Goal: Task Accomplishment & Management: Manage account settings

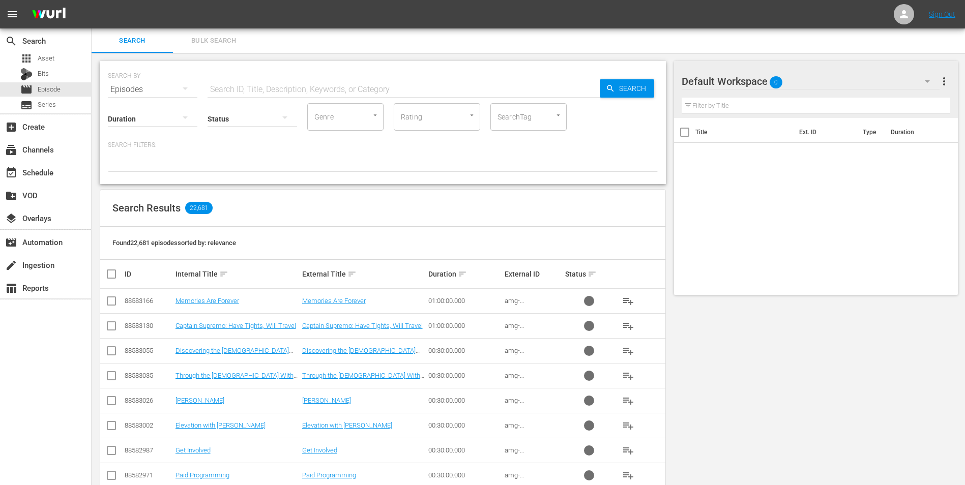
click at [646, 84] on div "Default Workspace 0" at bounding box center [810, 81] width 258 height 28
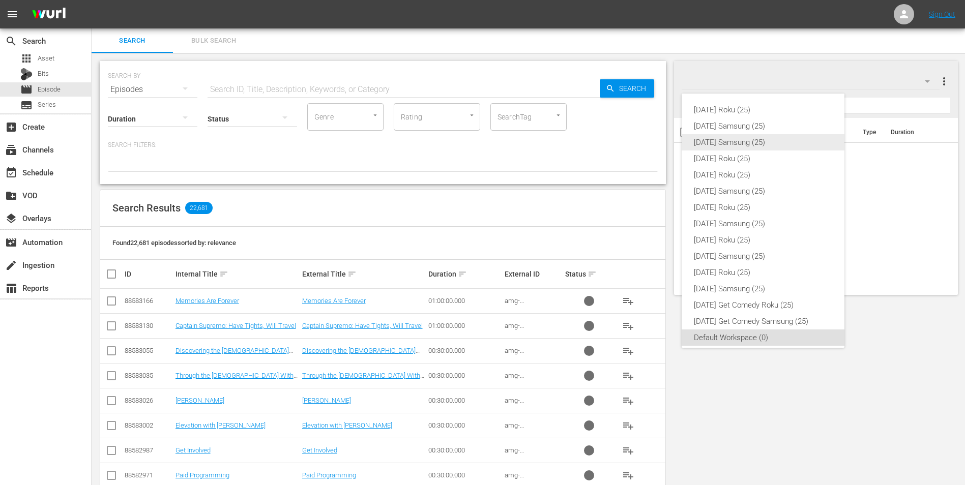
scroll to position [6, 0]
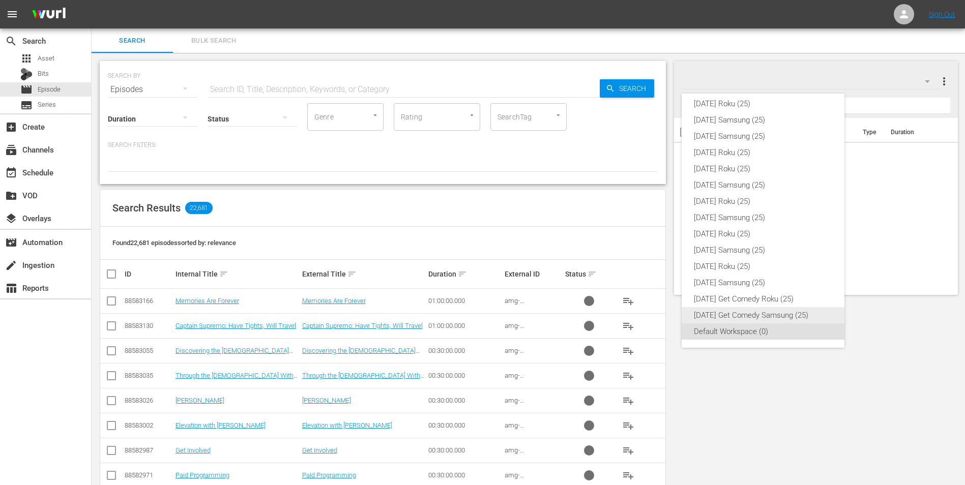
click at [646, 287] on div "[DATE] Get Comedy Samsung (25)" at bounding box center [763, 315] width 138 height 16
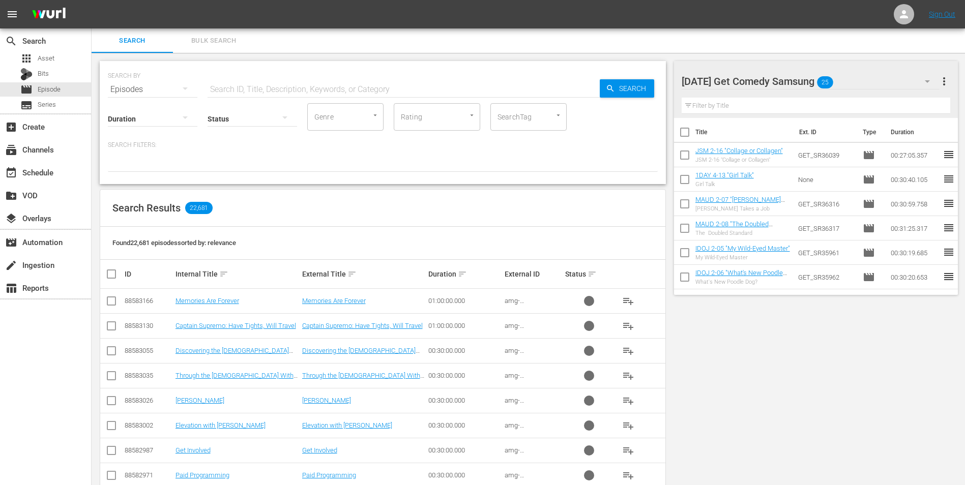
click at [646, 135] on input "checkbox" at bounding box center [684, 134] width 21 height 21
checkbox input "true"
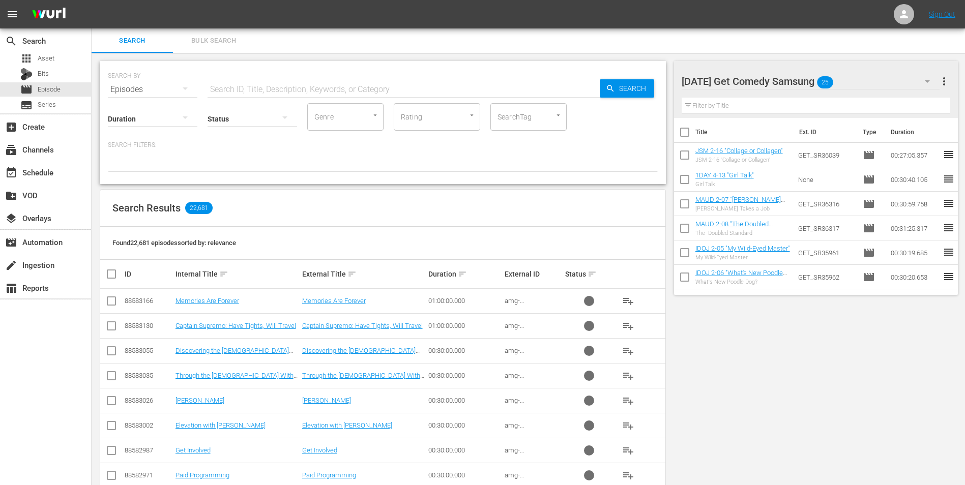
checkbox input "true"
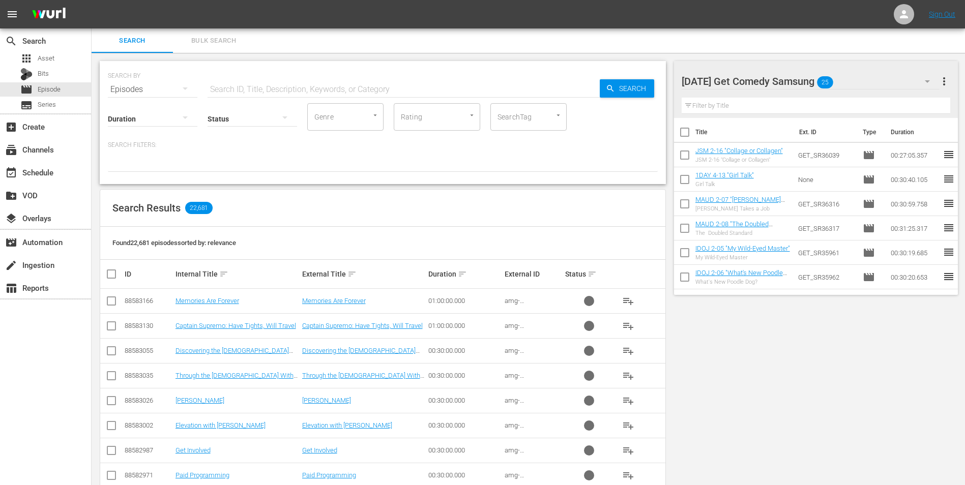
checkbox input "true"
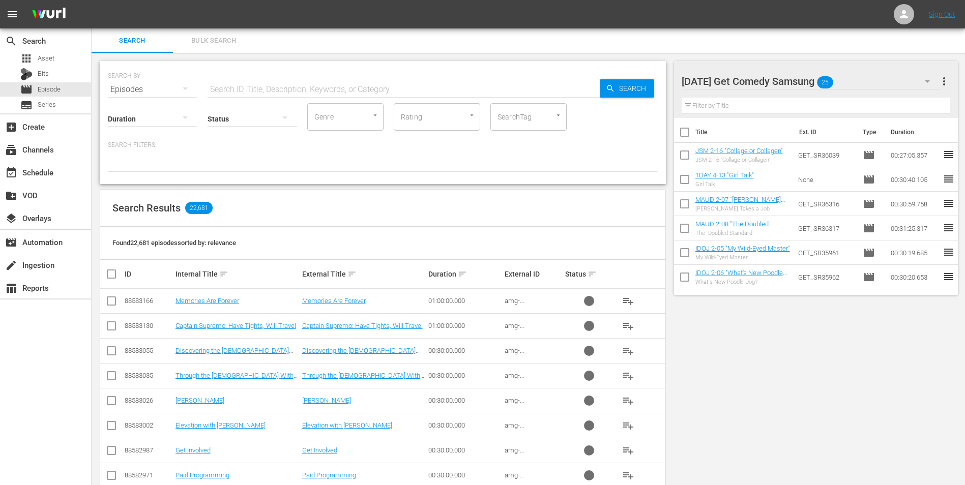
checkbox input "true"
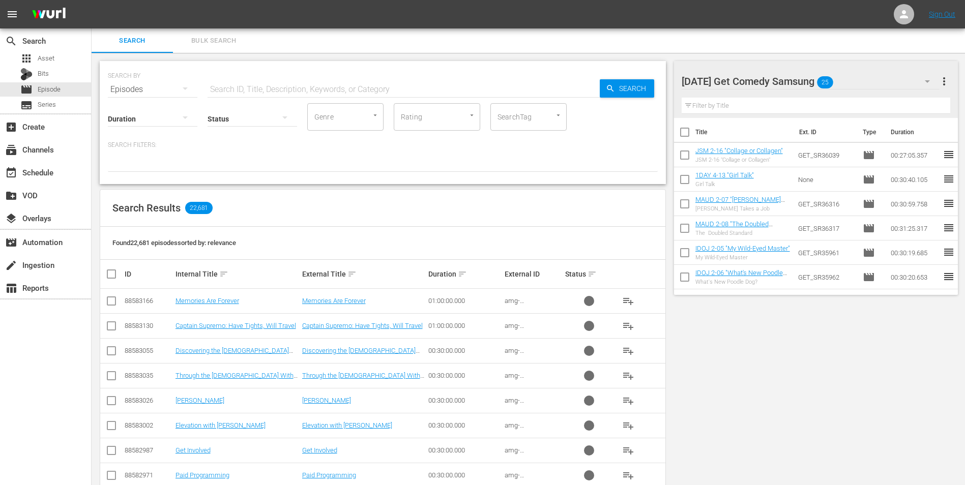
checkbox input "true"
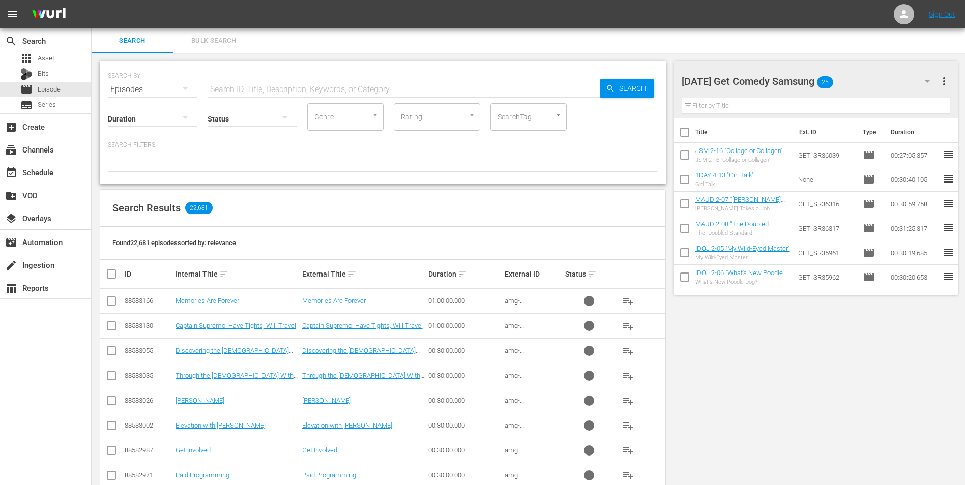
checkbox input "true"
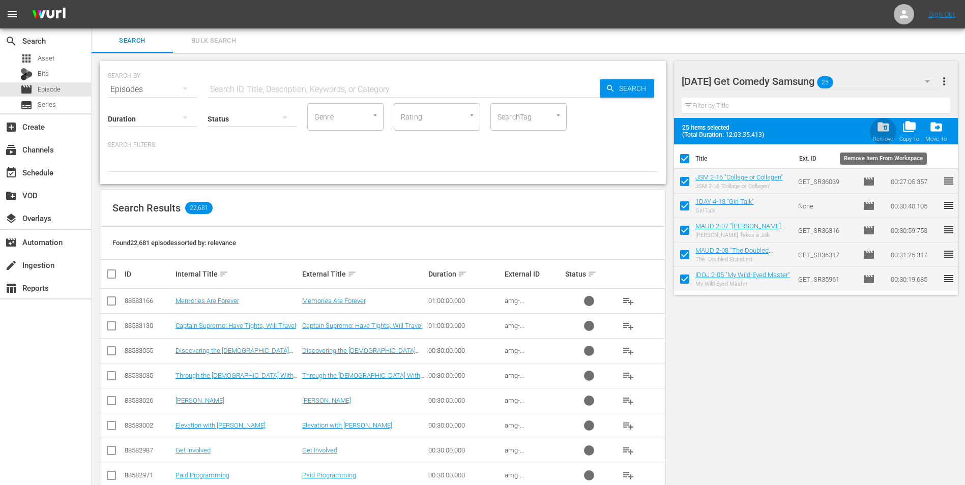
click at [646, 130] on span "folder_delete" at bounding box center [883, 127] width 14 height 14
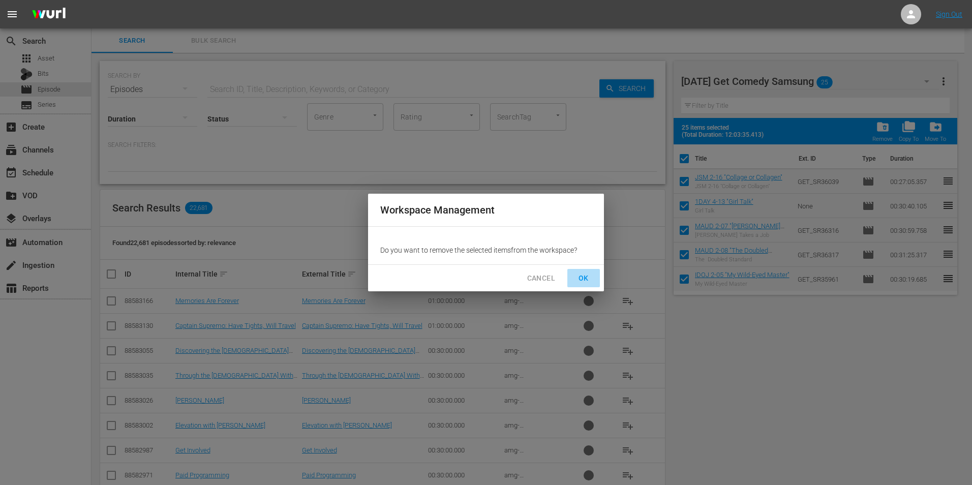
click at [587, 279] on span "OK" at bounding box center [584, 278] width 16 height 13
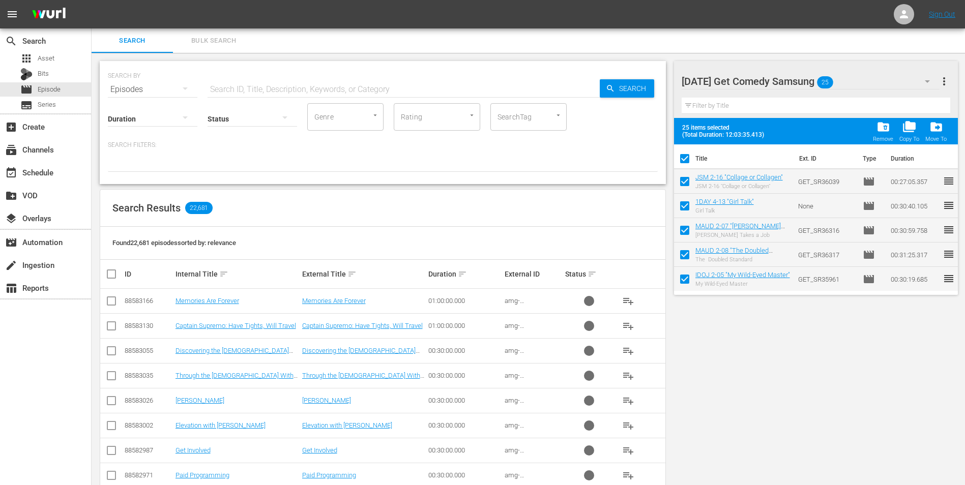
checkbox input "false"
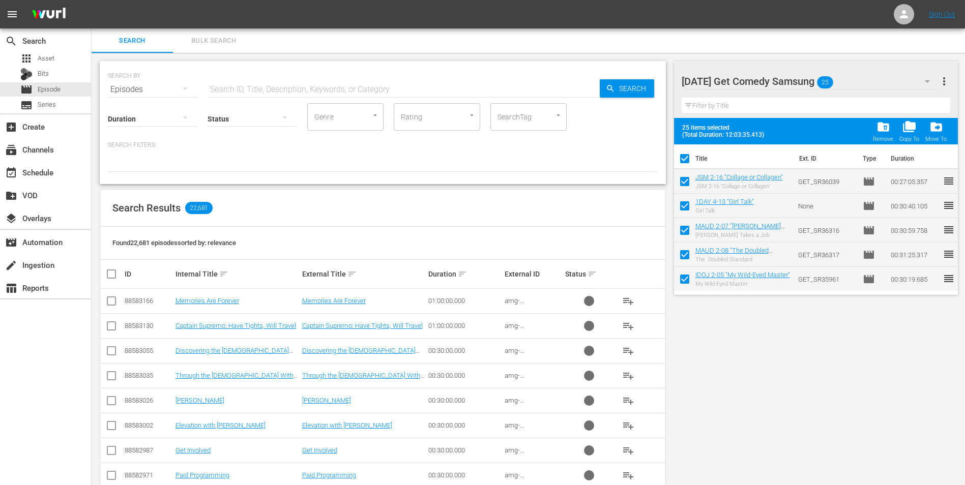
checkbox input "false"
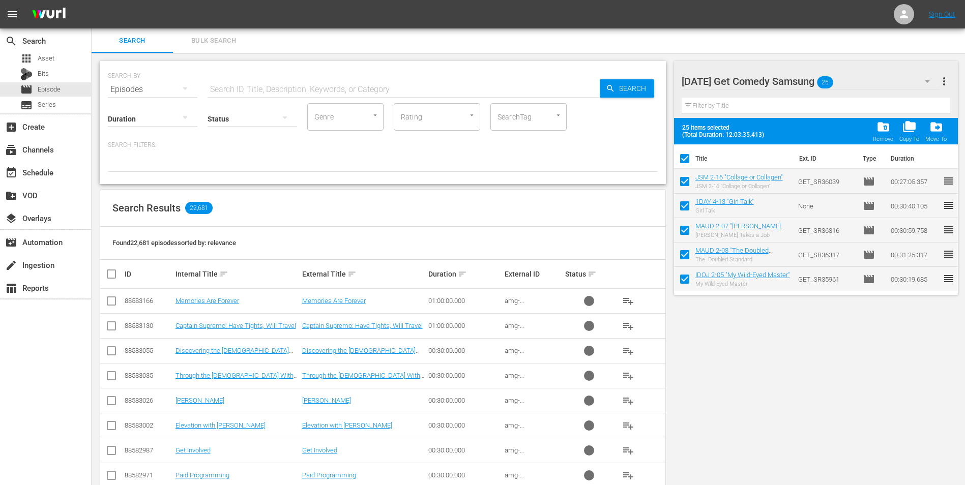
checkbox input "false"
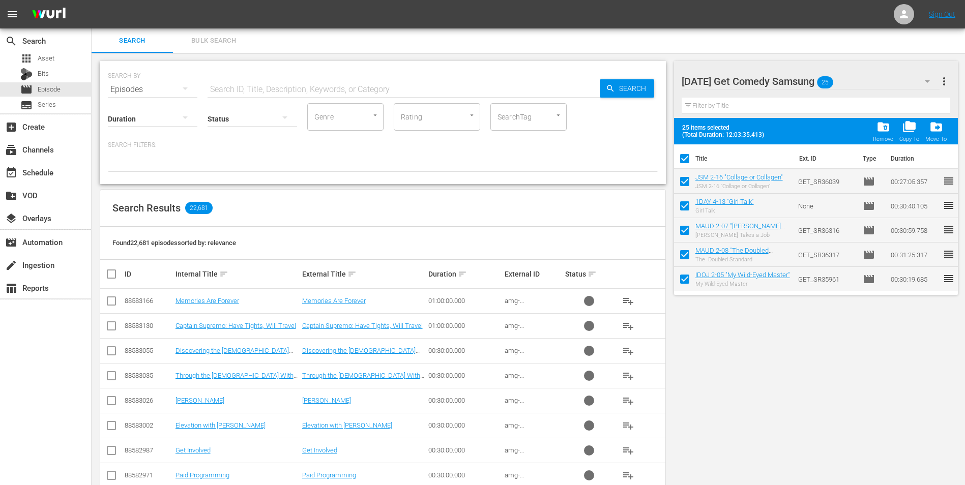
checkbox input "false"
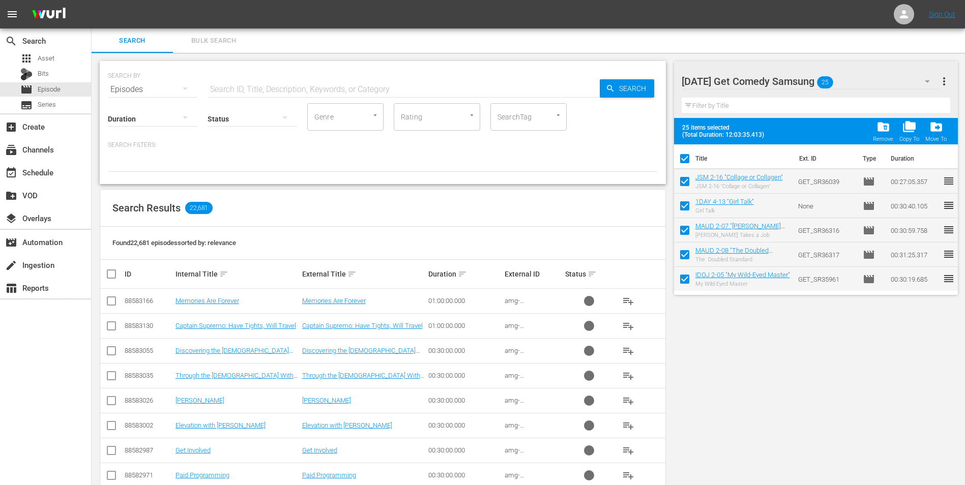
checkbox input "false"
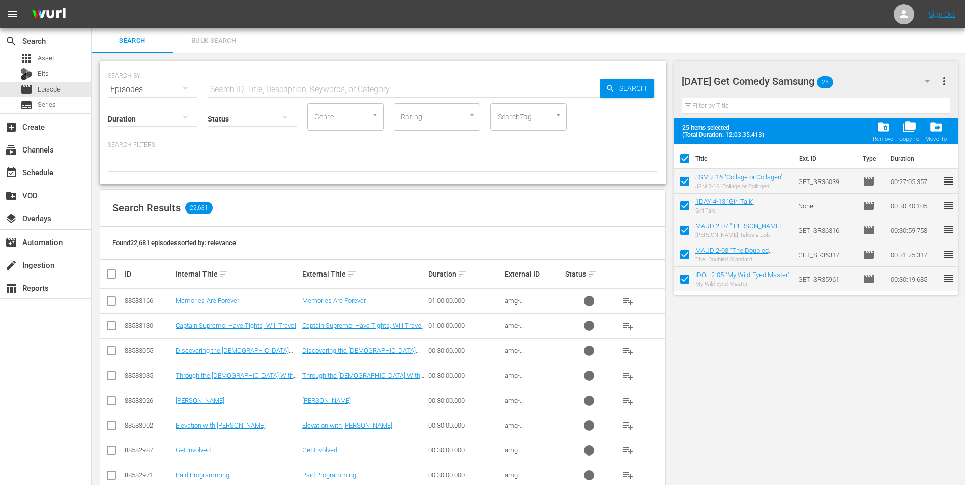
checkbox input "false"
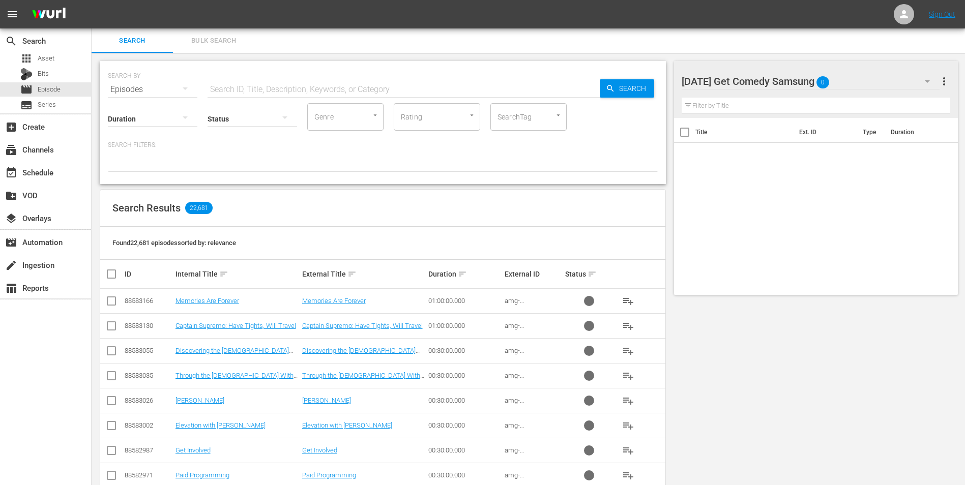
click at [646, 78] on div "Monday Get Comedy Samsung 0" at bounding box center [810, 81] width 258 height 28
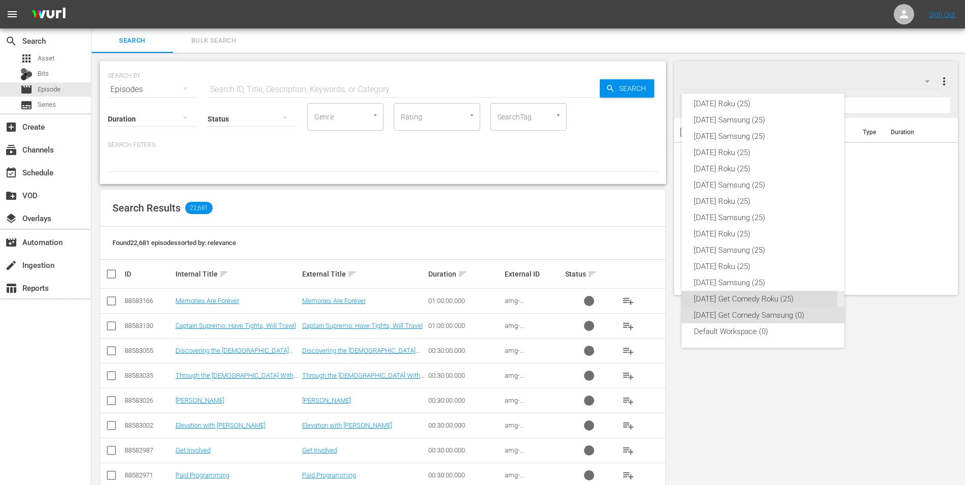
click at [646, 287] on div "[DATE] Get Comedy Roku (25)" at bounding box center [763, 299] width 138 height 16
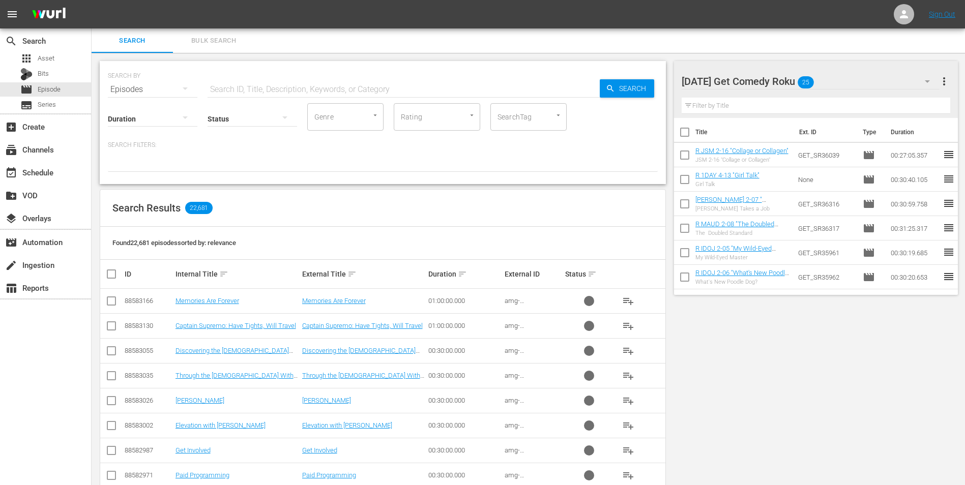
click at [646, 134] on input "checkbox" at bounding box center [684, 134] width 21 height 21
checkbox input "true"
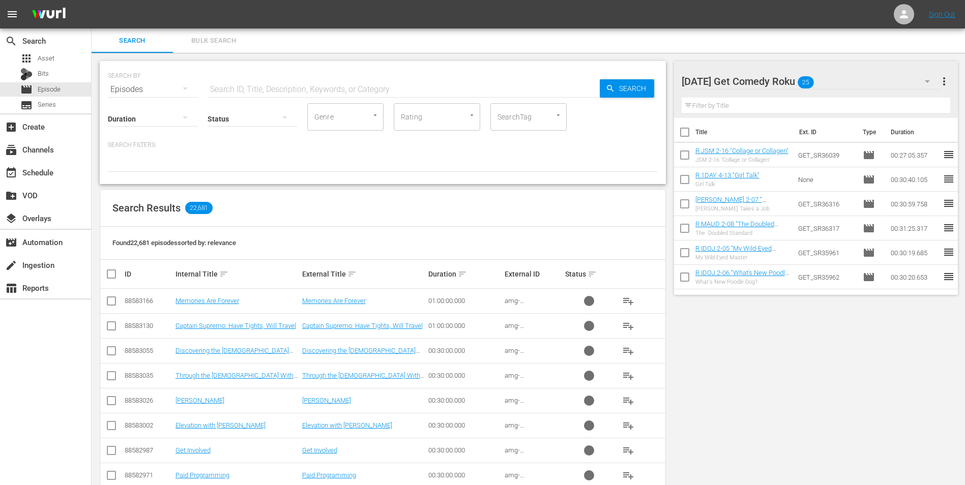
checkbox input "true"
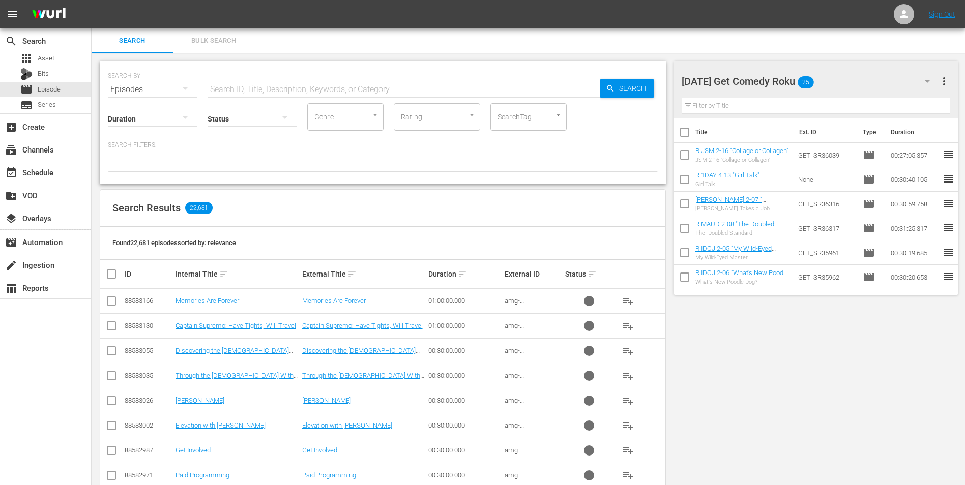
checkbox input "true"
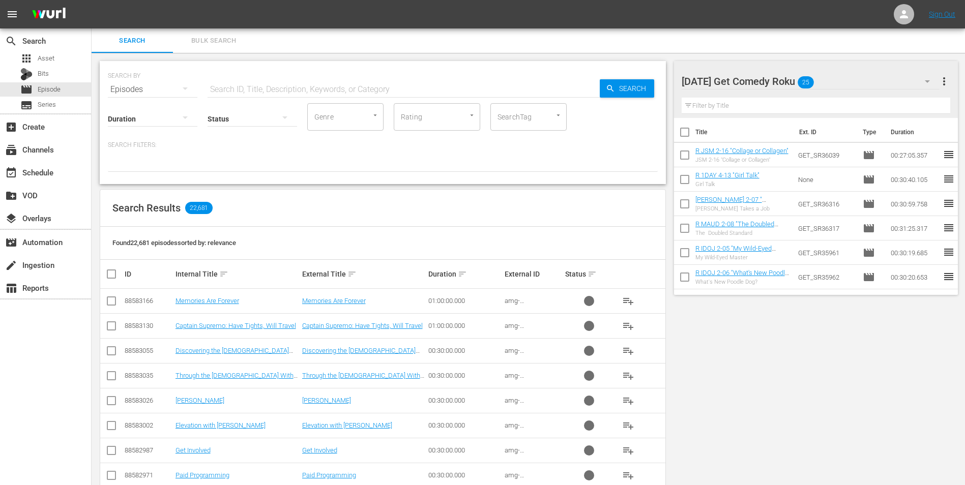
checkbox input "true"
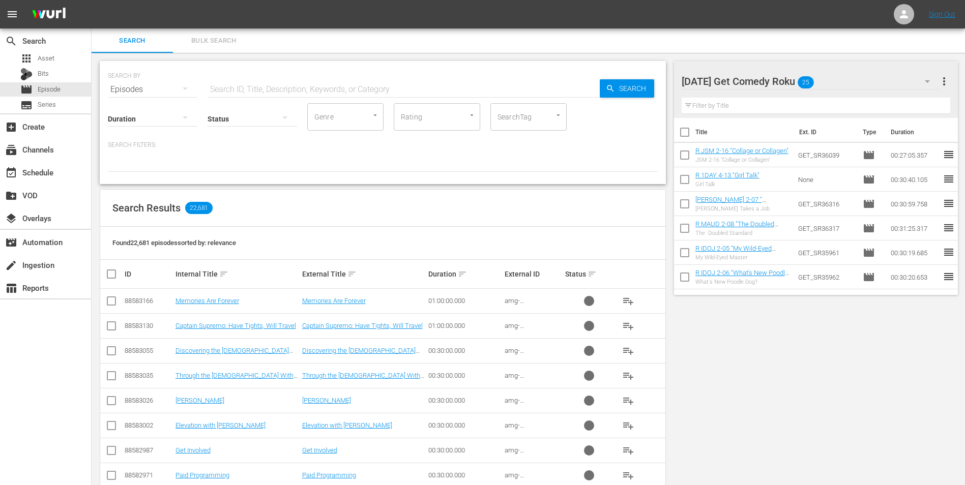
checkbox input "true"
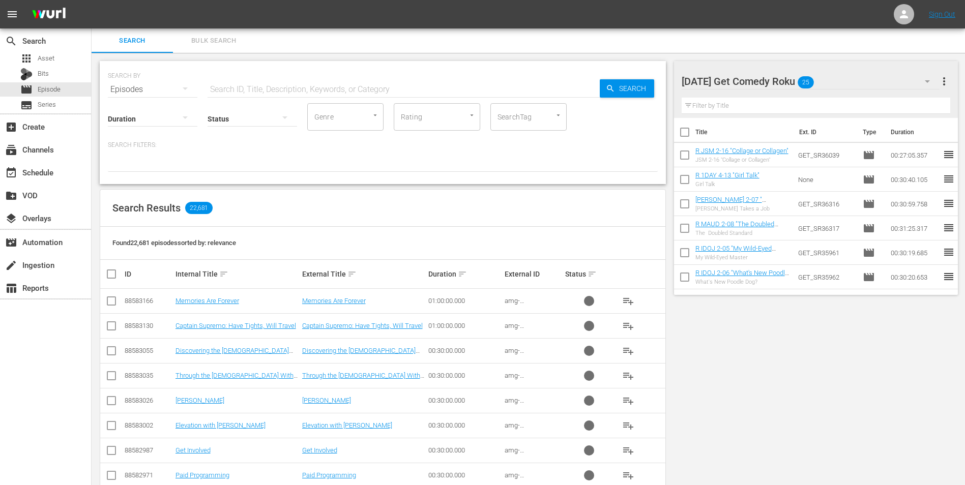
checkbox input "true"
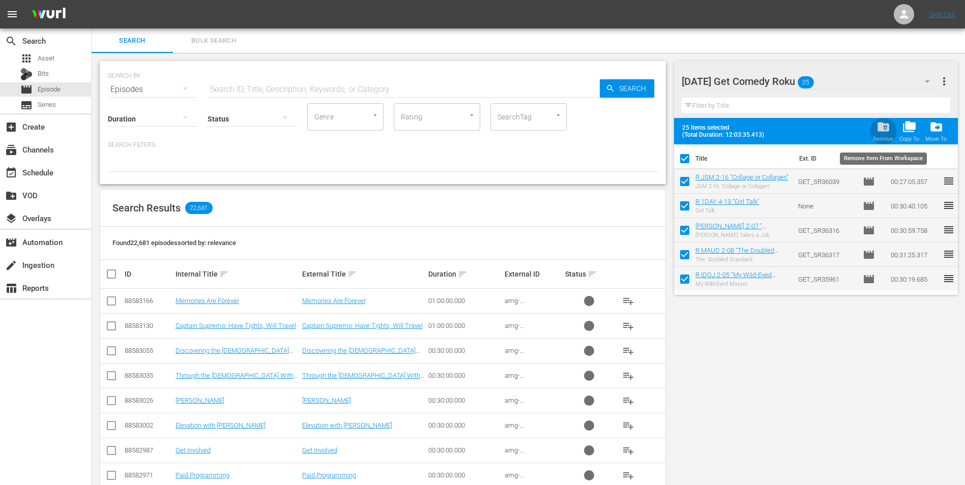
click at [646, 128] on span "folder_delete" at bounding box center [883, 127] width 14 height 14
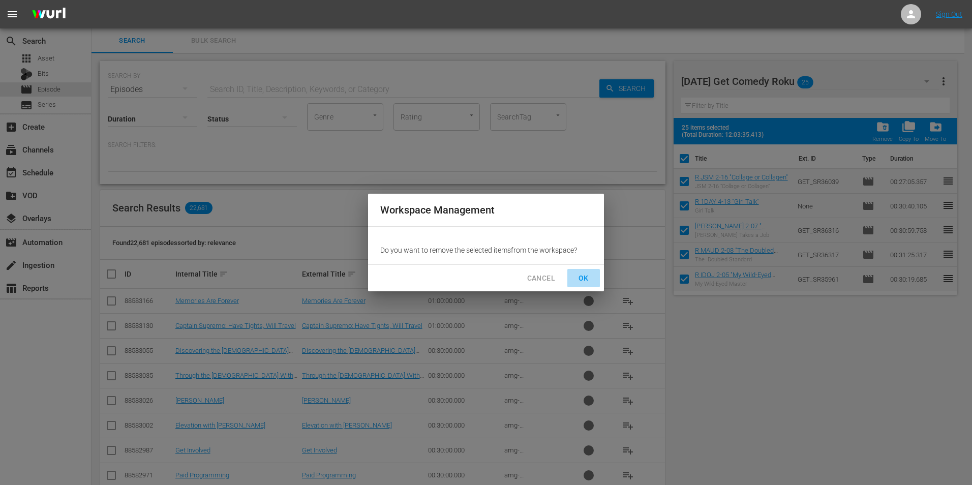
click at [590, 280] on span "OK" at bounding box center [584, 278] width 16 height 13
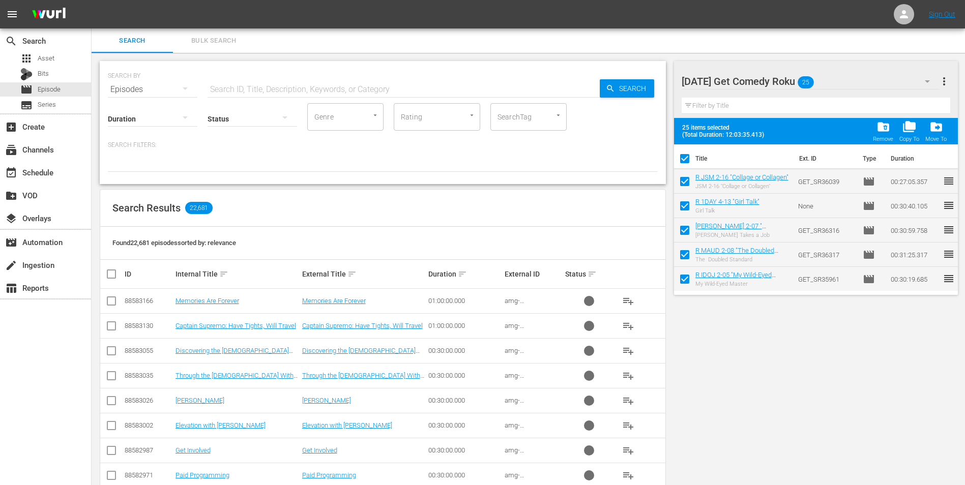
checkbox input "false"
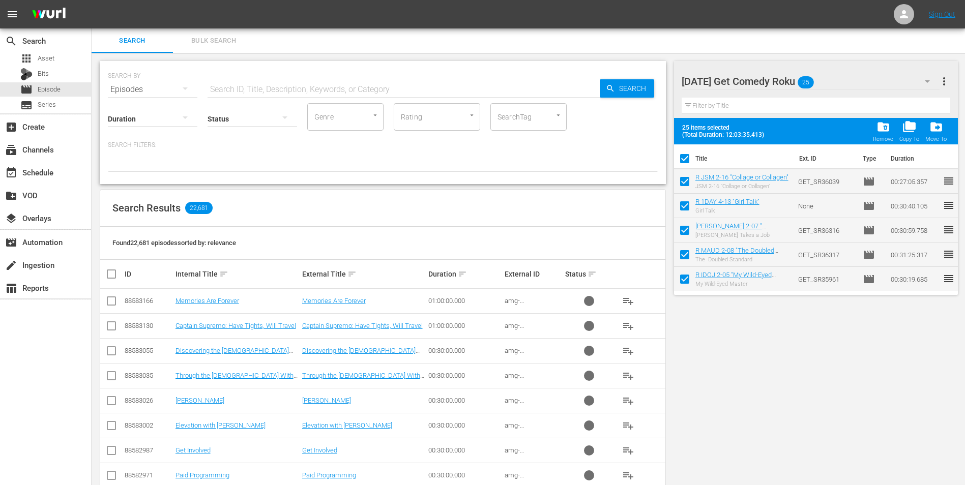
checkbox input "false"
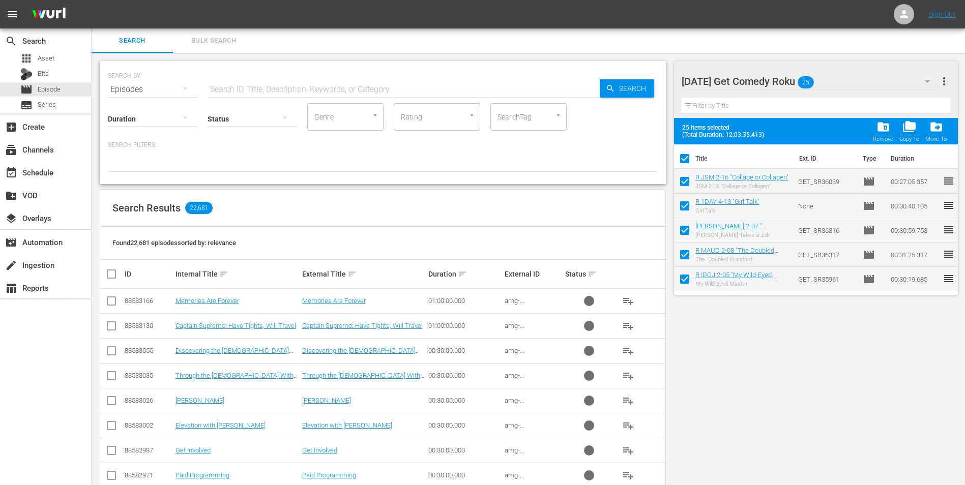
checkbox input "false"
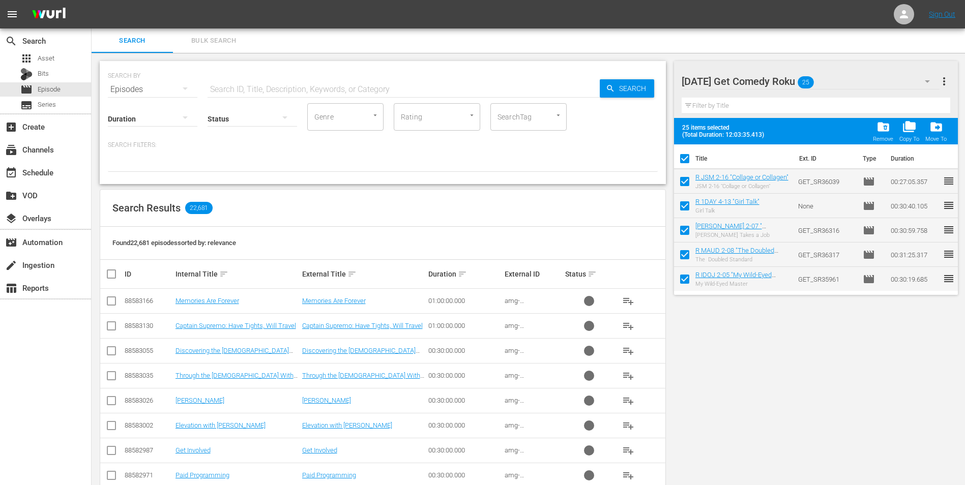
checkbox input "false"
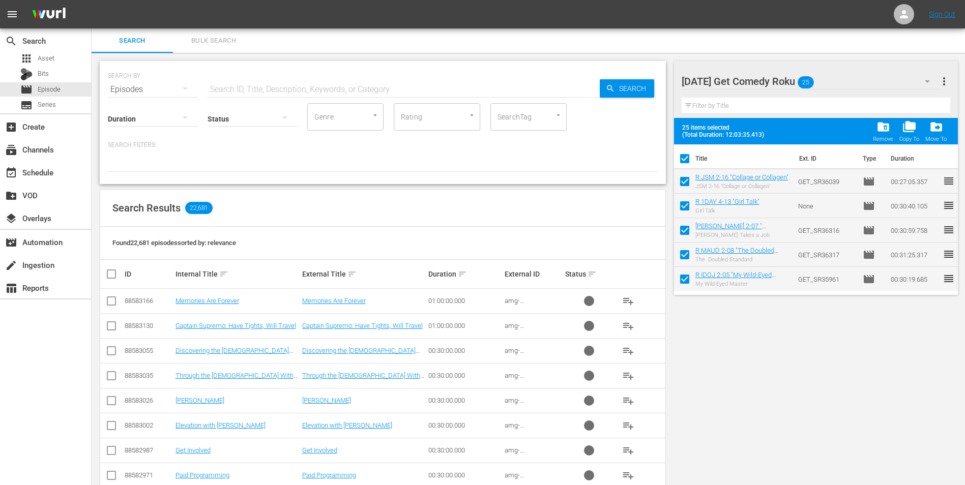
checkbox input "false"
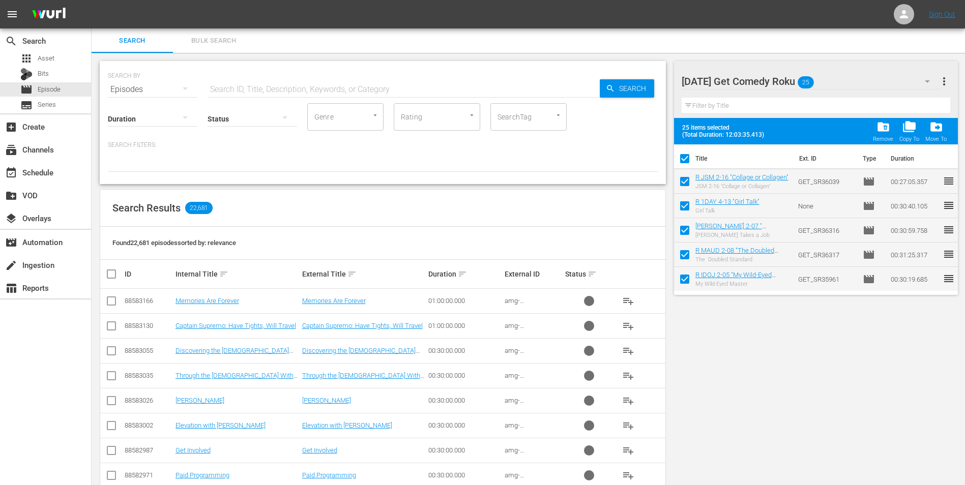
checkbox input "false"
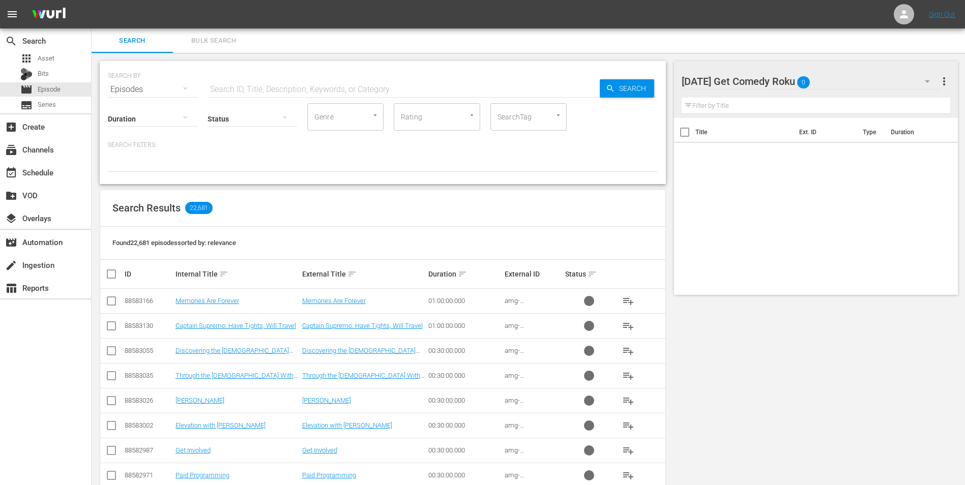
click at [646, 79] on div "Monday Get Comedy Roku 0" at bounding box center [810, 81] width 258 height 28
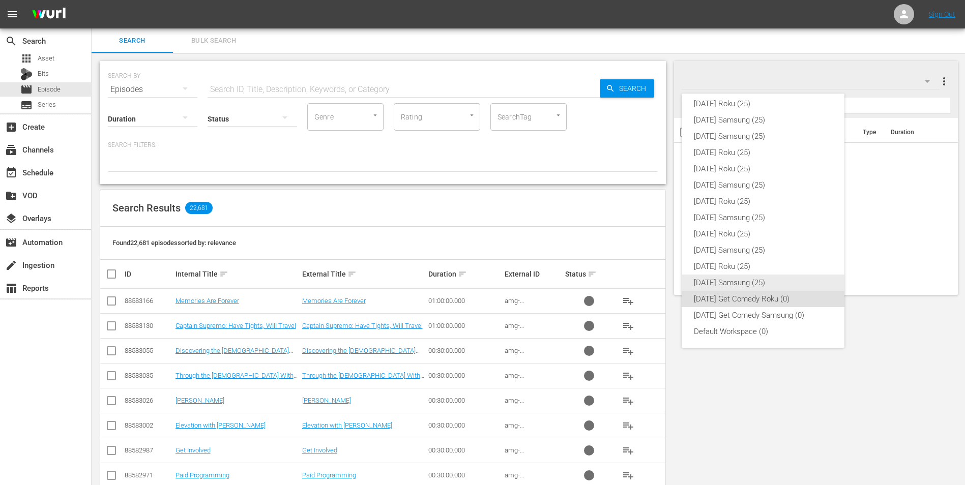
click at [646, 285] on div "[DATE] Samsung (25)" at bounding box center [763, 283] width 138 height 16
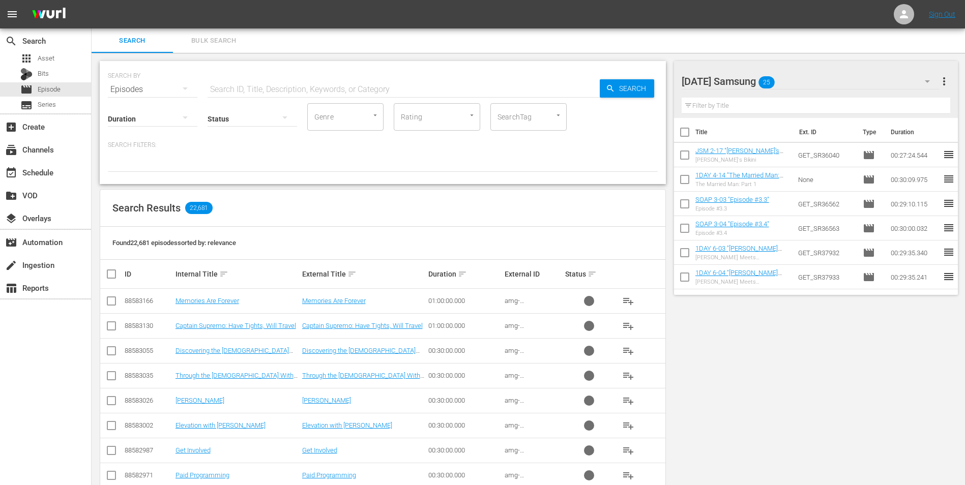
click at [646, 132] on input "checkbox" at bounding box center [684, 134] width 21 height 21
checkbox input "true"
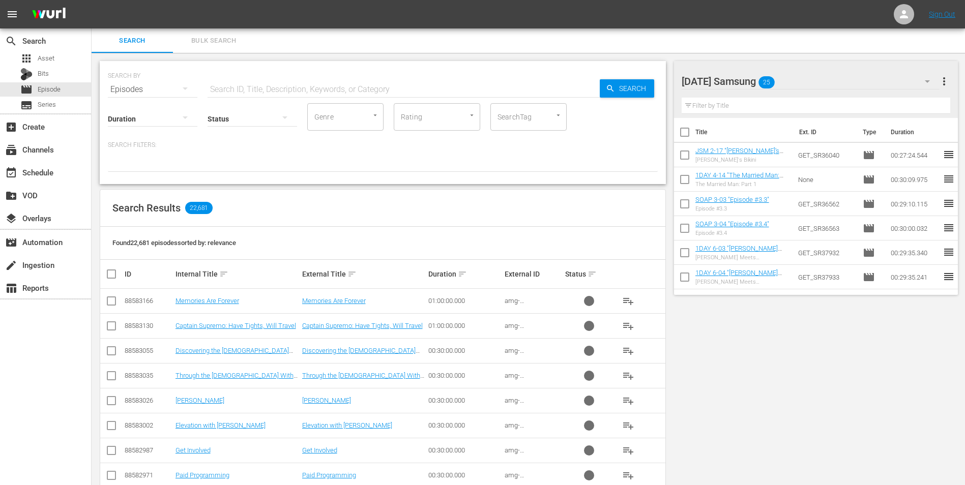
checkbox input "true"
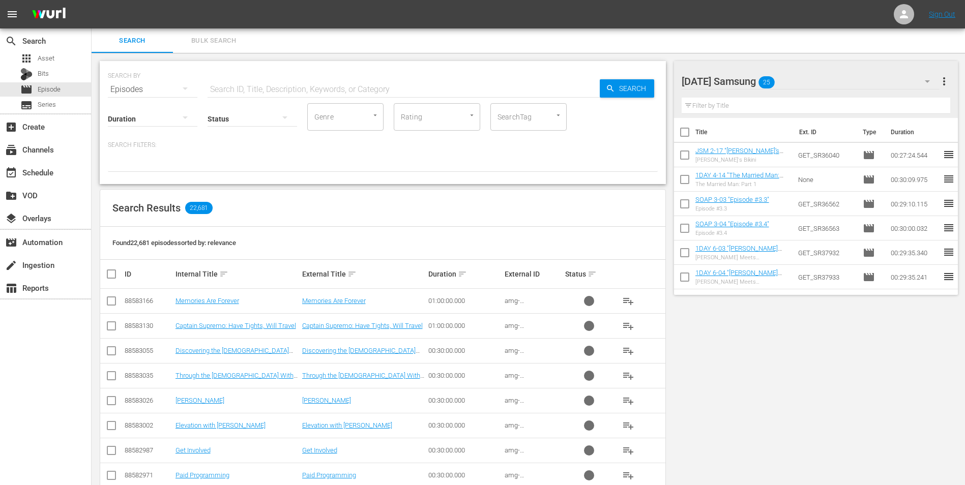
checkbox input "true"
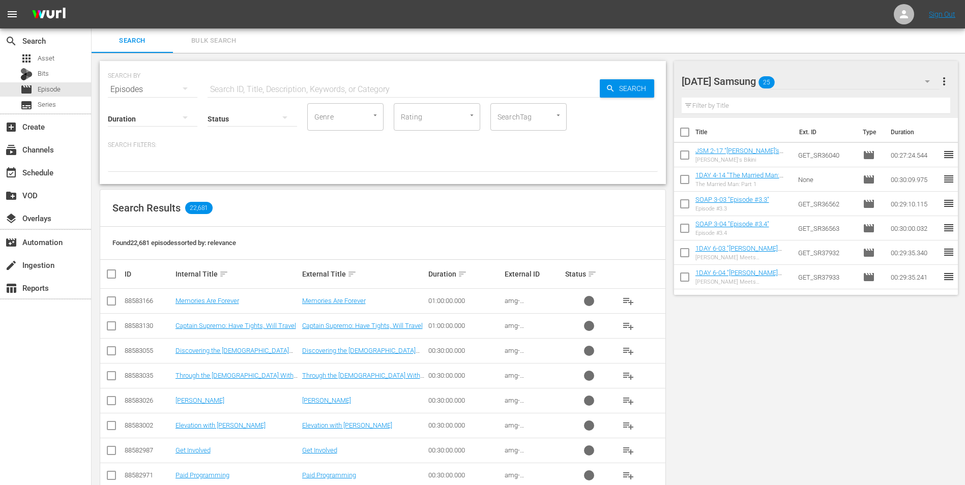
checkbox input "true"
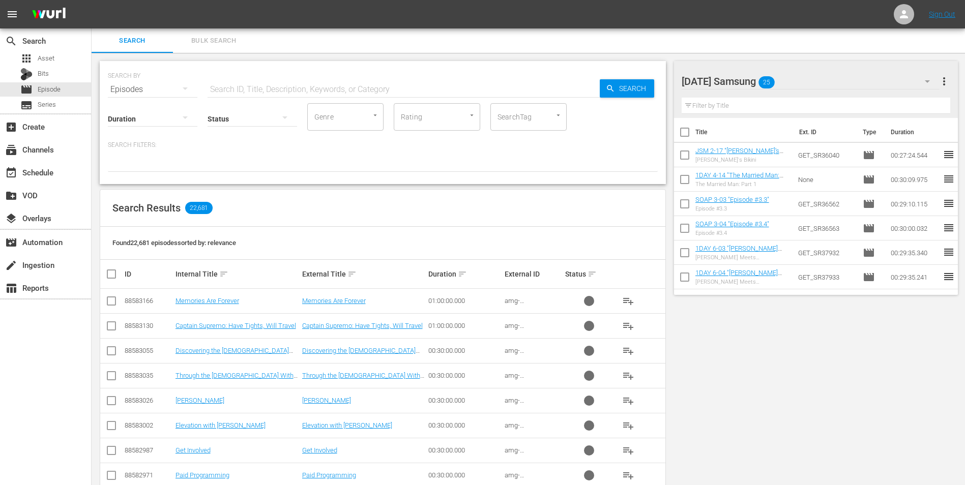
checkbox input "true"
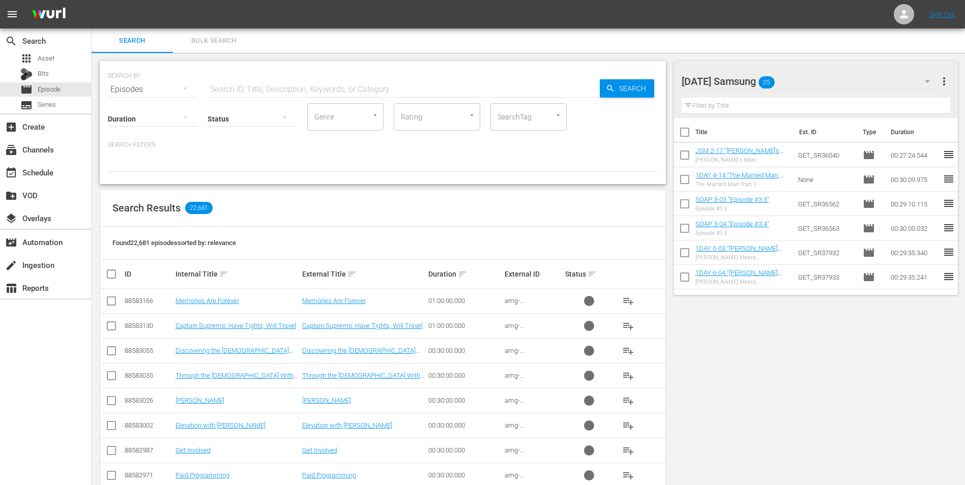
checkbox input "true"
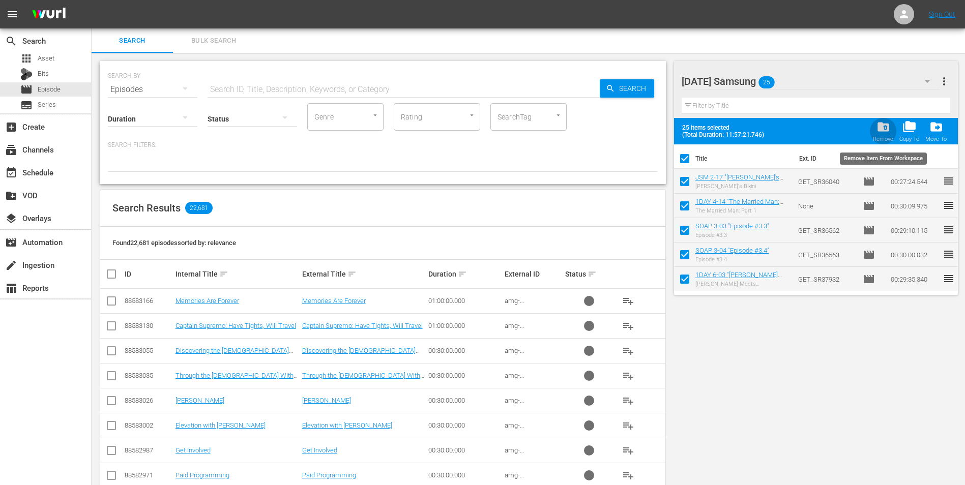
click at [646, 127] on span "folder_delete" at bounding box center [883, 127] width 14 height 14
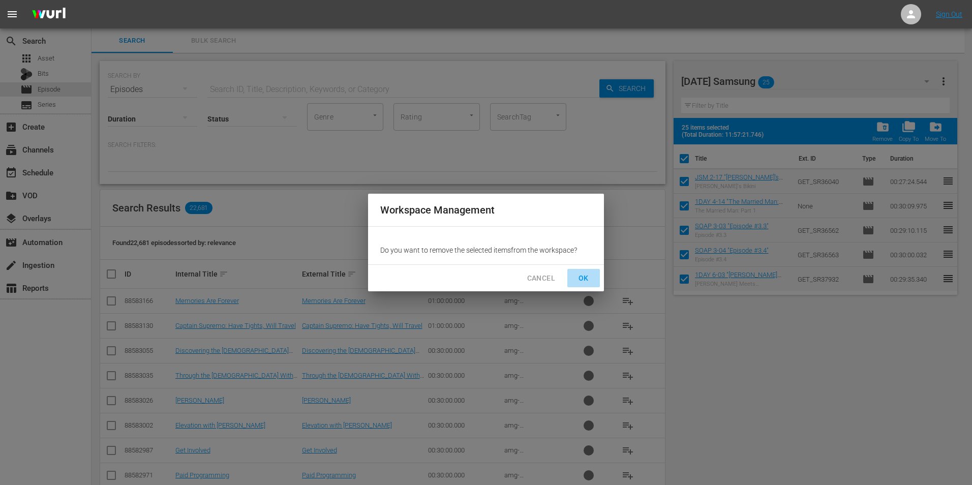
click at [586, 277] on span "OK" at bounding box center [584, 278] width 16 height 13
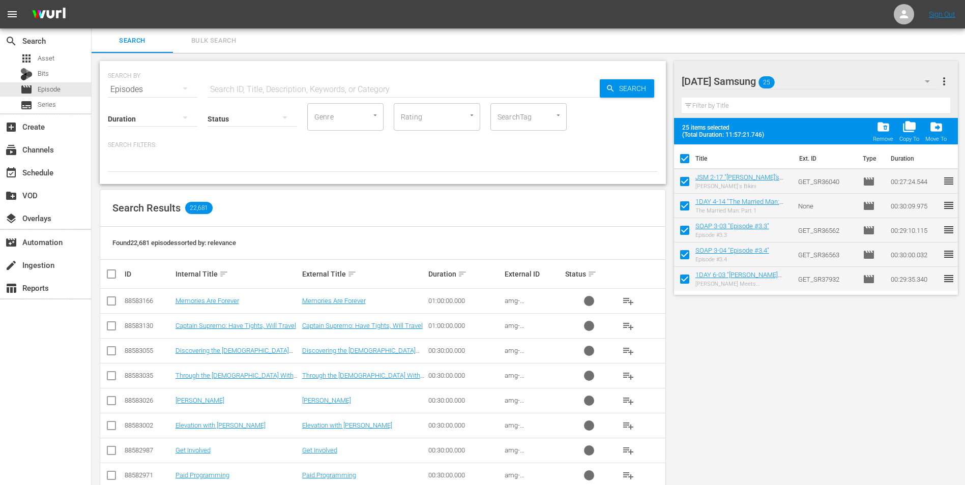
checkbox input "false"
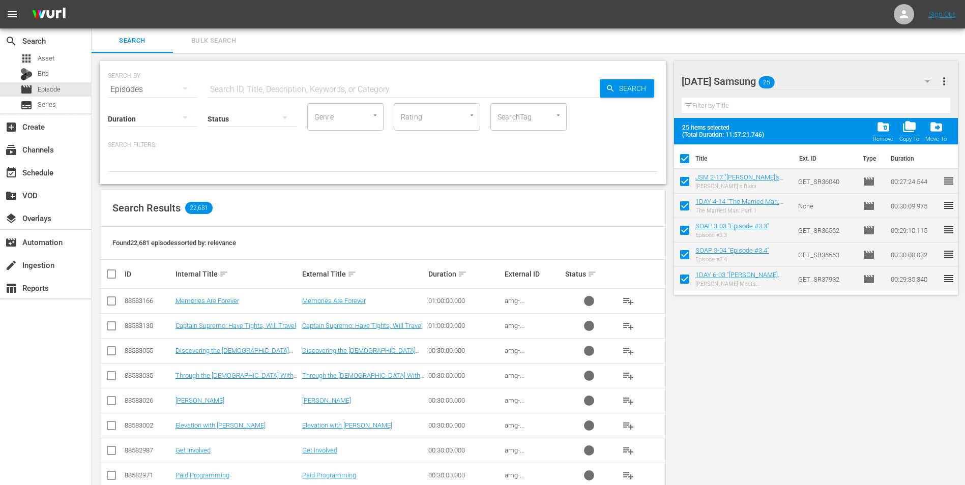
checkbox input "false"
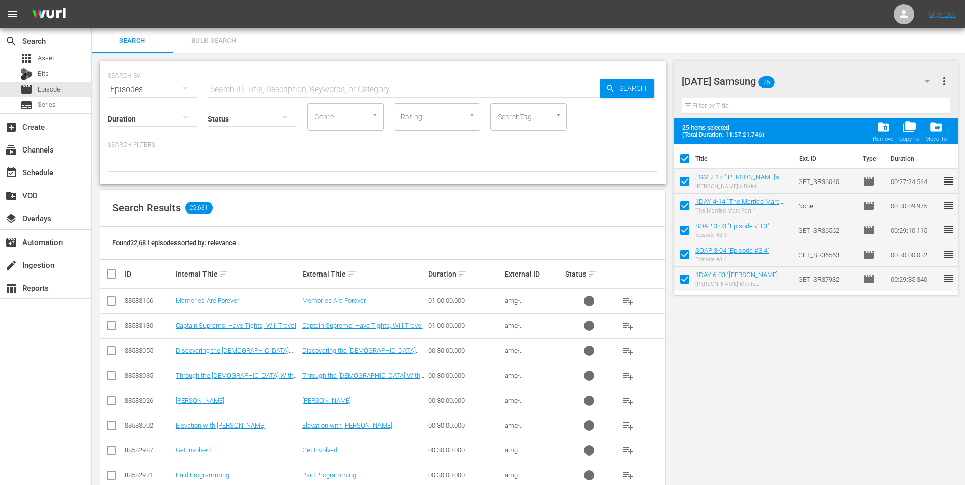
checkbox input "false"
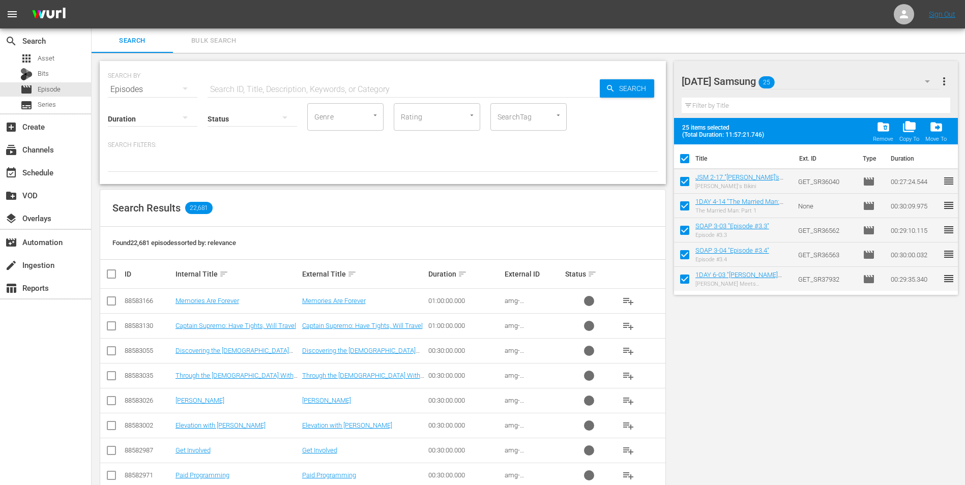
checkbox input "false"
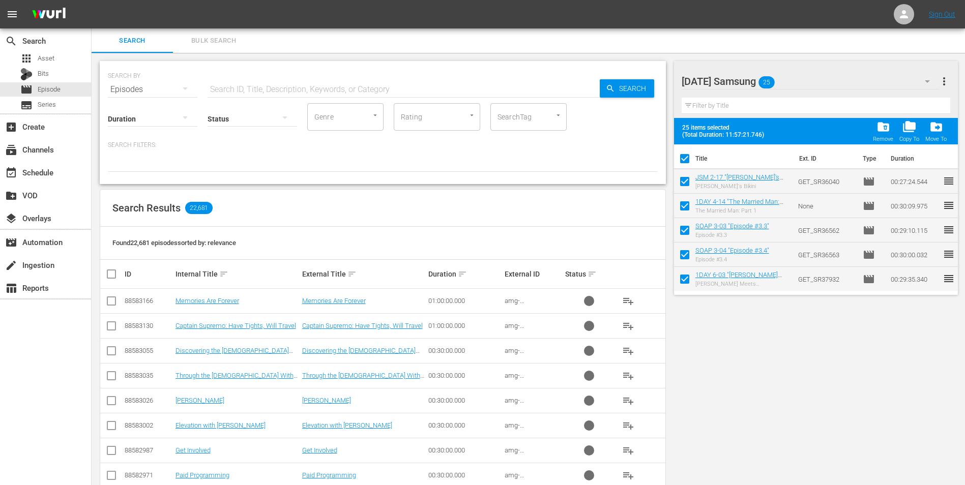
checkbox input "false"
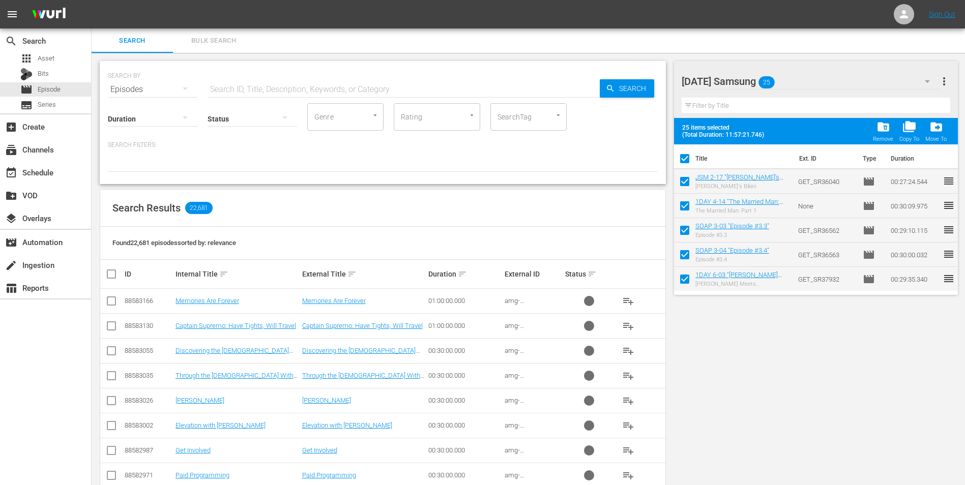
checkbox input "false"
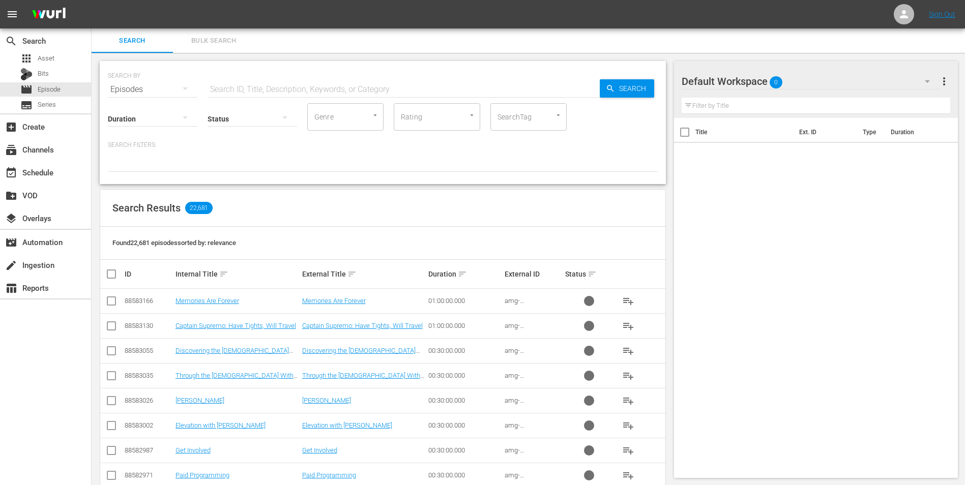
click at [795, 77] on div "Default Workspace 0" at bounding box center [810, 81] width 258 height 28
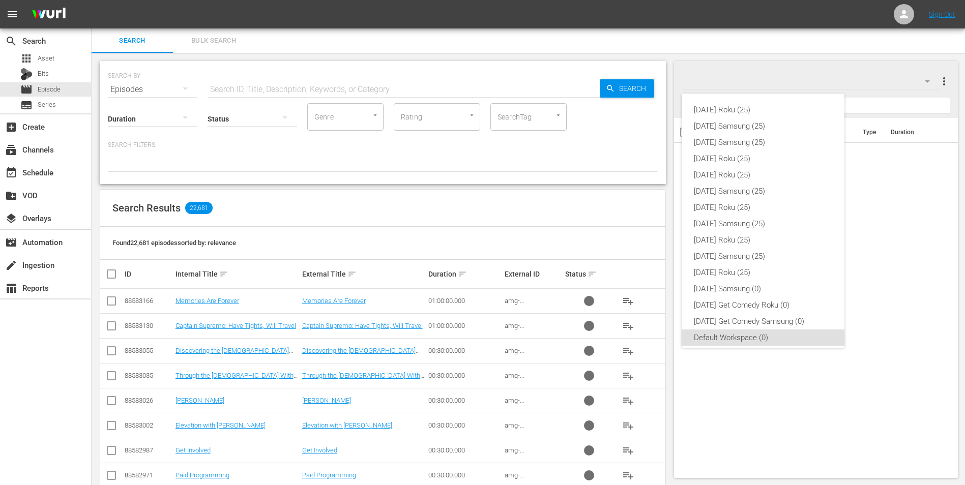
scroll to position [6, 0]
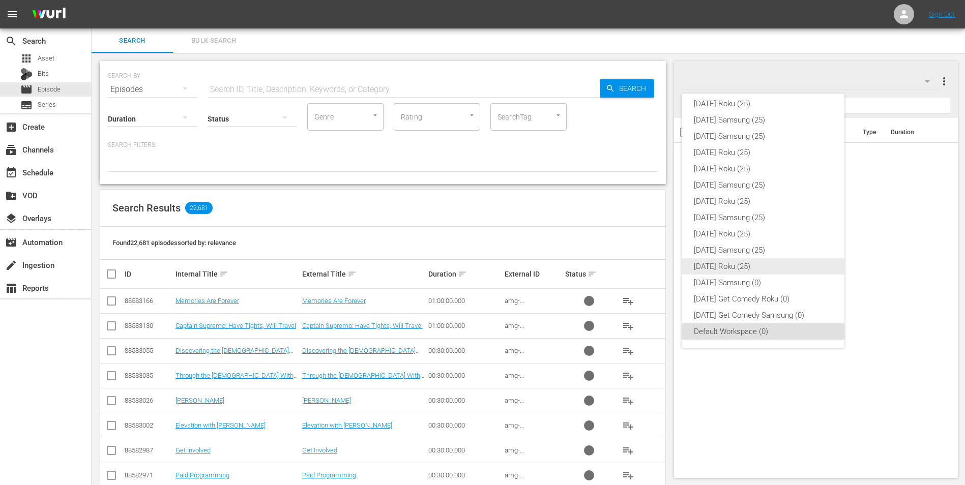
click at [745, 265] on div "[DATE] Roku (25)" at bounding box center [763, 266] width 138 height 16
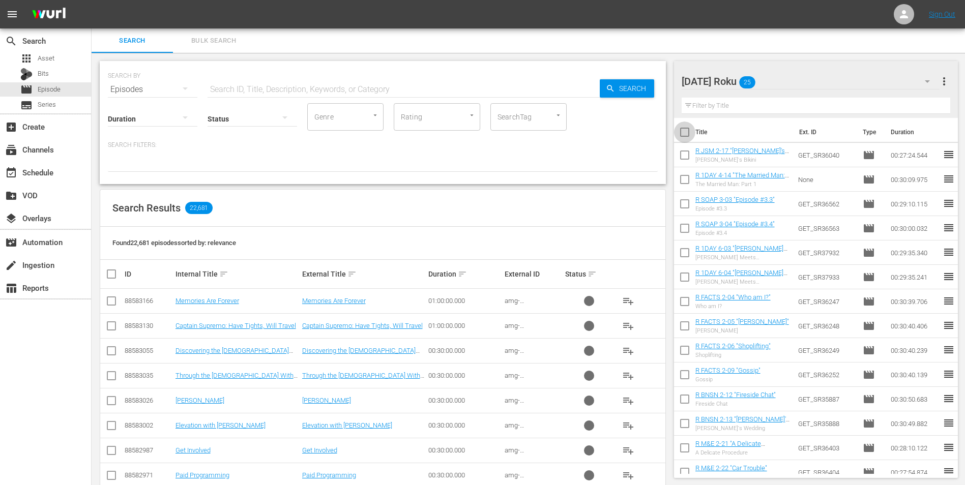
click at [686, 132] on input "checkbox" at bounding box center [684, 134] width 21 height 21
checkbox input "true"
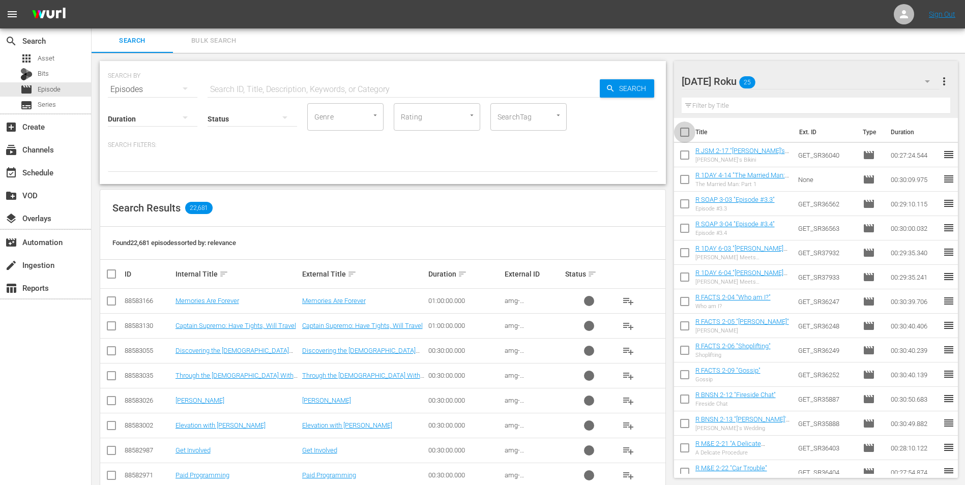
checkbox input "true"
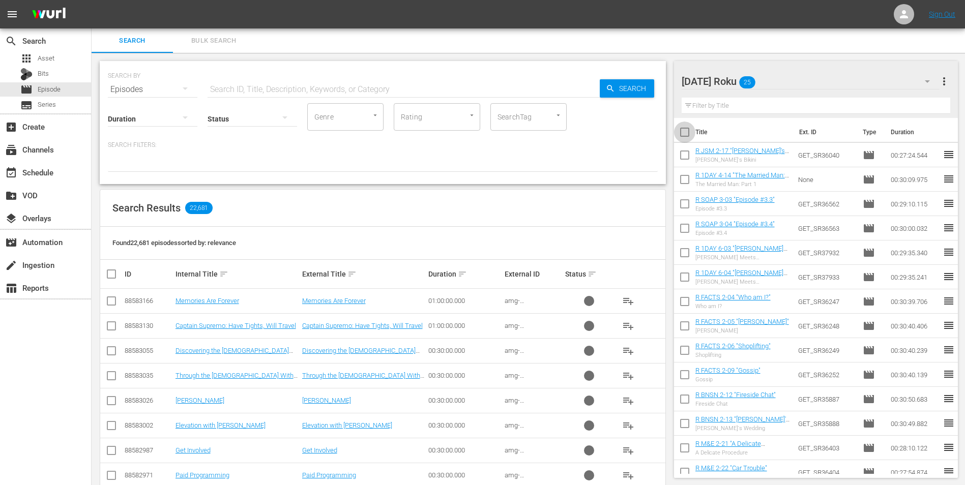
checkbox input "true"
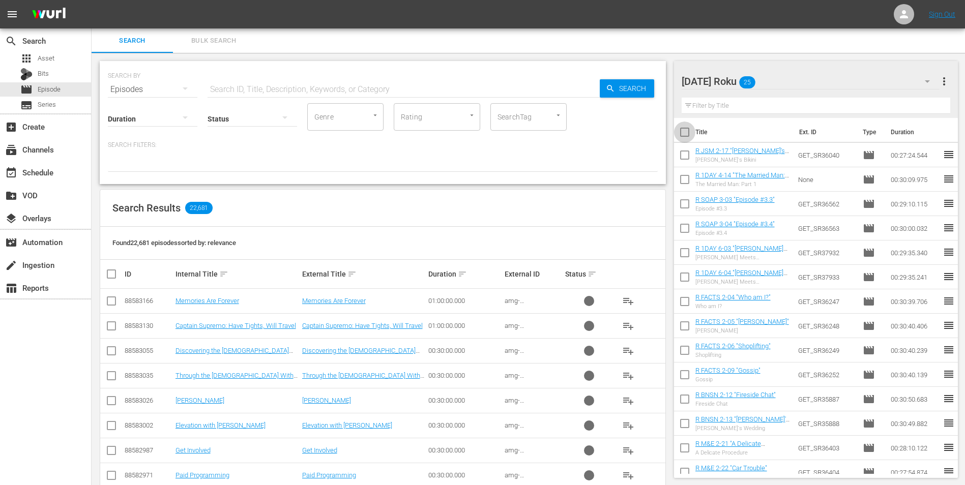
checkbox input "true"
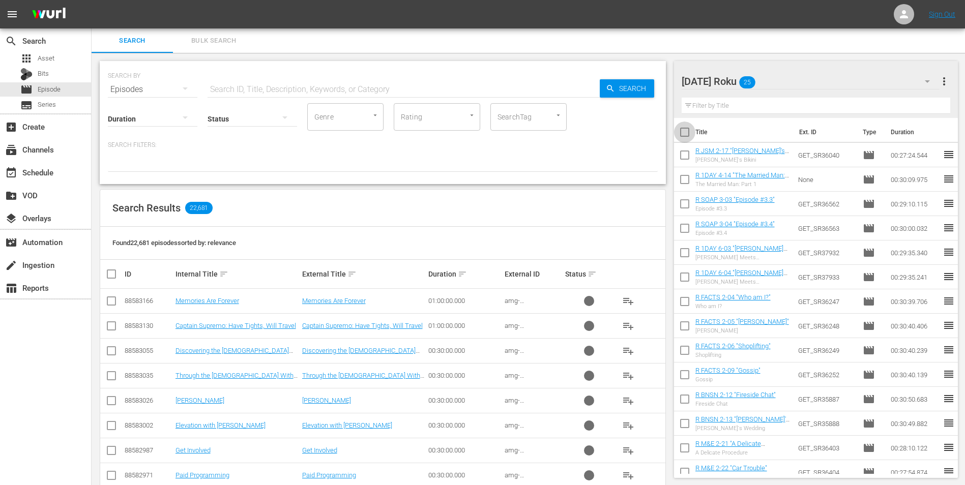
checkbox input "true"
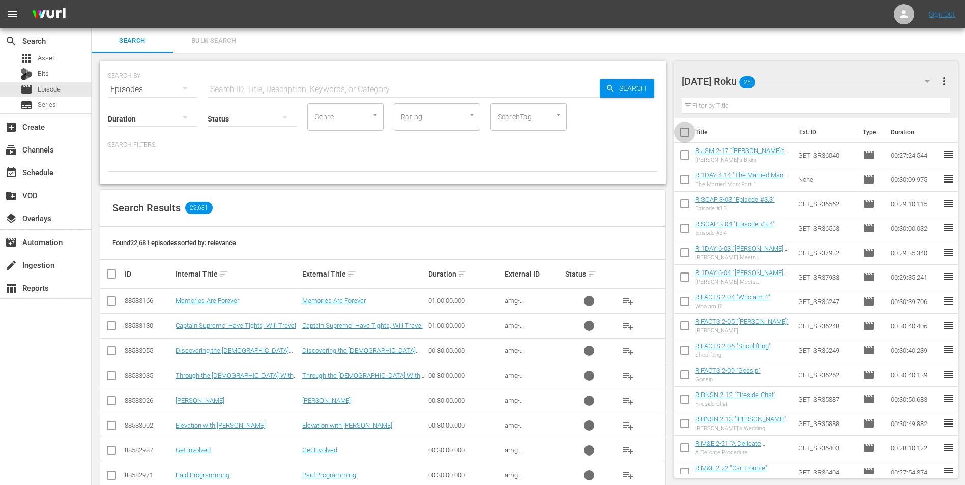
checkbox input "true"
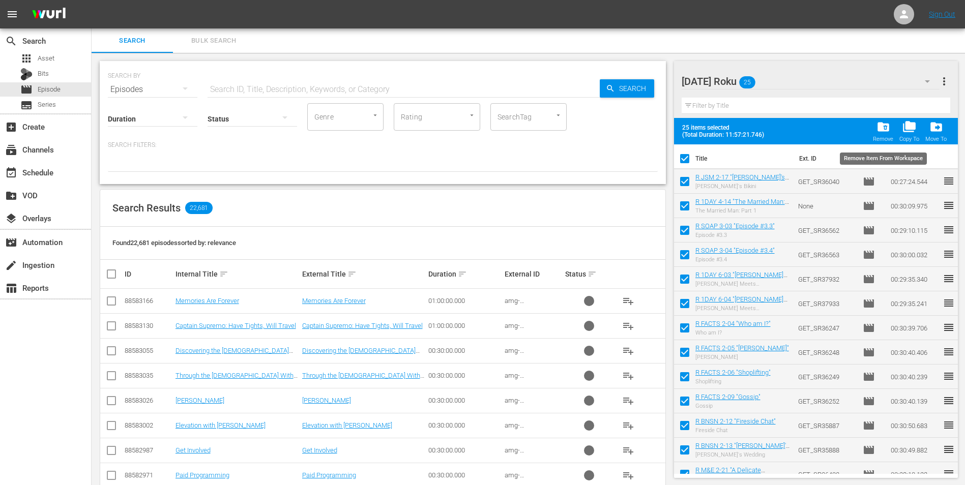
click at [889, 129] on span "folder_delete" at bounding box center [883, 127] width 14 height 14
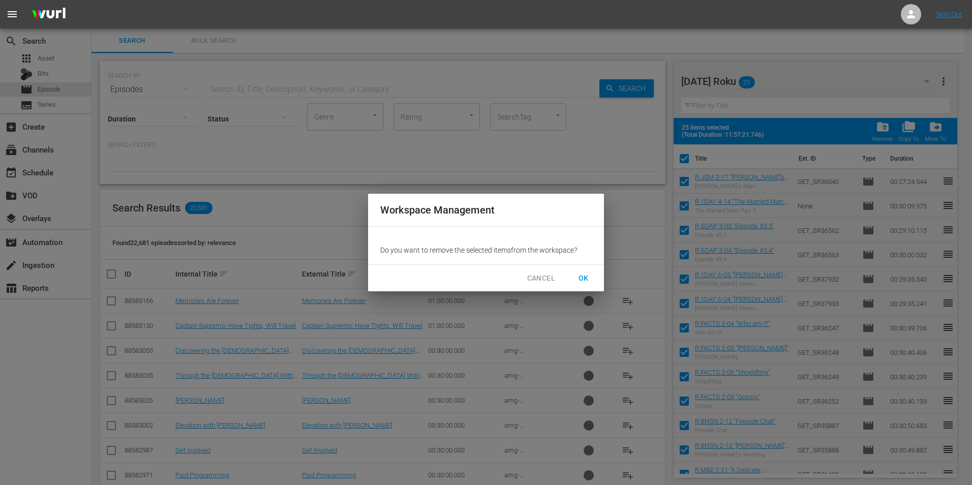
click at [590, 276] on span "OK" at bounding box center [584, 278] width 16 height 13
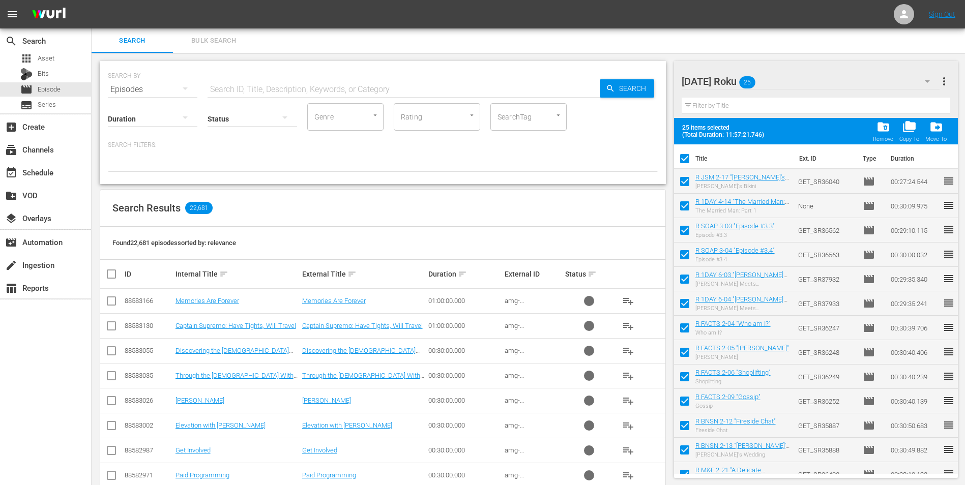
checkbox input "false"
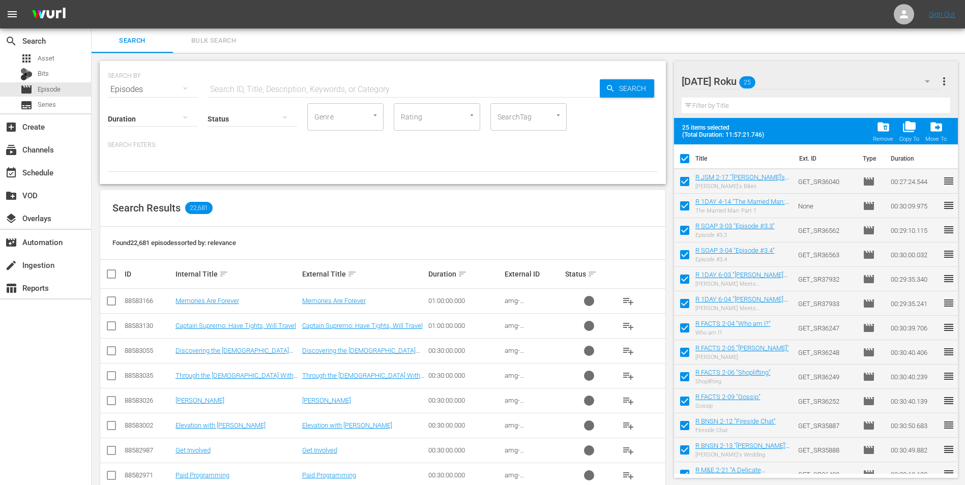
checkbox input "false"
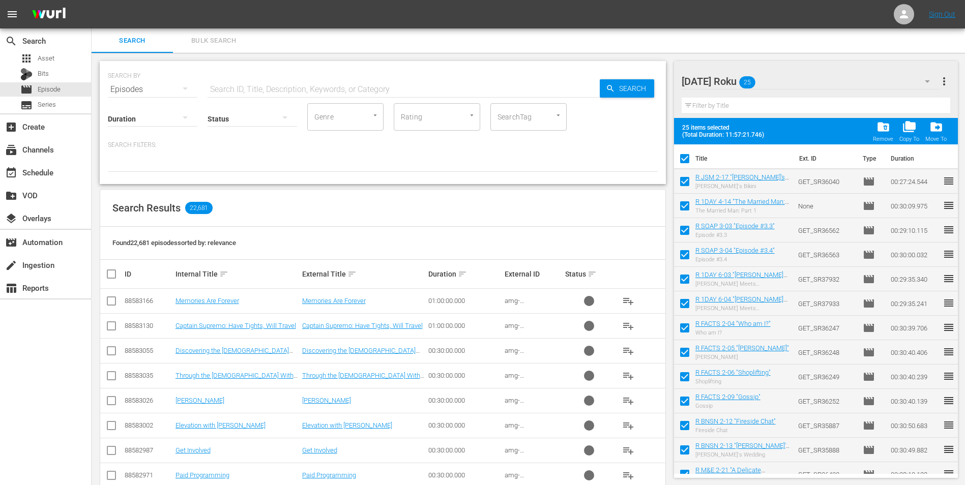
checkbox input "false"
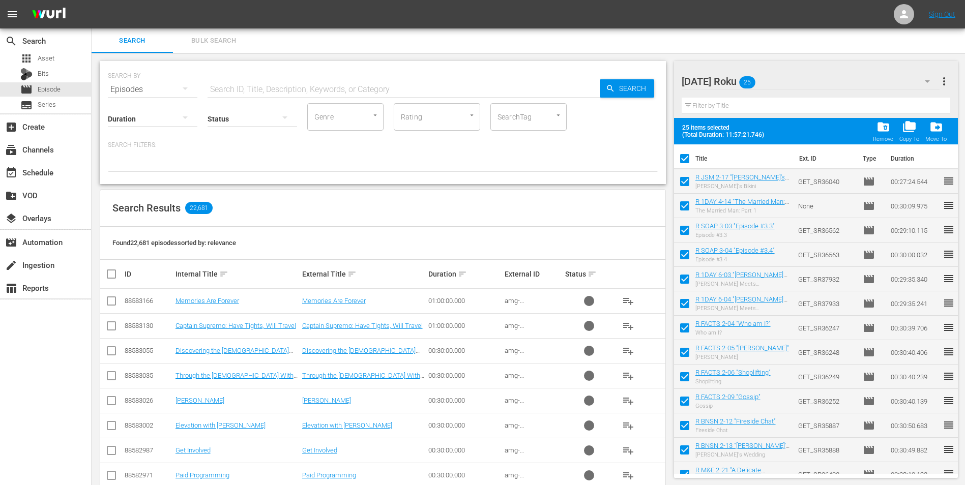
checkbox input "false"
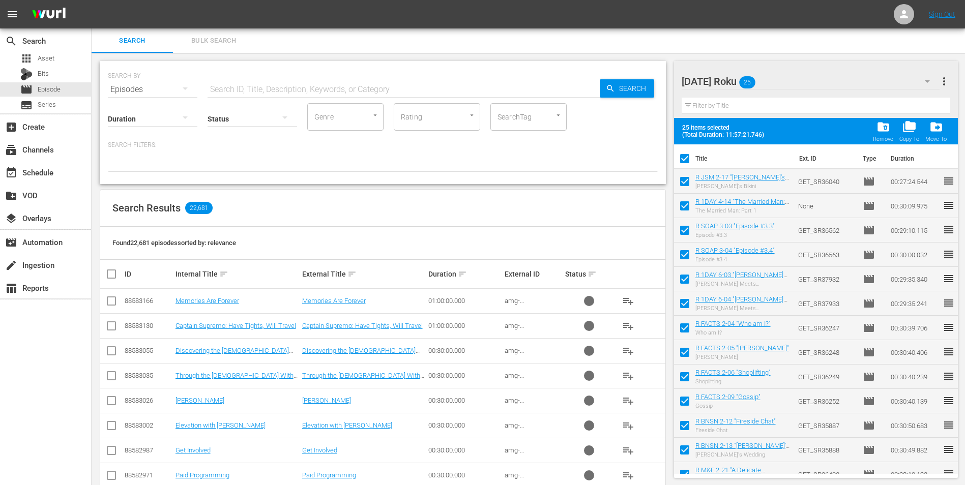
checkbox input "false"
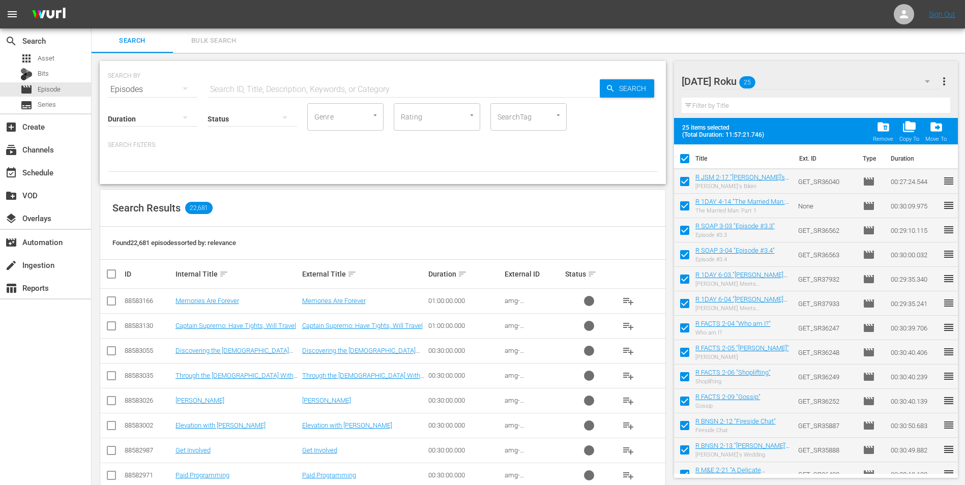
checkbox input "false"
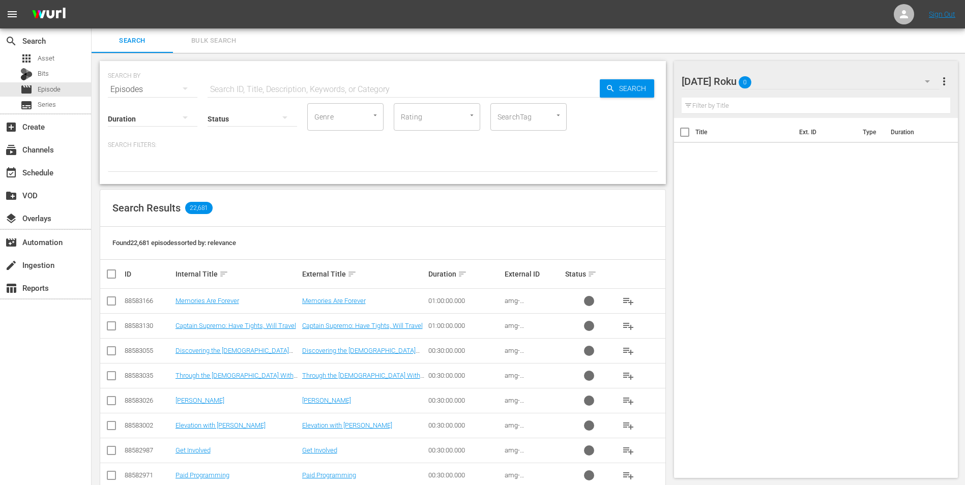
click at [782, 79] on div "[DATE] Roku 0" at bounding box center [810, 81] width 258 height 28
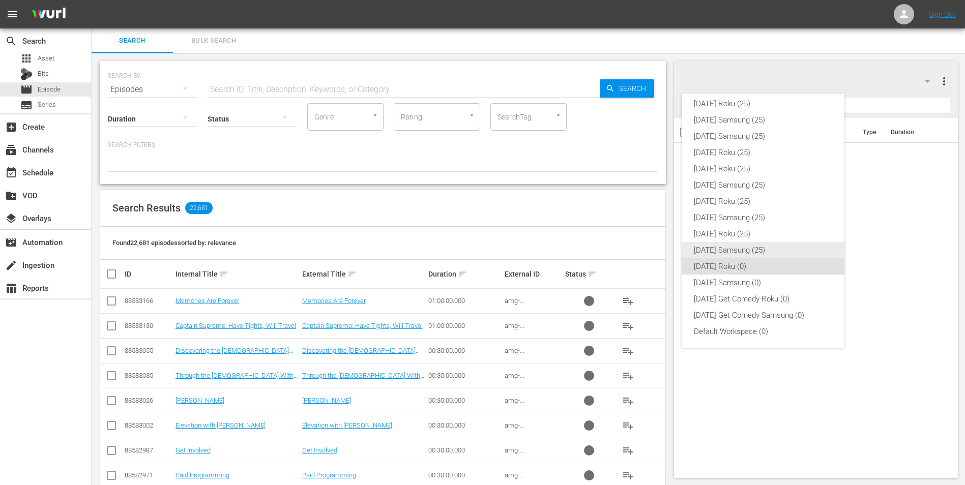
click at [741, 246] on div "[DATE] Samsung (25)" at bounding box center [763, 250] width 138 height 16
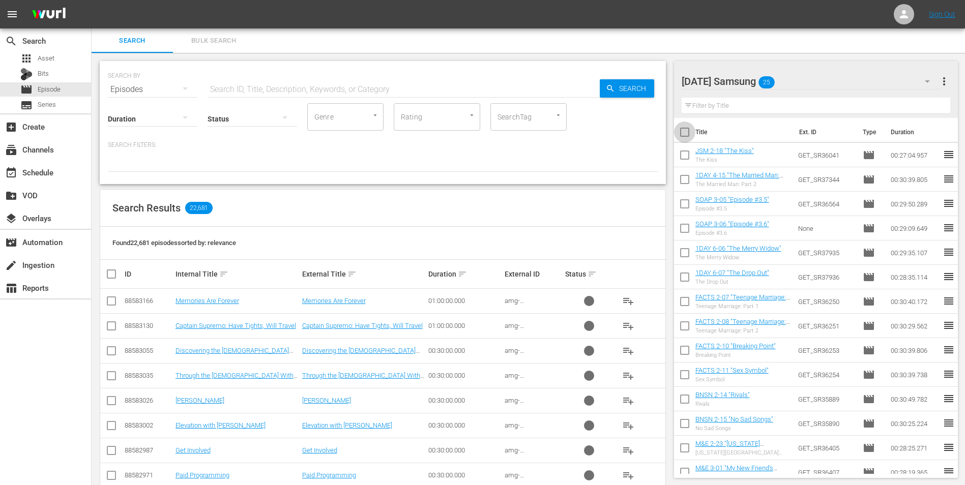
click at [681, 134] on input "checkbox" at bounding box center [684, 134] width 21 height 21
checkbox input "true"
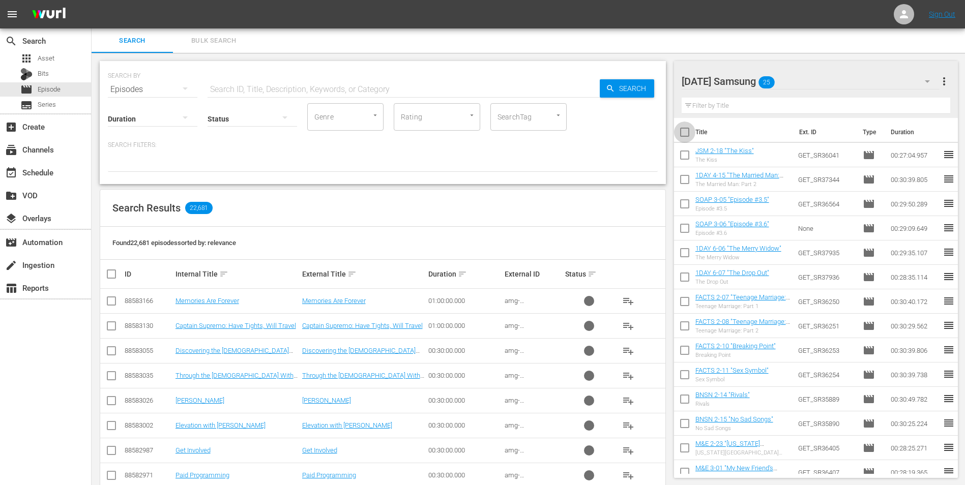
checkbox input "true"
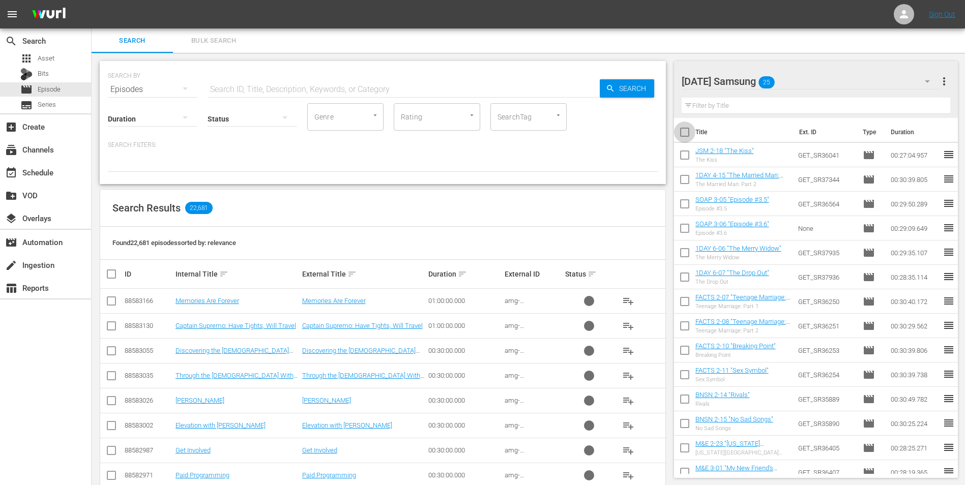
checkbox input "true"
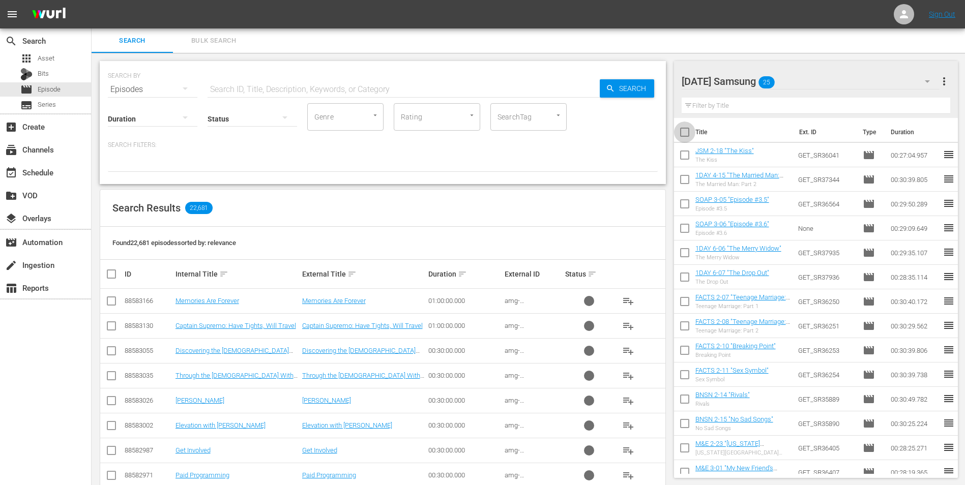
checkbox input "true"
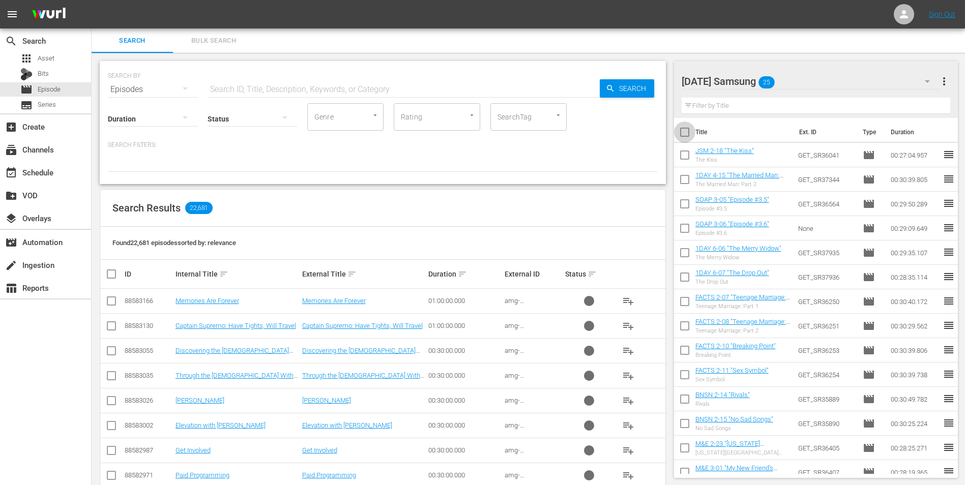
checkbox input "true"
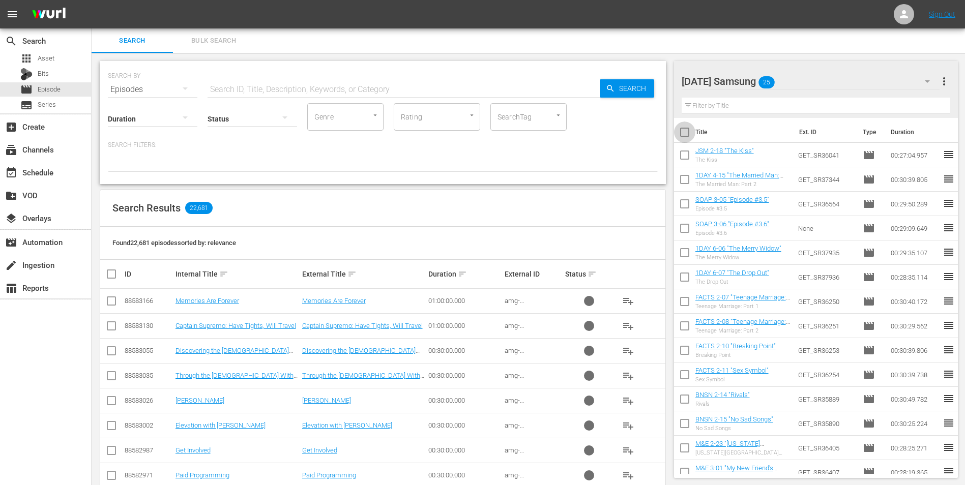
checkbox input "true"
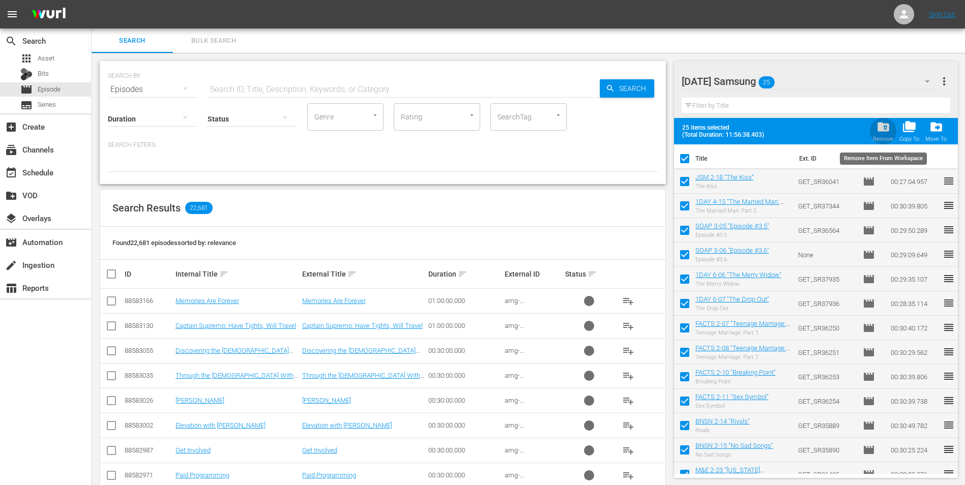
click at [877, 130] on span "folder_delete" at bounding box center [883, 127] width 14 height 14
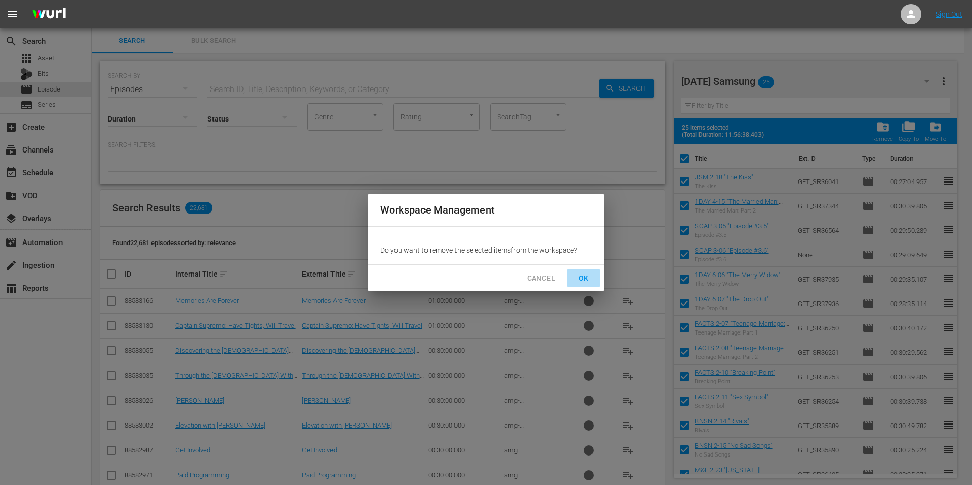
click at [585, 280] on span "OK" at bounding box center [584, 278] width 16 height 13
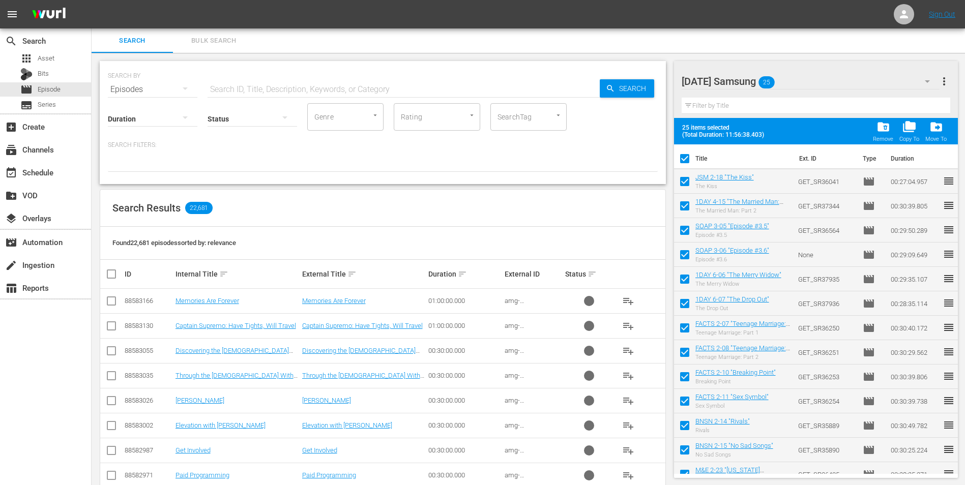
checkbox input "false"
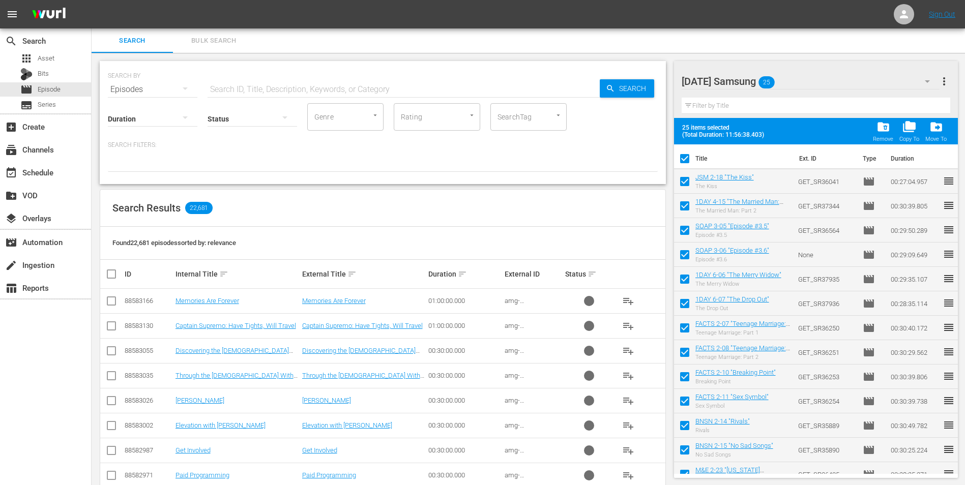
checkbox input "false"
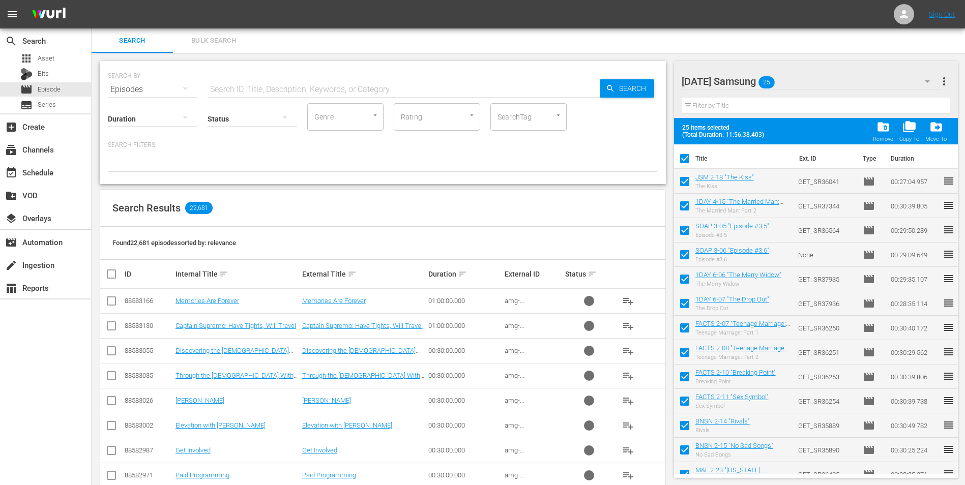
checkbox input "false"
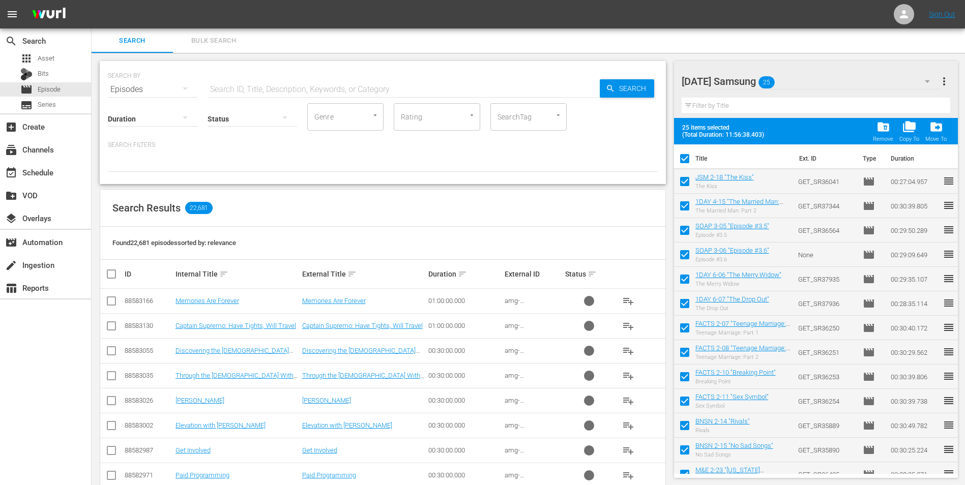
checkbox input "false"
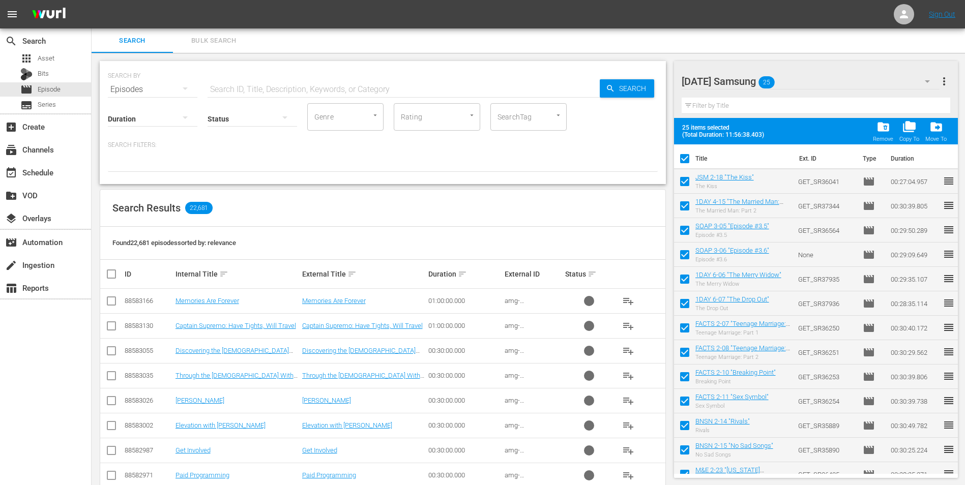
checkbox input "false"
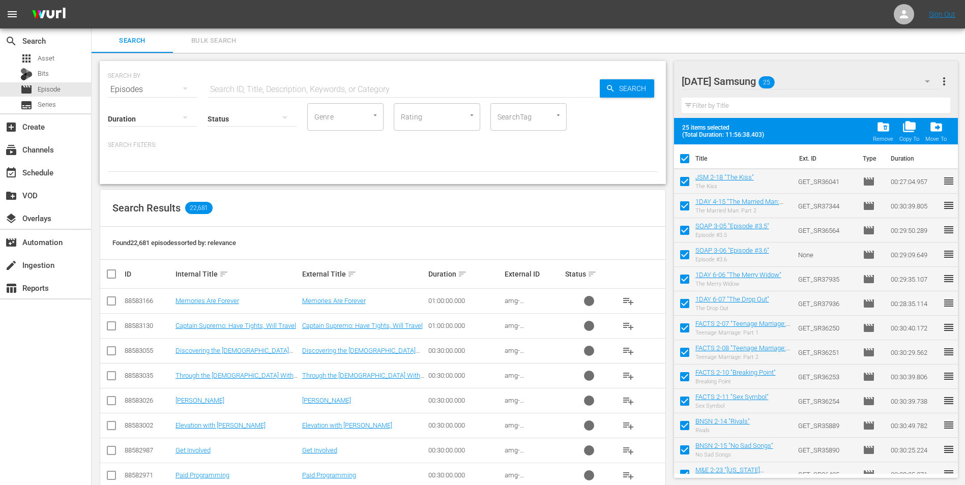
checkbox input "false"
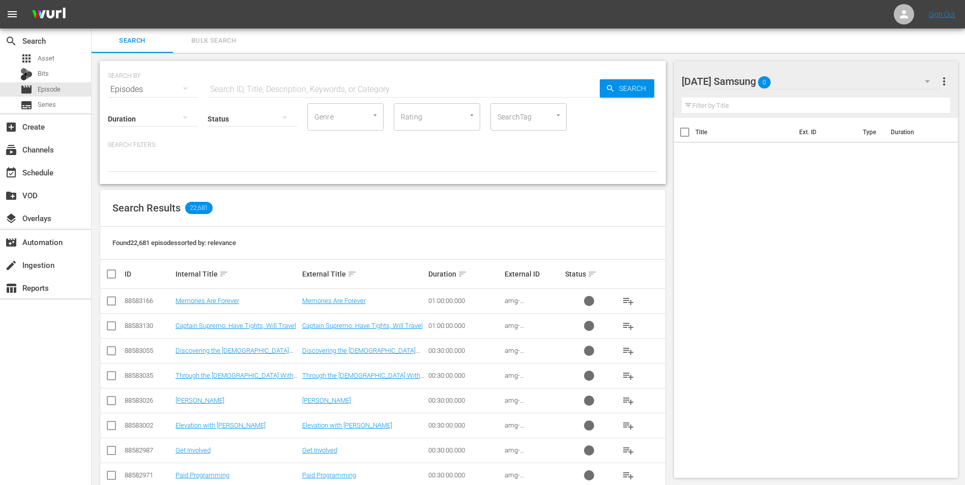
click at [814, 74] on div "[DATE] Samsung 0" at bounding box center [810, 81] width 258 height 28
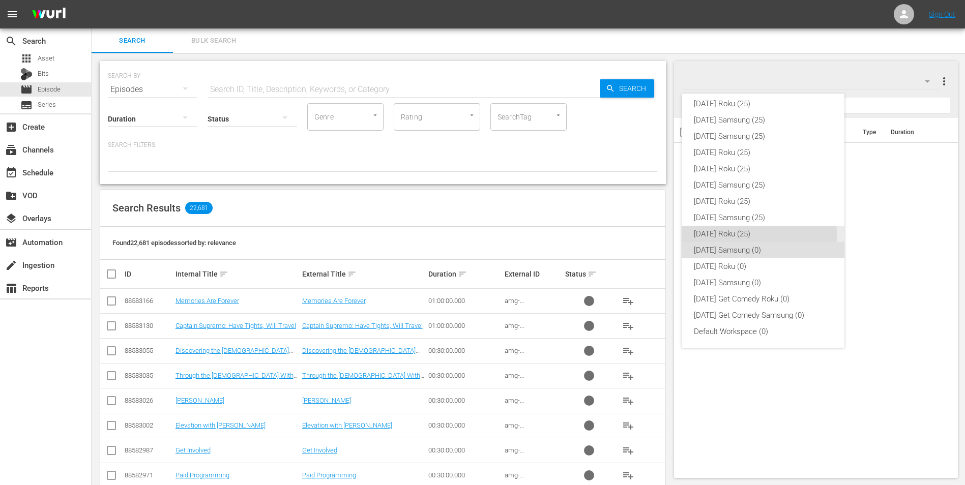
click at [715, 234] on div "[DATE] Roku (25)" at bounding box center [763, 234] width 138 height 16
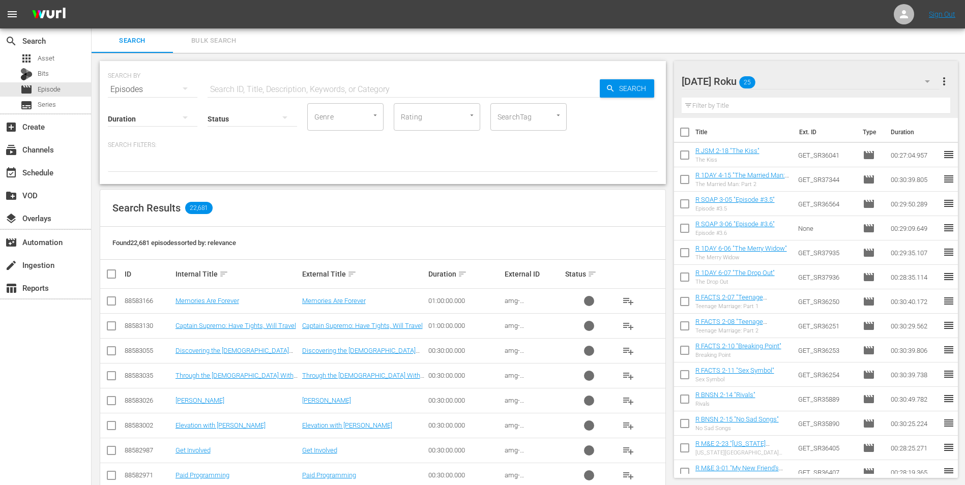
click at [685, 134] on input "checkbox" at bounding box center [684, 134] width 21 height 21
checkbox input "true"
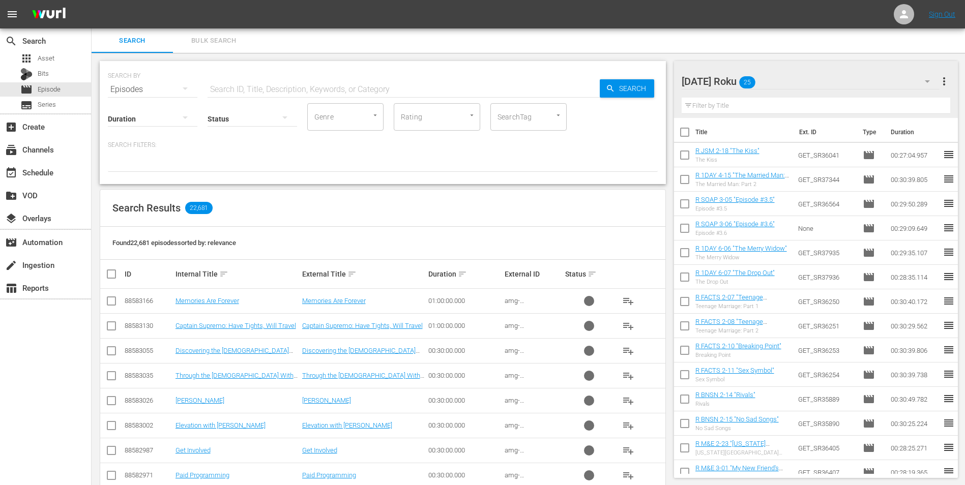
checkbox input "true"
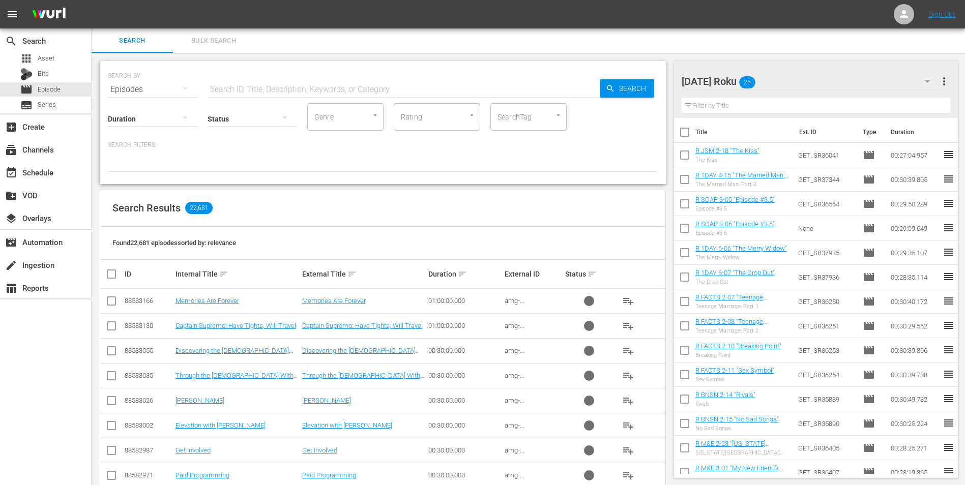
checkbox input "true"
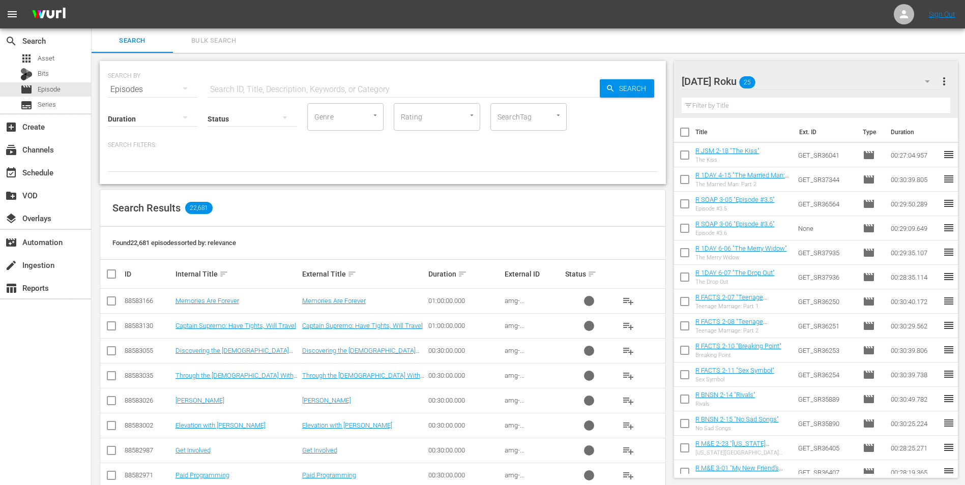
checkbox input "true"
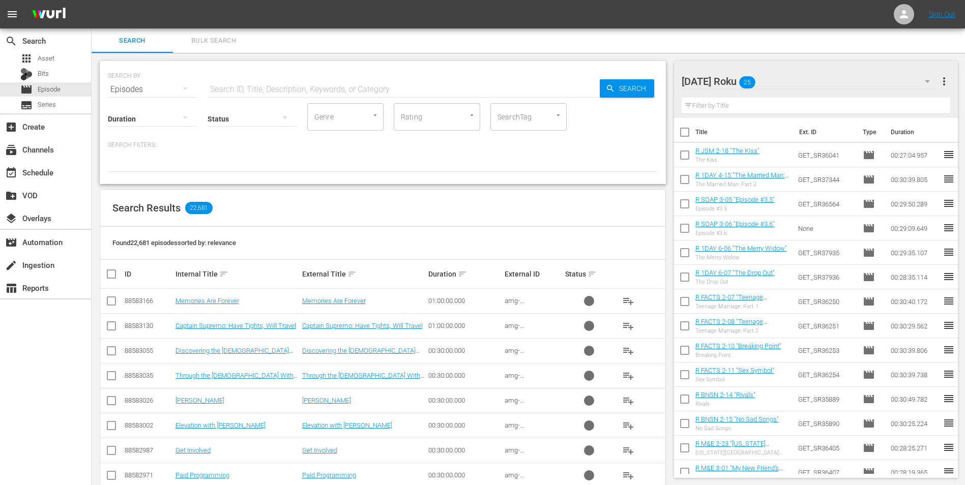
checkbox input "true"
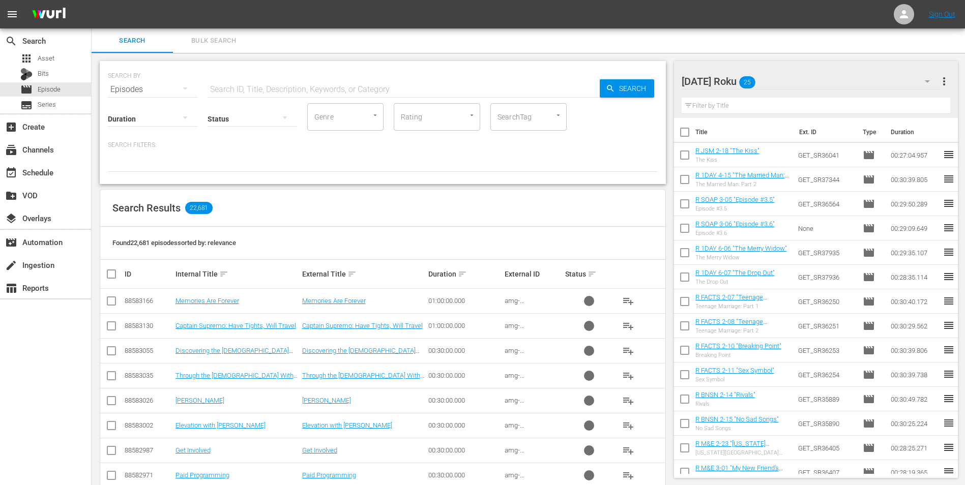
checkbox input "true"
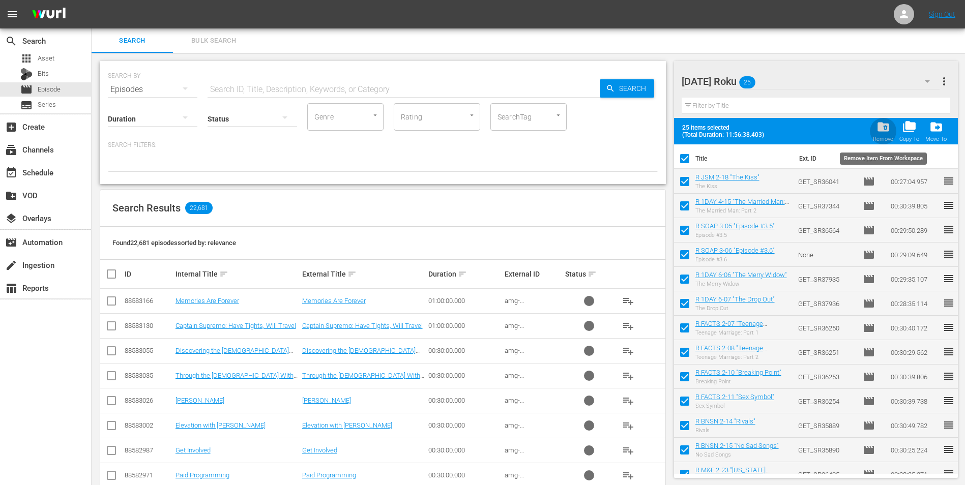
click at [895, 127] on button "folder_delete Remove" at bounding box center [883, 131] width 26 height 28
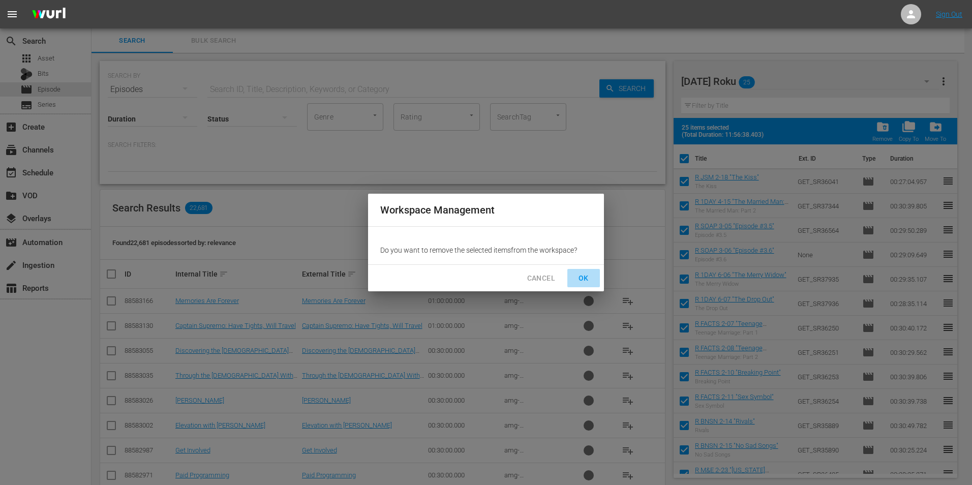
click at [596, 281] on button "OK" at bounding box center [584, 278] width 33 height 19
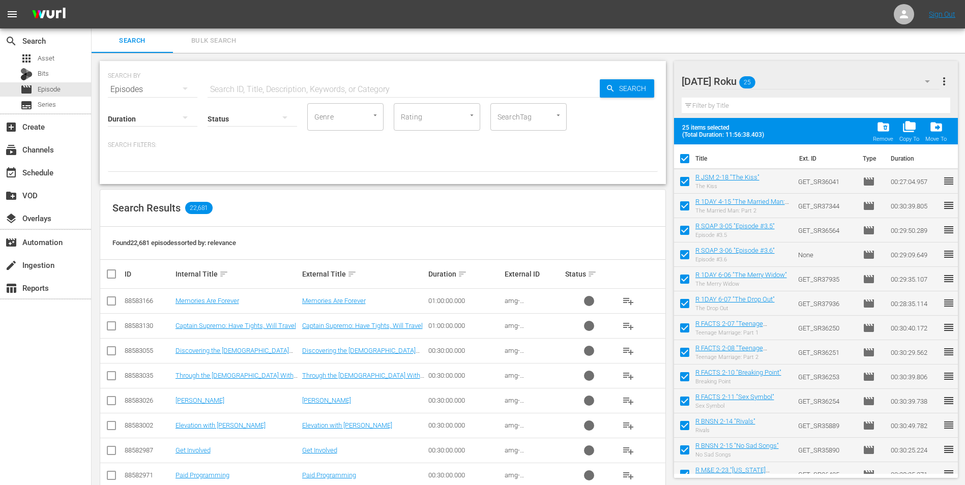
checkbox input "false"
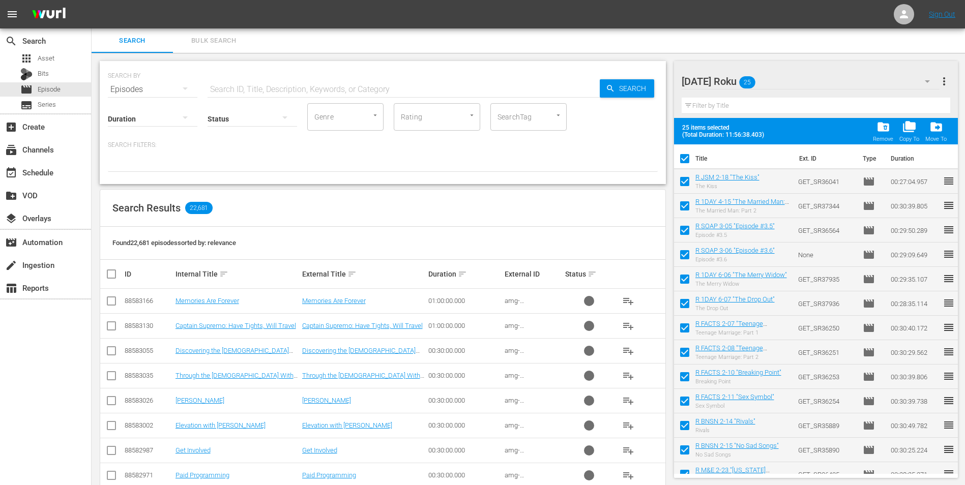
checkbox input "false"
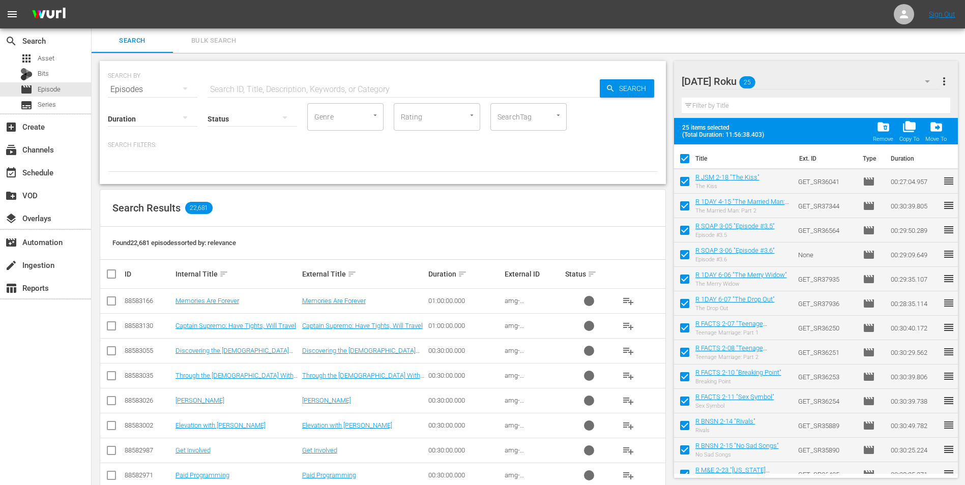
checkbox input "false"
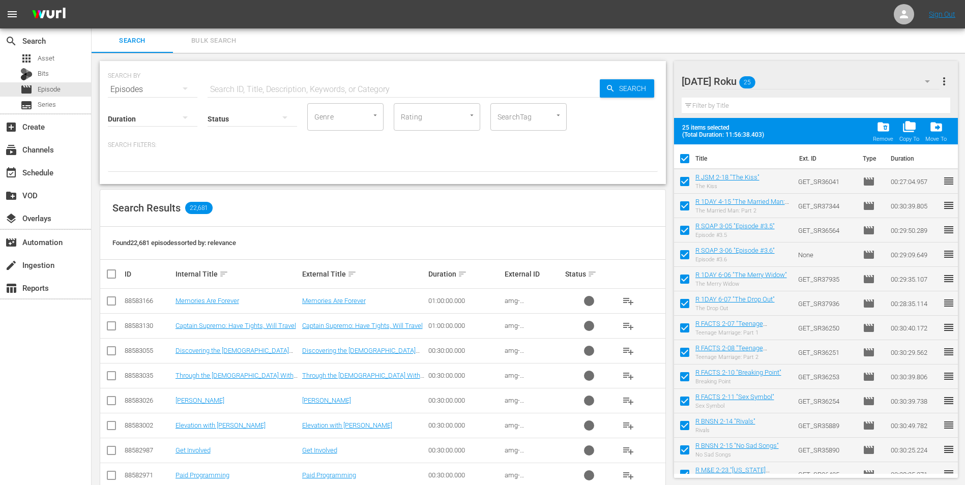
checkbox input "false"
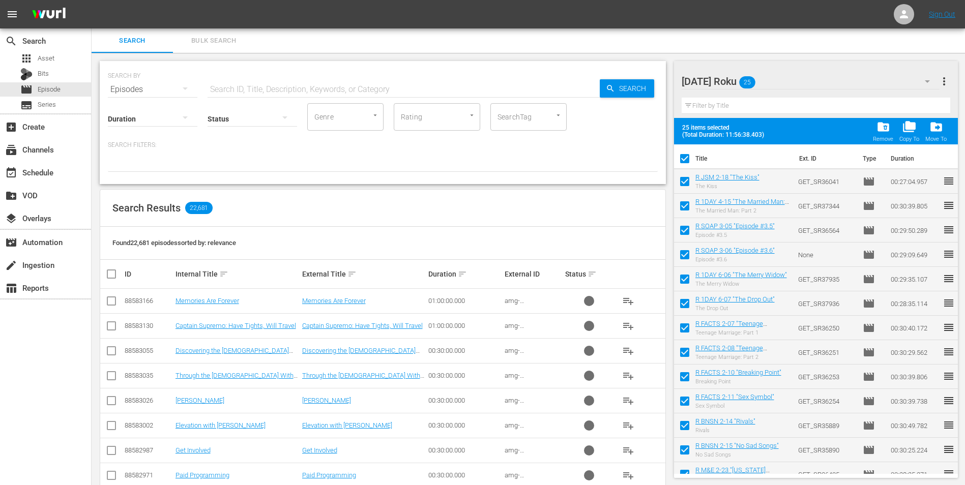
checkbox input "false"
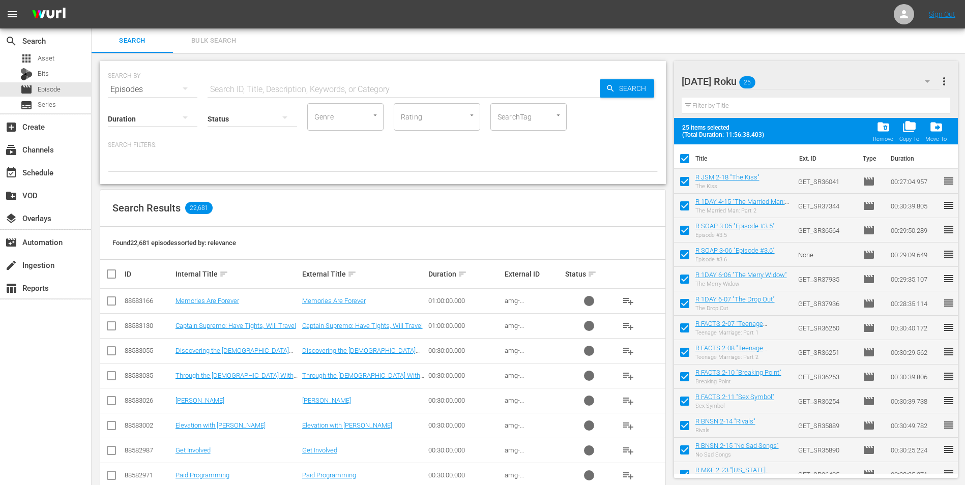
checkbox input "false"
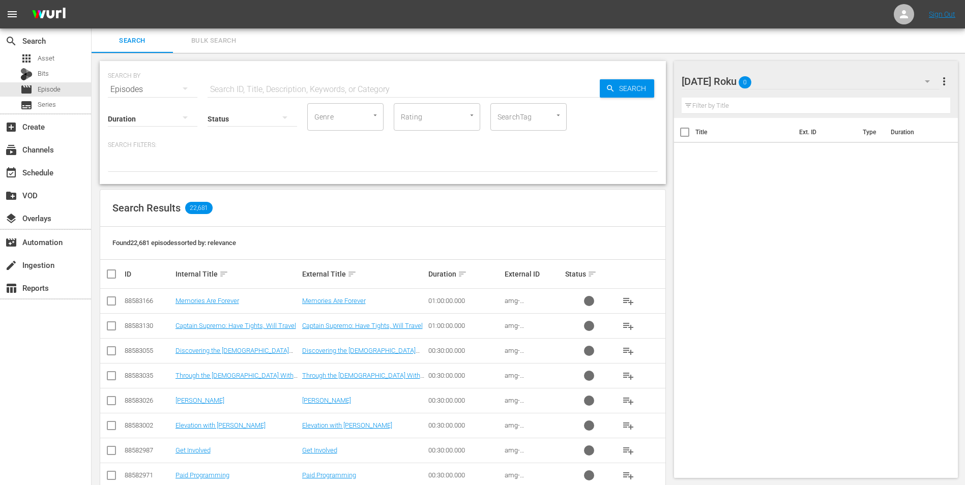
click at [794, 81] on div "[DATE] Roku 0" at bounding box center [810, 81] width 258 height 28
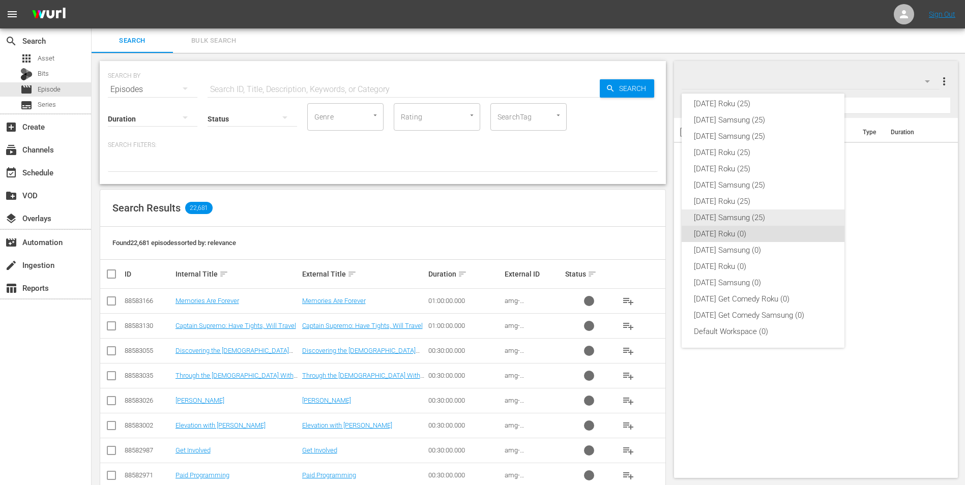
click at [702, 214] on div "[DATE] Samsung (25)" at bounding box center [763, 218] width 138 height 16
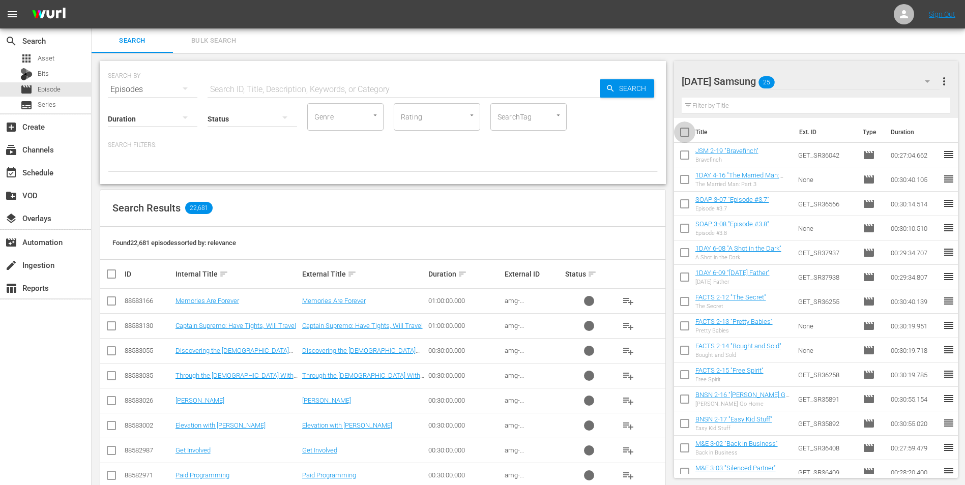
click at [686, 136] on input "checkbox" at bounding box center [684, 134] width 21 height 21
checkbox input "true"
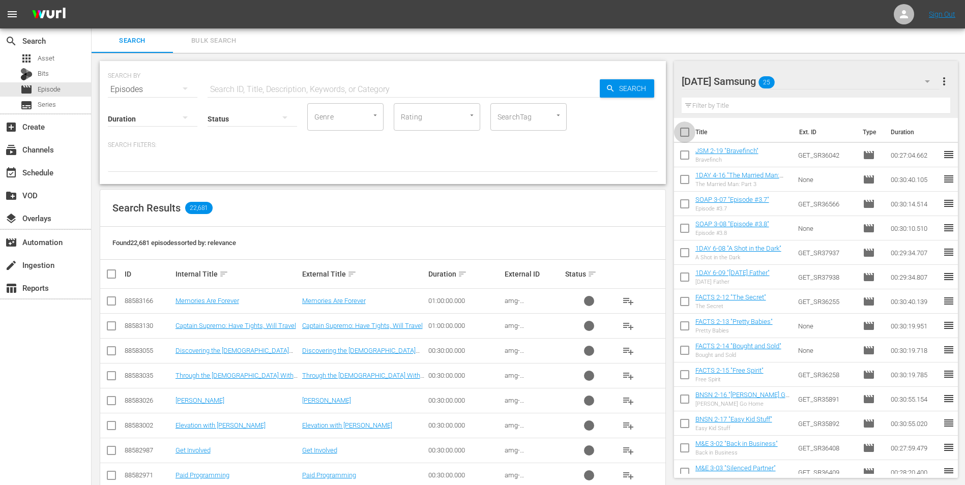
checkbox input "true"
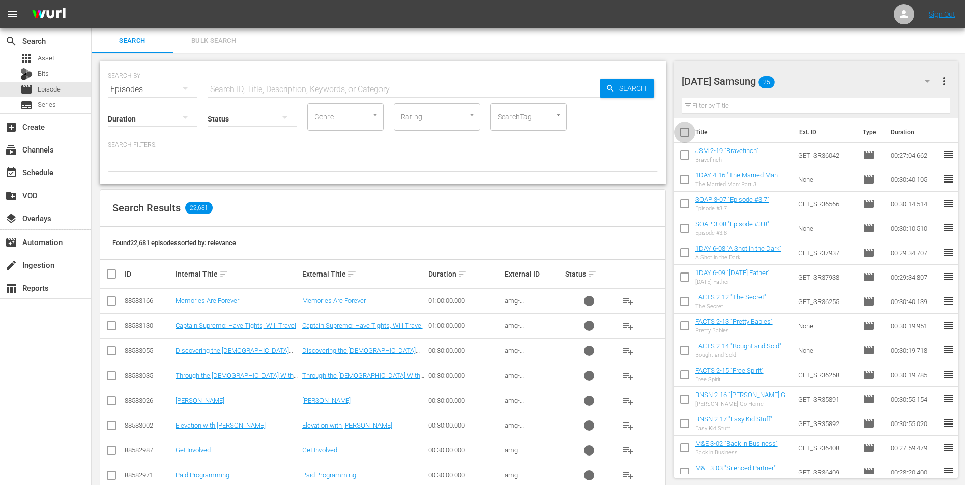
checkbox input "true"
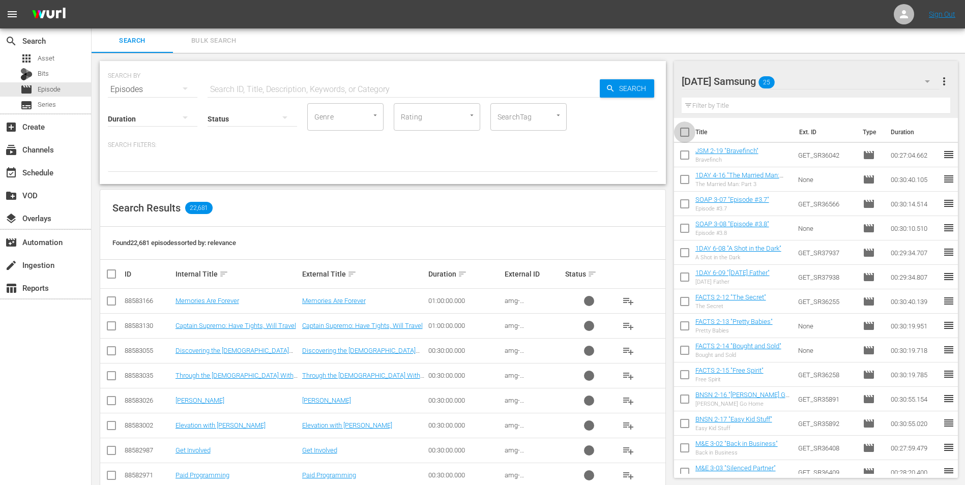
checkbox input "true"
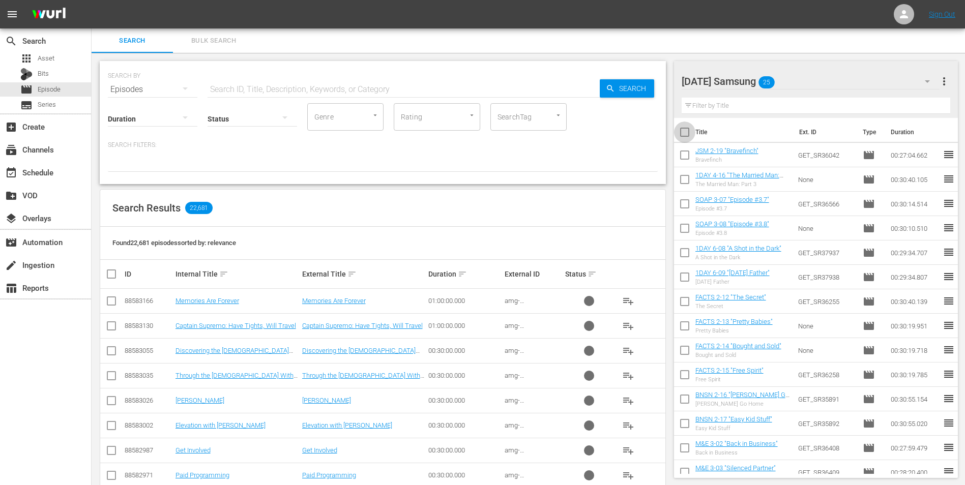
checkbox input "true"
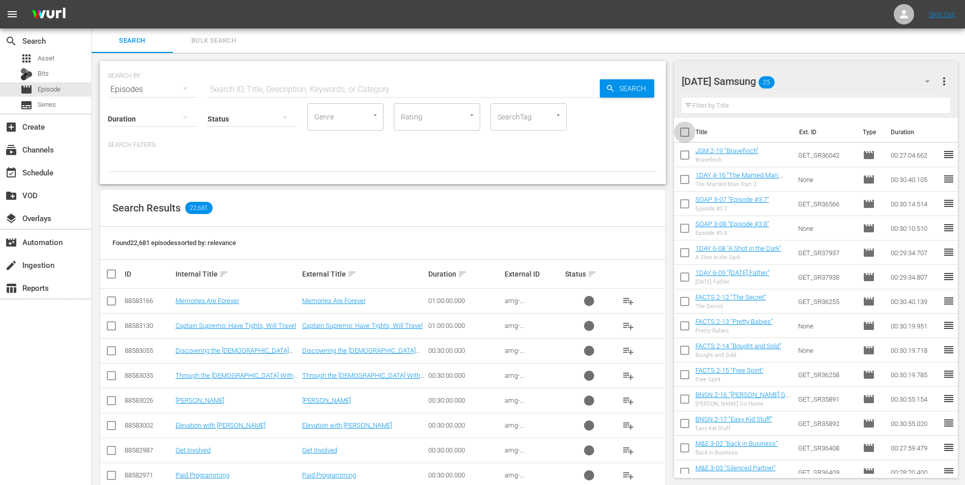
checkbox input "true"
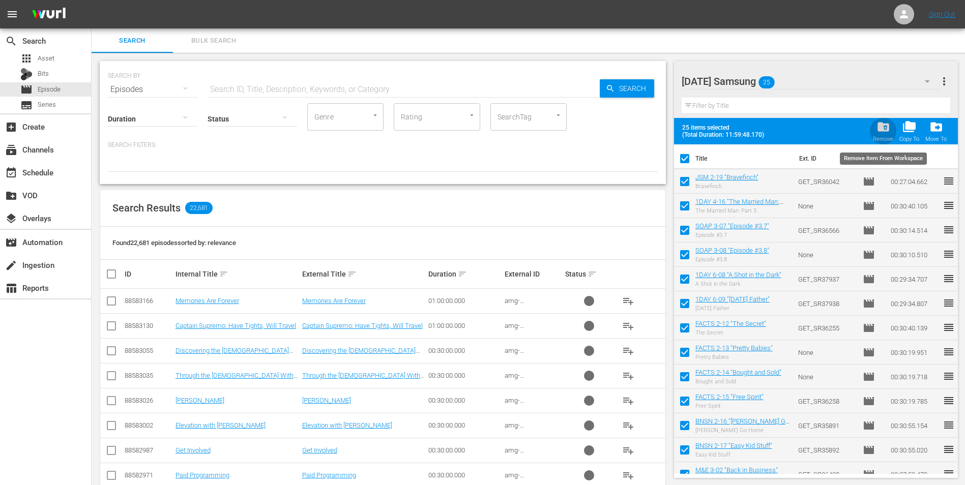
click at [884, 130] on span "folder_delete" at bounding box center [883, 127] width 14 height 14
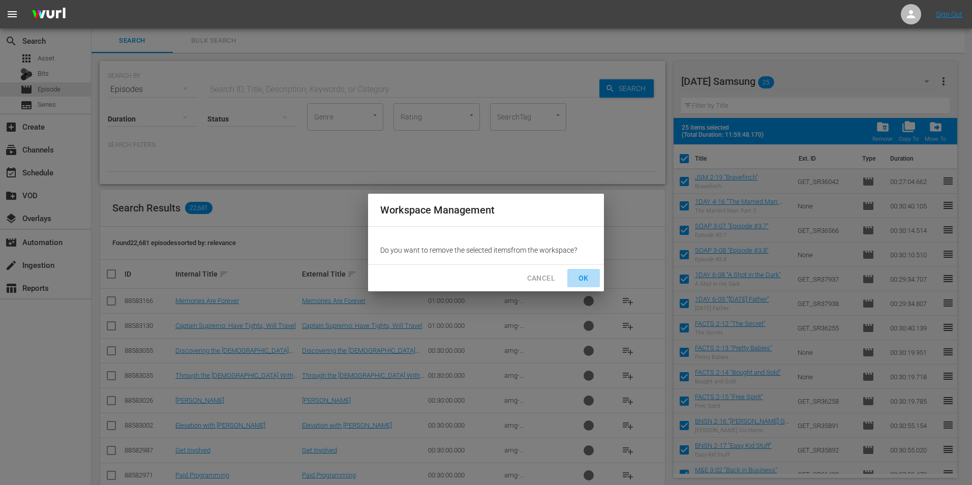
click at [589, 283] on span "OK" at bounding box center [584, 278] width 16 height 13
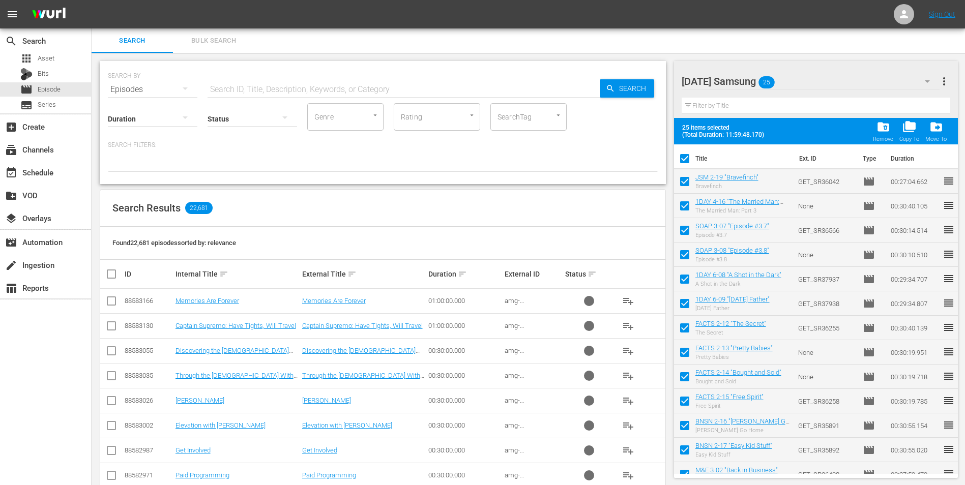
checkbox input "false"
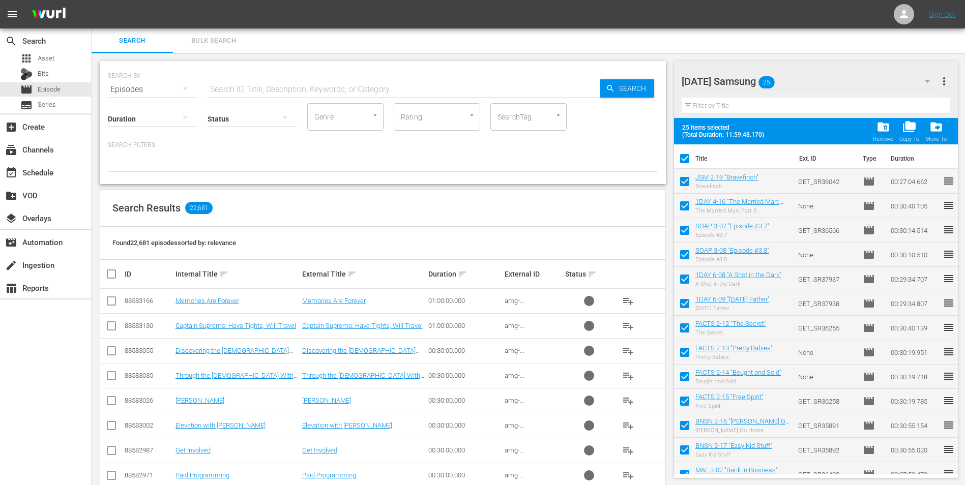
checkbox input "false"
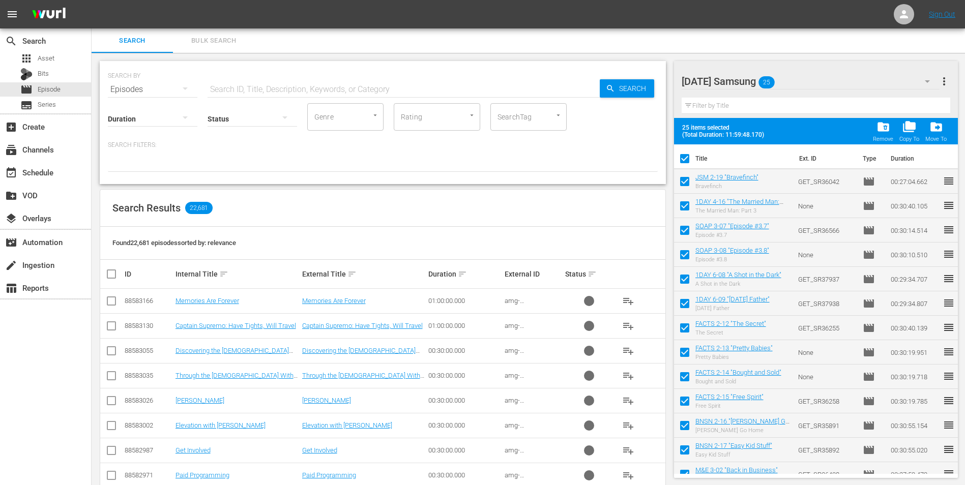
checkbox input "false"
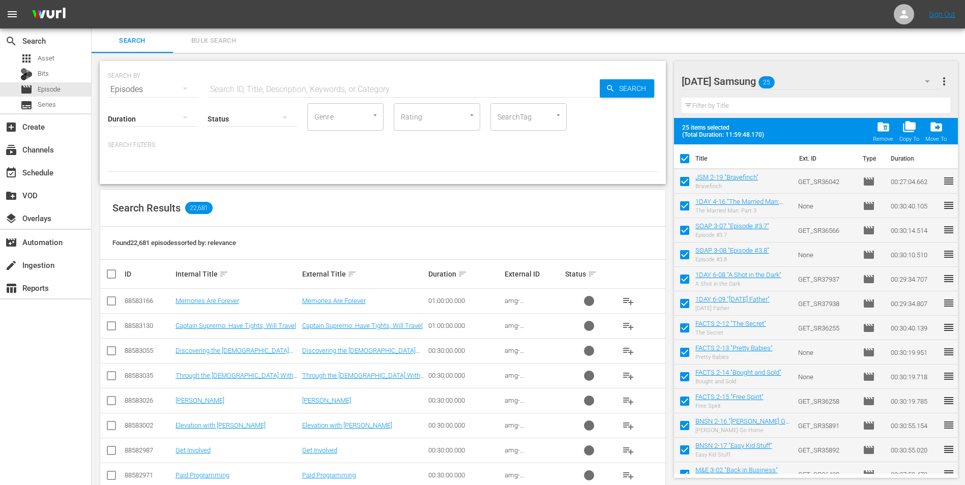
checkbox input "false"
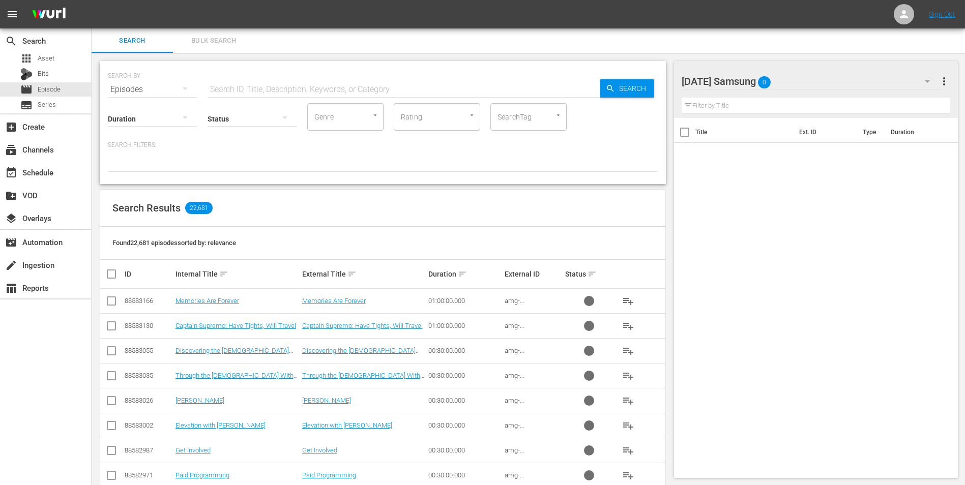
click at [804, 83] on div "[DATE] Samsung 0" at bounding box center [810, 81] width 258 height 28
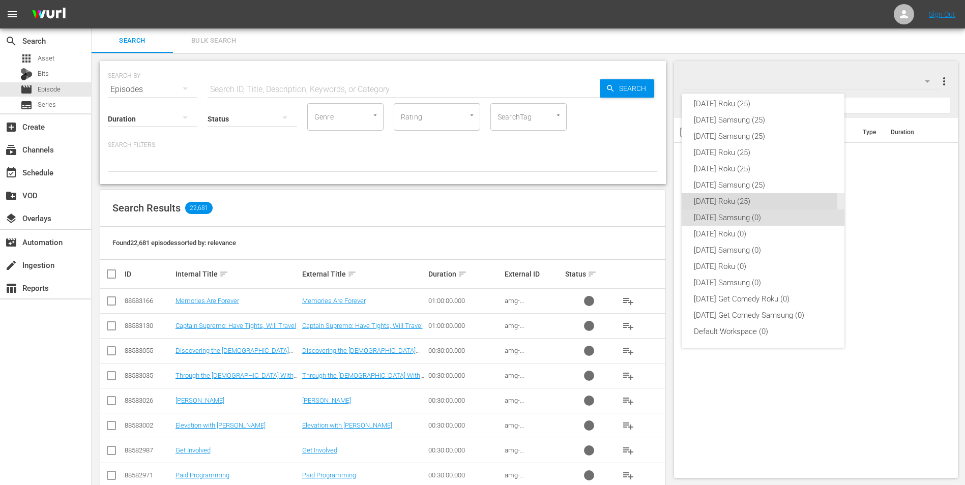
click at [739, 203] on div "[DATE] Roku (25)" at bounding box center [763, 201] width 138 height 16
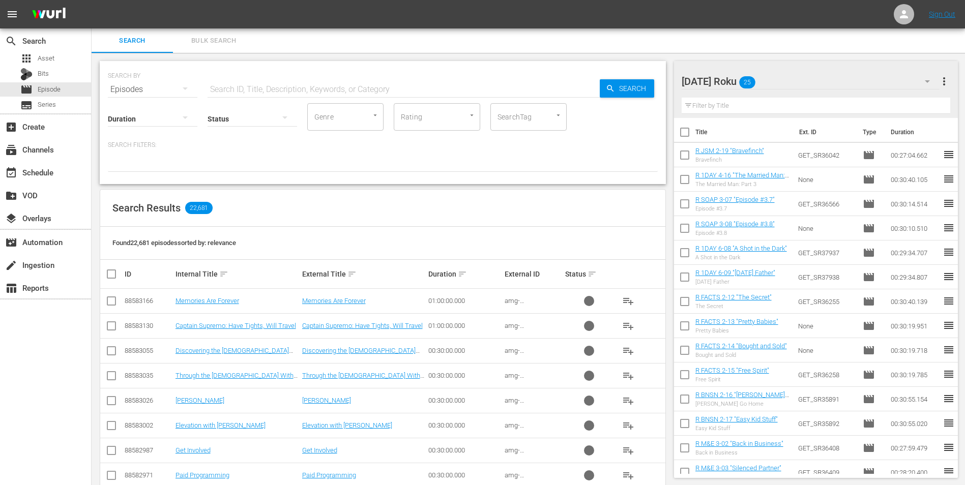
click at [683, 134] on input "checkbox" at bounding box center [684, 134] width 21 height 21
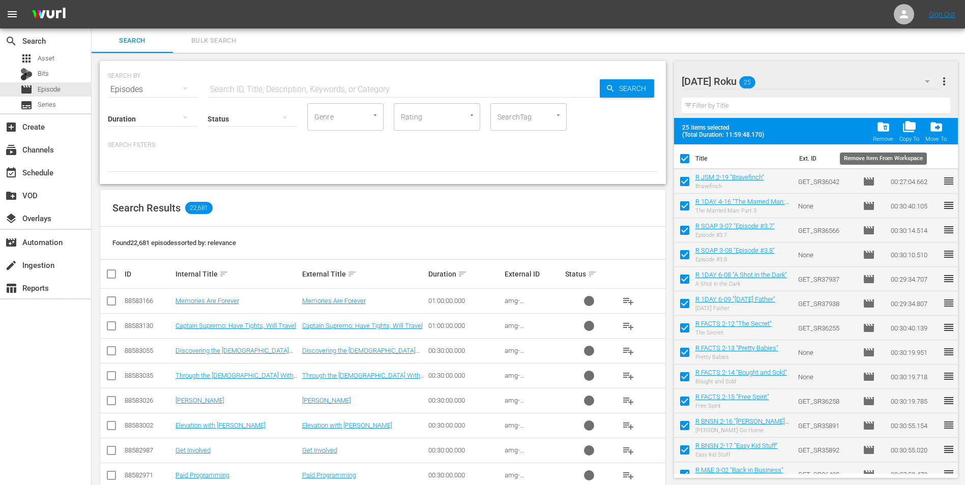
click at [878, 128] on span "folder_delete" at bounding box center [883, 127] width 14 height 14
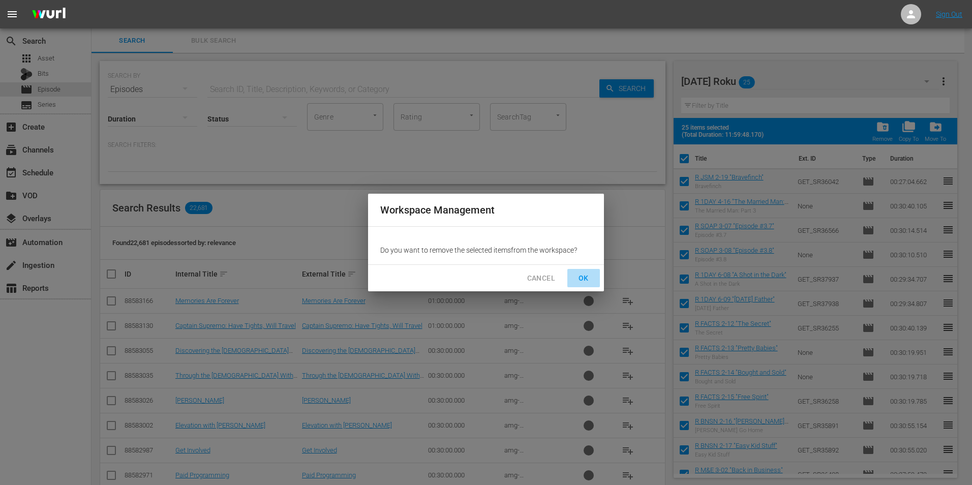
click at [583, 279] on span "OK" at bounding box center [584, 278] width 16 height 13
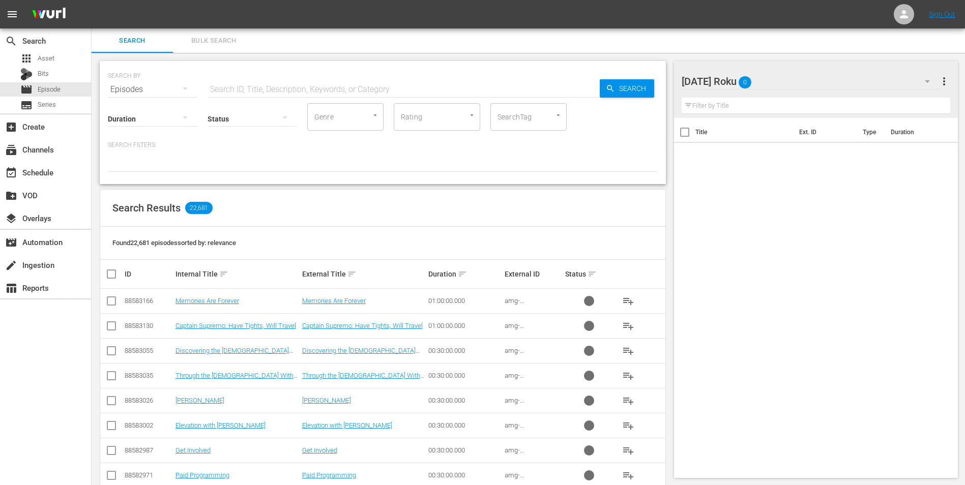
click at [792, 77] on div "[DATE] Roku 0" at bounding box center [810, 81] width 258 height 28
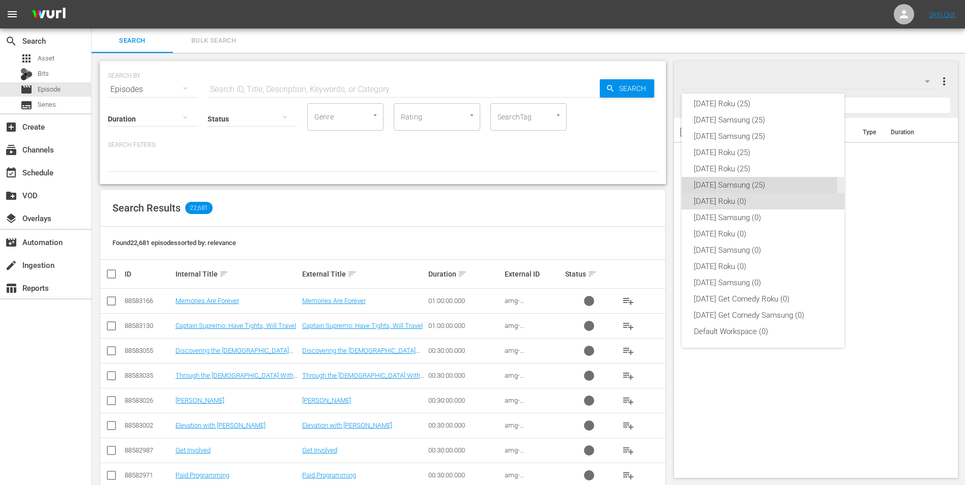
click at [709, 189] on div "[DATE] Samsung (25)" at bounding box center [763, 185] width 138 height 16
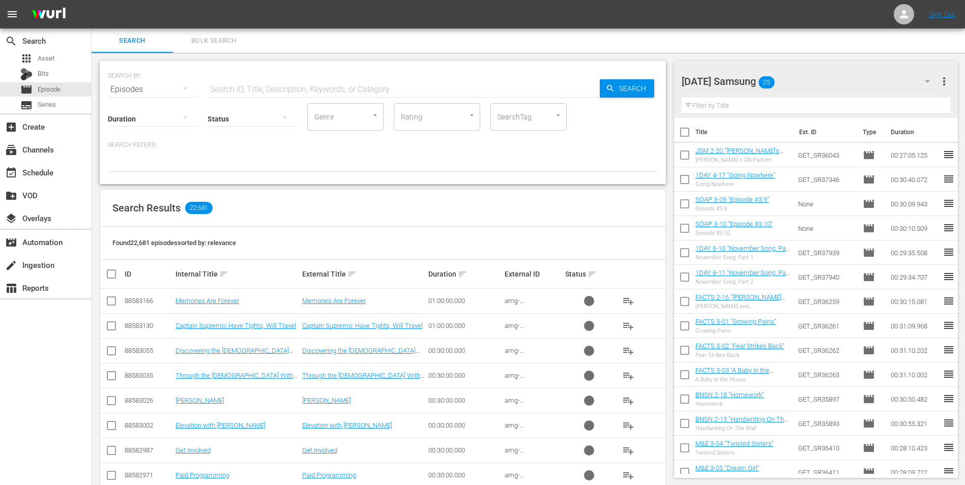
click at [684, 132] on input "checkbox" at bounding box center [684, 134] width 21 height 21
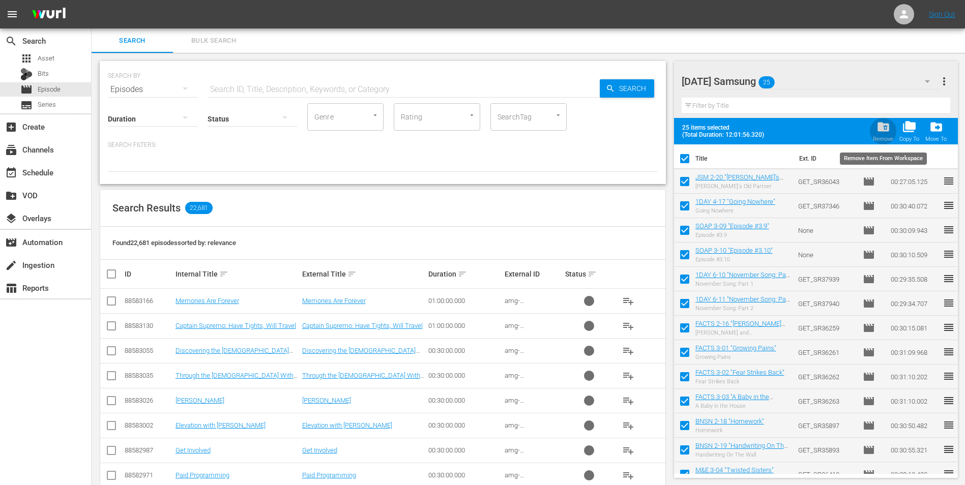
click at [874, 135] on div "folder_delete Remove" at bounding box center [883, 131] width 20 height 22
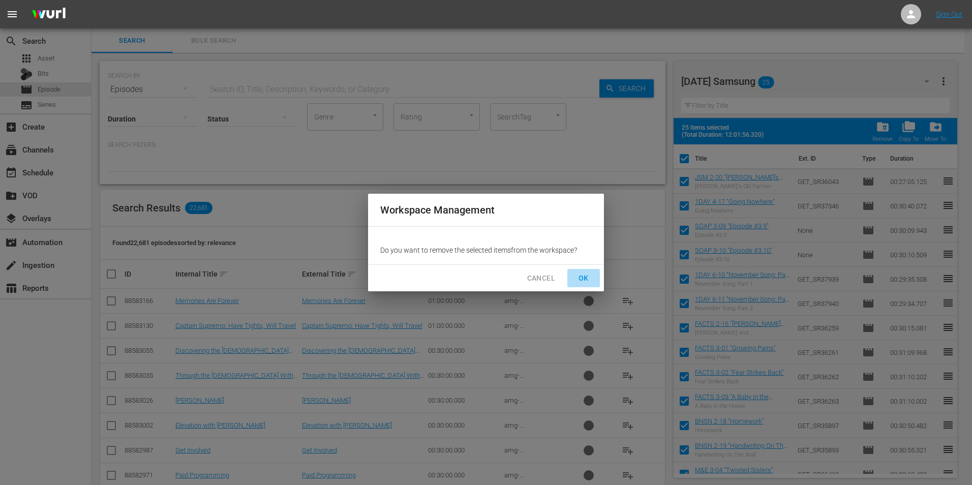
click at [594, 279] on button "OK" at bounding box center [584, 278] width 33 height 19
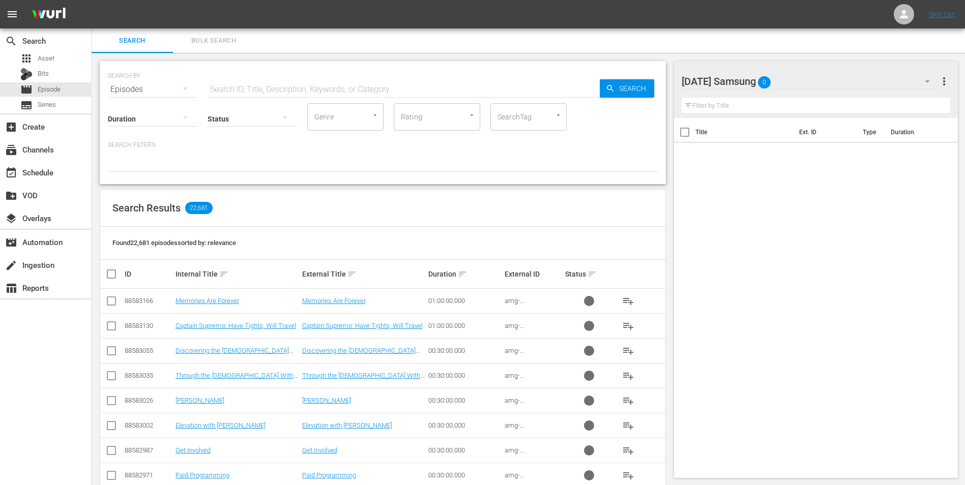
click at [799, 81] on div "[DATE] Samsung 0" at bounding box center [810, 81] width 258 height 28
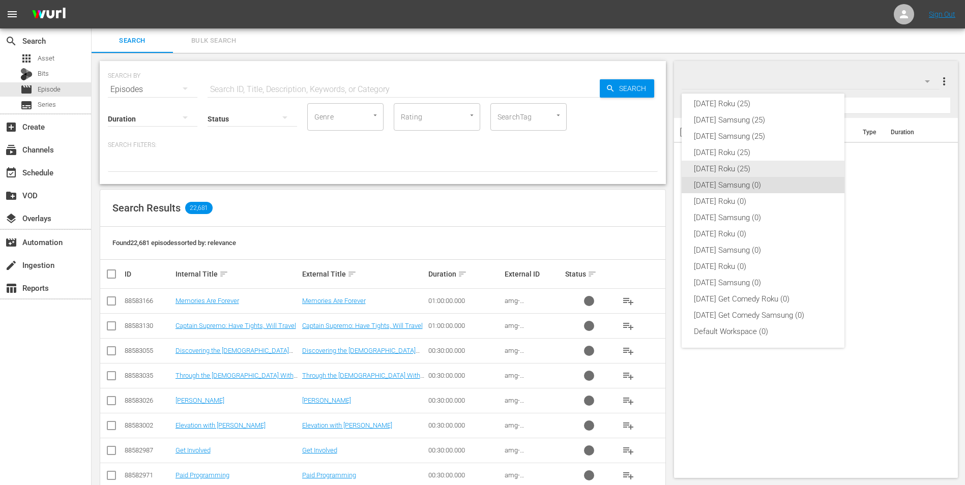
click at [732, 164] on div "[DATE] Roku (25)" at bounding box center [763, 169] width 138 height 16
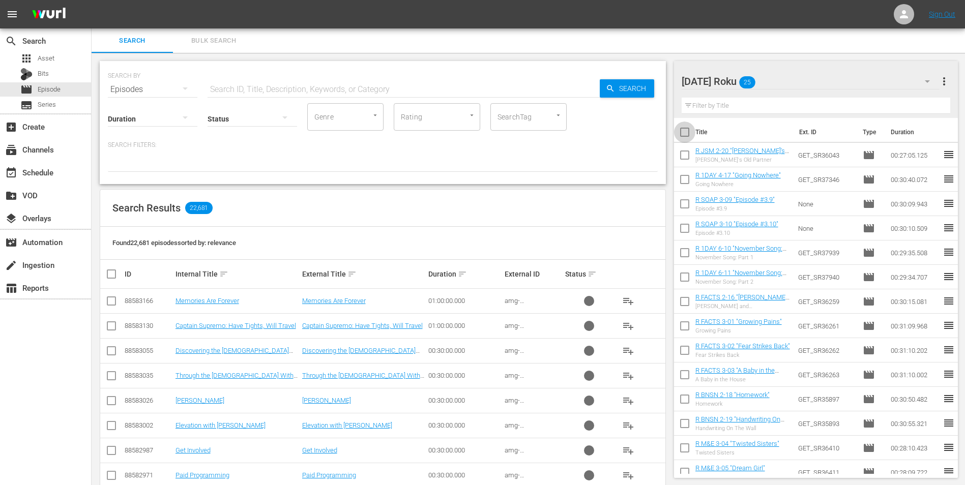
click at [686, 132] on input "checkbox" at bounding box center [684, 134] width 21 height 21
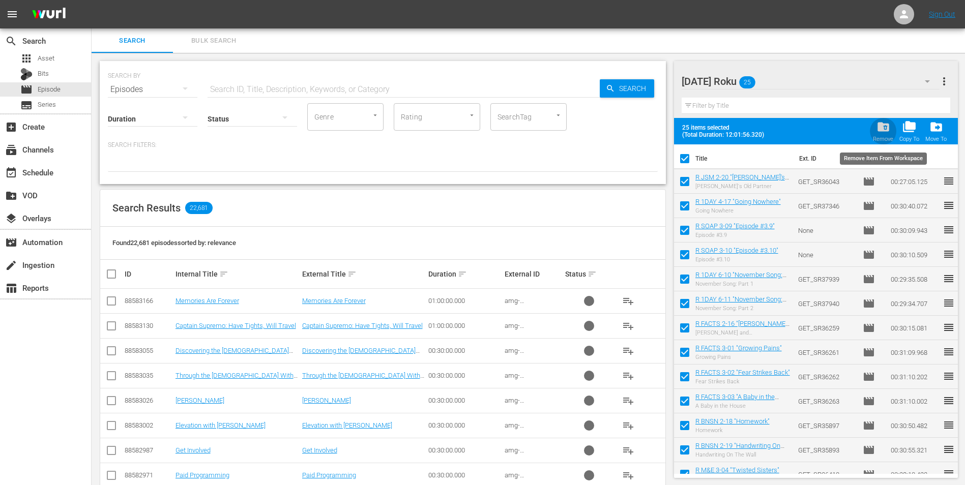
click at [878, 130] on span "folder_delete" at bounding box center [883, 127] width 14 height 14
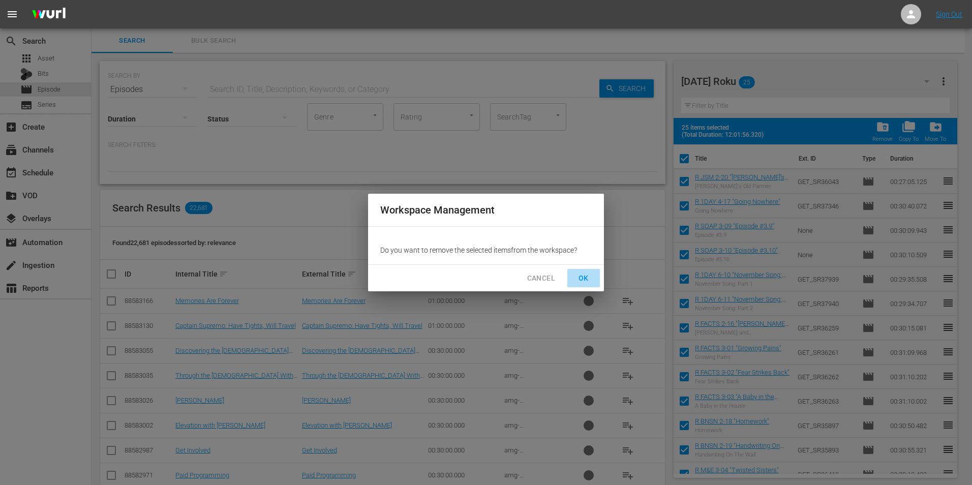
click at [592, 279] on button "OK" at bounding box center [584, 278] width 33 height 19
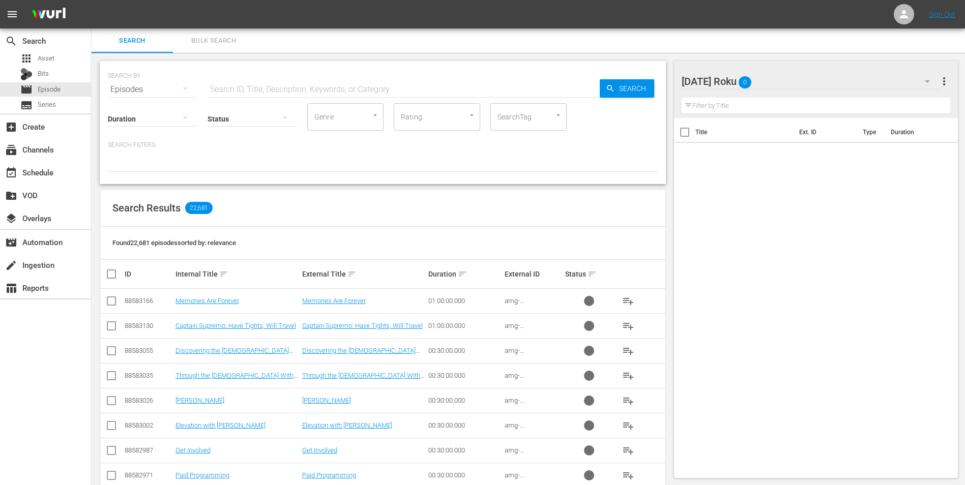
click at [775, 79] on div "[DATE] Roku 0" at bounding box center [810, 81] width 258 height 28
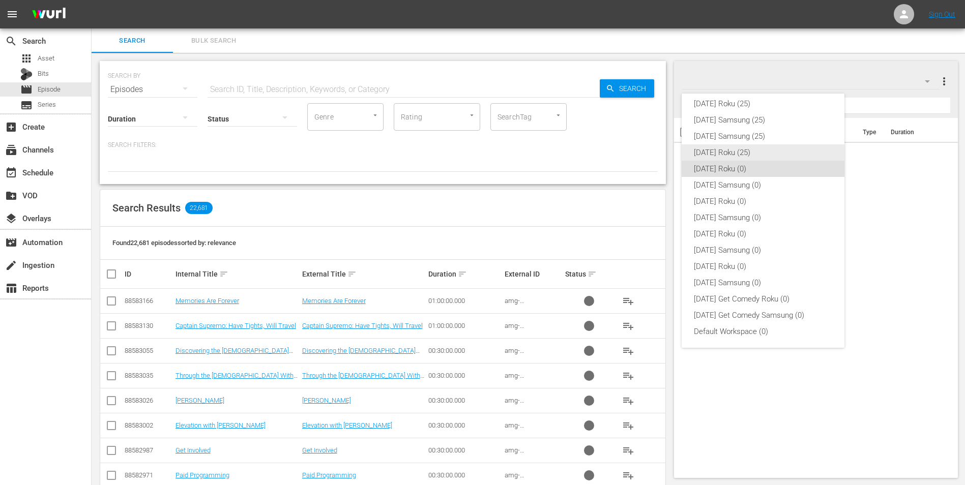
click at [726, 152] on div "[DATE] Roku (25)" at bounding box center [763, 152] width 138 height 16
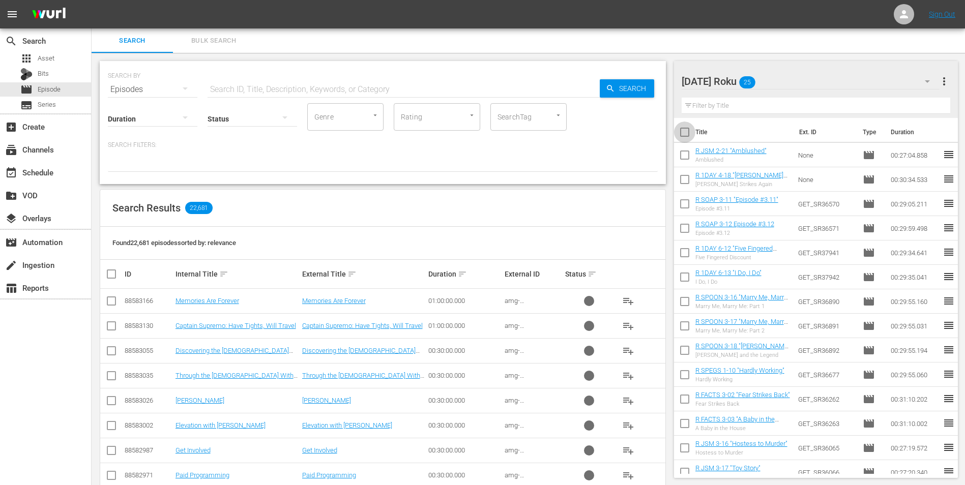
click at [686, 131] on input "checkbox" at bounding box center [684, 134] width 21 height 21
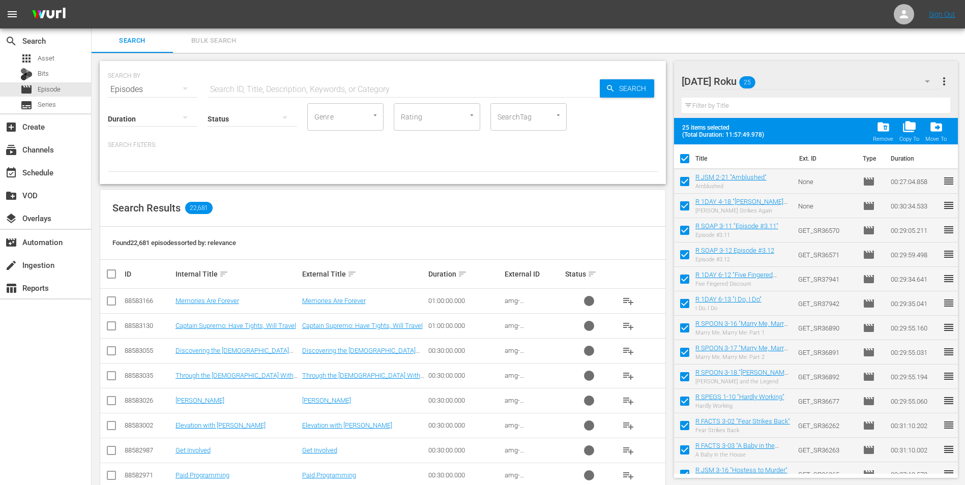
click at [879, 131] on span "folder_delete" at bounding box center [883, 127] width 14 height 14
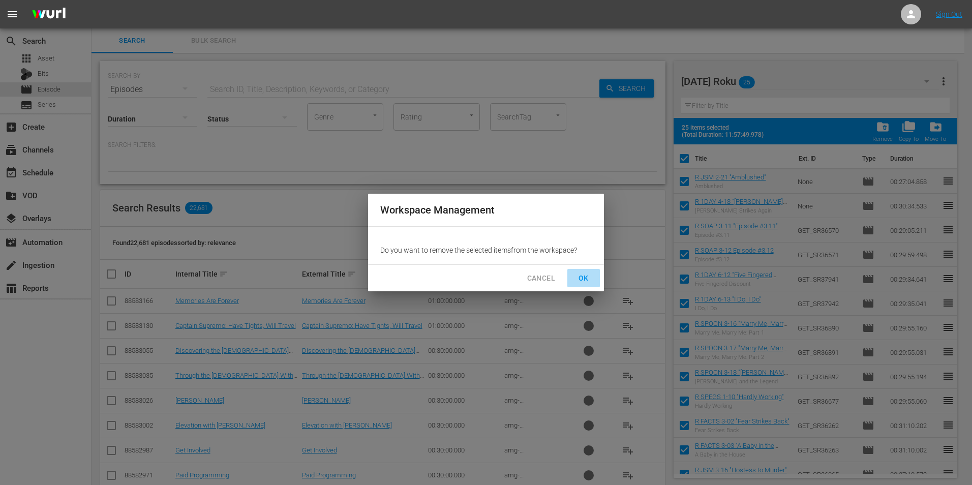
click at [591, 277] on span "OK" at bounding box center [584, 278] width 16 height 13
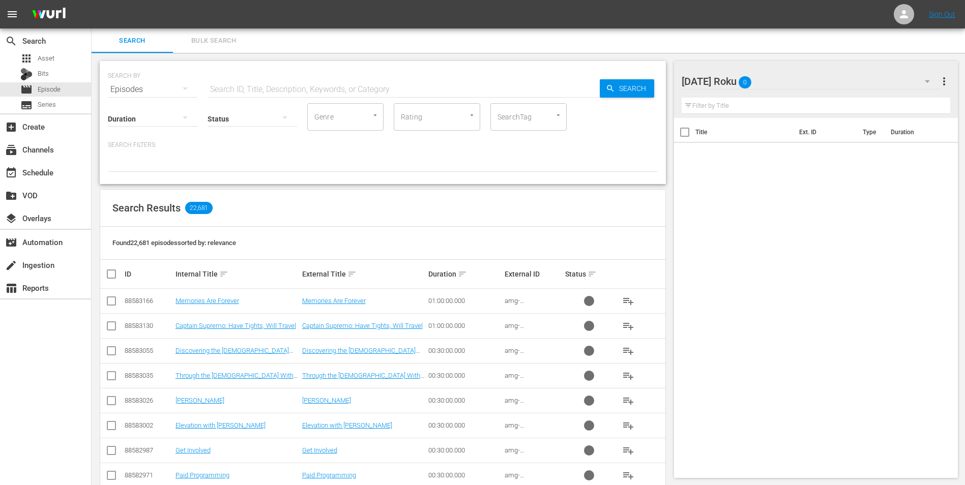
click at [784, 79] on div "[DATE] Roku 0" at bounding box center [810, 81] width 258 height 28
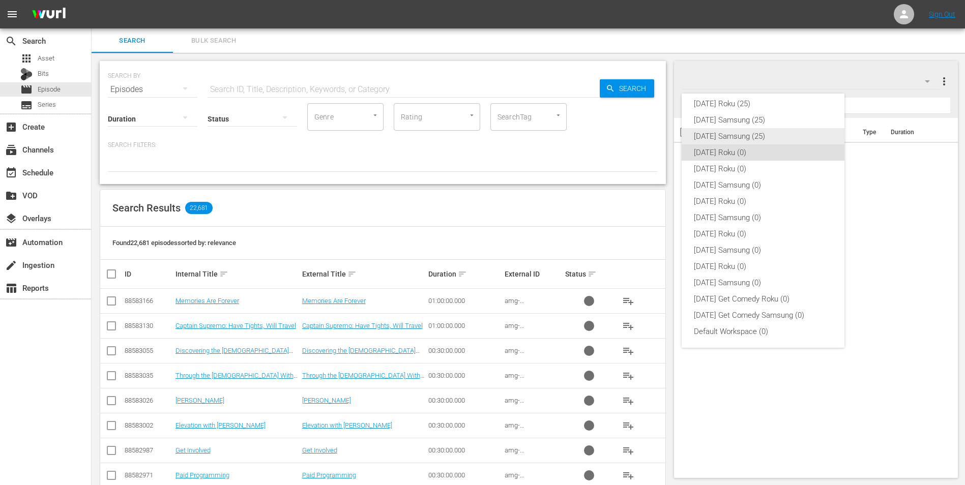
click at [721, 137] on div "[DATE] Samsung (25)" at bounding box center [763, 136] width 138 height 16
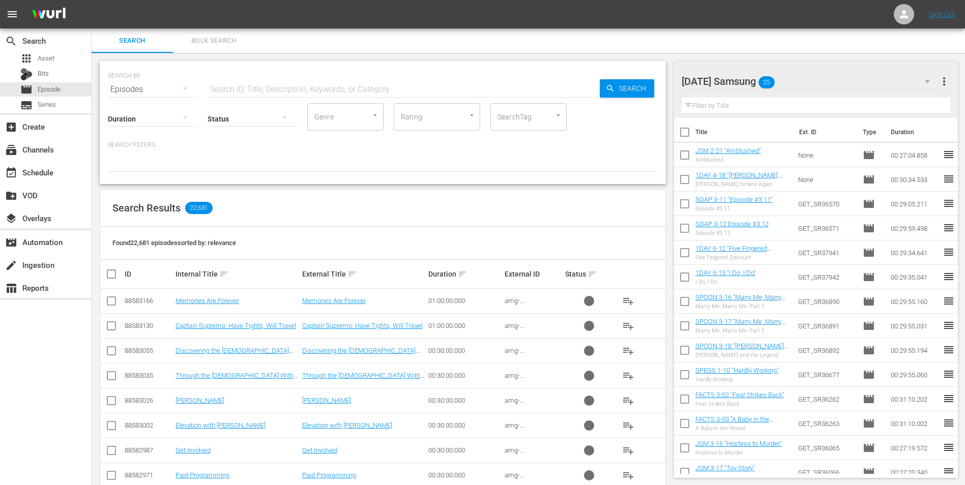
click at [683, 132] on input "checkbox" at bounding box center [684, 134] width 21 height 21
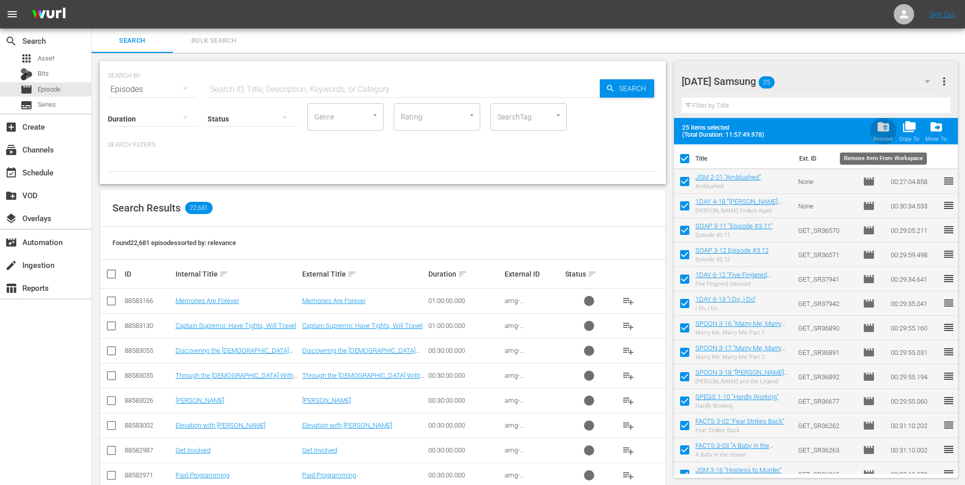
click at [880, 129] on span "folder_delete" at bounding box center [883, 127] width 14 height 14
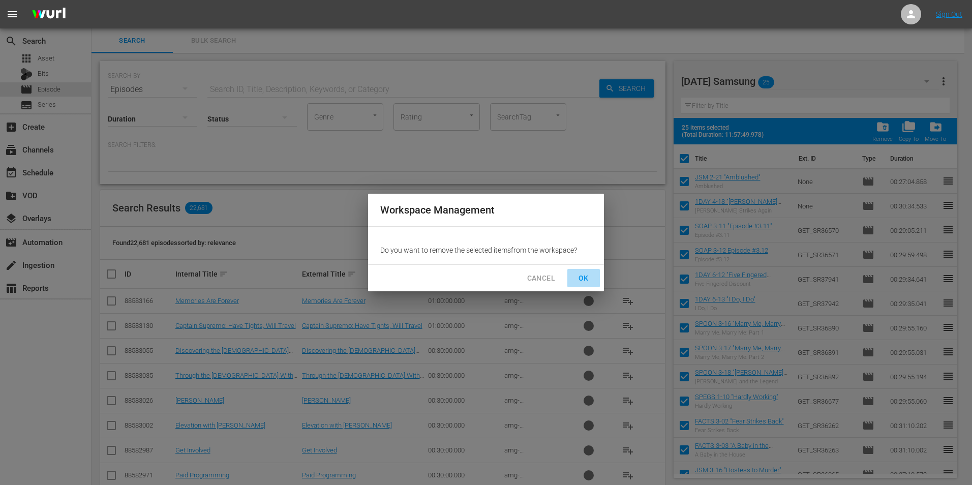
click at [586, 276] on span "OK" at bounding box center [584, 278] width 16 height 13
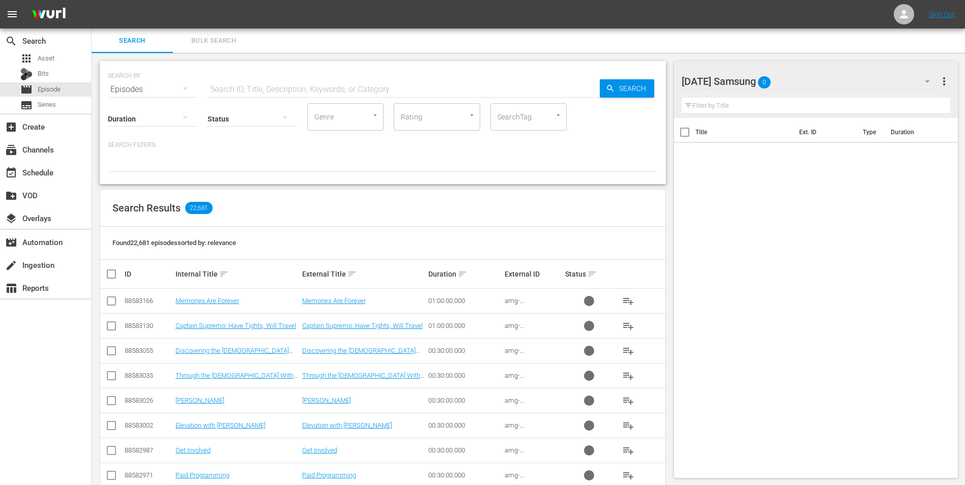
click at [811, 78] on div "[DATE] Samsung 0" at bounding box center [810, 81] width 258 height 28
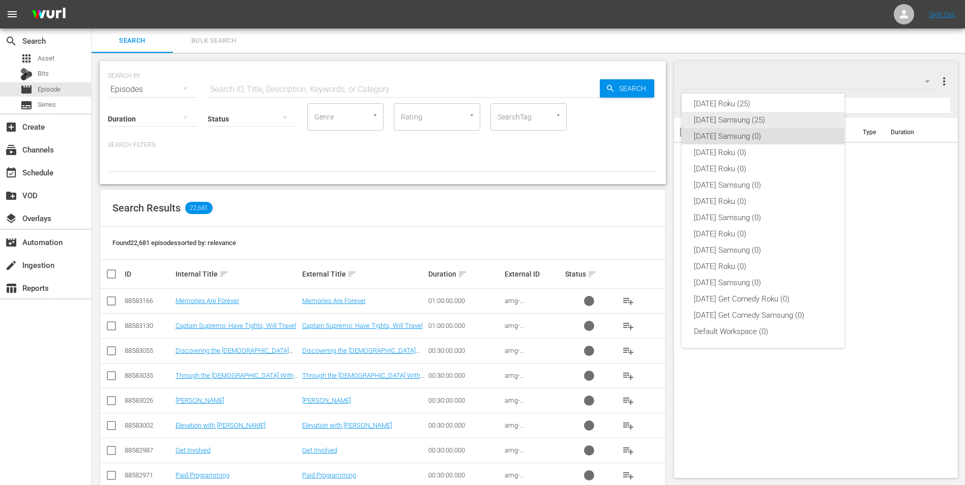
click at [731, 120] on div "[DATE] Samsung (25)" at bounding box center [763, 120] width 138 height 16
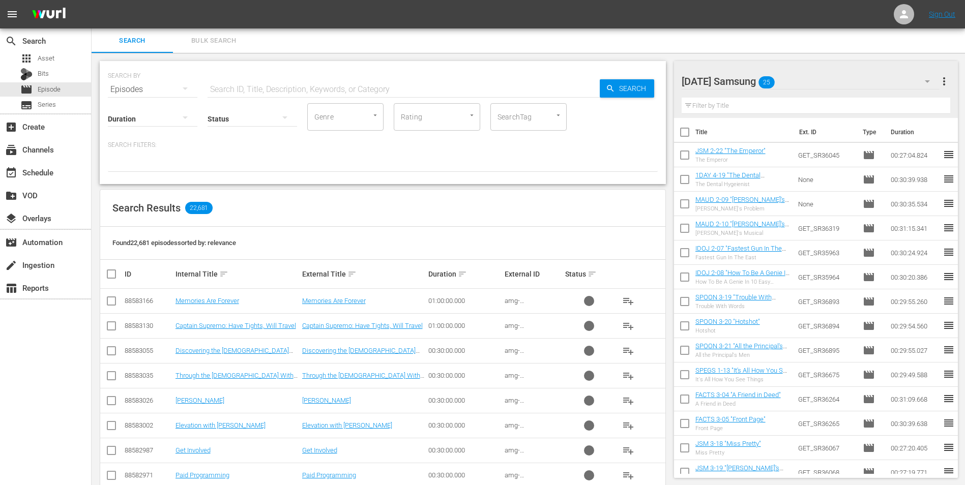
click at [683, 132] on input "checkbox" at bounding box center [684, 134] width 21 height 21
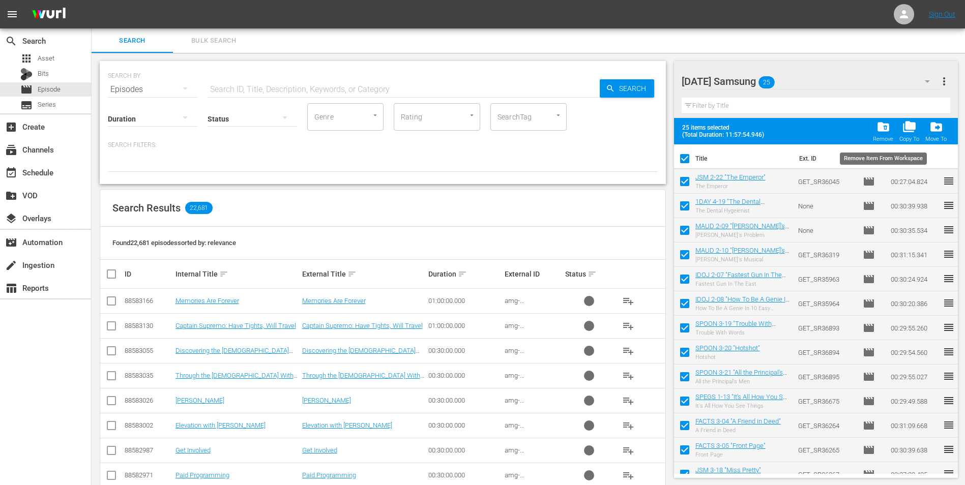
click at [881, 127] on span "folder_delete" at bounding box center [883, 127] width 14 height 14
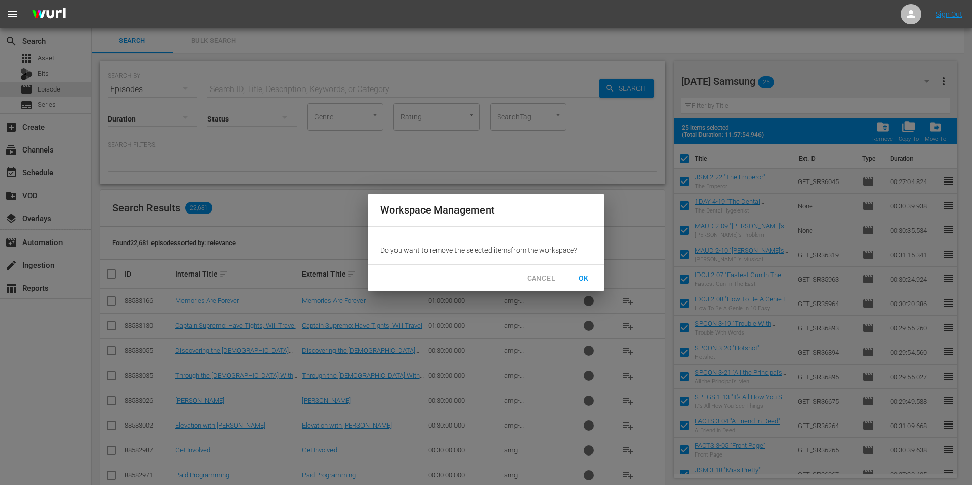
click at [592, 274] on button "OK" at bounding box center [584, 278] width 33 height 19
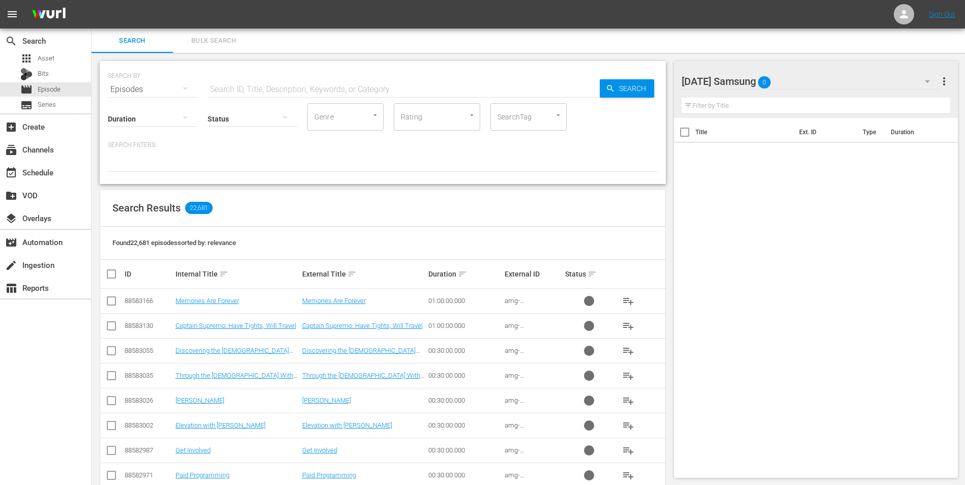
click at [825, 80] on div "[DATE] Samsung 0" at bounding box center [810, 81] width 258 height 28
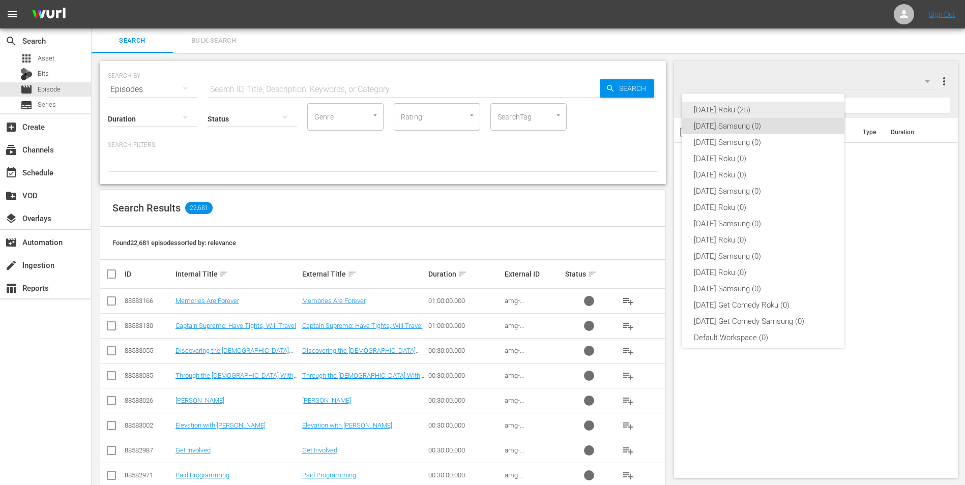
click at [739, 109] on div "[DATE] Roku (25)" at bounding box center [763, 110] width 138 height 16
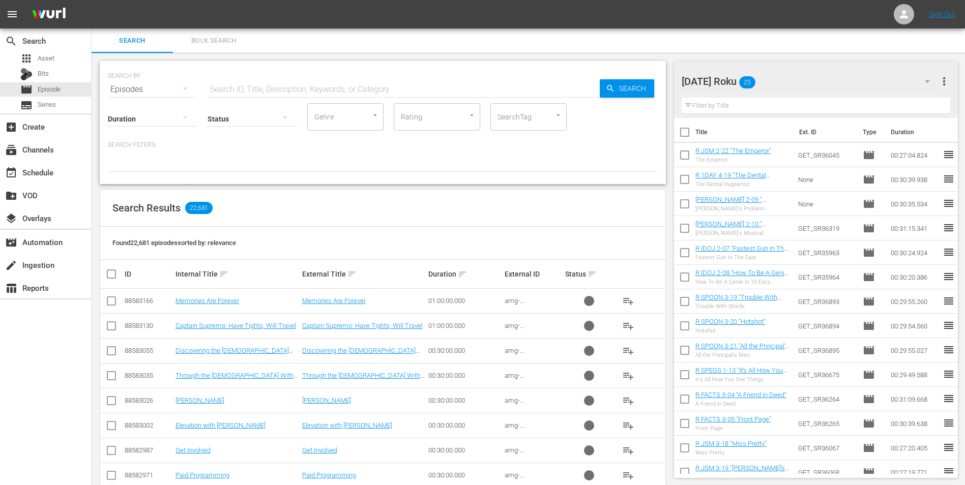
click at [684, 130] on input "checkbox" at bounding box center [684, 134] width 21 height 21
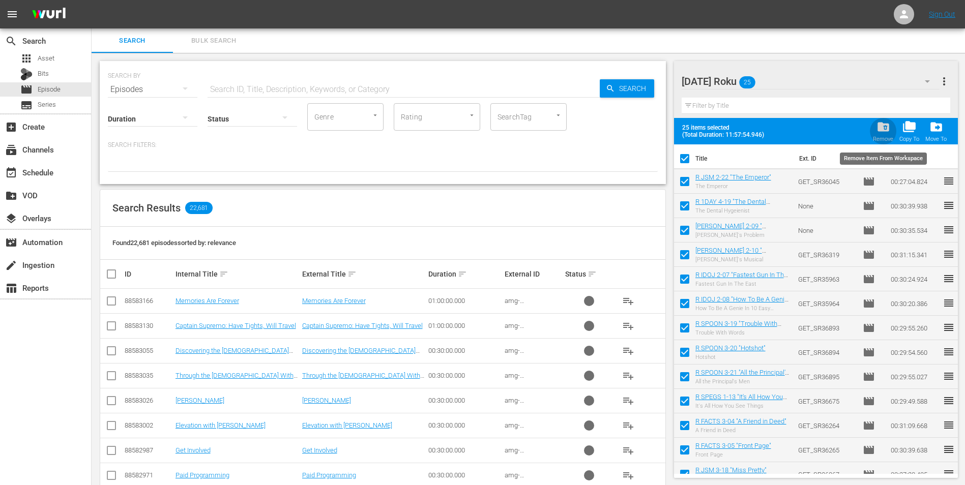
click at [877, 132] on span "folder_delete" at bounding box center [883, 127] width 14 height 14
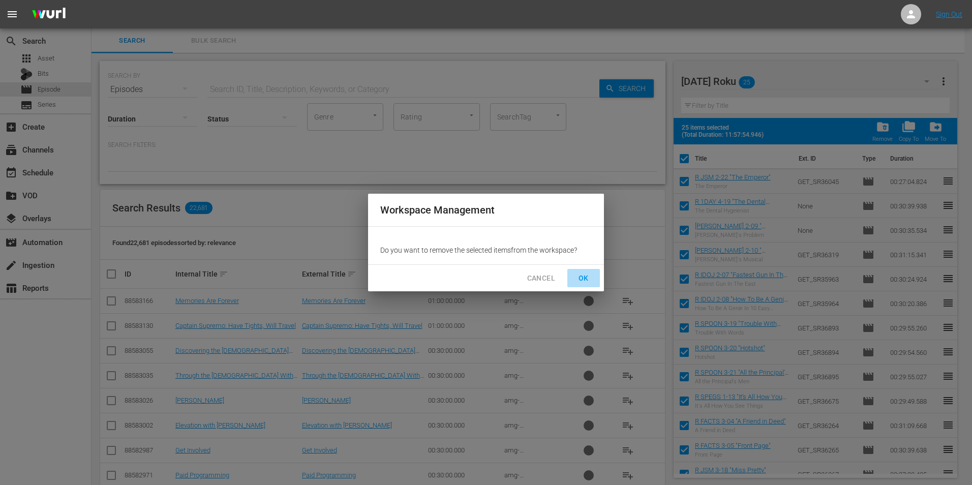
click at [595, 272] on button "OK" at bounding box center [584, 278] width 33 height 19
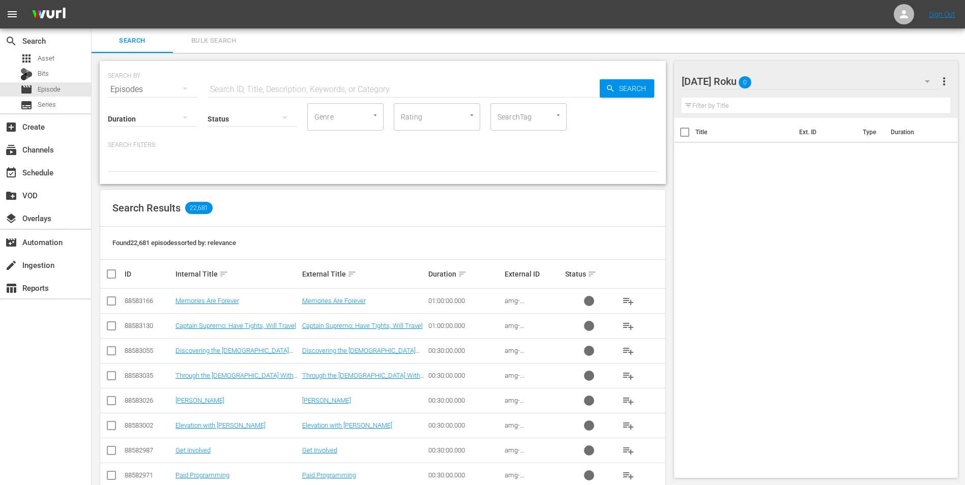
click at [842, 82] on div "[DATE] Roku 0" at bounding box center [810, 81] width 258 height 28
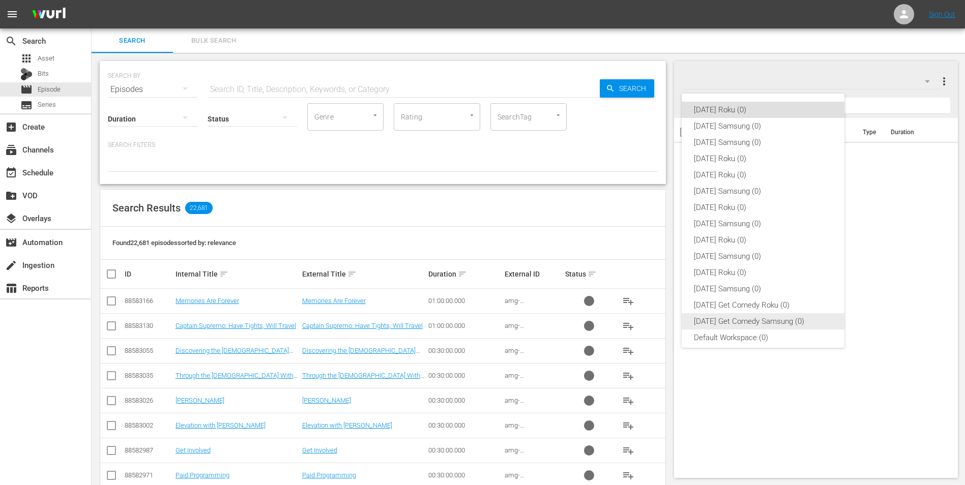
click at [727, 318] on div "[DATE] Get Comedy Samsung (0)" at bounding box center [763, 321] width 138 height 16
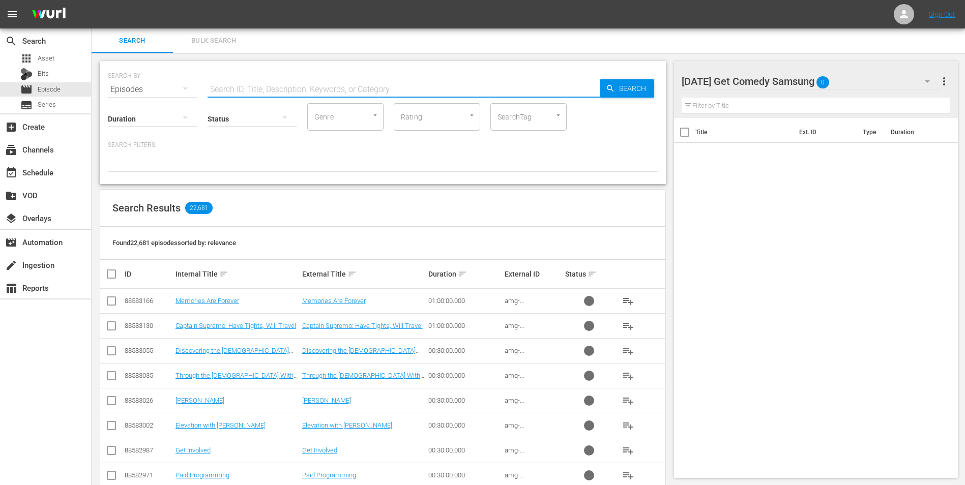
drag, startPoint x: 308, startPoint y: 85, endPoint x: 295, endPoint y: 99, distance: 18.3
click at [300, 93] on input "text" at bounding box center [403, 89] width 392 height 24
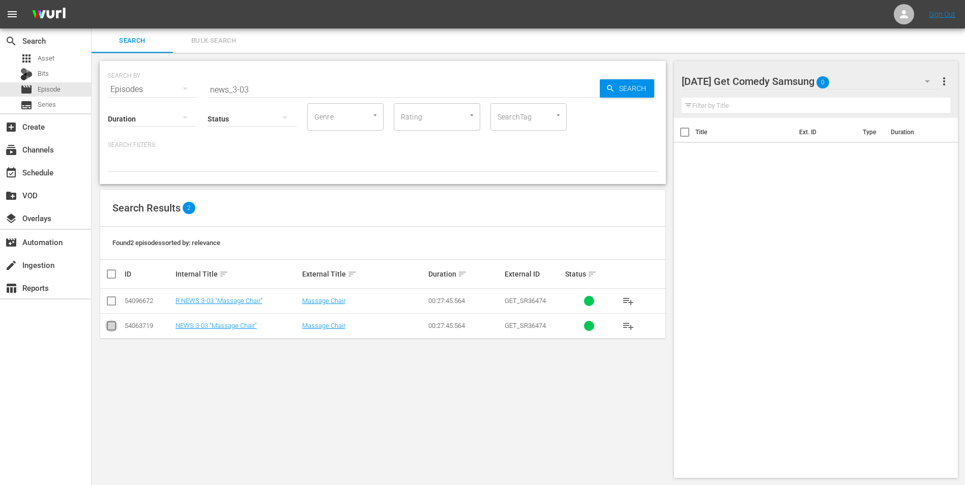
click at [111, 326] on input "checkbox" at bounding box center [111, 328] width 12 height 12
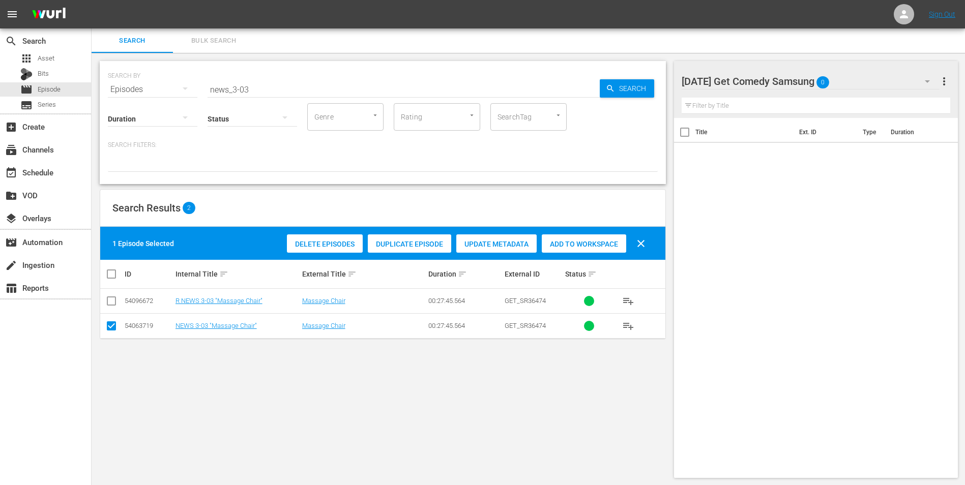
drag, startPoint x: 576, startPoint y: 238, endPoint x: 592, endPoint y: 233, distance: 16.9
click at [577, 238] on div "Add to Workspace" at bounding box center [584, 243] width 84 height 19
click at [856, 77] on div "[DATE] Get Comedy Samsung 1" at bounding box center [810, 81] width 258 height 28
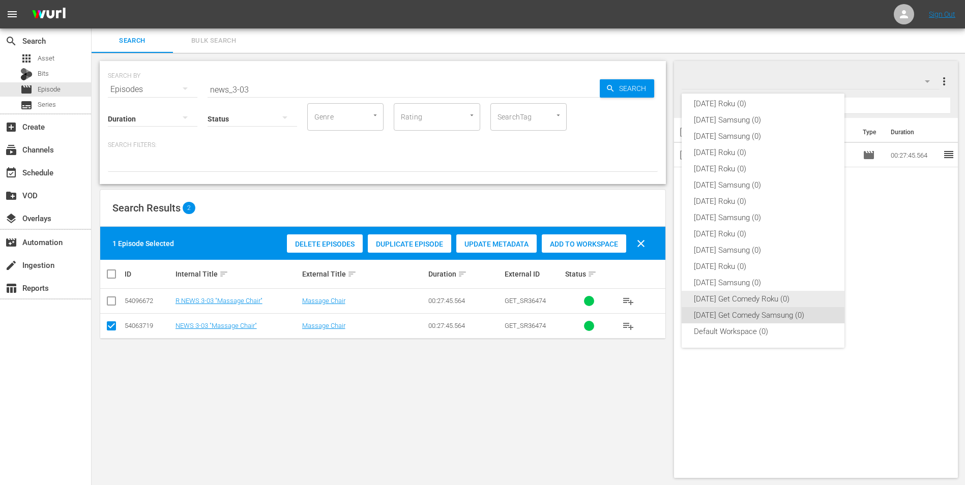
click at [719, 303] on div "[DATE] Get Comedy Roku (0)" at bounding box center [763, 299] width 138 height 16
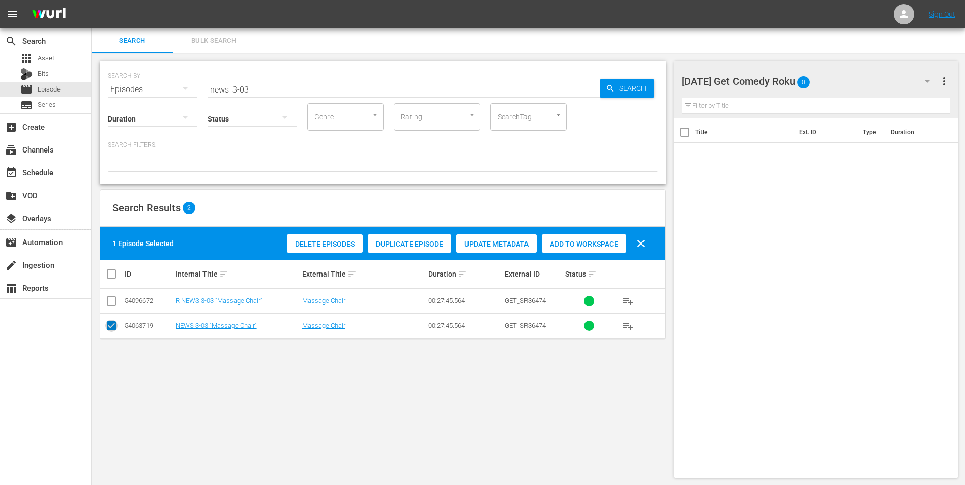
click at [112, 324] on input "checkbox" at bounding box center [111, 328] width 12 height 12
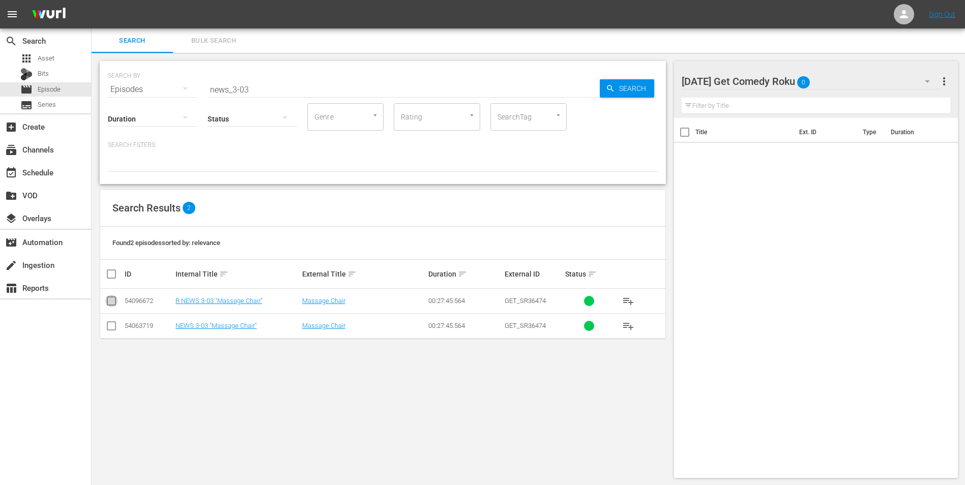
click at [113, 306] on input "checkbox" at bounding box center [111, 303] width 12 height 12
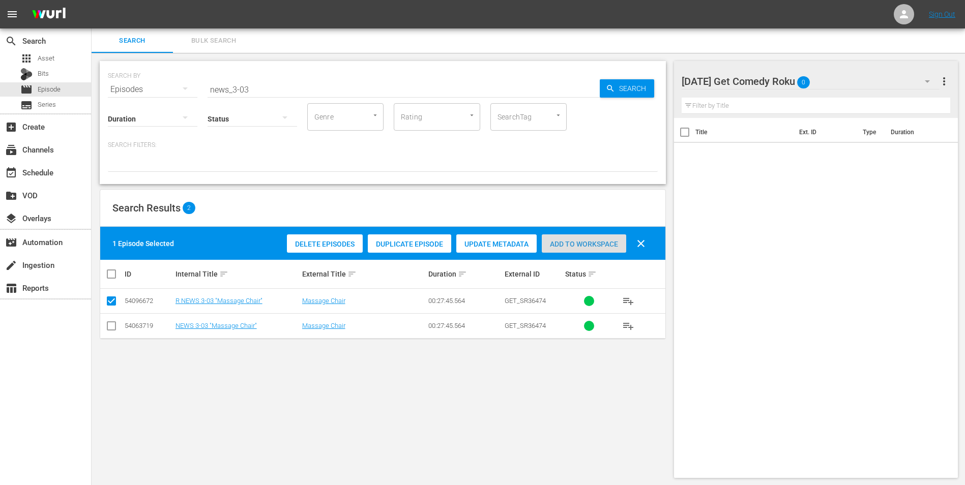
click at [586, 244] on span "Add to Workspace" at bounding box center [584, 244] width 84 height 8
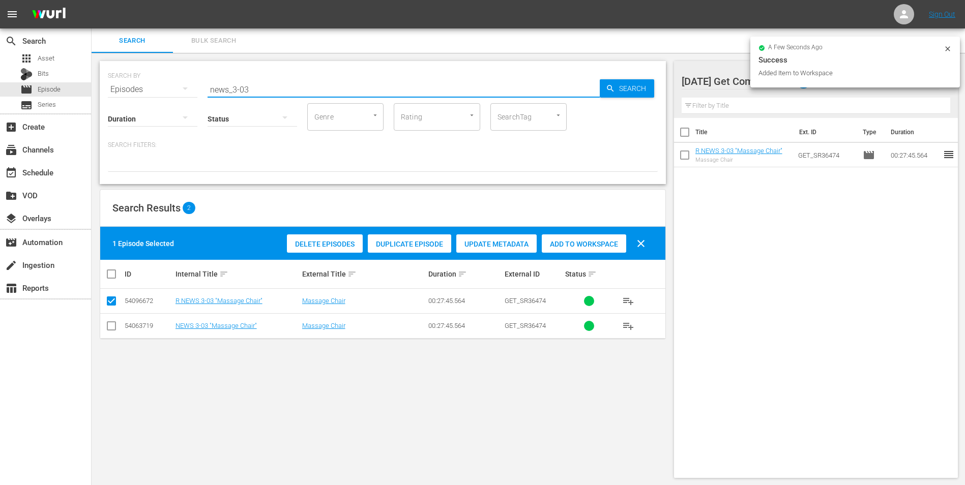
drag, startPoint x: 244, startPoint y: 87, endPoint x: 268, endPoint y: 97, distance: 25.8
click at [268, 97] on div "SEARCH BY Search By Episodes Search ID, Title, Description, Keywords, or Catego…" at bounding box center [383, 122] width 566 height 123
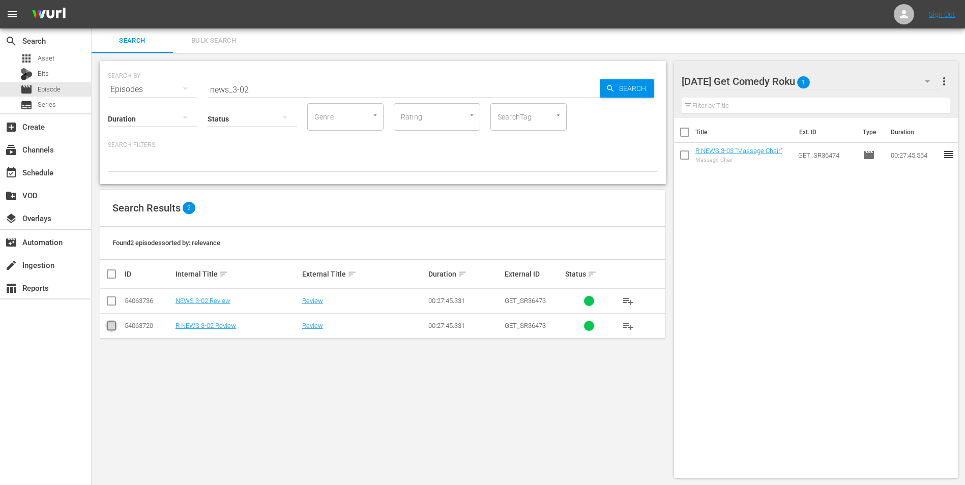
drag, startPoint x: 112, startPoint y: 329, endPoint x: 362, endPoint y: 306, distance: 250.7
click at [112, 328] on input "checkbox" at bounding box center [111, 328] width 12 height 12
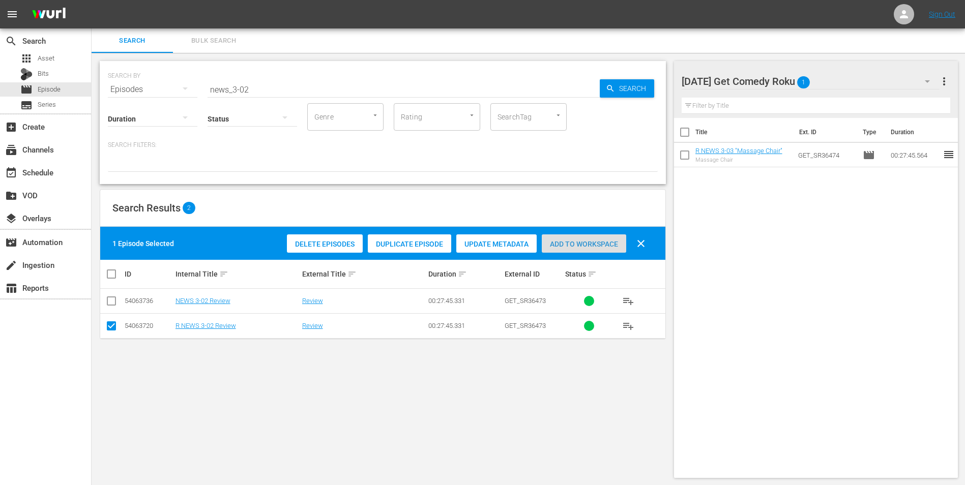
click at [606, 244] on span "Add to Workspace" at bounding box center [584, 244] width 84 height 8
click at [820, 82] on div "[DATE] Get Comedy Roku 2" at bounding box center [810, 81] width 258 height 28
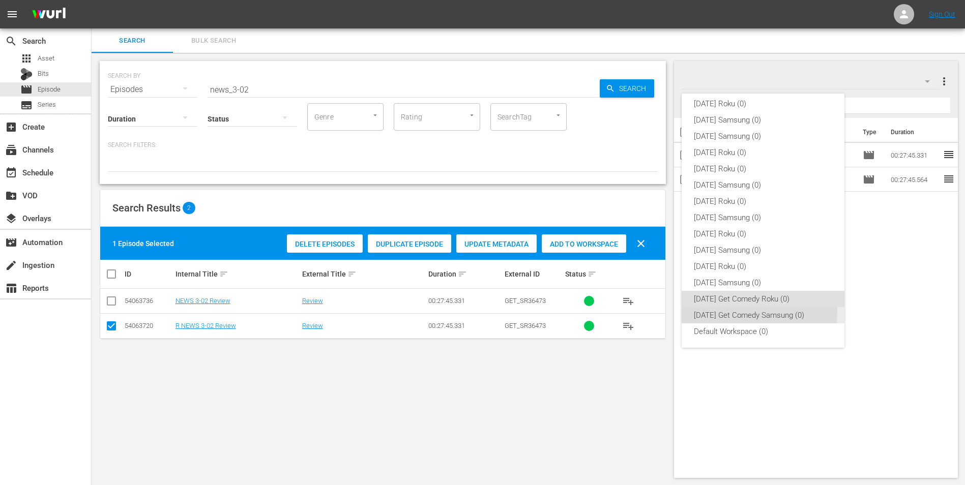
click at [708, 310] on div "[DATE] Get Comedy Samsung (0)" at bounding box center [763, 315] width 138 height 16
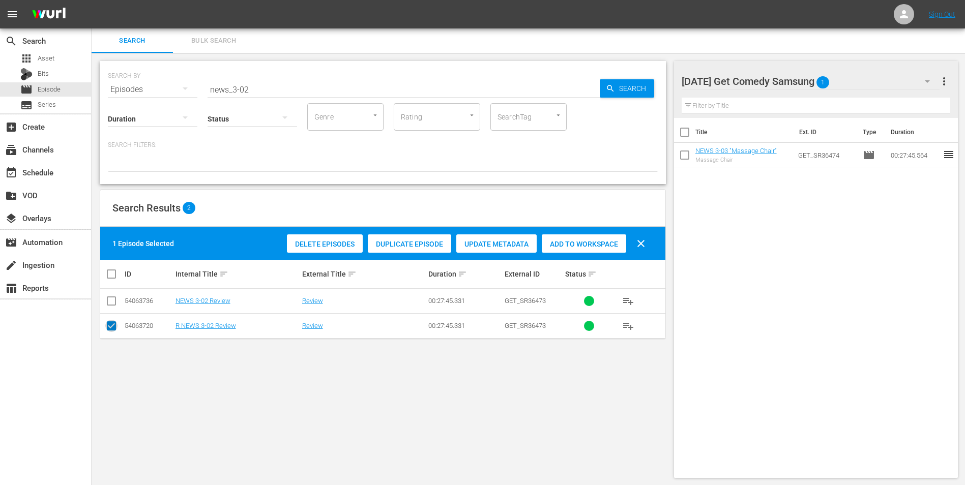
click at [111, 329] on input "checkbox" at bounding box center [111, 328] width 12 height 12
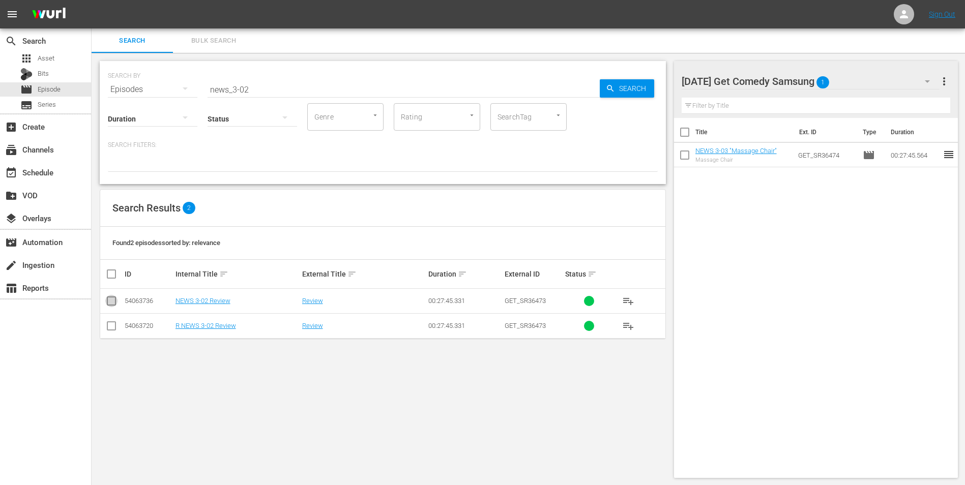
click at [112, 297] on input "checkbox" at bounding box center [111, 303] width 12 height 12
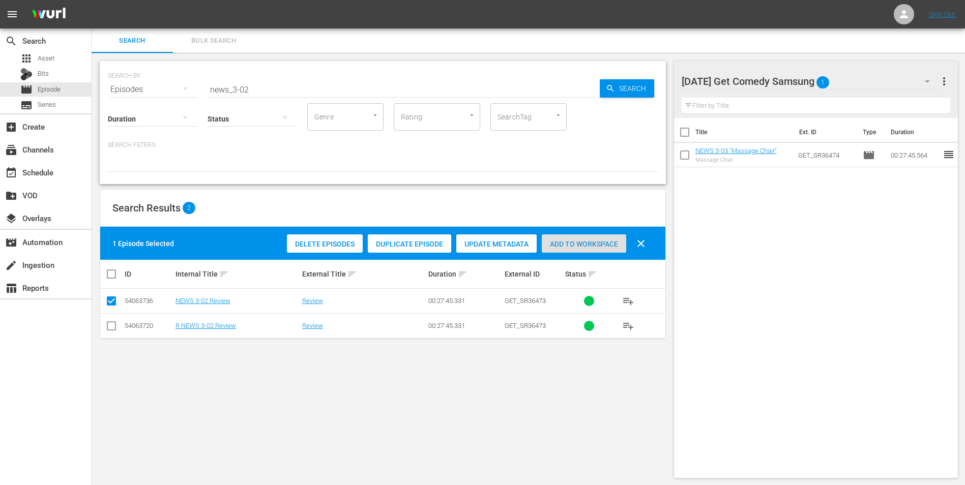
click at [589, 238] on div "Add to Workspace" at bounding box center [584, 243] width 84 height 19
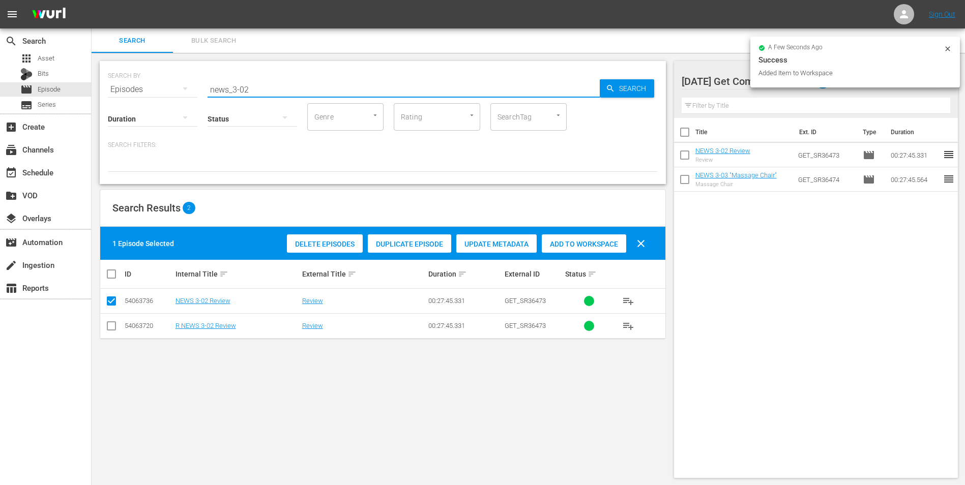
drag, startPoint x: 245, startPoint y: 88, endPoint x: 253, endPoint y: 93, distance: 9.6
click at [253, 93] on input "news_3-02" at bounding box center [403, 89] width 392 height 24
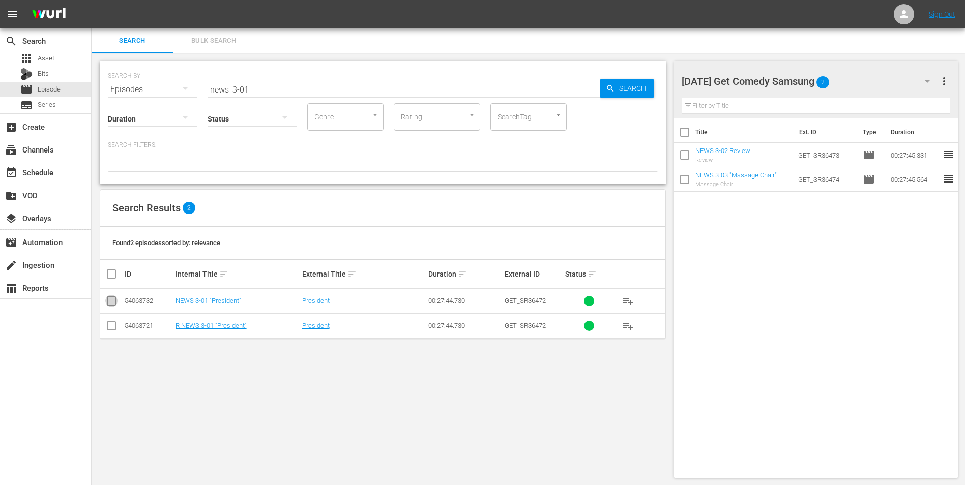
click at [110, 305] on input "checkbox" at bounding box center [111, 303] width 12 height 12
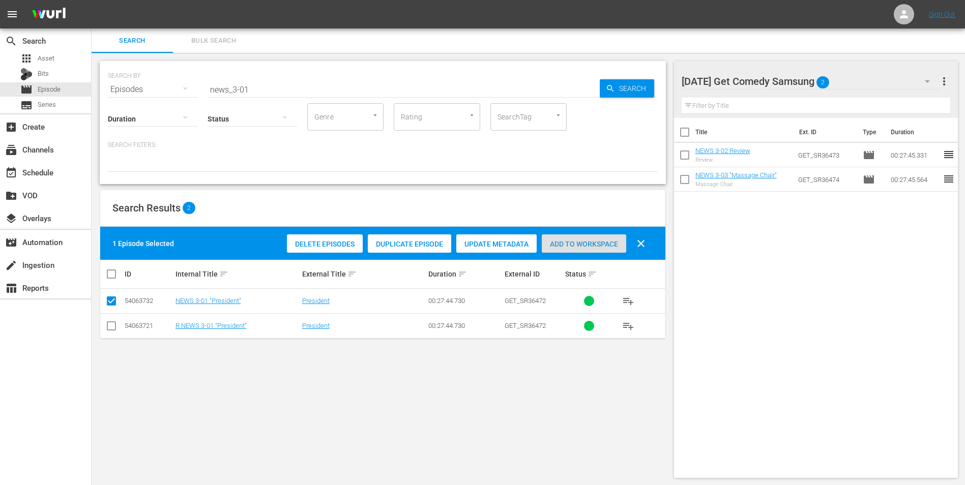
click at [568, 240] on span "Add to Workspace" at bounding box center [584, 244] width 84 height 8
click at [854, 79] on div "[DATE] Get Comedy Samsung 3" at bounding box center [810, 81] width 258 height 28
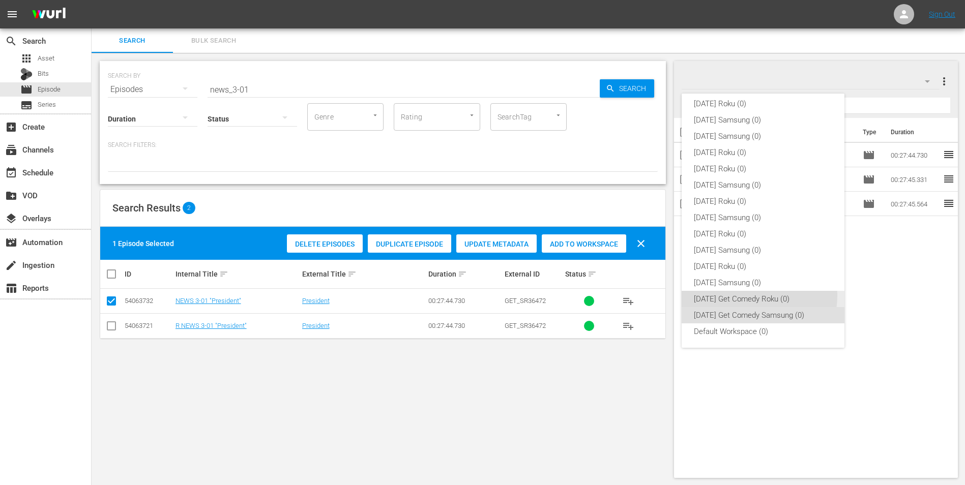
drag, startPoint x: 751, startPoint y: 296, endPoint x: 421, endPoint y: 373, distance: 339.0
click at [744, 300] on div "[DATE] Get Comedy Roku (0)" at bounding box center [763, 299] width 138 height 16
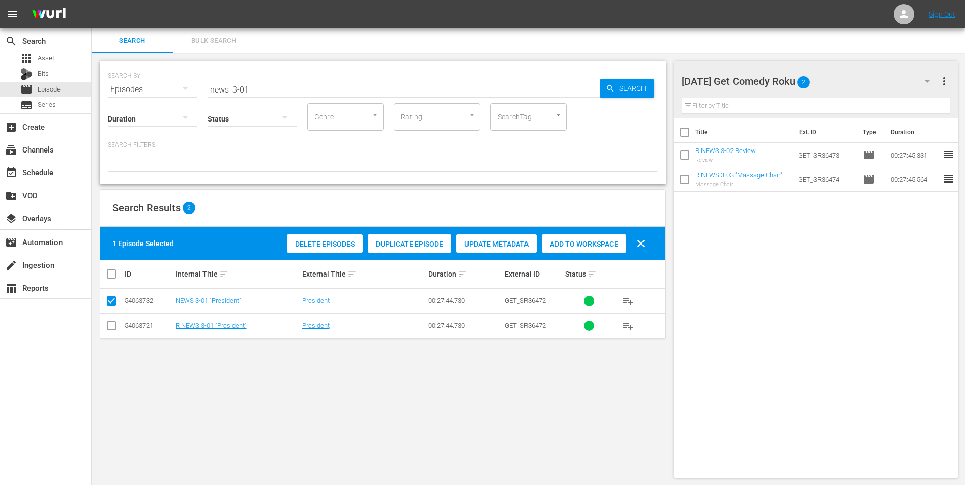
click at [112, 322] on input "checkbox" at bounding box center [111, 328] width 12 height 12
click at [112, 303] on input "checkbox" at bounding box center [111, 303] width 12 height 12
click at [606, 245] on span "Add to Workspace" at bounding box center [584, 244] width 84 height 8
click at [852, 69] on div "[DATE] Get Comedy Roku 3" at bounding box center [810, 81] width 258 height 28
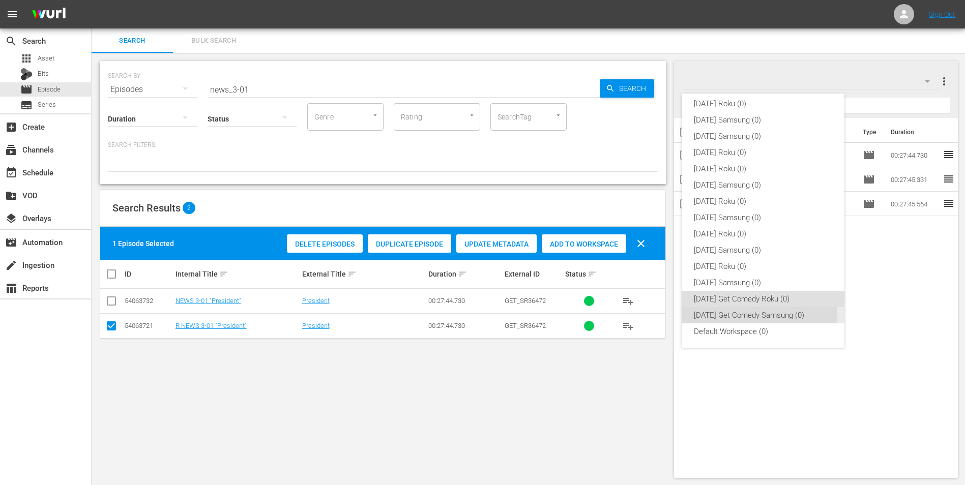
click at [737, 318] on div "[DATE] Get Comedy Samsung (0)" at bounding box center [763, 315] width 138 height 16
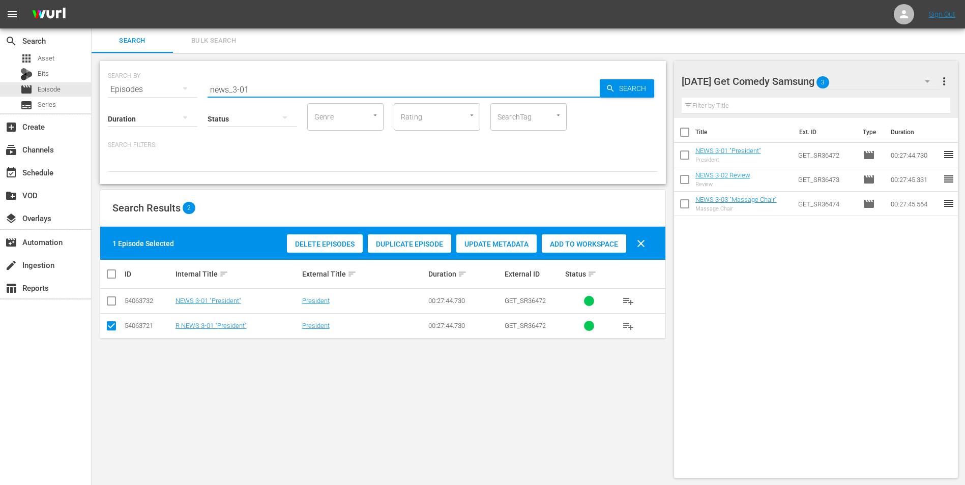
drag, startPoint x: 270, startPoint y: 87, endPoint x: 117, endPoint y: 94, distance: 153.2
click at [117, 94] on div "SEARCH BY Search By Episodes Search ID, Title, Description, Keywords, or Catego…" at bounding box center [383, 83] width 550 height 37
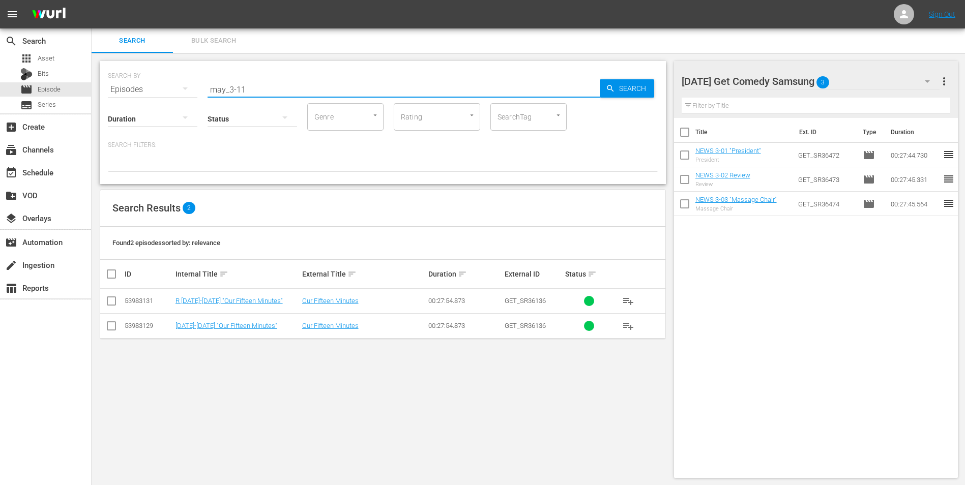
click at [115, 329] on input "checkbox" at bounding box center [111, 328] width 12 height 12
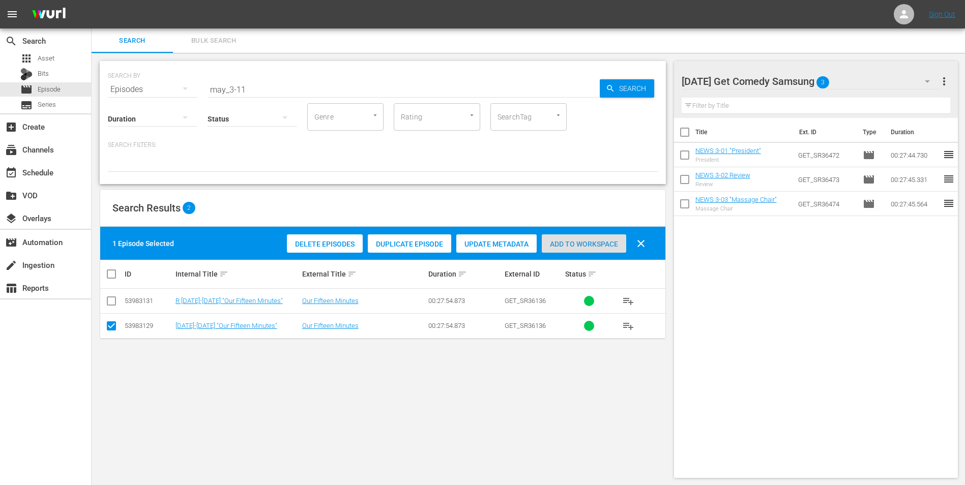
click at [563, 247] on span "Add to Workspace" at bounding box center [584, 244] width 84 height 8
click at [863, 79] on div "[DATE] Get Comedy Samsung 4" at bounding box center [810, 81] width 258 height 28
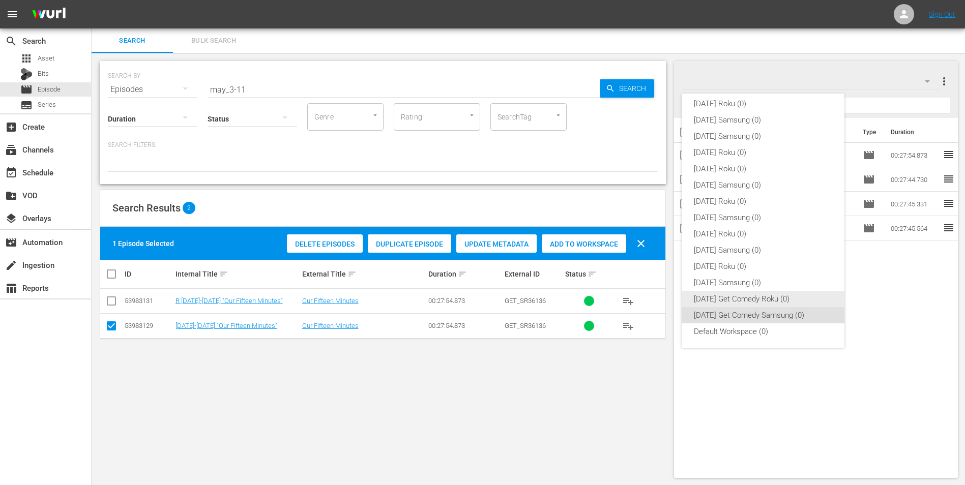
drag, startPoint x: 770, startPoint y: 297, endPoint x: 607, endPoint y: 281, distance: 164.0
click at [767, 297] on div "[DATE] Get Comedy Roku (0)" at bounding box center [763, 299] width 138 height 16
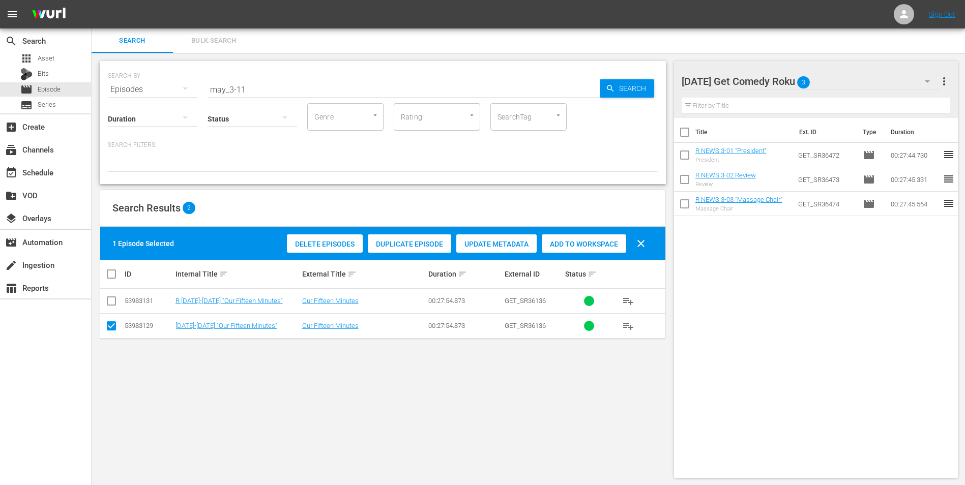
click at [110, 327] on input "checkbox" at bounding box center [111, 328] width 12 height 12
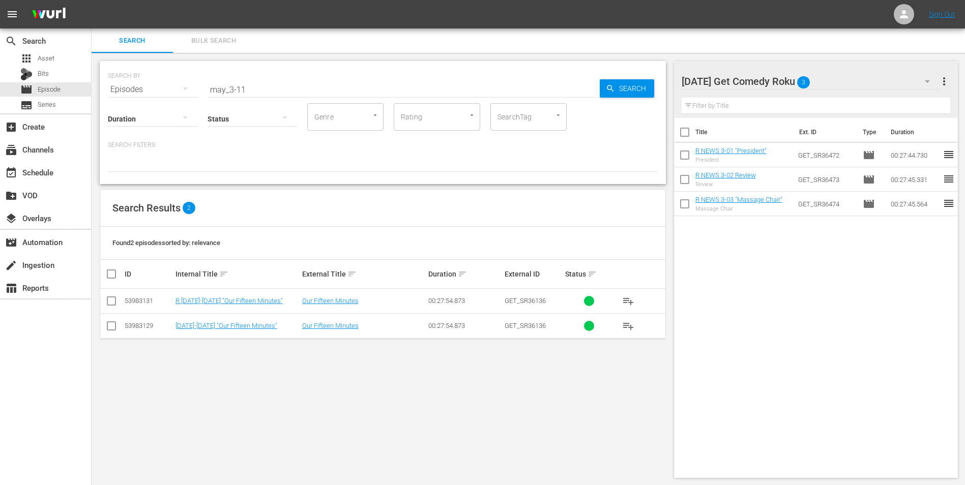
click at [110, 307] on input "checkbox" at bounding box center [111, 303] width 12 height 12
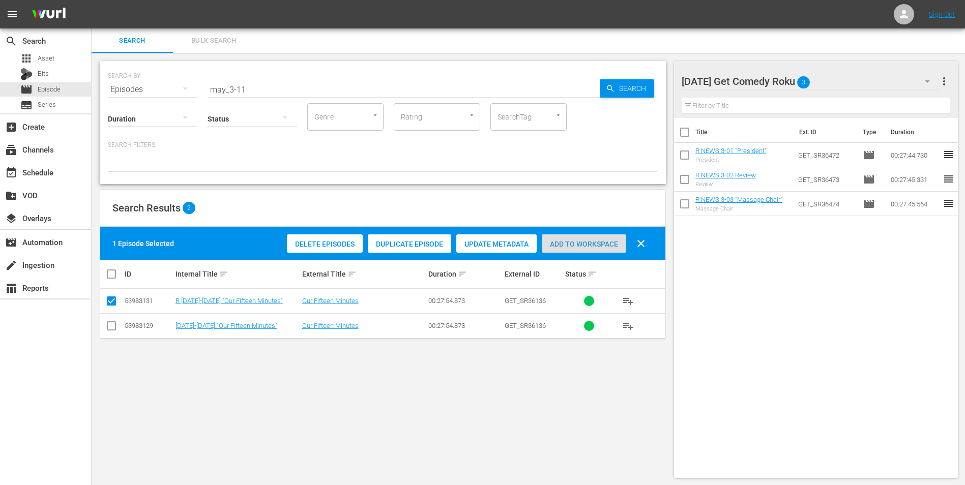
click at [607, 241] on span "Add to Workspace" at bounding box center [584, 244] width 84 height 8
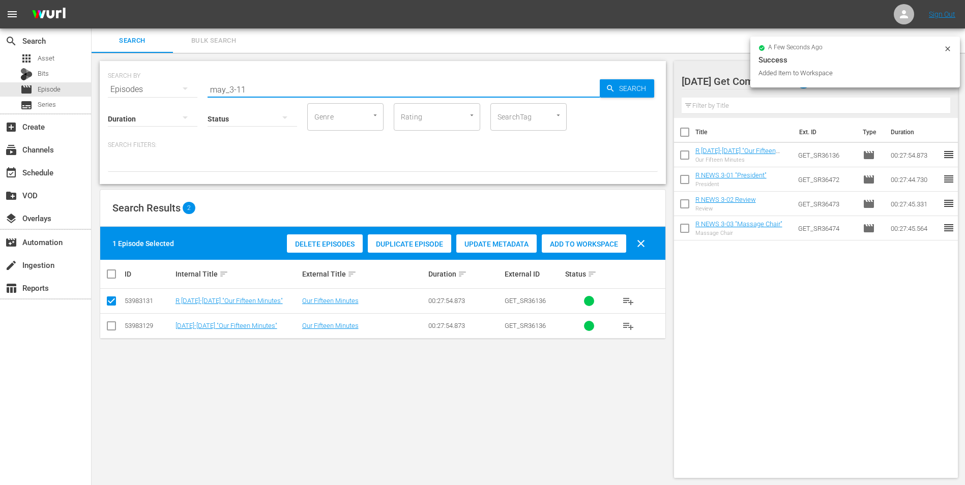
drag, startPoint x: 240, startPoint y: 92, endPoint x: 258, endPoint y: 97, distance: 19.0
click at [258, 97] on div "SEARCH BY Search By Episodes Search ID, Title, Description, Keywords, or Catego…" at bounding box center [383, 122] width 566 height 123
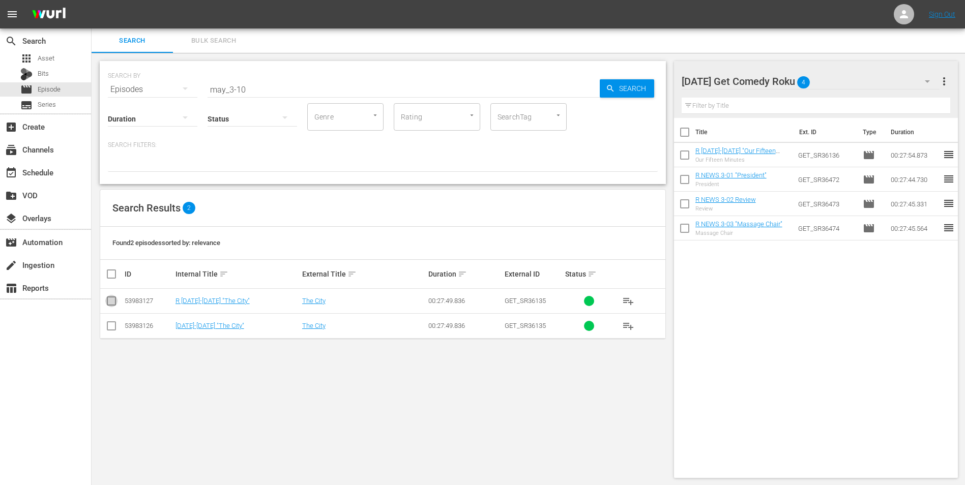
click at [111, 301] on input "checkbox" at bounding box center [111, 303] width 12 height 12
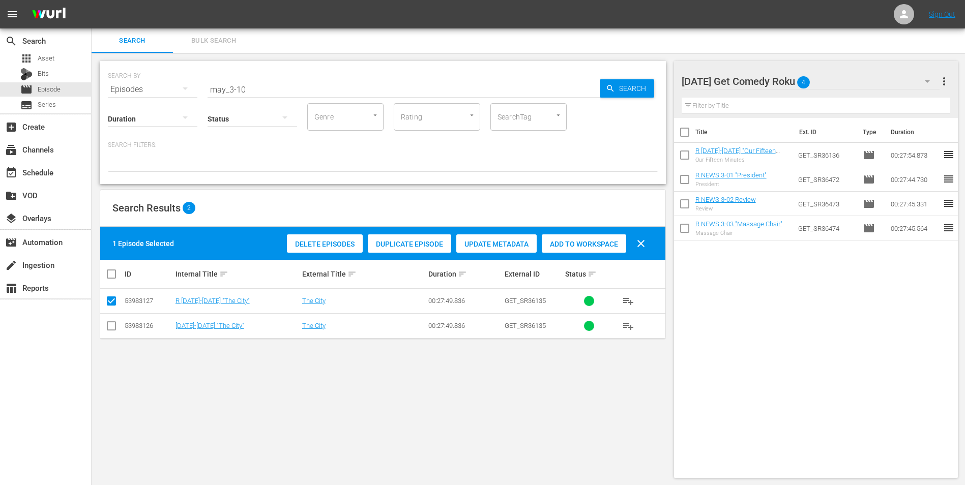
click at [560, 226] on div "Search Results 2" at bounding box center [382, 208] width 565 height 37
click at [565, 241] on span "Add to Workspace" at bounding box center [584, 244] width 84 height 8
click at [841, 76] on div "[DATE] Get Comedy Roku 5" at bounding box center [810, 81] width 258 height 28
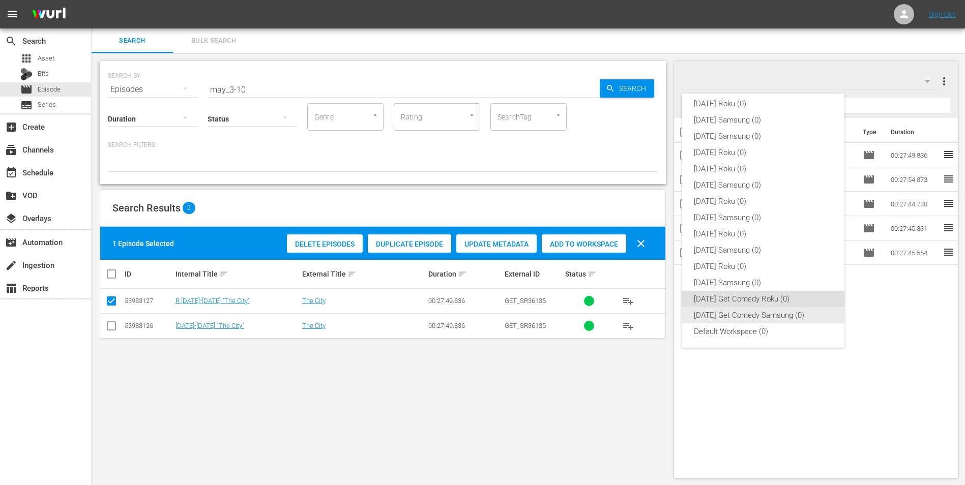
click at [766, 314] on div "[DATE] Get Comedy Samsung (0)" at bounding box center [763, 315] width 138 height 16
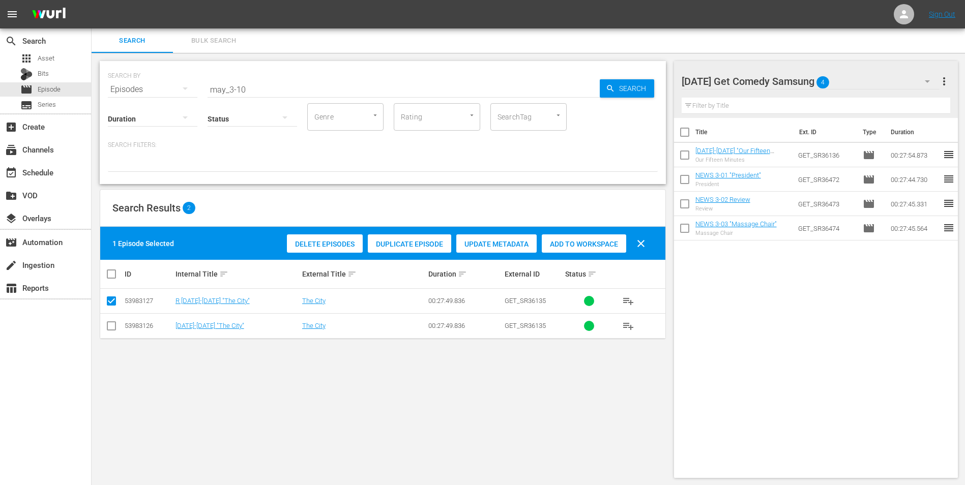
click at [115, 322] on input "checkbox" at bounding box center [111, 328] width 12 height 12
click at [110, 307] on input "checkbox" at bounding box center [111, 303] width 12 height 12
click at [586, 237] on div "Add to Workspace" at bounding box center [584, 243] width 84 height 19
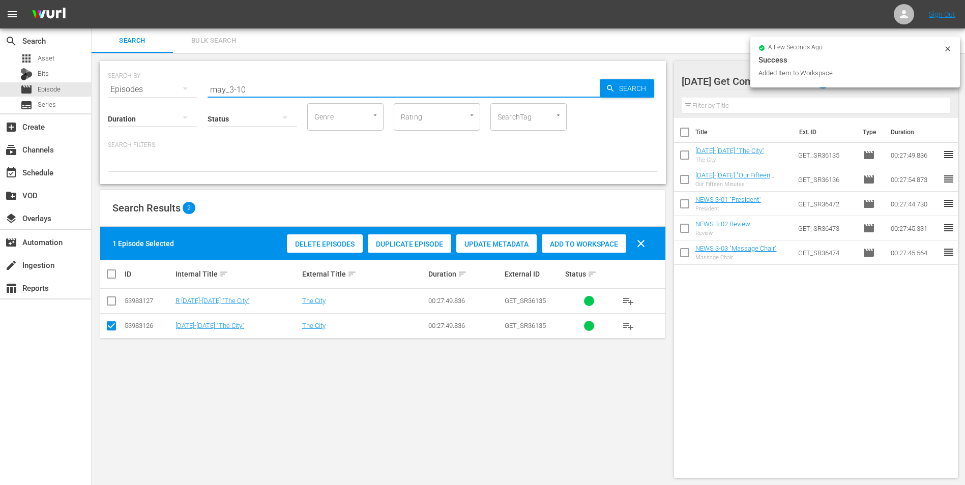
drag, startPoint x: 236, startPoint y: 92, endPoint x: 251, endPoint y: 97, distance: 15.6
click at [251, 97] on div "SEARCH BY Search By Episodes Search ID, Title, Description, Keywords, or Catego…" at bounding box center [383, 122] width 566 height 123
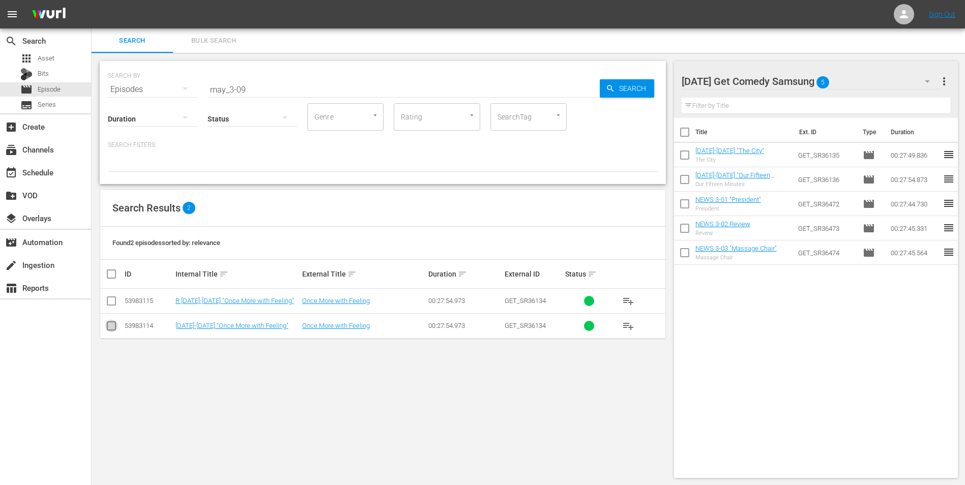
click at [112, 326] on input "checkbox" at bounding box center [111, 328] width 12 height 12
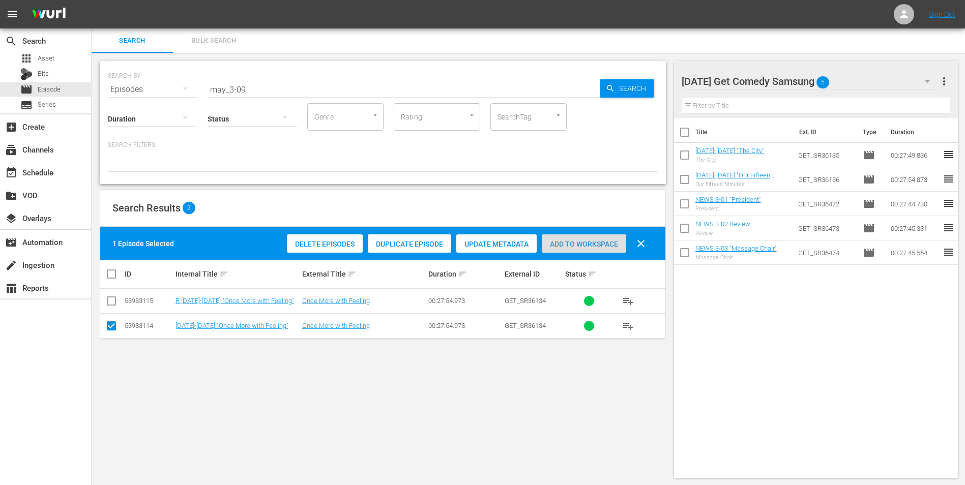
click at [591, 243] on span "Add to Workspace" at bounding box center [584, 244] width 84 height 8
click at [864, 80] on div "[DATE] Get Comedy Samsung 6" at bounding box center [810, 81] width 258 height 28
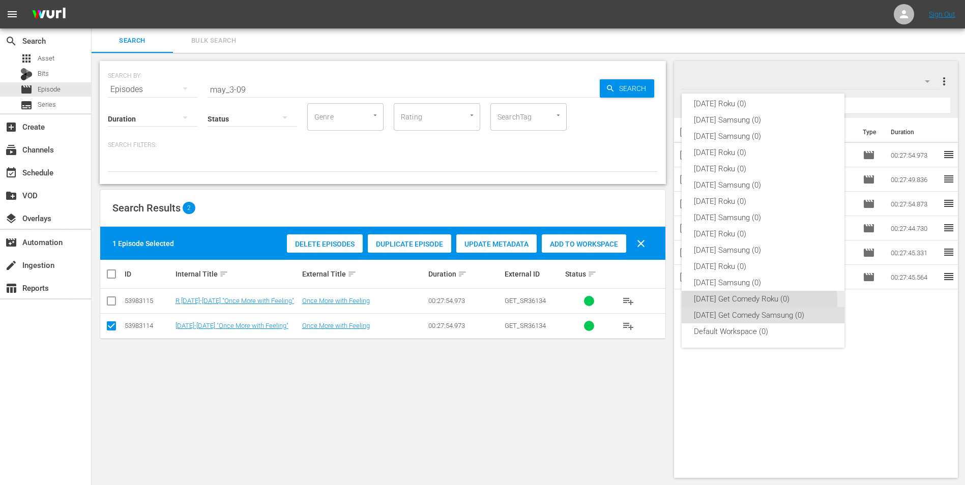
drag, startPoint x: 754, startPoint y: 302, endPoint x: 425, endPoint y: 270, distance: 330.5
click at [754, 302] on div "[DATE] Get Comedy Roku (0)" at bounding box center [763, 299] width 138 height 16
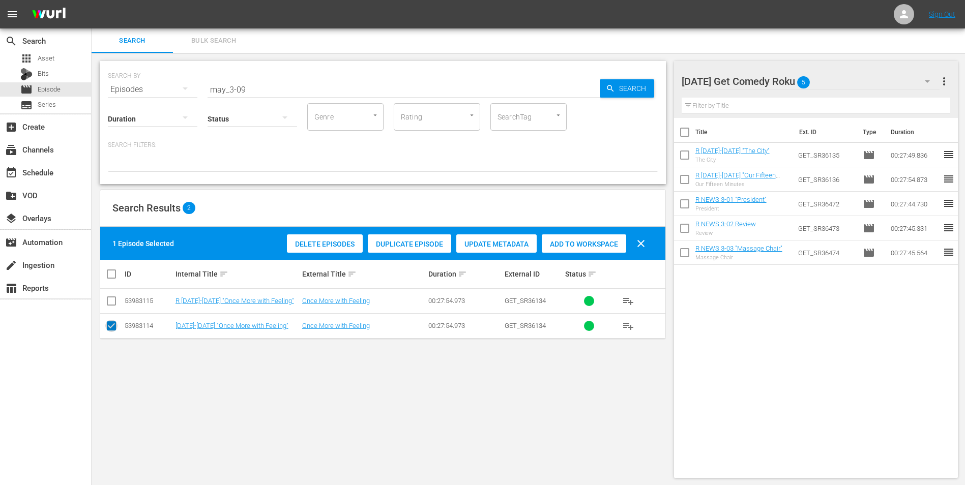
click at [111, 322] on input "checkbox" at bounding box center [111, 328] width 12 height 12
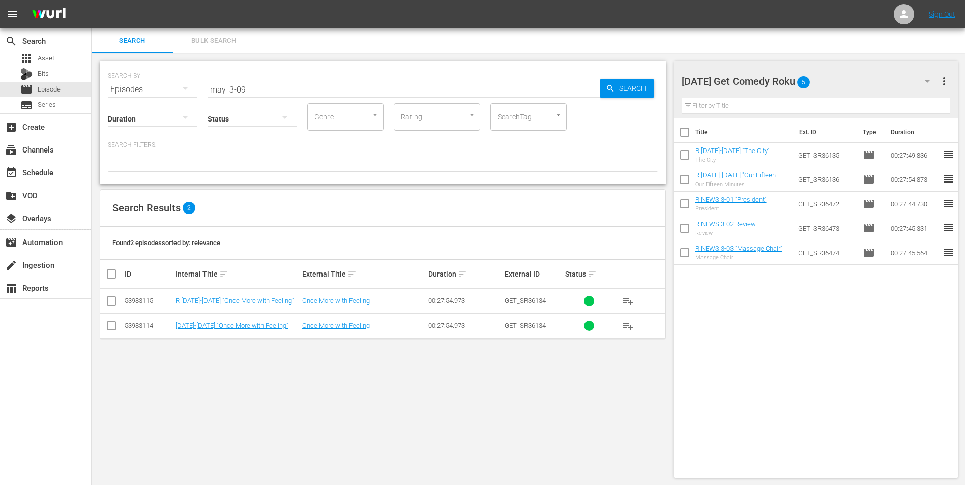
click at [114, 300] on input "checkbox" at bounding box center [111, 303] width 12 height 12
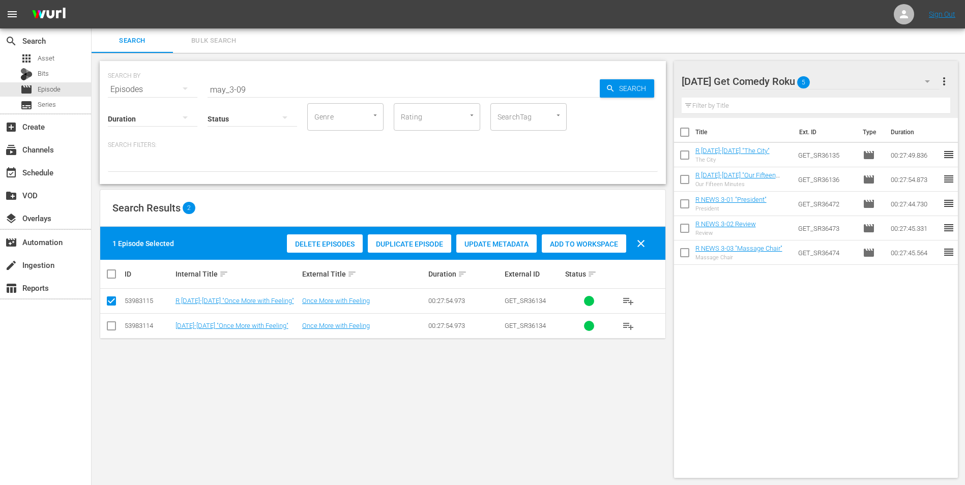
click at [576, 244] on span "Add to Workspace" at bounding box center [584, 244] width 84 height 8
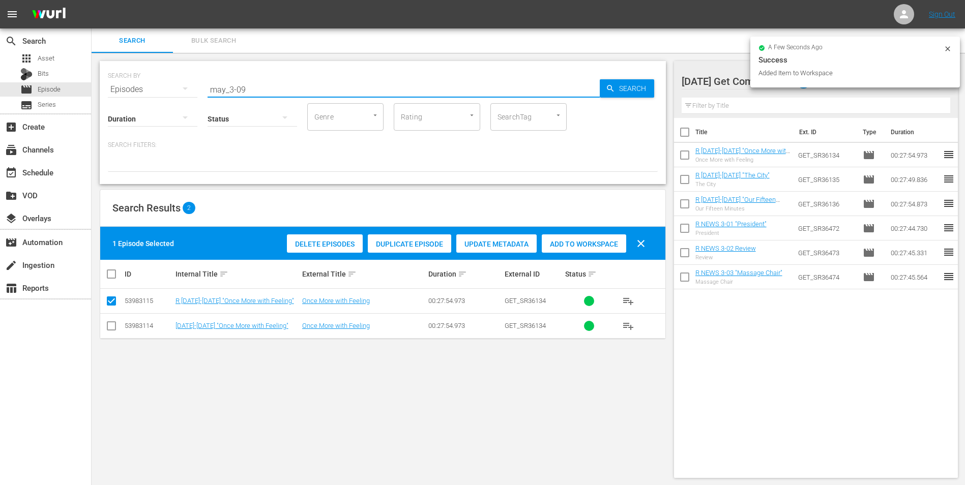
drag, startPoint x: 238, startPoint y: 89, endPoint x: 254, endPoint y: 97, distance: 18.0
click at [254, 97] on div "SEARCH BY Search By Episodes Search ID, Title, Description, Keywords, or Catego…" at bounding box center [383, 122] width 566 height 123
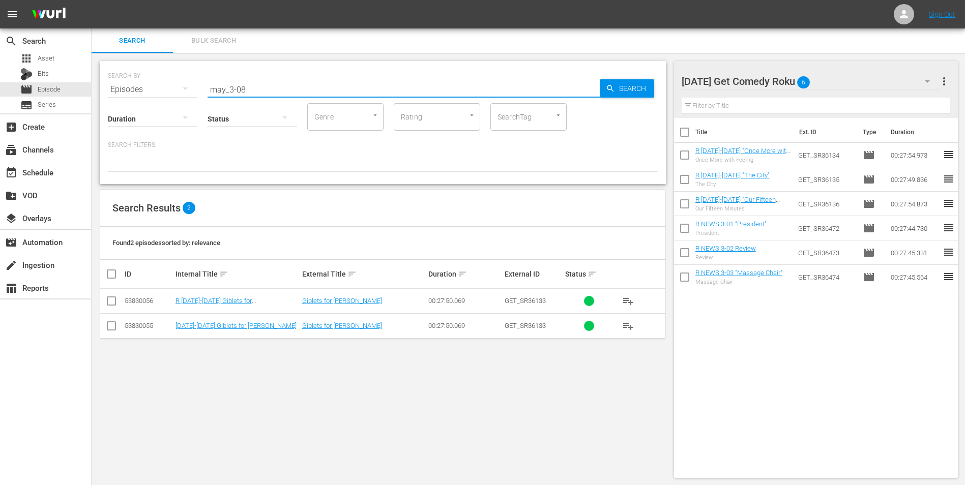
click at [113, 302] on input "checkbox" at bounding box center [111, 303] width 12 height 12
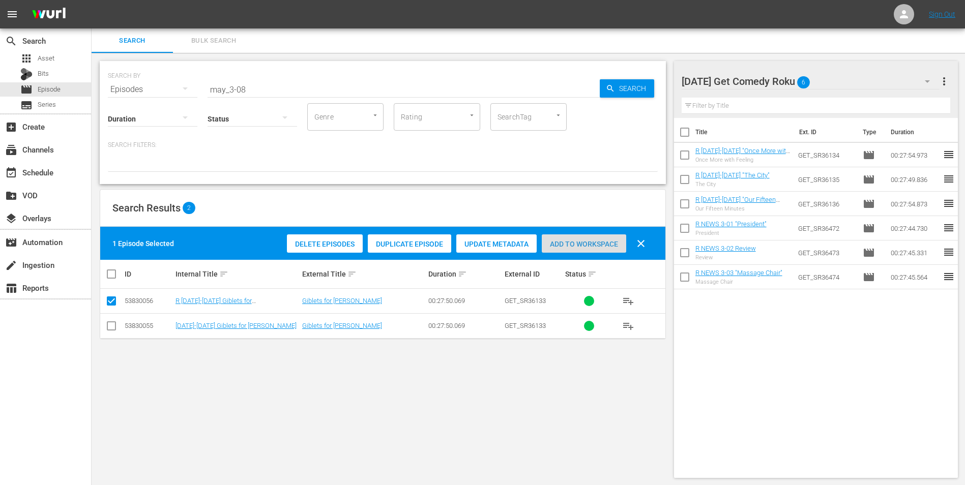
click at [575, 241] on span "Add to Workspace" at bounding box center [584, 244] width 84 height 8
click at [833, 75] on div "[DATE] Get Comedy Roku 7" at bounding box center [810, 81] width 258 height 28
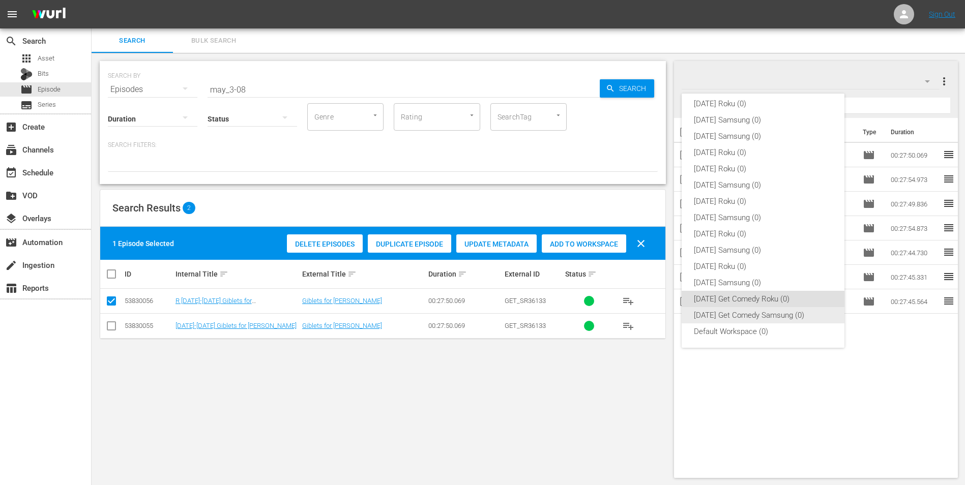
click at [770, 314] on div "[DATE] Get Comedy Samsung (0)" at bounding box center [763, 315] width 138 height 16
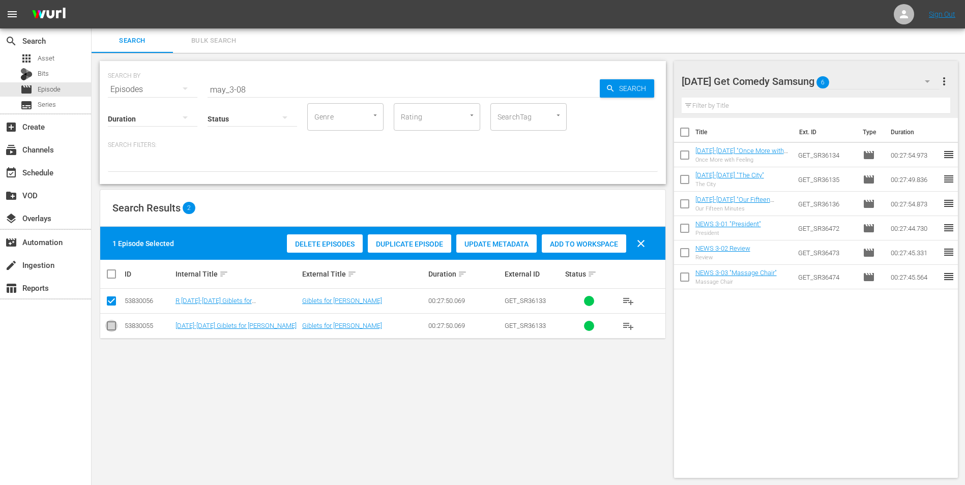
click at [111, 330] on input "checkbox" at bounding box center [111, 328] width 12 height 12
click at [111, 305] on input "checkbox" at bounding box center [111, 303] width 12 height 12
click at [574, 241] on span "Add to Workspace" at bounding box center [584, 244] width 84 height 8
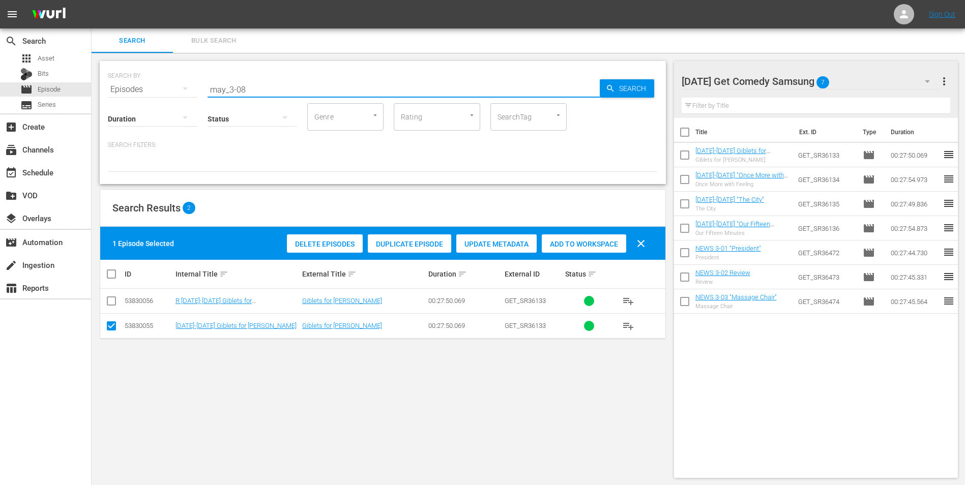
drag, startPoint x: 252, startPoint y: 92, endPoint x: 100, endPoint y: 80, distance: 152.0
click at [102, 80] on div "SEARCH BY Search By Episodes Search ID, Title, Description, Keywords, or Catego…" at bounding box center [383, 122] width 566 height 123
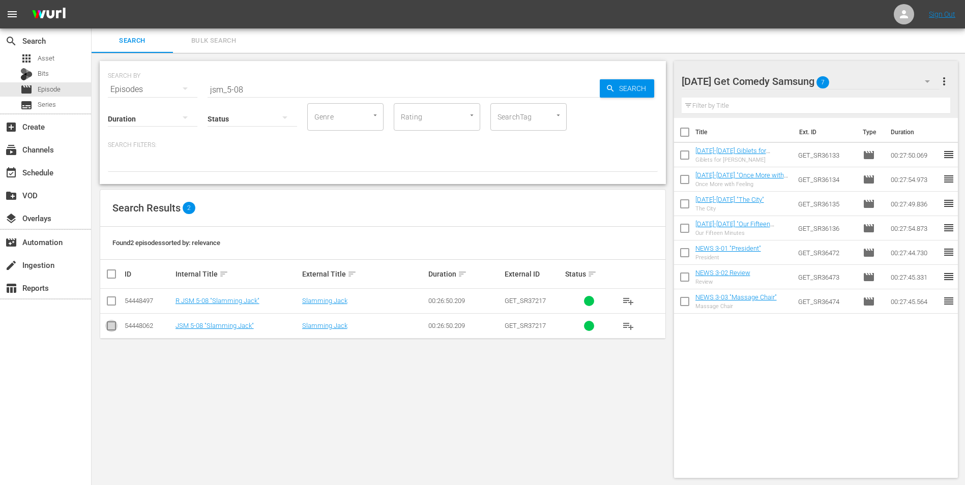
click at [111, 326] on input "checkbox" at bounding box center [111, 328] width 12 height 12
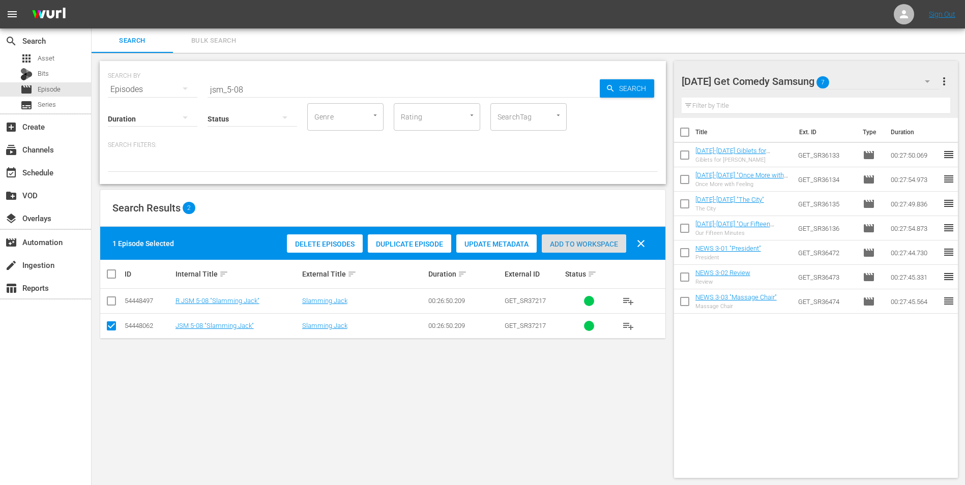
click at [589, 250] on div "Add to Workspace" at bounding box center [584, 243] width 84 height 19
click at [851, 76] on div "[DATE] Get Comedy Samsung 8" at bounding box center [810, 81] width 258 height 28
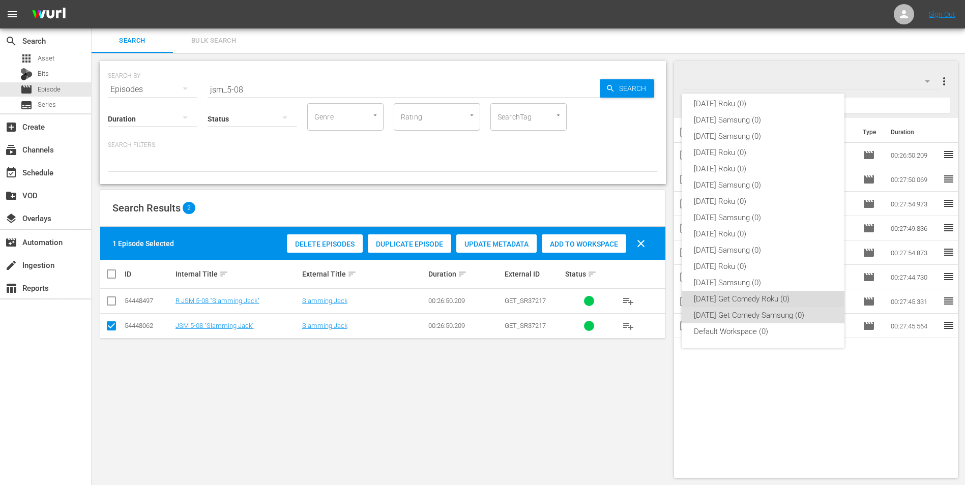
drag, startPoint x: 773, startPoint y: 293, endPoint x: 739, endPoint y: 302, distance: 35.6
click at [770, 296] on div "[DATE] Get Comedy Roku (0)" at bounding box center [763, 299] width 138 height 16
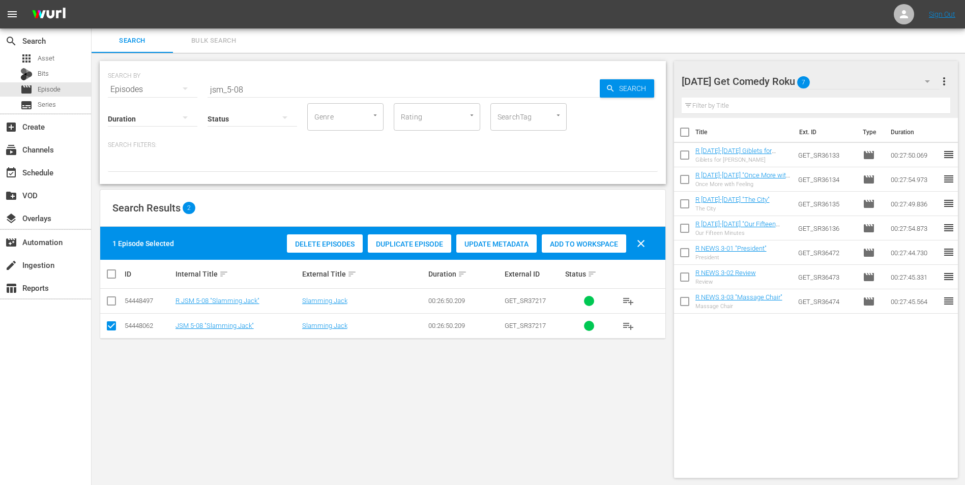
click at [111, 327] on input "checkbox" at bounding box center [111, 328] width 12 height 12
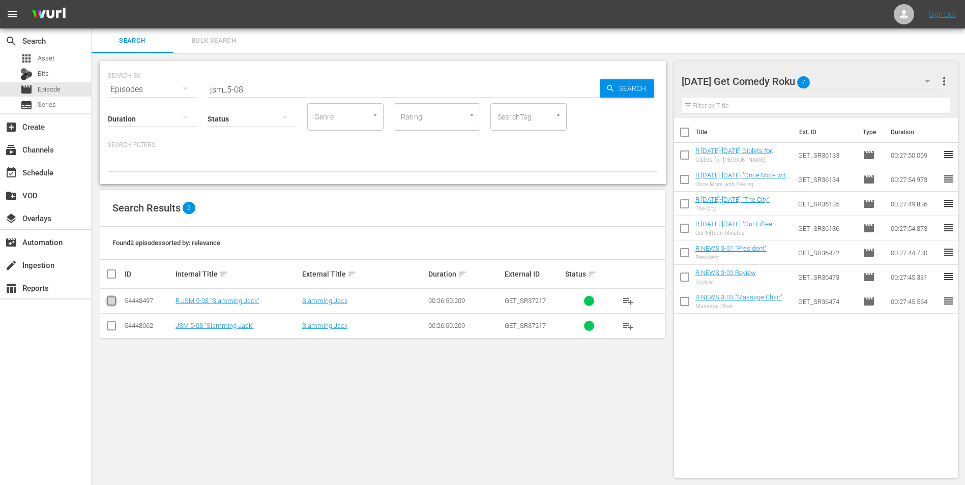
click at [113, 301] on input "checkbox" at bounding box center [111, 303] width 12 height 12
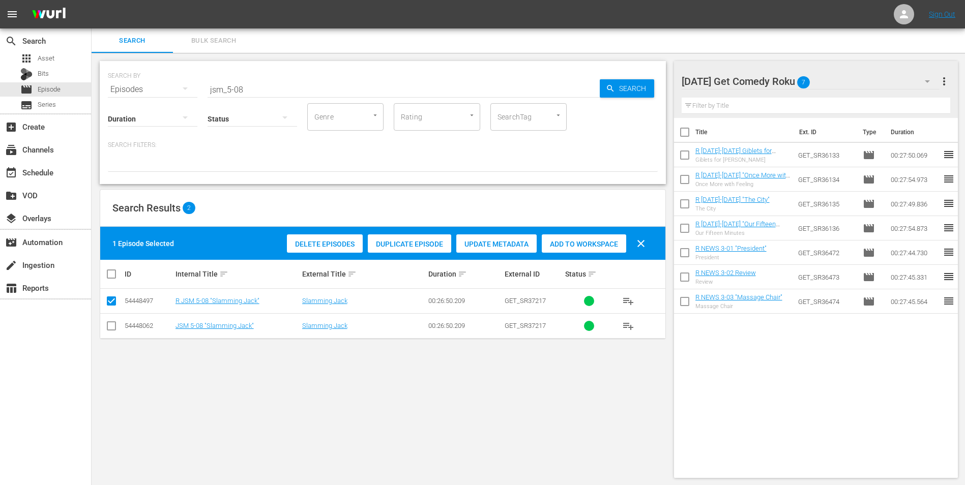
click at [561, 243] on span "Add to Workspace" at bounding box center [584, 244] width 84 height 8
click at [867, 77] on div "[DATE] Get Comedy Roku 8" at bounding box center [810, 81] width 258 height 28
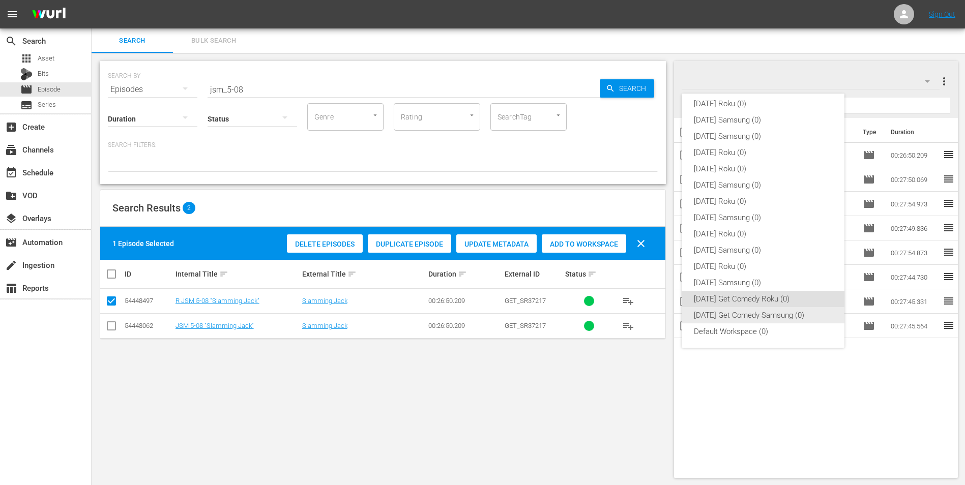
click at [725, 308] on div "[DATE] Get Comedy Samsung (0)" at bounding box center [763, 315] width 138 height 16
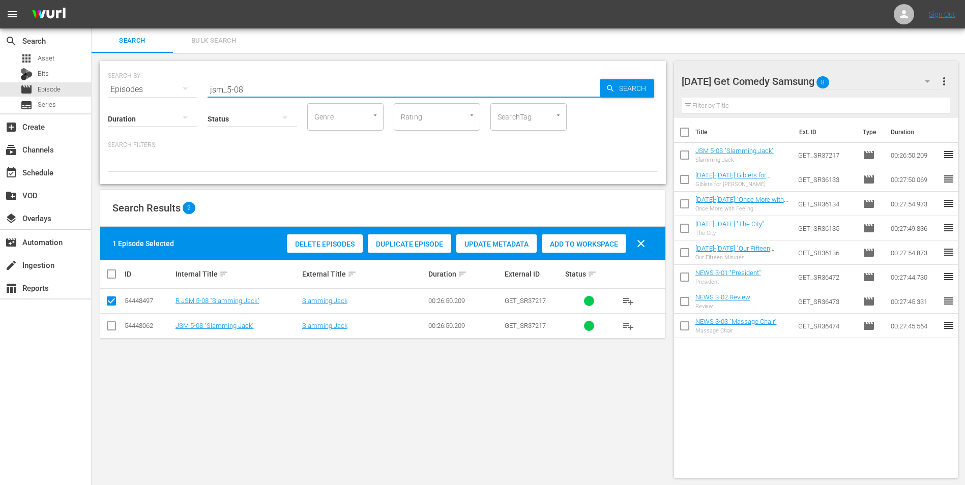
drag, startPoint x: 240, startPoint y: 90, endPoint x: 257, endPoint y: 92, distance: 17.4
click at [257, 92] on input "jsm_5-08" at bounding box center [403, 89] width 392 height 24
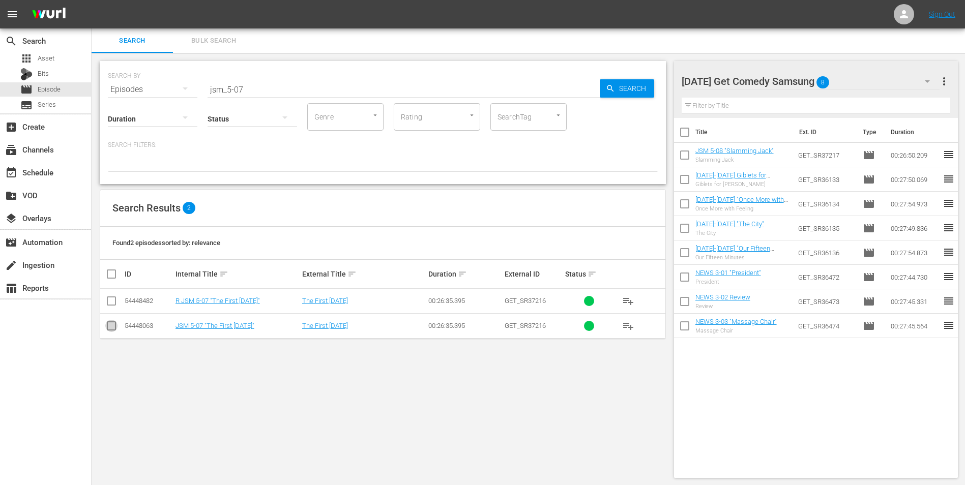
click at [109, 327] on input "checkbox" at bounding box center [111, 328] width 12 height 12
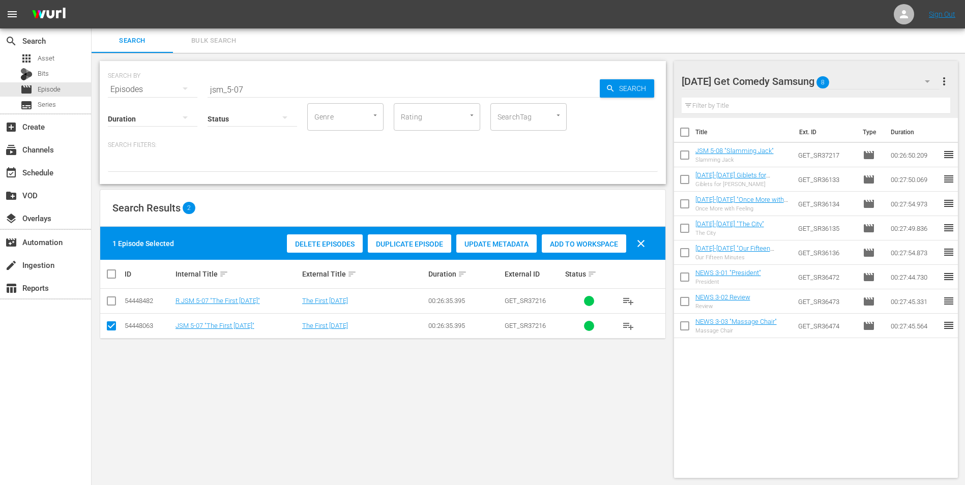
click at [591, 248] on span "Add to Workspace" at bounding box center [584, 244] width 84 height 8
click at [855, 75] on div "[DATE] Get Comedy Samsung 9" at bounding box center [810, 81] width 258 height 28
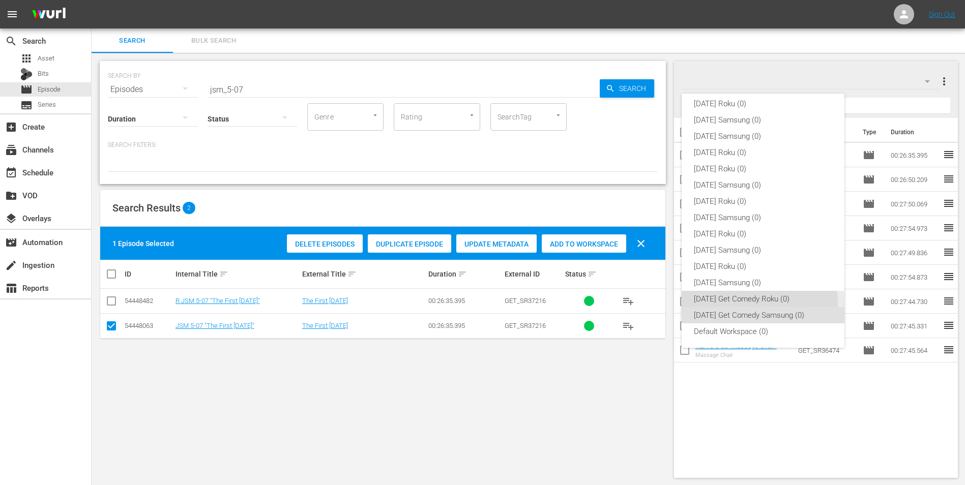
click at [749, 303] on div "[DATE] Get Comedy Roku (0)" at bounding box center [763, 299] width 138 height 16
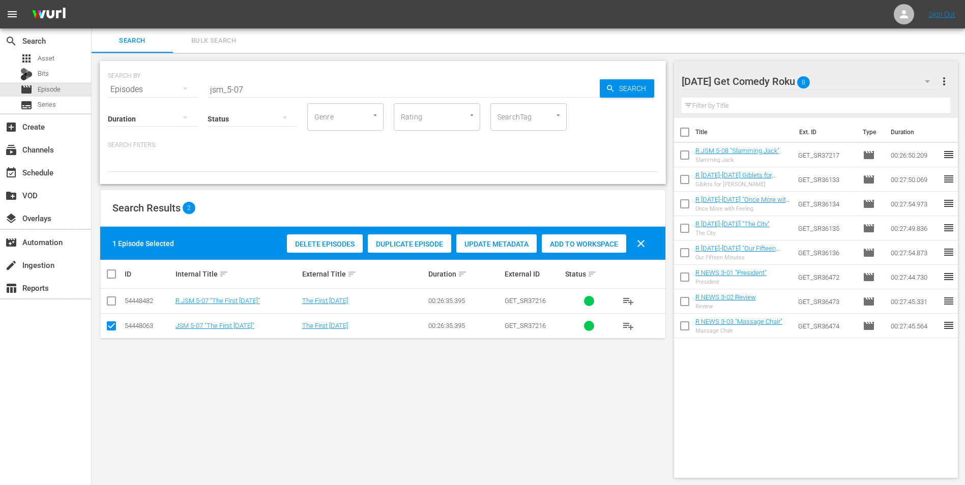
click at [112, 325] on input "checkbox" at bounding box center [111, 328] width 12 height 12
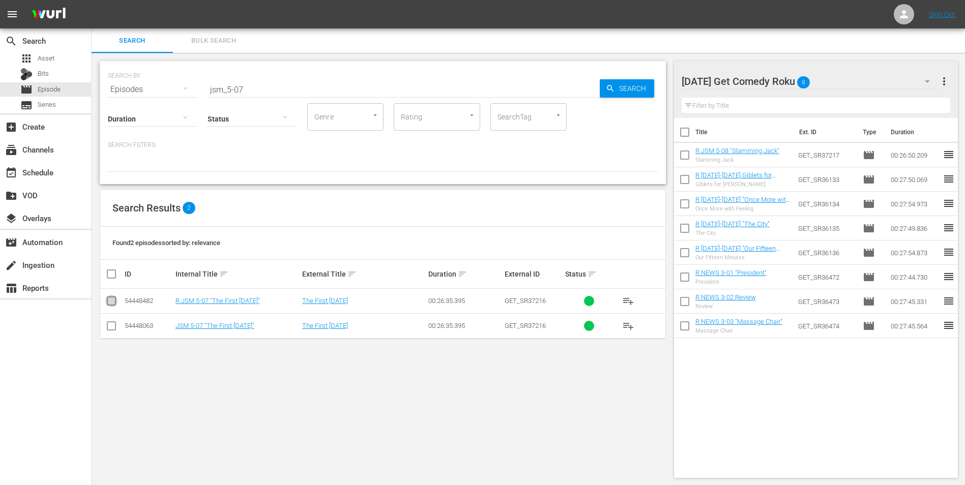
click at [107, 296] on icon at bounding box center [111, 301] width 12 height 12
click at [110, 302] on input "checkbox" at bounding box center [111, 303] width 12 height 12
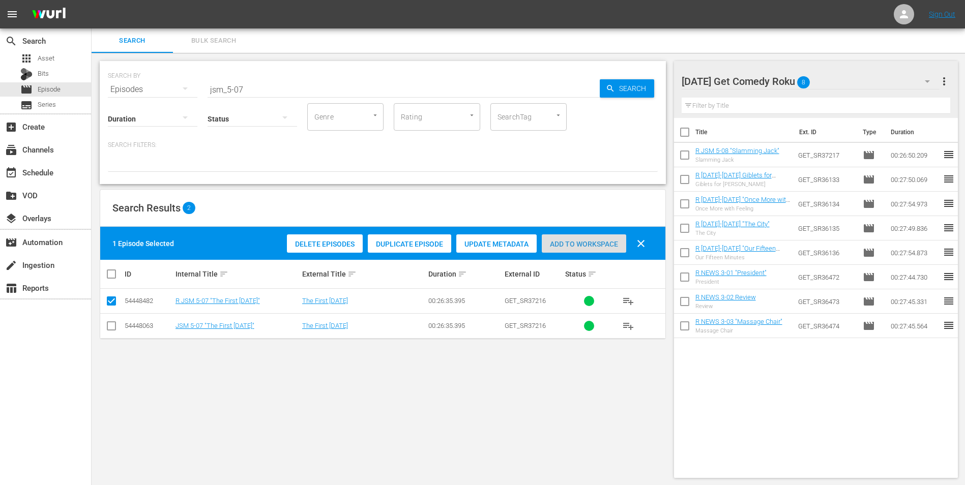
click at [572, 242] on span "Add to Workspace" at bounding box center [584, 244] width 84 height 8
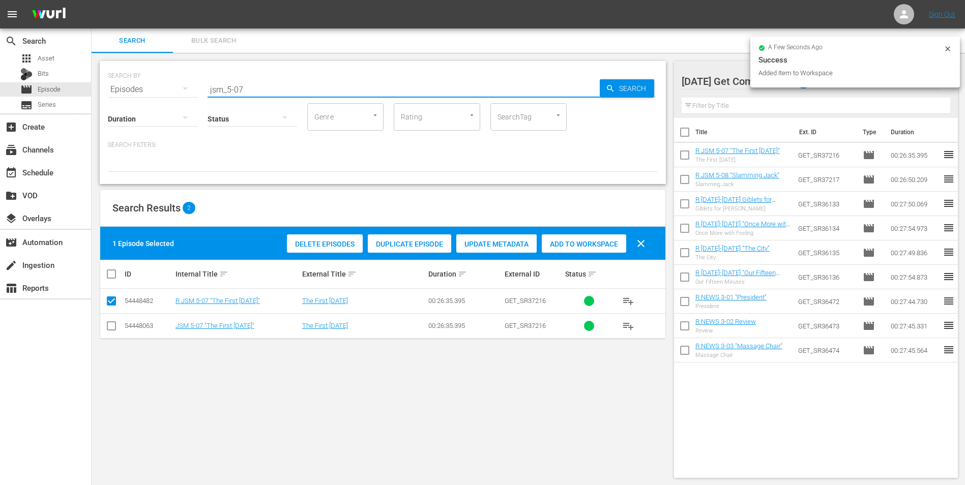
drag, startPoint x: 244, startPoint y: 89, endPoint x: 235, endPoint y: 95, distance: 9.9
click at [235, 95] on div "SEARCH BY Search By Episodes Search ID, Title, Description, Keywords, or Catego…" at bounding box center [383, 122] width 566 height 123
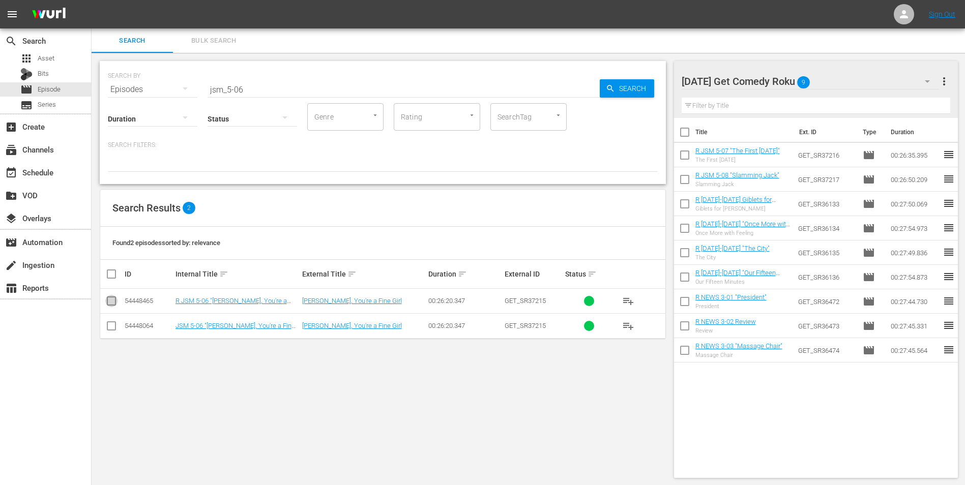
click at [115, 302] on input "checkbox" at bounding box center [111, 303] width 12 height 12
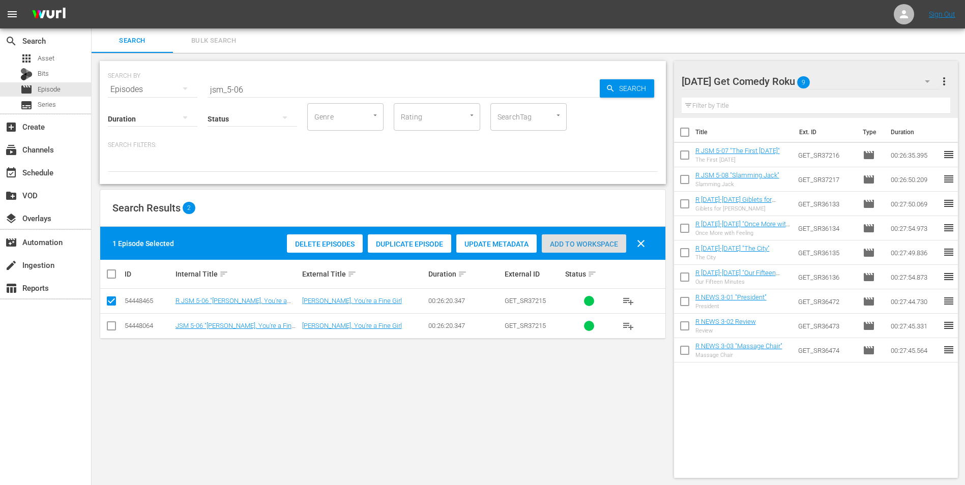
click at [564, 238] on div "Add to Workspace" at bounding box center [584, 243] width 84 height 19
click at [841, 77] on div "[DATE] Get Comedy Roku 10" at bounding box center [810, 81] width 258 height 28
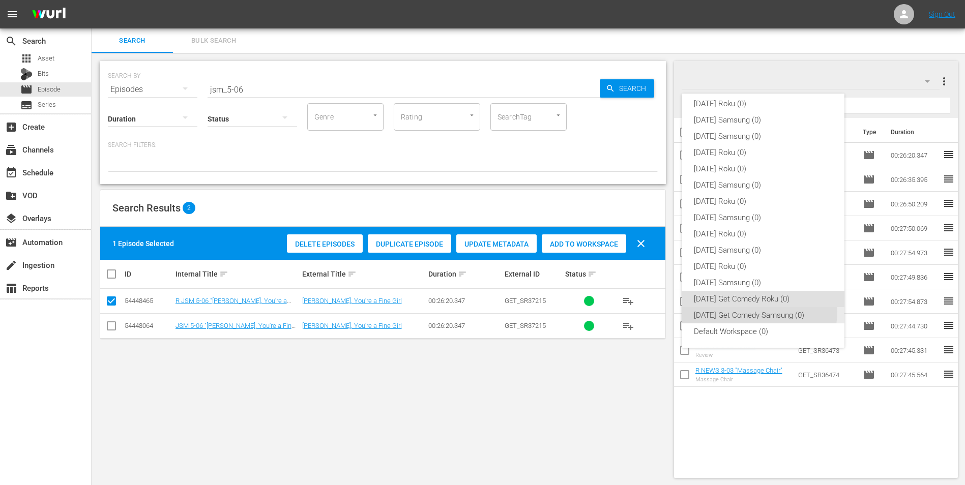
drag, startPoint x: 754, startPoint y: 311, endPoint x: 733, endPoint y: 315, distance: 21.2
click at [752, 311] on div "[DATE] Get Comedy Samsung (0)" at bounding box center [763, 315] width 138 height 16
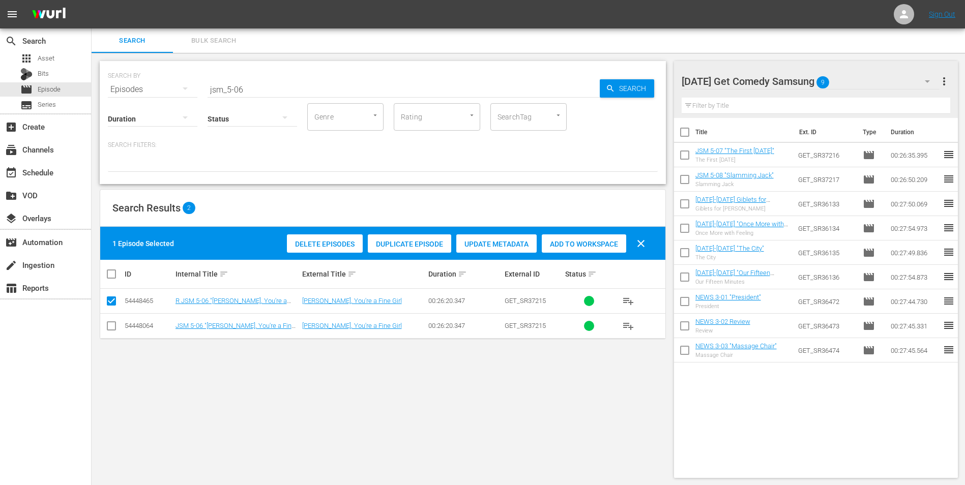
drag, startPoint x: 112, startPoint y: 330, endPoint x: 111, endPoint y: 315, distance: 15.3
click at [113, 326] on input "checkbox" at bounding box center [111, 328] width 12 height 12
drag, startPoint x: 108, startPoint y: 302, endPoint x: 115, endPoint y: 302, distance: 7.1
click at [108, 302] on input "checkbox" at bounding box center [111, 303] width 12 height 12
click at [588, 234] on div "Add to Workspace" at bounding box center [584, 243] width 84 height 19
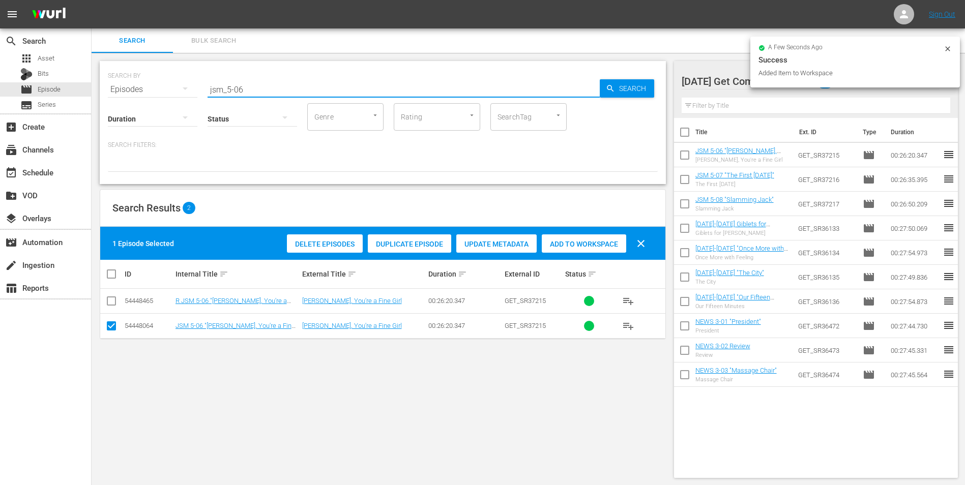
click at [238, 90] on input "jsm_5-06" at bounding box center [403, 89] width 392 height 24
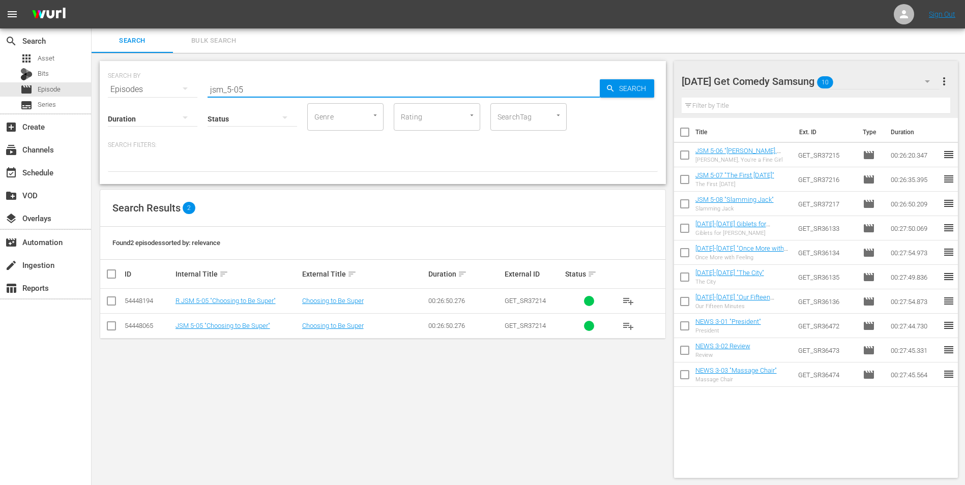
click at [113, 325] on input "checkbox" at bounding box center [111, 328] width 12 height 12
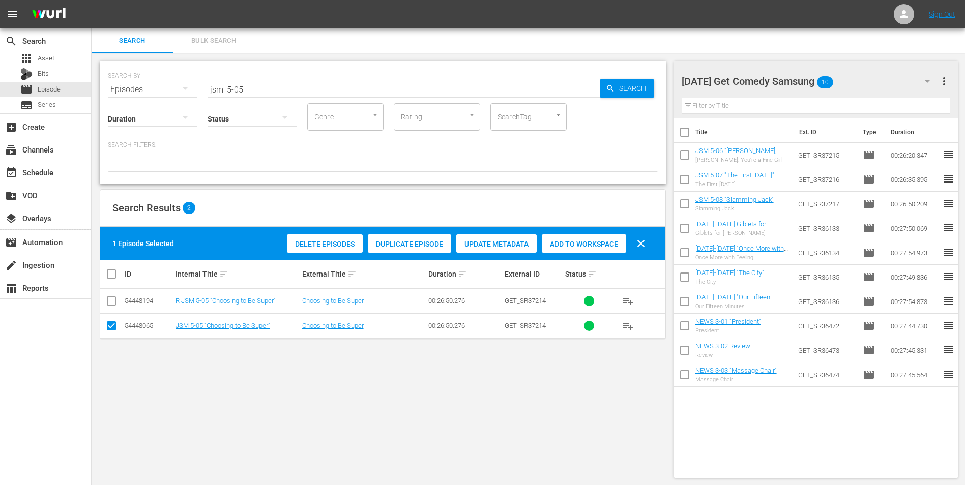
click at [599, 241] on span "Add to Workspace" at bounding box center [584, 244] width 84 height 8
click at [879, 72] on div "[DATE] Get Comedy Samsung 11" at bounding box center [810, 81] width 258 height 28
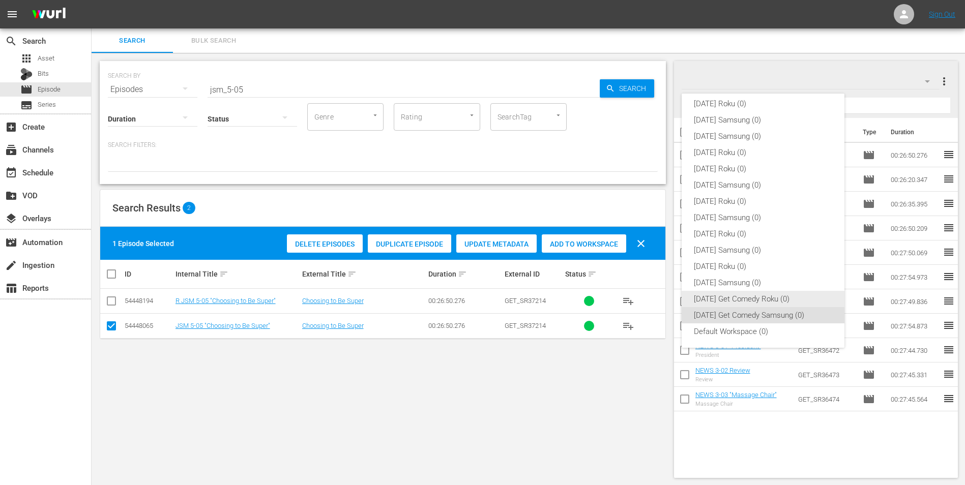
click at [719, 300] on div "[DATE] Get Comedy Roku (0)" at bounding box center [763, 299] width 138 height 16
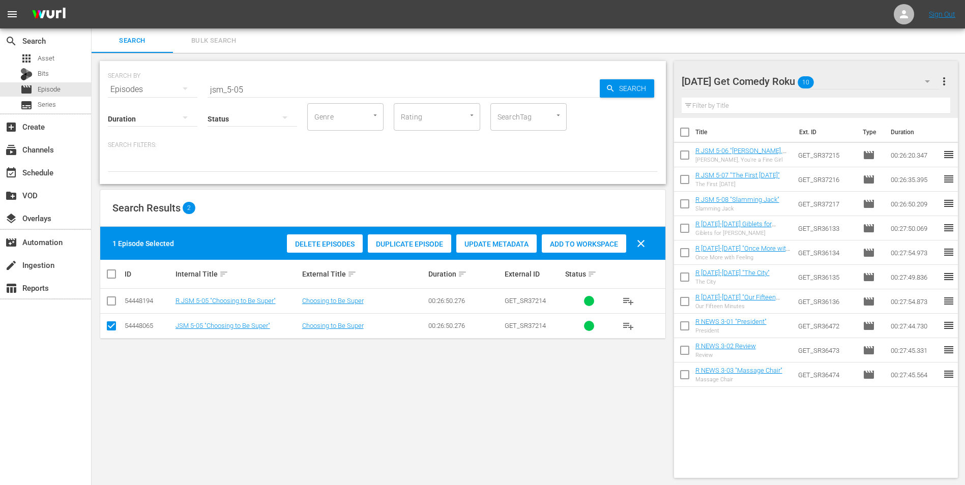
click at [110, 328] on input "checkbox" at bounding box center [111, 328] width 12 height 12
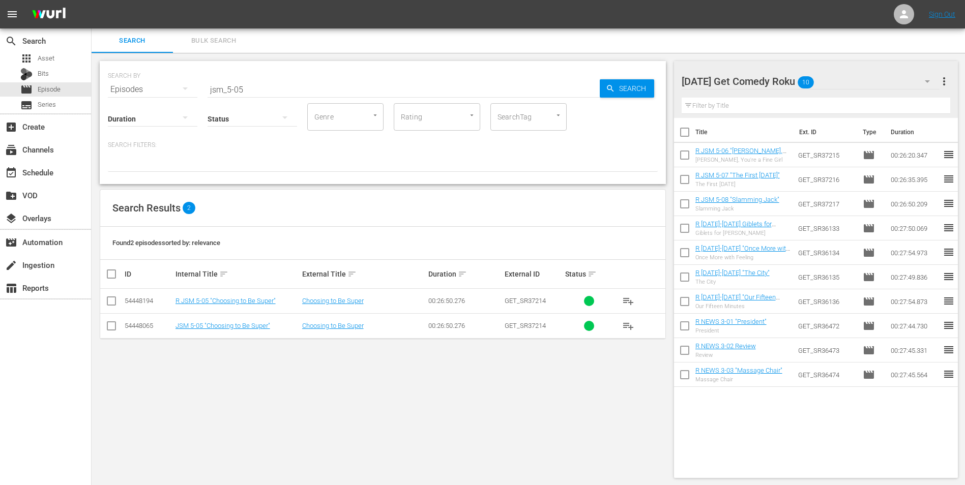
click at [109, 305] on input "checkbox" at bounding box center [111, 303] width 12 height 12
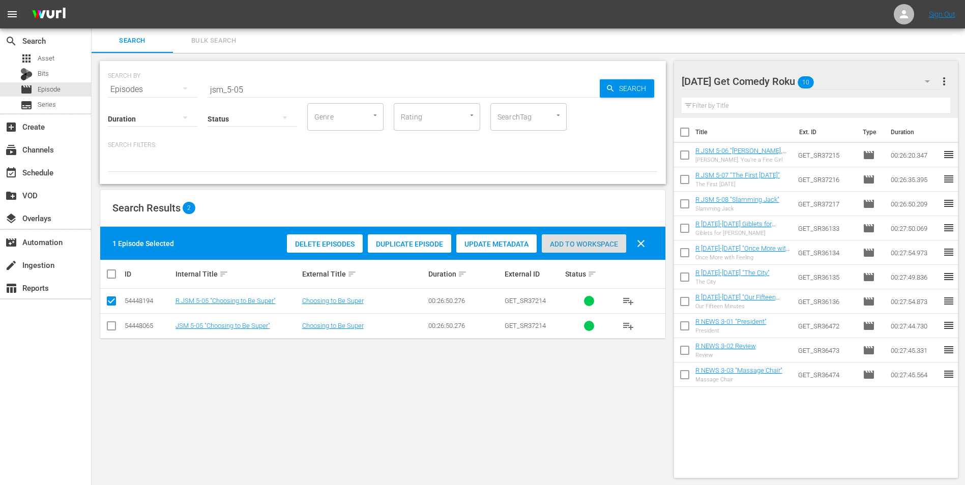
click at [589, 241] on span "Add to Workspace" at bounding box center [584, 244] width 84 height 8
click at [850, 76] on div "[DATE] Get Comedy Roku 11" at bounding box center [810, 81] width 258 height 28
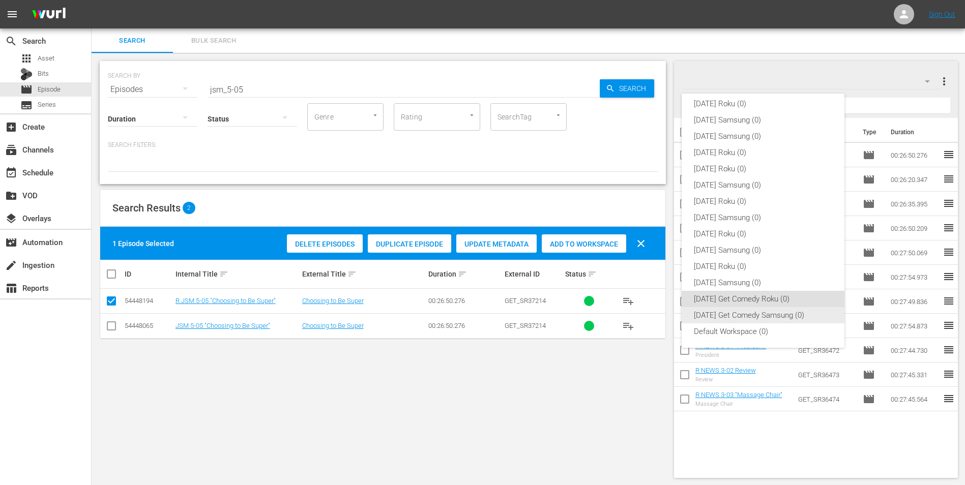
click at [731, 312] on div "[DATE] Get Comedy Samsung (0)" at bounding box center [763, 315] width 138 height 16
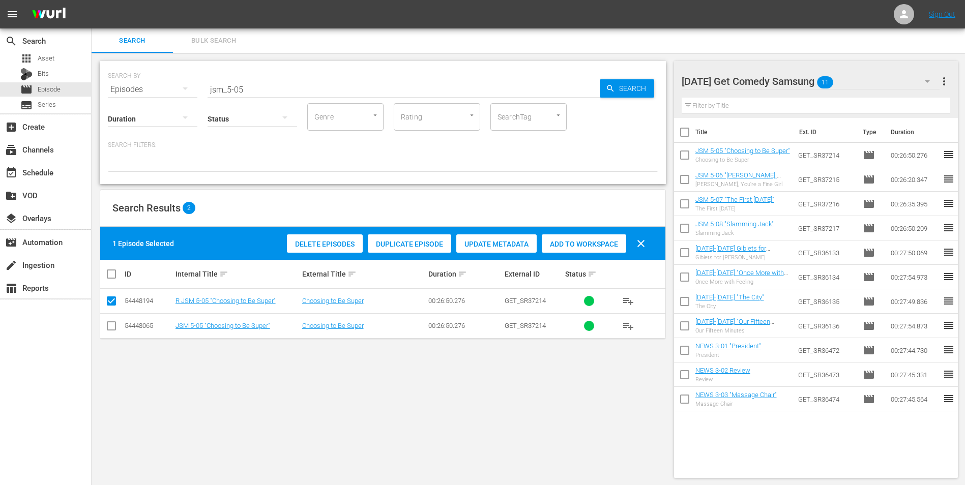
click at [878, 73] on div "[DATE] Get Comedy Samsung 11" at bounding box center [810, 81] width 258 height 28
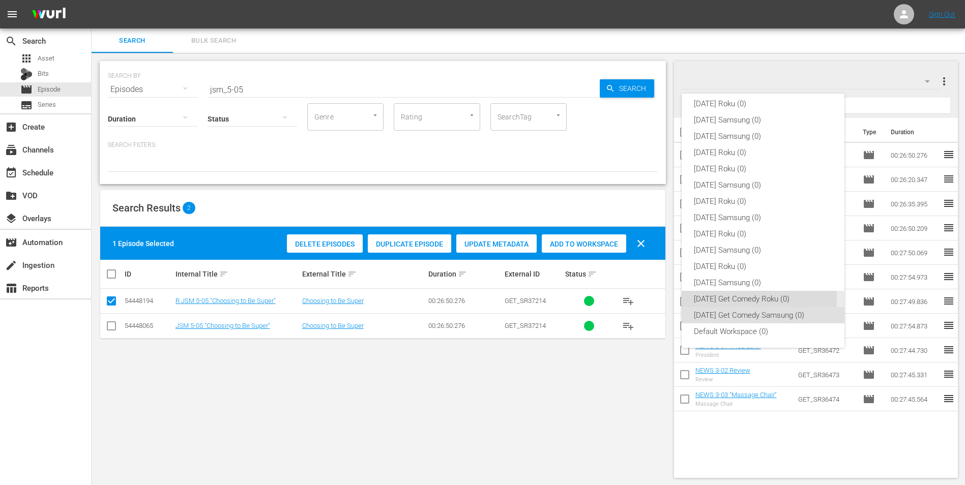
click at [731, 297] on div "[DATE] Get Comedy Roku (0)" at bounding box center [763, 299] width 138 height 16
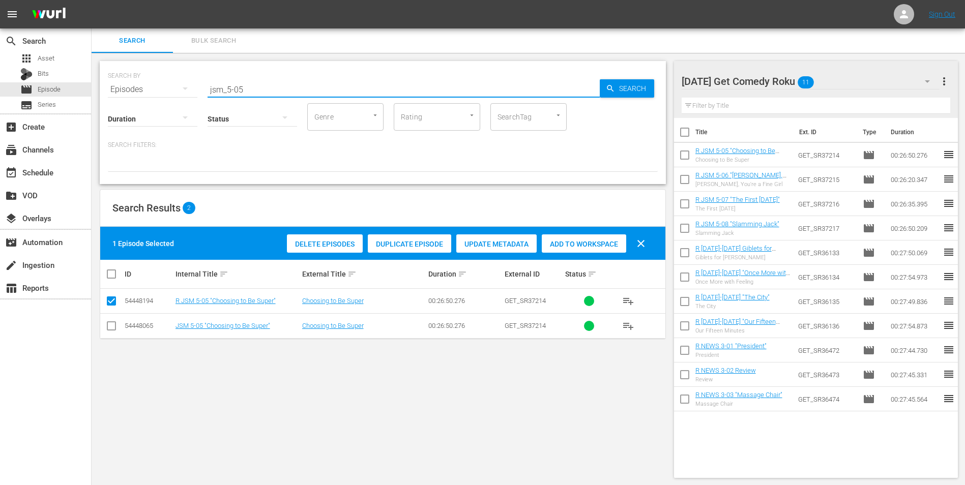
drag, startPoint x: 257, startPoint y: 89, endPoint x: 158, endPoint y: 104, distance: 99.7
click at [163, 102] on div "SEARCH BY Search By Episodes Search ID, Title, Description, Keywords, or Catego…" at bounding box center [383, 122] width 566 height 123
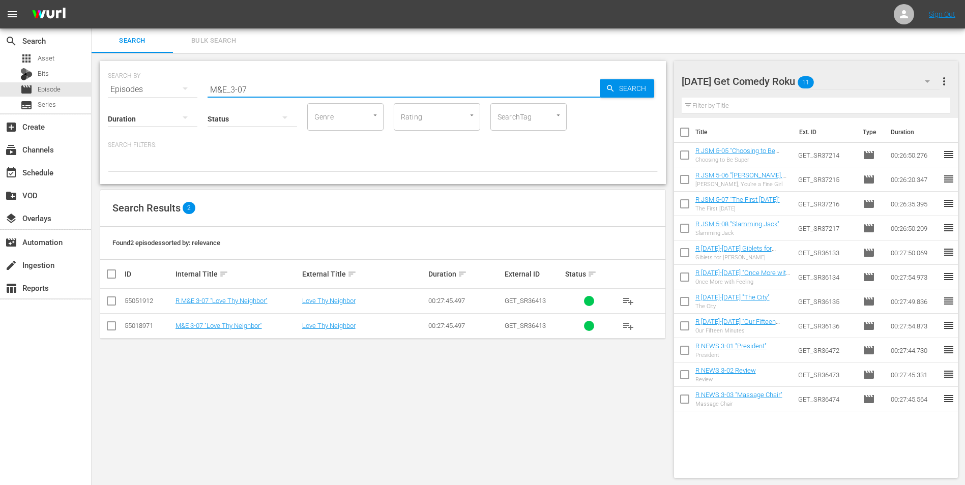
click at [112, 302] on input "checkbox" at bounding box center [111, 303] width 12 height 12
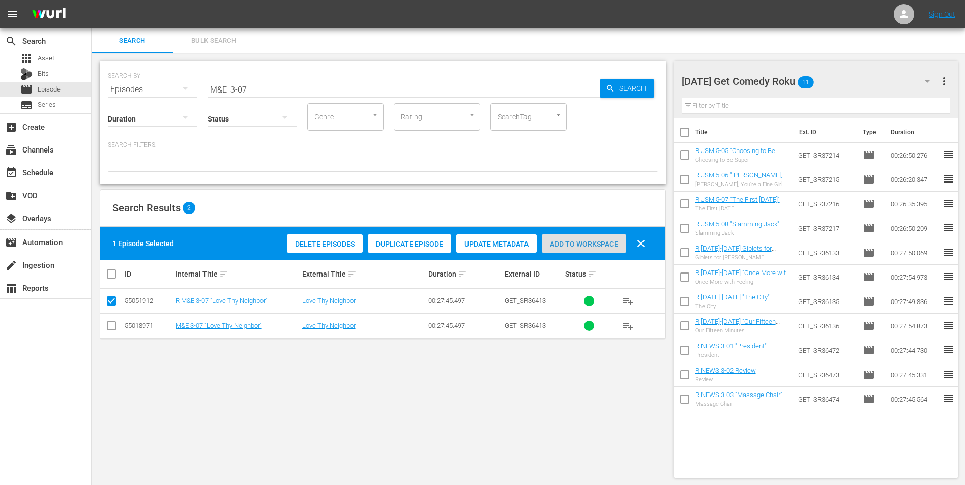
click at [584, 248] on div "Add to Workspace" at bounding box center [584, 243] width 84 height 19
click at [845, 77] on div "[DATE] Get Comedy Roku 12" at bounding box center [810, 81] width 258 height 28
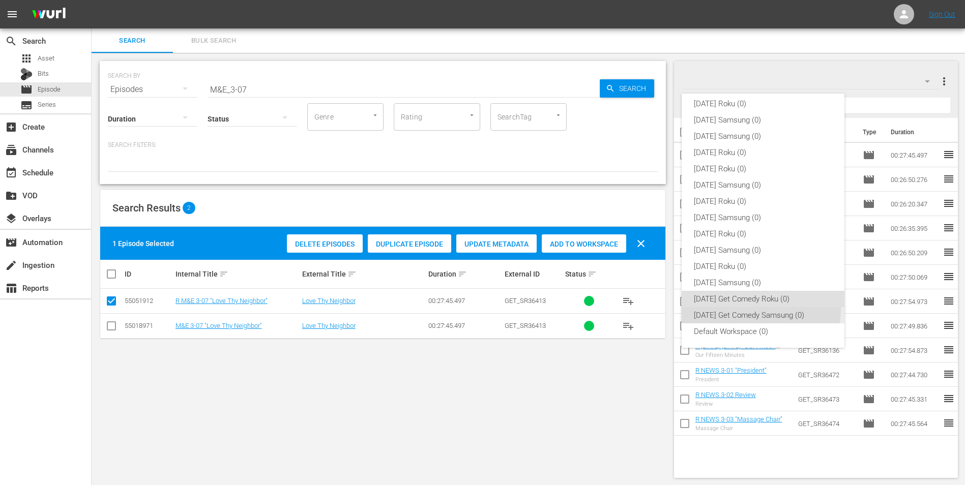
click at [760, 309] on div "[DATE] Get Comedy Samsung (0)" at bounding box center [763, 315] width 138 height 16
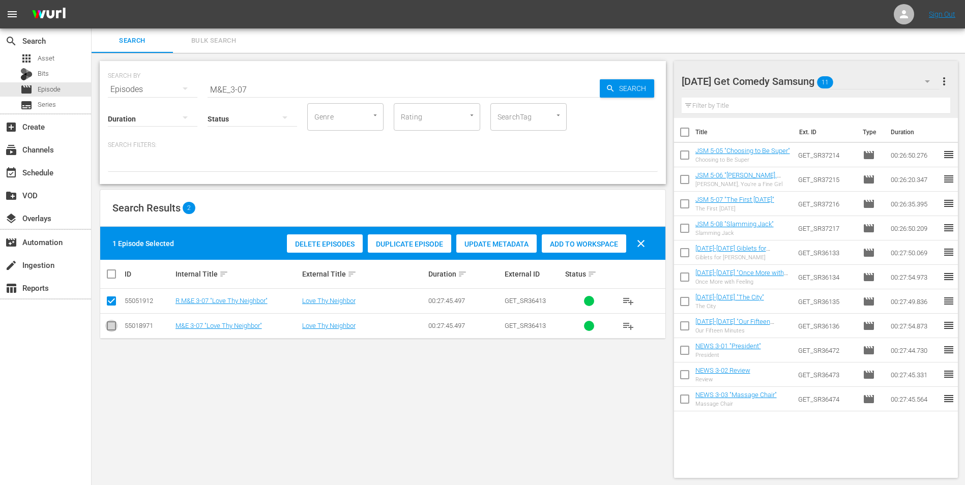
click at [113, 324] on input "checkbox" at bounding box center [111, 328] width 12 height 12
click at [109, 302] on input "checkbox" at bounding box center [111, 303] width 12 height 12
click at [594, 240] on span "Add to Workspace" at bounding box center [584, 244] width 84 height 8
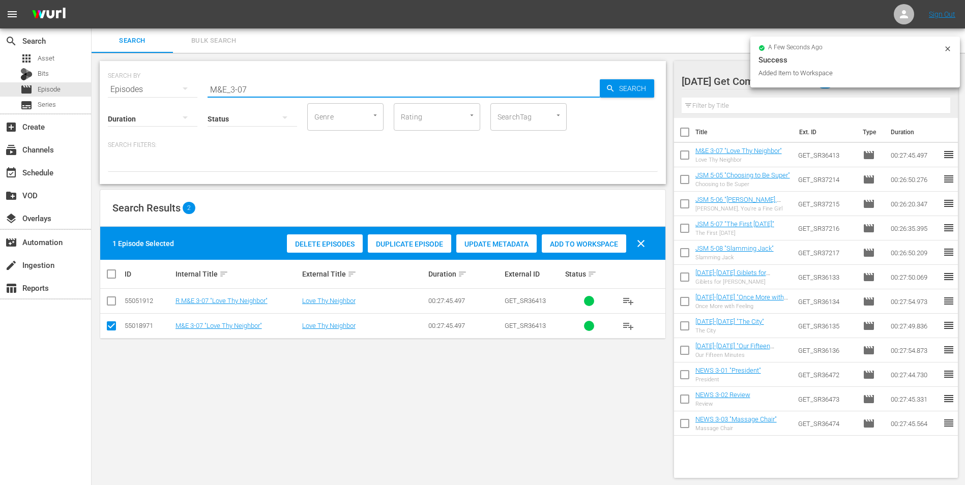
drag, startPoint x: 248, startPoint y: 88, endPoint x: 242, endPoint y: 92, distance: 6.4
click at [242, 92] on input "M&E_3-07" at bounding box center [403, 89] width 392 height 24
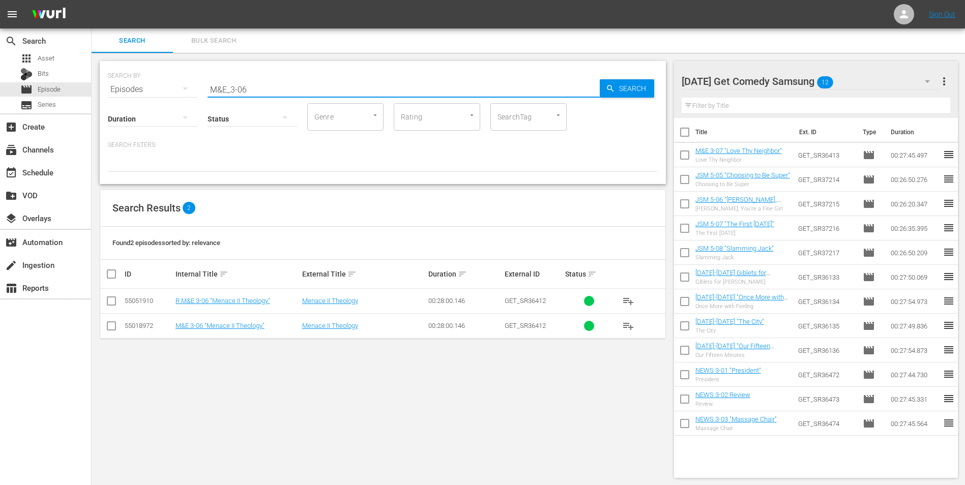
click at [862, 79] on div "[DATE] Get Comedy Samsung 12" at bounding box center [810, 81] width 258 height 28
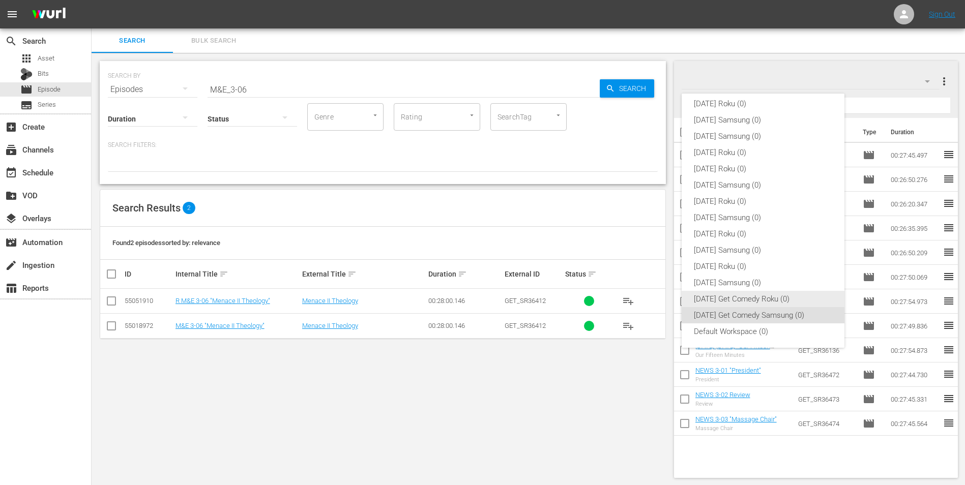
click at [789, 292] on div "[DATE] Get Comedy Roku (0)" at bounding box center [763, 299] width 138 height 16
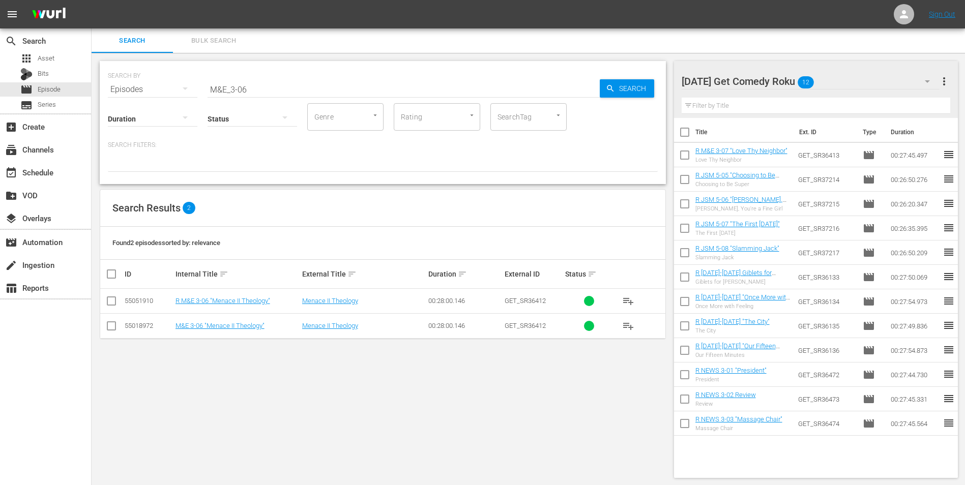
click at [108, 300] on input "checkbox" at bounding box center [111, 303] width 12 height 12
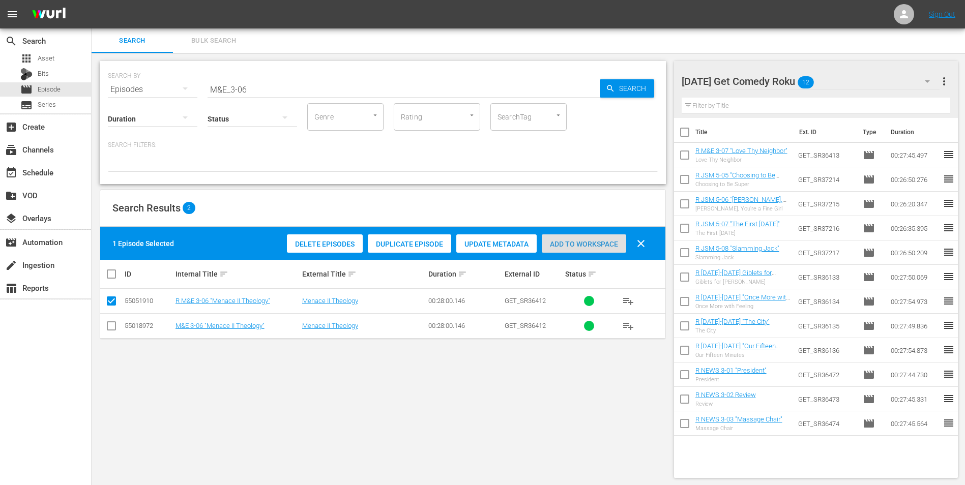
click at [564, 246] on span "Add to Workspace" at bounding box center [584, 244] width 84 height 8
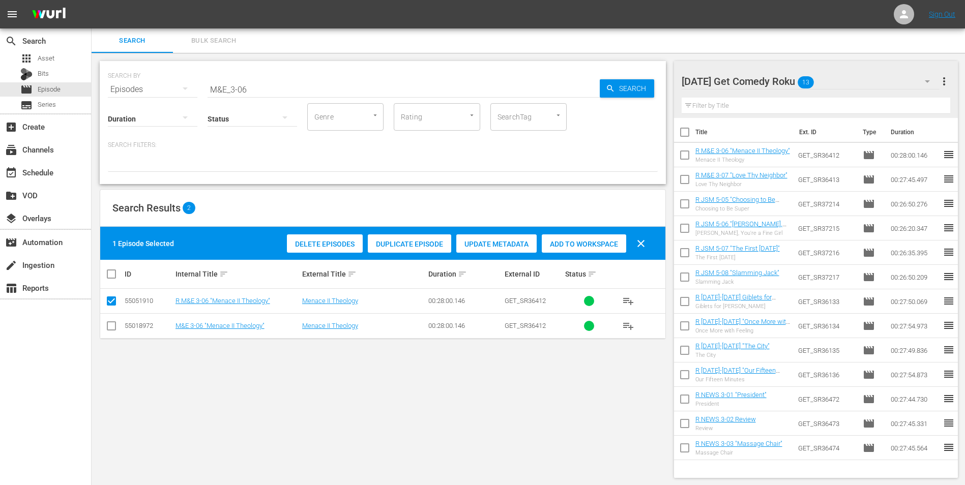
click at [827, 79] on div "[DATE] Get Comedy Roku 13" at bounding box center [810, 81] width 258 height 28
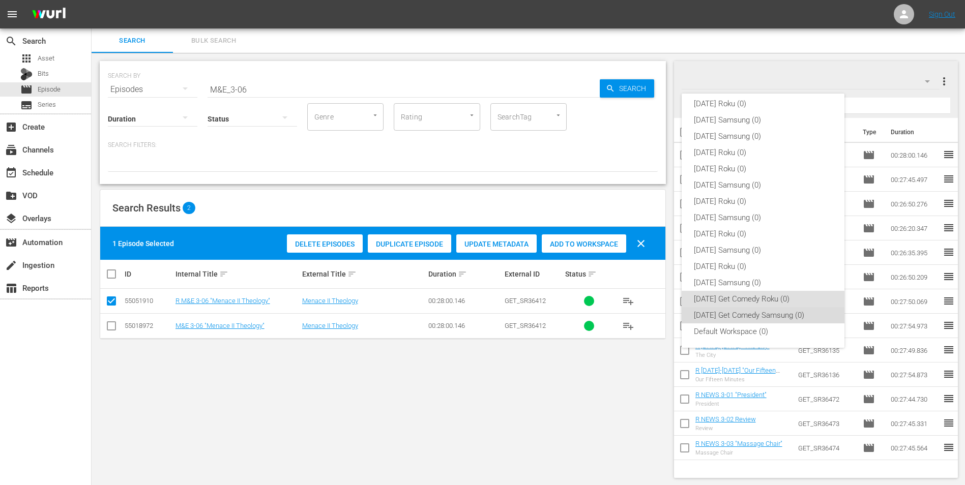
click at [796, 312] on div "[DATE] Get Comedy Samsung (0)" at bounding box center [763, 315] width 138 height 16
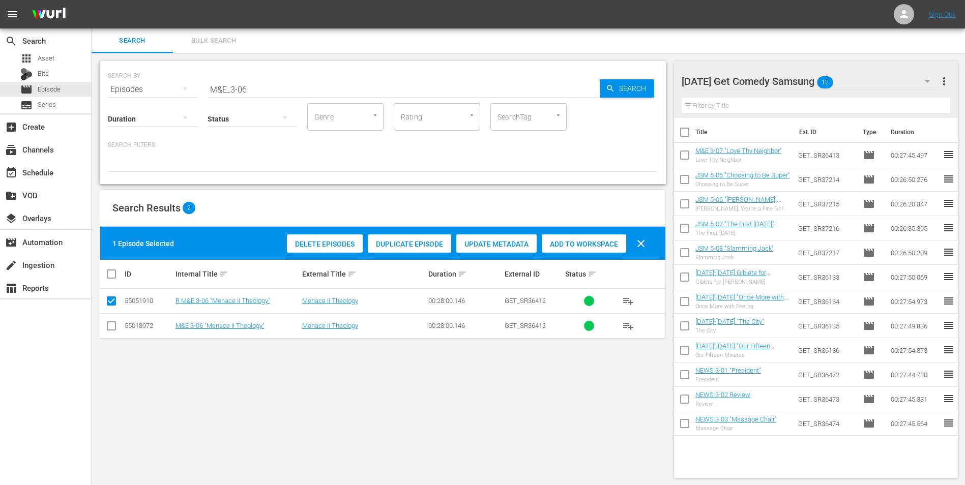
click at [111, 323] on input "checkbox" at bounding box center [111, 328] width 12 height 12
click at [112, 303] on input "checkbox" at bounding box center [111, 303] width 12 height 12
click at [585, 244] on span "Add to Workspace" at bounding box center [584, 244] width 84 height 8
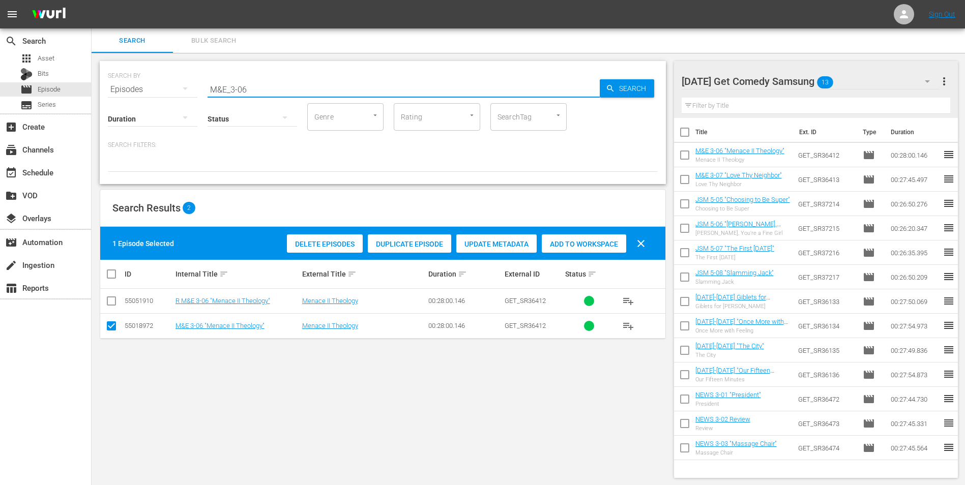
drag, startPoint x: 310, startPoint y: 87, endPoint x: 91, endPoint y: 77, distance: 219.4
click at [92, 0] on div "search Search apps Asset Bits movie Episode subtitles Series add_box Create sub…" at bounding box center [528, 0] width 873 height 0
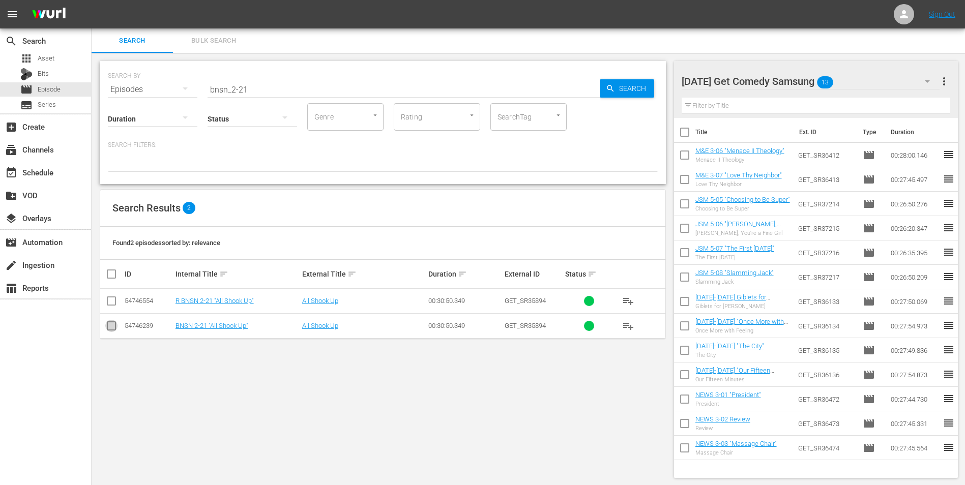
click at [114, 329] on input "checkbox" at bounding box center [111, 328] width 12 height 12
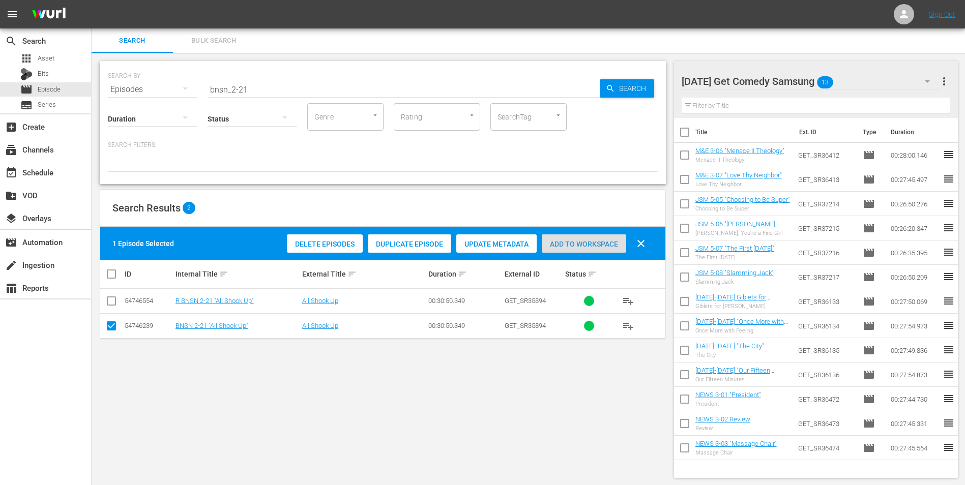
click at [586, 241] on span "Add to Workspace" at bounding box center [584, 244] width 84 height 8
click at [870, 76] on div "[DATE] Get Comedy Samsung 14" at bounding box center [810, 81] width 258 height 28
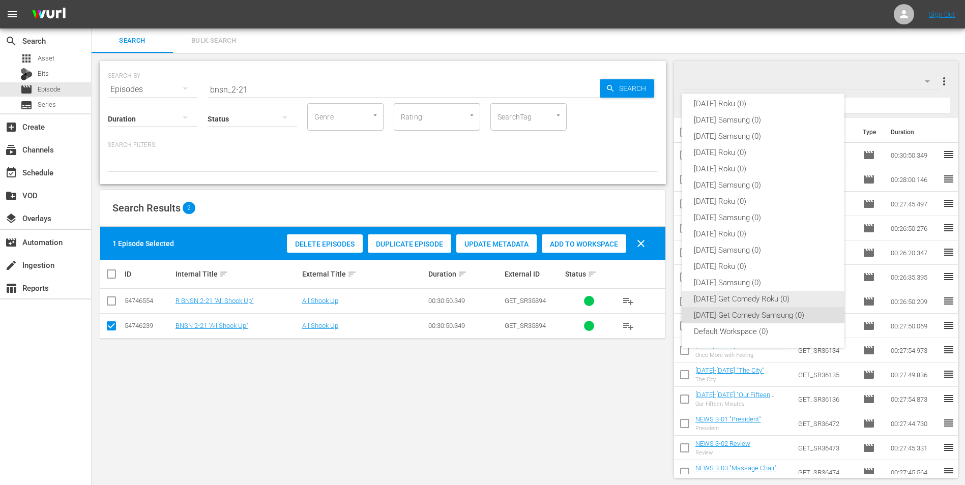
click at [754, 303] on div "[DATE] Get Comedy Roku (0)" at bounding box center [763, 299] width 138 height 16
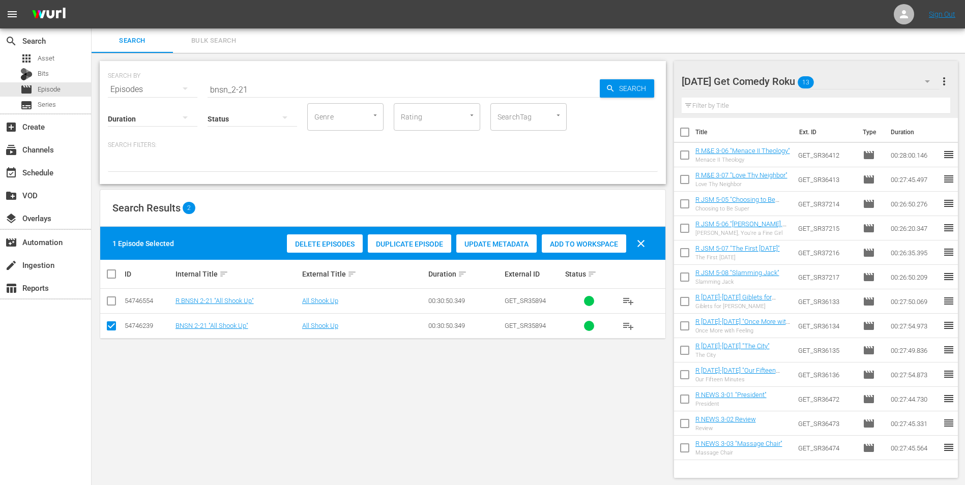
click at [109, 327] on input "checkbox" at bounding box center [111, 328] width 12 height 12
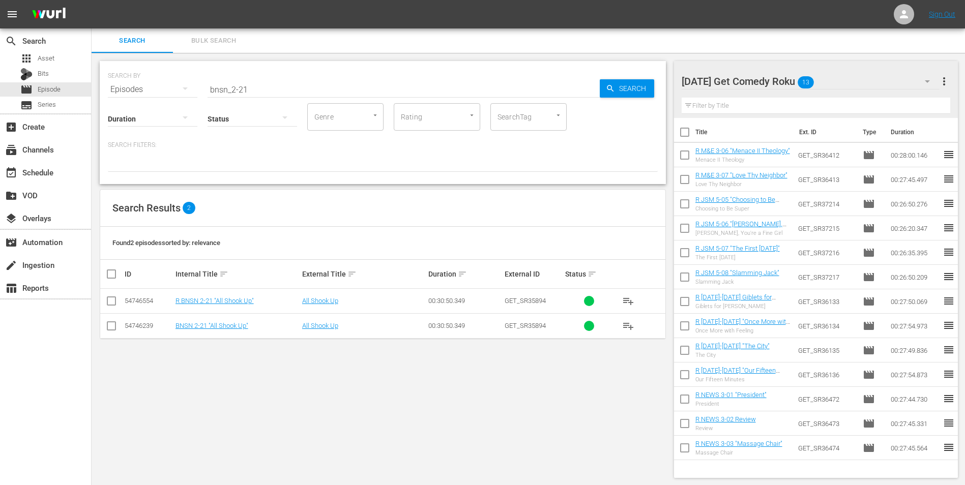
click at [109, 298] on input "checkbox" at bounding box center [111, 303] width 12 height 12
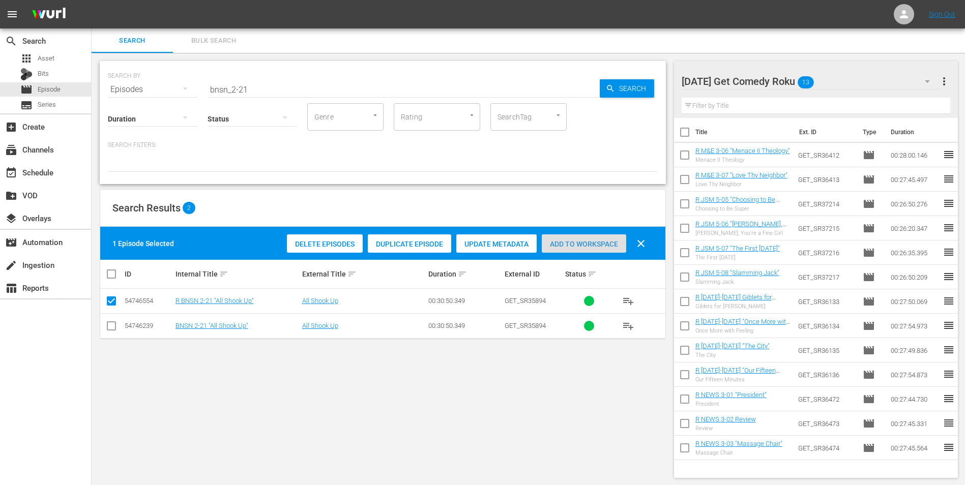
click at [585, 245] on span "Add to Workspace" at bounding box center [584, 244] width 84 height 8
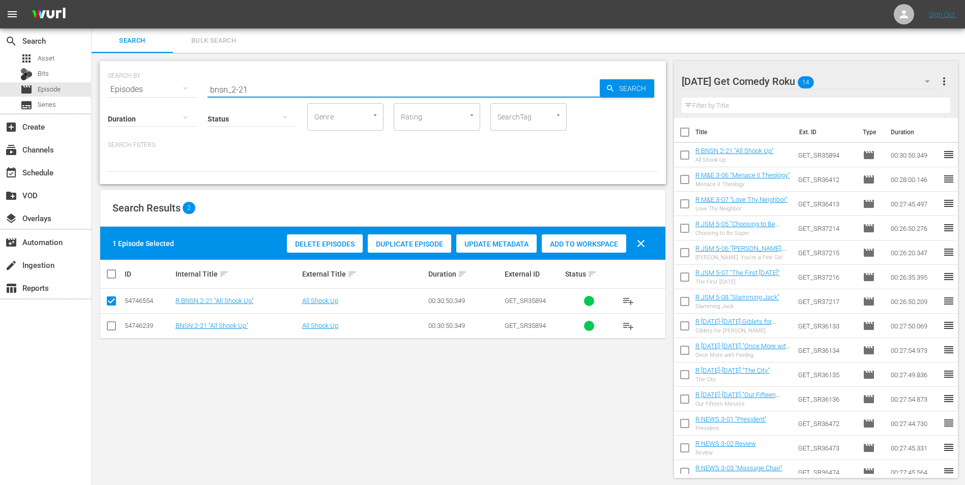
drag, startPoint x: 241, startPoint y: 87, endPoint x: 281, endPoint y: 99, distance: 41.7
click at [279, 96] on div "SEARCH BY Search By Episodes Search ID, Title, Description, Keywords, or Catego…" at bounding box center [383, 122] width 566 height 123
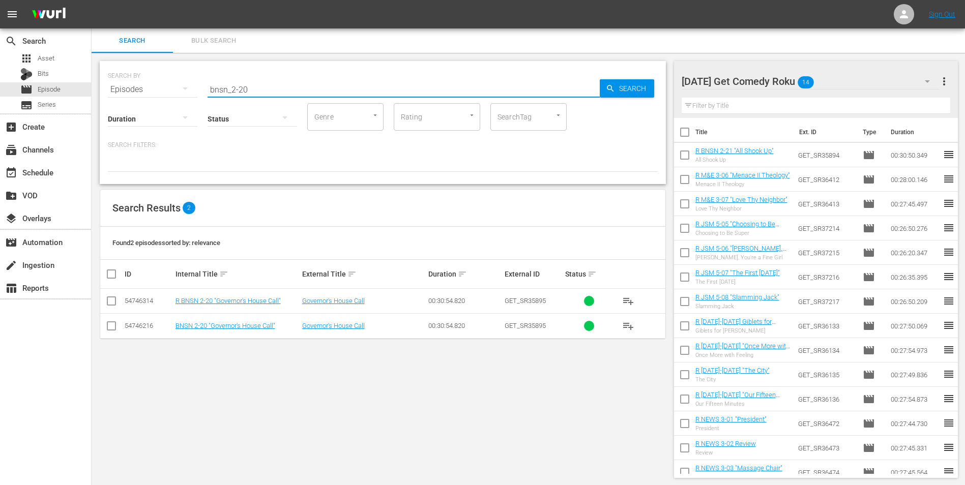
click at [108, 304] on input "checkbox" at bounding box center [111, 303] width 12 height 12
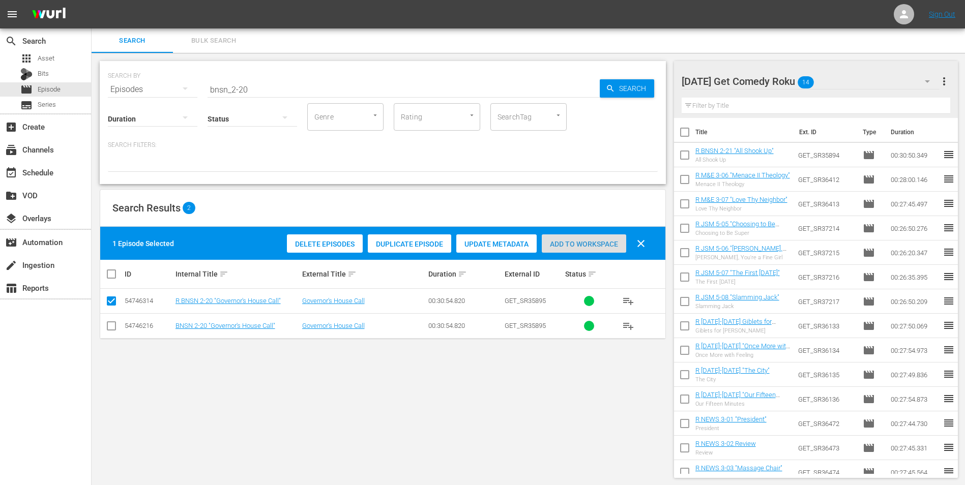
click at [583, 240] on span "Add to Workspace" at bounding box center [584, 244] width 84 height 8
click at [859, 82] on div "[DATE] Get Comedy Roku 15" at bounding box center [810, 81] width 258 height 28
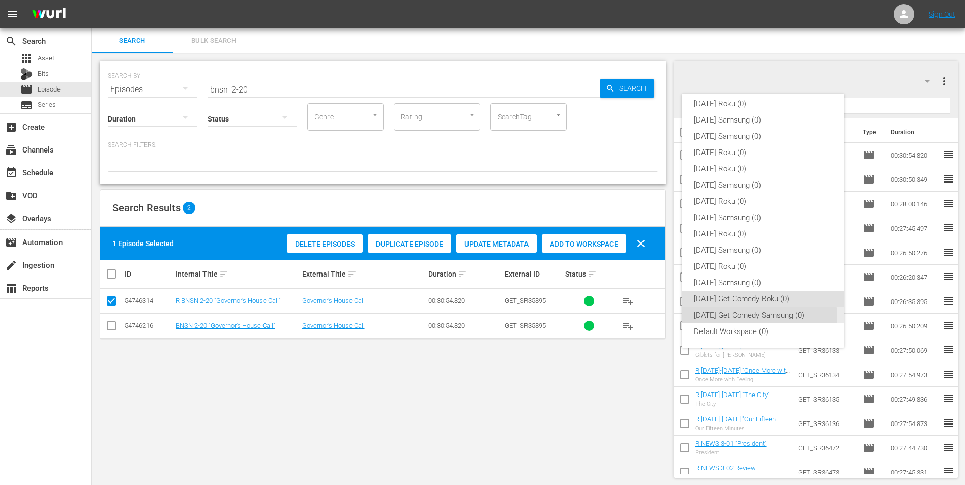
click at [756, 317] on div "[DATE] Get Comedy Samsung (0)" at bounding box center [763, 315] width 138 height 16
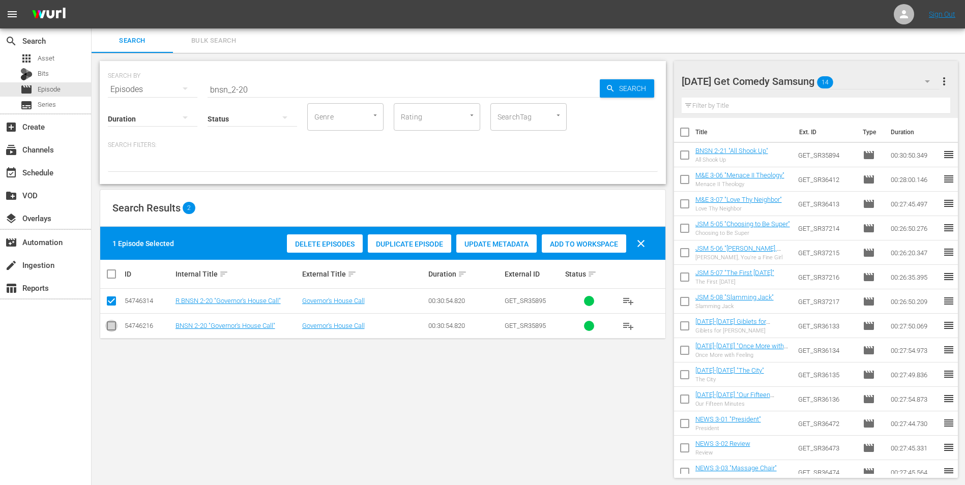
click at [116, 322] on input "checkbox" at bounding box center [111, 328] width 12 height 12
click at [114, 302] on input "checkbox" at bounding box center [111, 303] width 12 height 12
click at [594, 230] on div "1 Episode Selected Delete Episodes Duplicate Episode Update Metadata Add to Wor…" at bounding box center [382, 243] width 565 height 33
click at [595, 243] on span "Add to Workspace" at bounding box center [584, 244] width 84 height 8
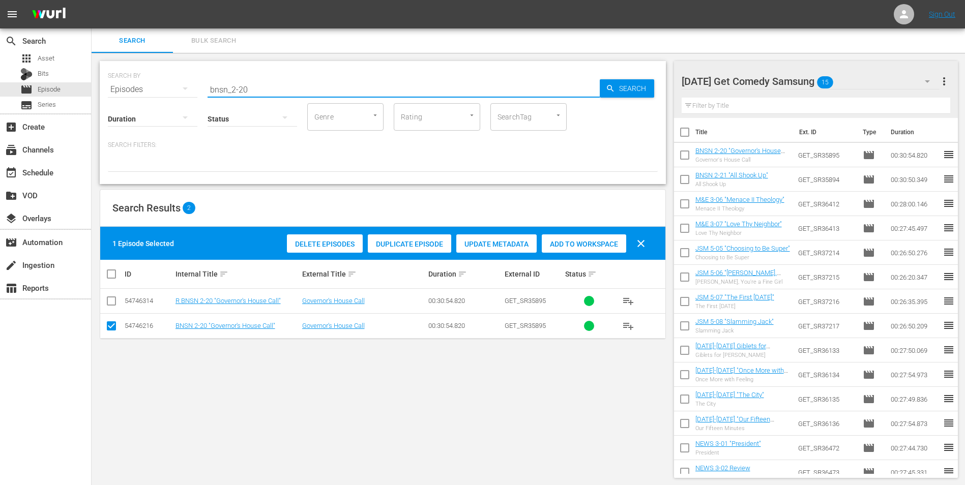
drag, startPoint x: 283, startPoint y: 84, endPoint x: 120, endPoint y: 99, distance: 163.9
click at [121, 99] on div "SEARCH BY Search By Episodes Search ID, Title, Description, Keywords, or Catego…" at bounding box center [383, 122] width 566 height 123
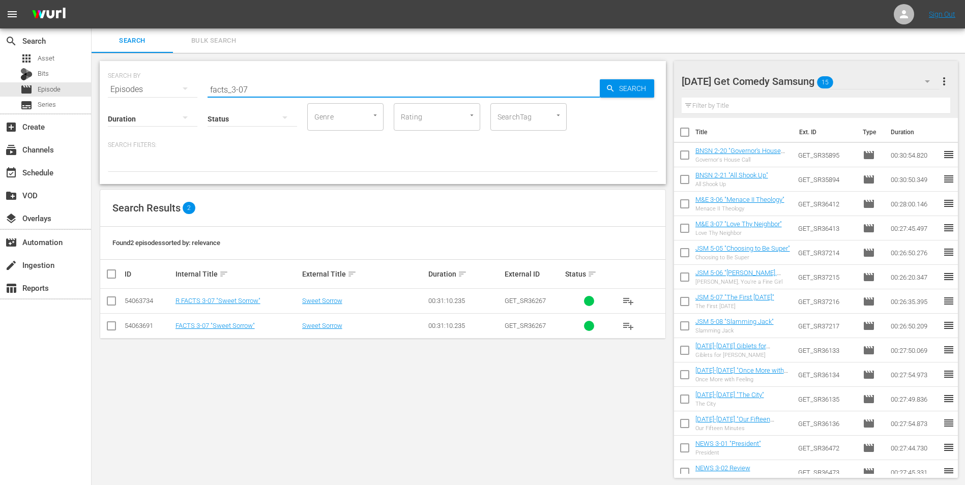
click at [109, 326] on input "checkbox" at bounding box center [111, 328] width 12 height 12
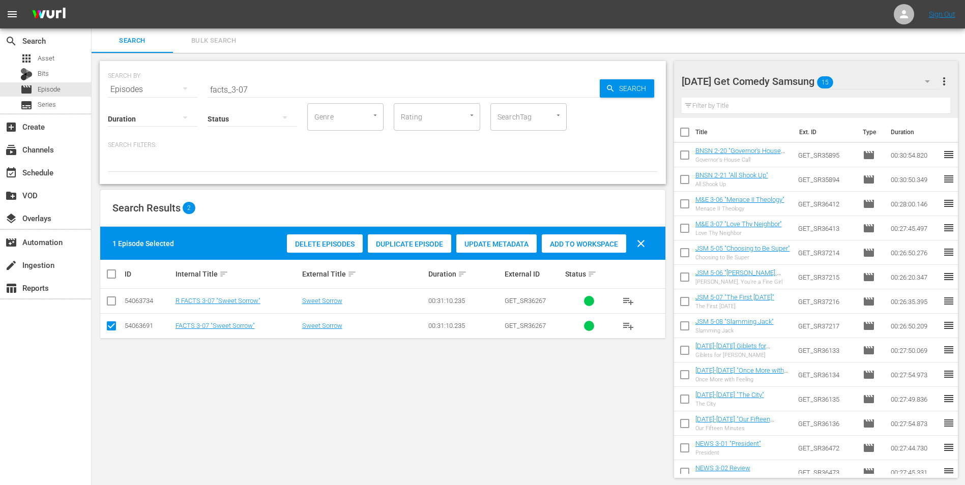
click at [578, 244] on span "Add to Workspace" at bounding box center [584, 244] width 84 height 8
click at [864, 79] on div "[DATE] Get Comedy Samsung 16" at bounding box center [810, 81] width 258 height 28
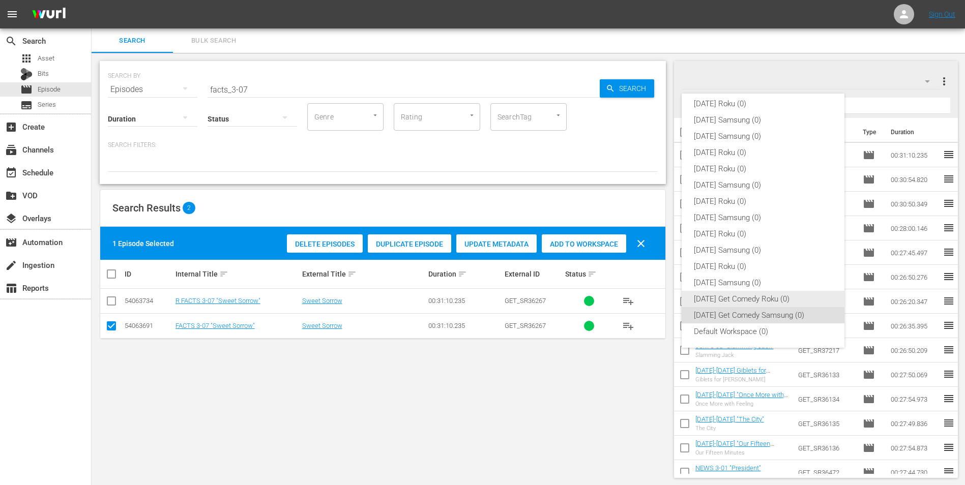
click at [707, 298] on div "[DATE] Get Comedy Roku (0)" at bounding box center [763, 299] width 138 height 16
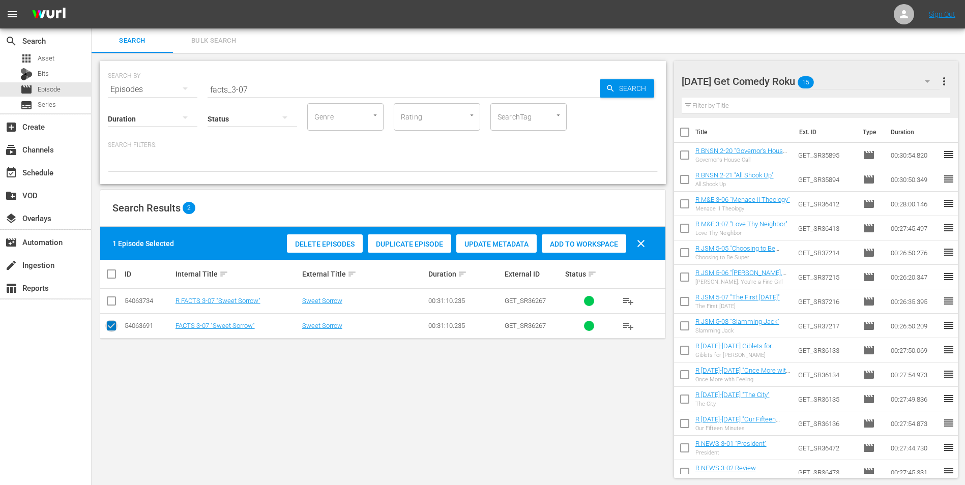
click at [112, 326] on input "checkbox" at bounding box center [111, 328] width 12 height 12
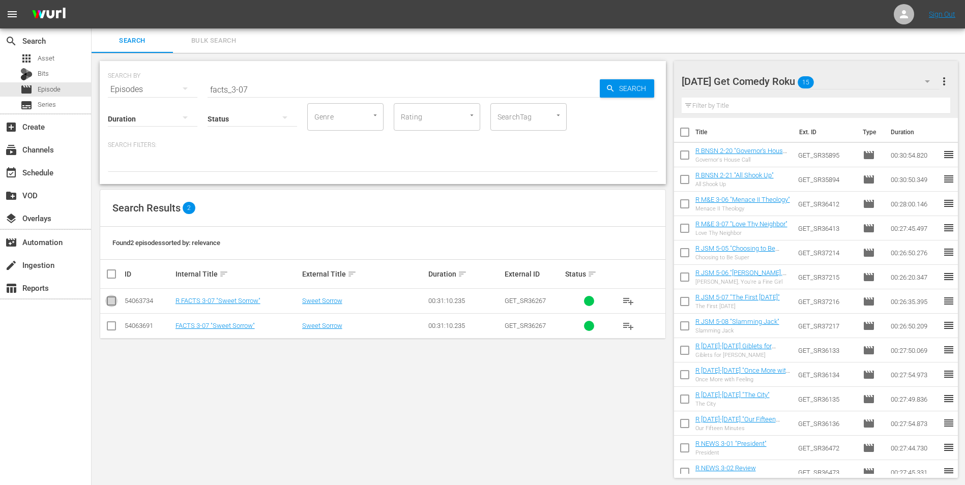
click at [108, 301] on input "checkbox" at bounding box center [111, 303] width 12 height 12
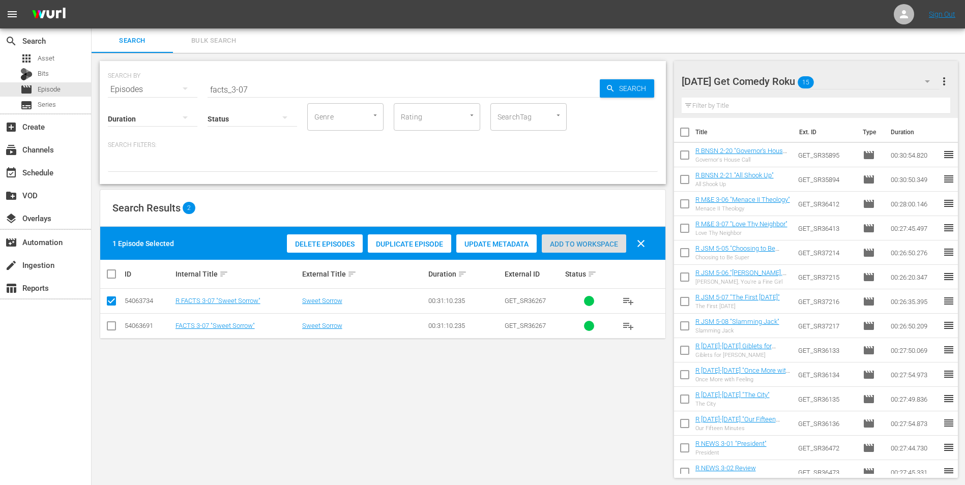
click at [598, 240] on span "Add to Workspace" at bounding box center [584, 244] width 84 height 8
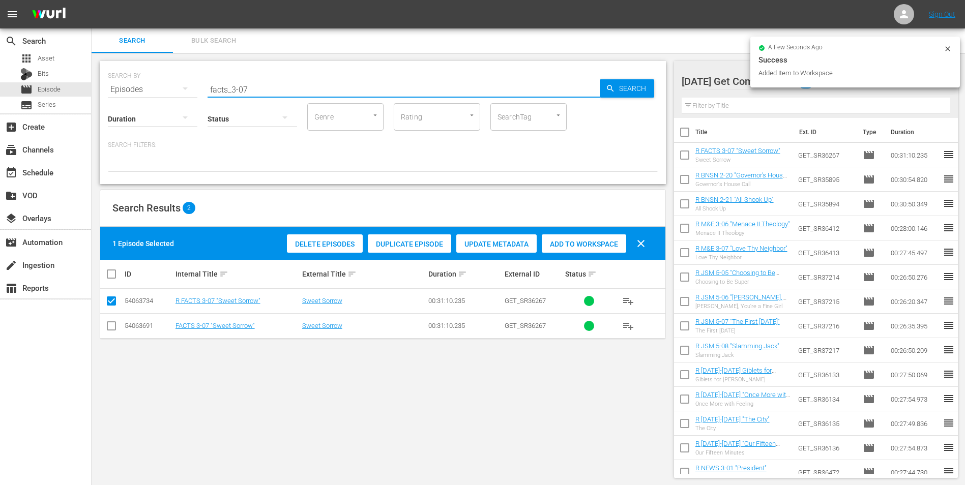
drag, startPoint x: 244, startPoint y: 93, endPoint x: 270, endPoint y: 87, distance: 26.5
click at [270, 87] on input "facts_3-07" at bounding box center [403, 89] width 392 height 24
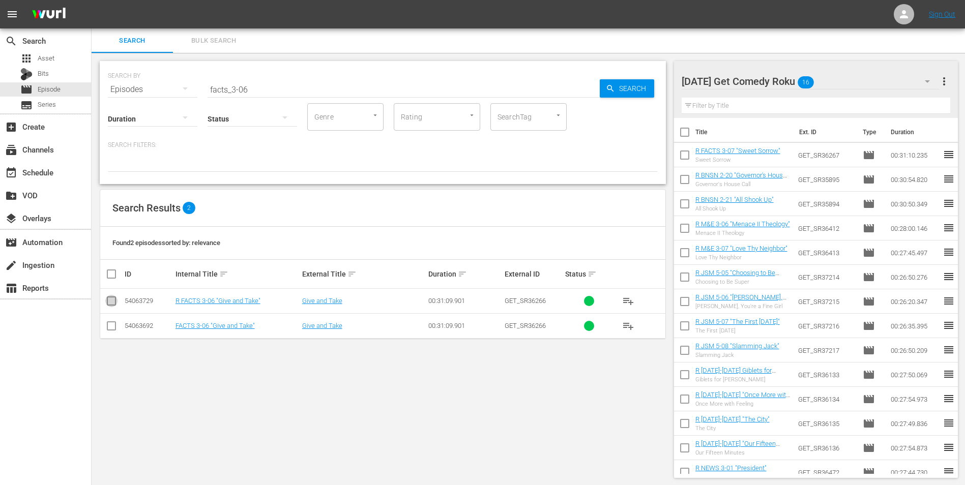
click at [111, 303] on input "checkbox" at bounding box center [111, 303] width 12 height 12
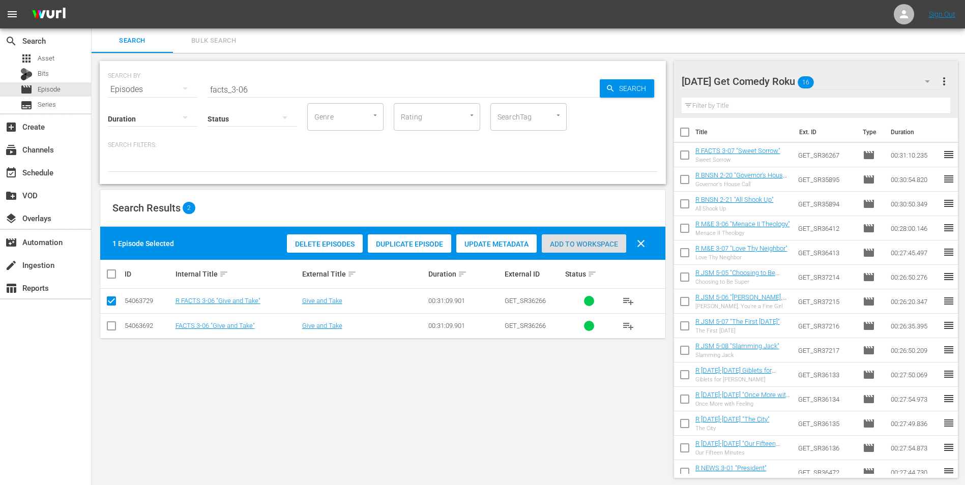
click at [582, 245] on span "Add to Workspace" at bounding box center [584, 244] width 84 height 8
click at [848, 76] on div "[DATE] Get Comedy Roku 17" at bounding box center [810, 81] width 258 height 28
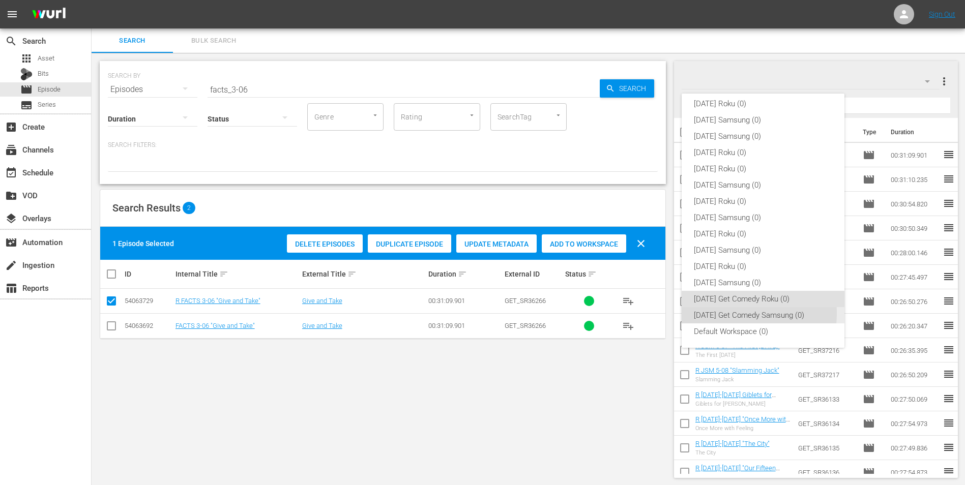
click at [722, 313] on div "[DATE] Get Comedy Samsung (0)" at bounding box center [763, 315] width 138 height 16
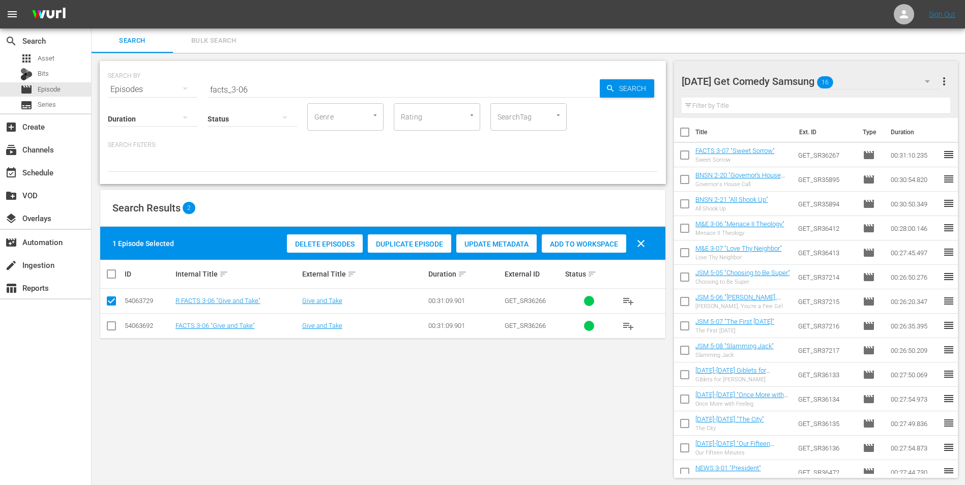
click at [112, 322] on input "checkbox" at bounding box center [111, 328] width 12 height 12
click at [114, 298] on input "checkbox" at bounding box center [111, 303] width 12 height 12
click at [585, 236] on div "Add to Workspace" at bounding box center [584, 243] width 84 height 19
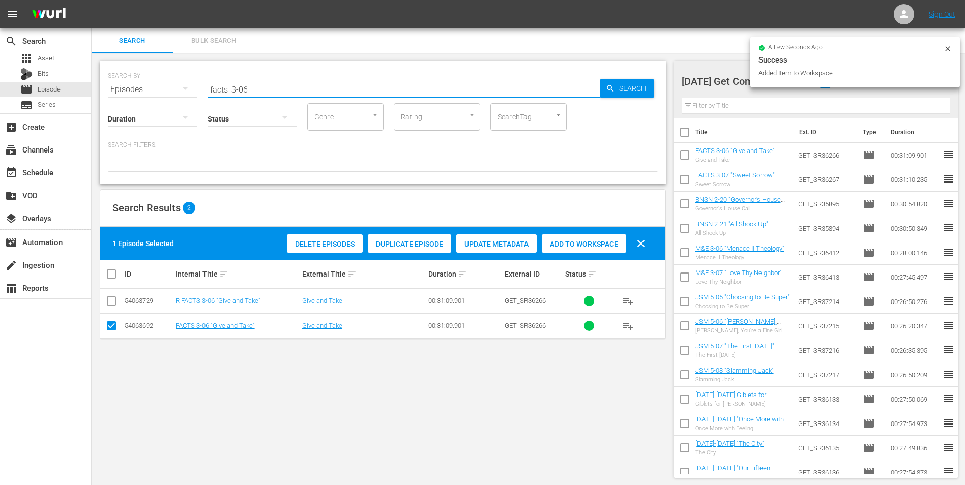
drag, startPoint x: 244, startPoint y: 86, endPoint x: 252, endPoint y: 91, distance: 9.6
click at [252, 91] on input "facts_3-06" at bounding box center [403, 89] width 392 height 24
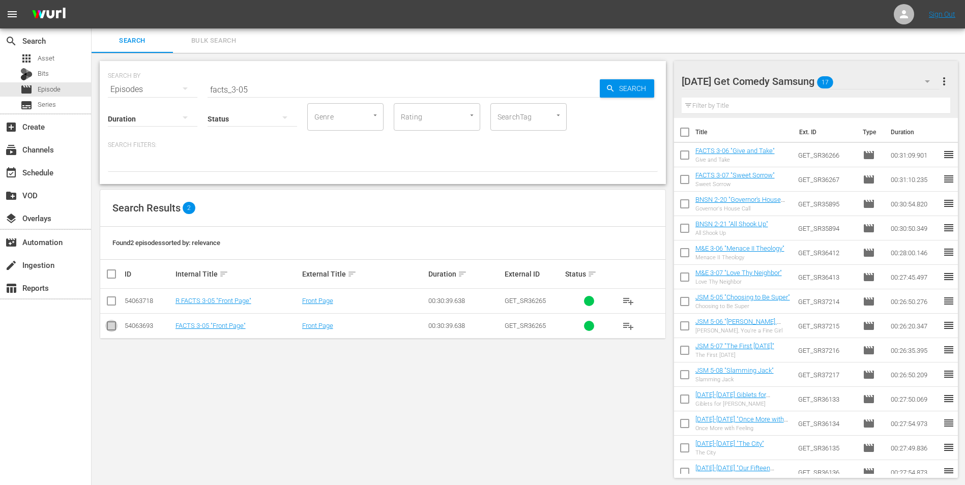
click at [112, 326] on input "checkbox" at bounding box center [111, 328] width 12 height 12
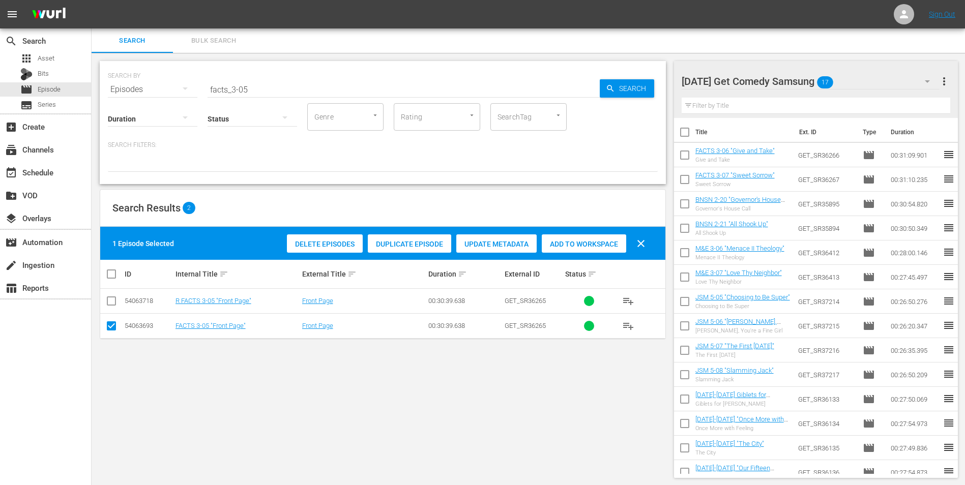
click at [599, 244] on span "Add to Workspace" at bounding box center [584, 244] width 84 height 8
click at [878, 81] on div "[DATE] Get Comedy Samsung 18" at bounding box center [810, 81] width 258 height 28
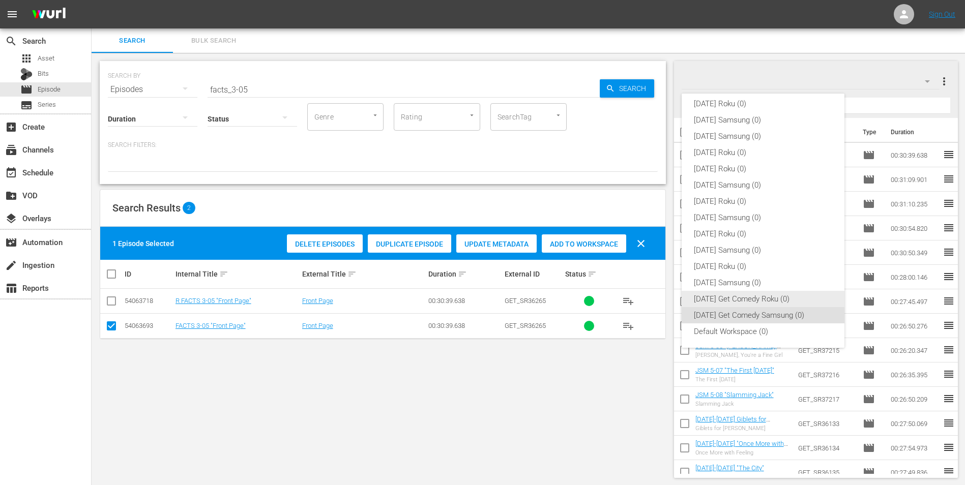
click at [703, 296] on div "[DATE] Get Comedy Roku (0)" at bounding box center [763, 299] width 138 height 16
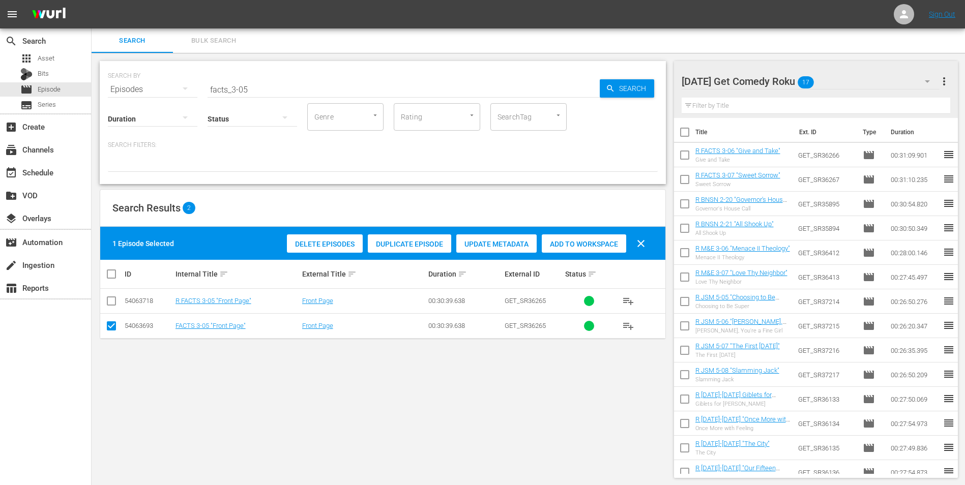
click at [106, 323] on input "checkbox" at bounding box center [111, 328] width 12 height 12
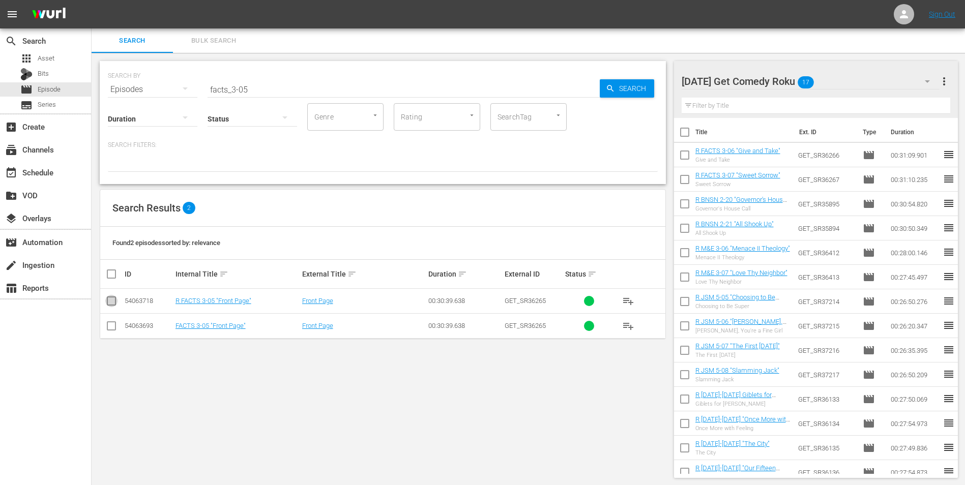
click at [106, 304] on input "checkbox" at bounding box center [111, 303] width 12 height 12
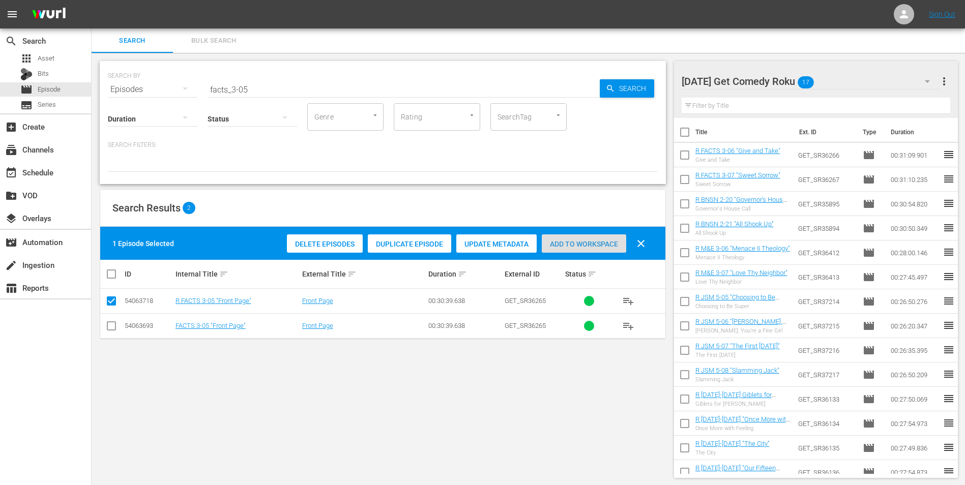
click at [577, 239] on div "Add to Workspace" at bounding box center [584, 243] width 84 height 19
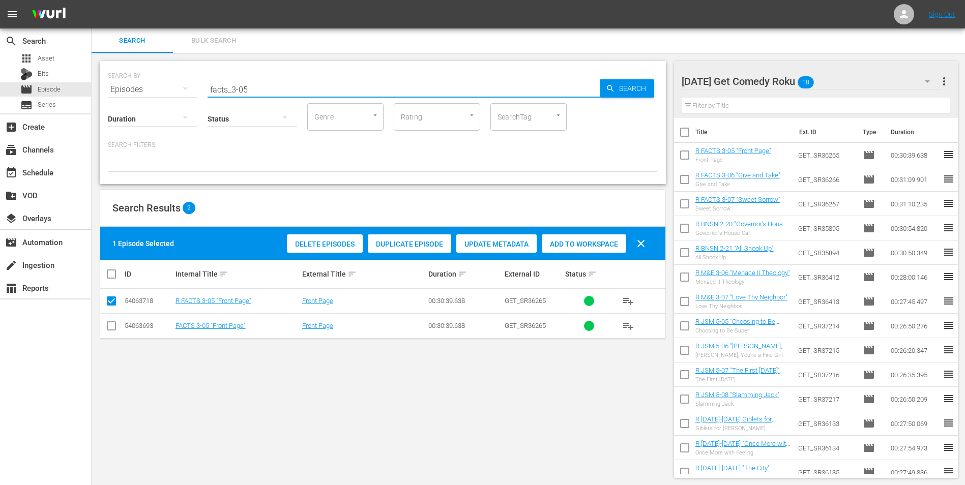
drag, startPoint x: 245, startPoint y: 89, endPoint x: 253, endPoint y: 88, distance: 8.8
click at [253, 88] on input "facts_3-05" at bounding box center [403, 89] width 392 height 24
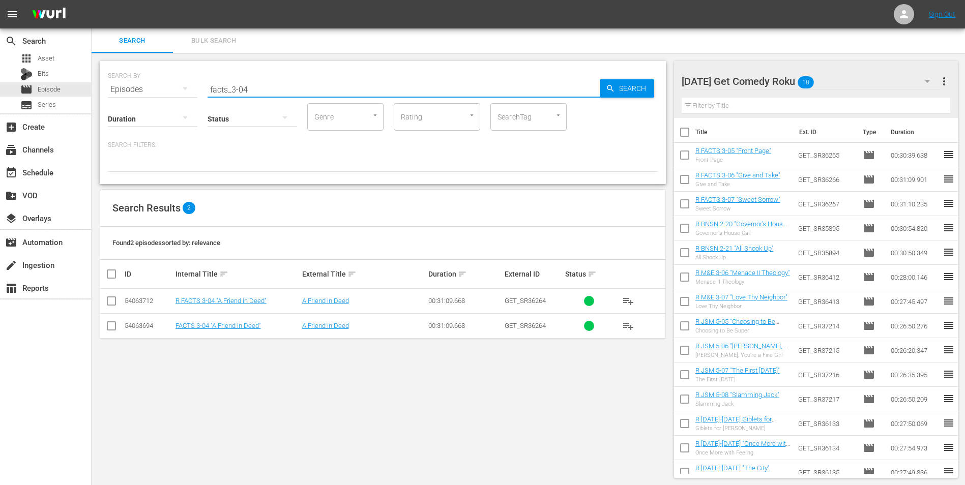
click at [113, 306] on input "checkbox" at bounding box center [111, 303] width 12 height 12
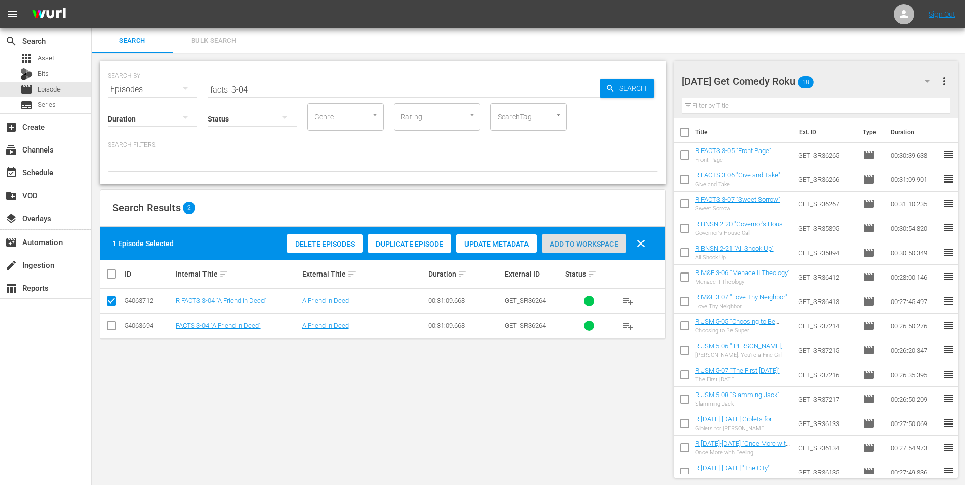
click at [600, 237] on div "Add to Workspace" at bounding box center [584, 243] width 84 height 19
click at [828, 79] on div "[DATE] Get Comedy Roku 19" at bounding box center [810, 81] width 258 height 28
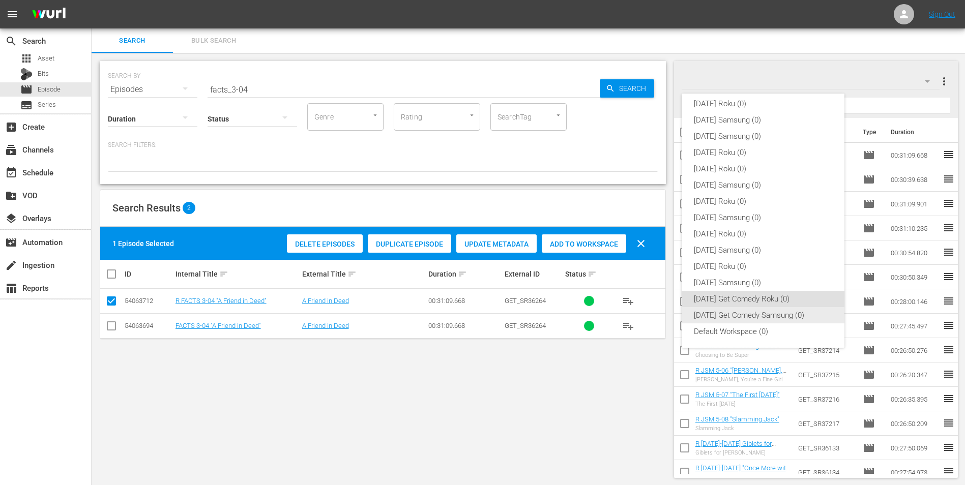
click at [755, 308] on div "[DATE] Get Comedy Samsung (0)" at bounding box center [763, 315] width 138 height 16
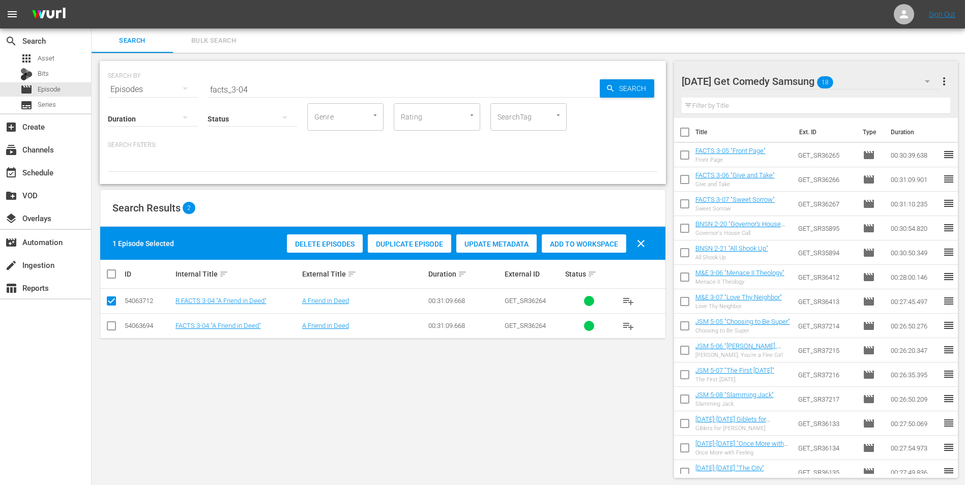
click at [112, 325] on input "checkbox" at bounding box center [111, 328] width 12 height 12
drag, startPoint x: 110, startPoint y: 304, endPoint x: 154, endPoint y: 276, distance: 51.9
click at [110, 305] on input "checkbox" at bounding box center [111, 303] width 12 height 12
click at [566, 240] on span "Add to Workspace" at bounding box center [584, 244] width 84 height 8
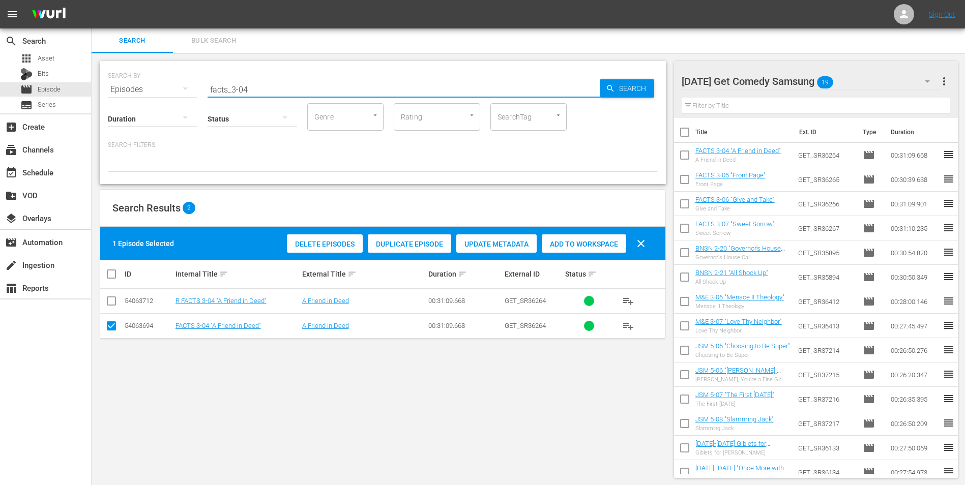
click at [263, 81] on input "facts_3-04" at bounding box center [403, 89] width 392 height 24
drag, startPoint x: 262, startPoint y: 91, endPoint x: 172, endPoint y: 98, distance: 90.3
click at [174, 98] on div "SEARCH BY Search By Episodes Search ID, Title, Description, Keywords, or Catego…" at bounding box center [383, 122] width 566 height 123
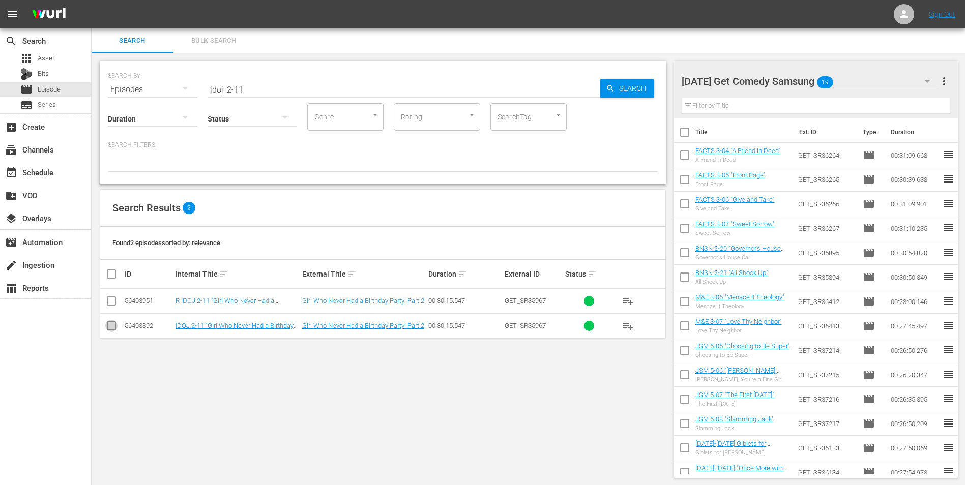
click at [110, 327] on input "checkbox" at bounding box center [111, 328] width 12 height 12
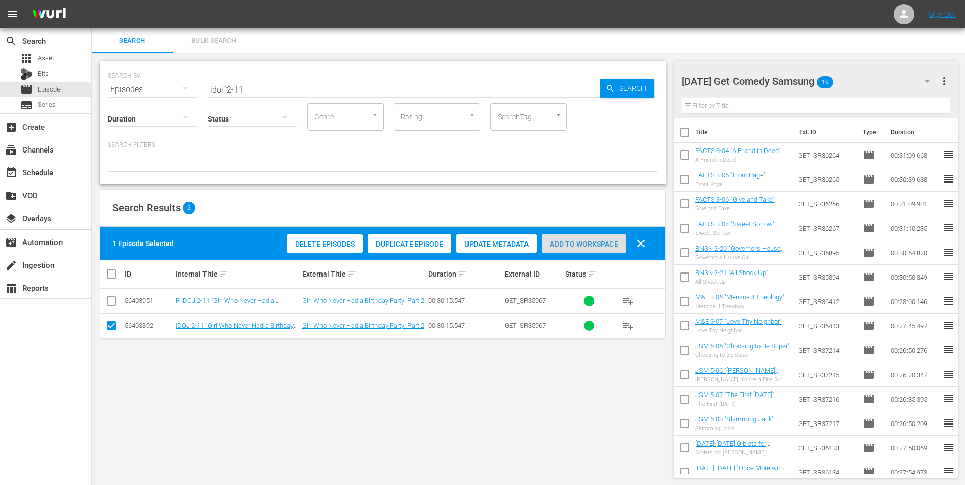
drag, startPoint x: 603, startPoint y: 235, endPoint x: 603, endPoint y: 242, distance: 7.1
click at [603, 241] on div "Add to Workspace" at bounding box center [584, 243] width 84 height 19
click at [603, 242] on span "Add to Workspace" at bounding box center [584, 244] width 84 height 8
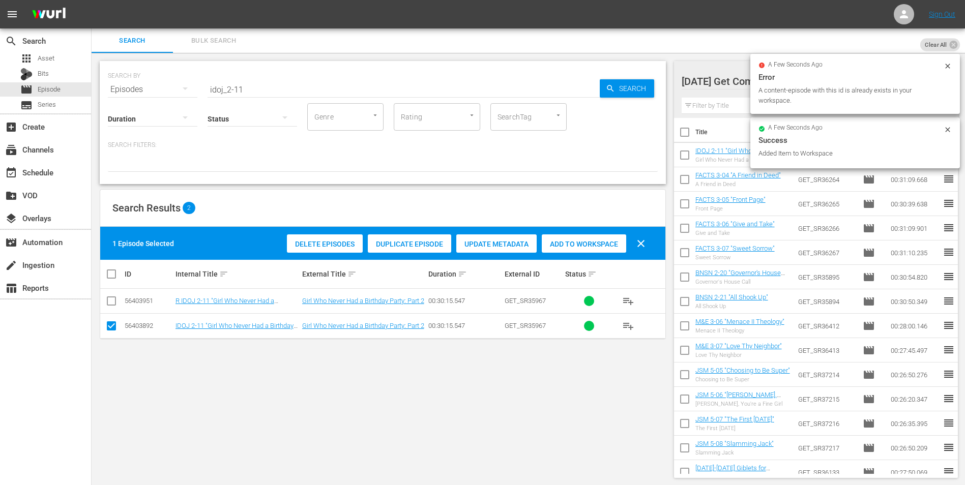
click at [947, 66] on icon at bounding box center [947, 66] width 8 height 8
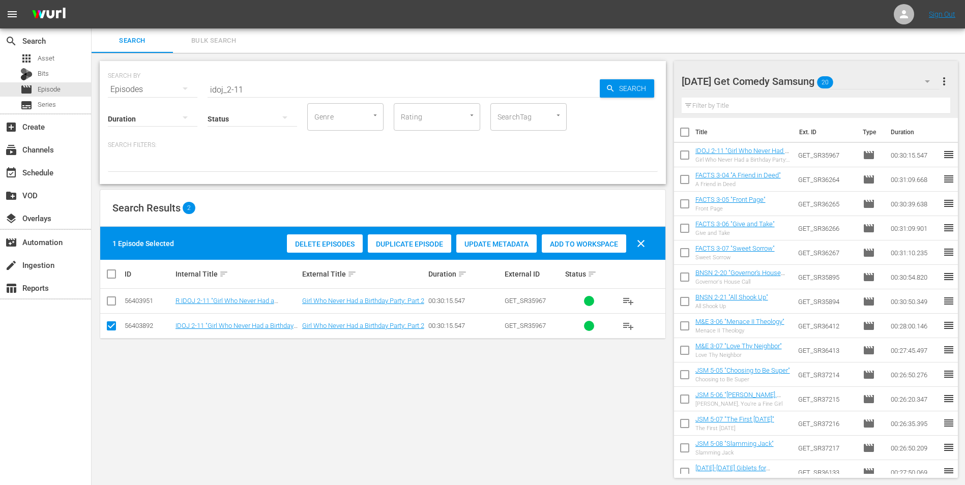
click at [913, 81] on div "[DATE] Get Comedy Samsung 20" at bounding box center [810, 81] width 258 height 28
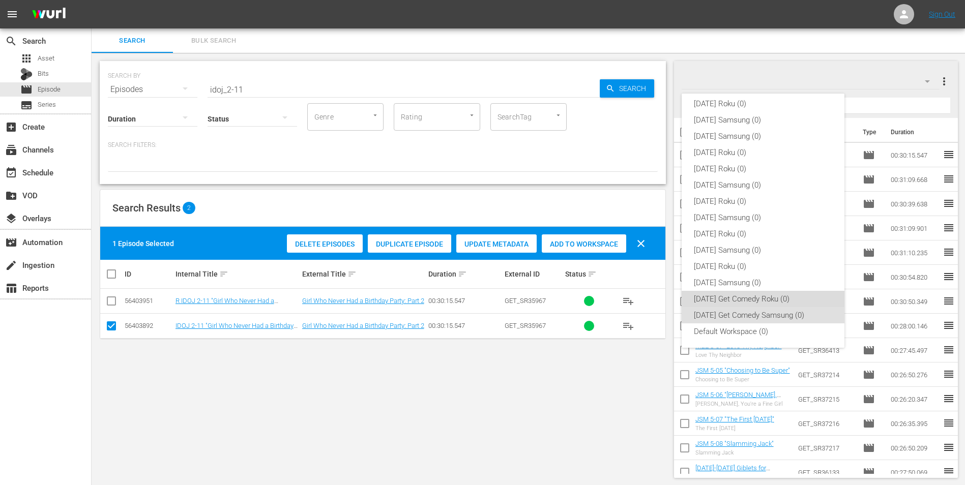
click at [792, 293] on div "[DATE] Get Comedy Roku (0)" at bounding box center [763, 299] width 138 height 16
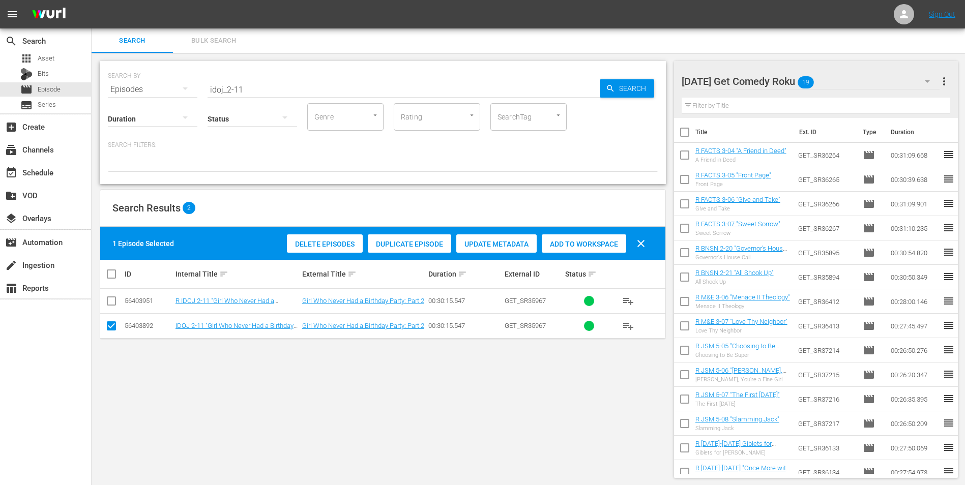
click at [113, 326] on input "checkbox" at bounding box center [111, 328] width 12 height 12
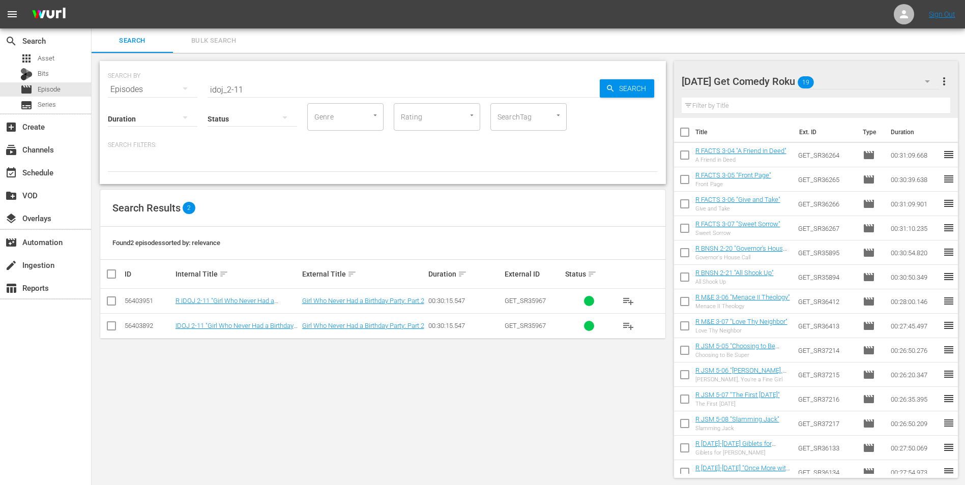
click at [108, 305] on input "checkbox" at bounding box center [111, 303] width 12 height 12
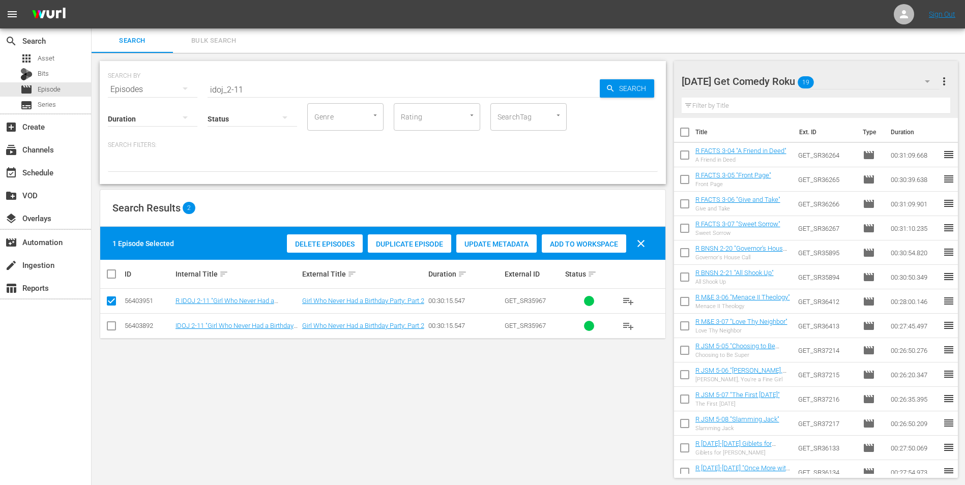
click at [584, 242] on span "Add to Workspace" at bounding box center [584, 244] width 84 height 8
click at [234, 92] on input "idoj_2-11" at bounding box center [403, 89] width 392 height 24
drag, startPoint x: 235, startPoint y: 91, endPoint x: 255, endPoint y: 108, distance: 25.9
click at [250, 98] on div "SEARCH BY Search By Episodes Search ID, Title, Description, Keywords, or Catego…" at bounding box center [383, 122] width 566 height 123
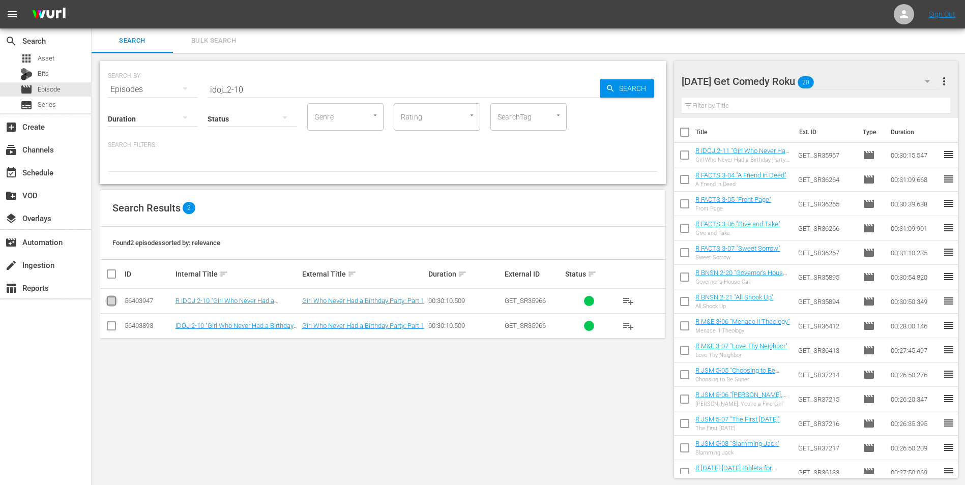
click at [110, 301] on input "checkbox" at bounding box center [111, 303] width 12 height 12
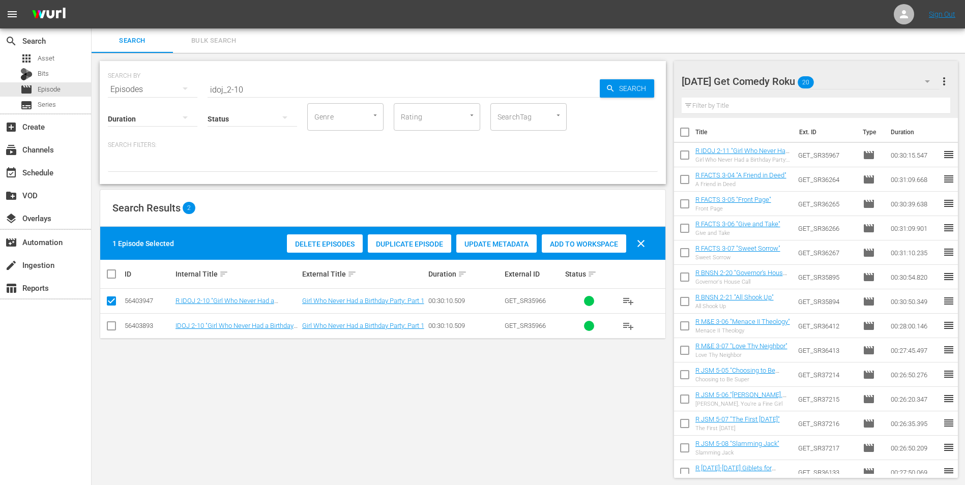
click at [565, 244] on span "Add to Workspace" at bounding box center [584, 244] width 84 height 8
click at [866, 84] on div "[DATE] Get Comedy Roku 21" at bounding box center [810, 81] width 258 height 28
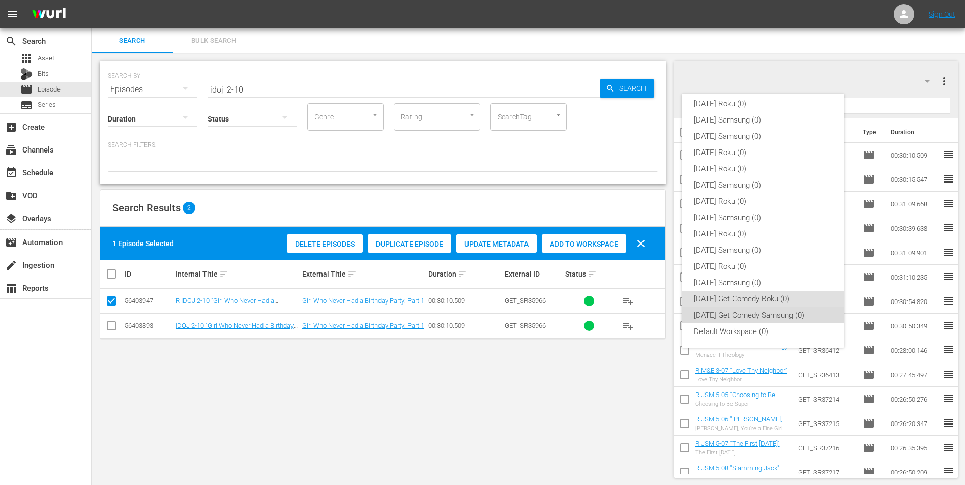
click at [776, 312] on div "[DATE] Get Comedy Samsung (0)" at bounding box center [763, 315] width 138 height 16
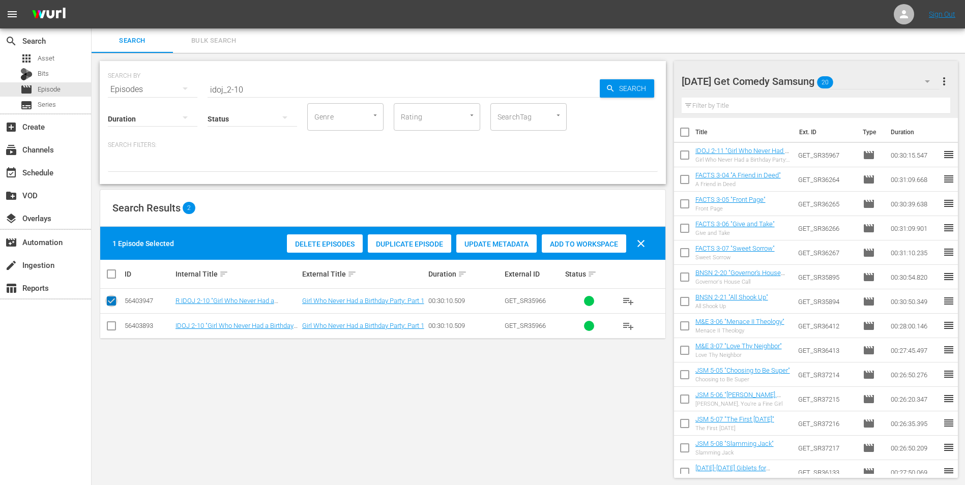
drag, startPoint x: 110, startPoint y: 306, endPoint x: 109, endPoint y: 316, distance: 10.7
click at [111, 305] on input "checkbox" at bounding box center [111, 303] width 12 height 12
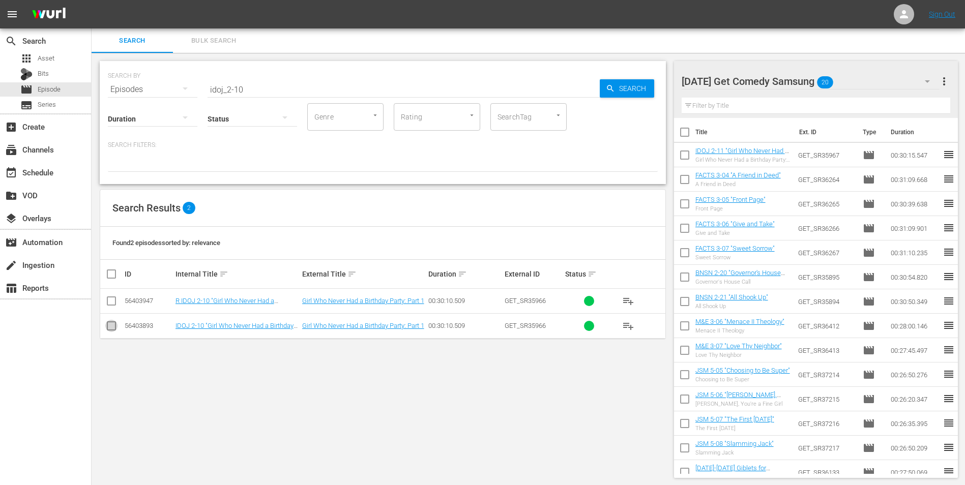
click at [113, 325] on input "checkbox" at bounding box center [111, 328] width 12 height 12
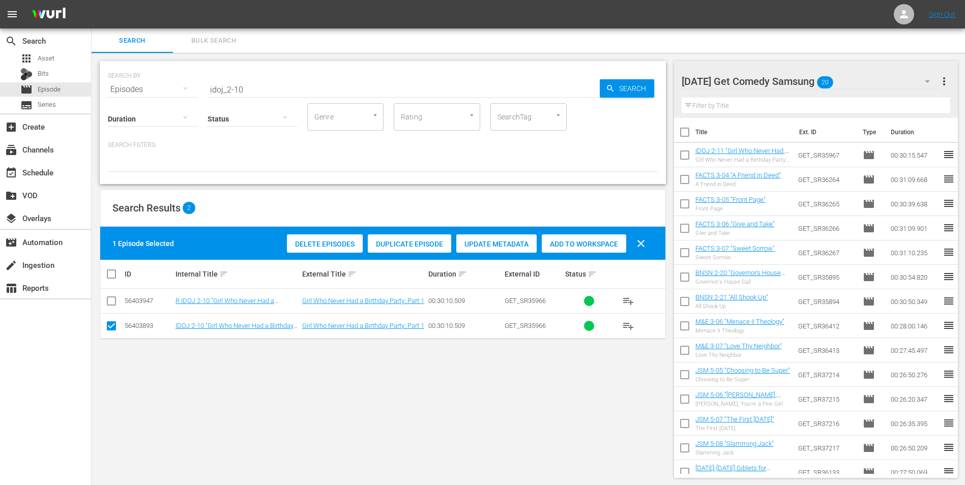
click at [559, 242] on span "Add to Workspace" at bounding box center [584, 244] width 84 height 8
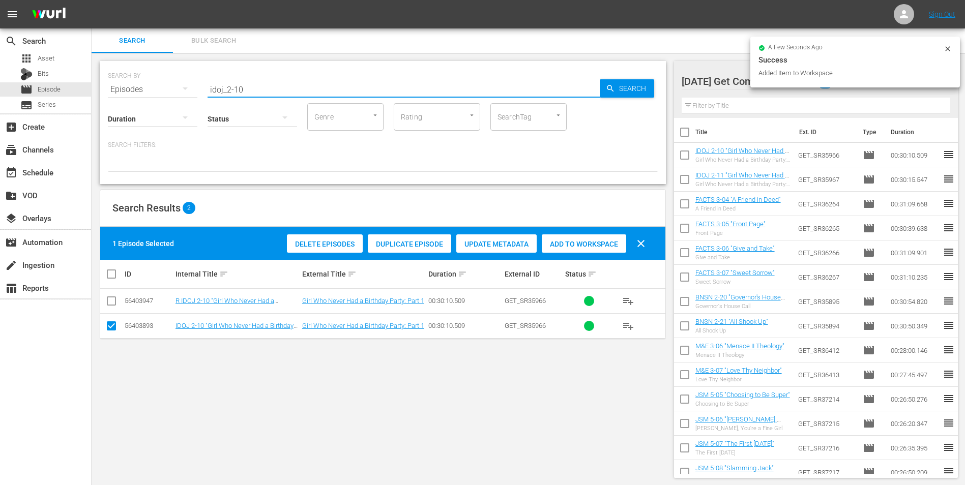
drag, startPoint x: 258, startPoint y: 91, endPoint x: 135, endPoint y: 102, distance: 123.6
click at [135, 102] on div "SEARCH BY Search By Episodes Search ID, Title, Description, Keywords, or Catego…" at bounding box center [383, 122] width 566 height 123
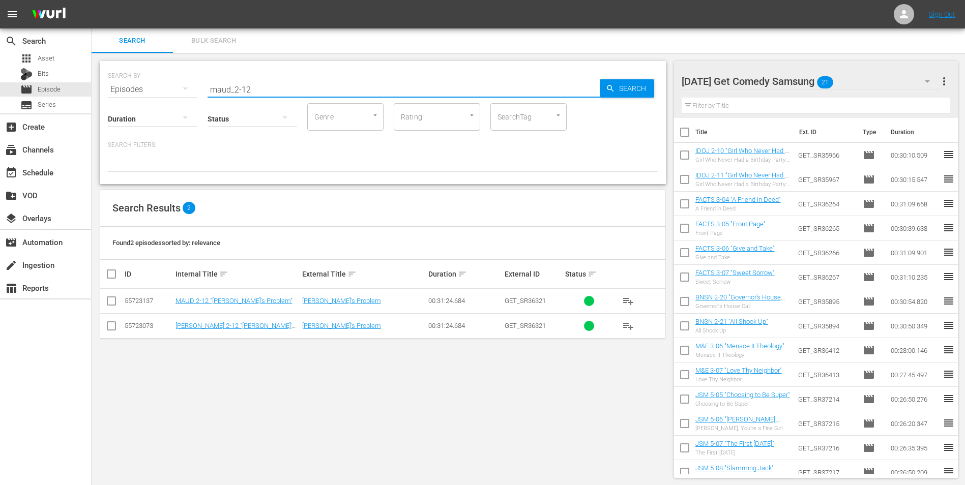
click at [113, 303] on input "checkbox" at bounding box center [111, 303] width 12 height 12
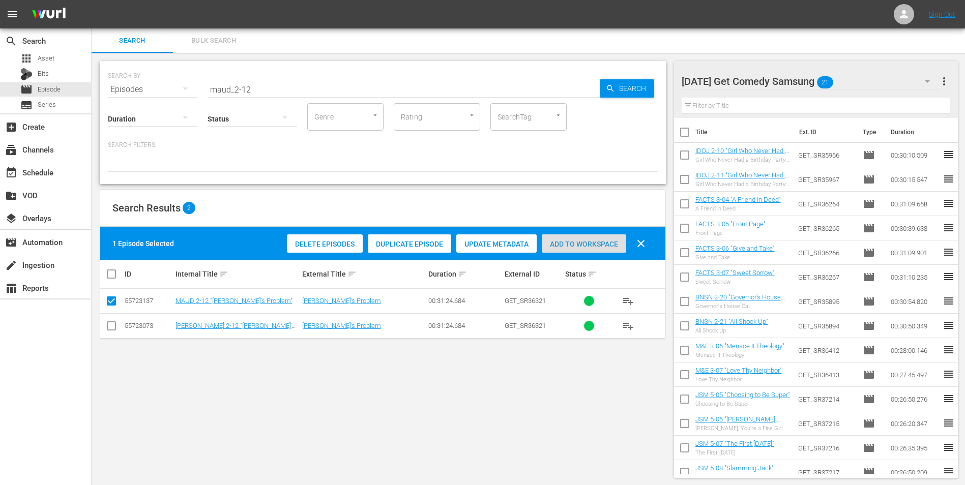
click at [581, 246] on span "Add to Workspace" at bounding box center [584, 244] width 84 height 8
click at [870, 71] on div "[DATE] Get Comedy Samsung 22" at bounding box center [810, 81] width 258 height 28
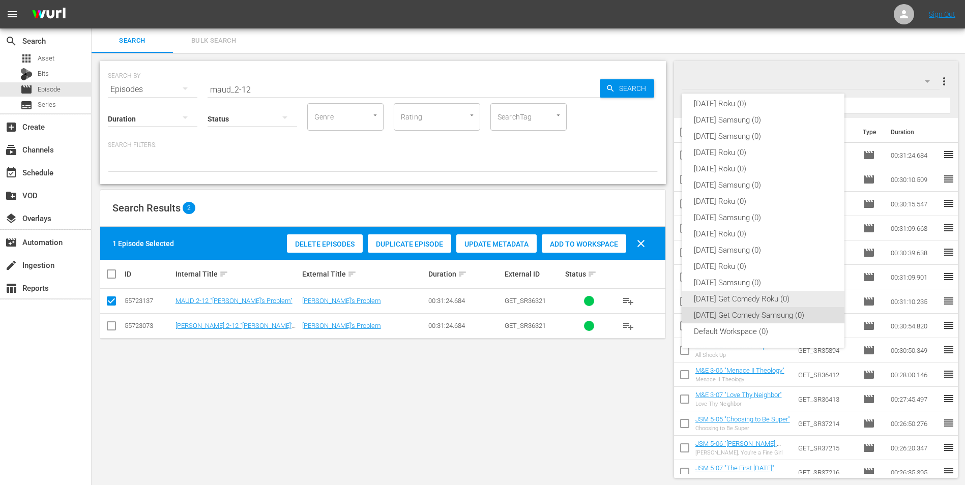
click at [788, 293] on div "[DATE] Get Comedy Roku (0)" at bounding box center [763, 299] width 138 height 16
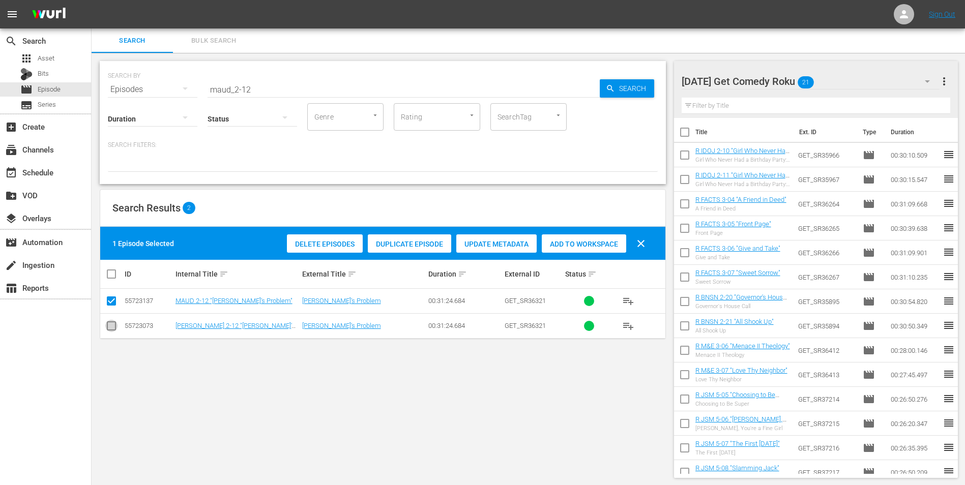
click at [110, 321] on icon at bounding box center [111, 326] width 12 height 12
click at [111, 299] on input "checkbox" at bounding box center [111, 303] width 12 height 12
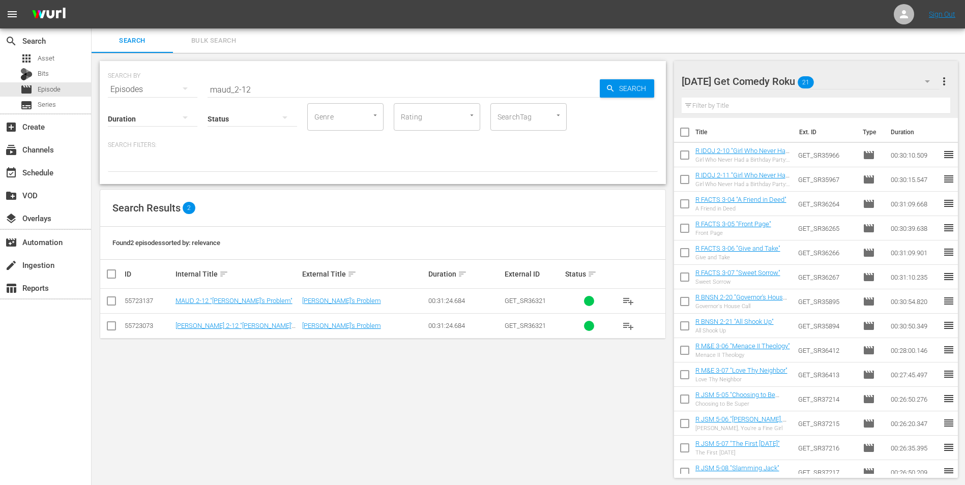
click at [108, 328] on input "checkbox" at bounding box center [111, 328] width 12 height 12
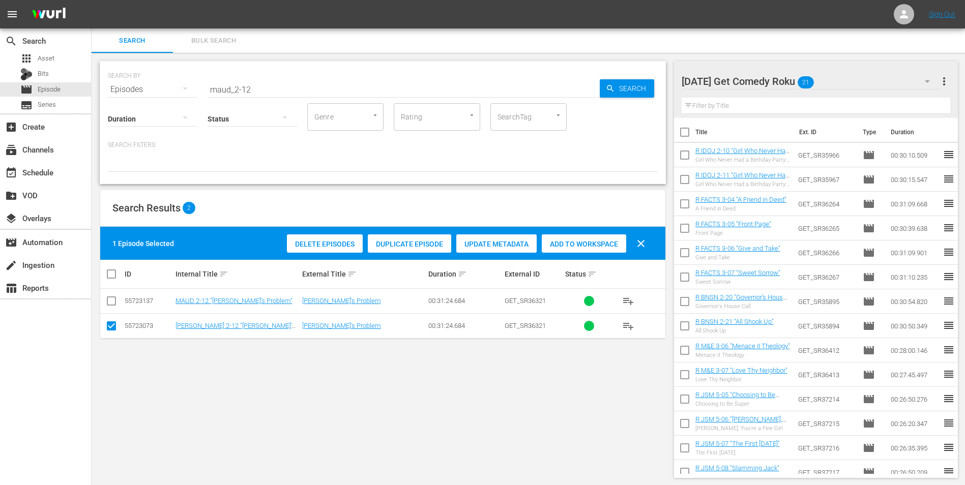
click at [620, 233] on div "Delete Episodes Duplicate Episode Update Metadata Add to Workspace clear" at bounding box center [468, 243] width 369 height 24
click at [607, 246] on span "Add to Workspace" at bounding box center [584, 244] width 84 height 8
drag, startPoint x: 245, startPoint y: 91, endPoint x: 257, endPoint y: 84, distance: 13.9
click at [257, 84] on input "maud_2-12" at bounding box center [403, 89] width 392 height 24
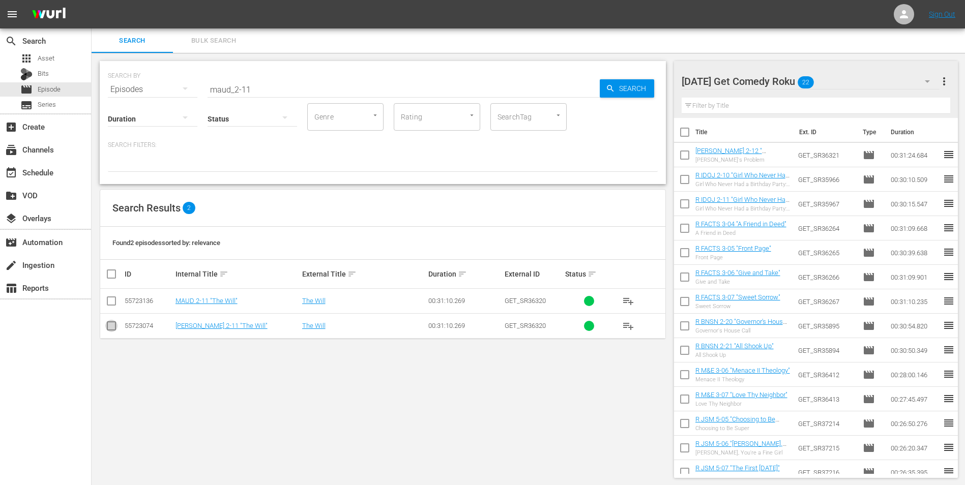
click at [110, 329] on input "checkbox" at bounding box center [111, 328] width 12 height 12
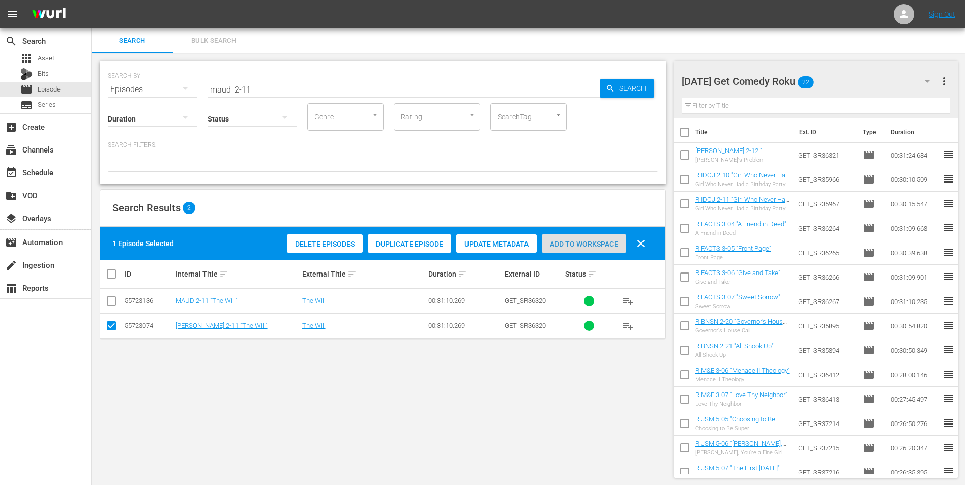
click at [573, 241] on span "Add to Workspace" at bounding box center [584, 244] width 84 height 8
click at [853, 72] on div "[DATE] Get Comedy Roku 23" at bounding box center [810, 81] width 258 height 28
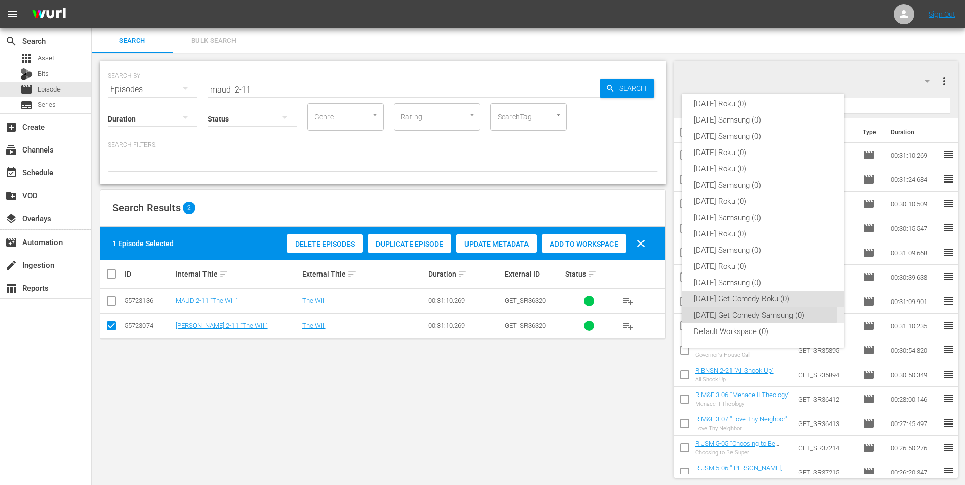
click at [725, 311] on div "[DATE] Get Comedy Samsung (0)" at bounding box center [763, 315] width 138 height 16
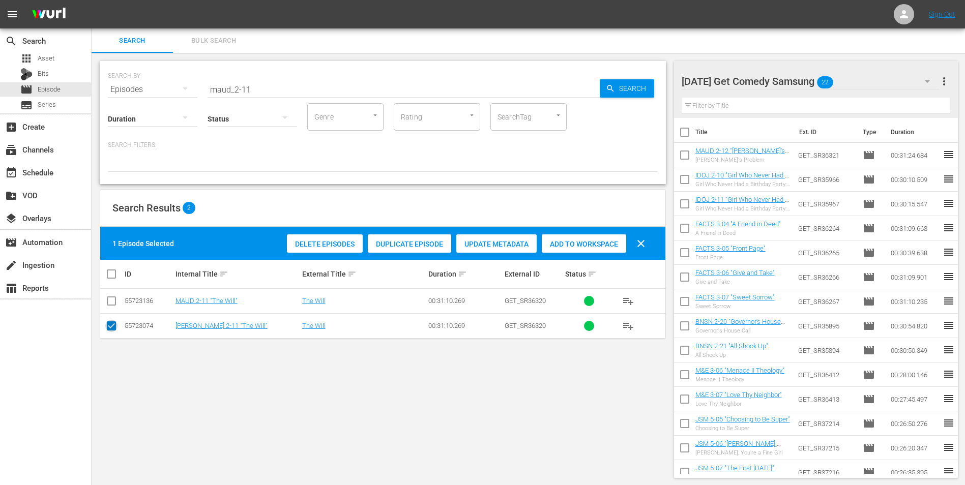
click at [112, 327] on input "checkbox" at bounding box center [111, 328] width 12 height 12
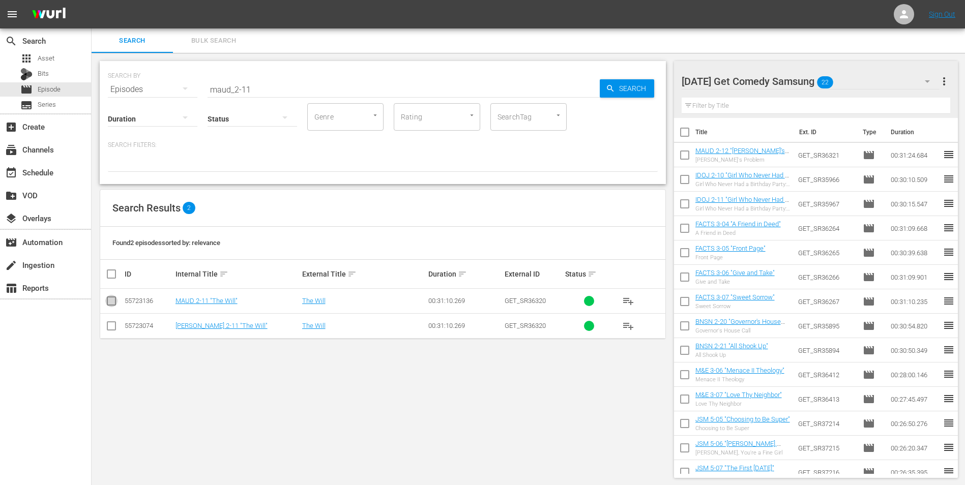
click at [111, 304] on input "checkbox" at bounding box center [111, 303] width 12 height 12
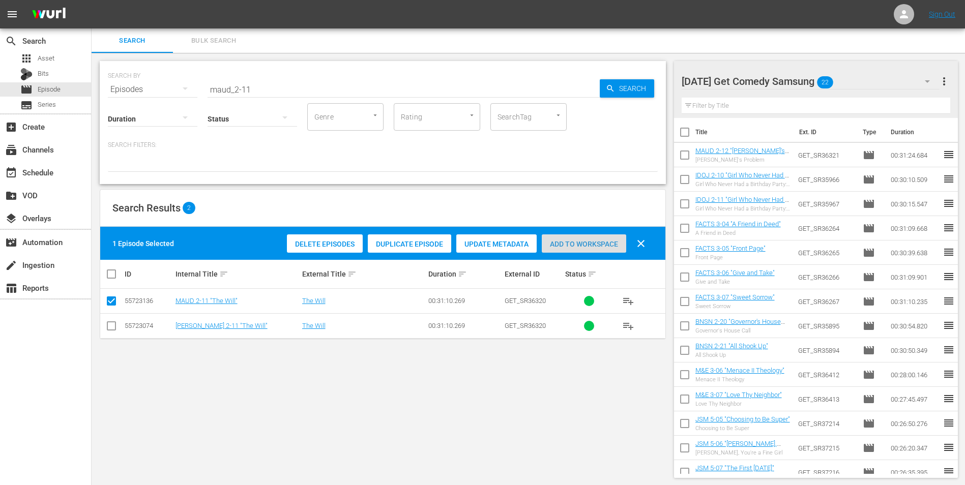
click at [576, 241] on span "Add to Workspace" at bounding box center [584, 244] width 84 height 8
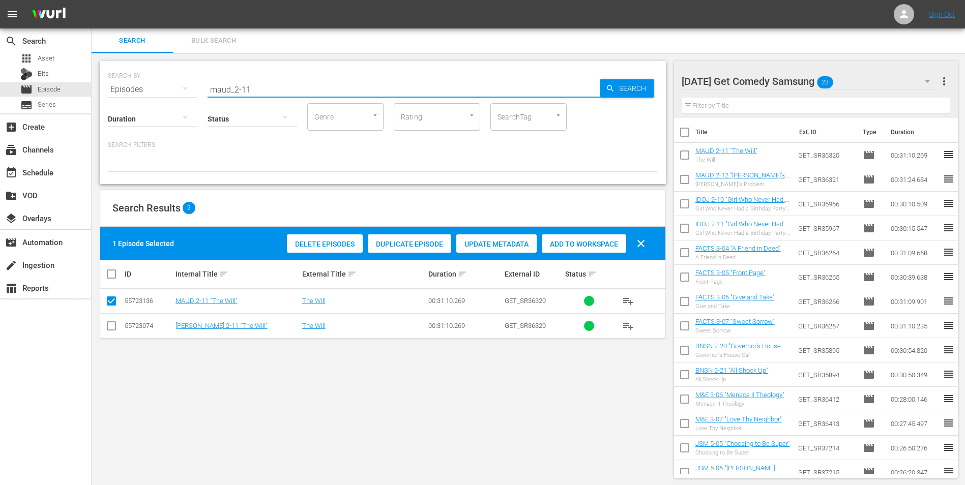
drag, startPoint x: 256, startPoint y: 93, endPoint x: 194, endPoint y: 100, distance: 62.4
click at [195, 100] on div "SEARCH BY Search By Episodes Search ID, Title, Description, Keywords, or Catego…" at bounding box center [383, 122] width 566 height 123
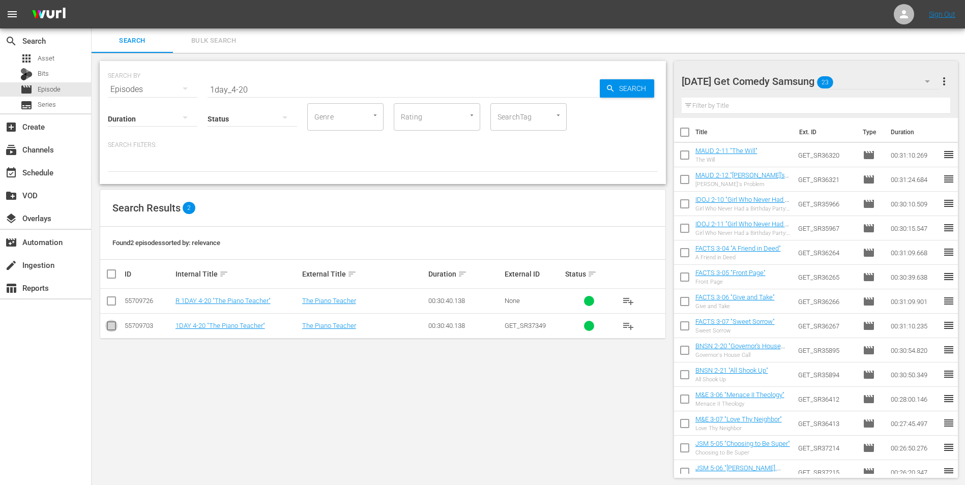
click at [111, 329] on input "checkbox" at bounding box center [111, 328] width 12 height 12
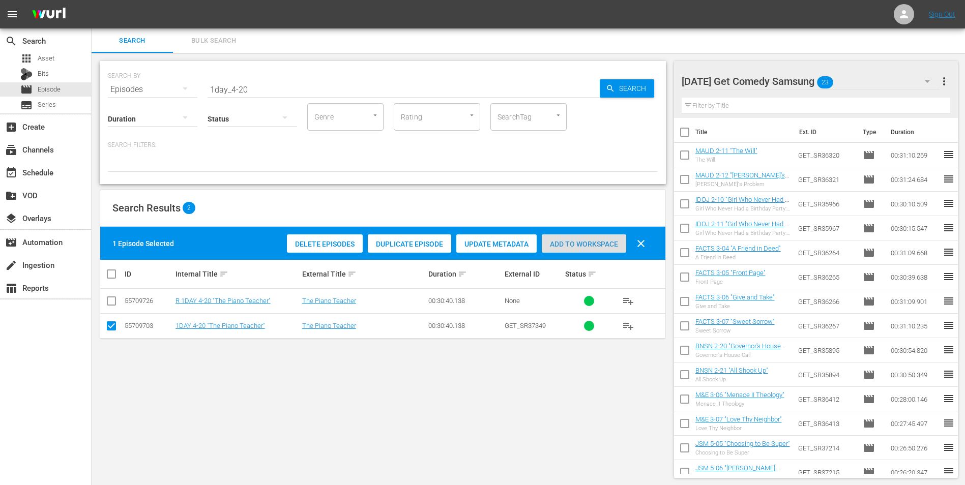
click at [577, 242] on span "Add to Workspace" at bounding box center [584, 244] width 84 height 8
click at [863, 83] on div "[DATE] Get Comedy Samsung 24" at bounding box center [810, 81] width 258 height 28
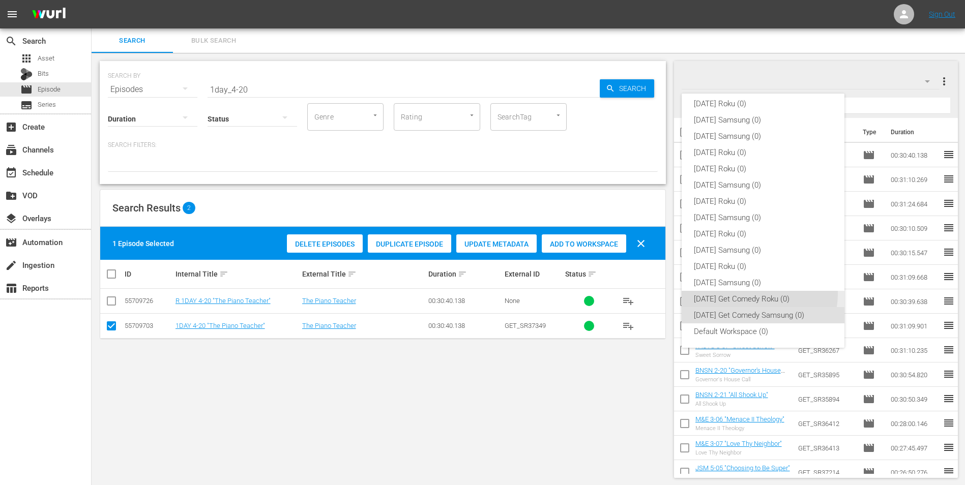
drag, startPoint x: 758, startPoint y: 294, endPoint x: 568, endPoint y: 389, distance: 212.2
click at [757, 294] on div "[DATE] Get Comedy Roku (0)" at bounding box center [763, 299] width 138 height 16
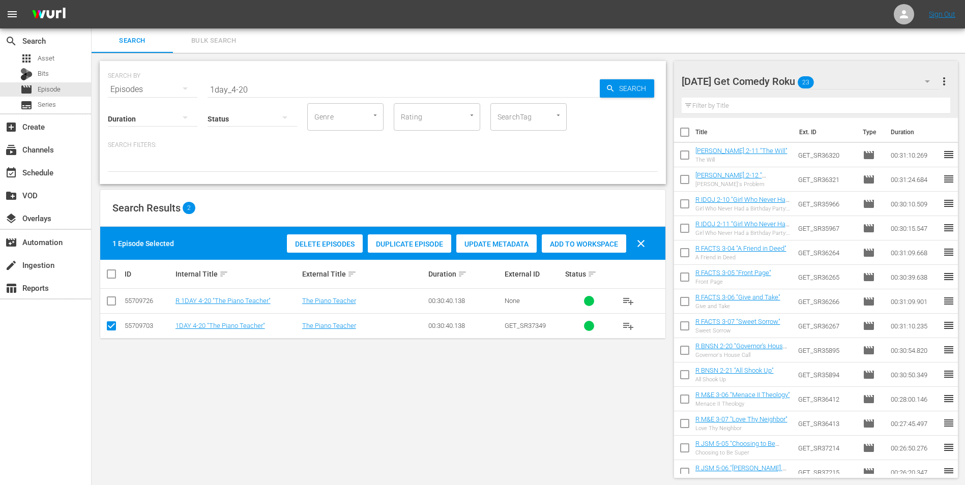
click at [114, 327] on input "checkbox" at bounding box center [111, 328] width 12 height 12
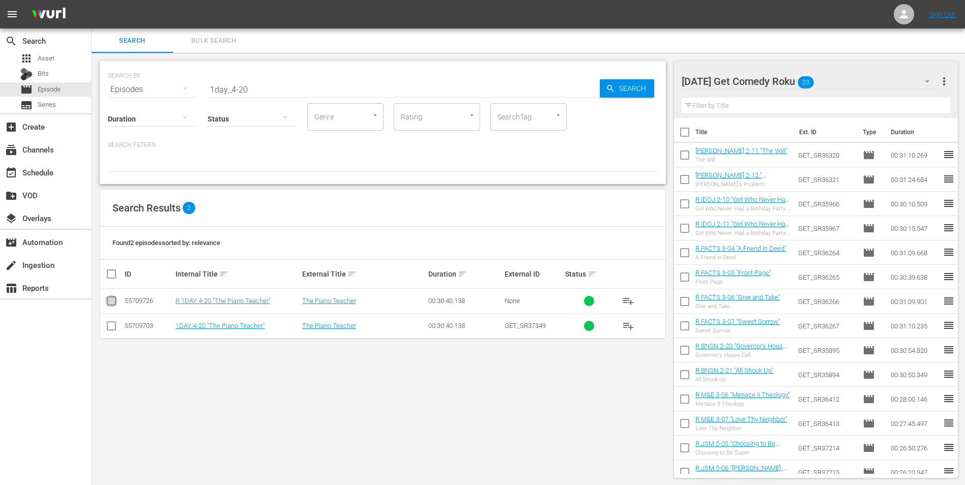
click at [111, 305] on input "checkbox" at bounding box center [111, 303] width 12 height 12
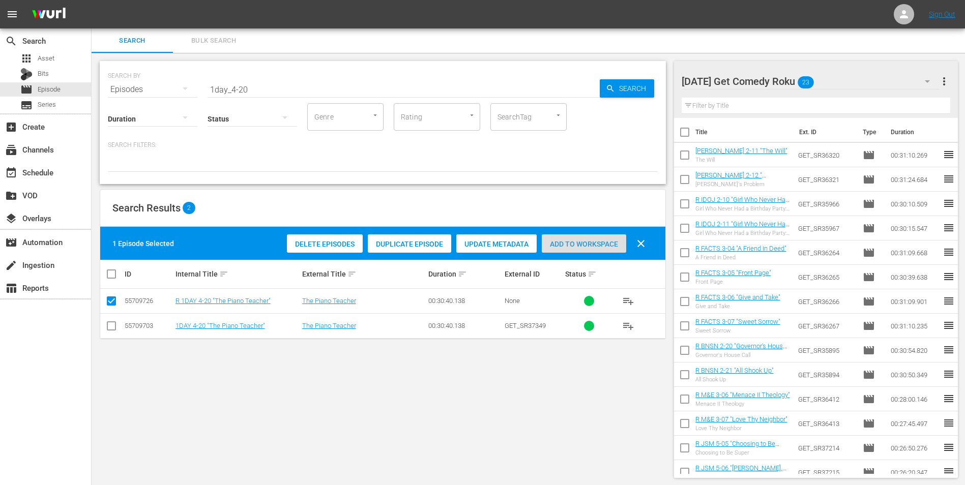
click at [580, 240] on span "Add to Workspace" at bounding box center [584, 244] width 84 height 8
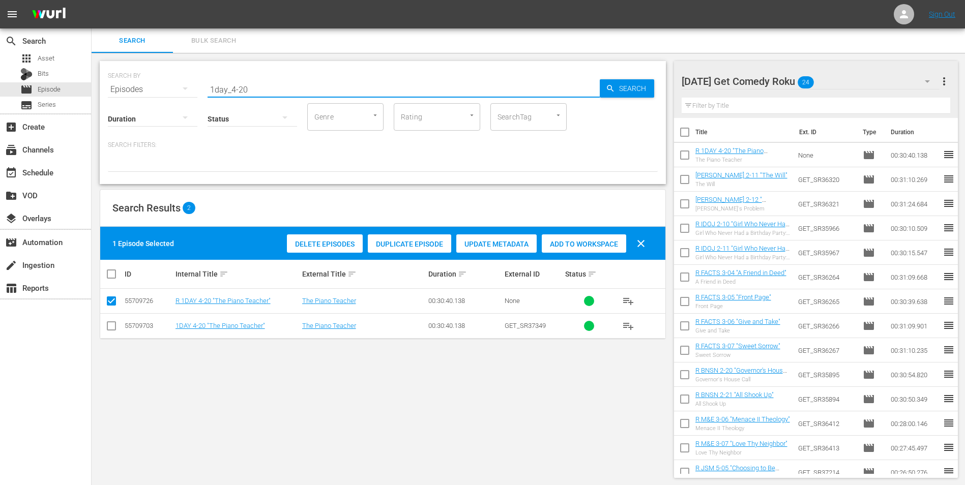
drag, startPoint x: 258, startPoint y: 88, endPoint x: 113, endPoint y: 104, distance: 145.3
click at [115, 101] on div "SEARCH BY Search By Episodes Search ID, Title, Description, Keywords, or Catego…" at bounding box center [383, 122] width 566 height 123
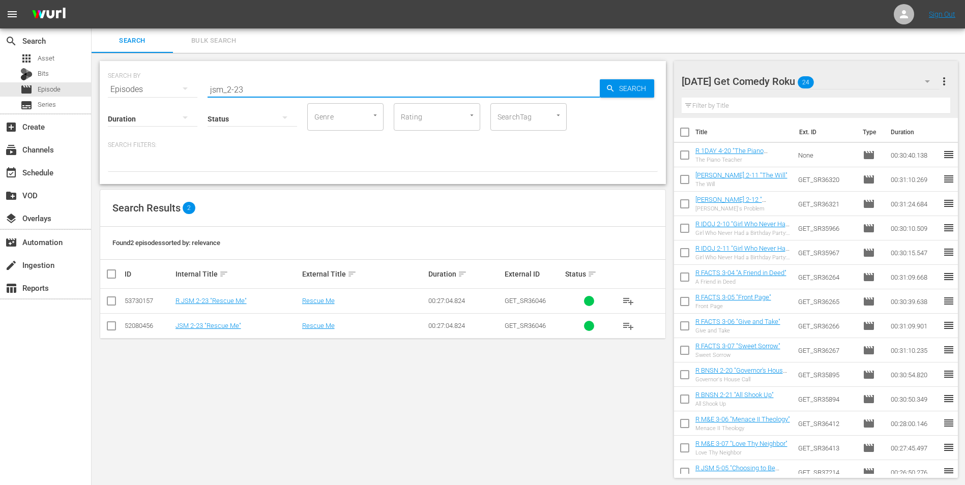
click at [113, 304] on input "checkbox" at bounding box center [111, 303] width 12 height 12
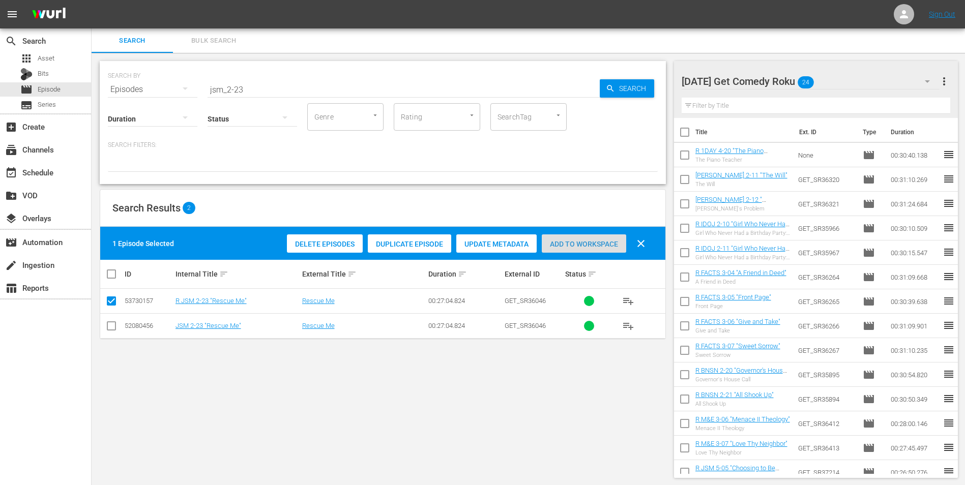
click at [572, 241] on span "Add to Workspace" at bounding box center [584, 244] width 84 height 8
click at [835, 80] on div "[DATE] Get Comedy Roku 25" at bounding box center [810, 81] width 258 height 28
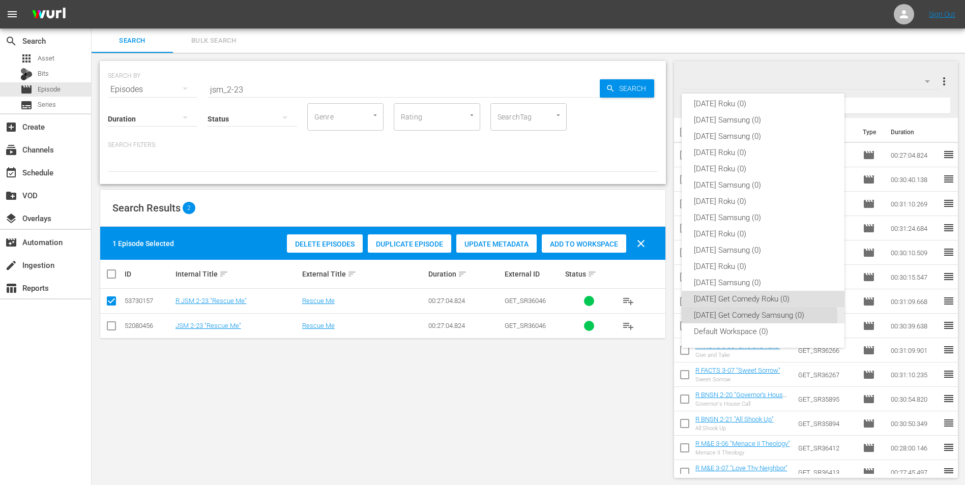
click at [739, 318] on div "[DATE] Get Comedy Samsung (0)" at bounding box center [763, 315] width 138 height 16
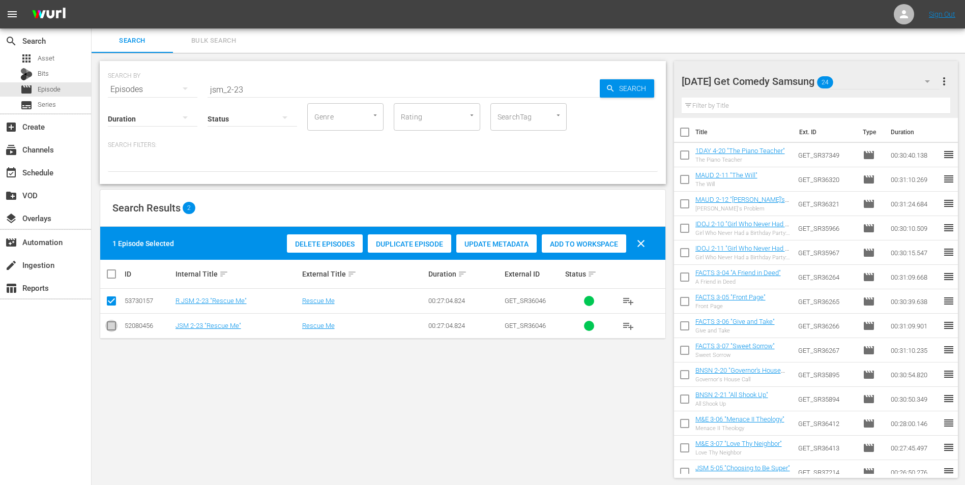
click at [112, 332] on input "checkbox" at bounding box center [111, 328] width 12 height 12
click at [113, 302] on input "checkbox" at bounding box center [111, 303] width 12 height 12
click at [596, 236] on div "Add to Workspace" at bounding box center [584, 243] width 84 height 19
click at [853, 76] on div "[DATE] Get Comedy Samsung 25" at bounding box center [810, 81] width 258 height 28
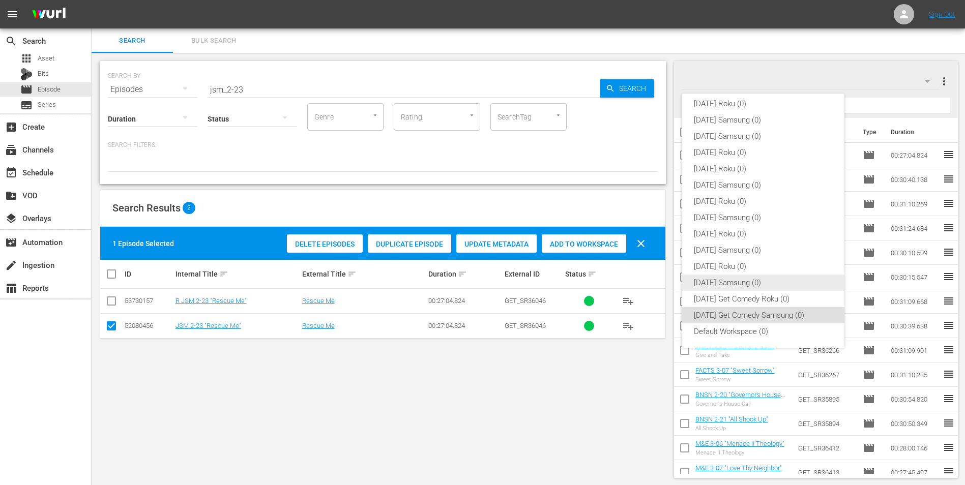
click at [751, 286] on div "[DATE] Samsung (0)" at bounding box center [763, 283] width 138 height 16
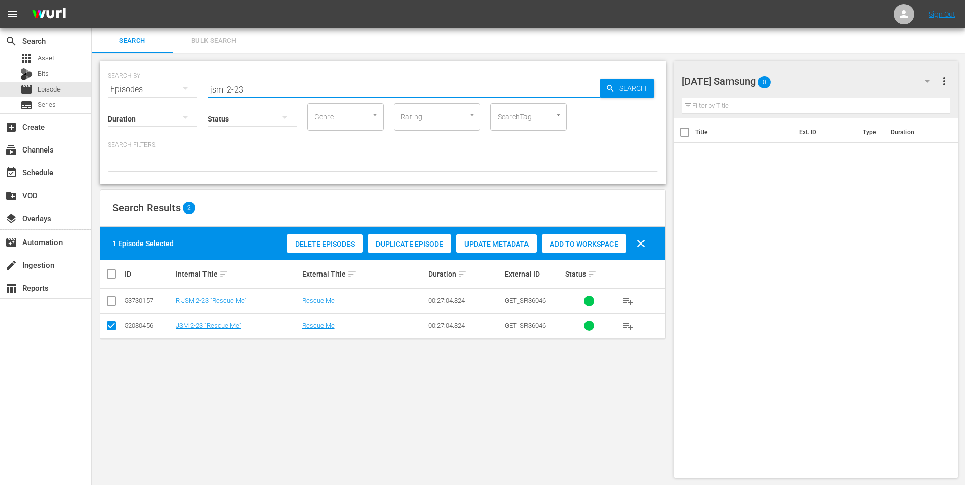
drag, startPoint x: 251, startPoint y: 89, endPoint x: 120, endPoint y: 115, distance: 133.1
click at [123, 116] on div "SEARCH BY Search By Episodes Search ID, Title, Description, Keywords, or Catego…" at bounding box center [383, 122] width 566 height 123
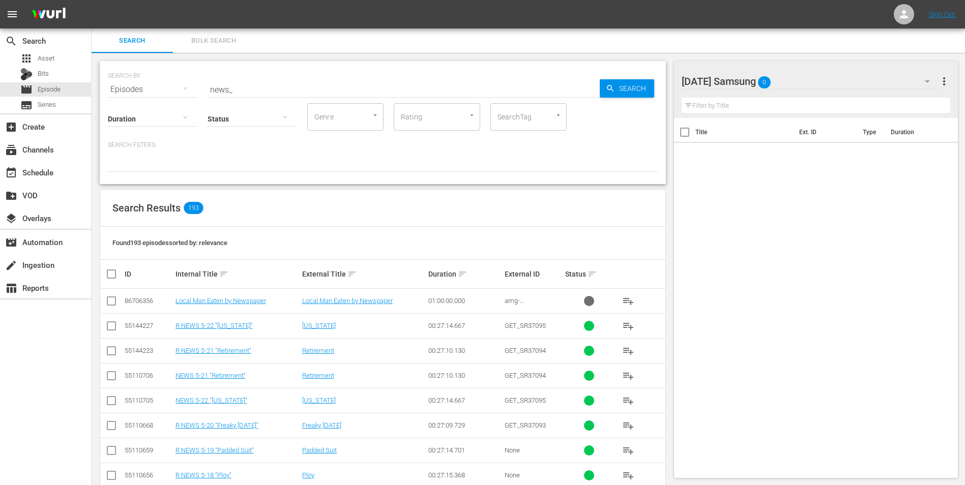
click at [245, 90] on input "news_" at bounding box center [403, 89] width 392 height 24
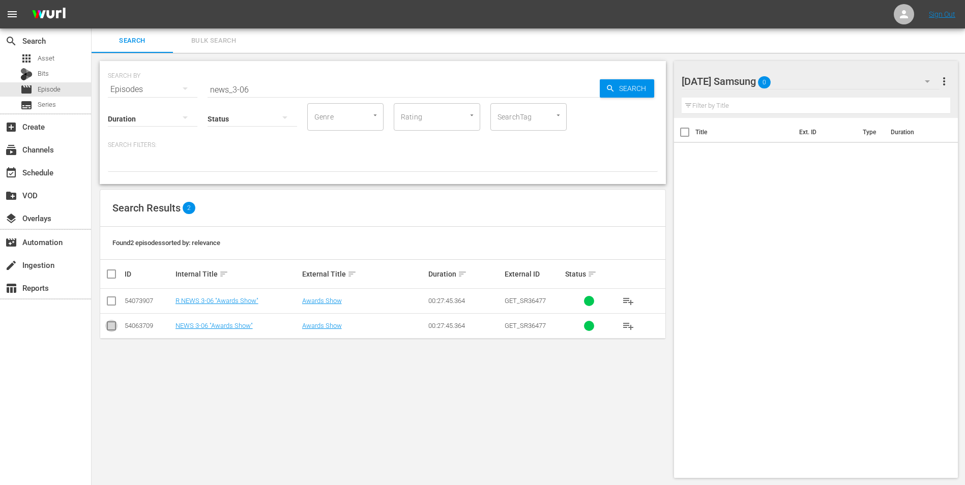
click at [113, 327] on input "checkbox" at bounding box center [111, 328] width 12 height 12
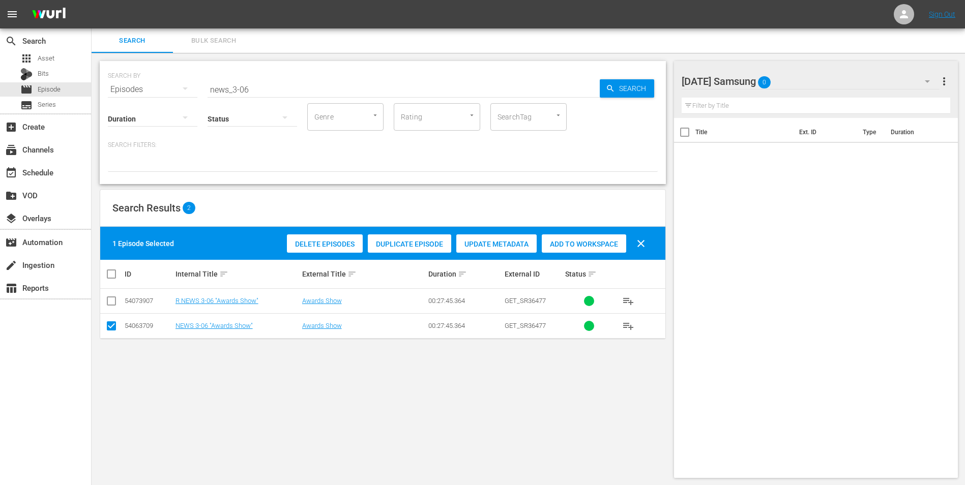
drag, startPoint x: 576, startPoint y: 245, endPoint x: 585, endPoint y: 241, distance: 10.0
click at [576, 245] on span "Add to Workspace" at bounding box center [584, 244] width 84 height 8
click at [805, 85] on div "[DATE] Samsung 1" at bounding box center [810, 81] width 258 height 28
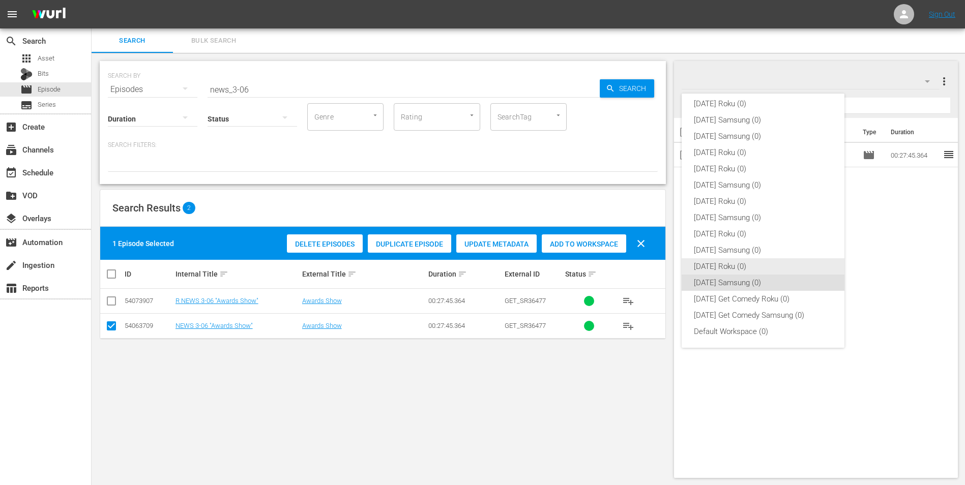
click at [748, 266] on div "[DATE] Roku (0)" at bounding box center [763, 266] width 138 height 16
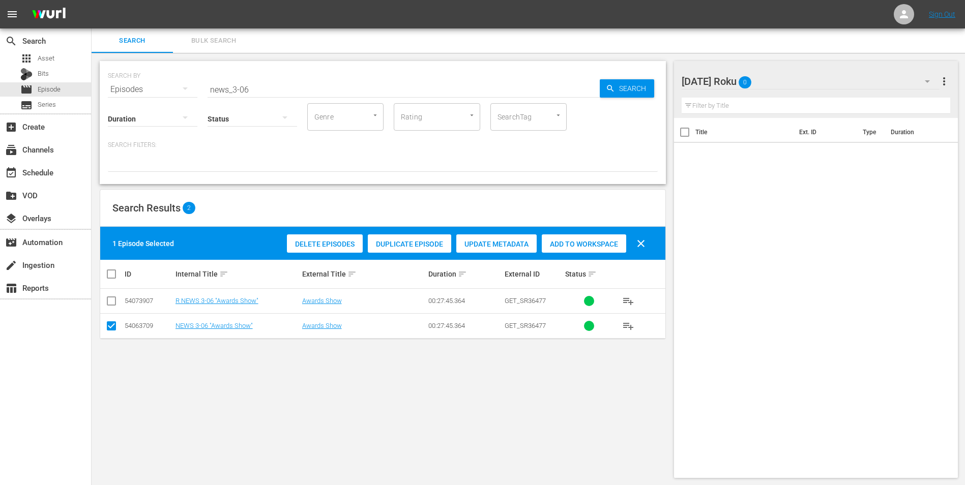
click at [106, 325] on input "checkbox" at bounding box center [111, 328] width 12 height 12
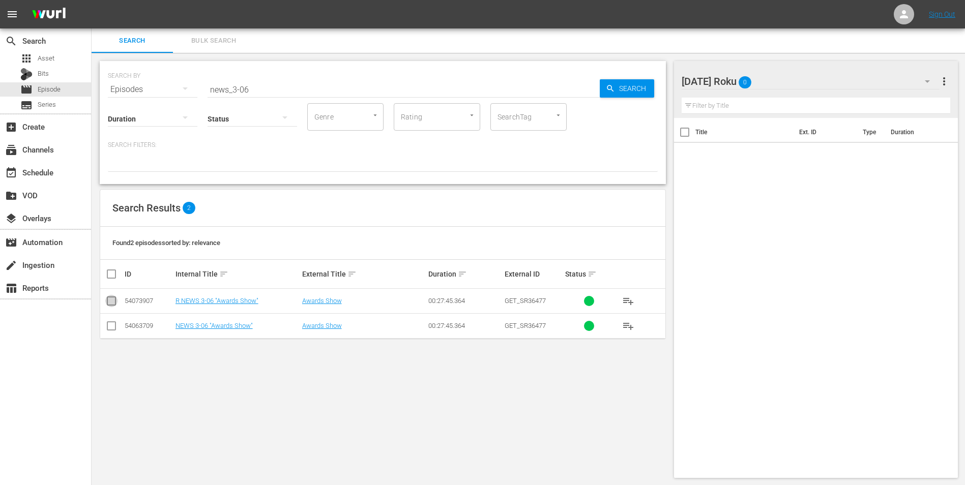
click at [108, 303] on input "checkbox" at bounding box center [111, 303] width 12 height 12
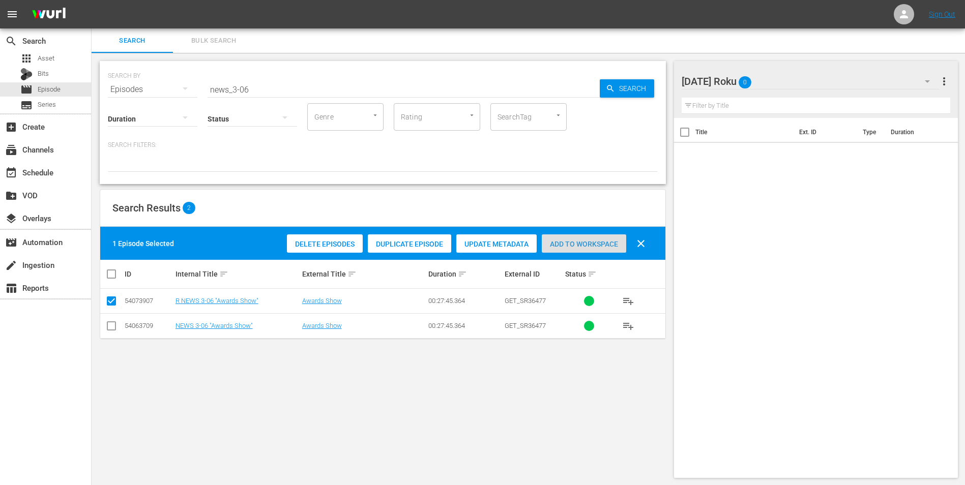
click at [576, 247] on span "Add to Workspace" at bounding box center [584, 244] width 84 height 8
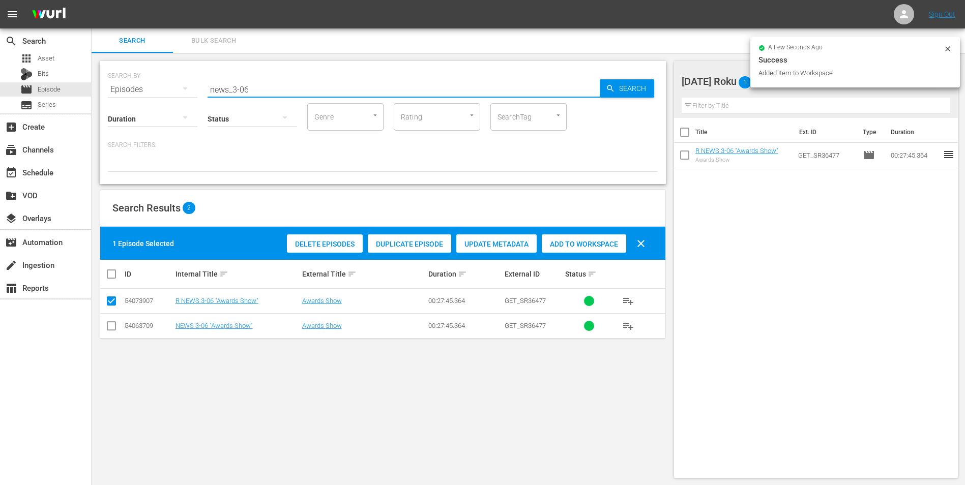
drag, startPoint x: 245, startPoint y: 92, endPoint x: 289, endPoint y: 81, distance: 46.0
click at [289, 81] on input "news_3-06" at bounding box center [403, 89] width 392 height 24
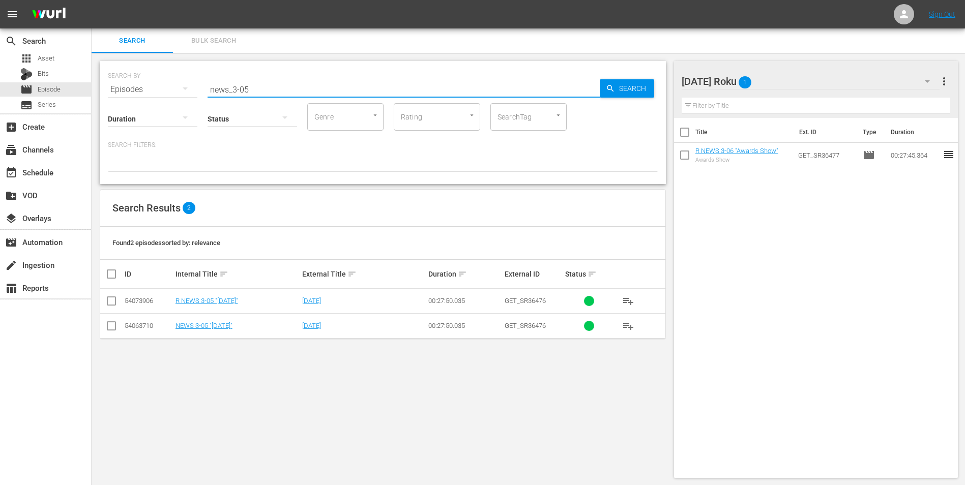
click at [110, 302] on input "checkbox" at bounding box center [111, 303] width 12 height 12
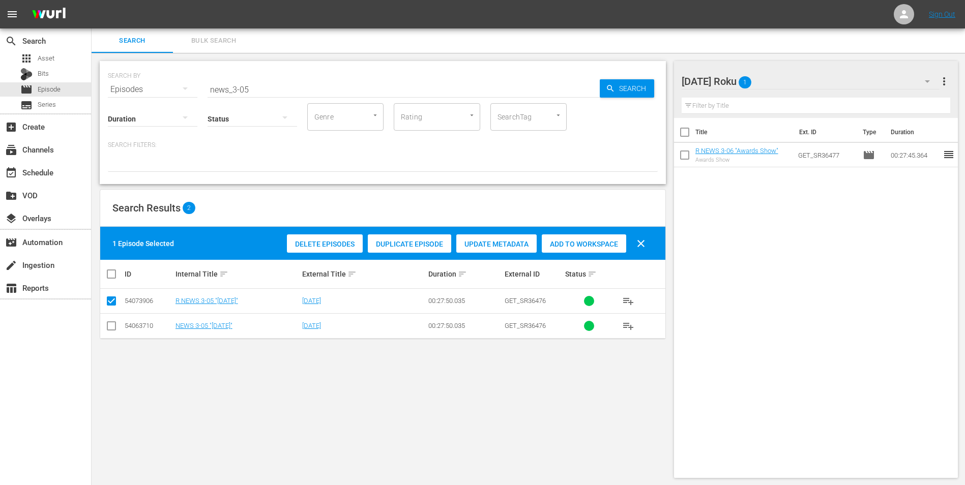
click at [573, 249] on div "Add to Workspace" at bounding box center [584, 243] width 84 height 19
click at [809, 84] on div "[DATE] Roku 2" at bounding box center [810, 81] width 258 height 28
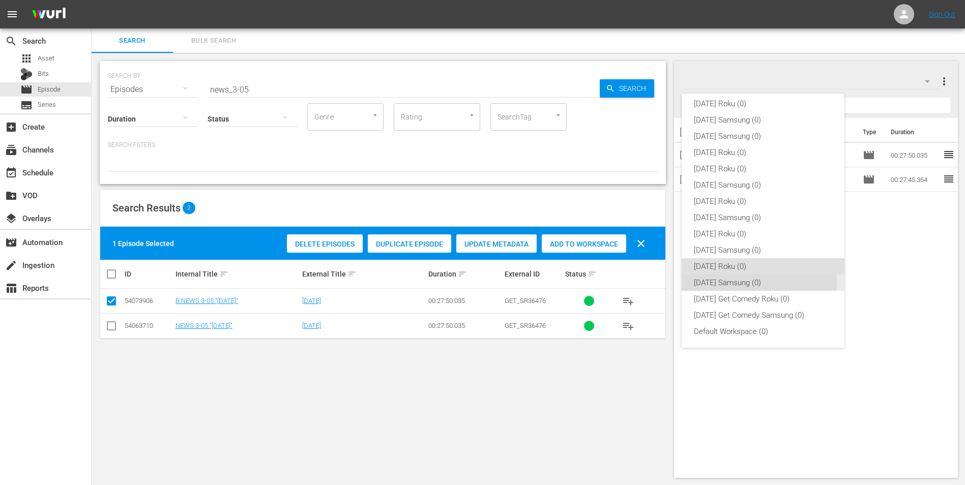
click at [728, 281] on div "[DATE] Samsung (0)" at bounding box center [763, 283] width 138 height 16
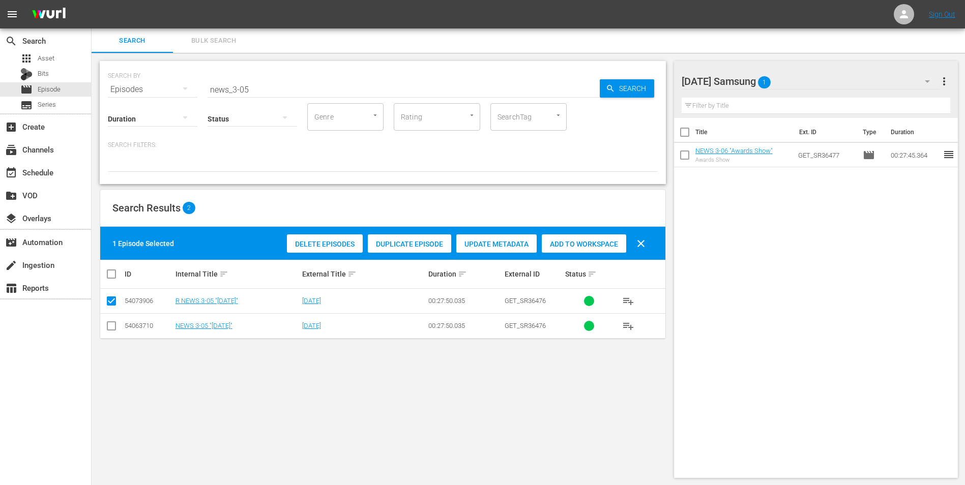
click at [115, 322] on input "checkbox" at bounding box center [111, 328] width 12 height 12
click at [105, 301] on td at bounding box center [111, 301] width 23 height 25
drag, startPoint x: 110, startPoint y: 303, endPoint x: 167, endPoint y: 288, distance: 58.7
click at [110, 303] on input "checkbox" at bounding box center [111, 303] width 12 height 12
click at [581, 247] on span "Add to Workspace" at bounding box center [584, 244] width 84 height 8
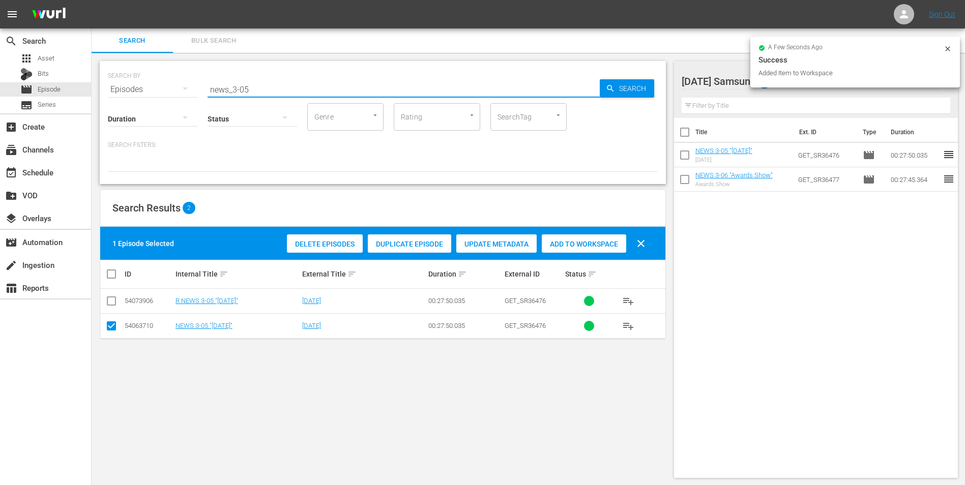
click at [246, 94] on div "SEARCH BY Search By Episodes Search ID, Title, Description, Keywords, or Catego…" at bounding box center [383, 122] width 566 height 123
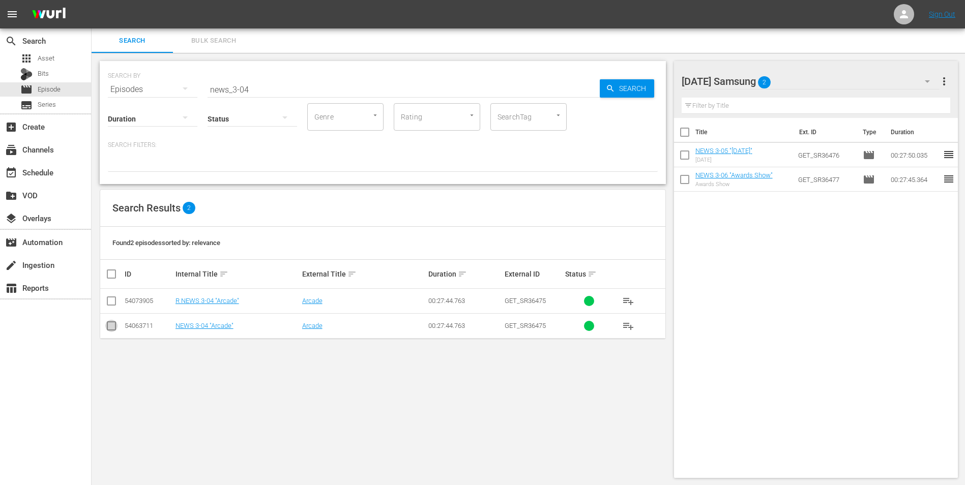
click at [112, 329] on input "checkbox" at bounding box center [111, 328] width 12 height 12
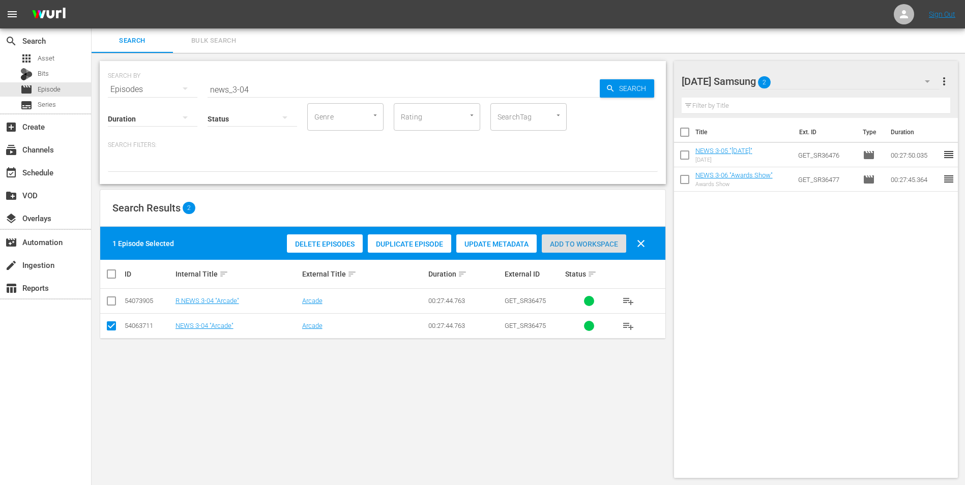
click at [588, 245] on span "Add to Workspace" at bounding box center [584, 244] width 84 height 8
click at [829, 83] on div "[DATE] Samsung 3" at bounding box center [810, 81] width 258 height 28
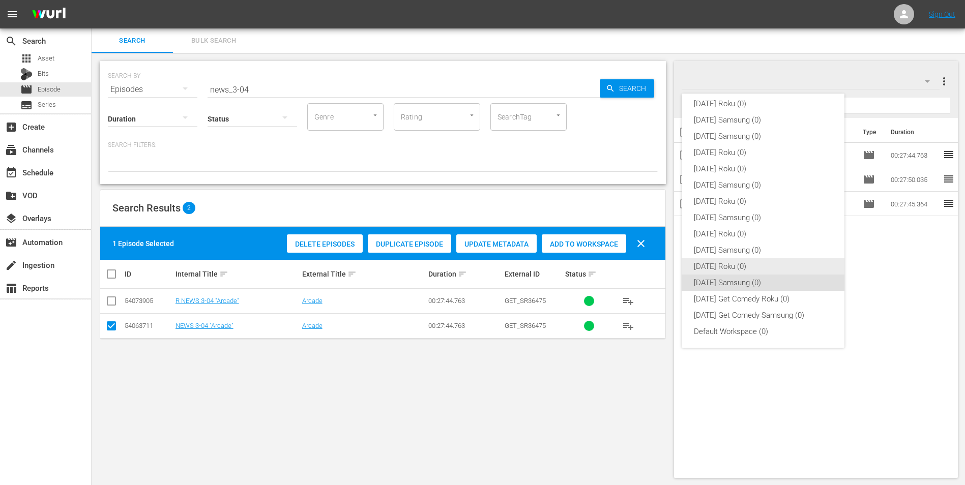
click at [738, 268] on div "[DATE] Roku (0)" at bounding box center [763, 266] width 138 height 16
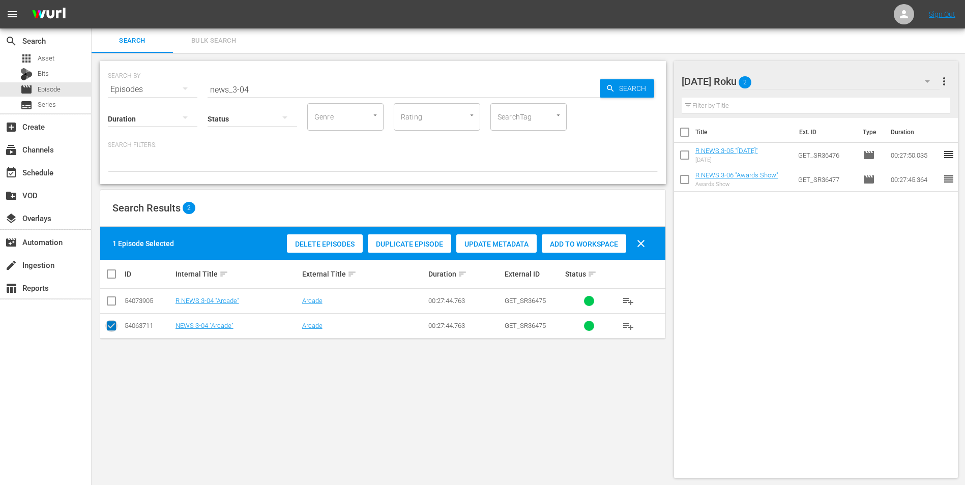
click at [111, 327] on input "checkbox" at bounding box center [111, 328] width 12 height 12
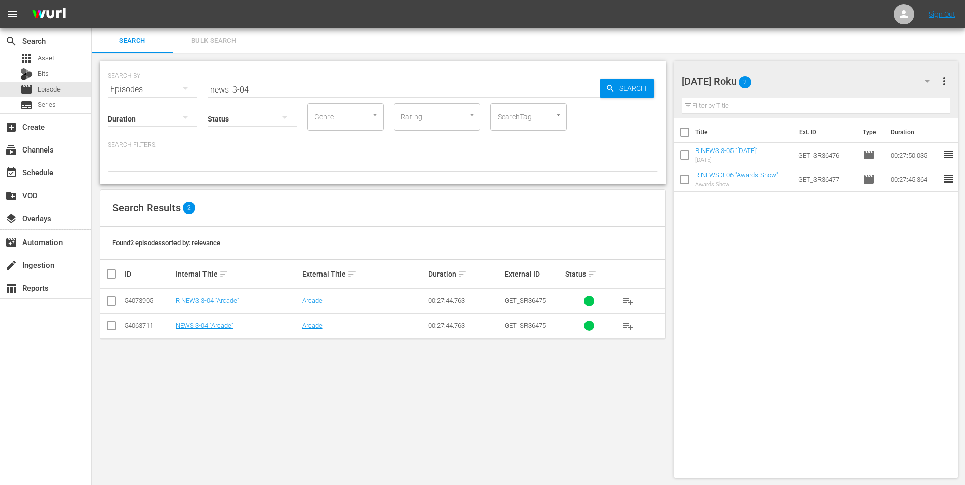
click at [107, 302] on input "checkbox" at bounding box center [111, 303] width 12 height 12
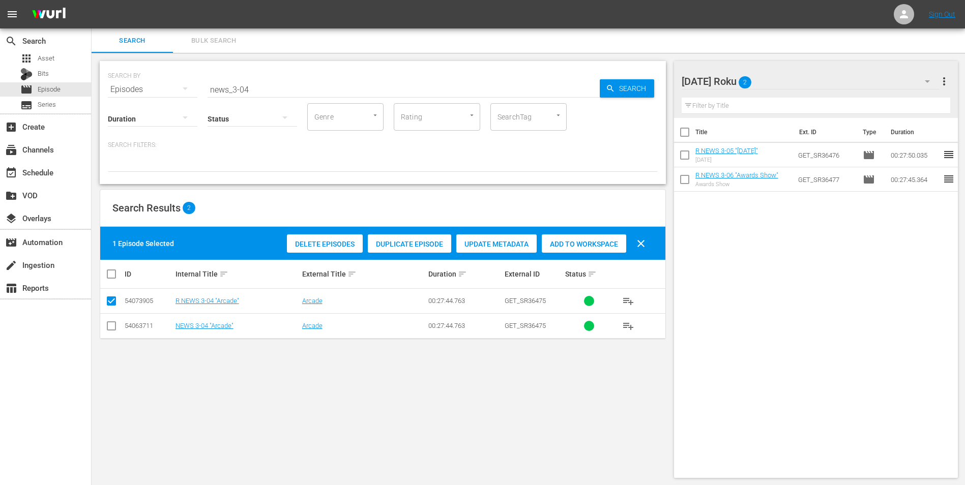
click at [584, 242] on span "Add to Workspace" at bounding box center [584, 244] width 84 height 8
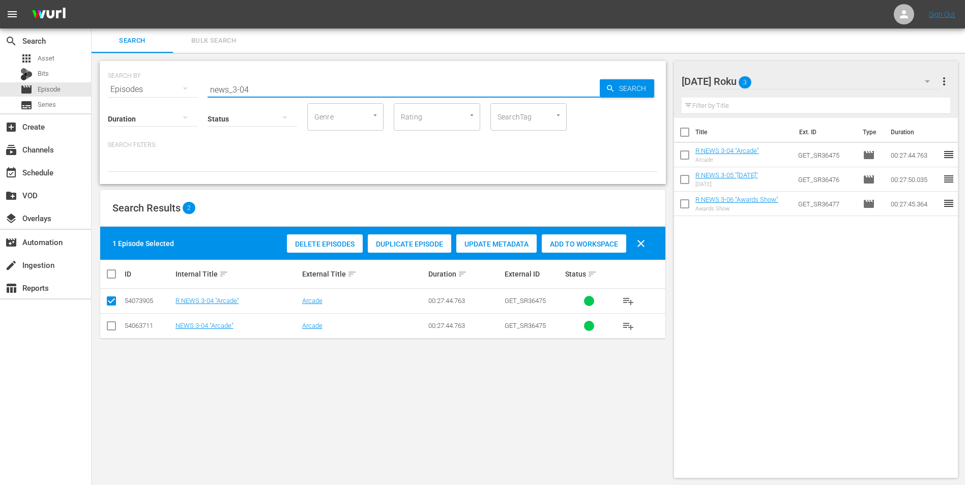
drag, startPoint x: 277, startPoint y: 87, endPoint x: 128, endPoint y: 93, distance: 149.1
click at [128, 93] on div "SEARCH BY Search By Episodes Search ID, Title, Description, Keywords, or Catego…" at bounding box center [383, 83] width 550 height 37
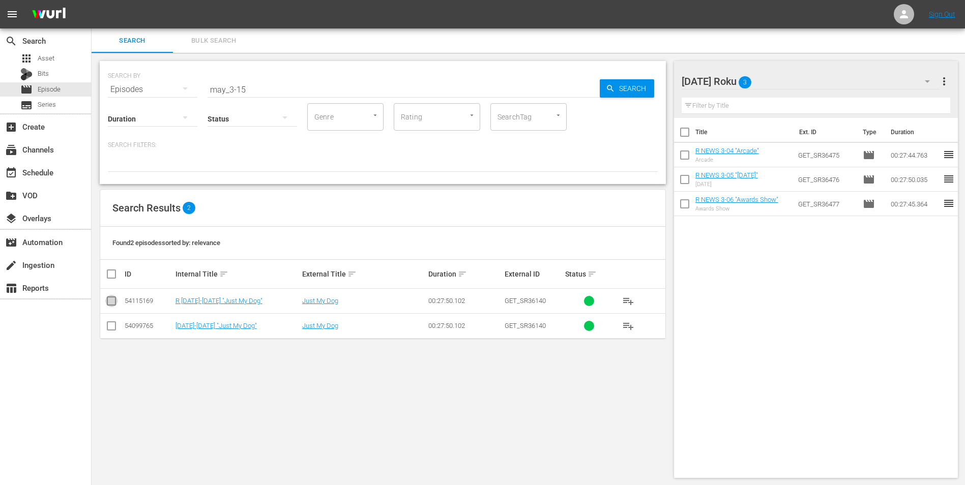
click at [110, 302] on input "checkbox" at bounding box center [111, 303] width 12 height 12
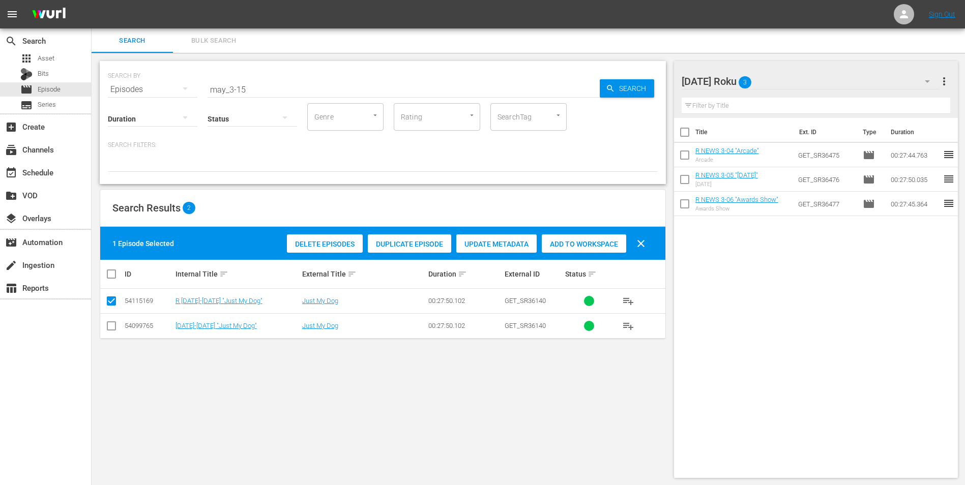
click at [600, 240] on span "Add to Workspace" at bounding box center [584, 244] width 84 height 8
click at [806, 72] on div "[DATE] Roku 4" at bounding box center [810, 81] width 258 height 28
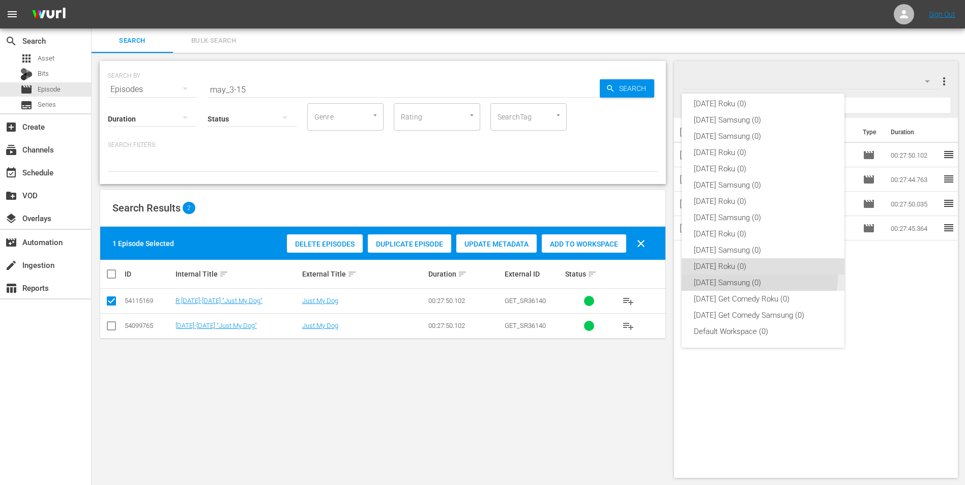
click at [745, 277] on div "[DATE] Samsung (0)" at bounding box center [763, 283] width 138 height 16
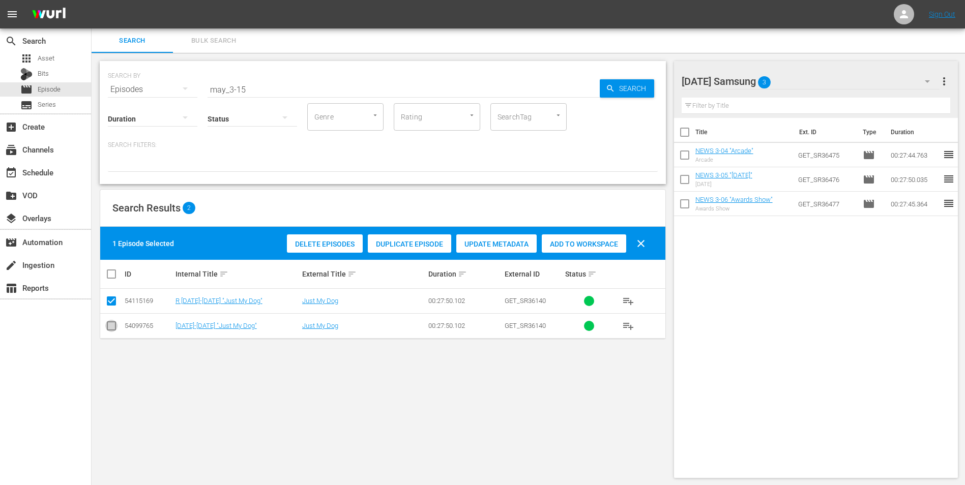
click at [114, 326] on input "checkbox" at bounding box center [111, 328] width 12 height 12
click at [109, 305] on input "checkbox" at bounding box center [111, 303] width 12 height 12
click at [592, 244] on span "Add to Workspace" at bounding box center [584, 244] width 84 height 8
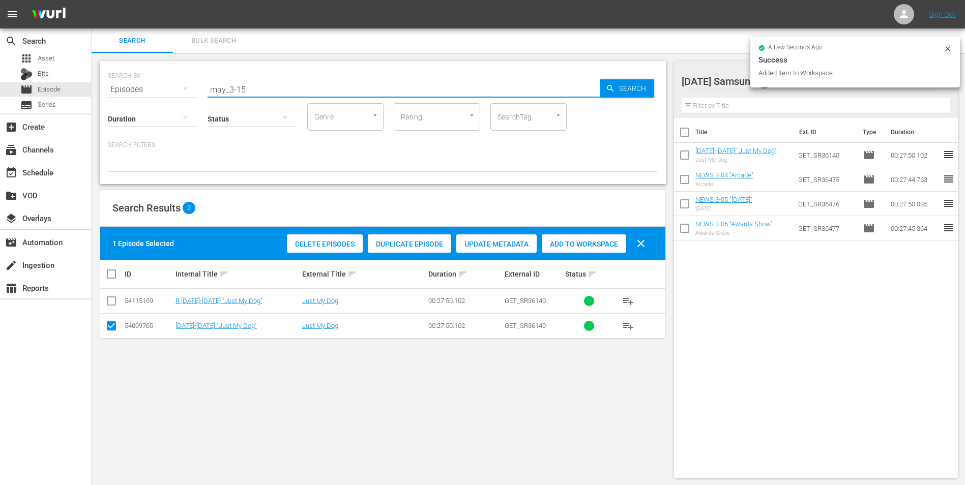
drag, startPoint x: 241, startPoint y: 88, endPoint x: 258, endPoint y: 100, distance: 21.3
click at [258, 99] on div "SEARCH BY Search By Episodes Search ID, Title, Description, Keywords, or Catego…" at bounding box center [383, 122] width 566 height 123
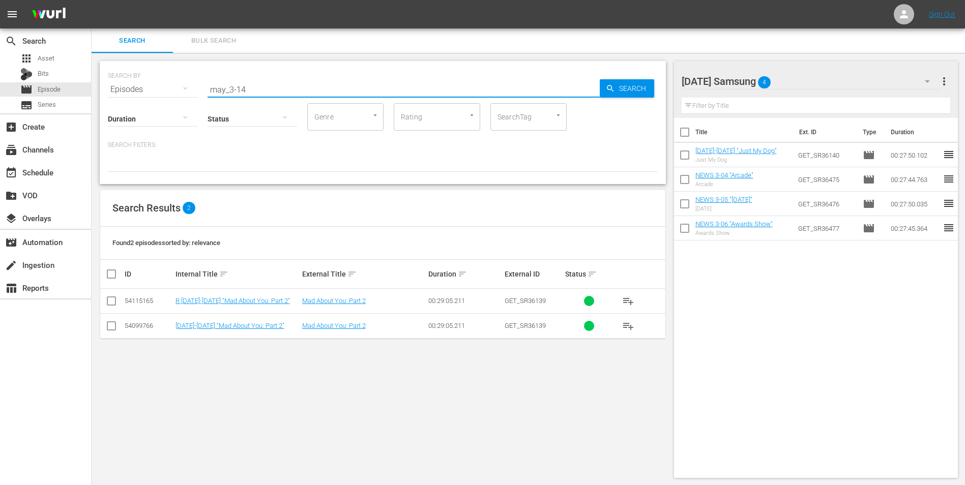
click at [110, 329] on input "checkbox" at bounding box center [111, 328] width 12 height 12
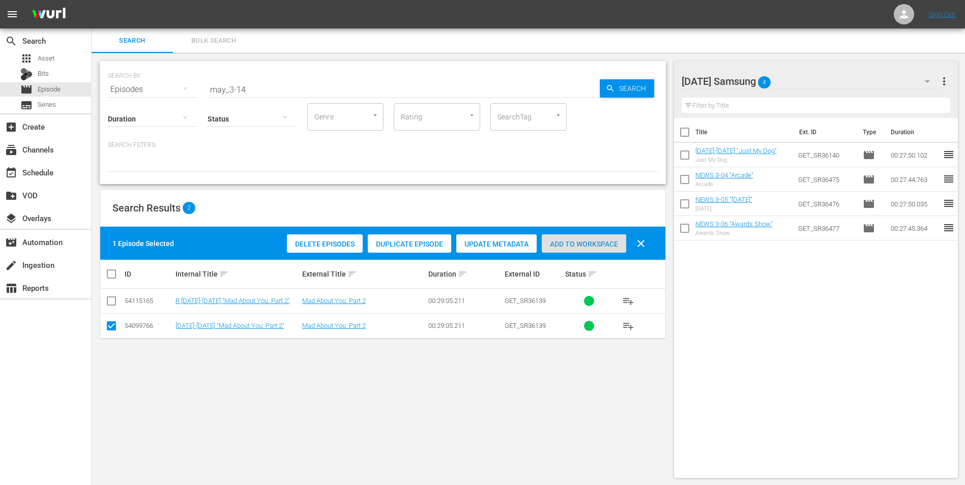
click at [578, 248] on div "Add to Workspace" at bounding box center [584, 243] width 84 height 19
click at [830, 81] on div "[DATE] Samsung 5" at bounding box center [810, 81] width 258 height 28
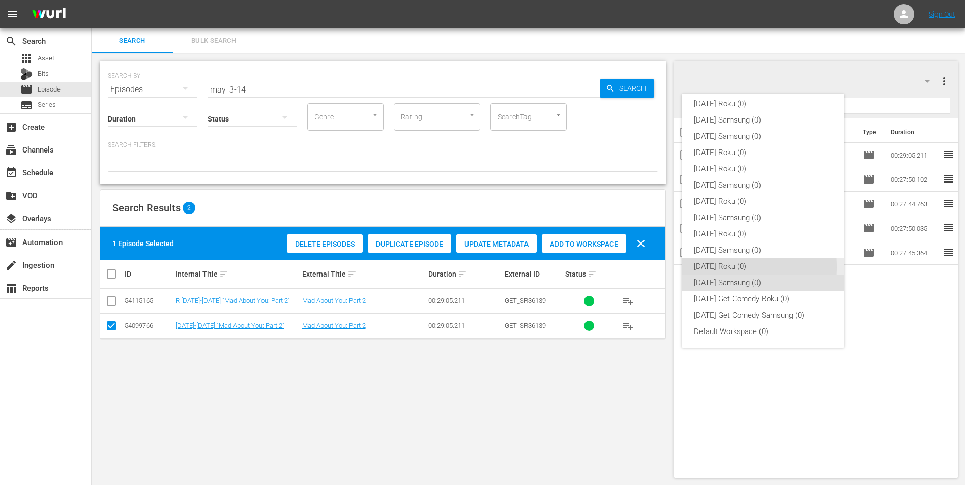
click at [709, 267] on div "[DATE] Roku (0)" at bounding box center [763, 266] width 138 height 16
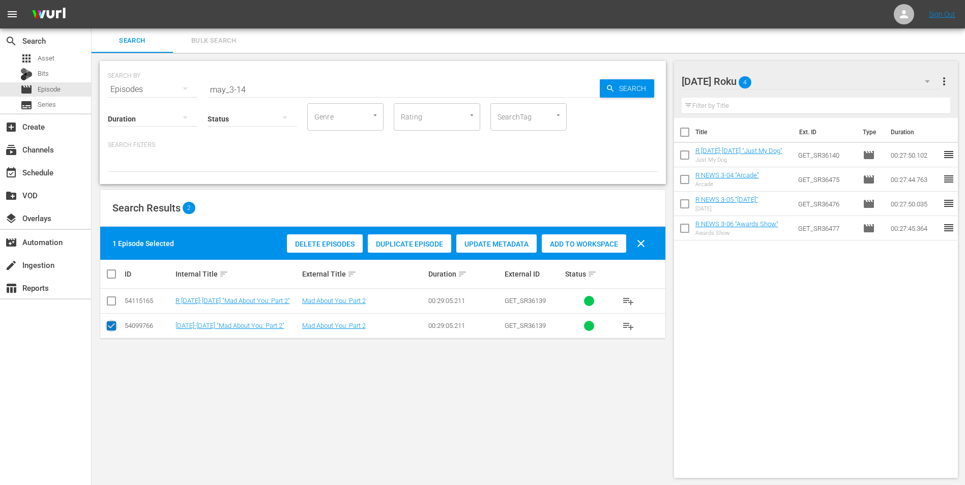
click at [117, 329] on input "checkbox" at bounding box center [111, 328] width 12 height 12
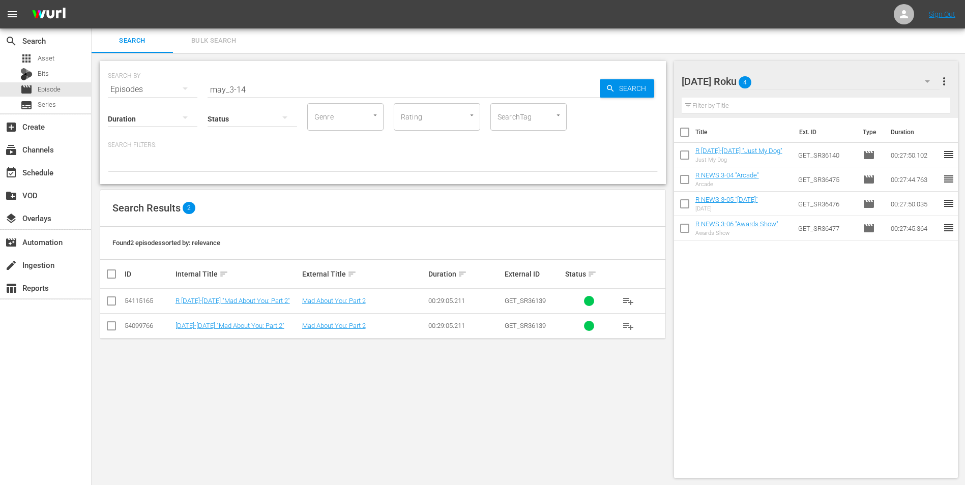
click at [111, 301] on input "checkbox" at bounding box center [111, 303] width 12 height 12
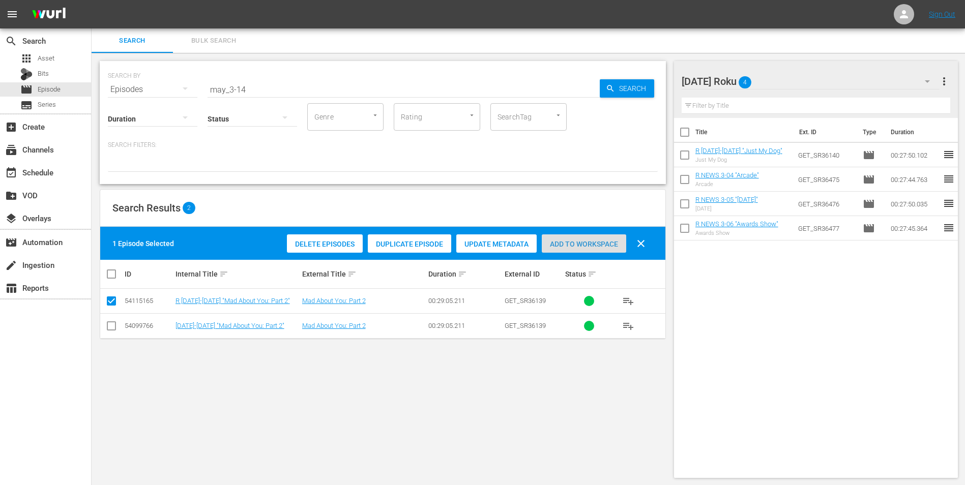
click at [577, 236] on div "Add to Workspace" at bounding box center [584, 243] width 84 height 19
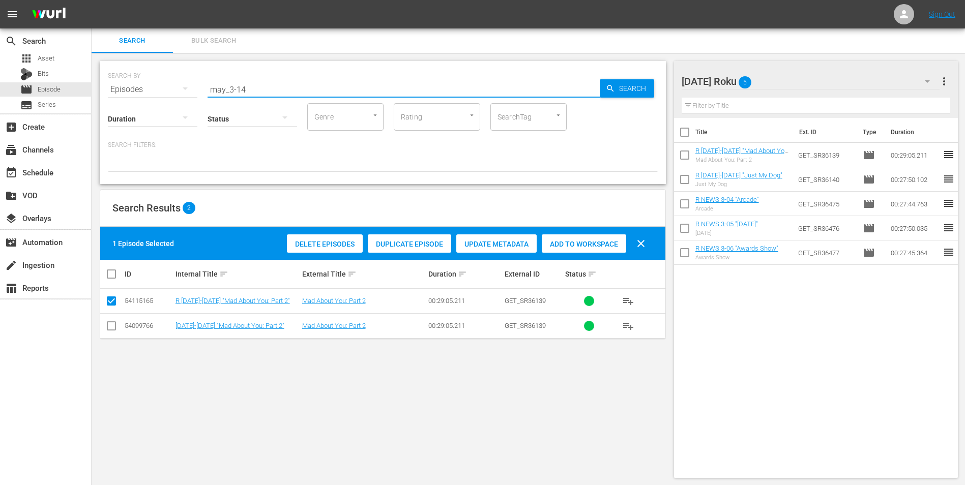
drag, startPoint x: 239, startPoint y: 90, endPoint x: 261, endPoint y: 91, distance: 22.4
click at [261, 91] on input "may_3-14" at bounding box center [403, 89] width 392 height 24
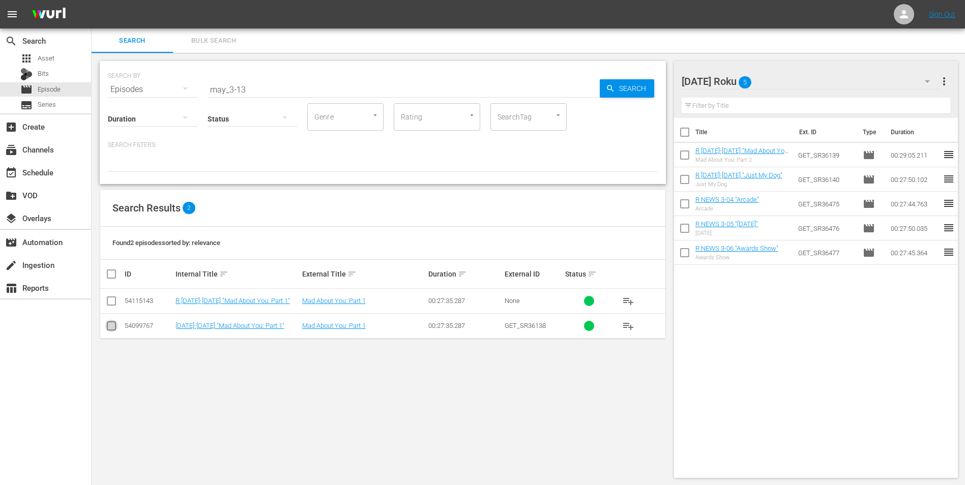
click at [111, 326] on input "checkbox" at bounding box center [111, 328] width 12 height 12
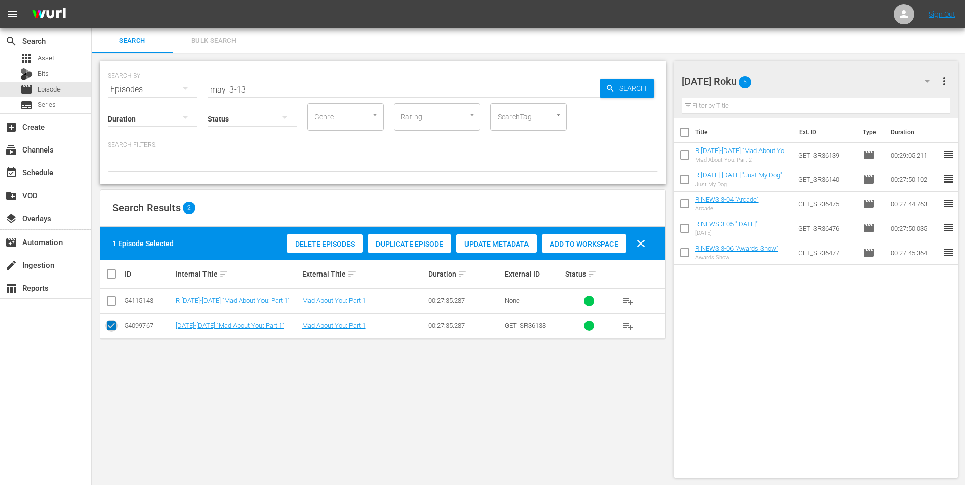
click at [111, 326] on input "checkbox" at bounding box center [111, 328] width 12 height 12
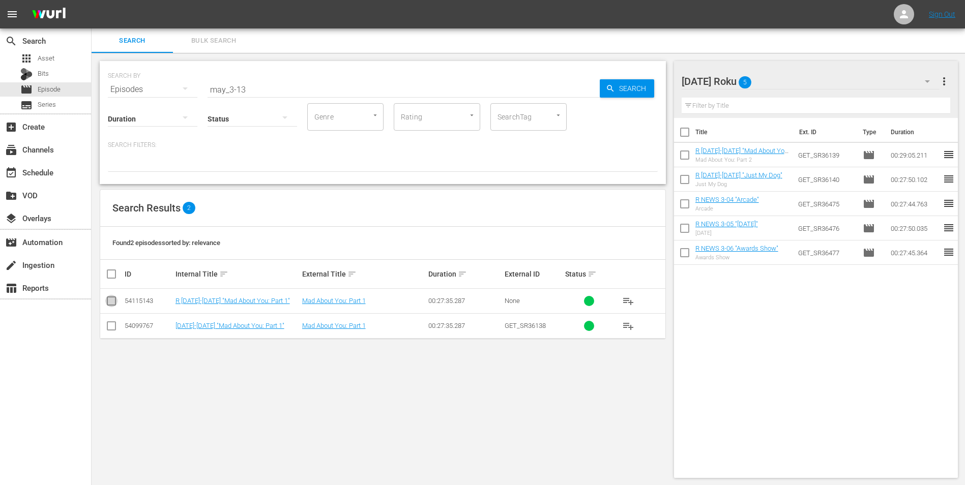
click at [110, 299] on input "checkbox" at bounding box center [111, 303] width 12 height 12
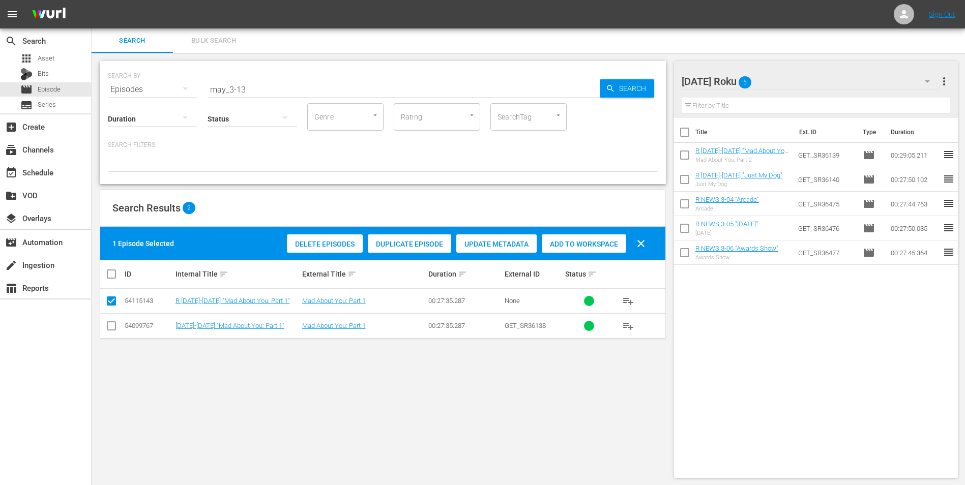
click at [577, 240] on span "Add to Workspace" at bounding box center [584, 244] width 84 height 8
click at [784, 84] on div "[DATE] Roku 6" at bounding box center [810, 81] width 258 height 28
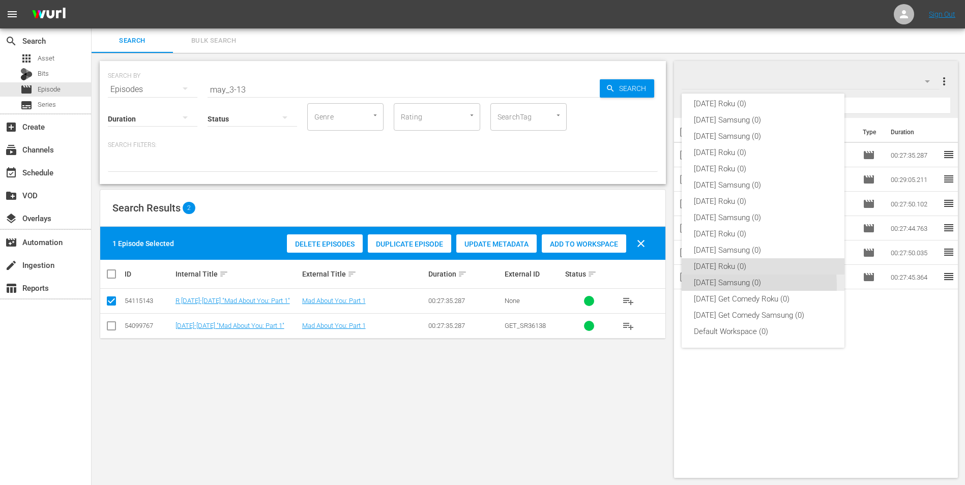
drag, startPoint x: 708, startPoint y: 285, endPoint x: 620, endPoint y: 307, distance: 90.5
click at [705, 284] on div "[DATE] Samsung (0)" at bounding box center [763, 283] width 138 height 16
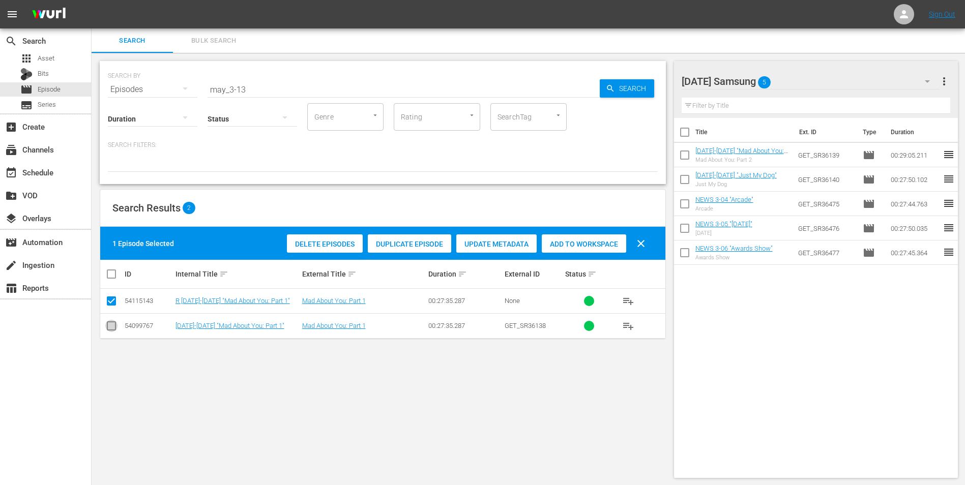
click at [117, 327] on input "checkbox" at bounding box center [111, 328] width 12 height 12
click at [113, 300] on input "checkbox" at bounding box center [111, 303] width 12 height 12
click at [586, 241] on span "Add to Workspace" at bounding box center [584, 244] width 84 height 8
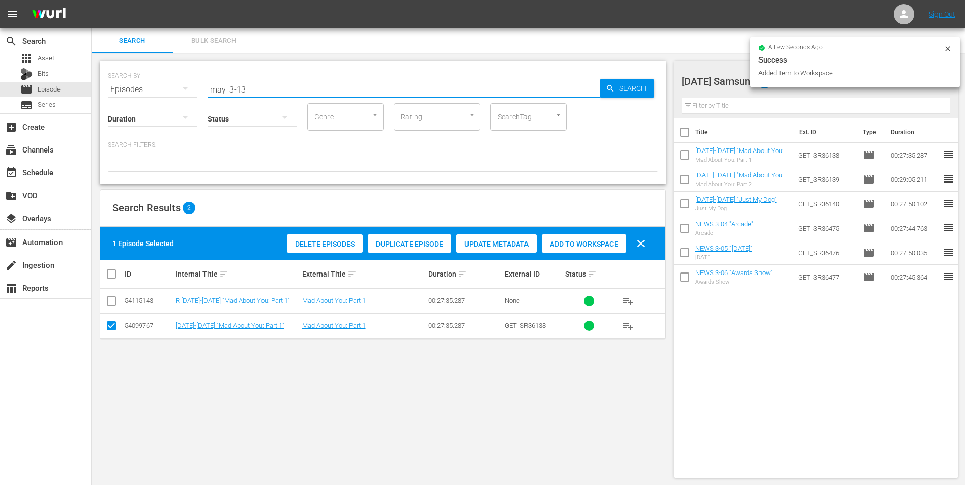
drag, startPoint x: 239, startPoint y: 88, endPoint x: 255, endPoint y: 95, distance: 16.9
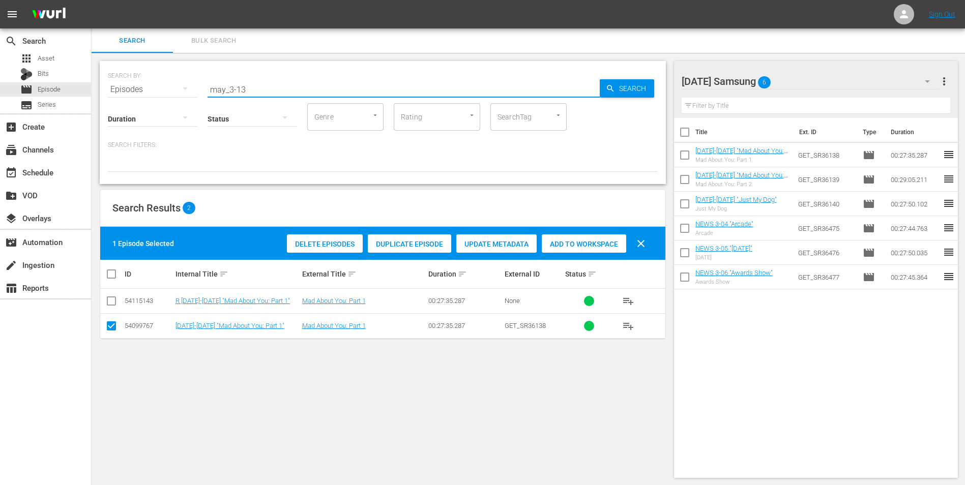
click at [255, 95] on div "SEARCH BY Search By Episodes Search ID, Title, Description, Keywords, or Catego…" at bounding box center [383, 122] width 566 height 123
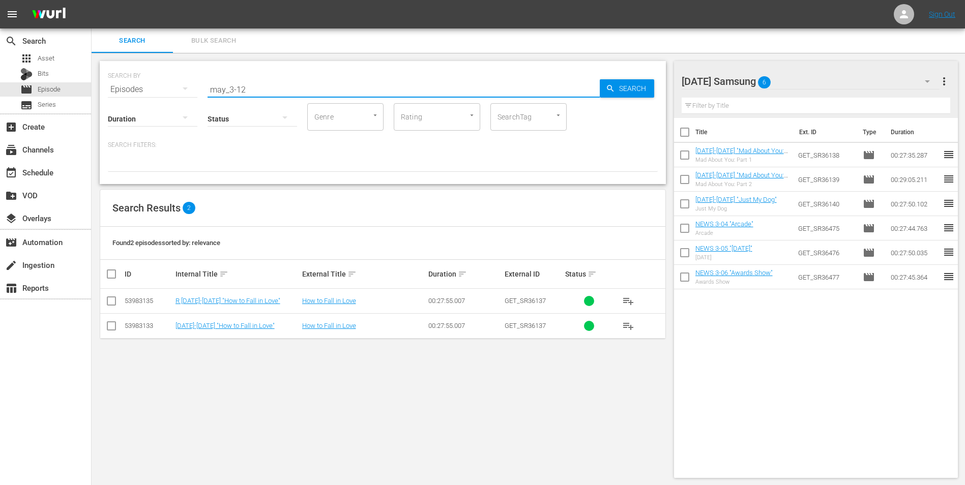
click at [113, 325] on input "checkbox" at bounding box center [111, 328] width 12 height 12
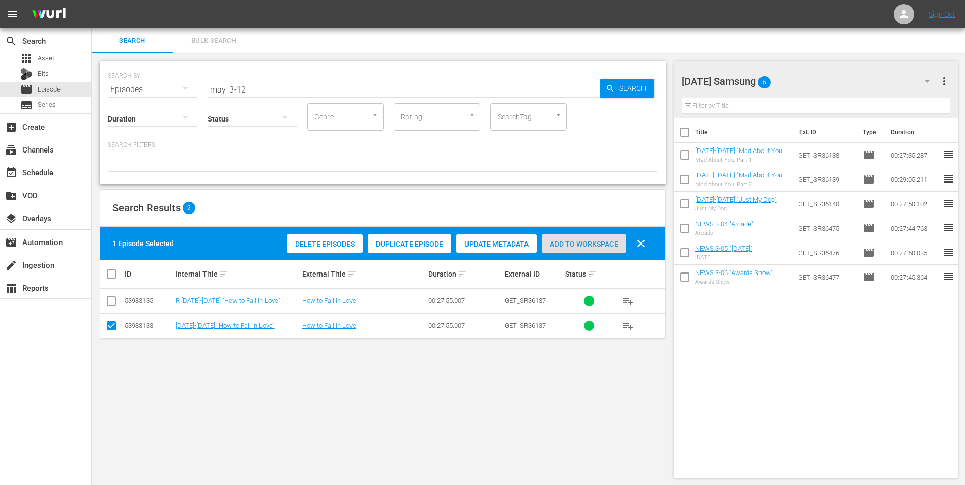
click at [598, 249] on div "Add to Workspace" at bounding box center [584, 243] width 84 height 19
click at [806, 77] on div "[DATE] Samsung 7" at bounding box center [810, 81] width 258 height 28
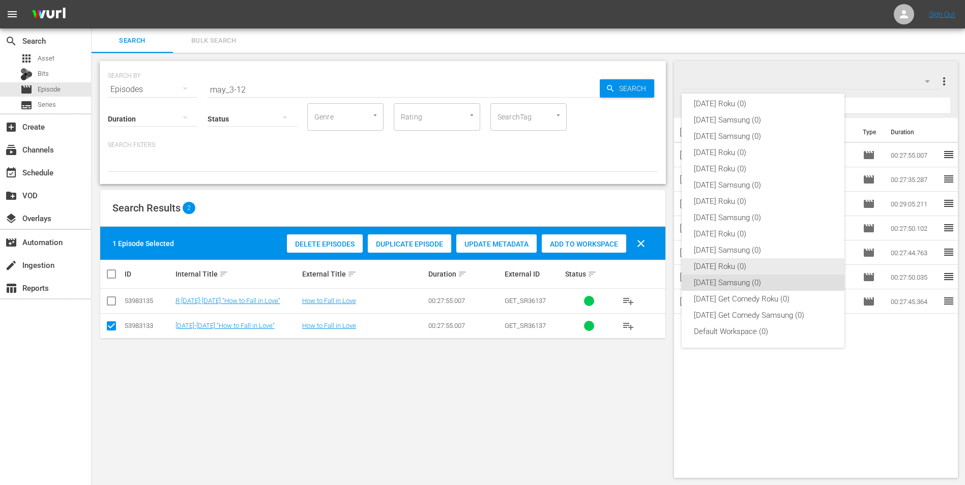
click at [723, 268] on div "[DATE] Roku (0)" at bounding box center [763, 266] width 138 height 16
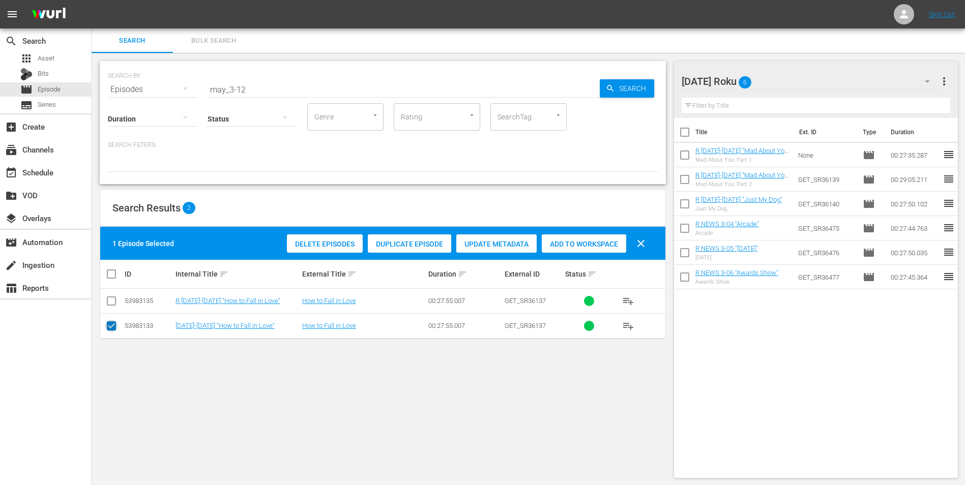
drag, startPoint x: 110, startPoint y: 329, endPoint x: 112, endPoint y: 305, distance: 24.0
click at [110, 327] on input "checkbox" at bounding box center [111, 328] width 12 height 12
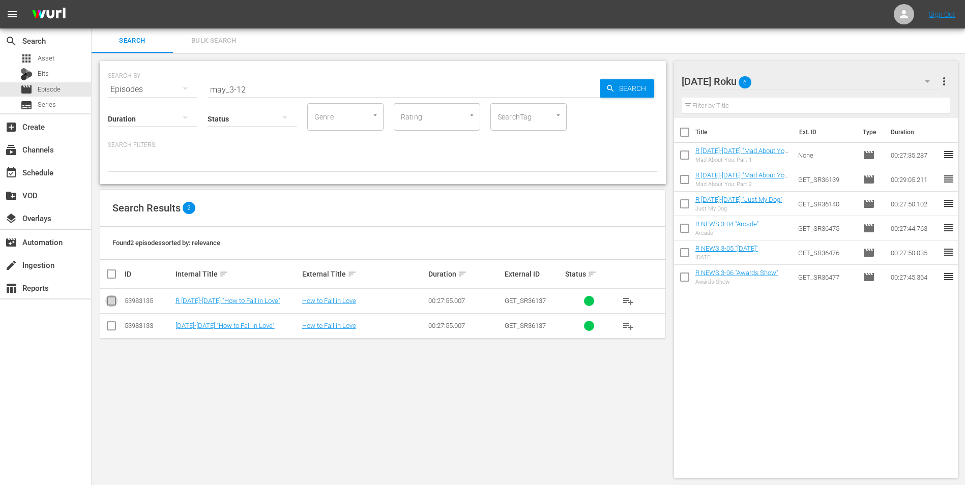
click at [111, 300] on input "checkbox" at bounding box center [111, 303] width 12 height 12
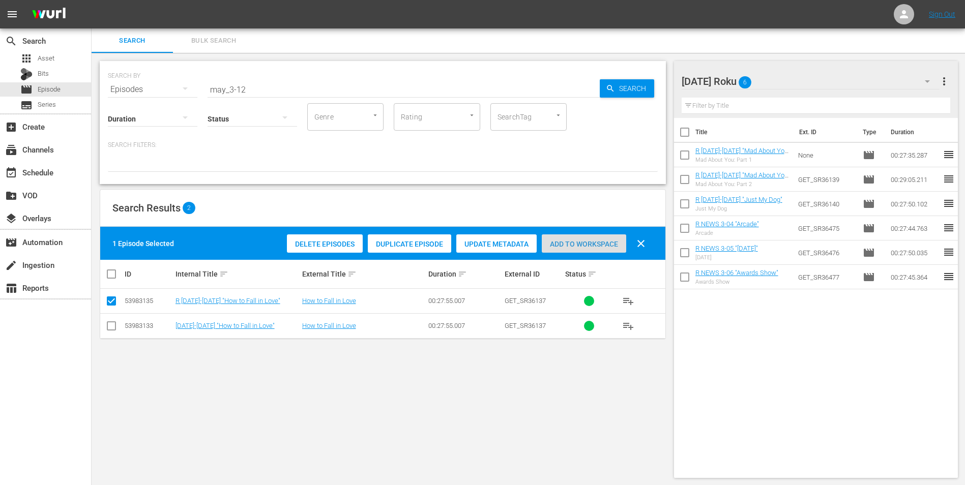
click at [569, 246] on span "Add to Workspace" at bounding box center [584, 244] width 84 height 8
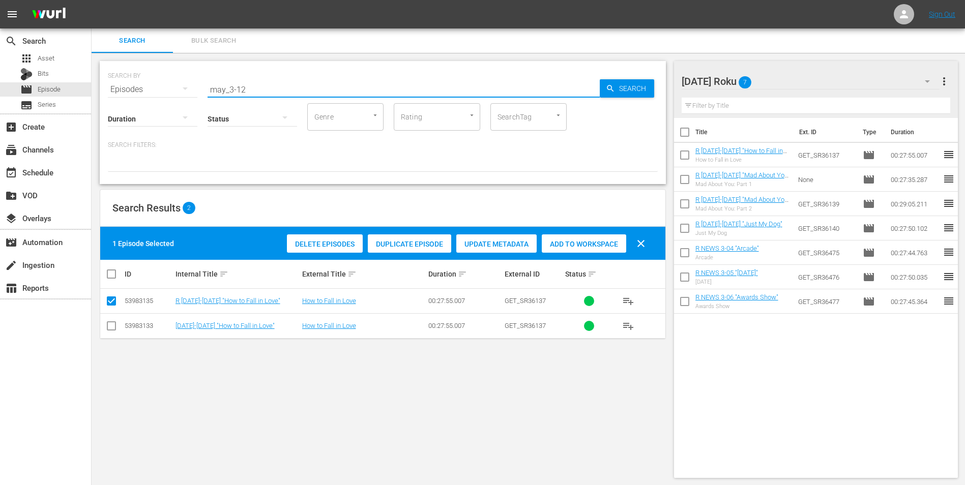
drag, startPoint x: 271, startPoint y: 91, endPoint x: 138, endPoint y: 103, distance: 133.3
click at [140, 103] on div "SEARCH BY Search By Episodes Search ID, Title, Description, Keywords, or Catego…" at bounding box center [383, 122] width 566 height 123
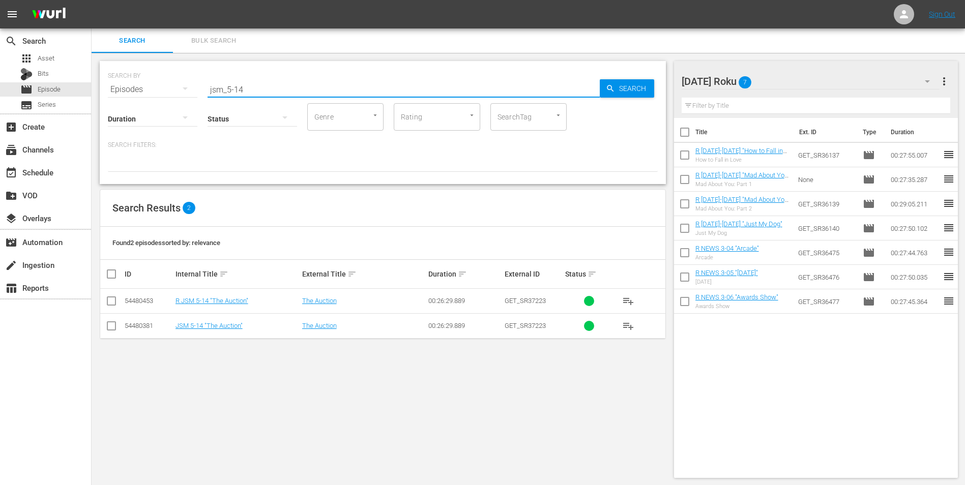
click at [112, 301] on input "checkbox" at bounding box center [111, 303] width 12 height 12
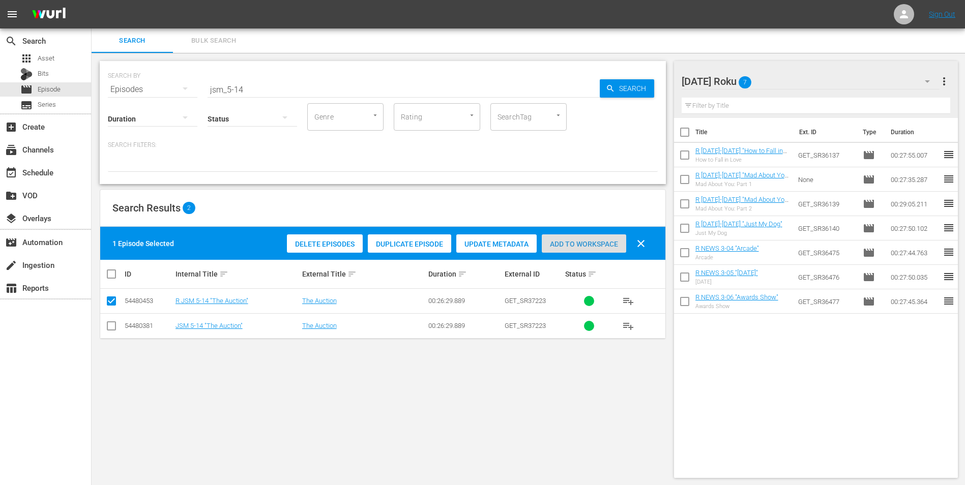
click at [587, 242] on span "Add to Workspace" at bounding box center [584, 244] width 84 height 8
click at [813, 81] on div "[DATE] Roku 8" at bounding box center [810, 81] width 258 height 28
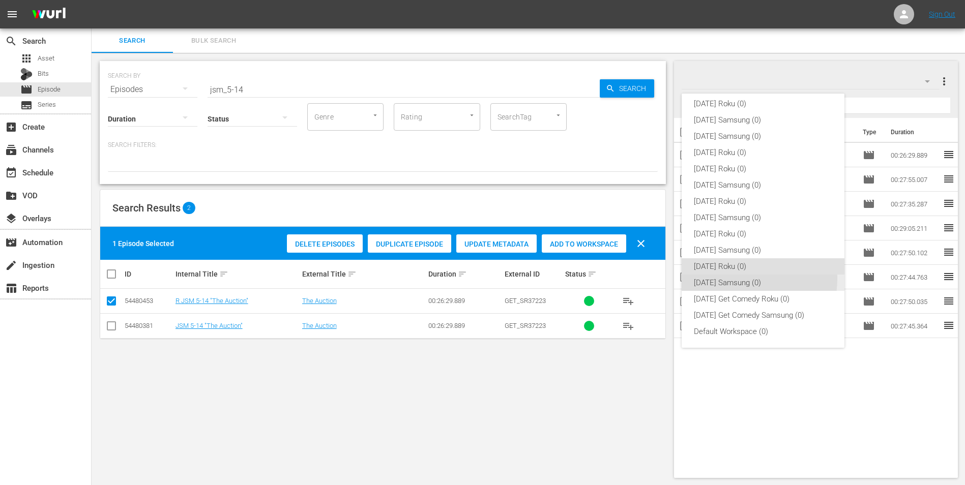
click at [736, 279] on div "[DATE] Samsung (0)" at bounding box center [763, 283] width 138 height 16
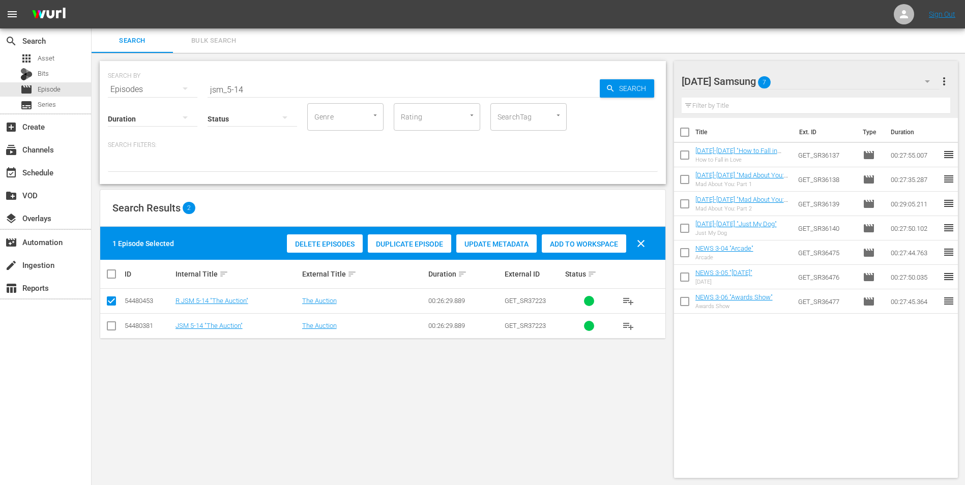
click at [107, 326] on input "checkbox" at bounding box center [111, 328] width 12 height 12
click at [109, 303] on input "checkbox" at bounding box center [111, 303] width 12 height 12
click at [549, 250] on div "Add to Workspace" at bounding box center [584, 243] width 84 height 19
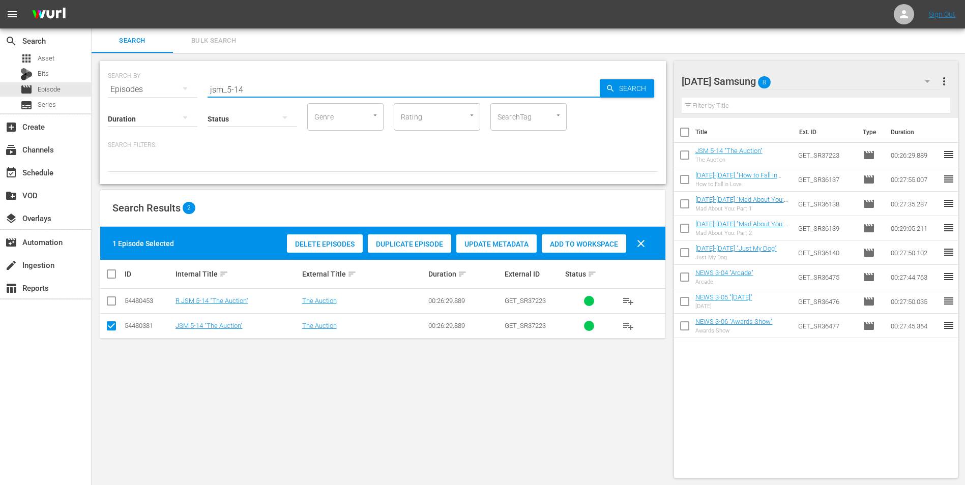
drag, startPoint x: 243, startPoint y: 91, endPoint x: 239, endPoint y: 97, distance: 7.1
click at [239, 97] on div "SEARCH BY Search By Episodes Search ID, Title, Description, Keywords, or Catego…" at bounding box center [383, 122] width 566 height 123
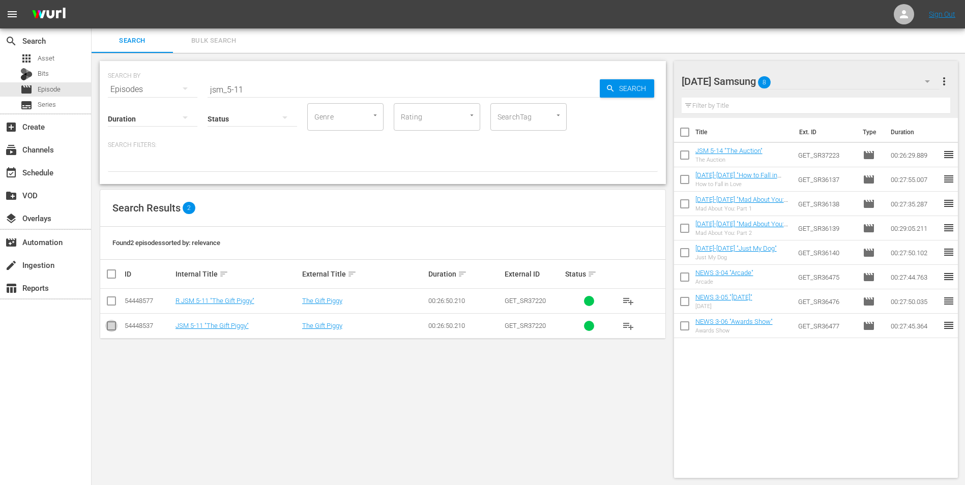
click at [113, 326] on input "checkbox" at bounding box center [111, 328] width 12 height 12
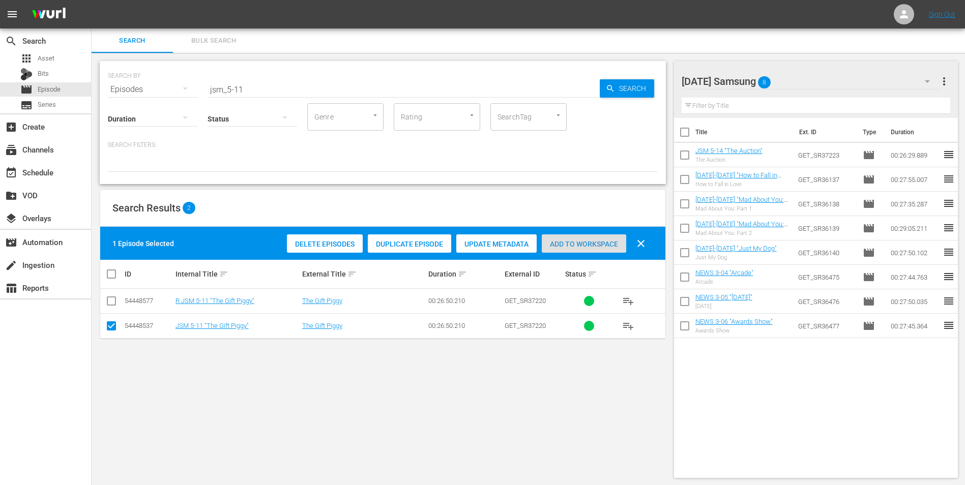
click at [557, 243] on span "Add to Workspace" at bounding box center [584, 244] width 84 height 8
click at [803, 84] on div "[DATE] Samsung 9" at bounding box center [810, 81] width 258 height 28
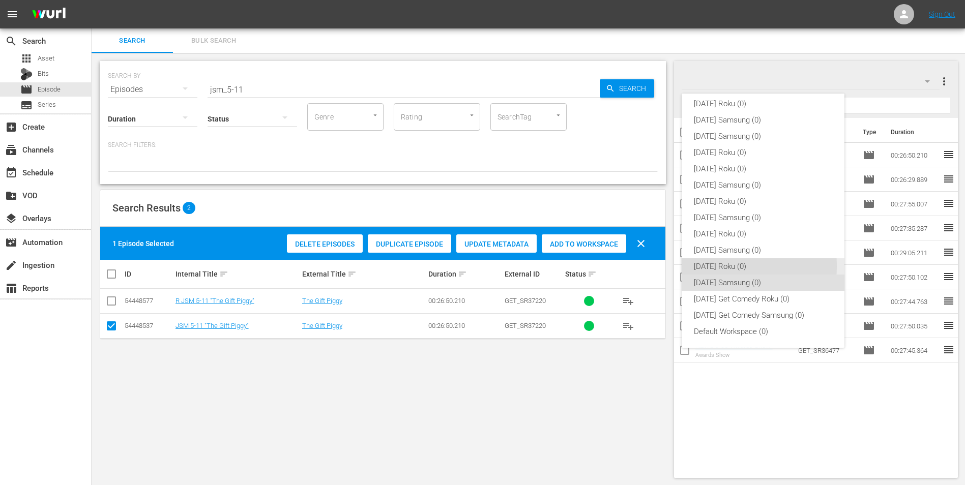
click at [715, 266] on div "[DATE] Roku (0)" at bounding box center [763, 266] width 138 height 16
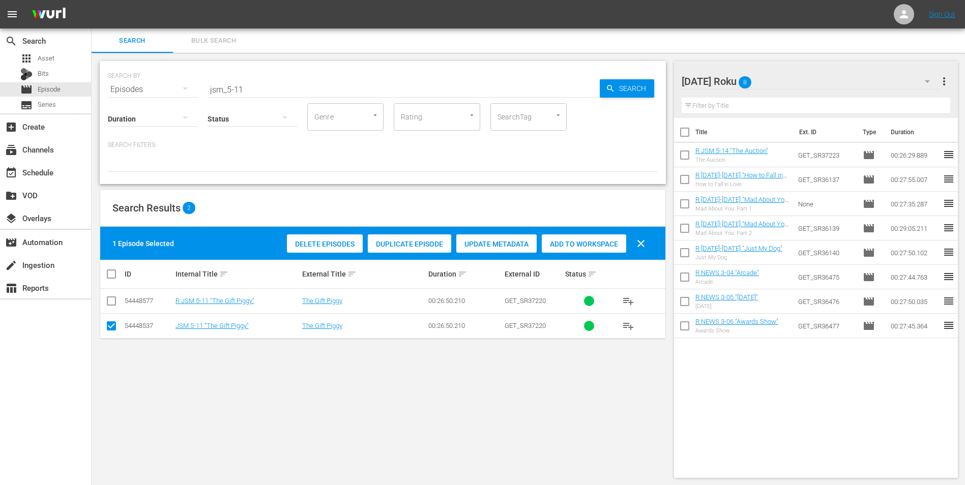
click at [111, 333] on input "checkbox" at bounding box center [111, 328] width 12 height 12
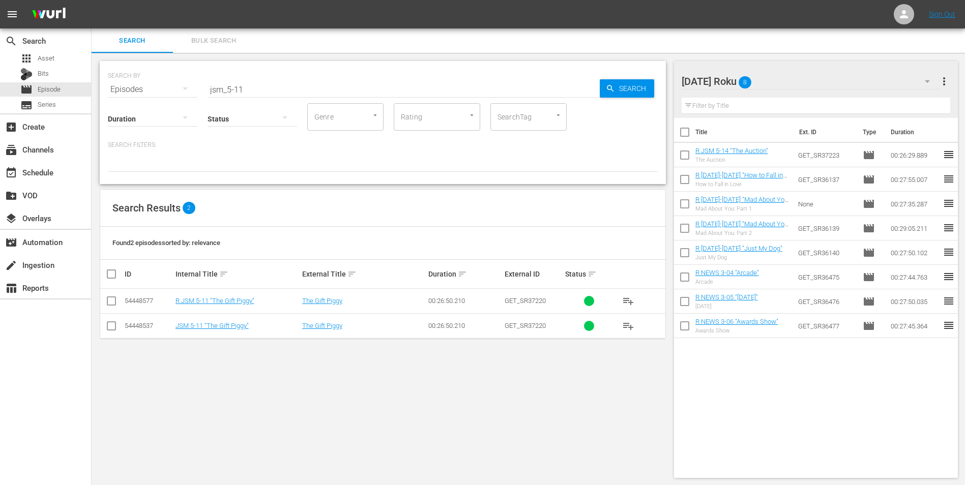
click at [110, 301] on input "checkbox" at bounding box center [111, 303] width 12 height 12
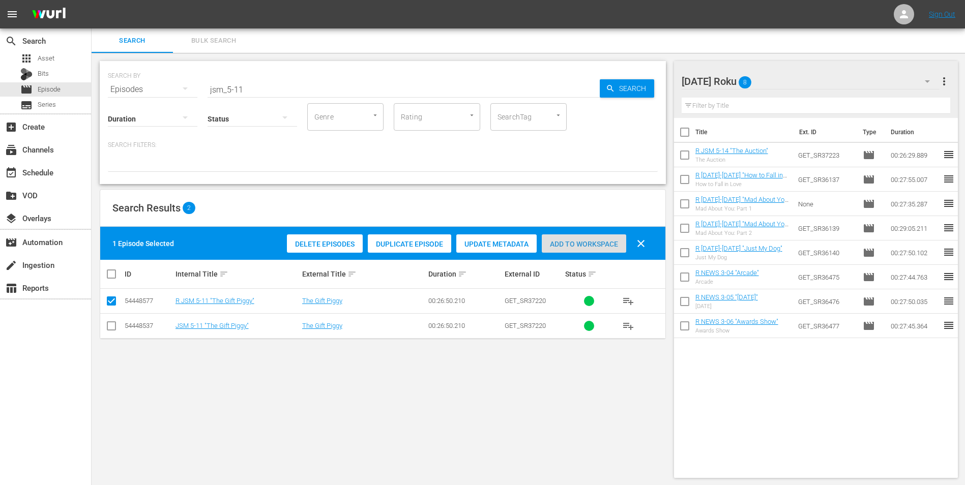
click at [562, 239] on div "Add to Workspace" at bounding box center [584, 243] width 84 height 19
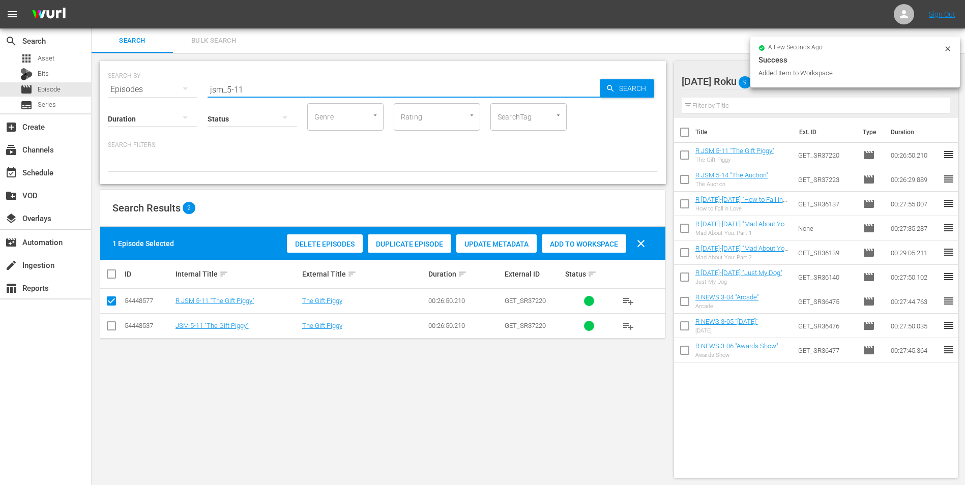
drag, startPoint x: 239, startPoint y: 89, endPoint x: 276, endPoint y: 87, distance: 37.2
click at [276, 87] on input "jsm_5-11" at bounding box center [403, 89] width 392 height 24
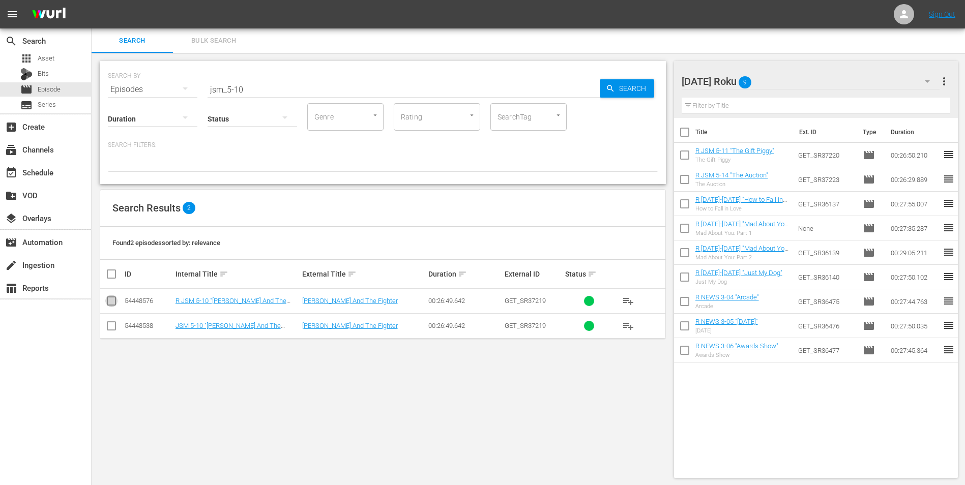
click at [108, 303] on input "checkbox" at bounding box center [111, 303] width 12 height 12
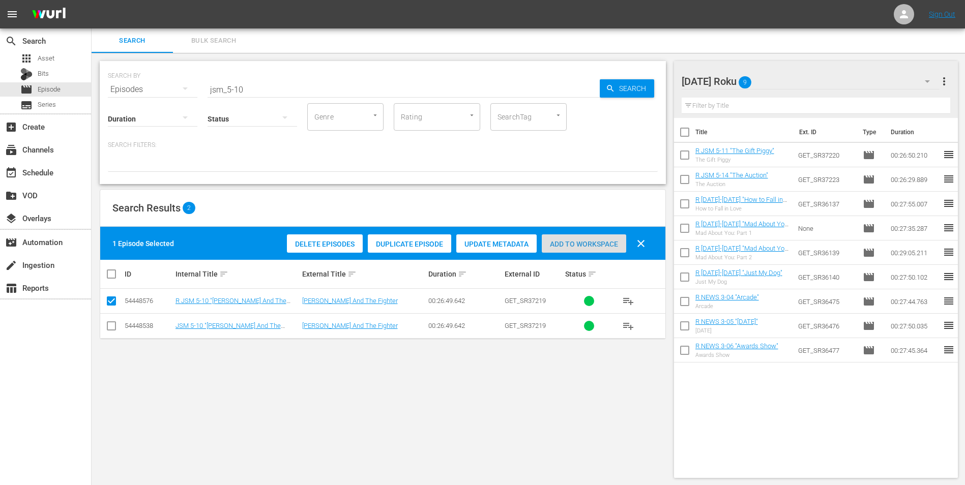
click at [592, 245] on span "Add to Workspace" at bounding box center [584, 244] width 84 height 8
click at [790, 85] on div "[DATE] Roku 10" at bounding box center [810, 81] width 258 height 28
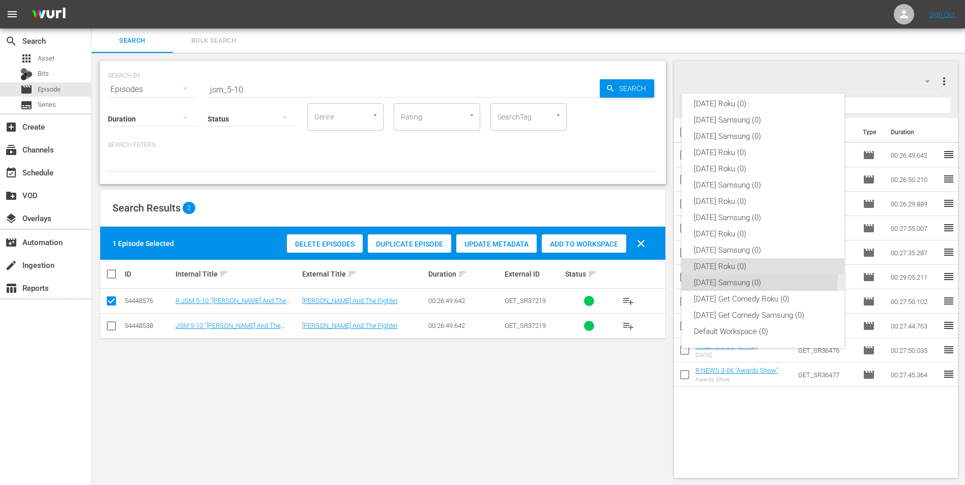
click at [752, 277] on div "[DATE] Samsung (0)" at bounding box center [763, 283] width 138 height 16
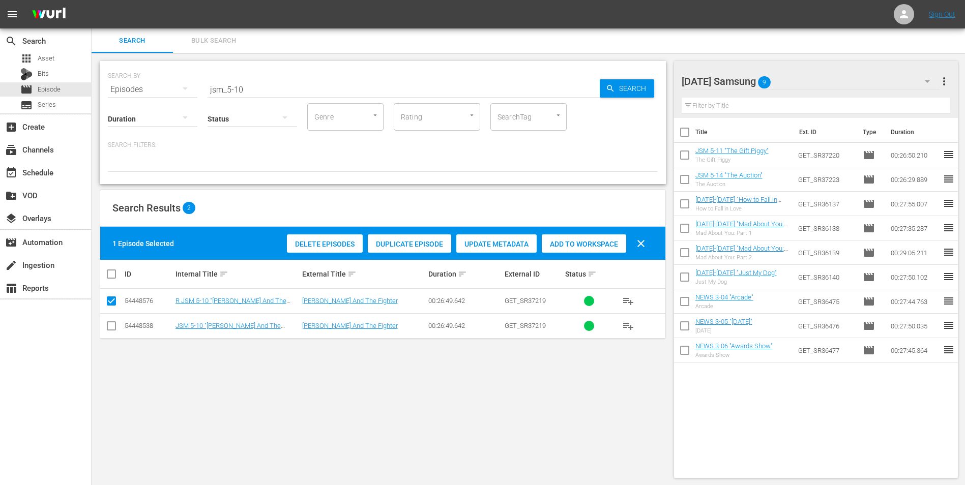
click at [113, 330] on input "checkbox" at bounding box center [111, 328] width 12 height 12
click at [111, 302] on input "checkbox" at bounding box center [111, 303] width 12 height 12
click at [576, 243] on span "Add to Workspace" at bounding box center [584, 244] width 84 height 8
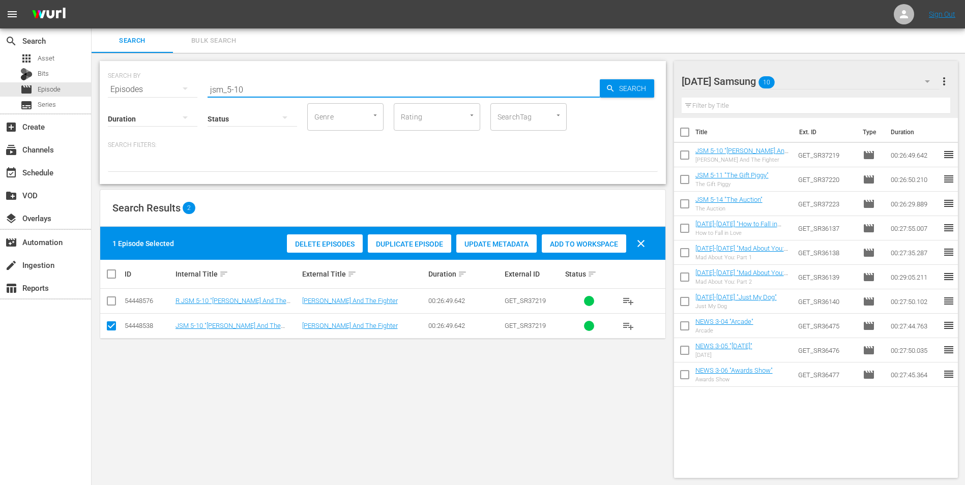
drag, startPoint x: 235, startPoint y: 87, endPoint x: 260, endPoint y: 91, distance: 25.2
click at [259, 89] on input "jsm_5-10" at bounding box center [403, 89] width 392 height 24
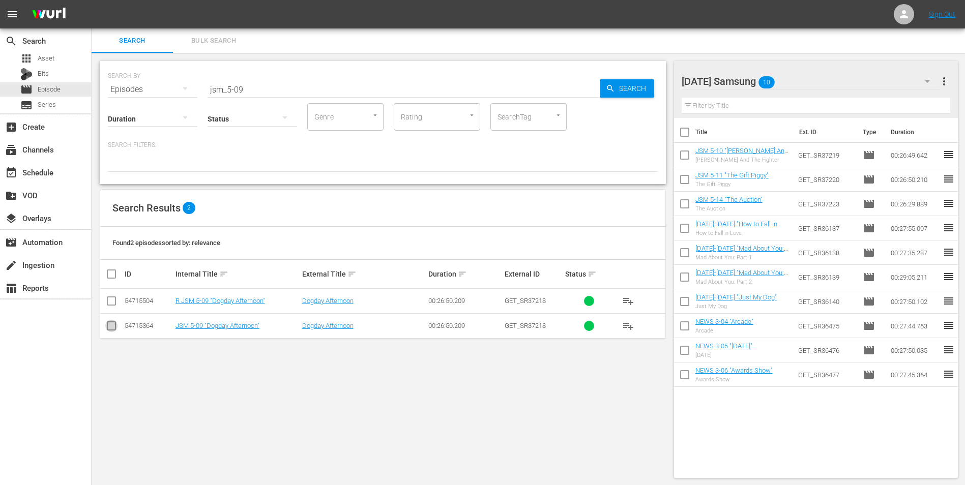
click at [112, 325] on input "checkbox" at bounding box center [111, 328] width 12 height 12
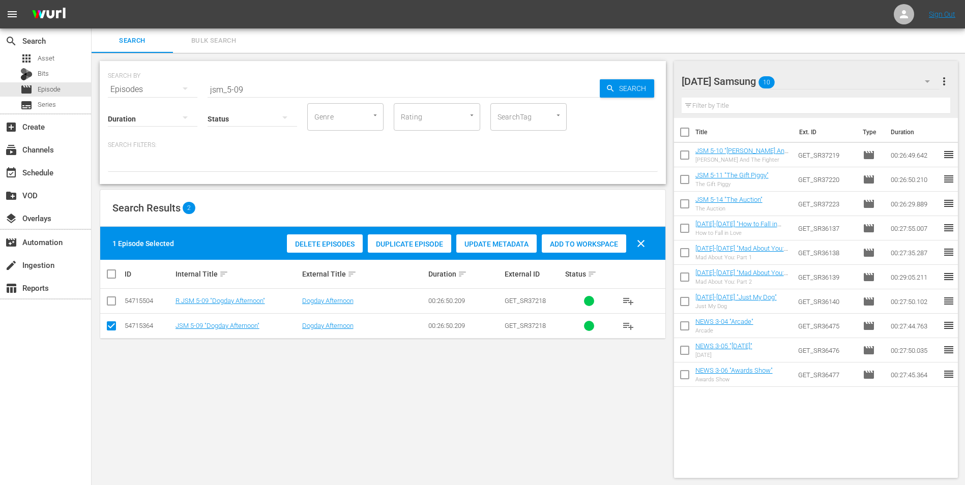
click at [591, 237] on div "Add to Workspace" at bounding box center [584, 243] width 84 height 19
click at [798, 79] on div "[DATE] Samsung 11" at bounding box center [810, 81] width 258 height 28
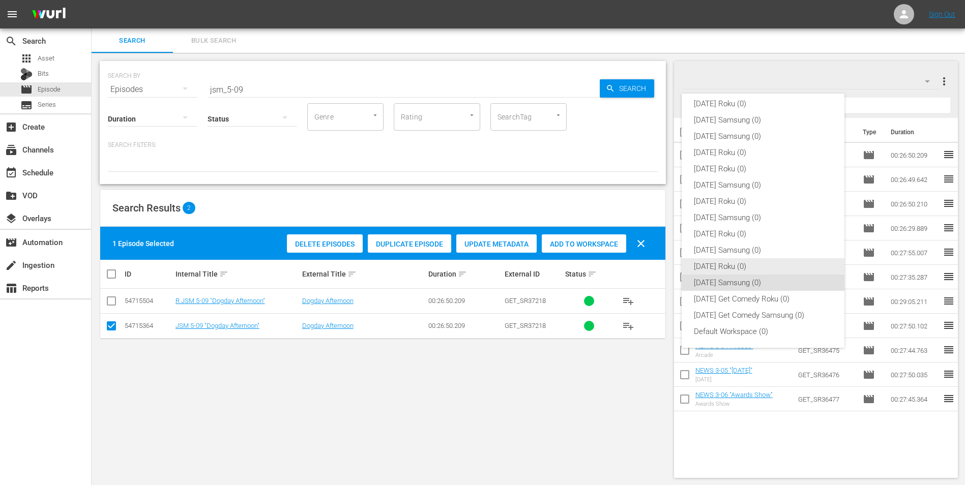
click at [746, 268] on div "[DATE] Roku (0)" at bounding box center [763, 266] width 138 height 16
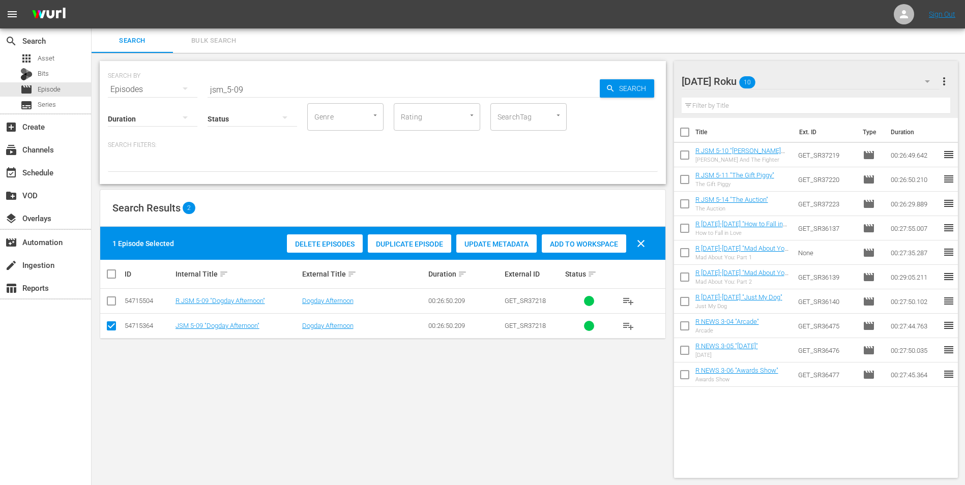
click at [108, 325] on input "checkbox" at bounding box center [111, 328] width 12 height 12
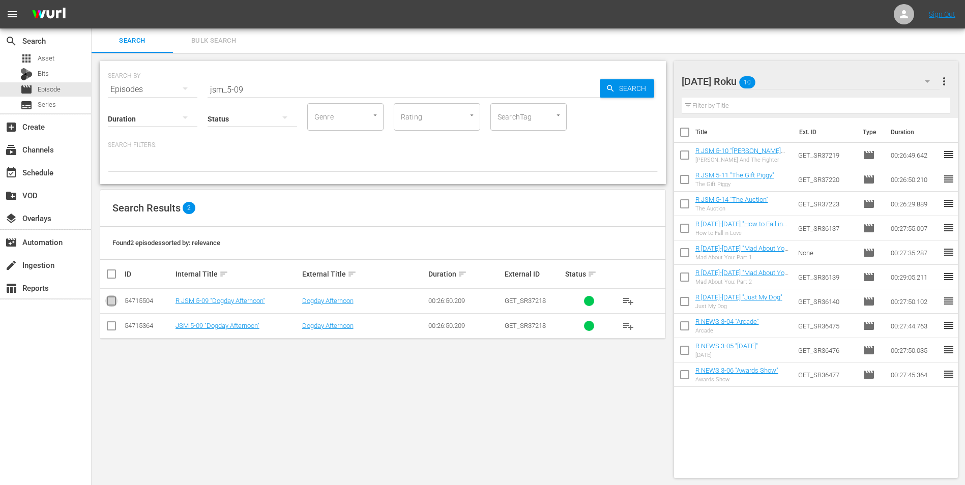
click at [110, 307] on input "checkbox" at bounding box center [111, 303] width 12 height 12
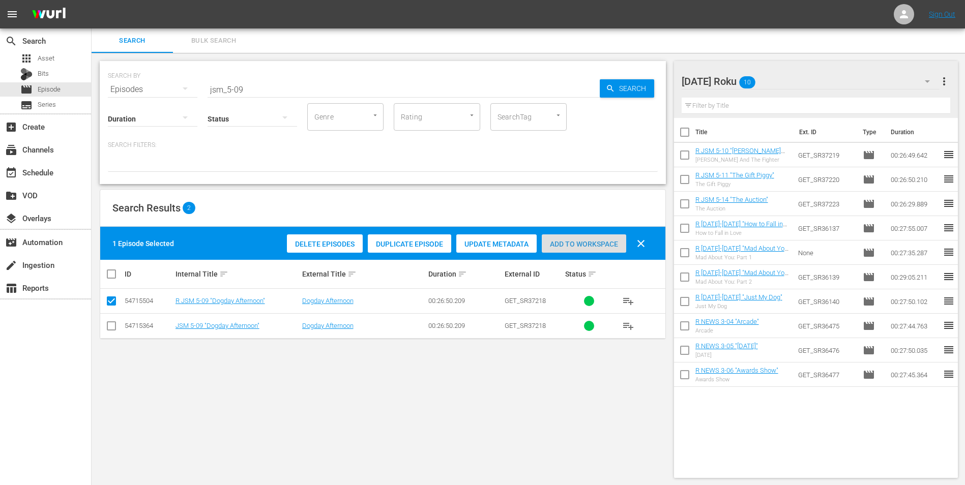
click at [592, 244] on span "Add to Workspace" at bounding box center [584, 244] width 84 height 8
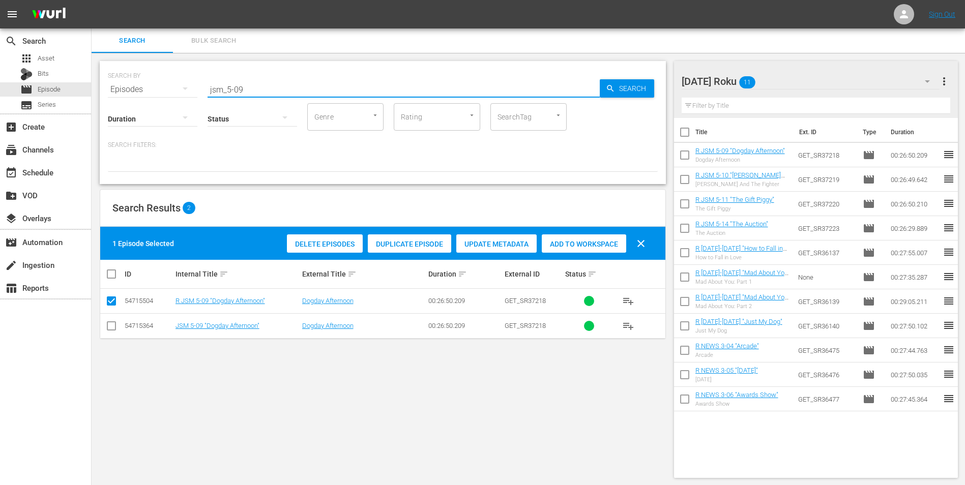
drag, startPoint x: 251, startPoint y: 93, endPoint x: 186, endPoint y: 90, distance: 65.6
click at [186, 90] on div "SEARCH BY Search By Episodes Search ID, Title, Description, Keywords, or Catego…" at bounding box center [383, 83] width 550 height 37
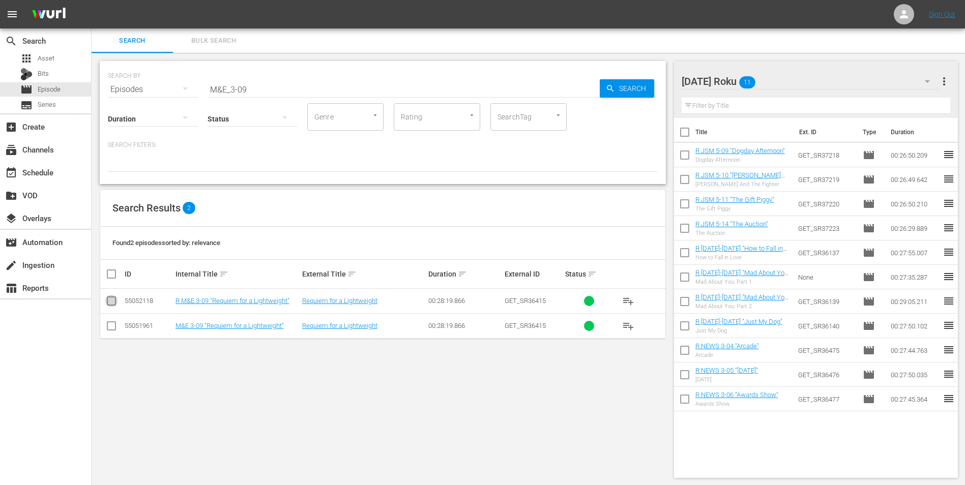
click at [111, 302] on input "checkbox" at bounding box center [111, 303] width 12 height 12
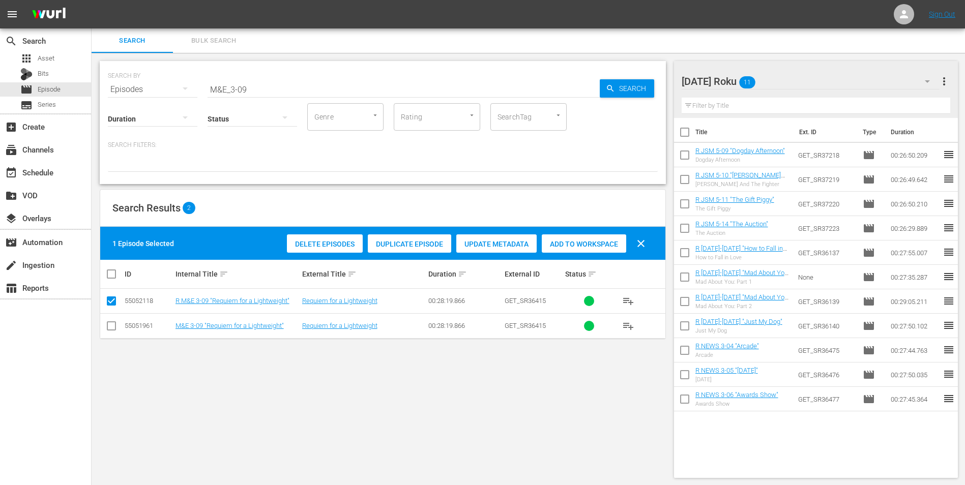
click at [571, 244] on span "Add to Workspace" at bounding box center [584, 244] width 84 height 8
click at [797, 82] on div "[DATE] Roku 12" at bounding box center [810, 81] width 258 height 28
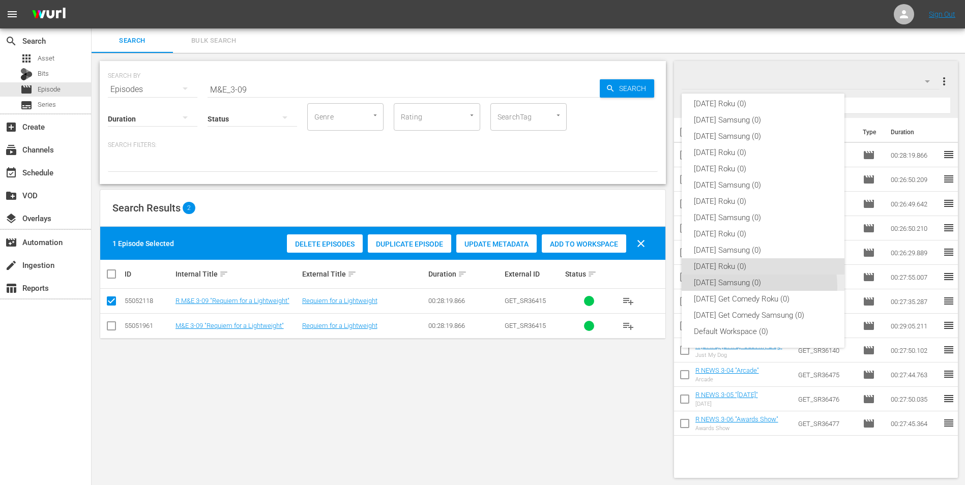
click at [751, 286] on div "[DATE] Samsung (0)" at bounding box center [763, 283] width 138 height 16
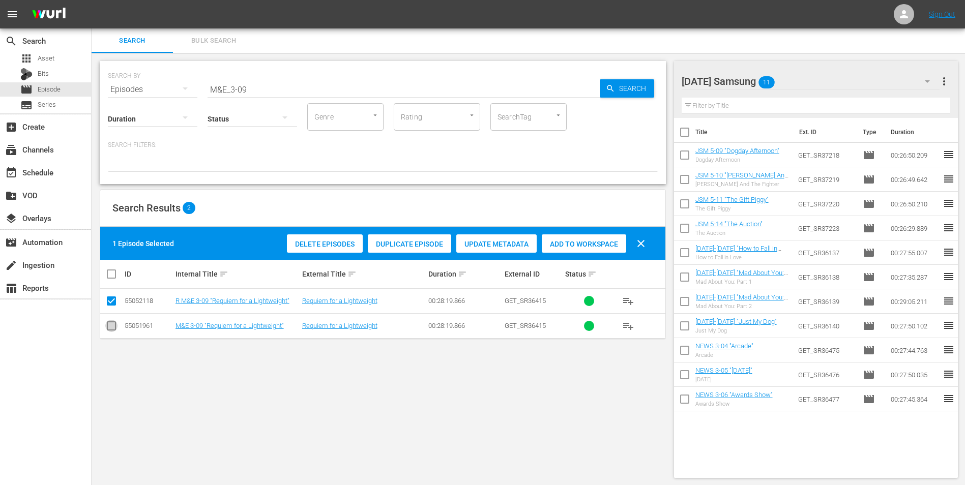
click at [108, 328] on input "checkbox" at bounding box center [111, 328] width 12 height 12
click at [110, 303] on input "checkbox" at bounding box center [111, 303] width 12 height 12
click at [561, 249] on div "Add to Workspace" at bounding box center [584, 243] width 84 height 19
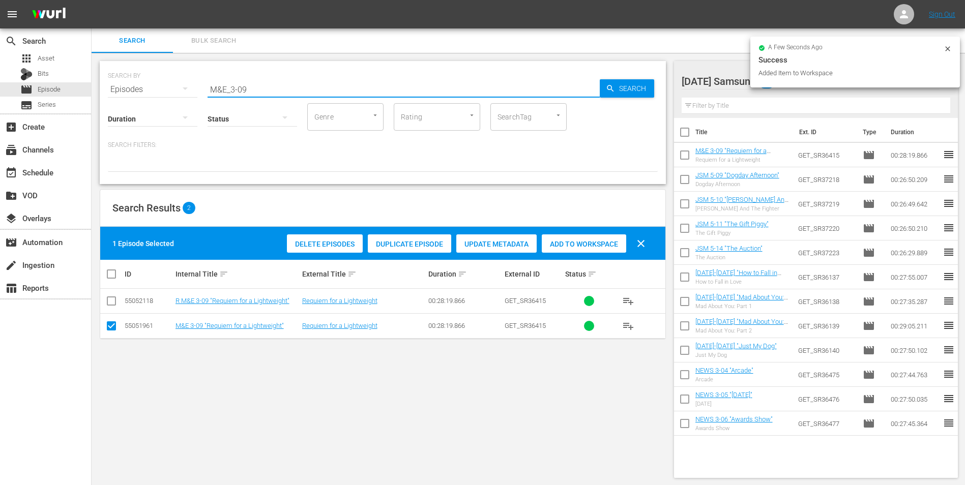
drag, startPoint x: 242, startPoint y: 93, endPoint x: 250, endPoint y: 92, distance: 8.7
click at [250, 92] on input "M&E_3-09" at bounding box center [403, 89] width 392 height 24
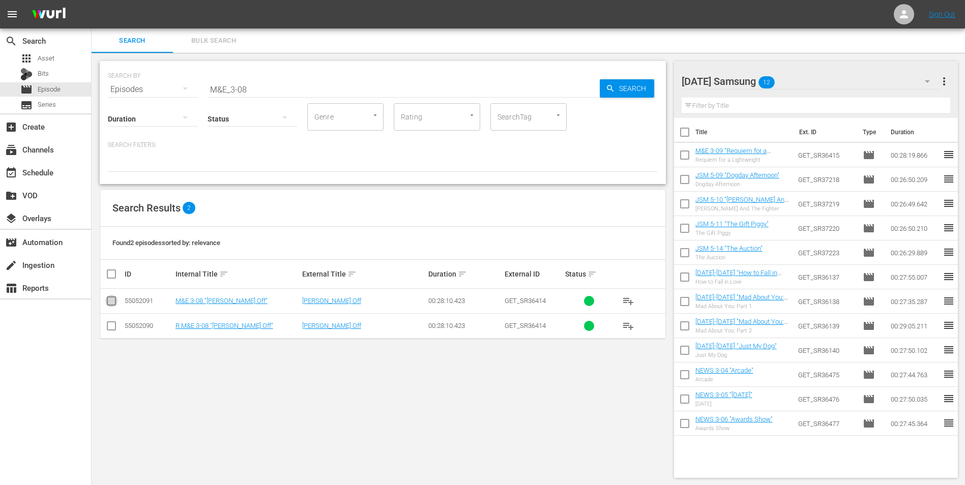
click at [110, 297] on input "checkbox" at bounding box center [111, 303] width 12 height 12
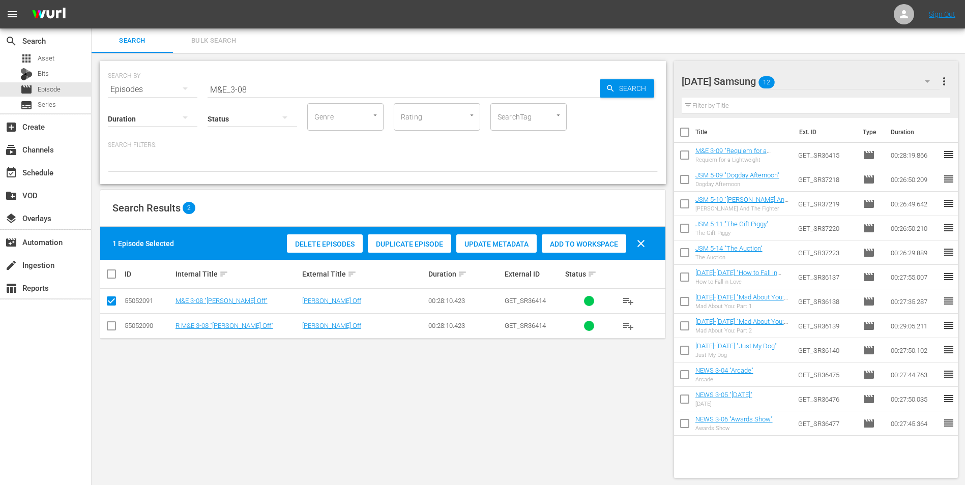
click at [558, 244] on span "Add to Workspace" at bounding box center [584, 244] width 84 height 8
click at [803, 81] on div "[DATE] Samsung 13" at bounding box center [810, 81] width 258 height 28
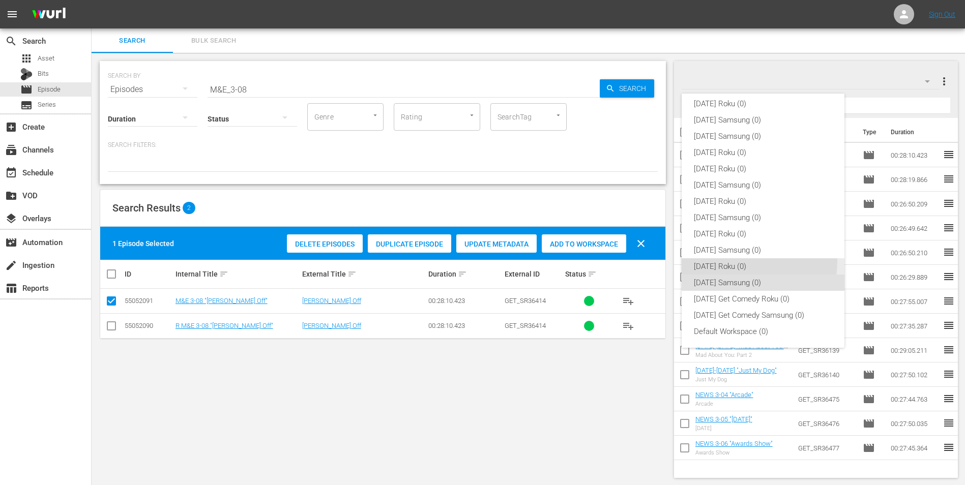
click at [737, 261] on div "[DATE] Roku (0)" at bounding box center [763, 266] width 138 height 16
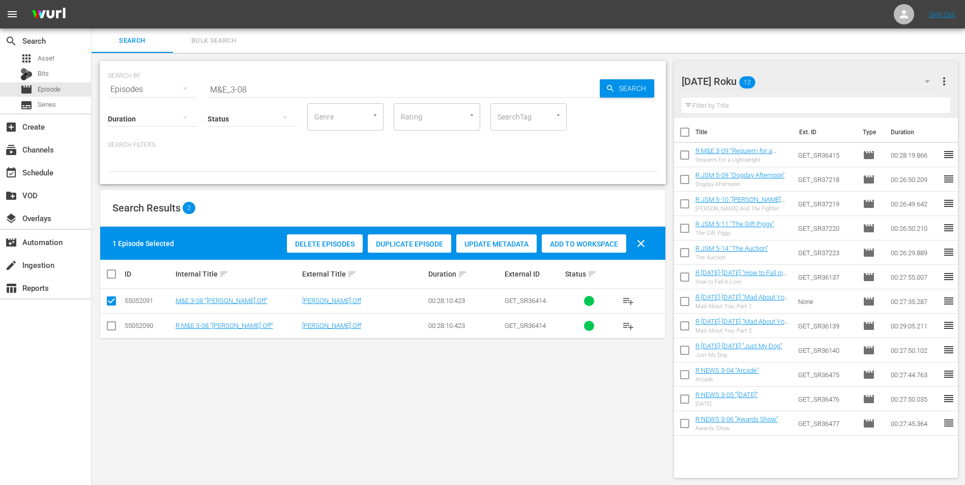
click at [111, 326] on input "checkbox" at bounding box center [111, 328] width 12 height 12
click at [111, 297] on input "checkbox" at bounding box center [111, 303] width 12 height 12
click at [590, 245] on span "Add to Workspace" at bounding box center [584, 244] width 84 height 8
click at [789, 86] on div "[DATE] Roku 13" at bounding box center [810, 81] width 258 height 28
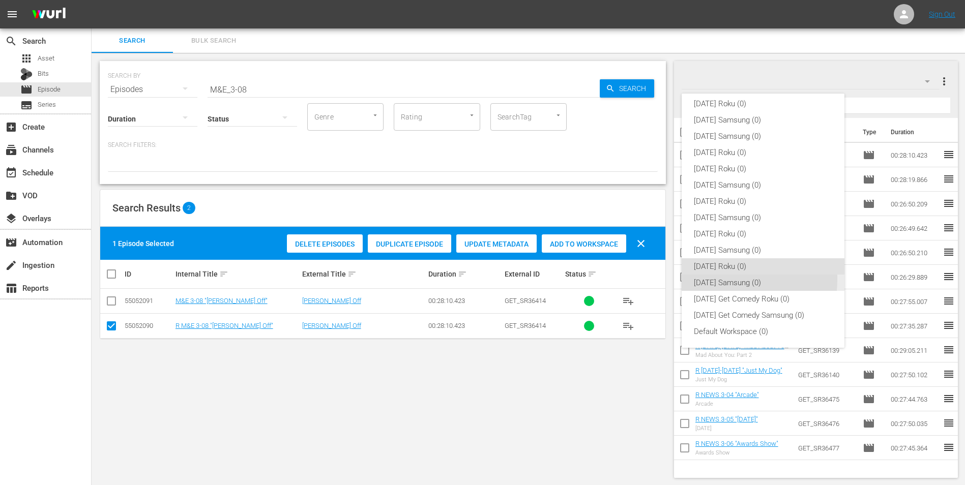
drag, startPoint x: 712, startPoint y: 279, endPoint x: 654, endPoint y: 295, distance: 59.7
click at [711, 279] on div "[DATE] Samsung (0)" at bounding box center [763, 283] width 138 height 16
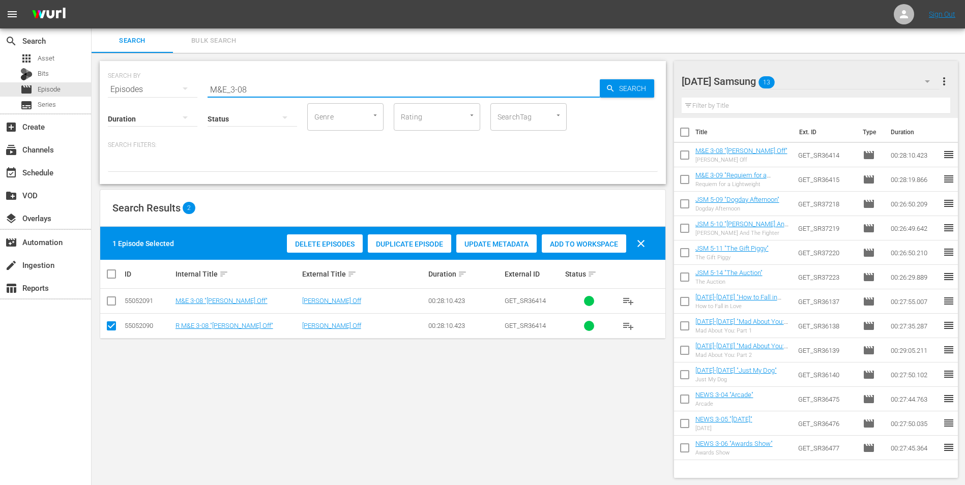
drag, startPoint x: 248, startPoint y: 86, endPoint x: 133, endPoint y: 127, distance: 122.2
click at [137, 117] on div "SEARCH BY Search By Episodes Search ID, Title, Description, Keywords, or Catego…" at bounding box center [383, 122] width 566 height 123
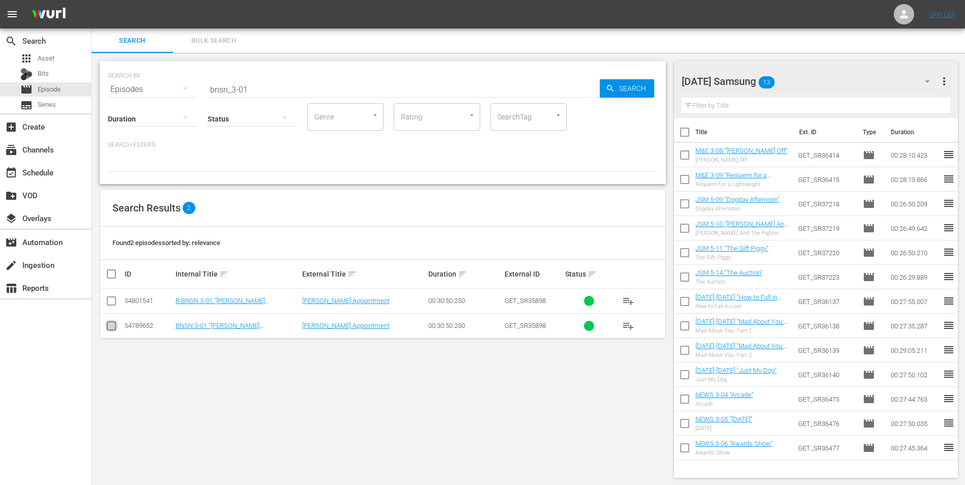
click at [107, 325] on input "checkbox" at bounding box center [111, 328] width 12 height 12
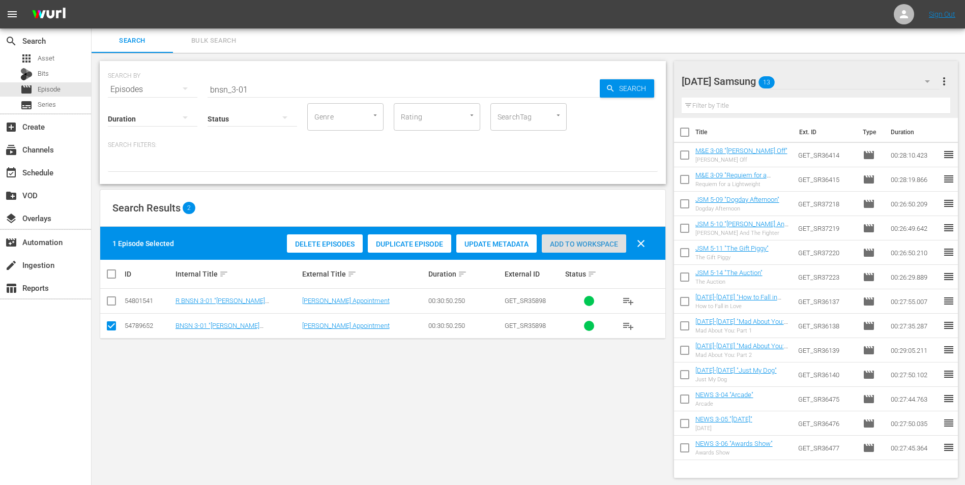
click at [583, 247] on span "Add to Workspace" at bounding box center [584, 244] width 84 height 8
click at [794, 83] on div "[DATE] Samsung 14" at bounding box center [810, 81] width 258 height 28
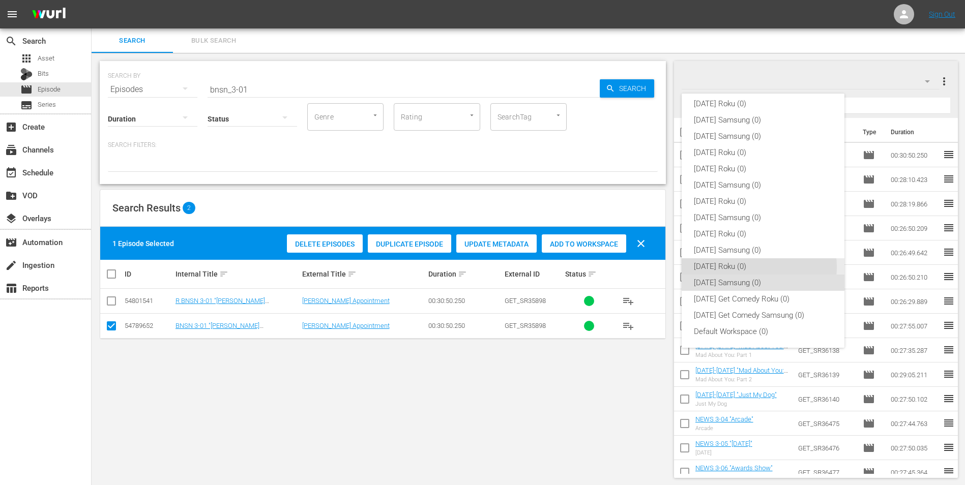
drag, startPoint x: 749, startPoint y: 267, endPoint x: 515, endPoint y: 269, distance: 233.9
click at [749, 266] on div "[DATE] Roku (0)" at bounding box center [763, 266] width 138 height 16
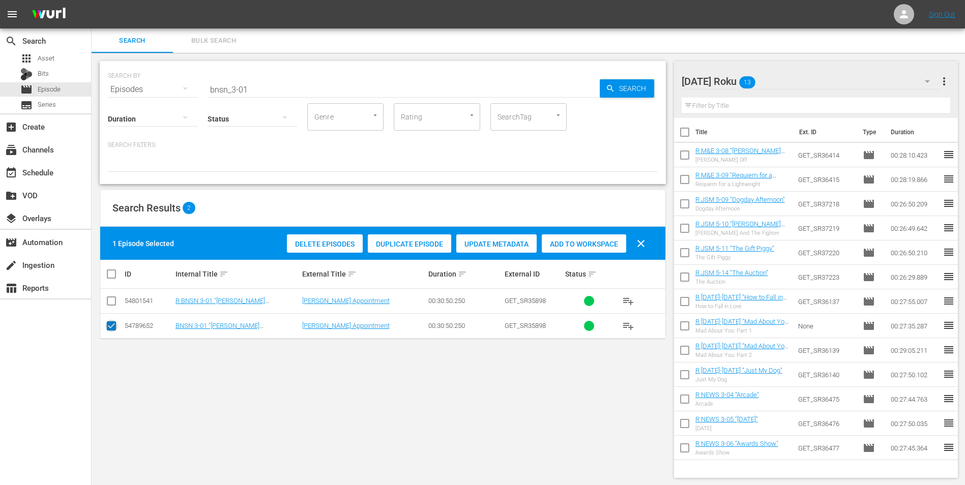
click at [113, 330] on input "checkbox" at bounding box center [111, 328] width 12 height 12
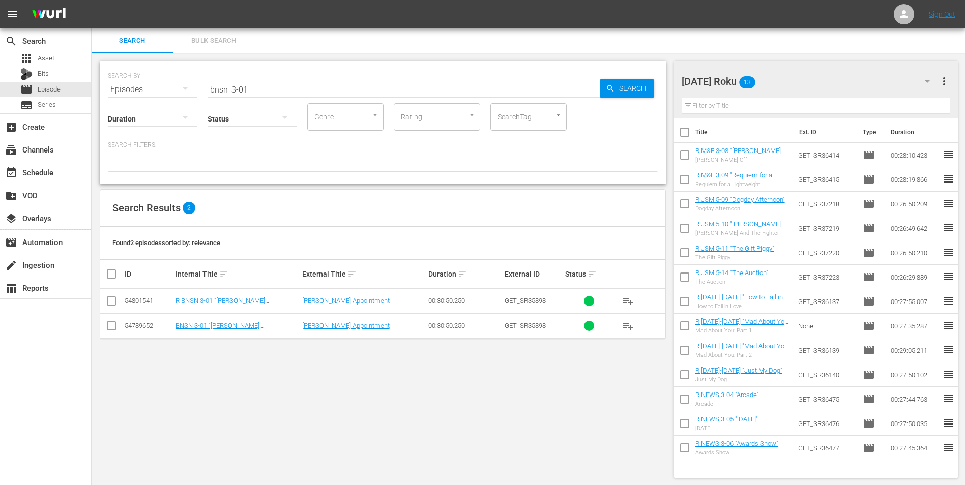
click at [117, 302] on input "checkbox" at bounding box center [111, 303] width 12 height 12
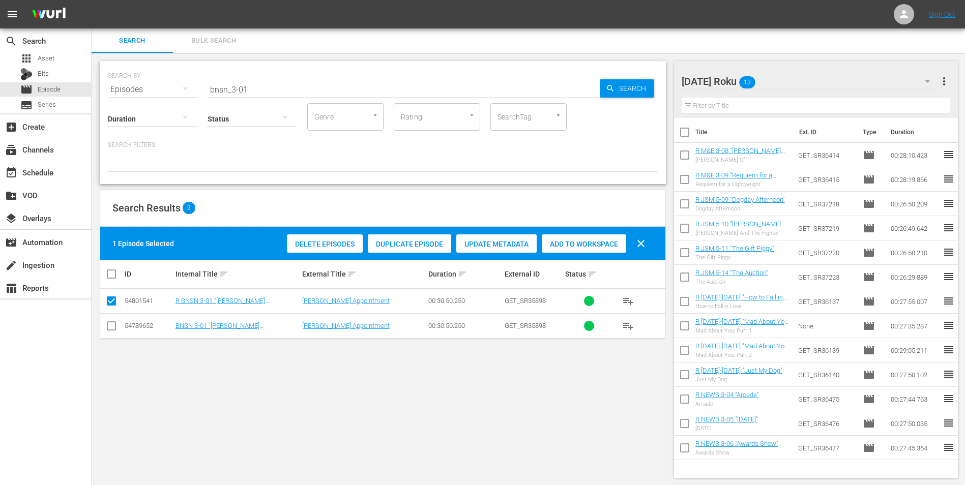
click at [566, 250] on div "Add to Workspace" at bounding box center [584, 243] width 84 height 19
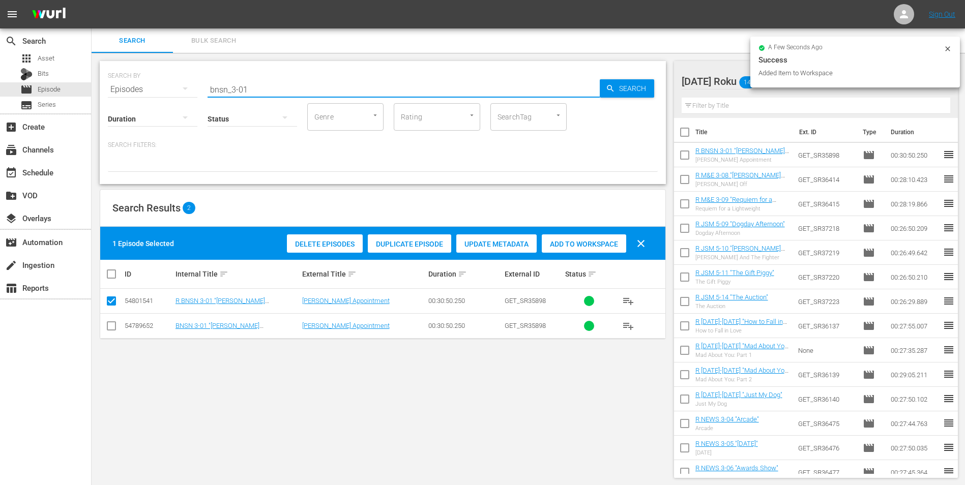
drag, startPoint x: 232, startPoint y: 86, endPoint x: 273, endPoint y: 75, distance: 42.8
click at [273, 75] on div "SEARCH BY Search By Episodes Search ID, Title, Description, Keywords, or Catego…" at bounding box center [383, 83] width 550 height 37
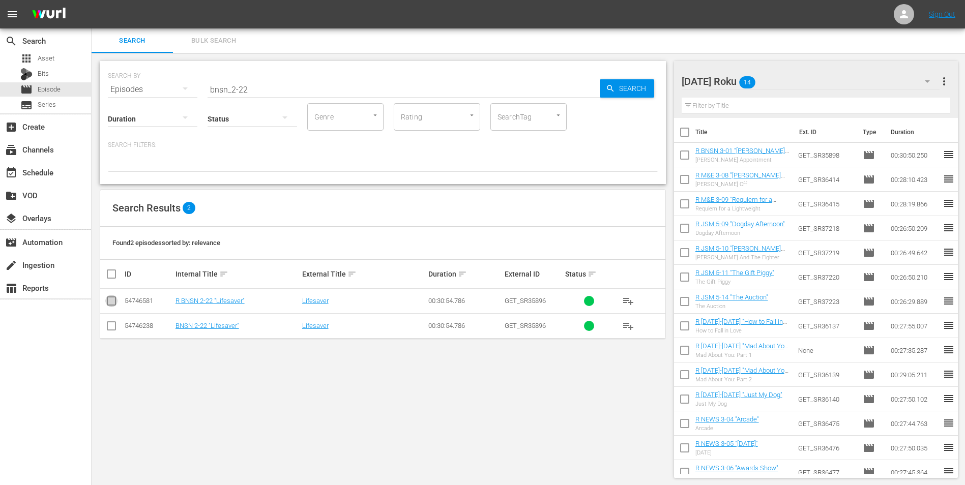
click at [110, 300] on input "checkbox" at bounding box center [111, 303] width 12 height 12
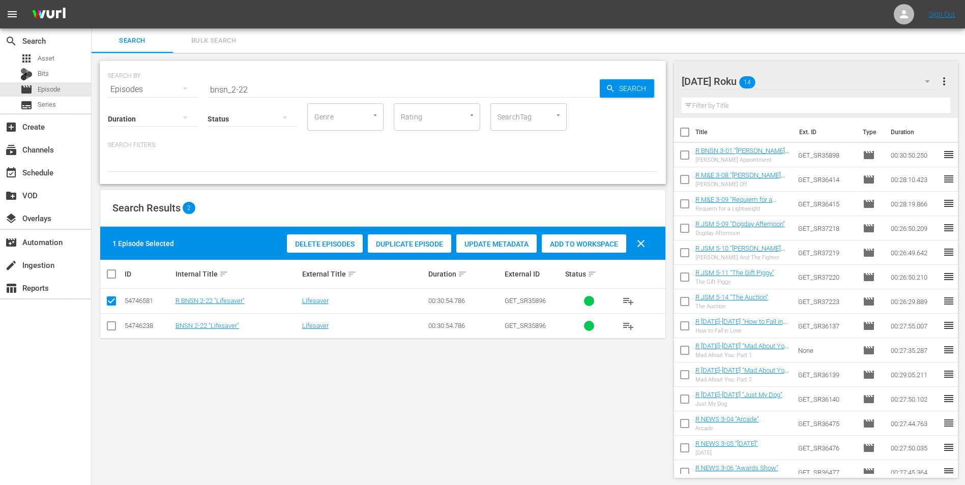
click at [592, 241] on span "Add to Workspace" at bounding box center [584, 244] width 84 height 8
click at [822, 75] on div "[DATE] Roku 15" at bounding box center [810, 81] width 258 height 28
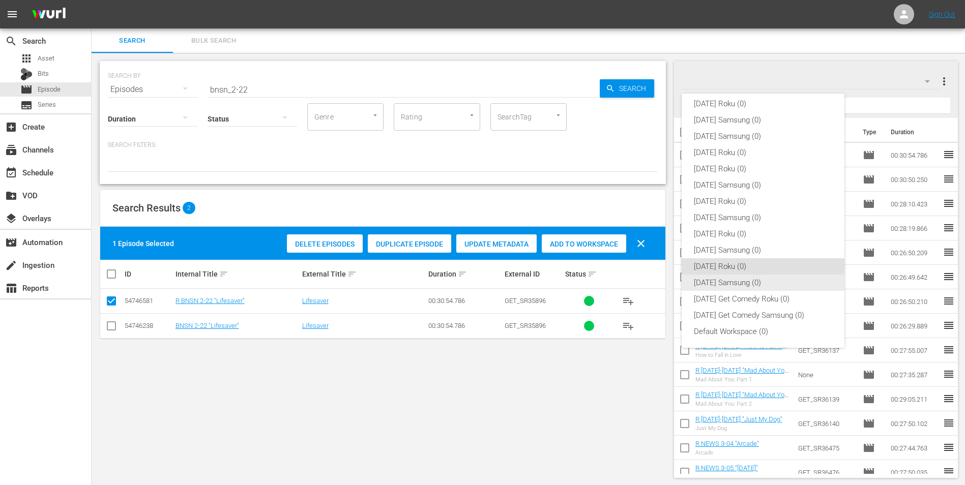
click at [754, 283] on div "[DATE] Samsung (0)" at bounding box center [763, 283] width 138 height 16
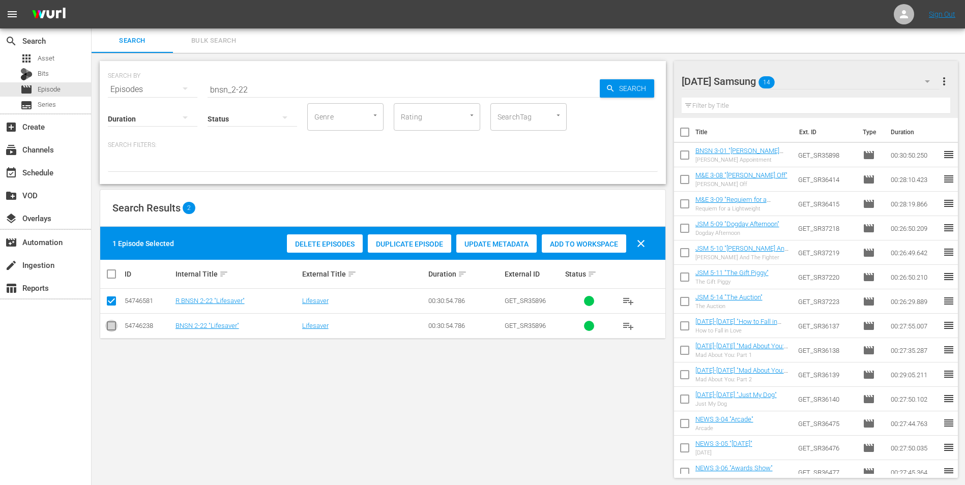
click at [115, 325] on input "checkbox" at bounding box center [111, 328] width 12 height 12
drag, startPoint x: 109, startPoint y: 298, endPoint x: 229, endPoint y: 311, distance: 120.6
click at [110, 298] on input "checkbox" at bounding box center [111, 303] width 12 height 12
click at [575, 248] on div "Add to Workspace" at bounding box center [584, 243] width 84 height 19
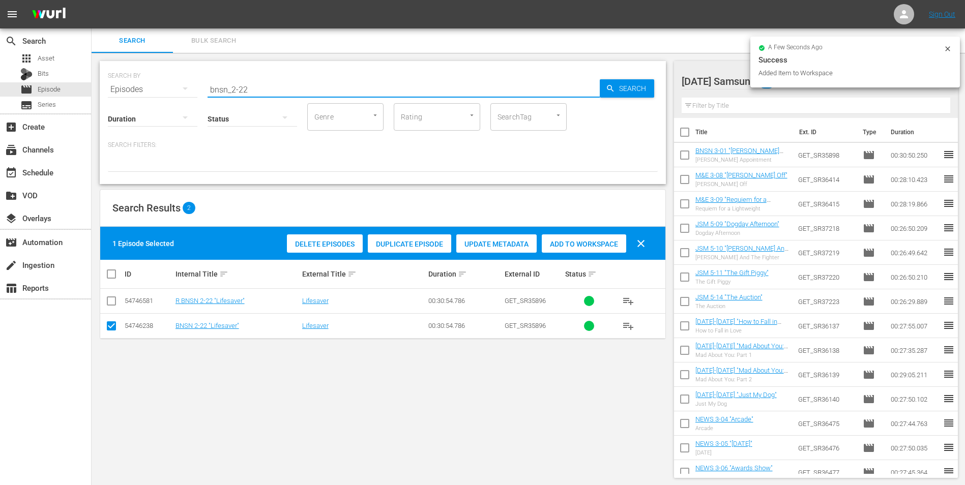
drag, startPoint x: 274, startPoint y: 89, endPoint x: 103, endPoint y: 110, distance: 171.6
click at [103, 110] on div "SEARCH BY Search By Episodes Search ID, Title, Description, Keywords, or Catego…" at bounding box center [383, 122] width 566 height 123
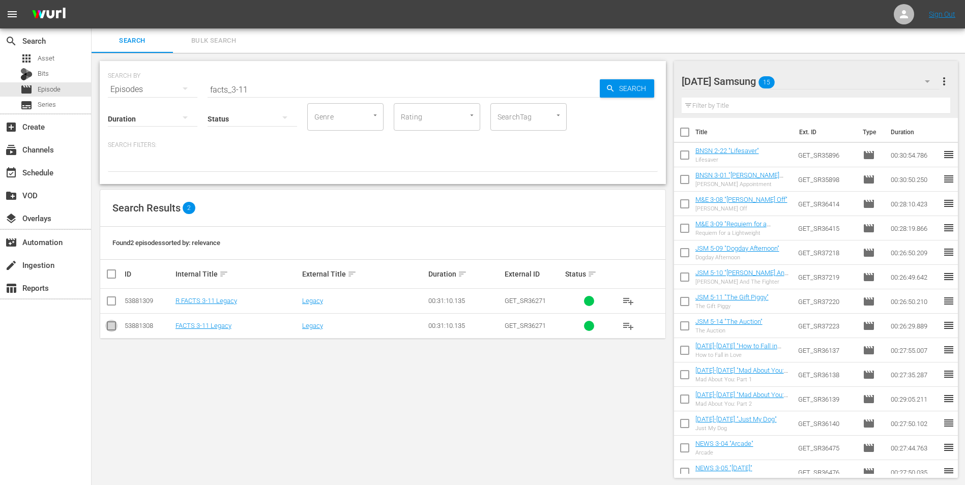
click at [114, 332] on input "checkbox" at bounding box center [111, 328] width 12 height 12
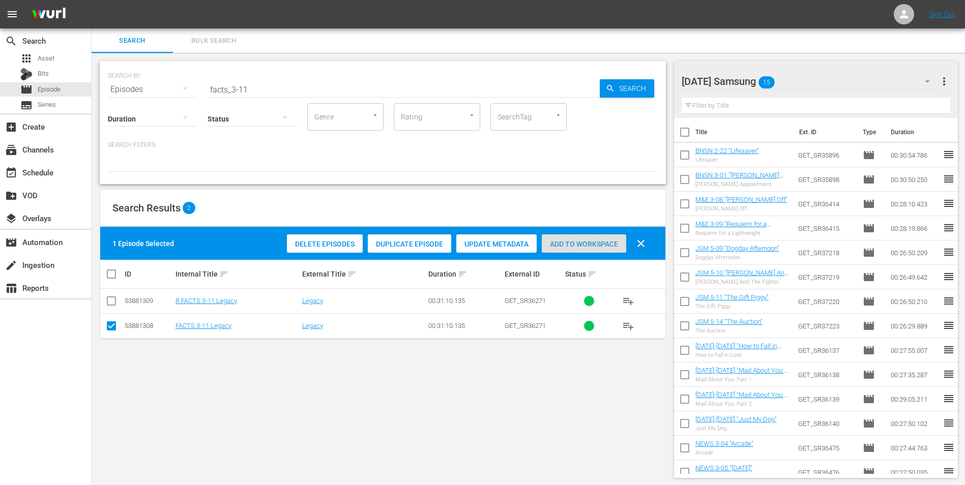
click at [590, 242] on span "Add to Workspace" at bounding box center [584, 244] width 84 height 8
click at [816, 72] on div "[DATE] Samsung 16" at bounding box center [810, 81] width 258 height 28
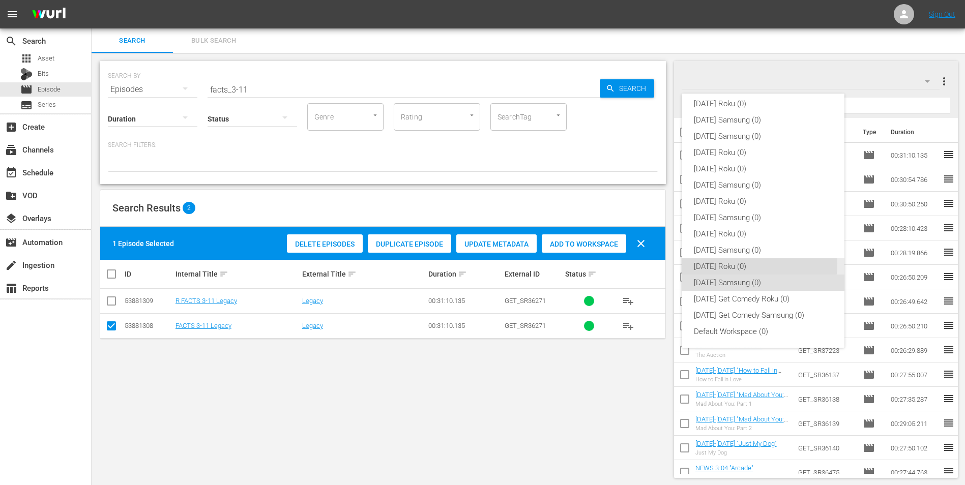
click at [756, 264] on div "[DATE] Roku (0)" at bounding box center [763, 266] width 138 height 16
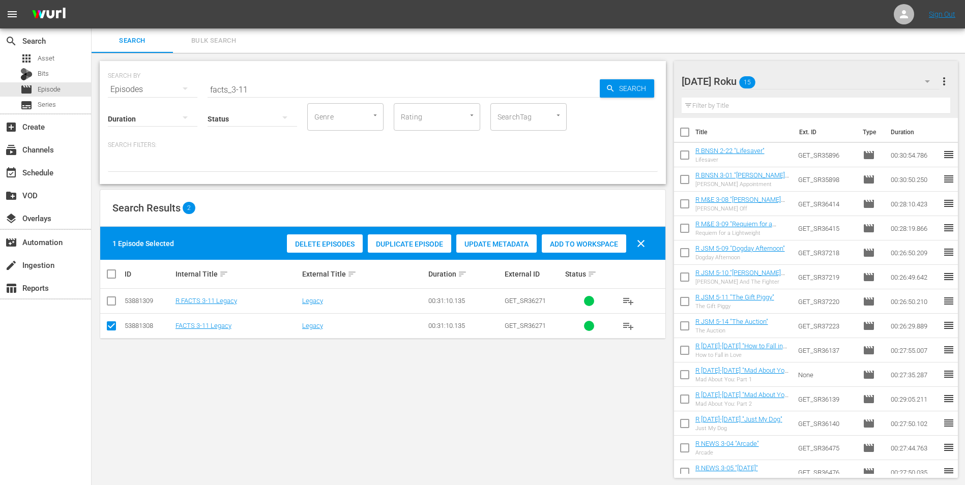
click at [111, 333] on input "checkbox" at bounding box center [111, 328] width 12 height 12
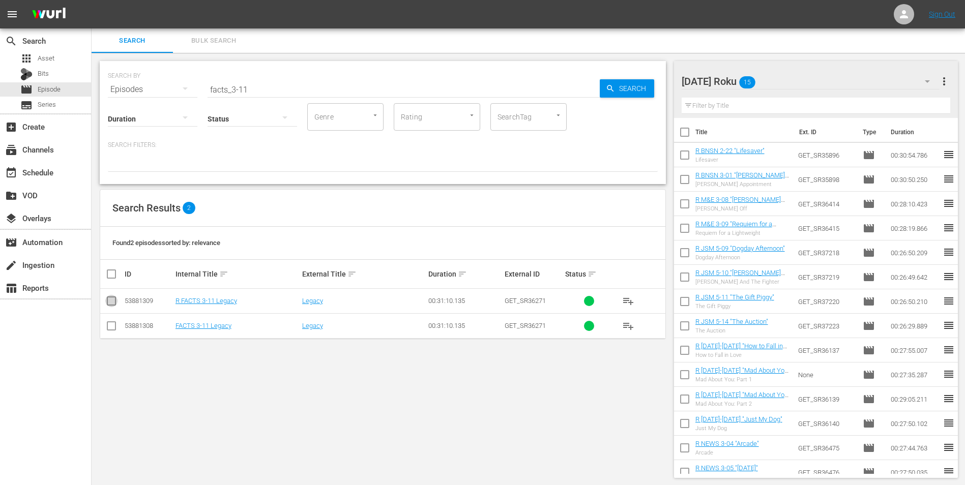
click at [109, 303] on input "checkbox" at bounding box center [111, 303] width 12 height 12
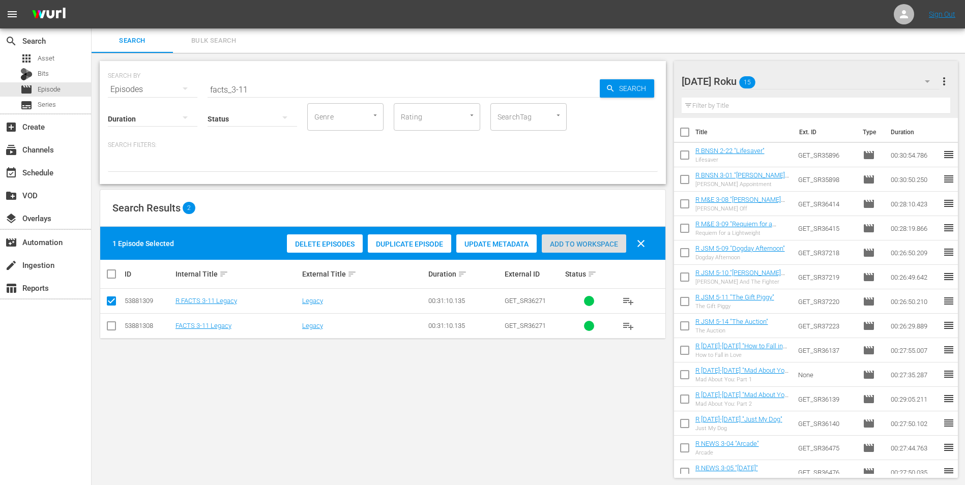
click at [573, 243] on span "Add to Workspace" at bounding box center [584, 244] width 84 height 8
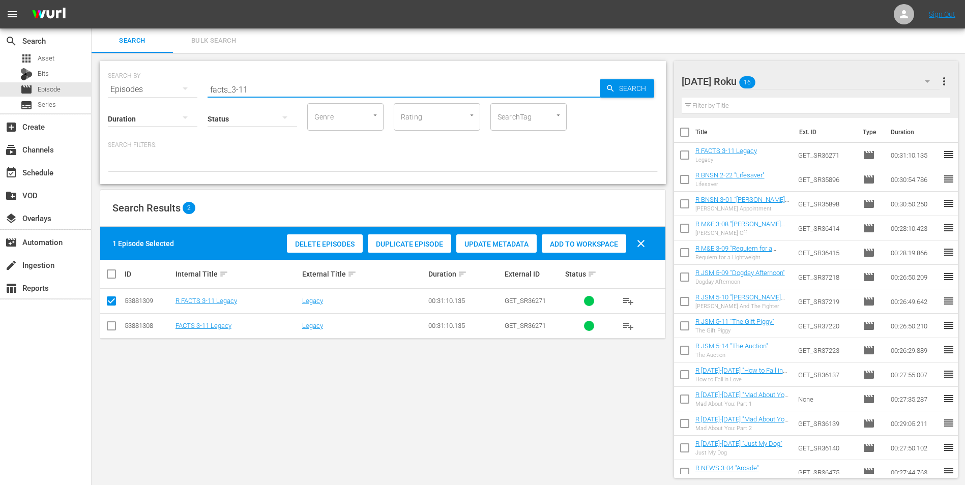
drag, startPoint x: 246, startPoint y: 88, endPoint x: 243, endPoint y: 93, distance: 5.5
click at [243, 93] on input "facts_3-11" at bounding box center [403, 89] width 392 height 24
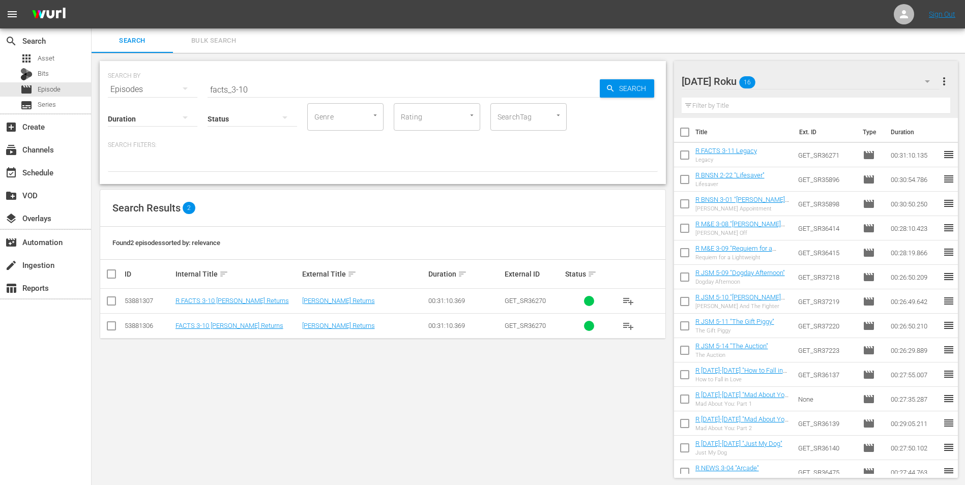
click at [803, 77] on div "[DATE] Roku 16" at bounding box center [810, 81] width 258 height 28
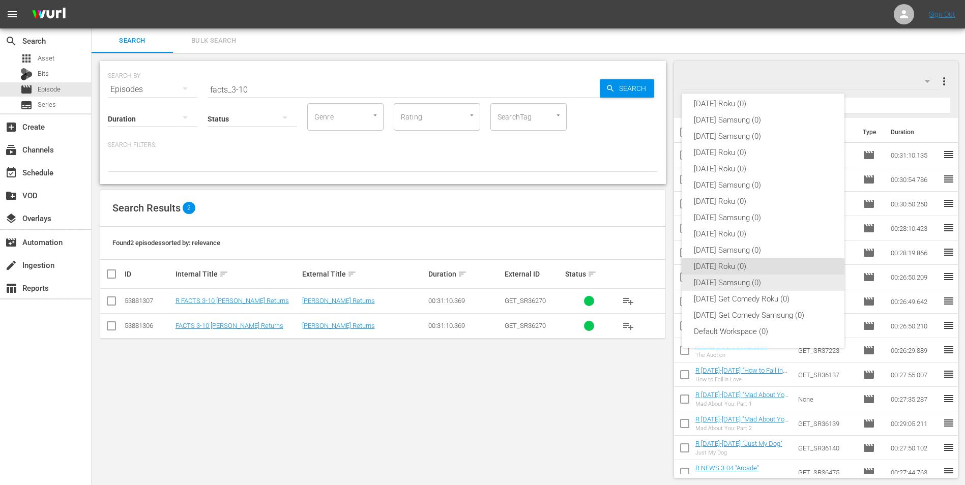
click at [736, 281] on div "[DATE] Samsung (0)" at bounding box center [763, 283] width 138 height 16
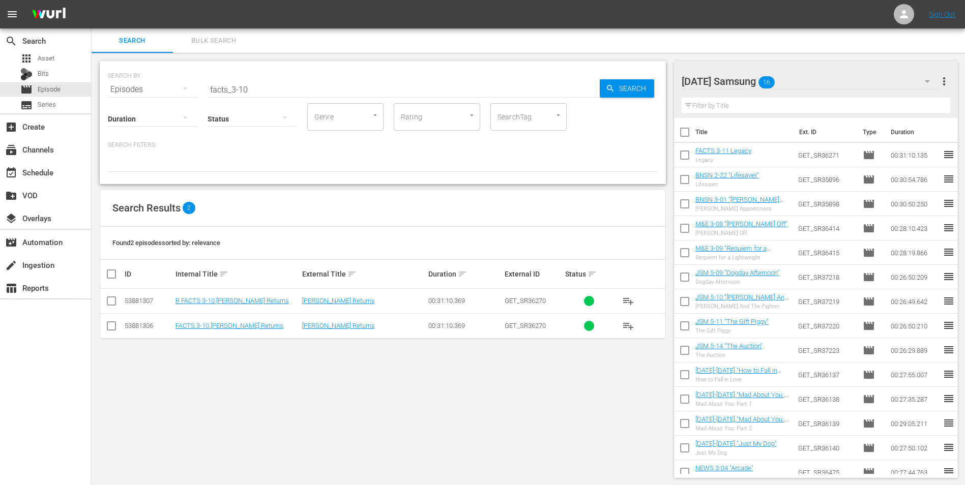
click at [110, 326] on input "checkbox" at bounding box center [111, 328] width 12 height 12
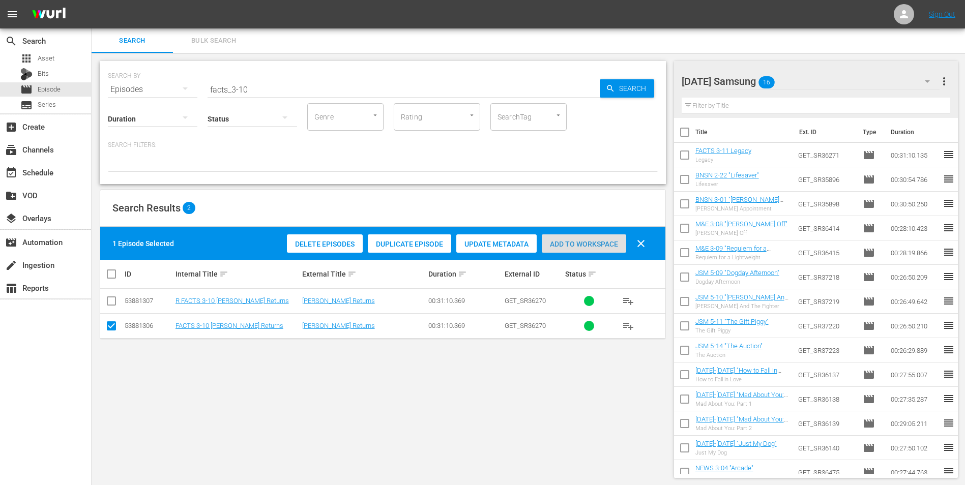
click at [571, 245] on span "Add to Workspace" at bounding box center [584, 244] width 84 height 8
click at [819, 78] on div "[DATE] Samsung 17" at bounding box center [810, 81] width 258 height 28
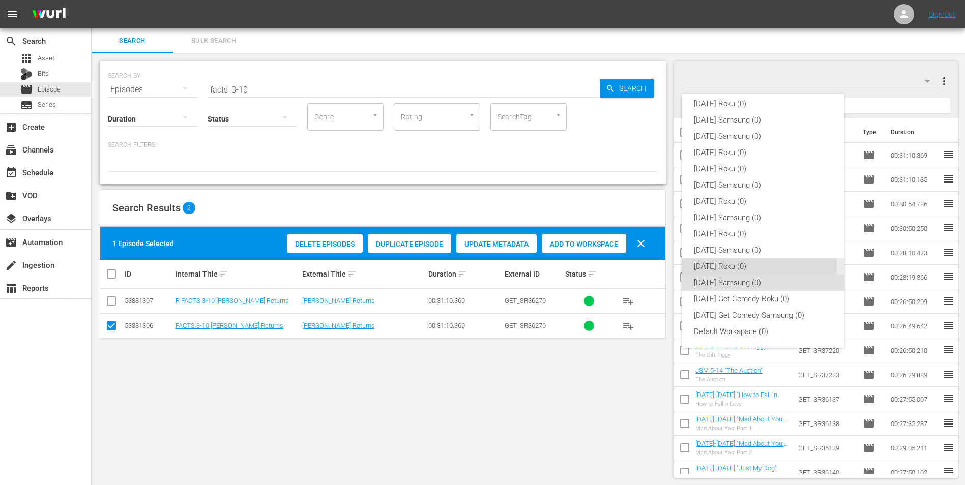
click at [732, 267] on div "[DATE] Roku (0)" at bounding box center [763, 266] width 138 height 16
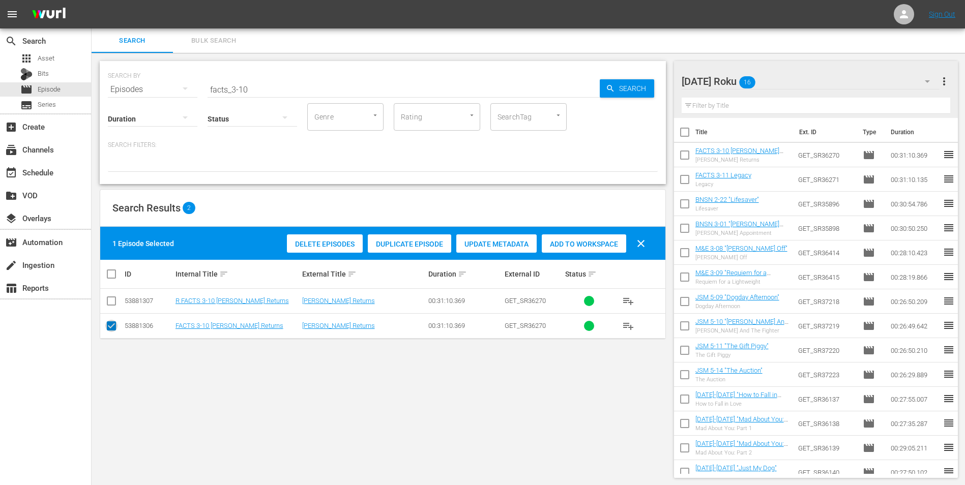
click at [110, 321] on icon at bounding box center [111, 326] width 12 height 12
drag, startPoint x: 110, startPoint y: 303, endPoint x: 102, endPoint y: 343, distance: 40.5
click at [110, 306] on input "checkbox" at bounding box center [111, 303] width 12 height 12
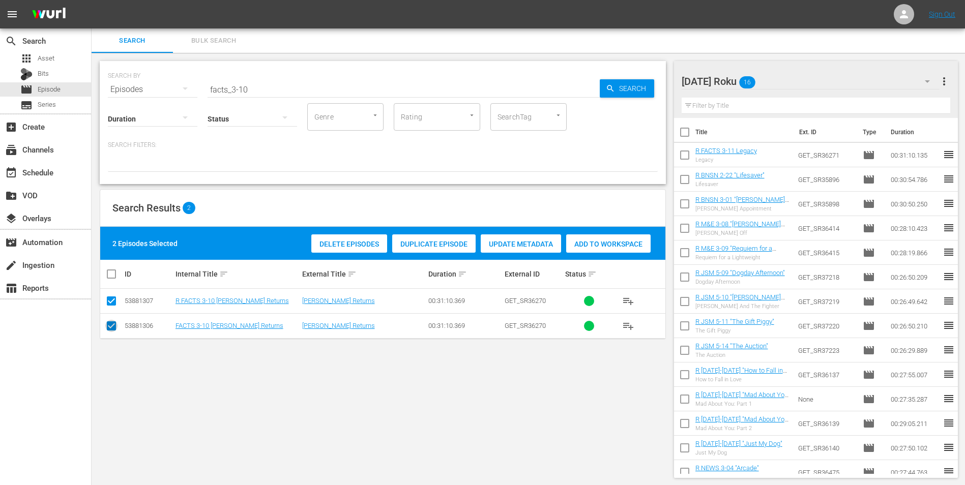
click at [109, 328] on input "checkbox" at bounding box center [111, 328] width 12 height 12
click at [582, 244] on span "Add to Workspace" at bounding box center [584, 244] width 84 height 8
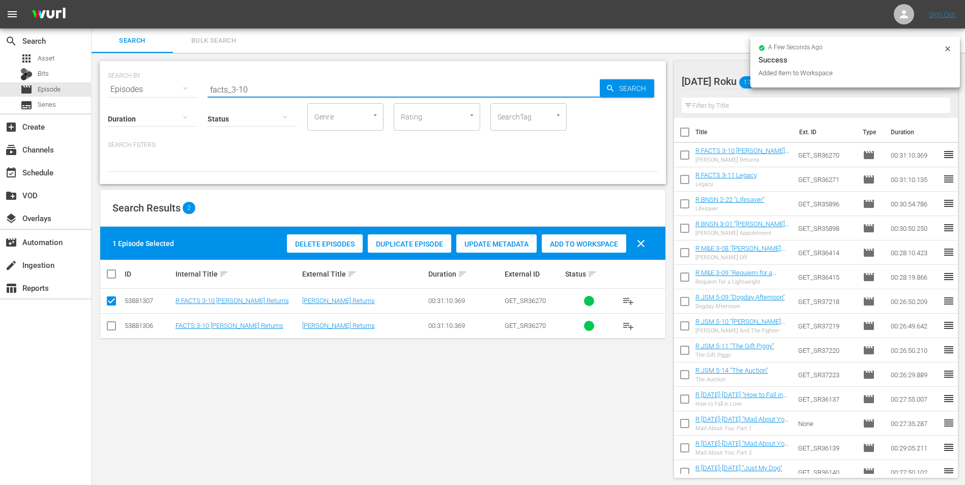
drag, startPoint x: 238, startPoint y: 89, endPoint x: 290, endPoint y: 107, distance: 54.5
click at [290, 107] on div "SEARCH BY Search By Episodes Search ID, Title, Description, Keywords, or Catego…" at bounding box center [383, 122] width 566 height 123
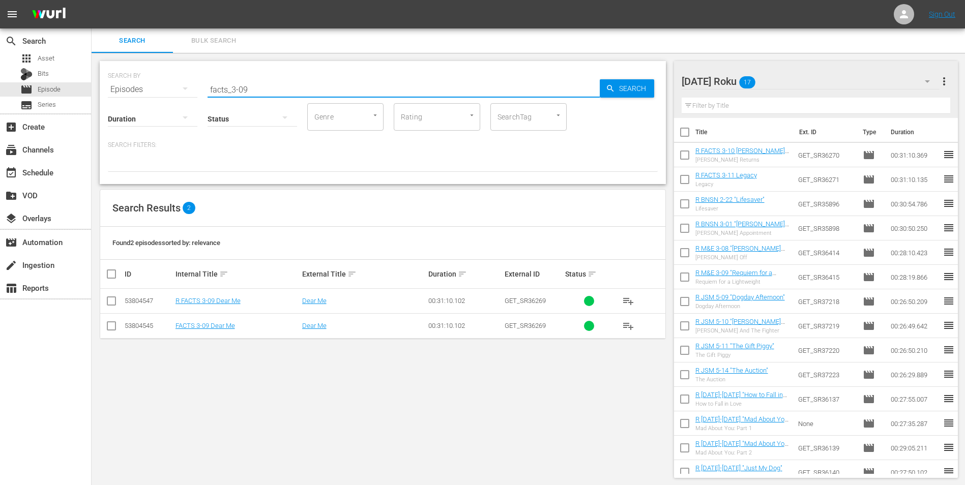
click at [109, 301] on input "checkbox" at bounding box center [111, 303] width 12 height 12
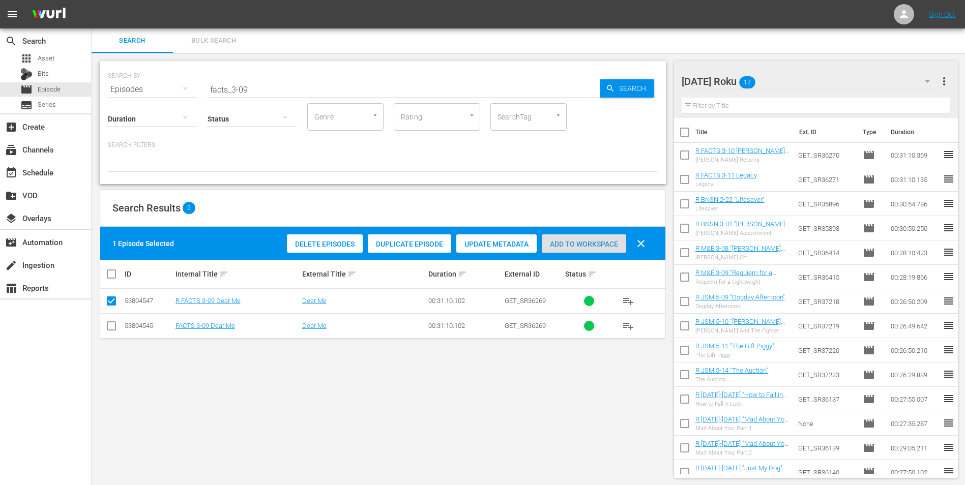
click at [611, 241] on span "Add to Workspace" at bounding box center [584, 244] width 84 height 8
click at [778, 81] on div "[DATE] Roku 18" at bounding box center [810, 81] width 258 height 28
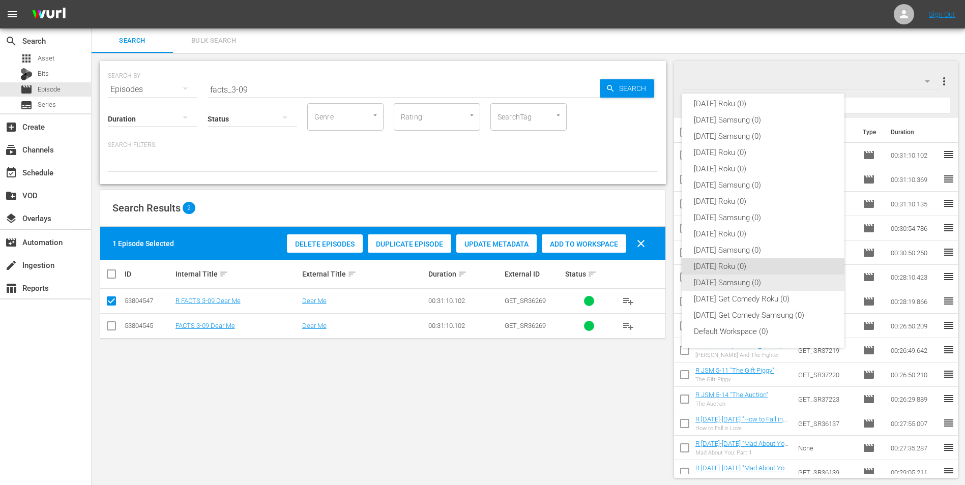
click at [720, 281] on div "[DATE] Samsung (0)" at bounding box center [763, 283] width 138 height 16
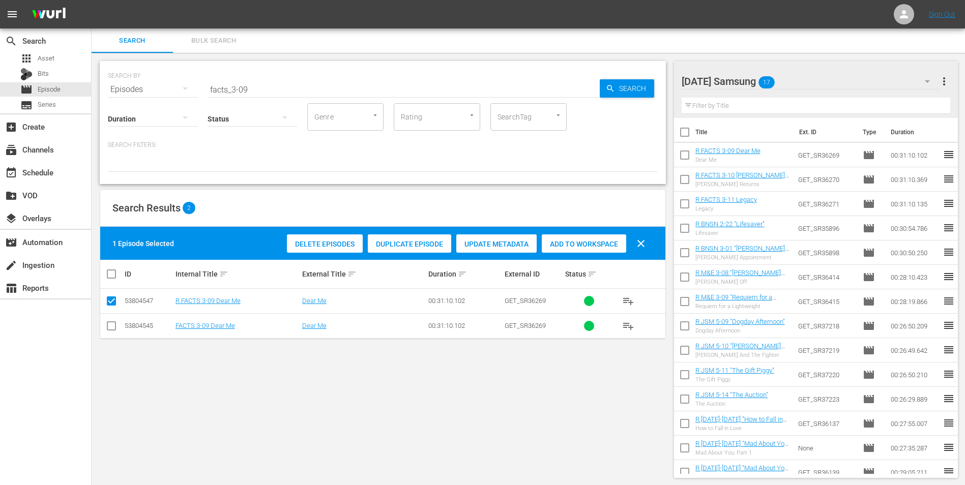
click at [114, 332] on input "checkbox" at bounding box center [111, 328] width 12 height 12
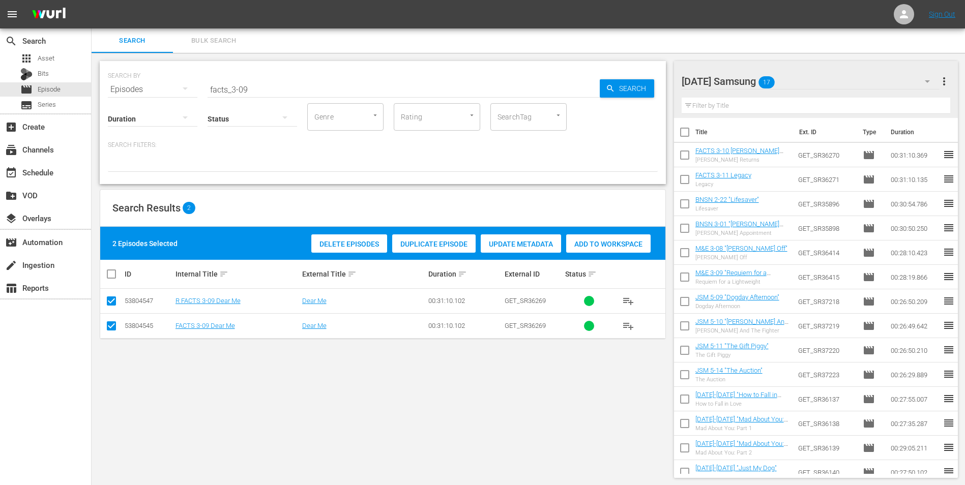
click at [115, 310] on td at bounding box center [111, 301] width 23 height 25
click at [112, 301] on input "checkbox" at bounding box center [111, 303] width 12 height 12
click at [593, 242] on span "Add to Workspace" at bounding box center [584, 244] width 84 height 8
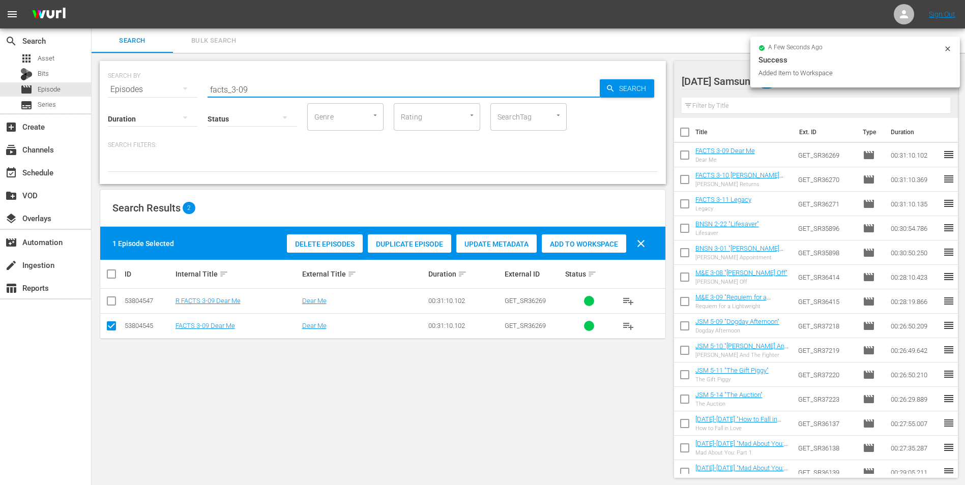
drag, startPoint x: 244, startPoint y: 85, endPoint x: 258, endPoint y: 93, distance: 15.7
click at [258, 93] on input "facts_3-09" at bounding box center [403, 89] width 392 height 24
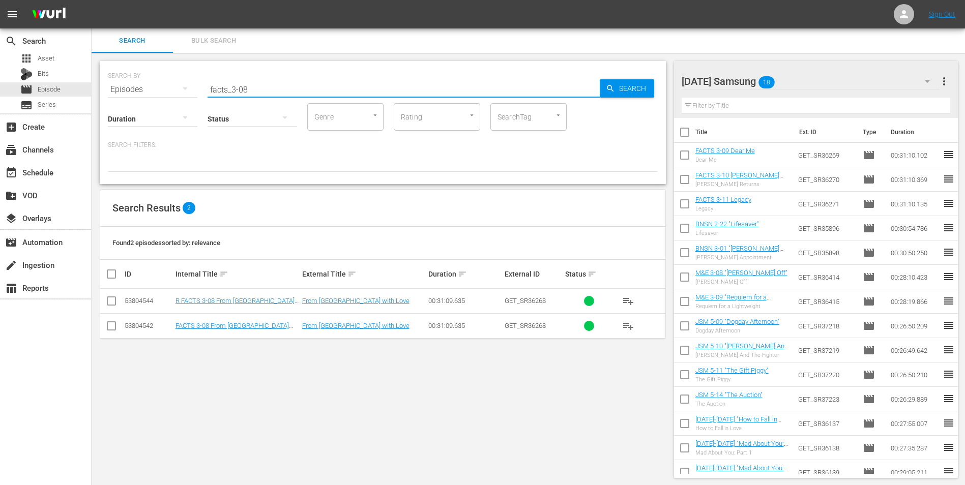
click at [113, 327] on input "checkbox" at bounding box center [111, 328] width 12 height 12
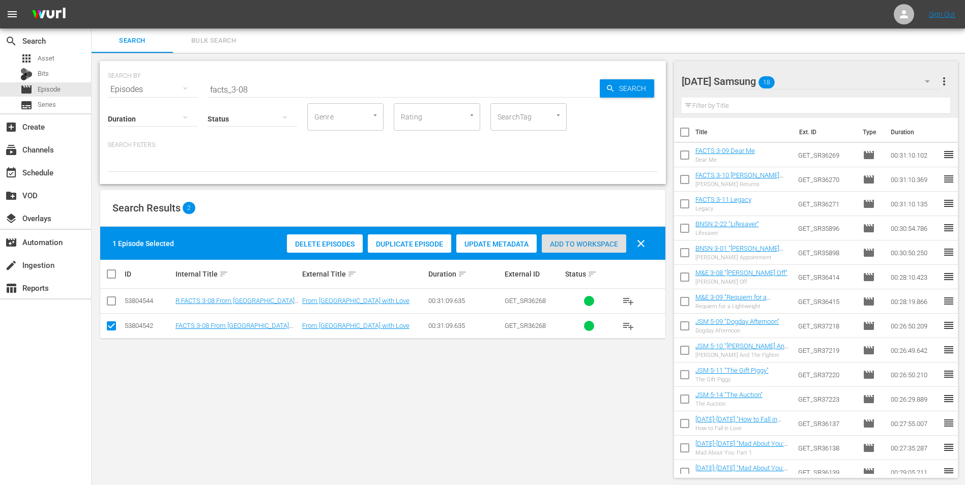
click at [580, 235] on div "Add to Workspace" at bounding box center [584, 243] width 84 height 19
click at [813, 83] on div "[DATE] Samsung 19" at bounding box center [810, 81] width 258 height 28
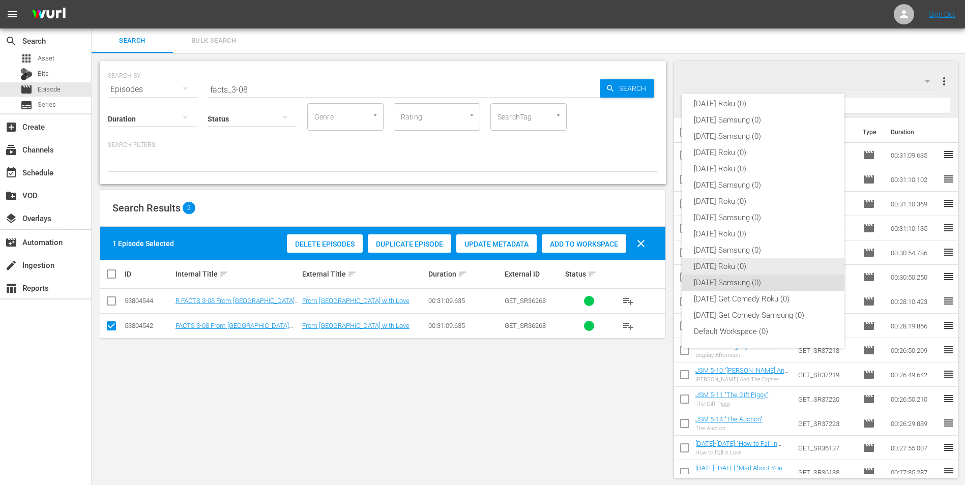
click at [734, 263] on div "[DATE] Roku (0)" at bounding box center [763, 266] width 138 height 16
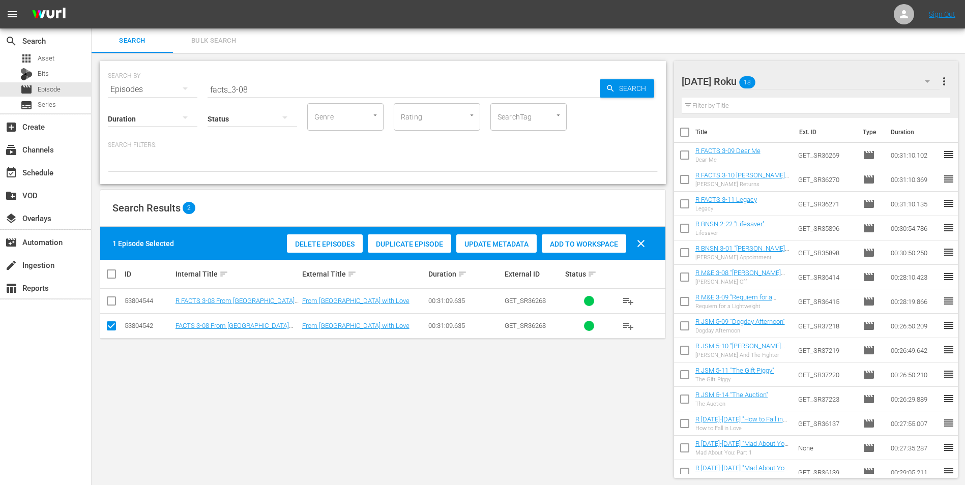
click at [111, 326] on input "checkbox" at bounding box center [111, 328] width 12 height 12
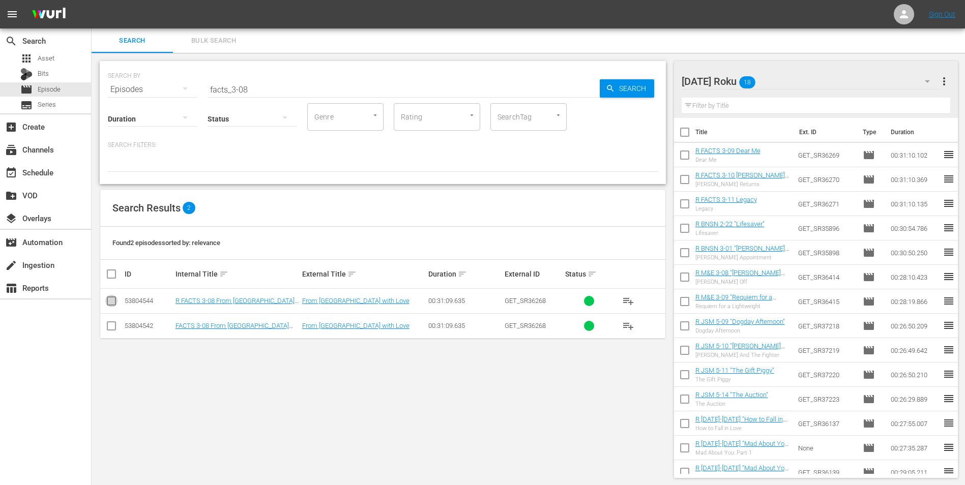
click at [115, 297] on input "checkbox" at bounding box center [111, 303] width 12 height 12
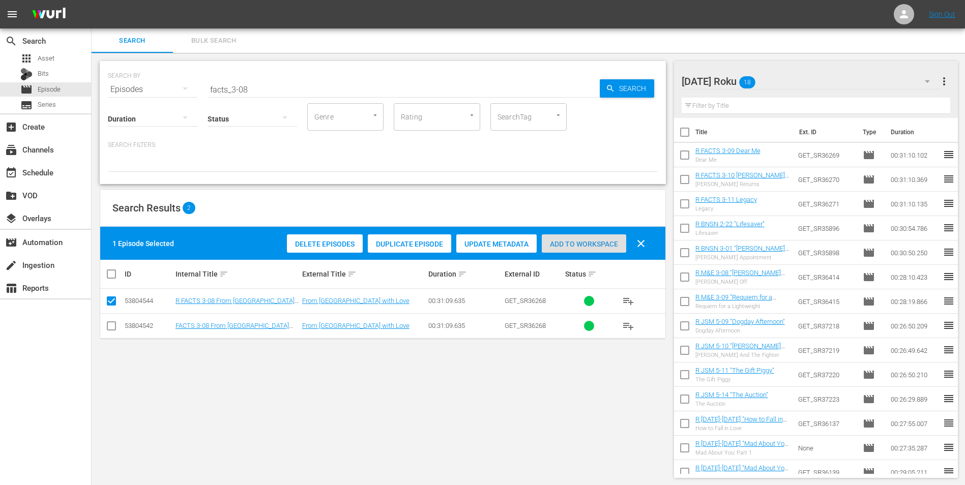
click at [593, 244] on span "Add to Workspace" at bounding box center [584, 244] width 84 height 8
click at [791, 78] on div "[DATE] Roku 19" at bounding box center [810, 81] width 258 height 28
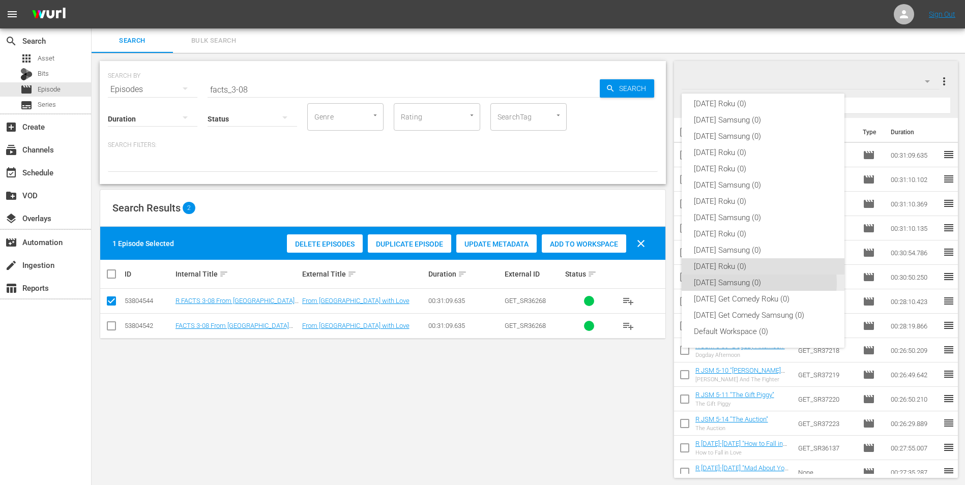
click at [753, 283] on div "[DATE] Samsung (0)" at bounding box center [763, 283] width 138 height 16
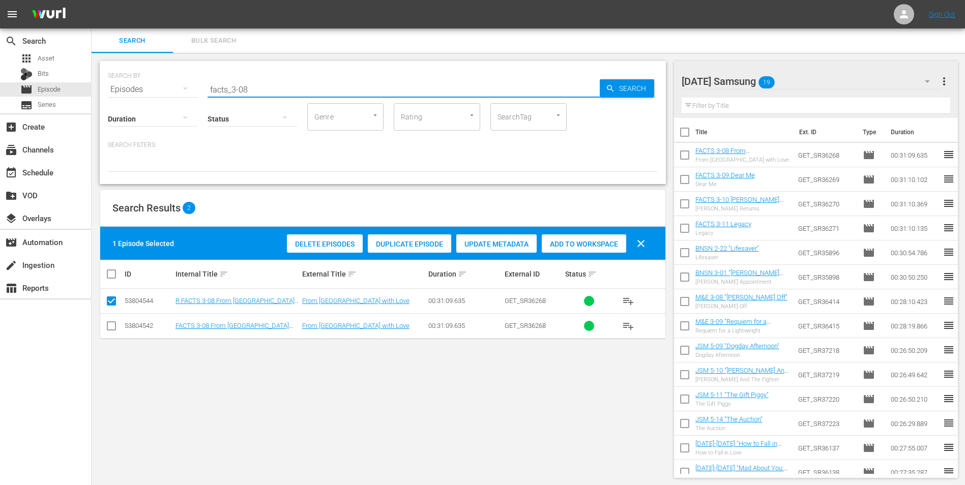
drag, startPoint x: 282, startPoint y: 88, endPoint x: 180, endPoint y: 81, distance: 102.0
click at [180, 81] on div "SEARCH BY Search By Episodes Search ID, Title, Description, Keywords, or Catego…" at bounding box center [383, 83] width 550 height 37
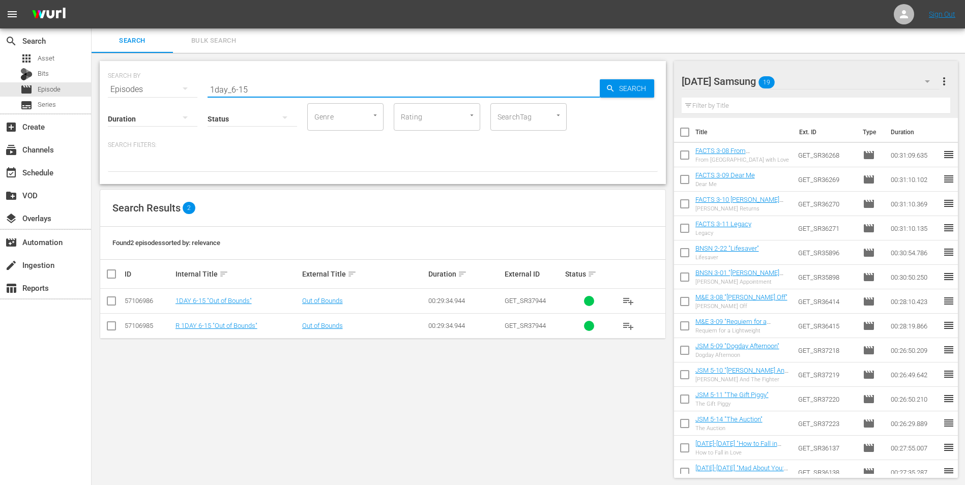
click at [107, 299] on input "checkbox" at bounding box center [111, 303] width 12 height 12
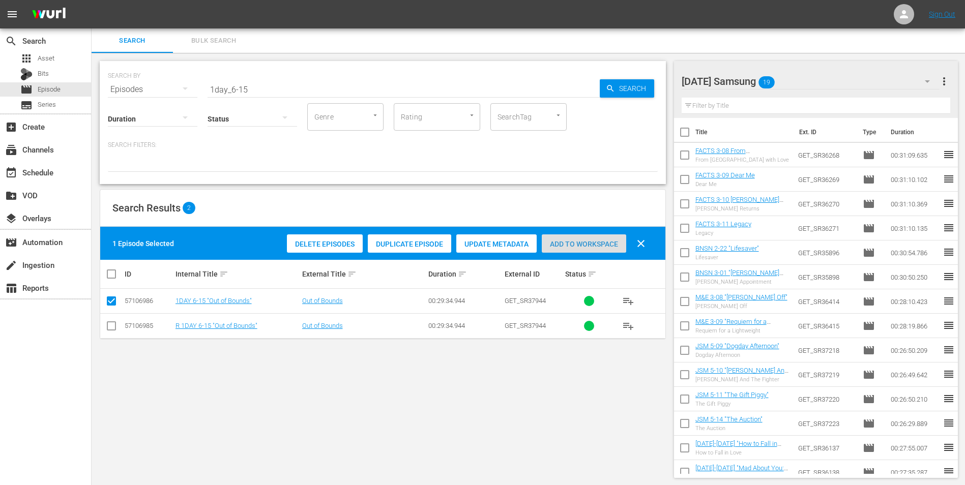
click at [578, 246] on span "Add to Workspace" at bounding box center [584, 244] width 84 height 8
click at [820, 82] on div "[DATE] Samsung 20" at bounding box center [810, 81] width 258 height 28
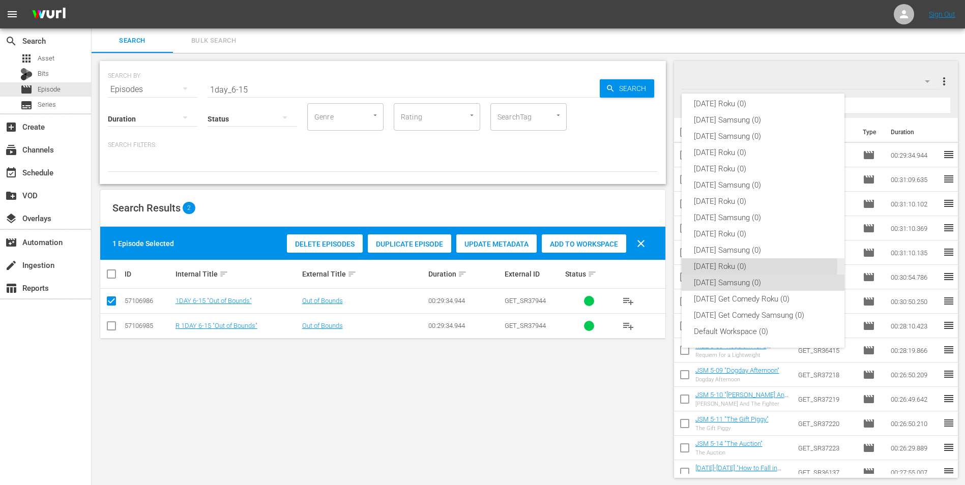
click at [735, 263] on div "[DATE] Roku (0)" at bounding box center [763, 266] width 138 height 16
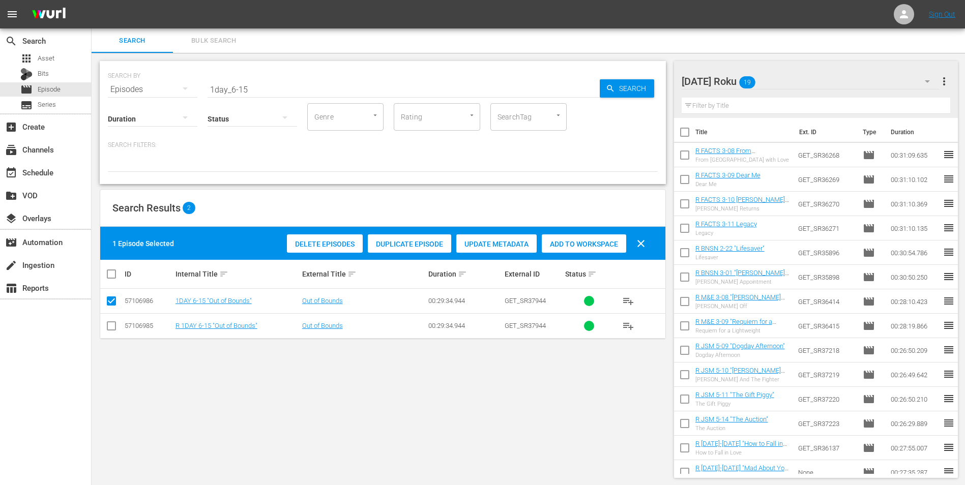
click at [113, 322] on input "checkbox" at bounding box center [111, 328] width 12 height 12
click at [112, 302] on input "checkbox" at bounding box center [111, 303] width 12 height 12
click at [557, 241] on span "Add to Workspace" at bounding box center [584, 244] width 84 height 8
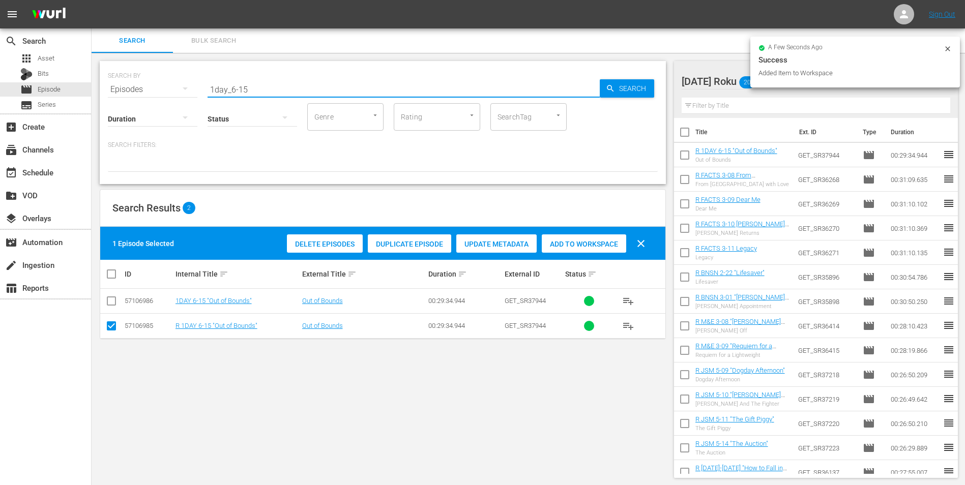
drag, startPoint x: 241, startPoint y: 88, endPoint x: 271, endPoint y: 99, distance: 32.3
click at [271, 99] on div "SEARCH BY Search By Episodes Search ID, Title, Description, Keywords, or Catego…" at bounding box center [383, 122] width 566 height 123
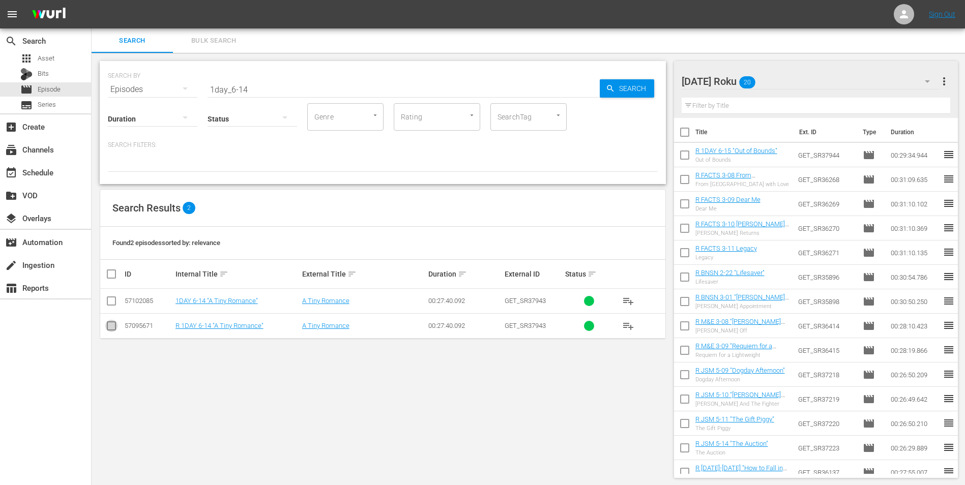
click at [114, 329] on input "checkbox" at bounding box center [111, 328] width 12 height 12
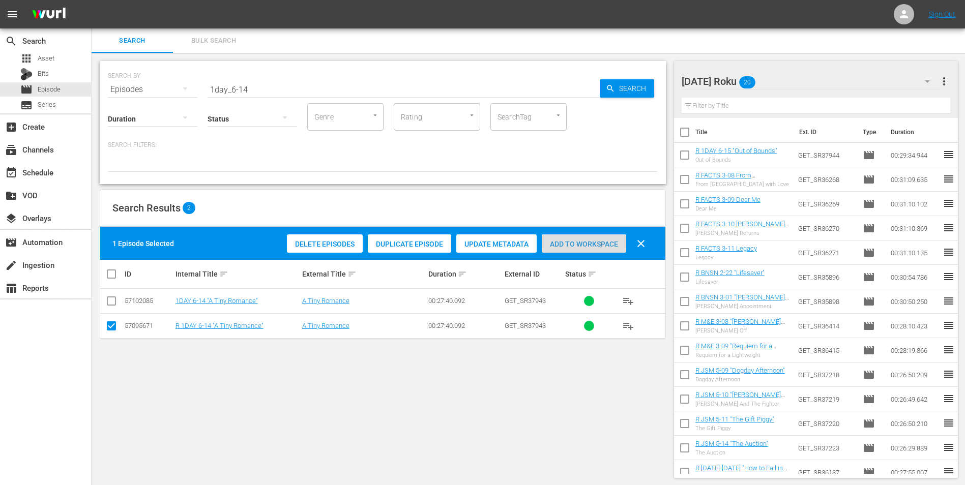
click at [582, 242] on span "Add to Workspace" at bounding box center [584, 244] width 84 height 8
click at [799, 82] on div "[DATE] Roku 21" at bounding box center [810, 81] width 258 height 28
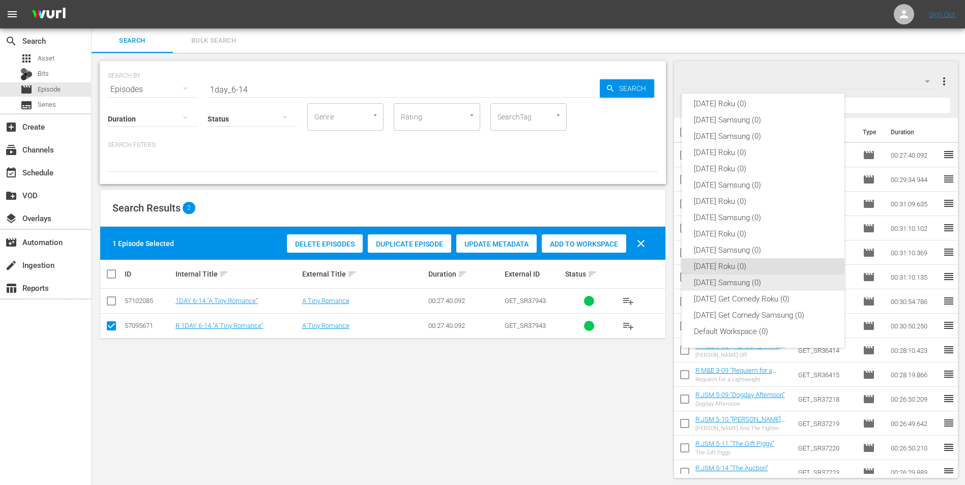
click at [723, 278] on div "[DATE] Samsung (0)" at bounding box center [763, 283] width 138 height 16
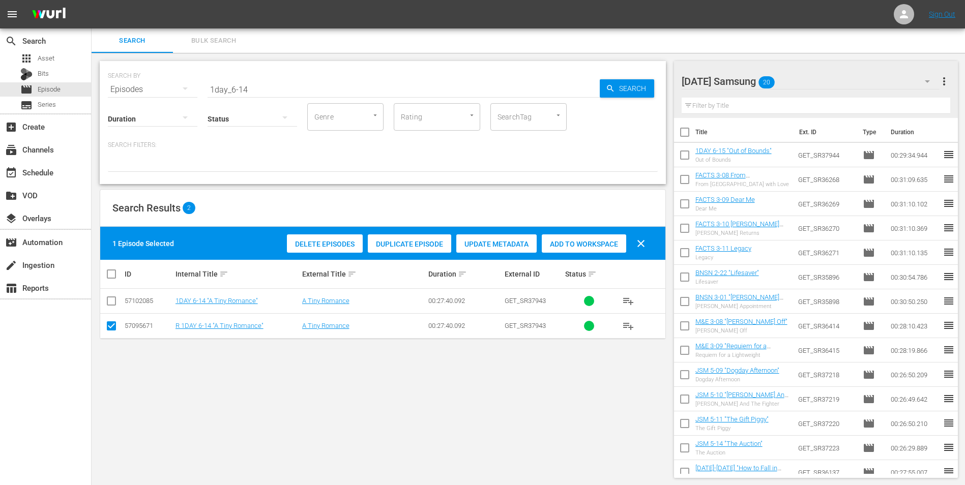
click at [113, 329] on input "checkbox" at bounding box center [111, 328] width 12 height 12
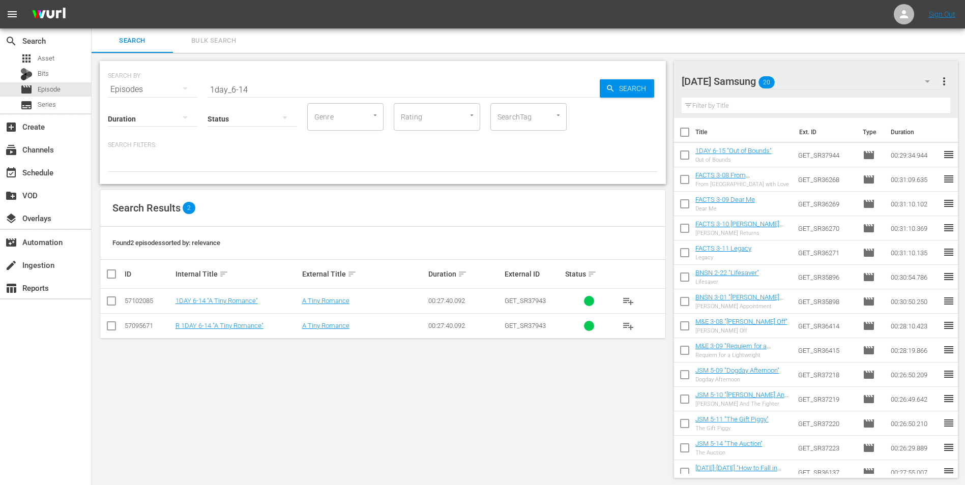
click at [107, 300] on input "checkbox" at bounding box center [111, 303] width 12 height 12
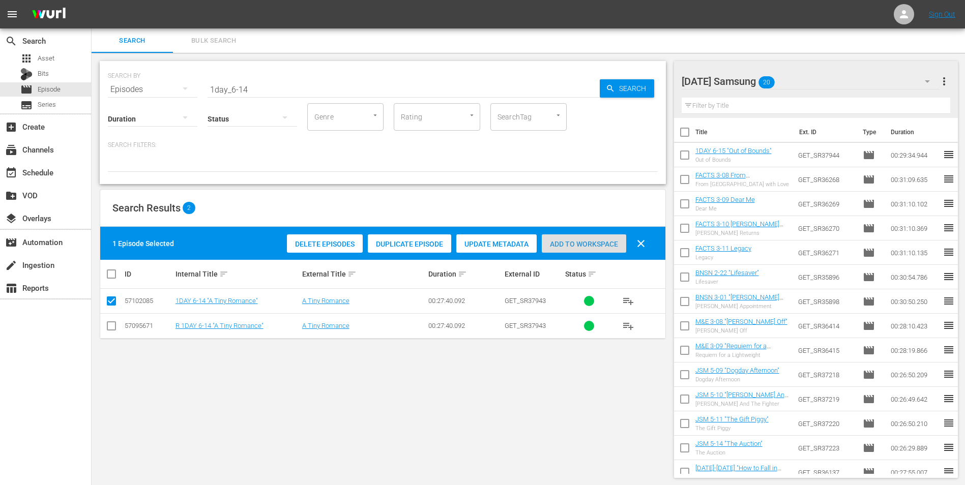
click at [573, 244] on span "Add to Workspace" at bounding box center [584, 244] width 84 height 8
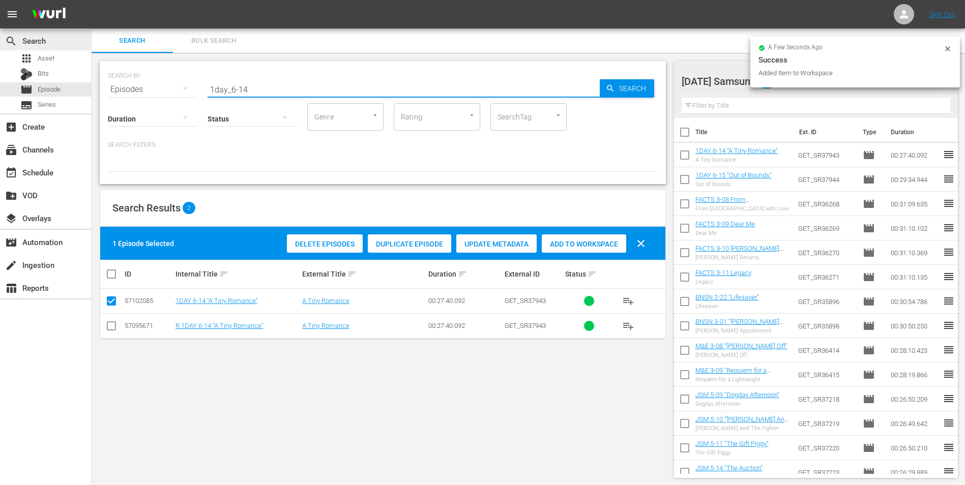
drag, startPoint x: 255, startPoint y: 87, endPoint x: 71, endPoint y: 41, distance: 189.8
click at [92, 0] on div "search Search apps Asset Bits movie Episode subtitles Series add_box Create sub…" at bounding box center [528, 0] width 873 height 0
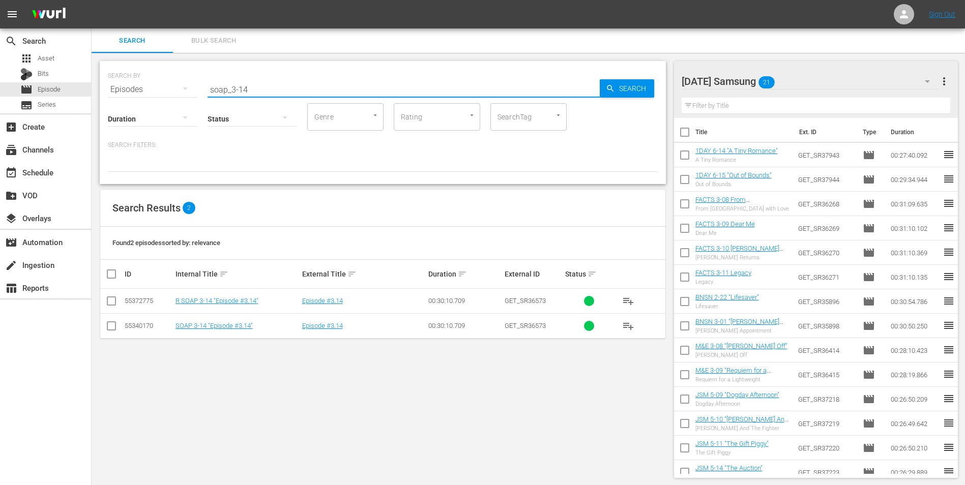
click at [108, 327] on input "checkbox" at bounding box center [111, 328] width 12 height 12
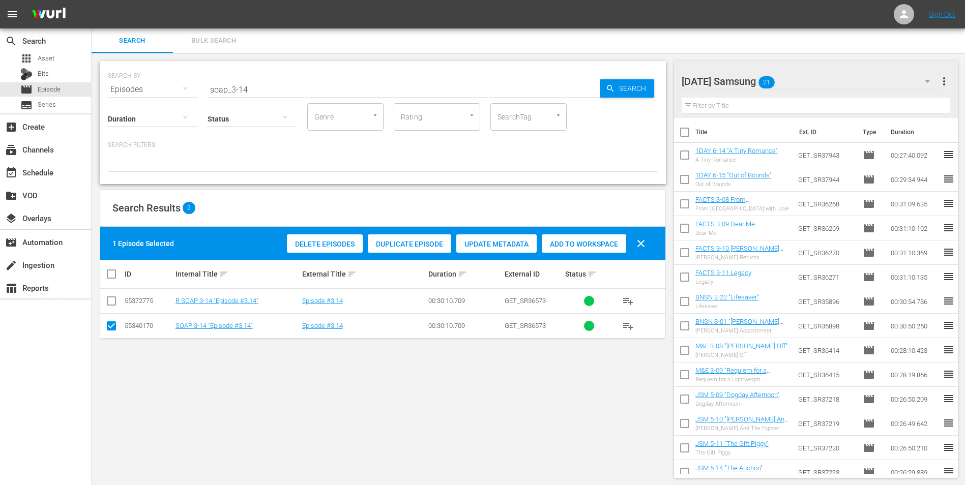
click at [575, 248] on span "Add to Workspace" at bounding box center [584, 244] width 84 height 8
click at [801, 79] on div "[DATE] Samsung 22" at bounding box center [810, 81] width 258 height 28
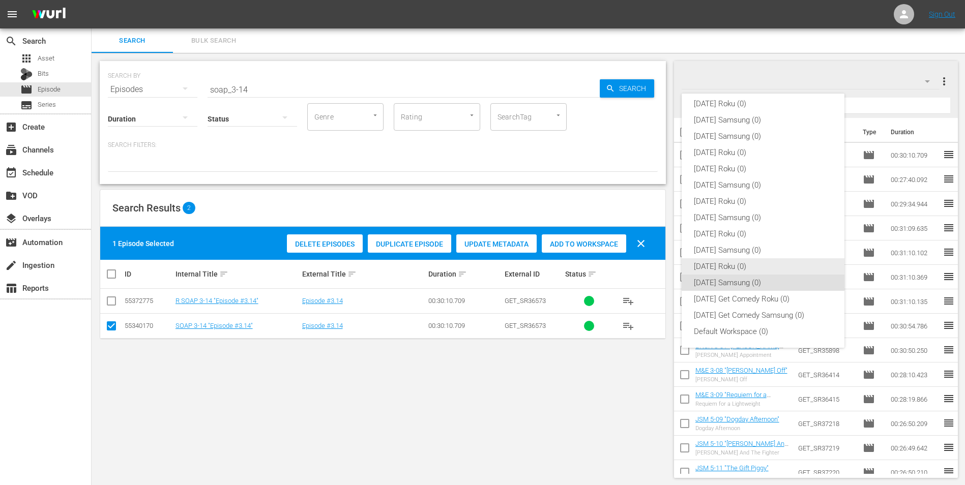
click at [716, 261] on div "[DATE] Roku (0)" at bounding box center [763, 266] width 138 height 16
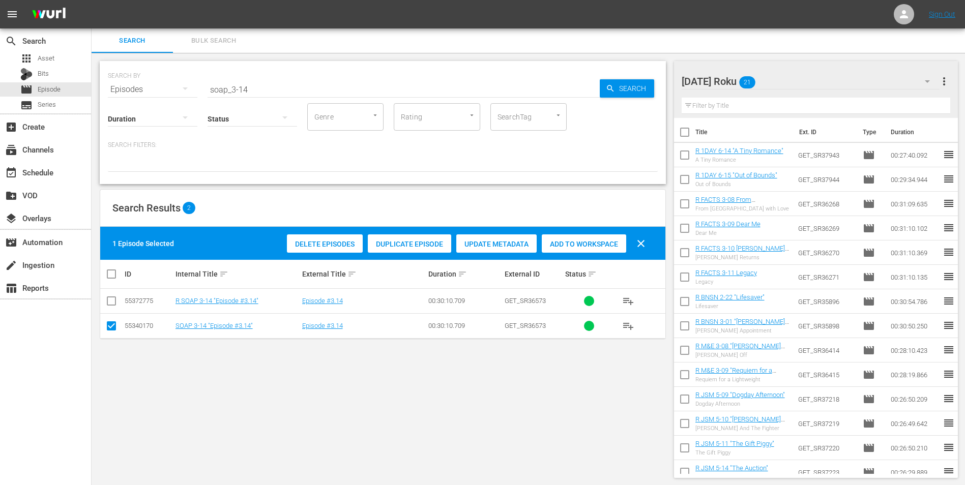
click at [107, 325] on input "checkbox" at bounding box center [111, 328] width 12 height 12
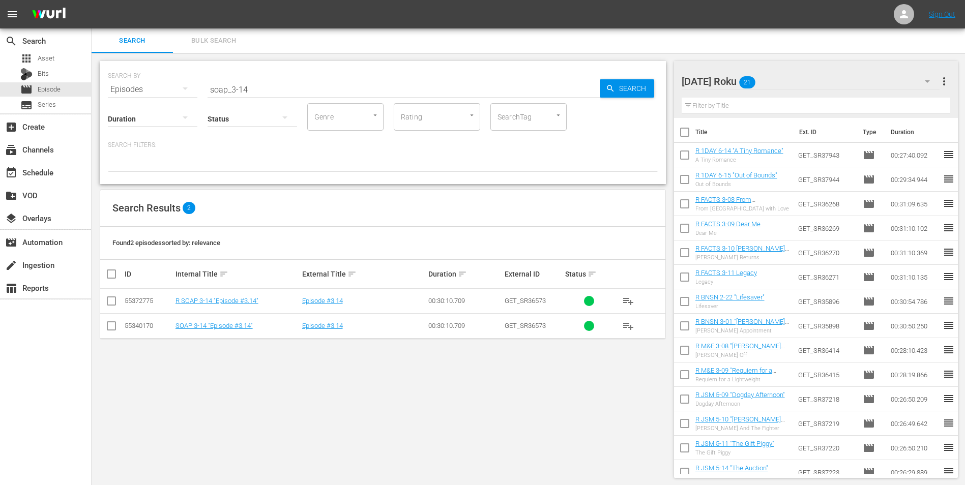
click at [108, 298] on input "checkbox" at bounding box center [111, 303] width 12 height 12
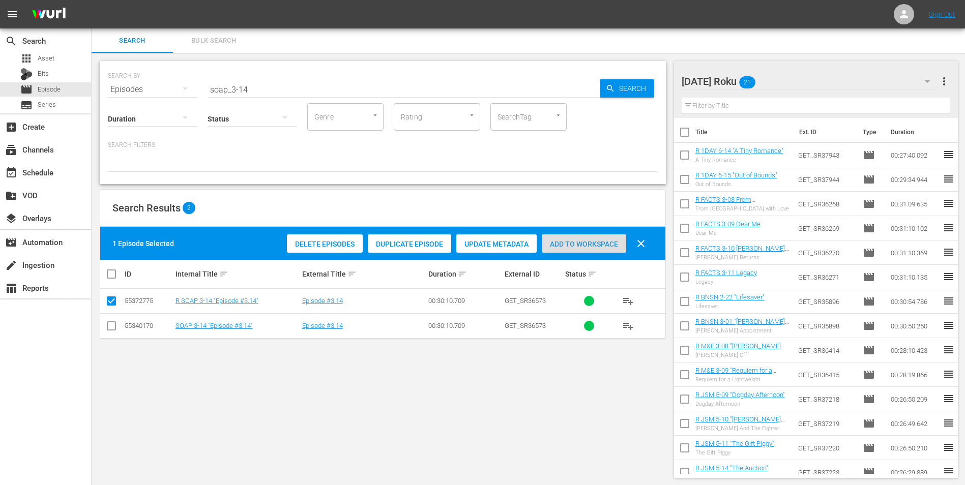
click at [579, 243] on span "Add to Workspace" at bounding box center [584, 244] width 84 height 8
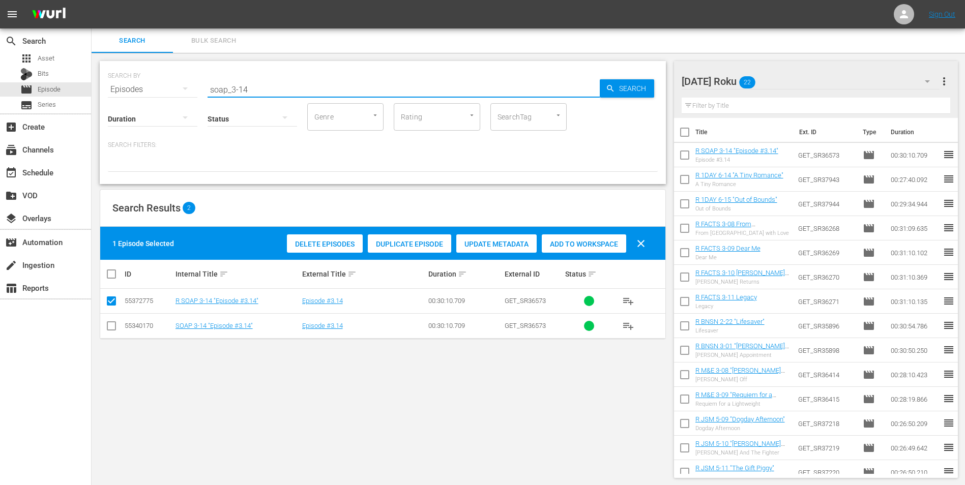
drag, startPoint x: 243, startPoint y: 90, endPoint x: 261, endPoint y: 120, distance: 35.1
click at [269, 101] on div "SEARCH BY Search By Episodes Search ID, Title, Description, Keywords, or Catego…" at bounding box center [383, 122] width 566 height 123
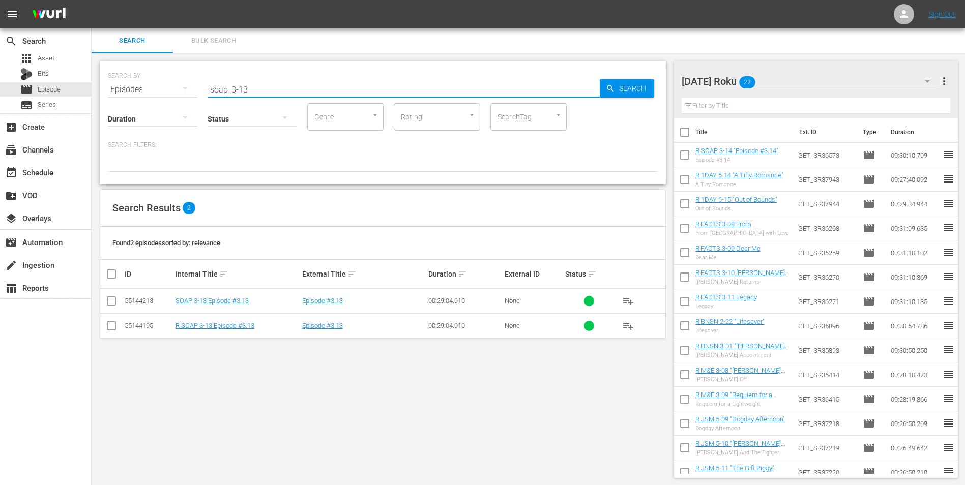
click at [112, 325] on input "checkbox" at bounding box center [111, 328] width 12 height 12
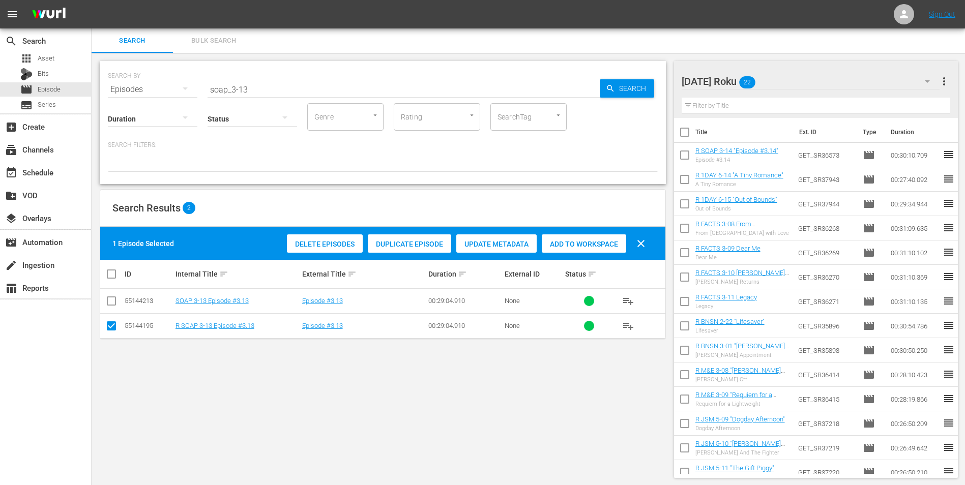
click at [608, 244] on span "Add to Workspace" at bounding box center [584, 244] width 84 height 8
click at [798, 75] on div "[DATE] Roku 23" at bounding box center [810, 81] width 258 height 28
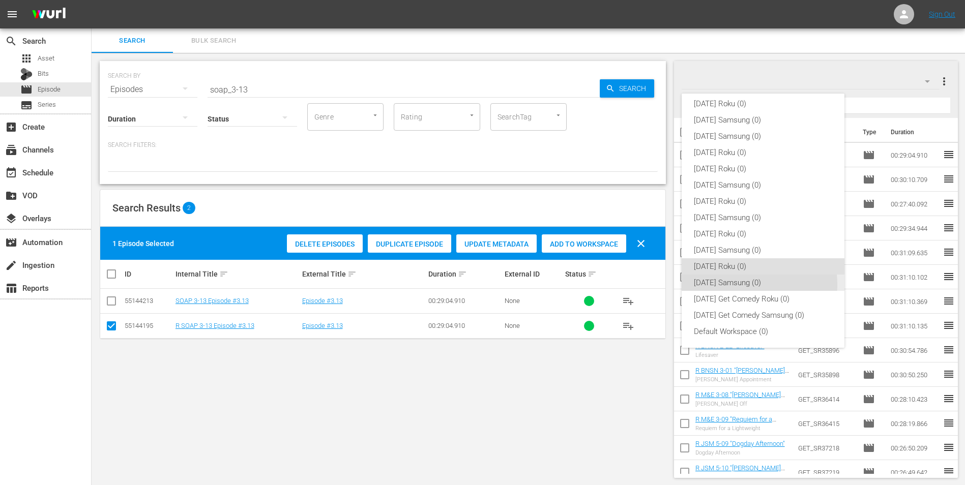
click at [737, 285] on div "[DATE] Samsung (0)" at bounding box center [763, 283] width 138 height 16
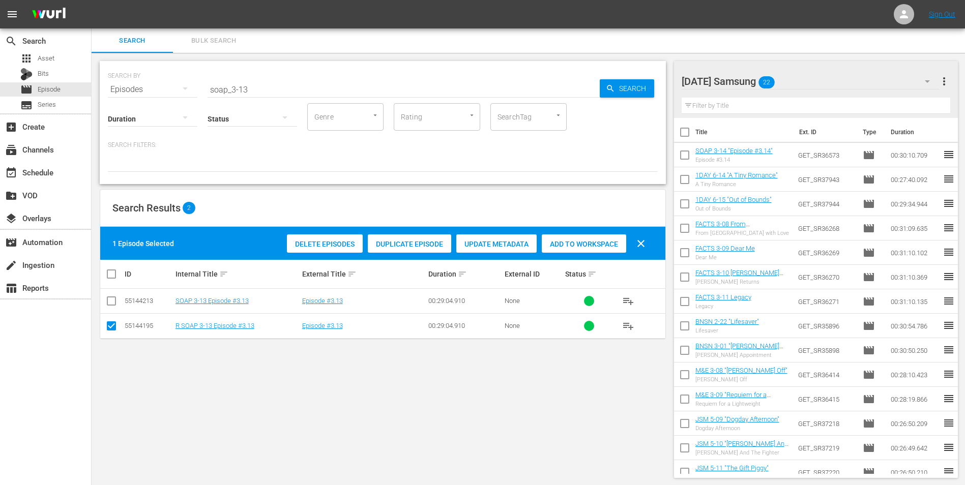
click at [111, 326] on input "checkbox" at bounding box center [111, 328] width 12 height 12
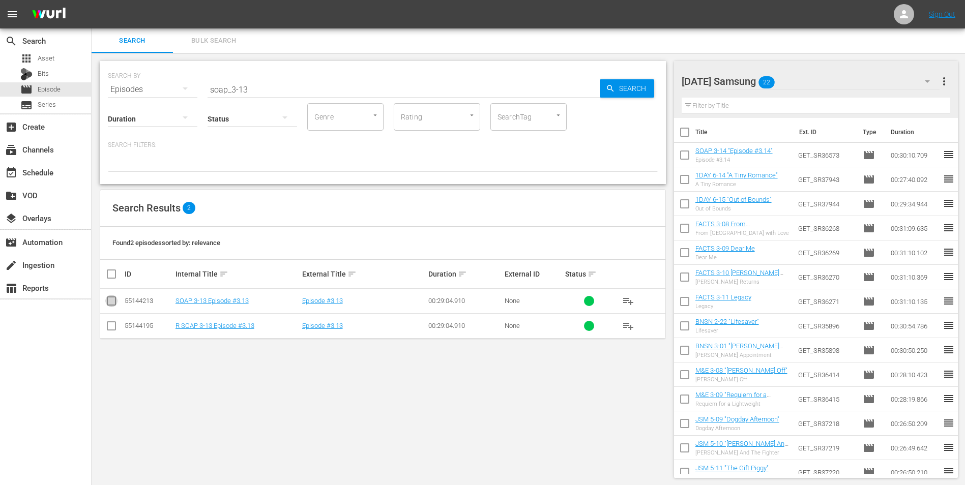
click at [112, 303] on input "checkbox" at bounding box center [111, 303] width 12 height 12
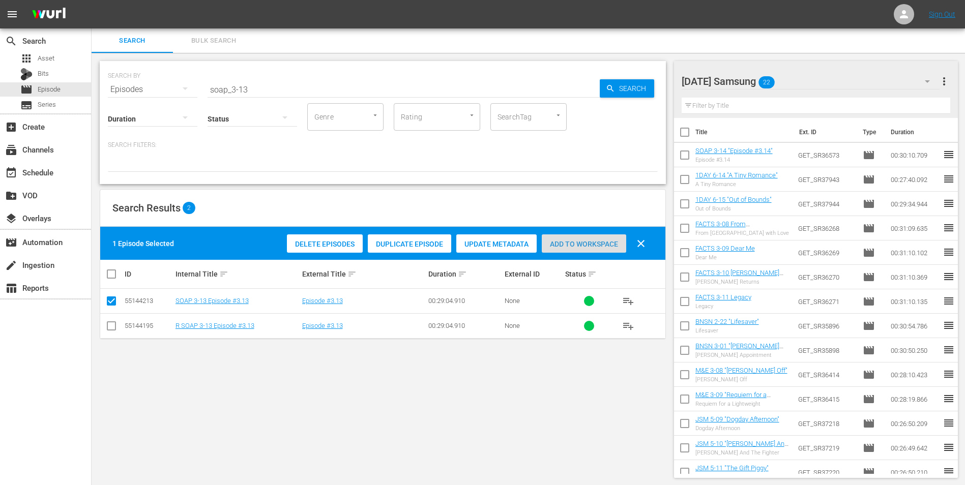
click at [567, 245] on span "Add to Workspace" at bounding box center [584, 244] width 84 height 8
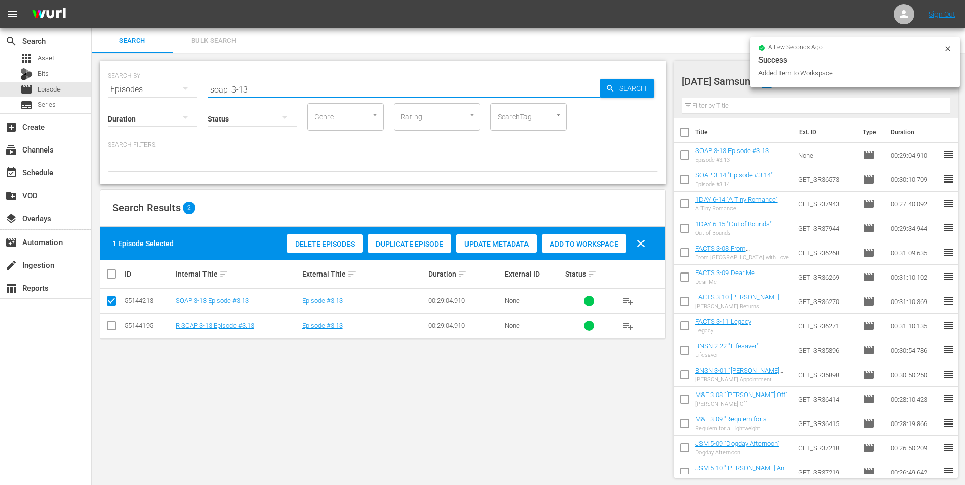
drag, startPoint x: 271, startPoint y: 86, endPoint x: 175, endPoint y: 85, distance: 95.6
click at [177, 85] on div "SEARCH BY Search By Episodes Search ID, Title, Description, Keywords, or Catego…" at bounding box center [383, 83] width 550 height 37
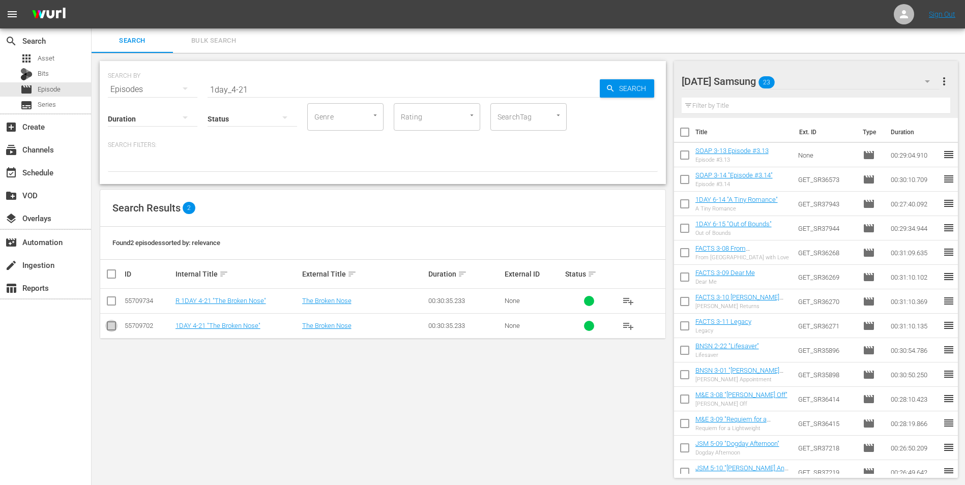
click at [107, 325] on input "checkbox" at bounding box center [111, 328] width 12 height 12
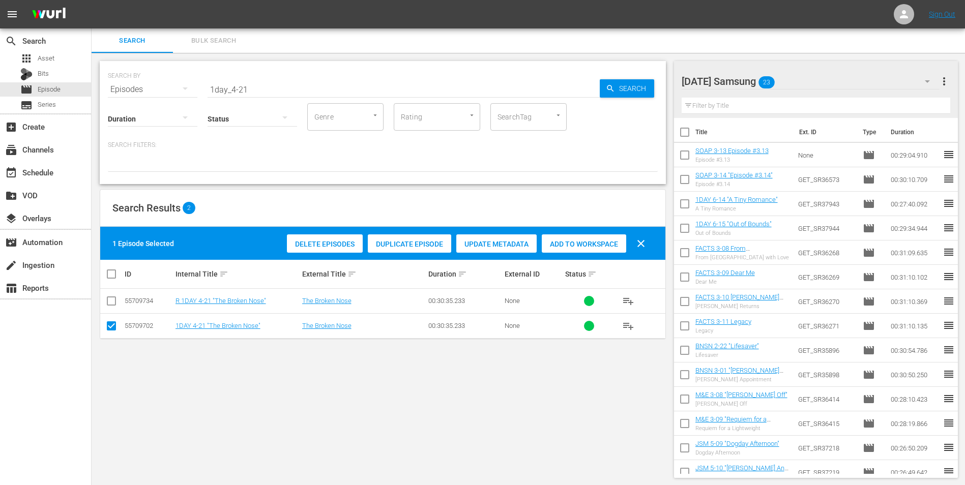
click at [565, 240] on span "Add to Workspace" at bounding box center [584, 244] width 84 height 8
click at [816, 82] on div "[DATE] Samsung 24" at bounding box center [810, 81] width 258 height 28
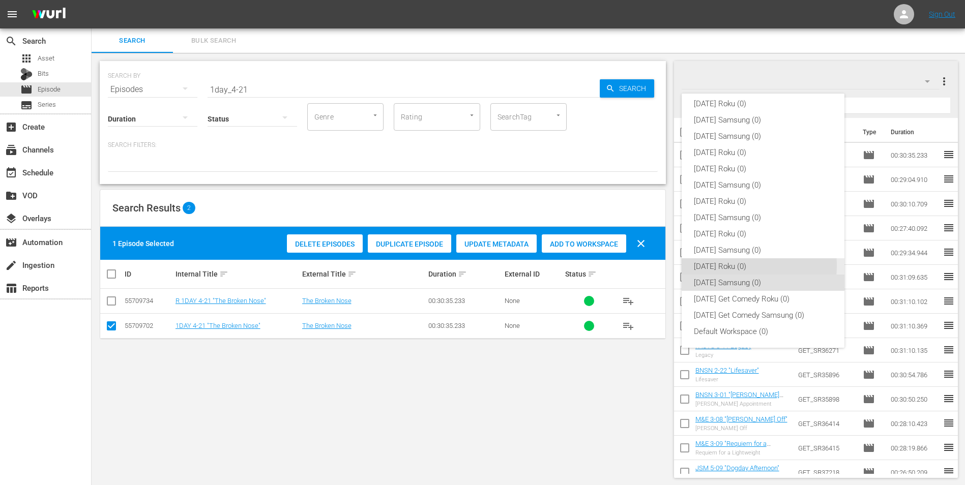
click at [726, 265] on div "[DATE] Roku (0)" at bounding box center [763, 266] width 138 height 16
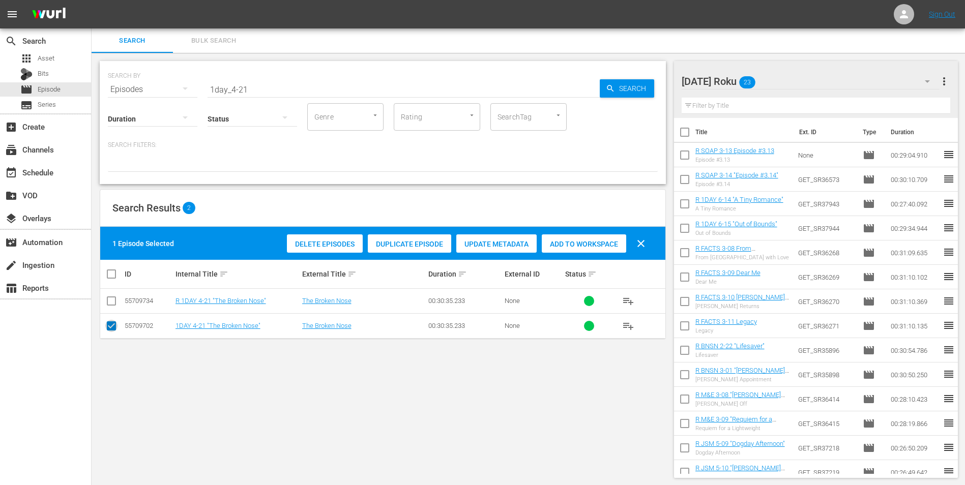
click at [113, 323] on input "checkbox" at bounding box center [111, 328] width 12 height 12
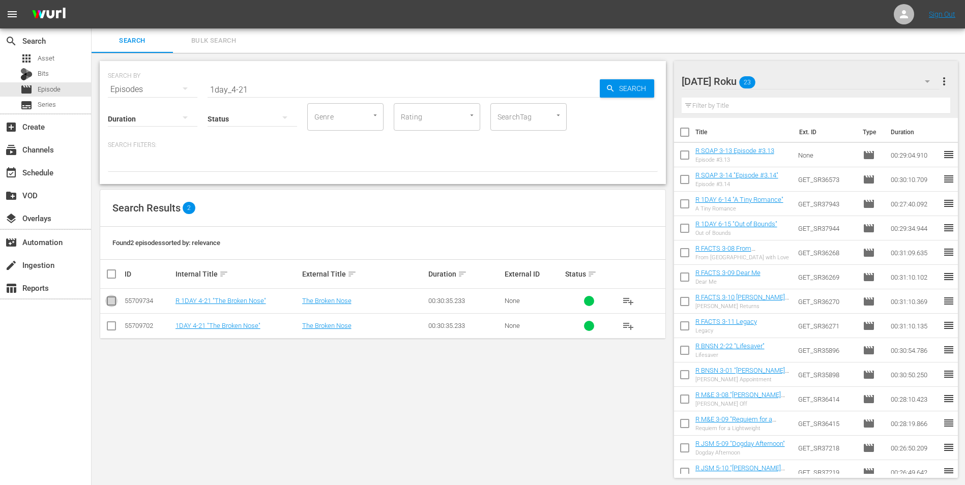
click at [112, 301] on input "checkbox" at bounding box center [111, 303] width 12 height 12
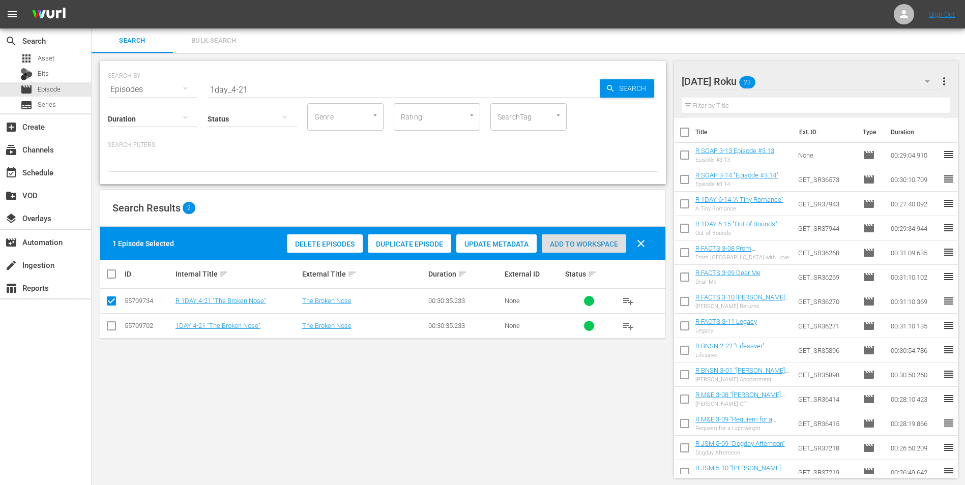
click at [570, 242] on span "Add to Workspace" at bounding box center [584, 244] width 84 height 8
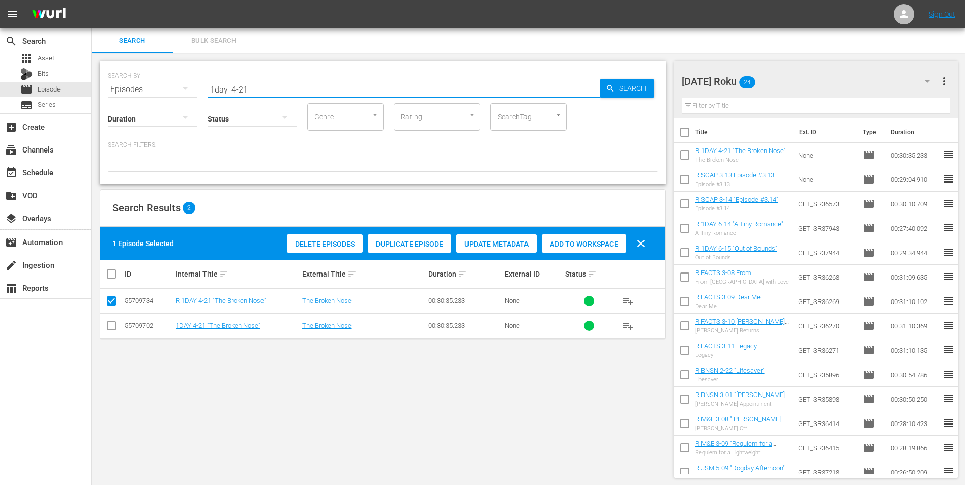
drag, startPoint x: 259, startPoint y: 88, endPoint x: 186, endPoint y: 83, distance: 73.4
click at [189, 82] on div "SEARCH BY Search By Episodes Search ID, Title, Description, Keywords, or Catego…" at bounding box center [383, 83] width 550 height 37
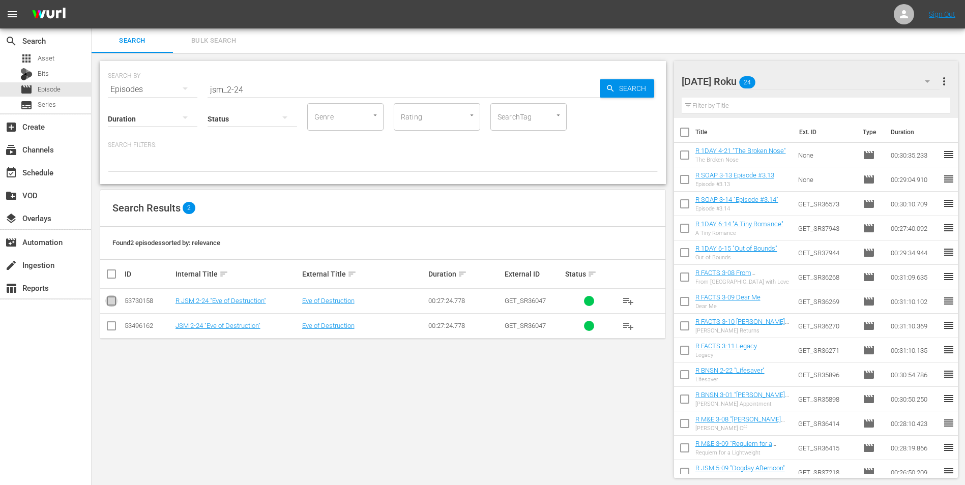
click at [110, 299] on input "checkbox" at bounding box center [111, 303] width 12 height 12
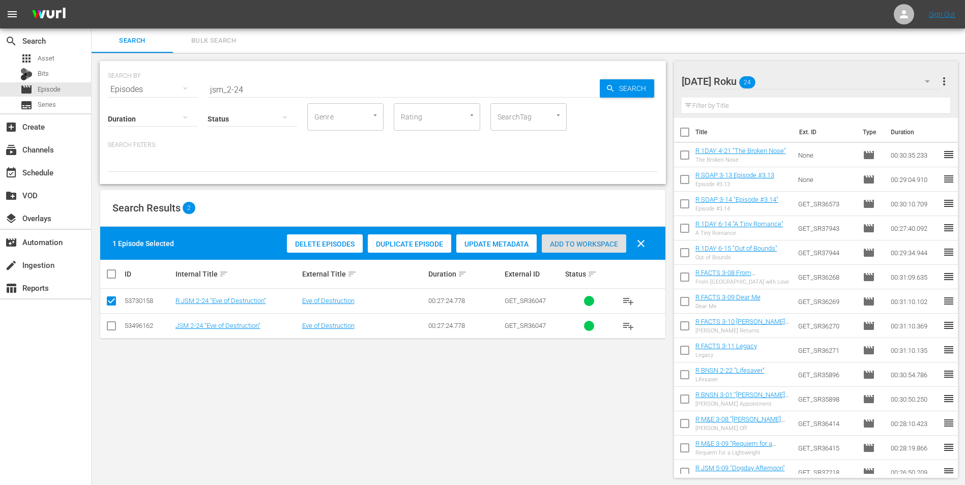
click at [601, 240] on span "Add to Workspace" at bounding box center [584, 244] width 84 height 8
click at [808, 69] on div "[DATE] Roku 25" at bounding box center [810, 81] width 258 height 28
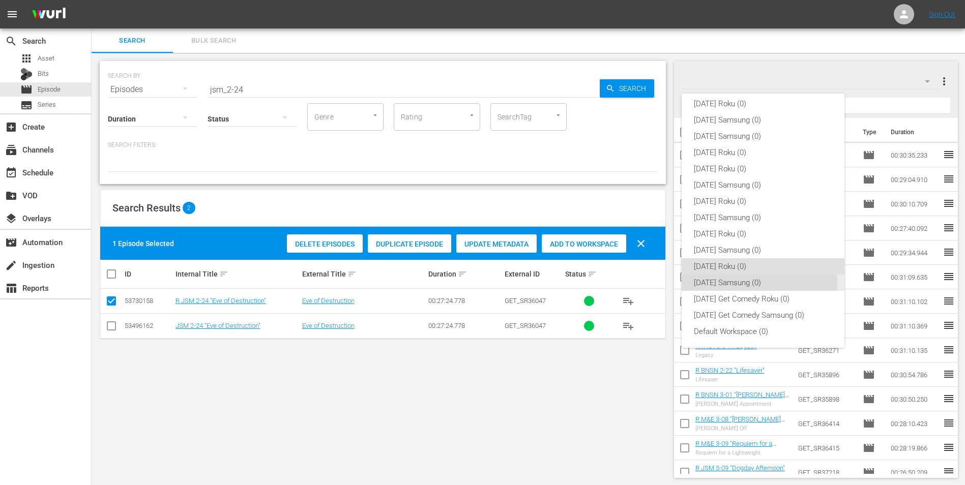
drag, startPoint x: 759, startPoint y: 285, endPoint x: 750, endPoint y: 282, distance: 9.5
click at [755, 286] on div "[DATE] Samsung (0)" at bounding box center [763, 283] width 138 height 16
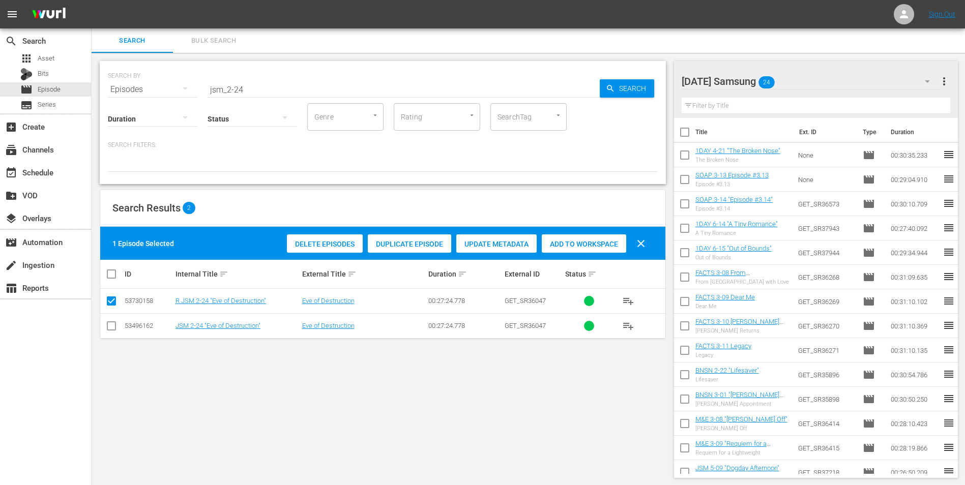
click at [111, 325] on input "checkbox" at bounding box center [111, 328] width 12 height 12
click at [113, 301] on input "checkbox" at bounding box center [111, 303] width 12 height 12
click at [586, 244] on span "Add to Workspace" at bounding box center [584, 244] width 84 height 8
click at [820, 78] on div "[DATE] Samsung 25" at bounding box center [810, 81] width 258 height 28
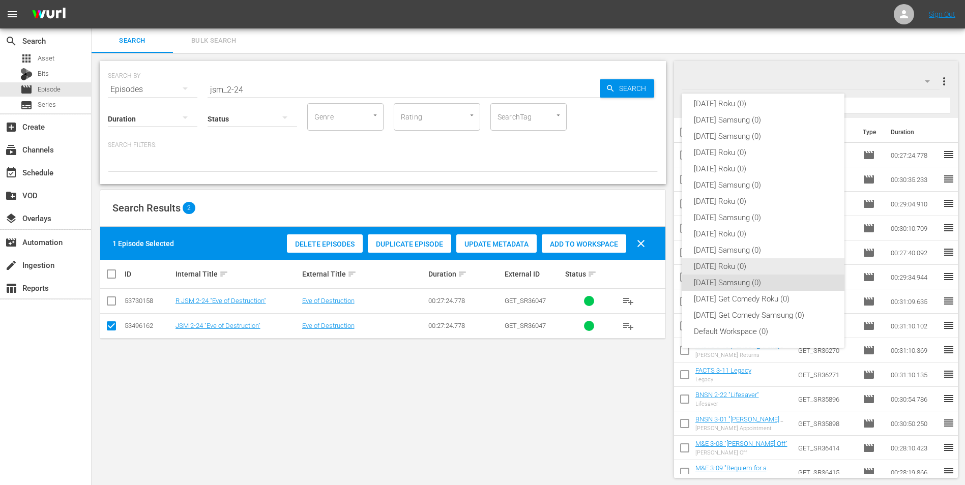
click at [739, 272] on div "[DATE] Roku (0)" at bounding box center [763, 266] width 138 height 16
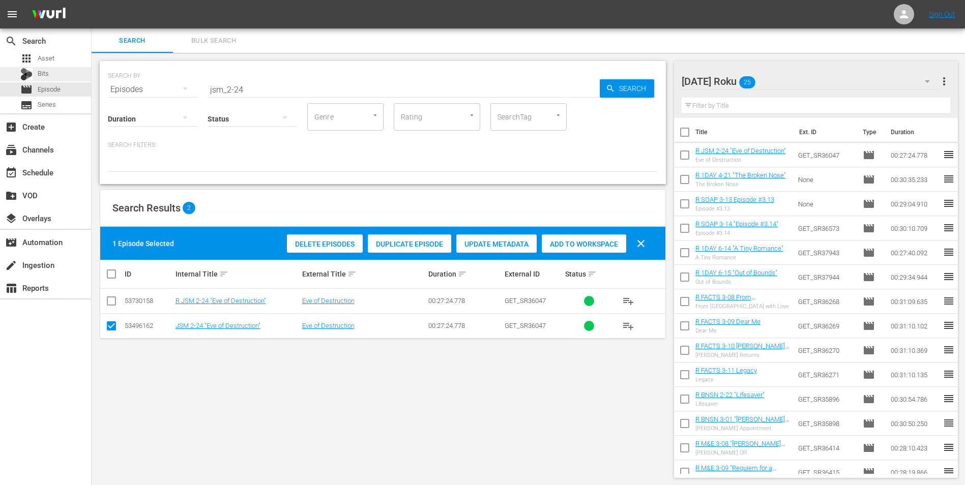
click at [46, 68] on div "Bits" at bounding box center [34, 74] width 28 height 14
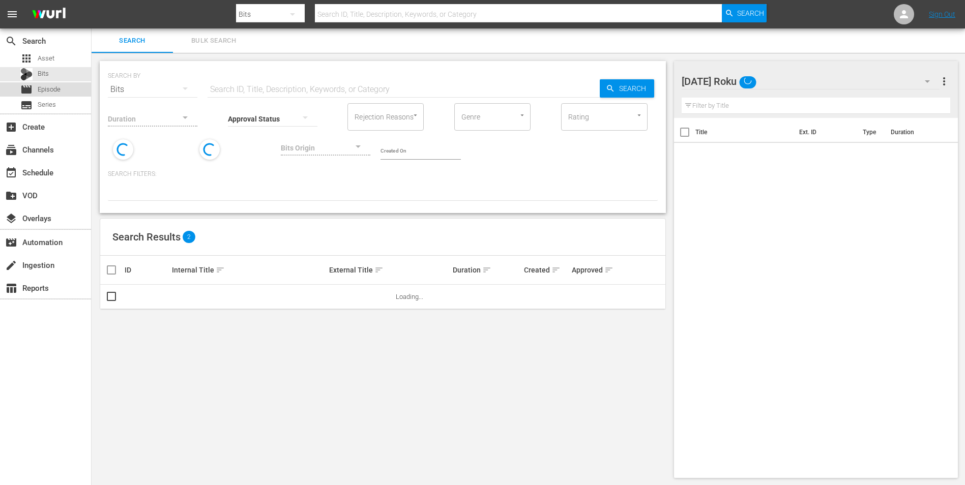
click at [65, 91] on div "movie Episode" at bounding box center [45, 89] width 91 height 14
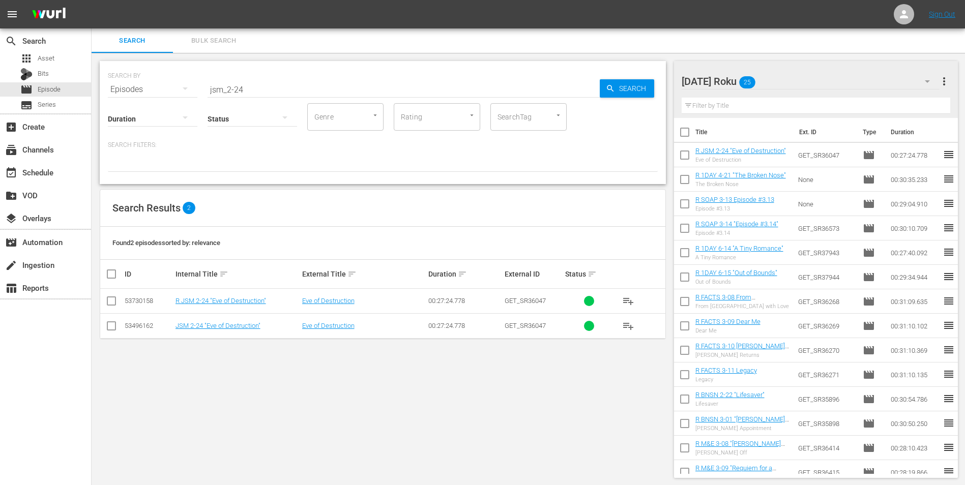
click at [822, 83] on div "[DATE] Roku 25" at bounding box center [810, 81] width 258 height 28
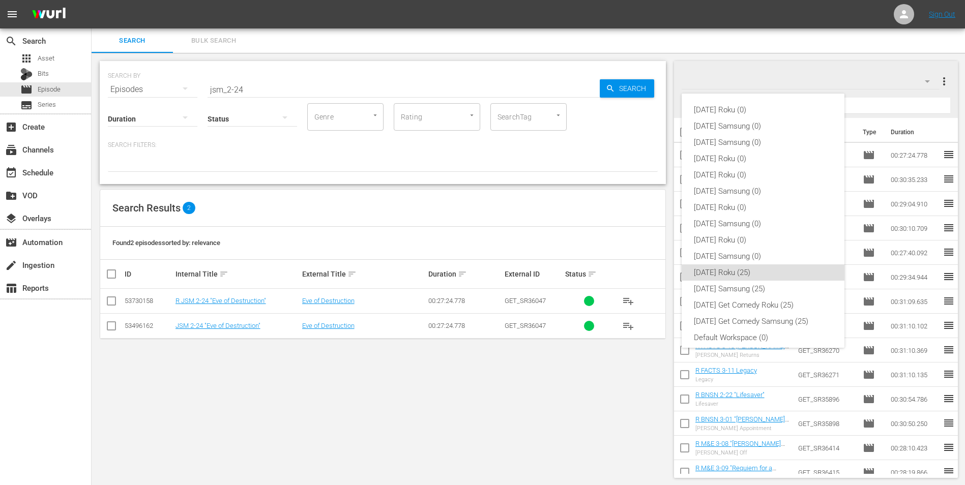
scroll to position [6, 0]
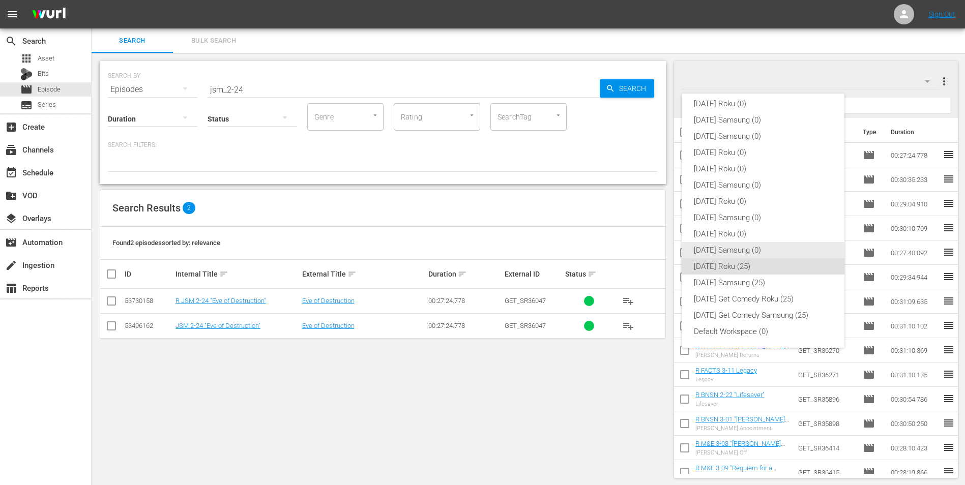
click at [736, 254] on div "[DATE] Samsung (0)" at bounding box center [763, 250] width 138 height 16
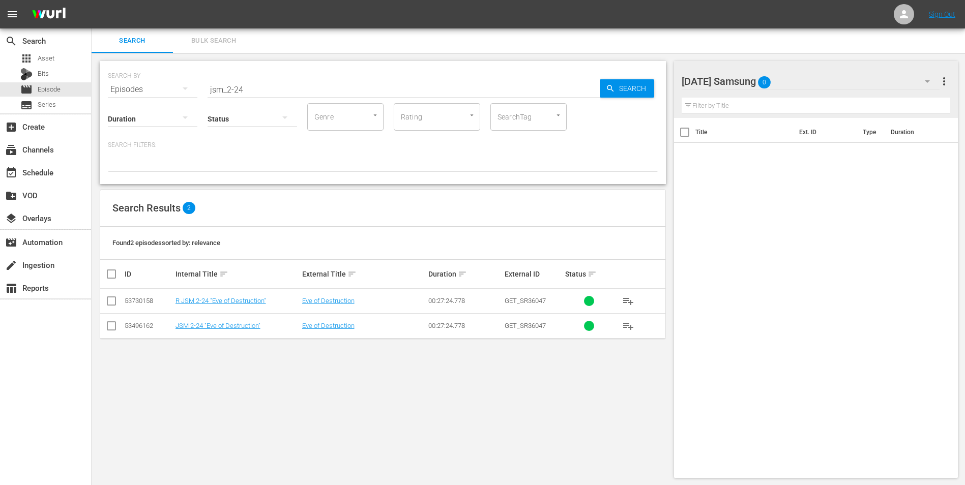
click at [831, 78] on div "[DATE] Samsung 0" at bounding box center [810, 81] width 258 height 28
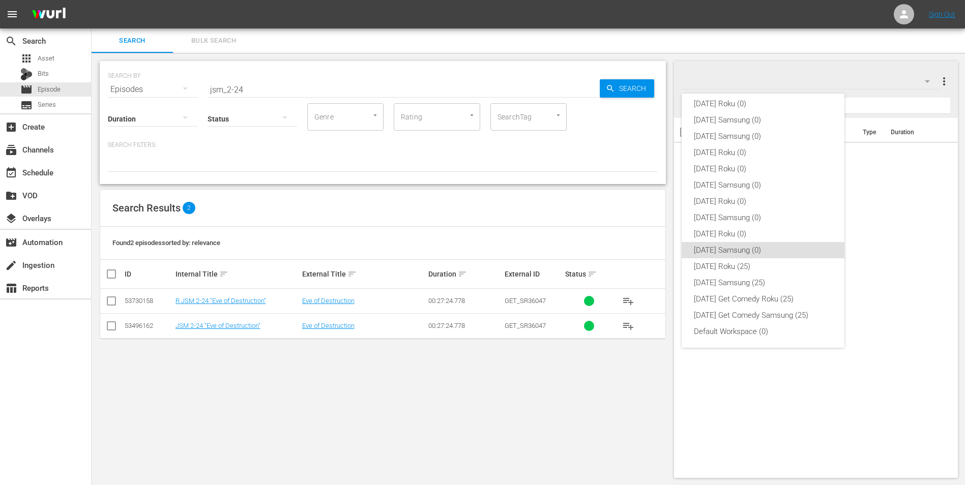
click at [831, 78] on div "[DATE] Roku (0) [DATE] Samsung (0) [DATE] Samsung (0) [DATE] Roku (0) [DATE] Ro…" at bounding box center [482, 242] width 965 height 485
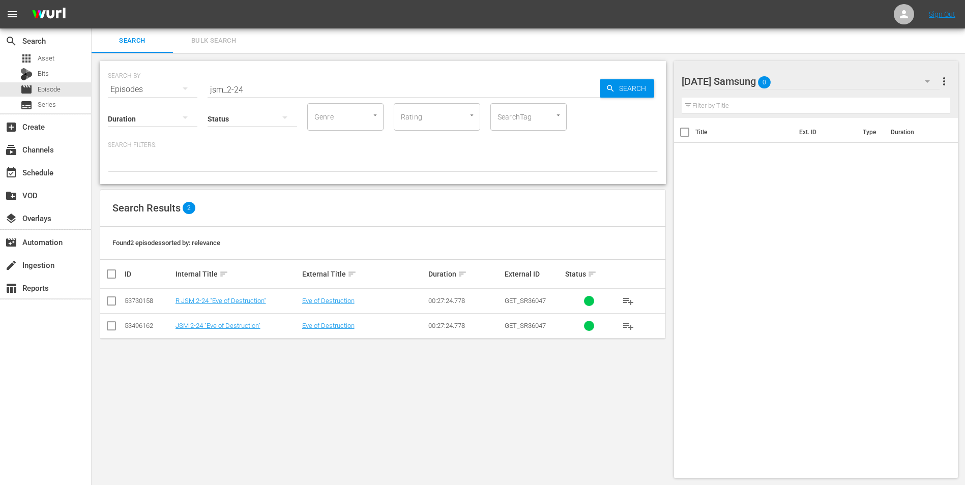
click at [827, 80] on div "[DATE] Samsung 0" at bounding box center [810, 81] width 258 height 28
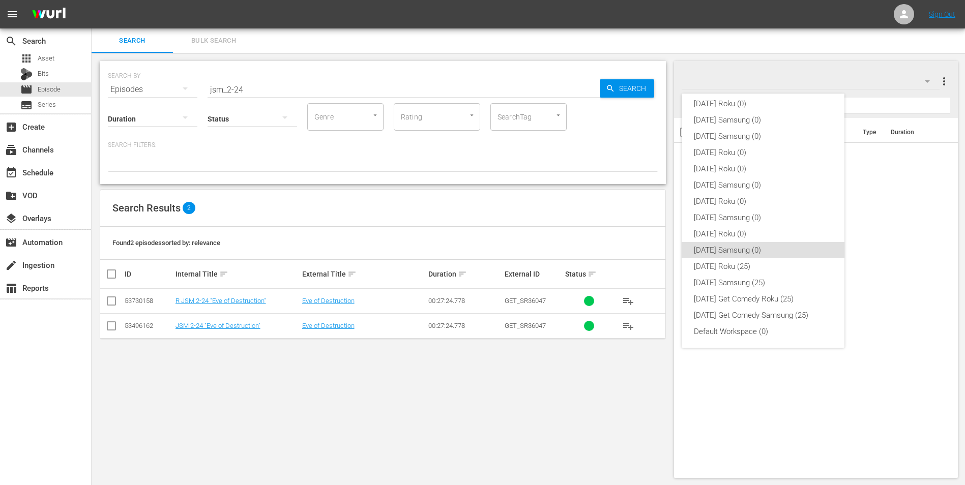
click at [827, 80] on div "[DATE] Roku (0) [DATE] Samsung (0) [DATE] Samsung (0) [DATE] Roku (0) [DATE] Ro…" at bounding box center [482, 242] width 965 height 485
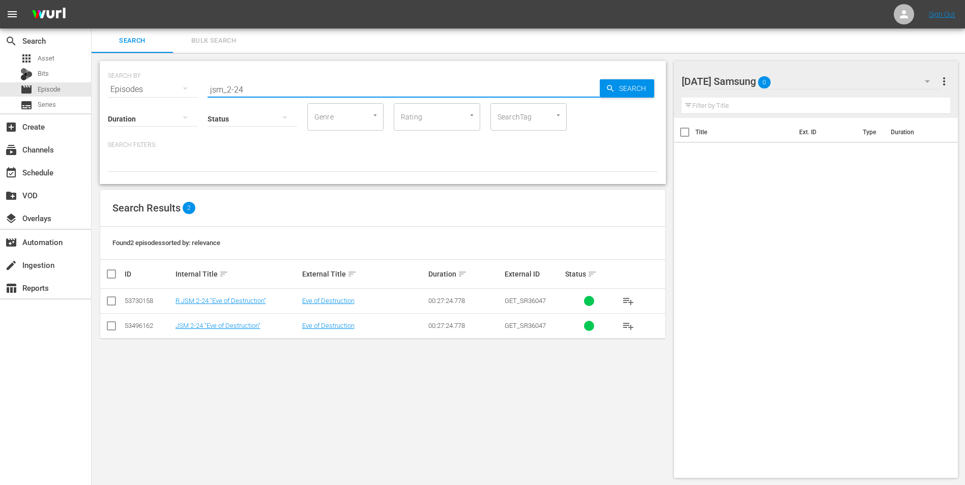
drag, startPoint x: 255, startPoint y: 90, endPoint x: 128, endPoint y: 108, distance: 128.4
click at [128, 108] on div "SEARCH BY Search By Episodes Search ID, Title, Description, Keywords, or Catego…" at bounding box center [383, 122] width 566 height 123
click at [108, 323] on input "checkbox" at bounding box center [111, 328] width 12 height 12
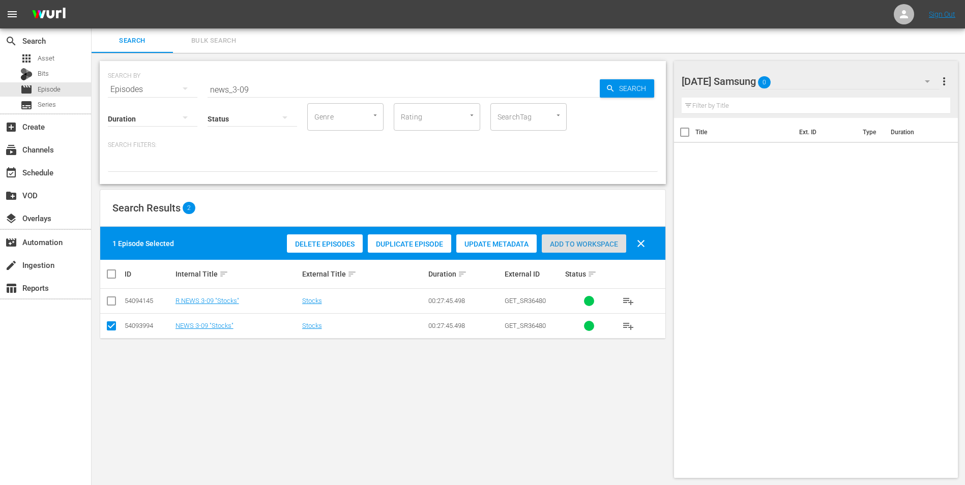
click at [588, 246] on span "Add to Workspace" at bounding box center [584, 244] width 84 height 8
click at [816, 75] on div "[DATE] Samsung 1" at bounding box center [810, 81] width 258 height 28
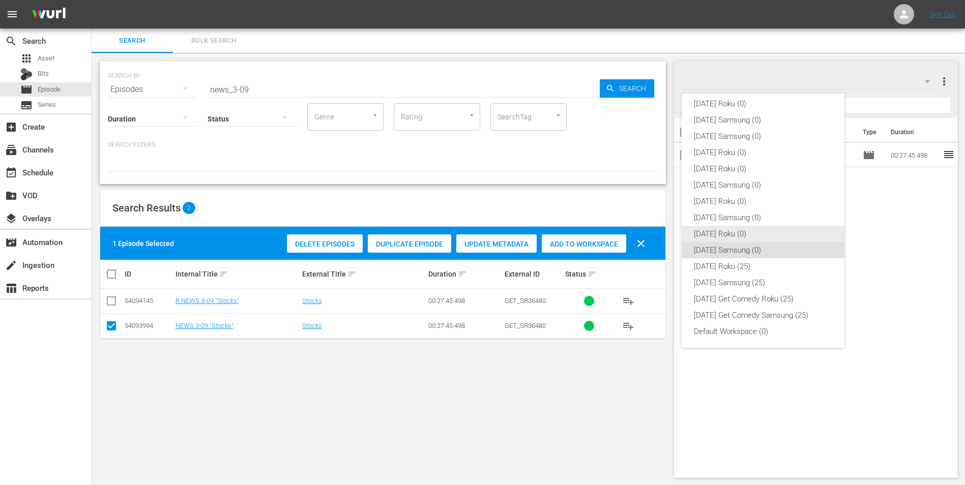
click at [734, 229] on div "[DATE] Roku (0)" at bounding box center [763, 234] width 138 height 16
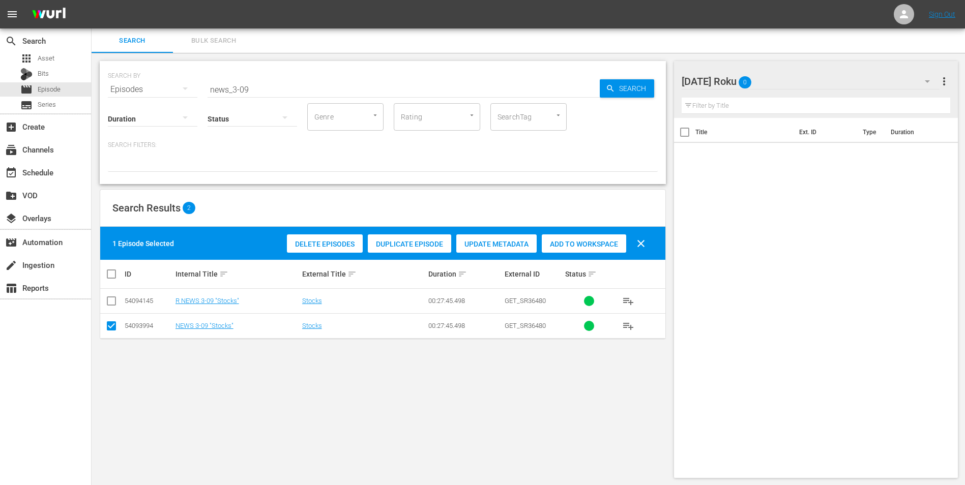
click at [109, 324] on input "checkbox" at bounding box center [111, 328] width 12 height 12
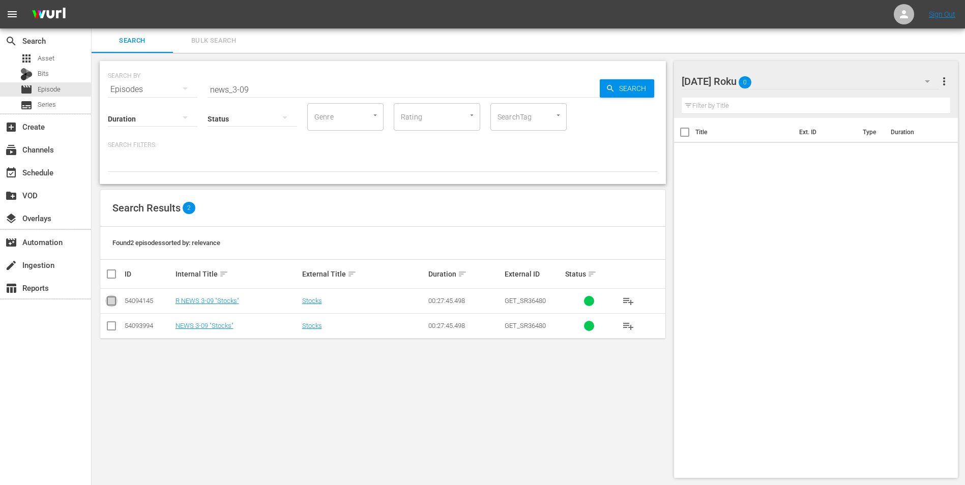
click at [111, 298] on input "checkbox" at bounding box center [111, 303] width 12 height 12
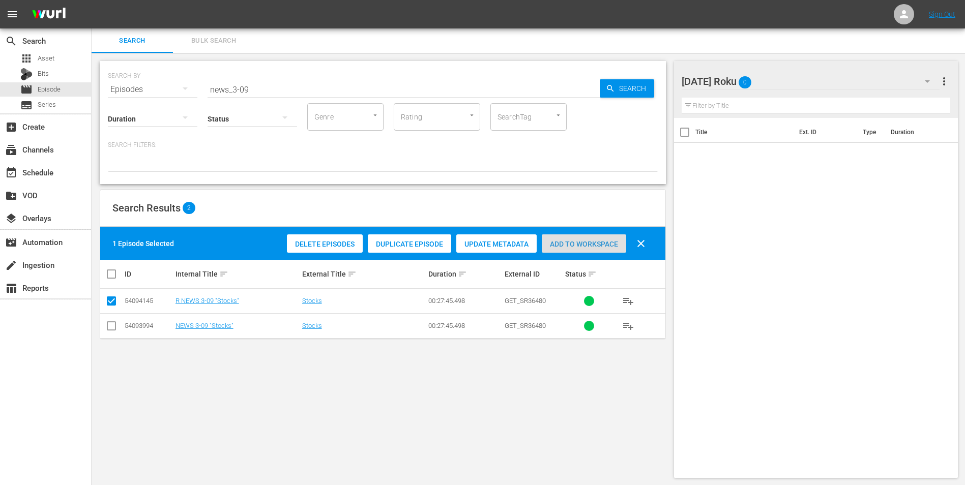
click at [561, 245] on span "Add to Workspace" at bounding box center [584, 244] width 84 height 8
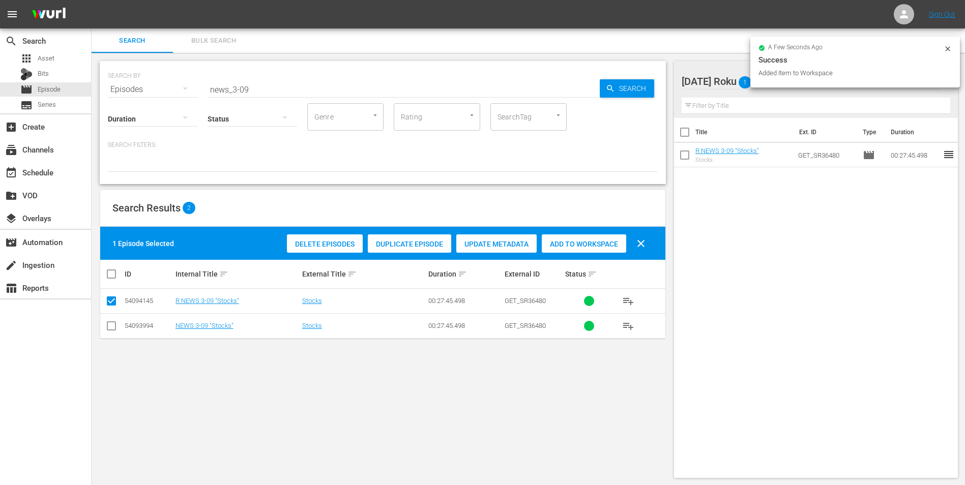
click at [244, 93] on div "SEARCH BY Search By Episodes Search ID, Title, Description, Keywords, or Catego…" at bounding box center [383, 122] width 566 height 123
click at [244, 93] on input "news_3-09" at bounding box center [403, 89] width 392 height 24
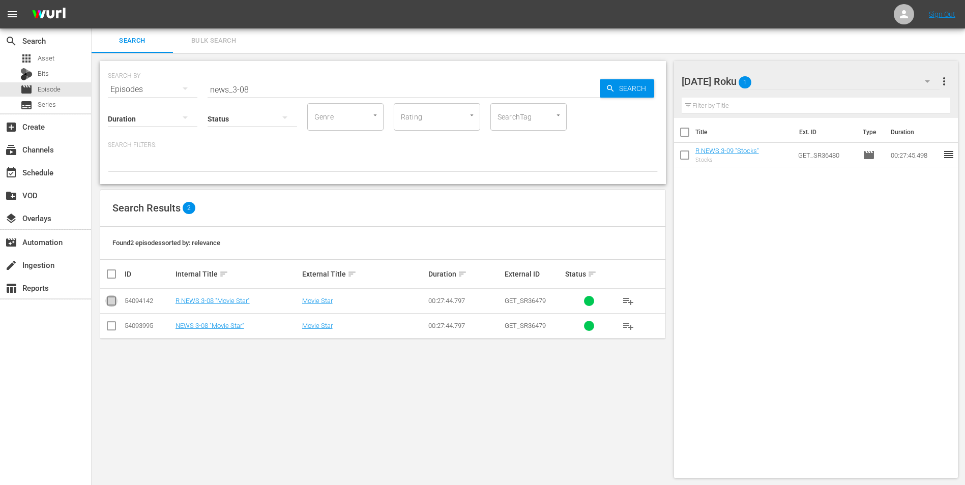
click at [115, 298] on input "checkbox" at bounding box center [111, 303] width 12 height 12
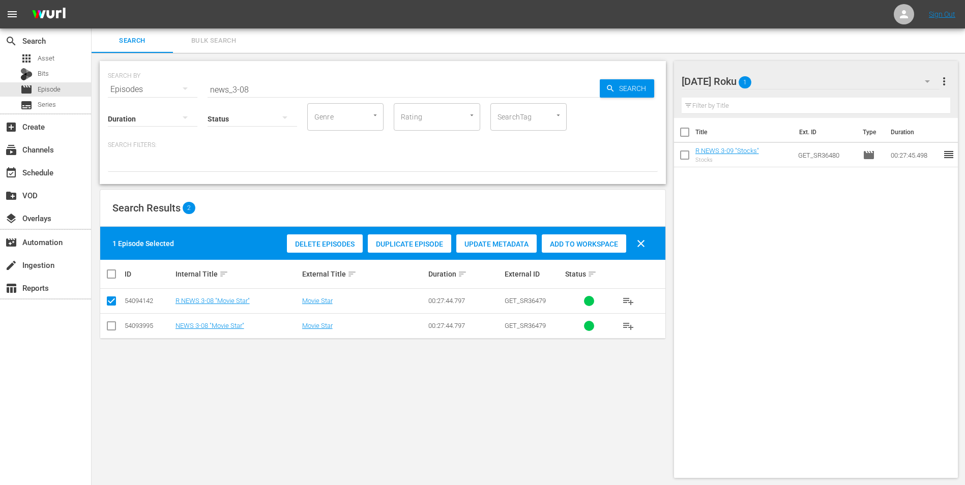
click at [573, 244] on span "Add to Workspace" at bounding box center [584, 244] width 84 height 8
click at [790, 77] on div "[DATE] Roku 2" at bounding box center [810, 81] width 258 height 28
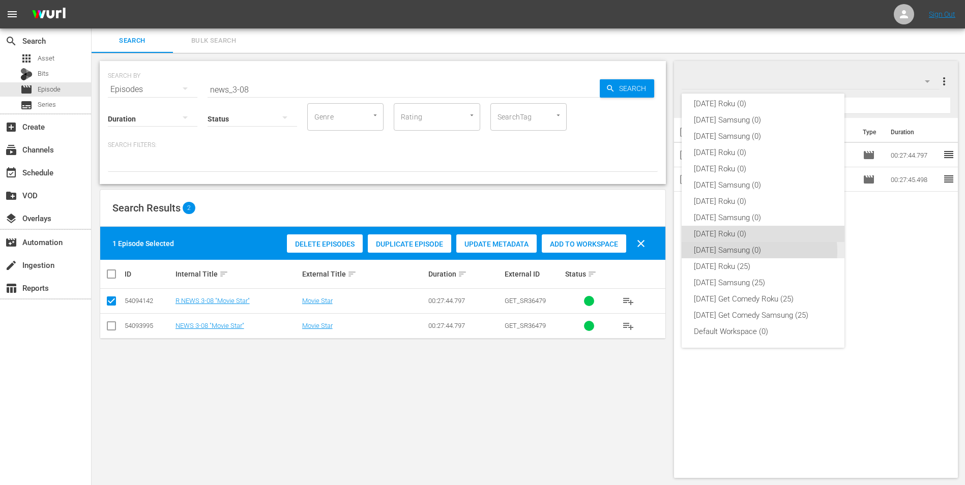
click at [758, 251] on div "[DATE] Samsung (0)" at bounding box center [763, 250] width 138 height 16
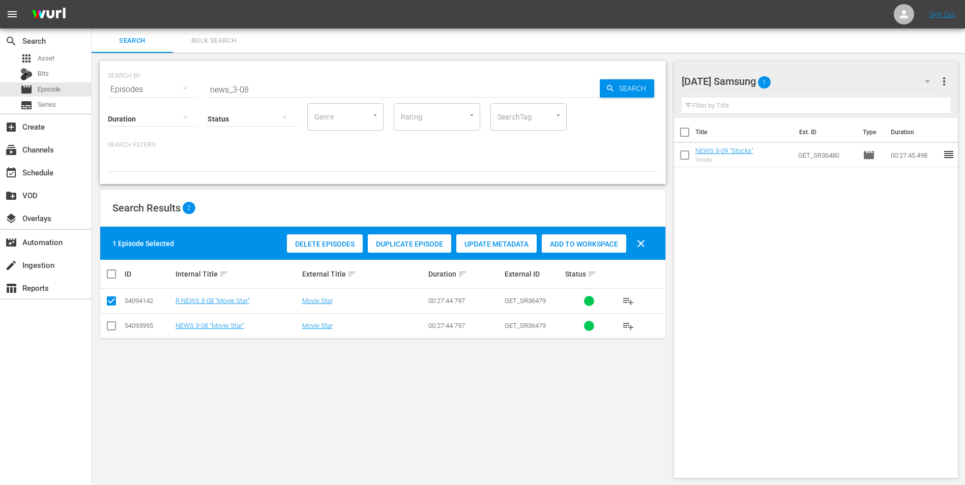
drag, startPoint x: 108, startPoint y: 328, endPoint x: 109, endPoint y: 323, distance: 5.3
click at [108, 327] on input "checkbox" at bounding box center [111, 328] width 12 height 12
click at [109, 307] on input "checkbox" at bounding box center [111, 303] width 12 height 12
click at [573, 245] on span "Add to Workspace" at bounding box center [584, 244] width 84 height 8
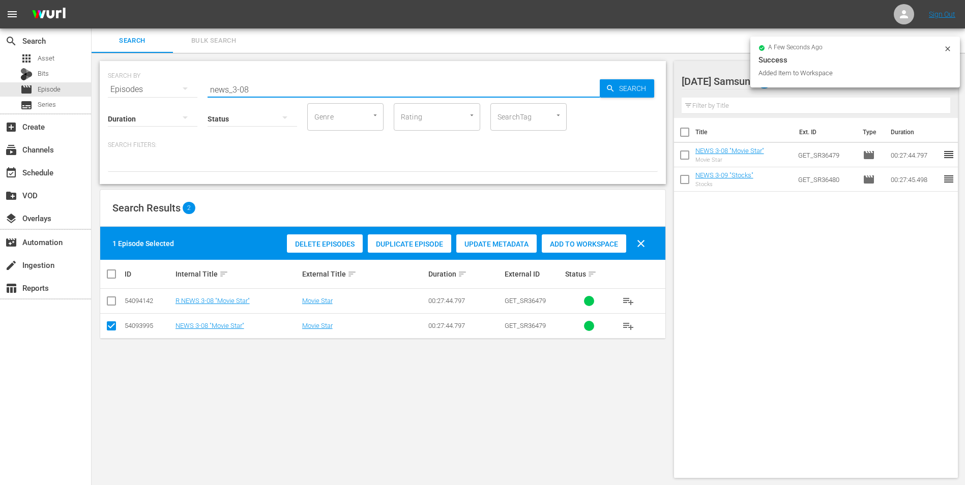
drag, startPoint x: 246, startPoint y: 88, endPoint x: 259, endPoint y: 89, distance: 13.8
click at [259, 89] on input "news_3-08" at bounding box center [403, 89] width 392 height 24
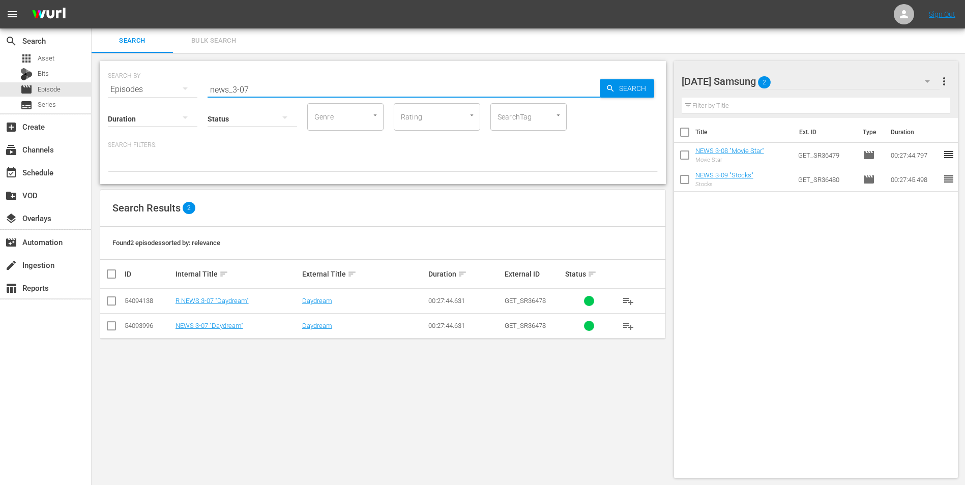
click at [111, 326] on input "checkbox" at bounding box center [111, 328] width 12 height 12
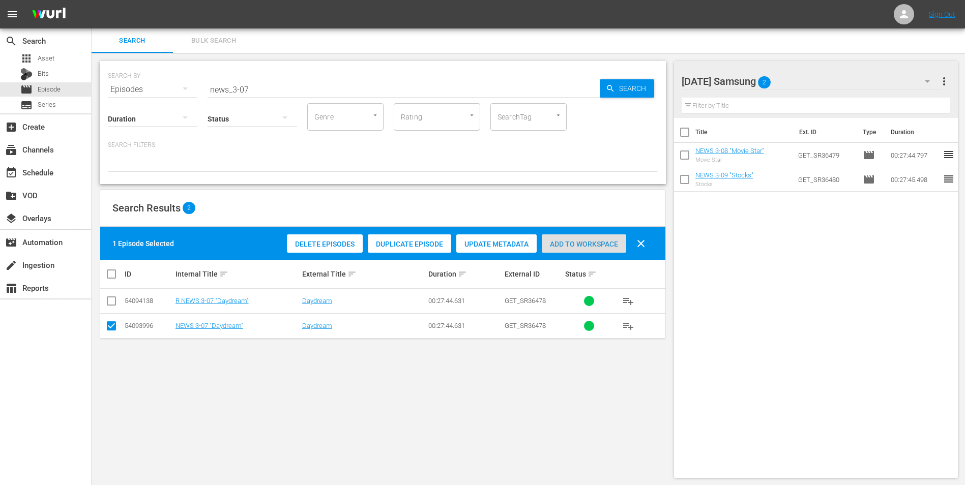
click at [594, 247] on span "Add to Workspace" at bounding box center [584, 244] width 84 height 8
click at [830, 83] on div "[DATE] Samsung 3" at bounding box center [810, 81] width 258 height 28
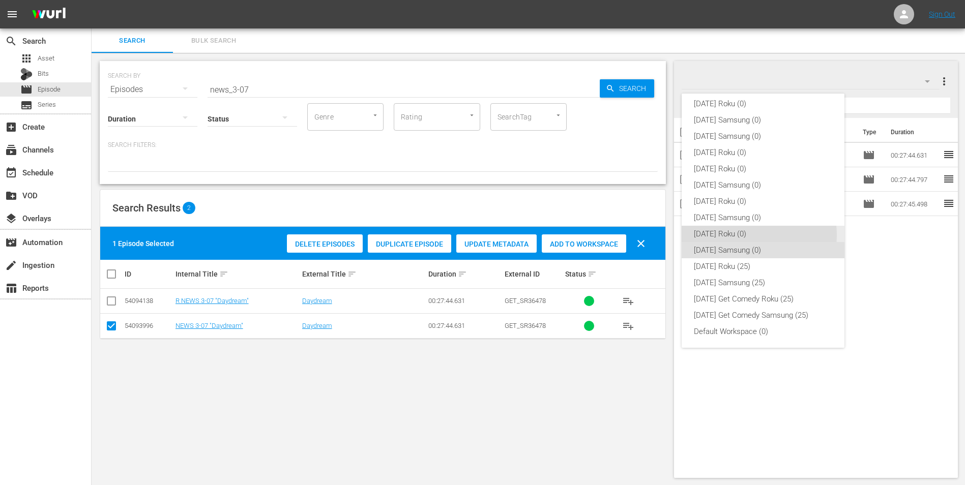
click at [746, 235] on div "[DATE] Roku (0)" at bounding box center [763, 234] width 138 height 16
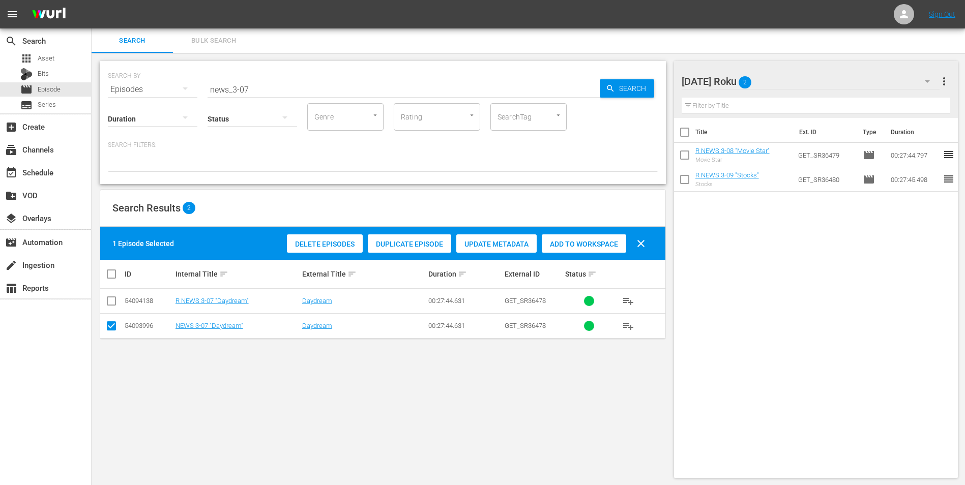
click at [108, 327] on input "checkbox" at bounding box center [111, 328] width 12 height 12
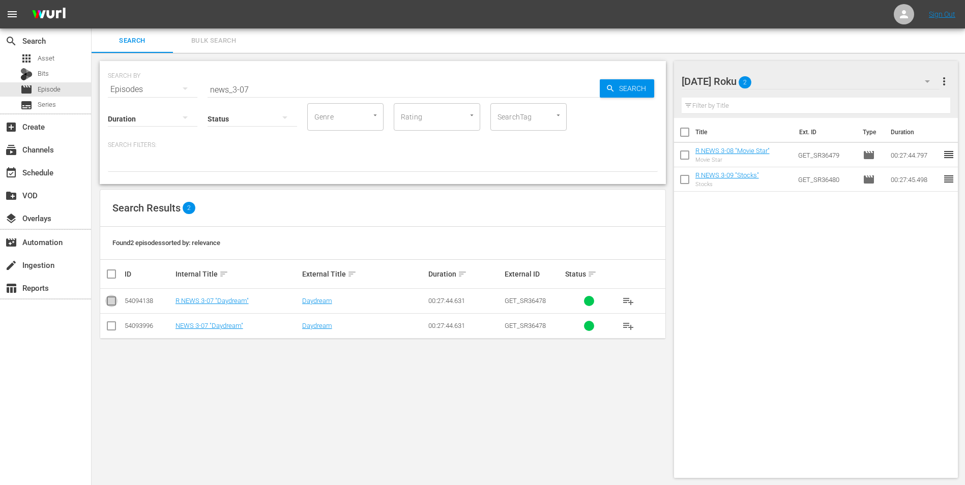
click at [111, 302] on input "checkbox" at bounding box center [111, 303] width 12 height 12
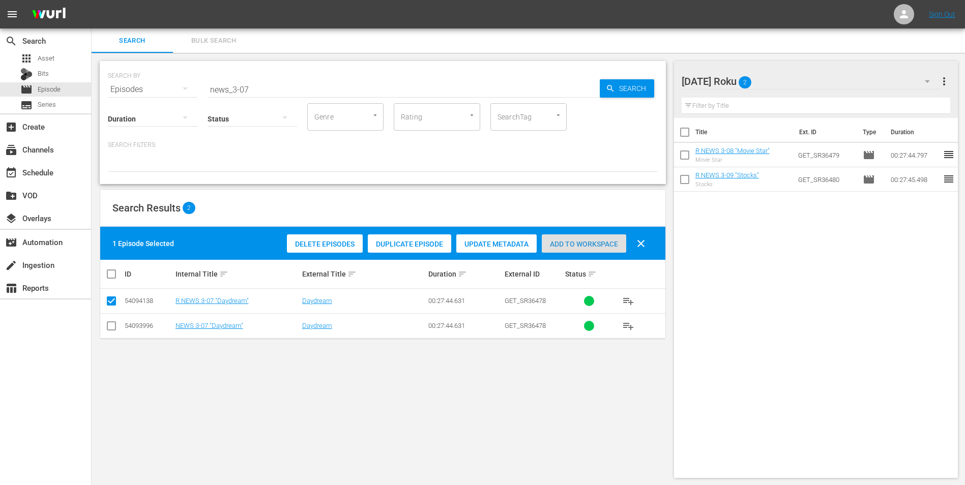
click at [583, 240] on span "Add to Workspace" at bounding box center [584, 244] width 84 height 8
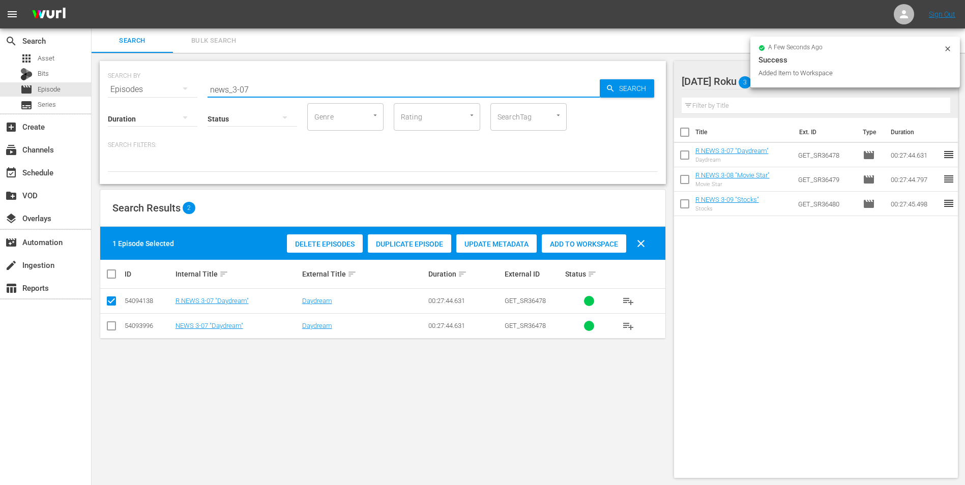
drag, startPoint x: 249, startPoint y: 92, endPoint x: 186, endPoint y: 96, distance: 63.7
click at [186, 96] on div "SEARCH BY Search By Episodes Search ID, Title, Description, Keywords, or Catego…" at bounding box center [383, 122] width 566 height 123
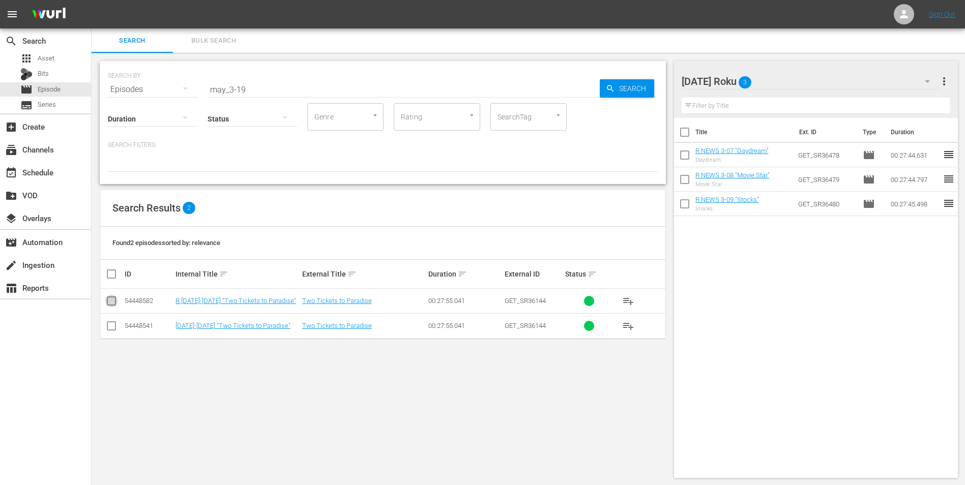
click at [112, 301] on input "checkbox" at bounding box center [111, 303] width 12 height 12
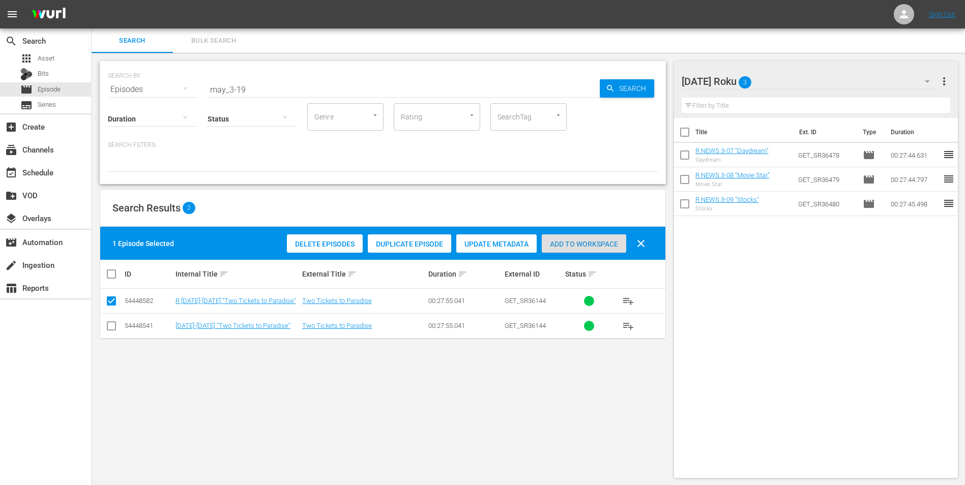
click at [572, 248] on div "Add to Workspace" at bounding box center [584, 243] width 84 height 19
click at [810, 67] on div "[DATE] Roku 4 [DATE] Roku more_vert" at bounding box center [815, 77] width 269 height 33
click at [805, 77] on div "[DATE] Roku 4" at bounding box center [810, 81] width 258 height 28
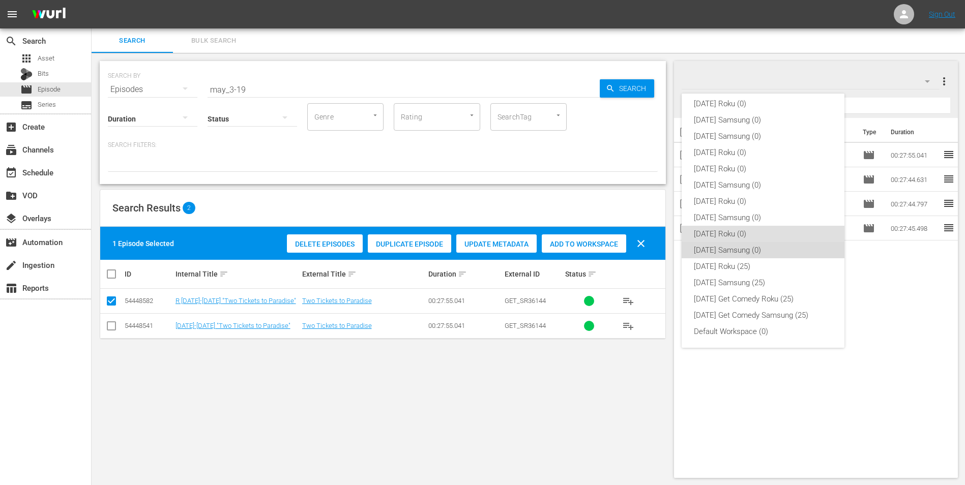
click at [782, 249] on div "[DATE] Samsung (0)" at bounding box center [763, 250] width 138 height 16
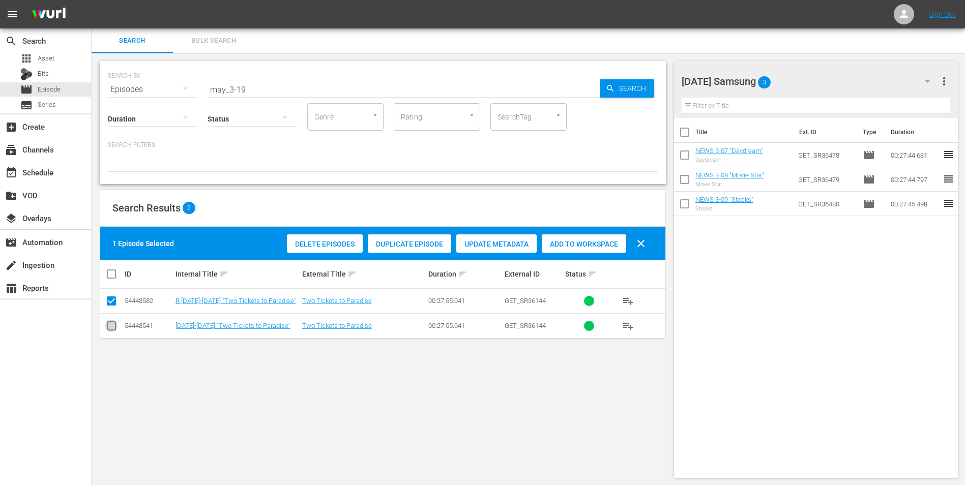
click at [115, 325] on input "checkbox" at bounding box center [111, 328] width 12 height 12
click at [106, 306] on input "checkbox" at bounding box center [111, 303] width 12 height 12
click at [601, 250] on div "Add to Workspace" at bounding box center [584, 243] width 84 height 19
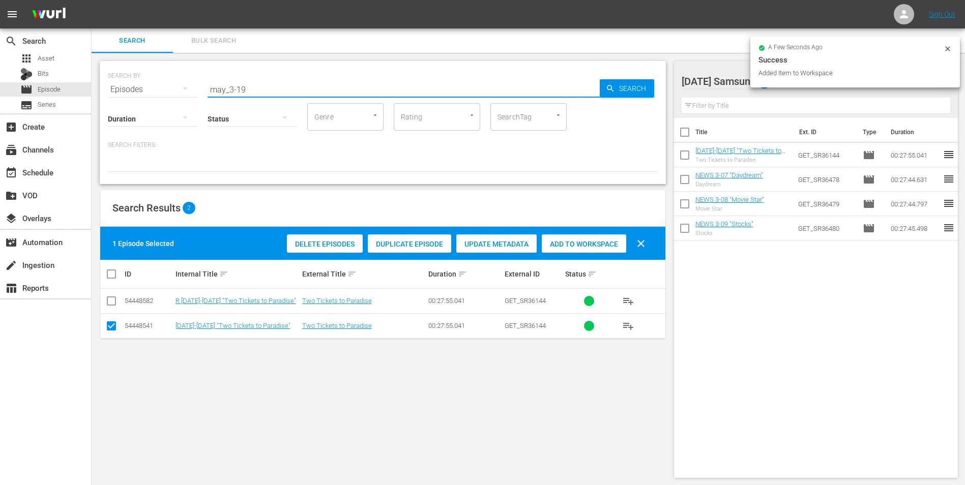
drag, startPoint x: 240, startPoint y: 89, endPoint x: 310, endPoint y: 118, distance: 75.9
click at [263, 97] on div "SEARCH BY Search By Episodes Search ID, Title, Description, Keywords, or Catego…" at bounding box center [383, 122] width 566 height 123
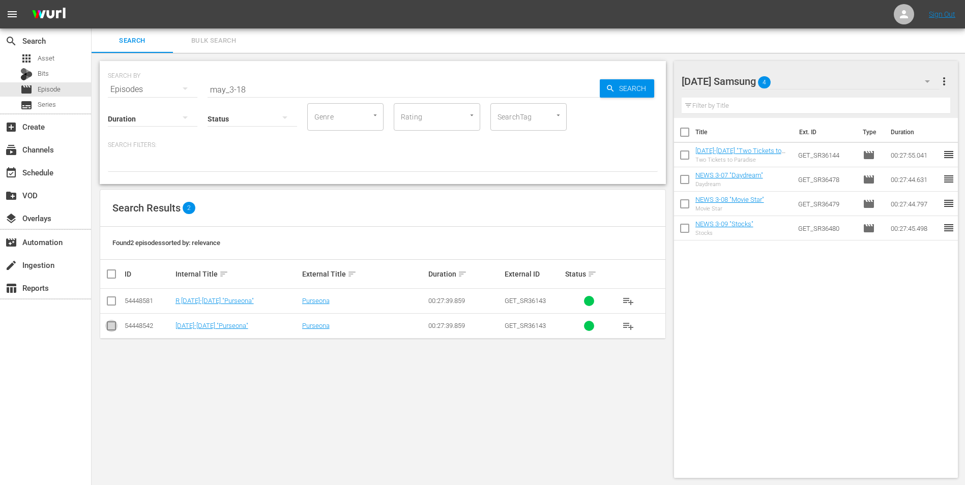
click at [111, 326] on input "checkbox" at bounding box center [111, 328] width 12 height 12
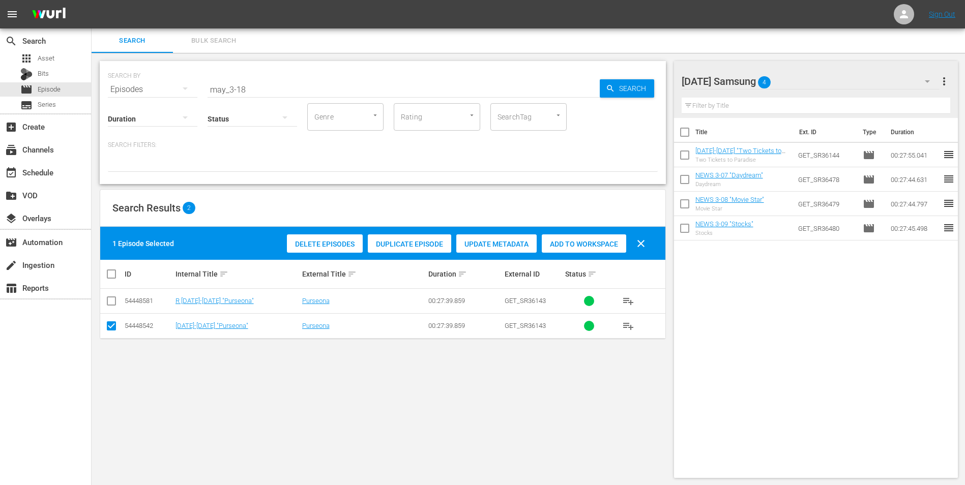
click at [590, 239] on div "Add to Workspace" at bounding box center [584, 243] width 84 height 19
click at [812, 80] on div "[DATE] Samsung 5" at bounding box center [810, 81] width 258 height 28
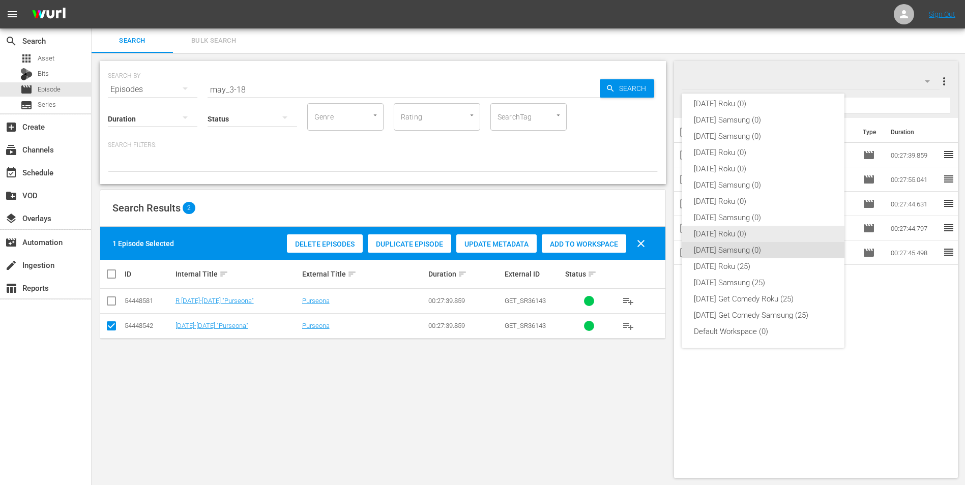
click at [754, 231] on div "[DATE] Roku (0)" at bounding box center [763, 234] width 138 height 16
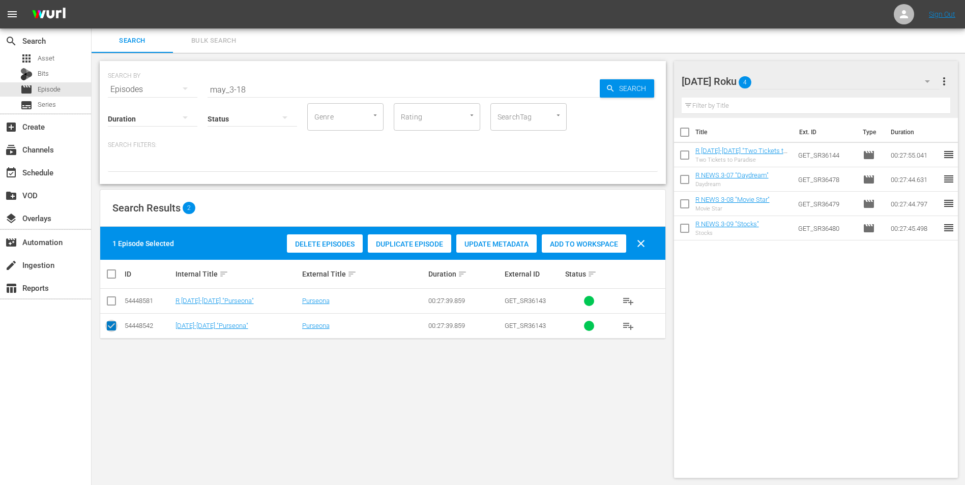
click at [107, 328] on input "checkbox" at bounding box center [111, 328] width 12 height 12
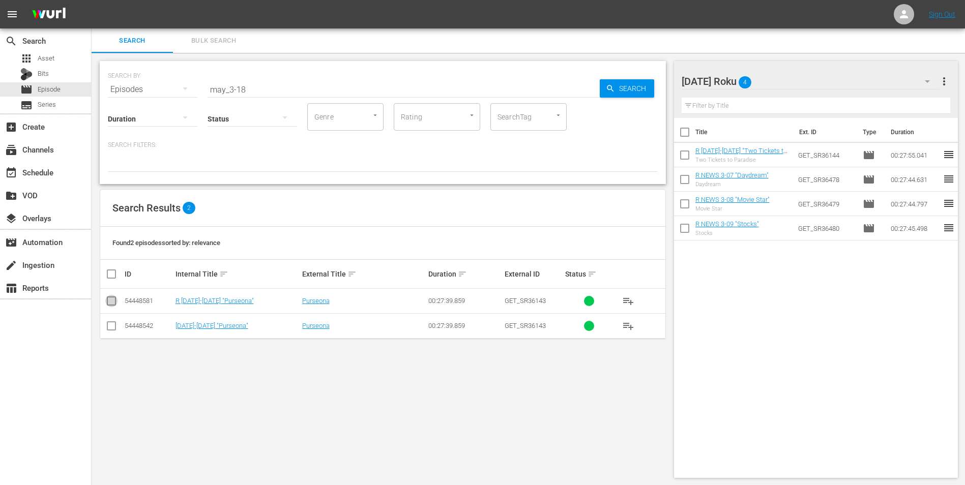
click at [112, 300] on input "checkbox" at bounding box center [111, 303] width 12 height 12
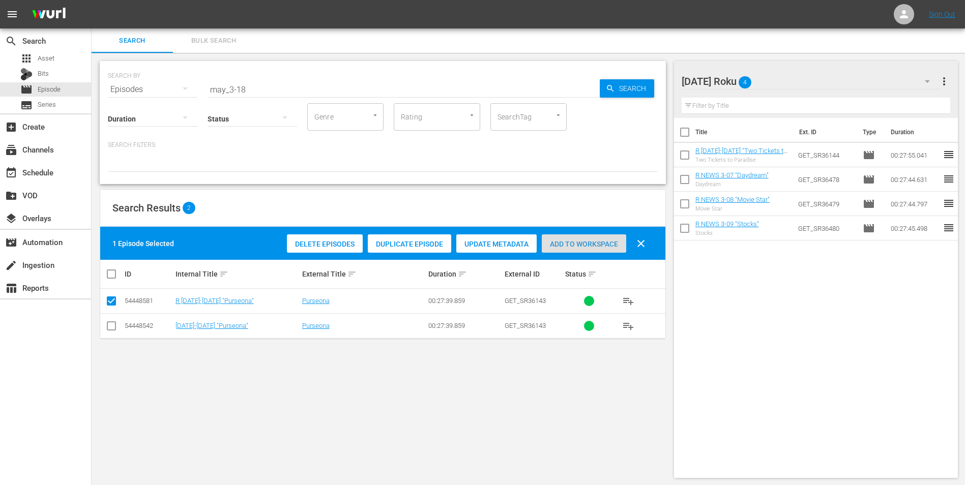
click at [584, 244] on span "Add to Workspace" at bounding box center [584, 244] width 84 height 8
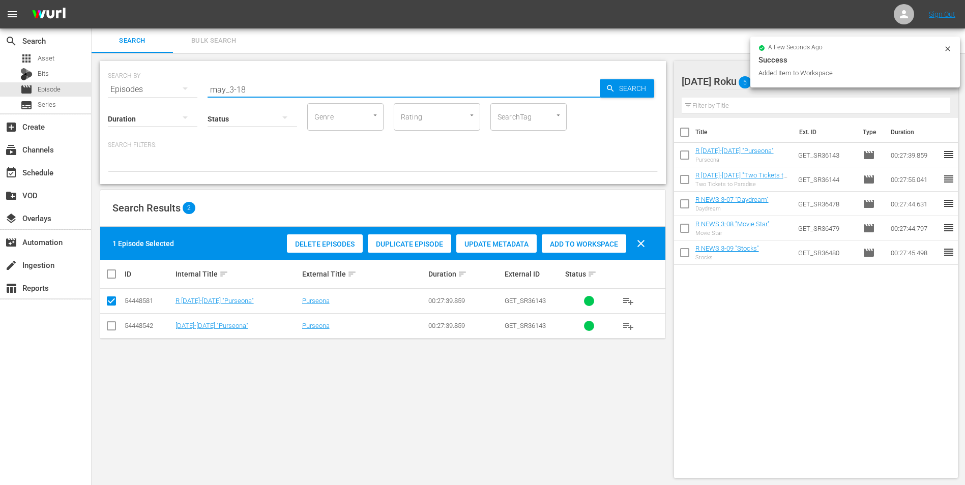
click at [241, 93] on input "may_3-18" at bounding box center [403, 89] width 392 height 24
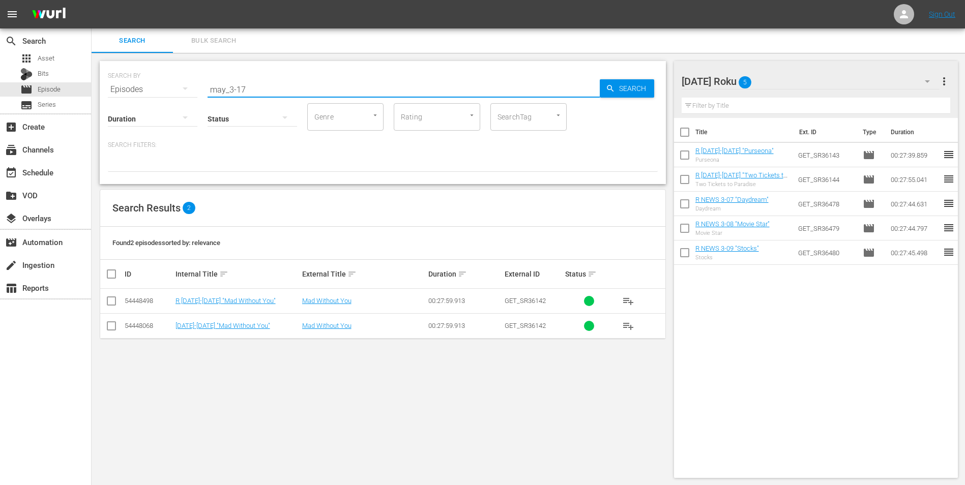
click at [113, 298] on input "checkbox" at bounding box center [111, 303] width 12 height 12
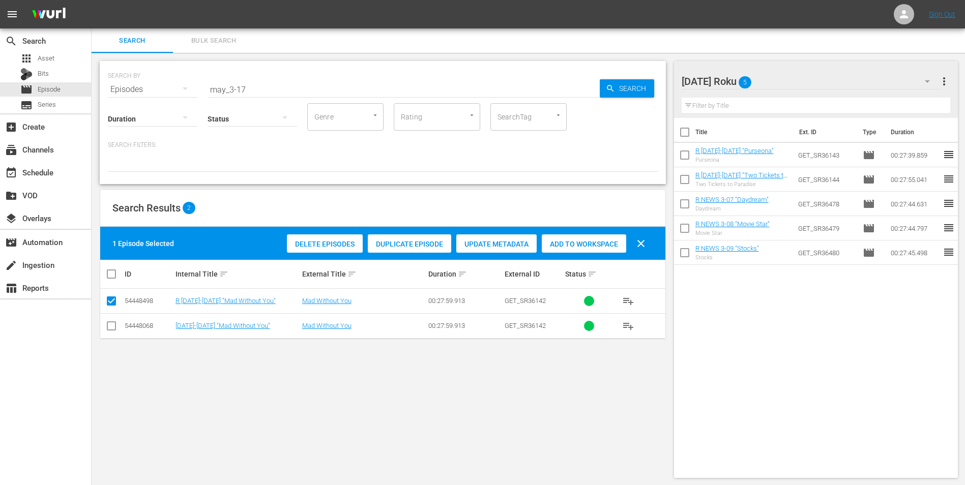
click at [564, 246] on span "Add to Workspace" at bounding box center [584, 244] width 84 height 8
click at [806, 82] on div "[DATE] Roku 6" at bounding box center [810, 81] width 258 height 28
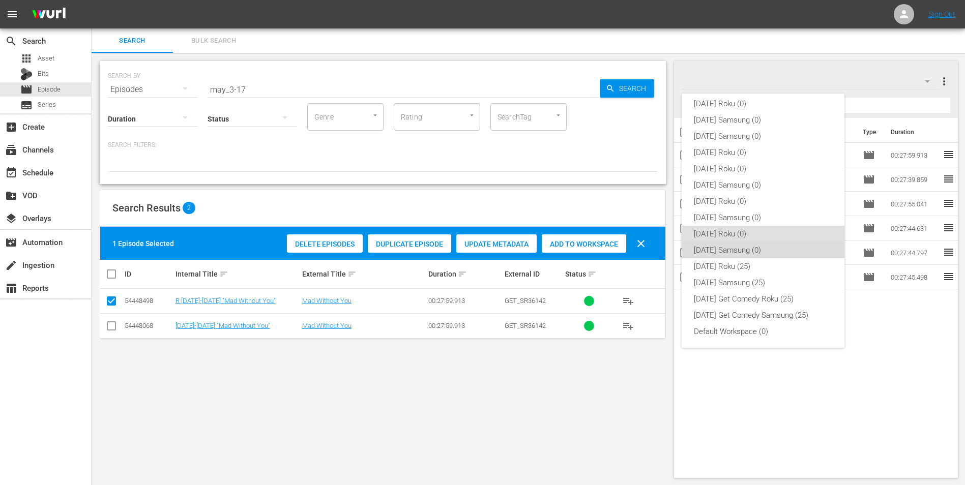
click at [768, 252] on div "[DATE] Samsung (0)" at bounding box center [763, 250] width 138 height 16
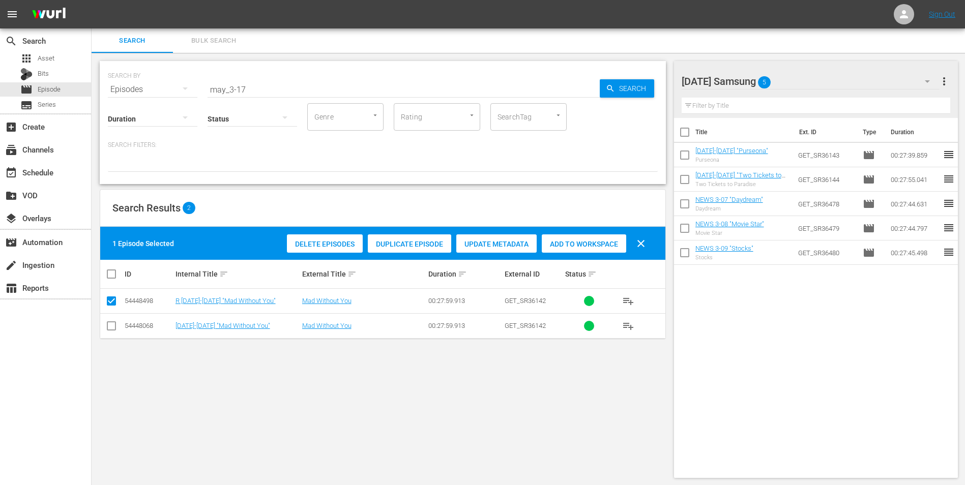
click at [111, 330] on input "checkbox" at bounding box center [111, 328] width 12 height 12
click at [115, 301] on input "checkbox" at bounding box center [111, 303] width 12 height 12
click at [579, 246] on span "Add to Workspace" at bounding box center [584, 244] width 84 height 8
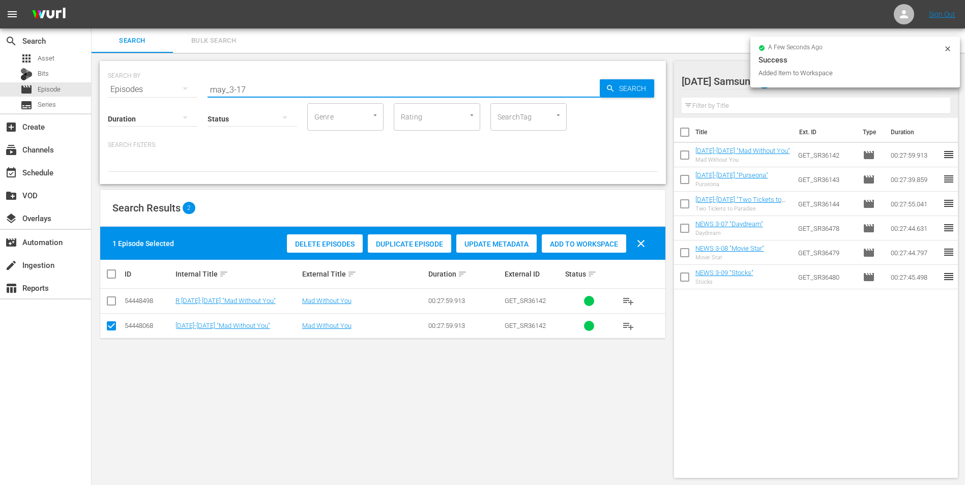
drag, startPoint x: 243, startPoint y: 90, endPoint x: 238, endPoint y: 93, distance: 5.5
click at [238, 93] on input "may_3-17" at bounding box center [403, 89] width 392 height 24
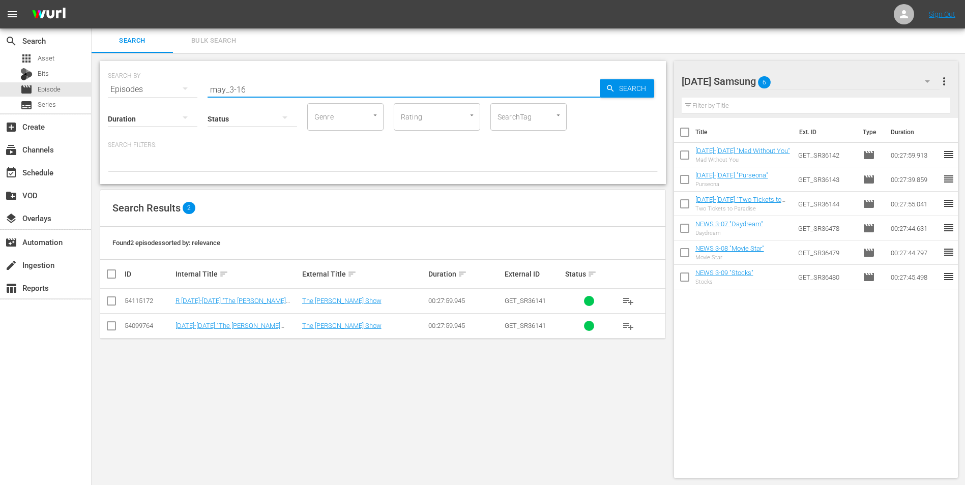
click at [108, 328] on input "checkbox" at bounding box center [111, 328] width 12 height 12
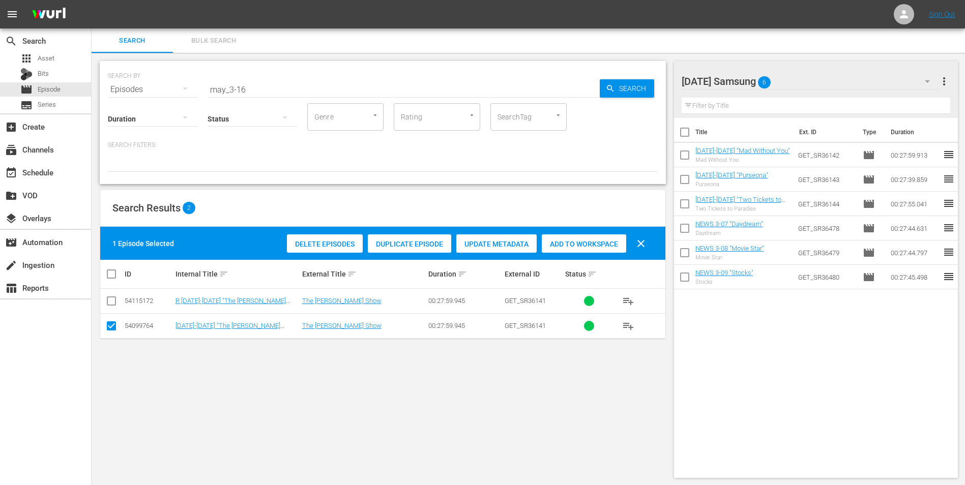
click at [553, 241] on span "Add to Workspace" at bounding box center [584, 244] width 84 height 8
click at [815, 76] on div "[DATE] Samsung 7" at bounding box center [810, 81] width 258 height 28
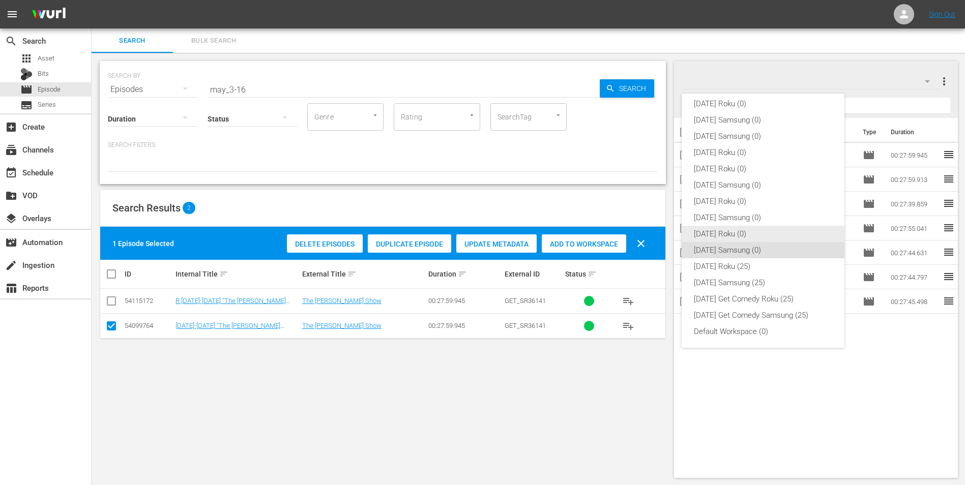
drag, startPoint x: 746, startPoint y: 234, endPoint x: 631, endPoint y: 244, distance: 115.3
click at [745, 234] on div "[DATE] Roku (0)" at bounding box center [763, 234] width 138 height 16
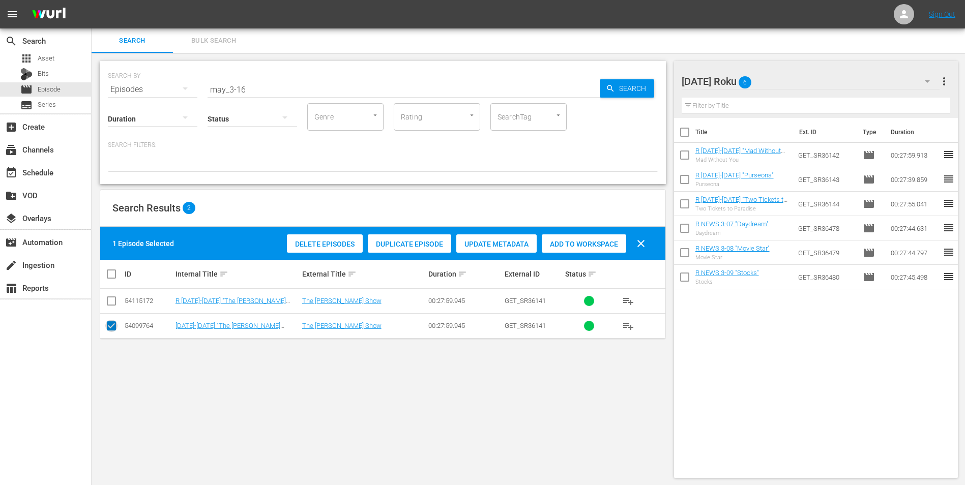
click at [116, 320] on icon at bounding box center [111, 326] width 12 height 12
click at [110, 324] on input "checkbox" at bounding box center [111, 328] width 12 height 12
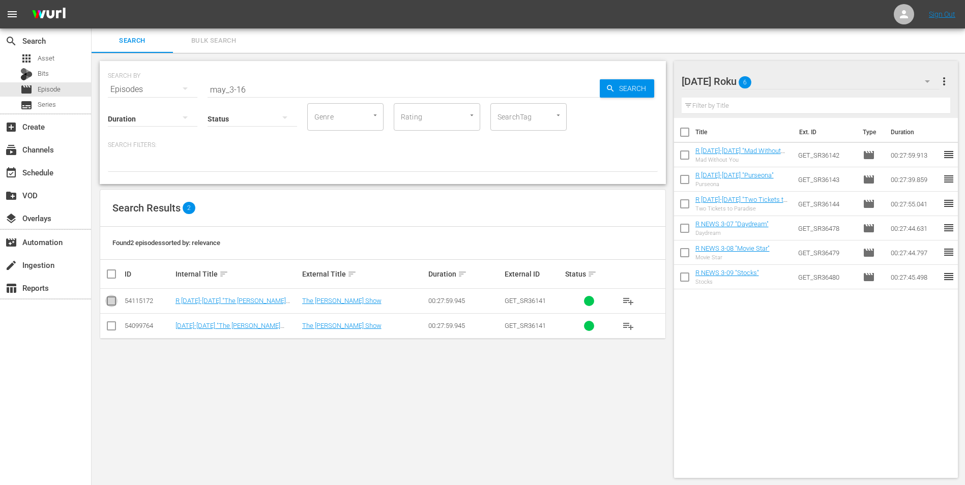
click at [110, 302] on input "checkbox" at bounding box center [111, 303] width 12 height 12
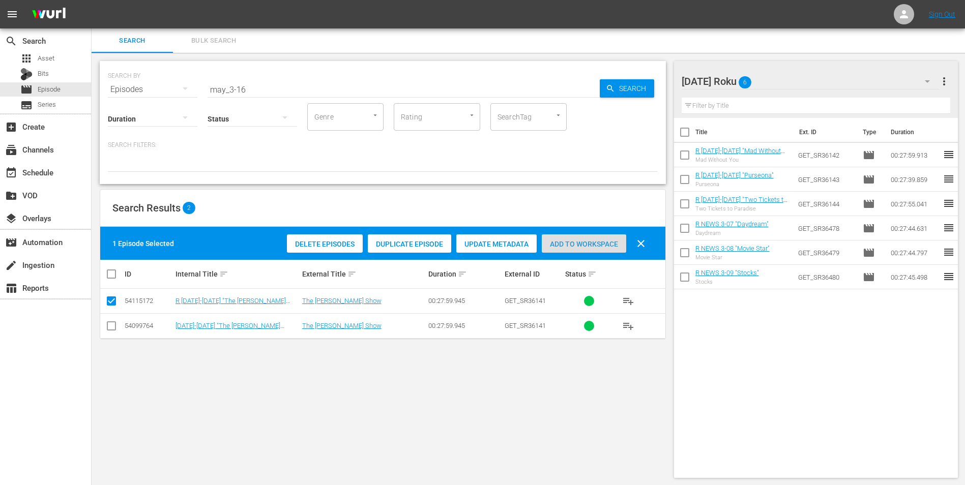
click at [572, 240] on span "Add to Workspace" at bounding box center [584, 244] width 84 height 8
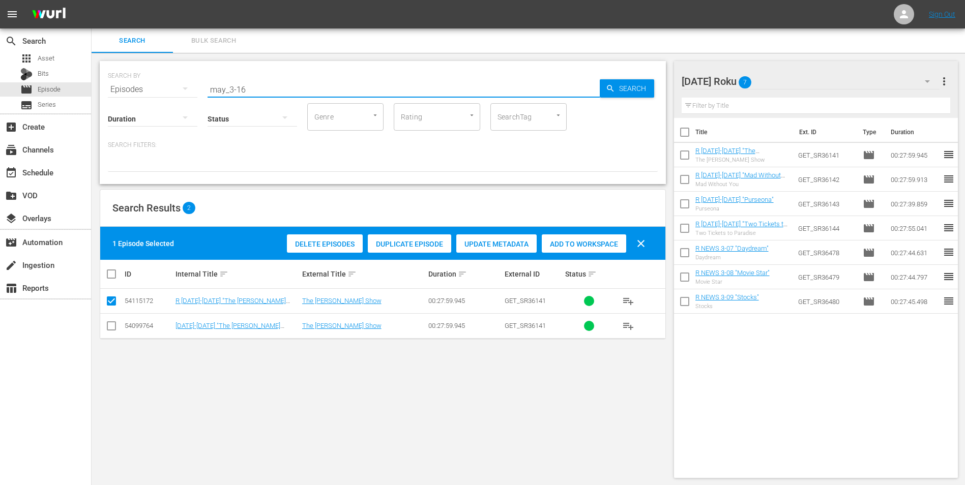
drag, startPoint x: 258, startPoint y: 86, endPoint x: 167, endPoint y: 83, distance: 91.1
click at [183, 84] on div "SEARCH BY Search By Episodes Search ID, Title, Description, Keywords, or Catego…" at bounding box center [383, 83] width 550 height 37
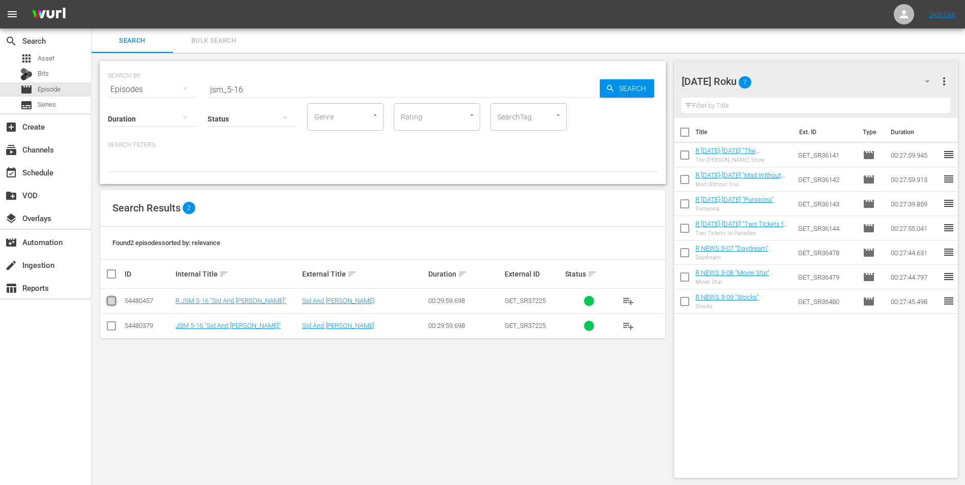
click at [112, 302] on input "checkbox" at bounding box center [111, 303] width 12 height 12
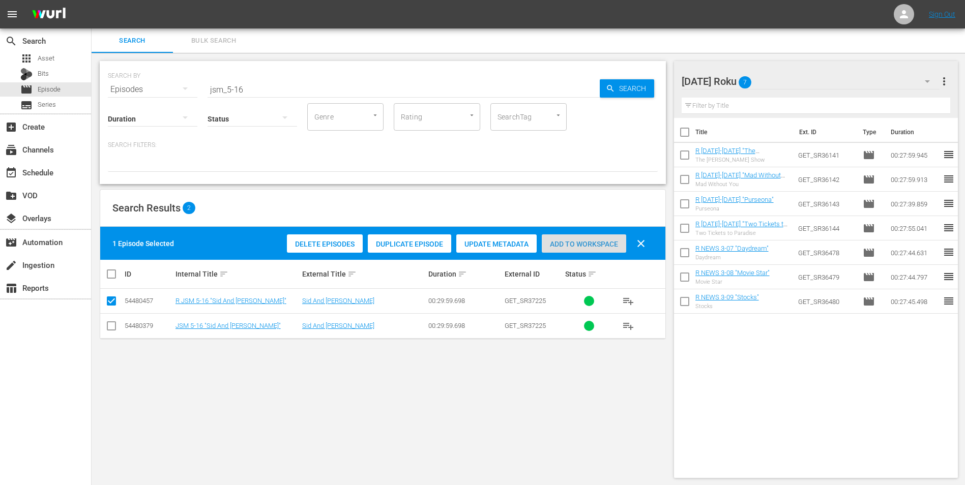
click at [578, 243] on span "Add to Workspace" at bounding box center [584, 244] width 84 height 8
click at [797, 69] on div "[DATE] Roku 8" at bounding box center [810, 81] width 258 height 28
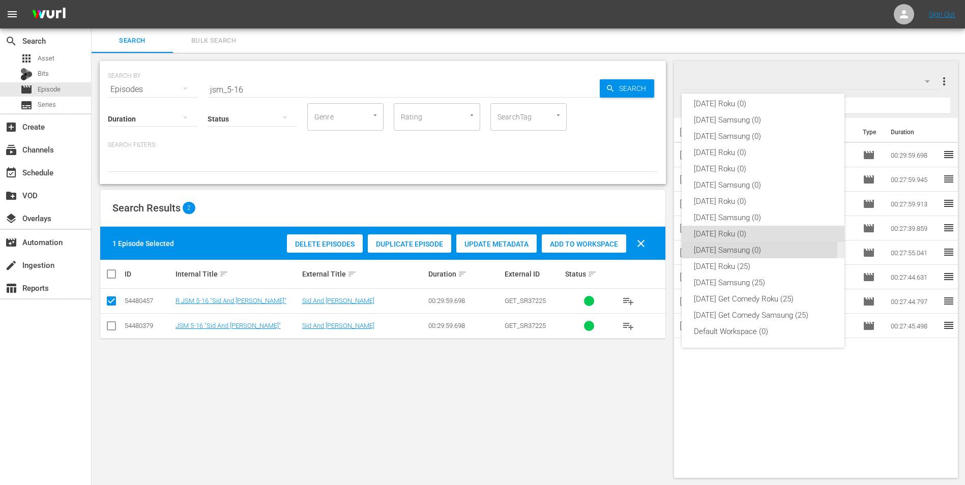
click at [741, 248] on div "[DATE] Samsung (0)" at bounding box center [763, 250] width 138 height 16
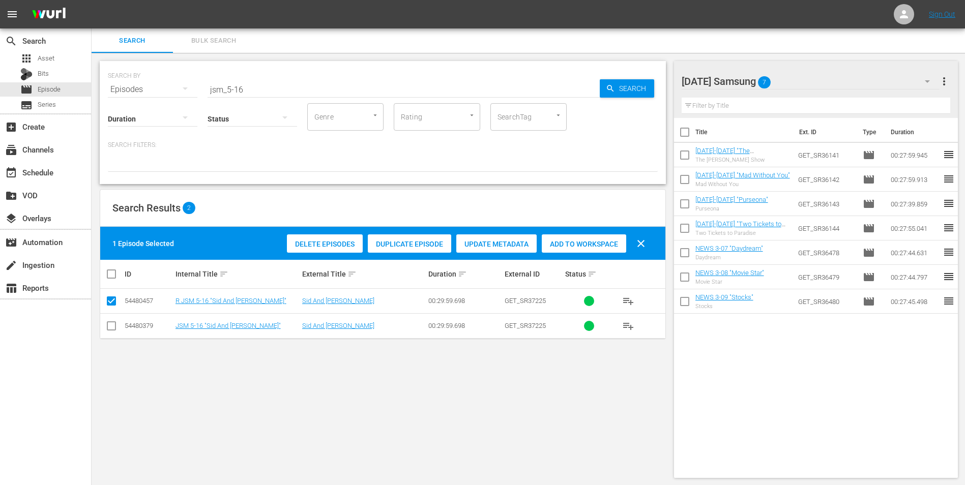
click at [111, 330] on input "checkbox" at bounding box center [111, 328] width 12 height 12
drag, startPoint x: 110, startPoint y: 302, endPoint x: 424, endPoint y: 287, distance: 314.6
click at [114, 303] on input "checkbox" at bounding box center [111, 303] width 12 height 12
click at [595, 246] on span "Add to Workspace" at bounding box center [584, 244] width 84 height 8
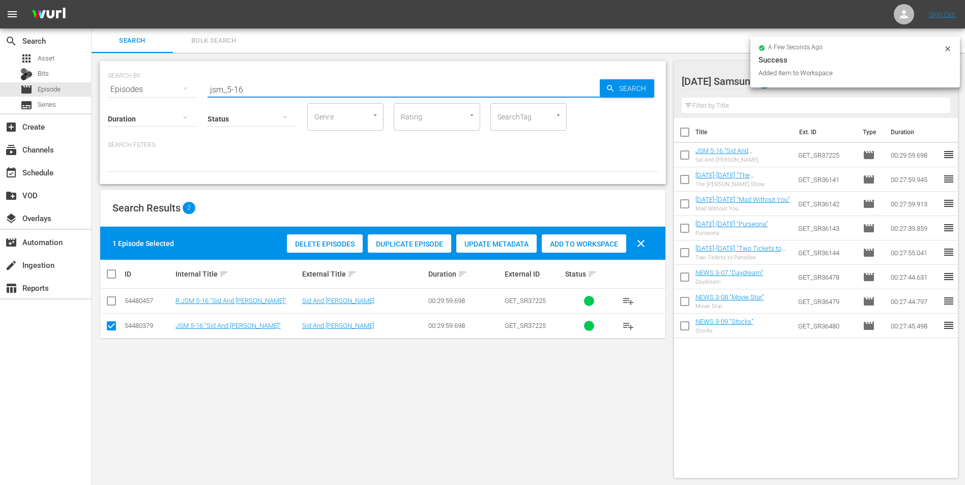
drag, startPoint x: 238, startPoint y: 86, endPoint x: 255, endPoint y: 98, distance: 19.7
click at [260, 90] on input "jsm_5-16" at bounding box center [403, 89] width 392 height 24
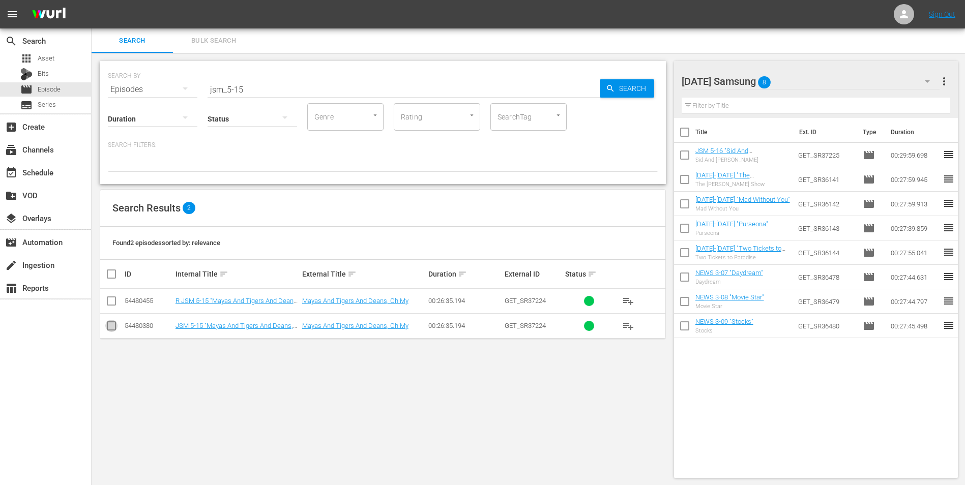
click at [107, 327] on input "checkbox" at bounding box center [111, 328] width 12 height 12
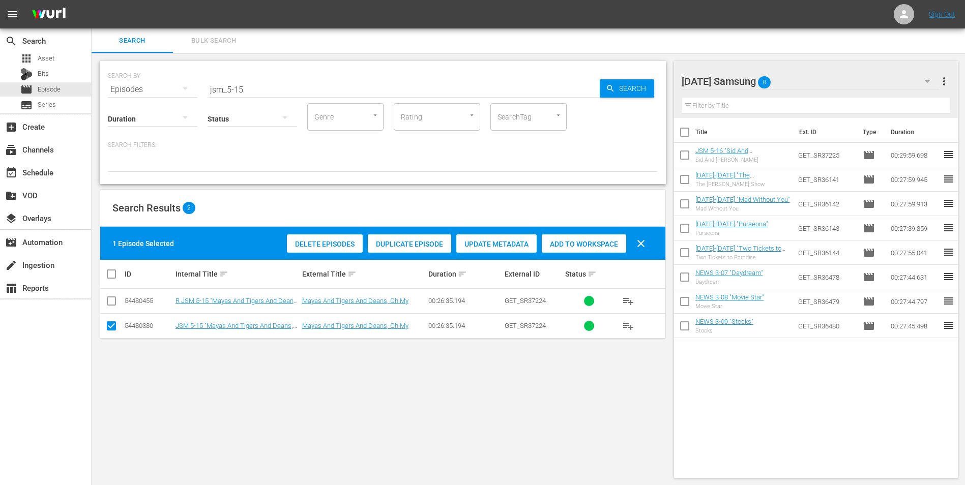
click at [592, 241] on span "Add to Workspace" at bounding box center [584, 244] width 84 height 8
click at [827, 80] on div "[DATE] Samsung 9" at bounding box center [810, 81] width 258 height 28
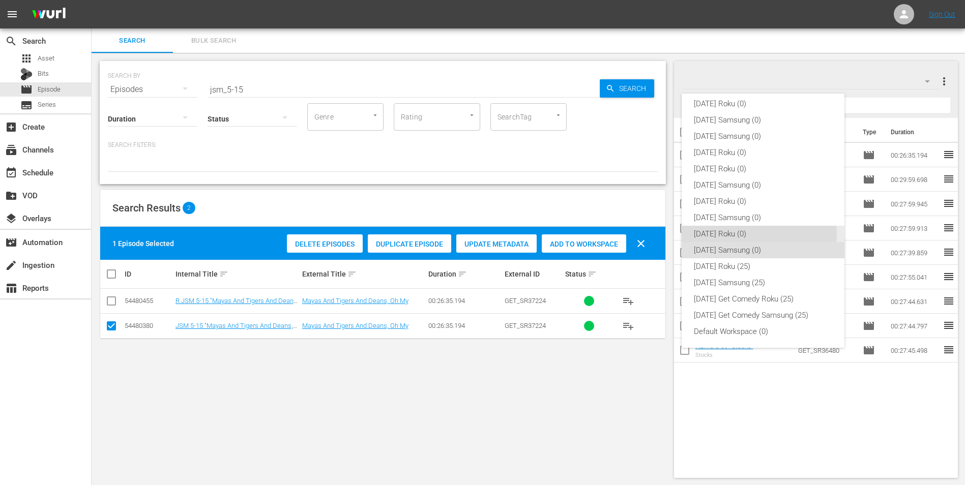
click at [748, 233] on div "[DATE] Roku (0)" at bounding box center [763, 234] width 138 height 16
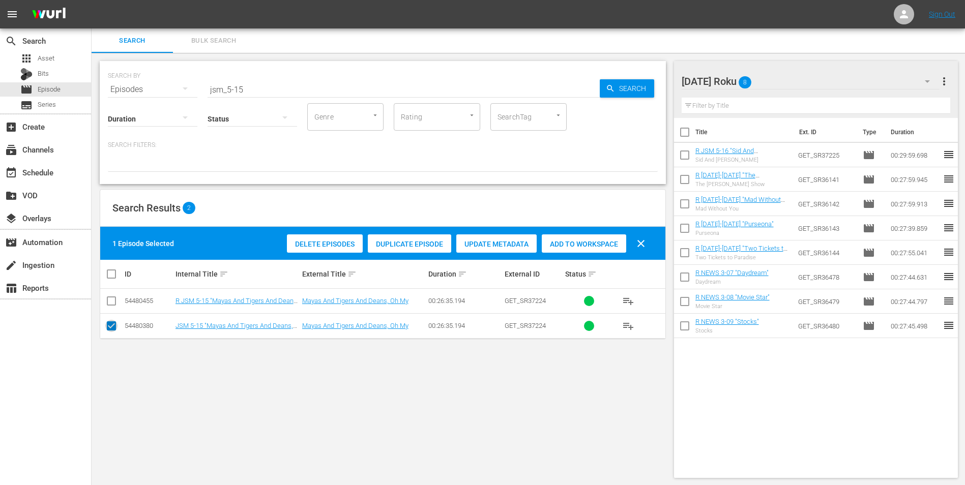
click at [113, 328] on input "checkbox" at bounding box center [111, 328] width 12 height 12
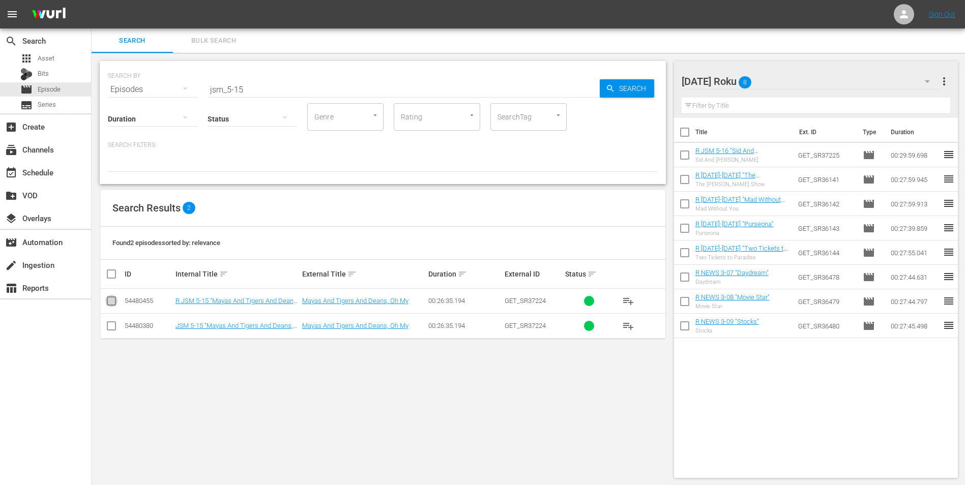
drag, startPoint x: 107, startPoint y: 303, endPoint x: 265, endPoint y: 290, distance: 158.6
click at [107, 302] on input "checkbox" at bounding box center [111, 303] width 12 height 12
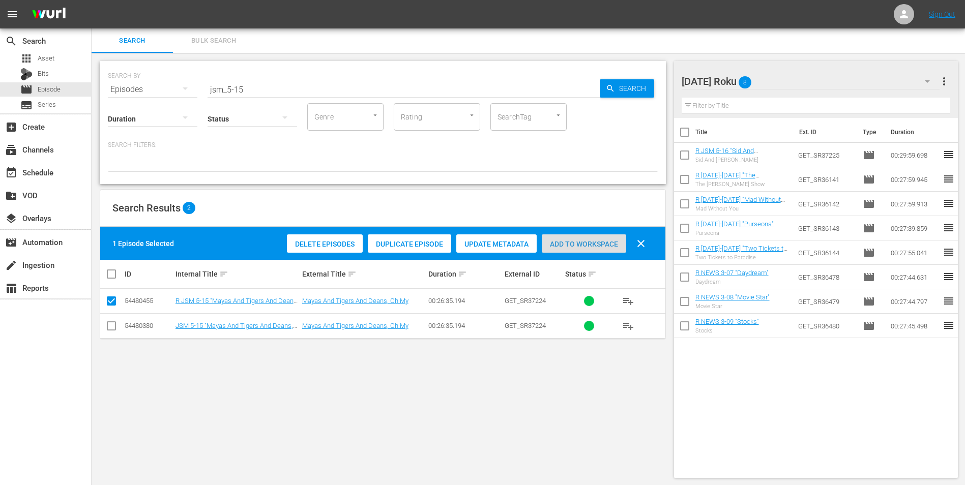
click at [584, 244] on span "Add to Workspace" at bounding box center [584, 244] width 84 height 8
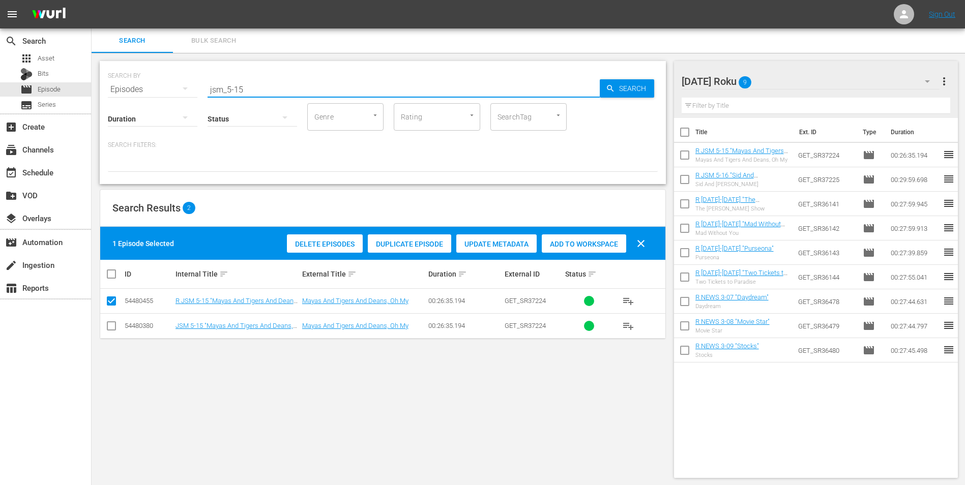
drag, startPoint x: 241, startPoint y: 87, endPoint x: 238, endPoint y: 94, distance: 6.8
click at [238, 94] on input "jsm_5-15" at bounding box center [403, 89] width 392 height 24
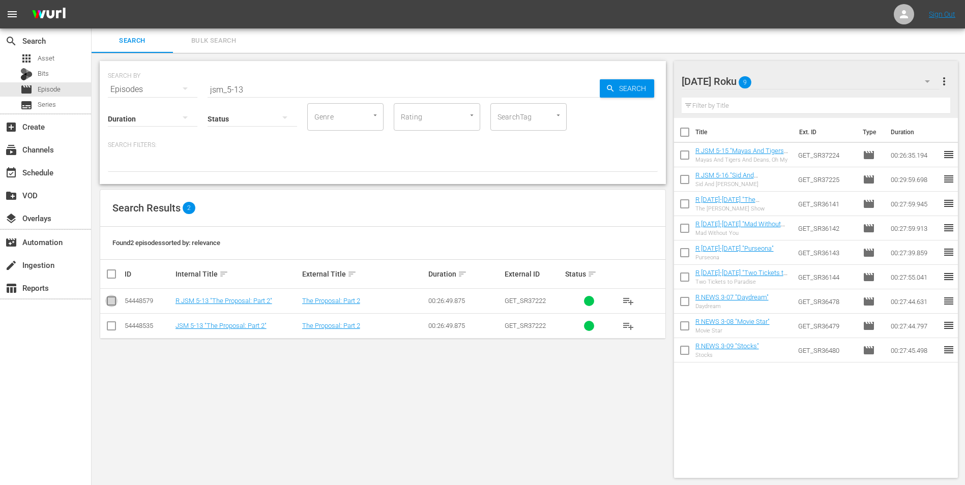
click at [112, 301] on input "checkbox" at bounding box center [111, 303] width 12 height 12
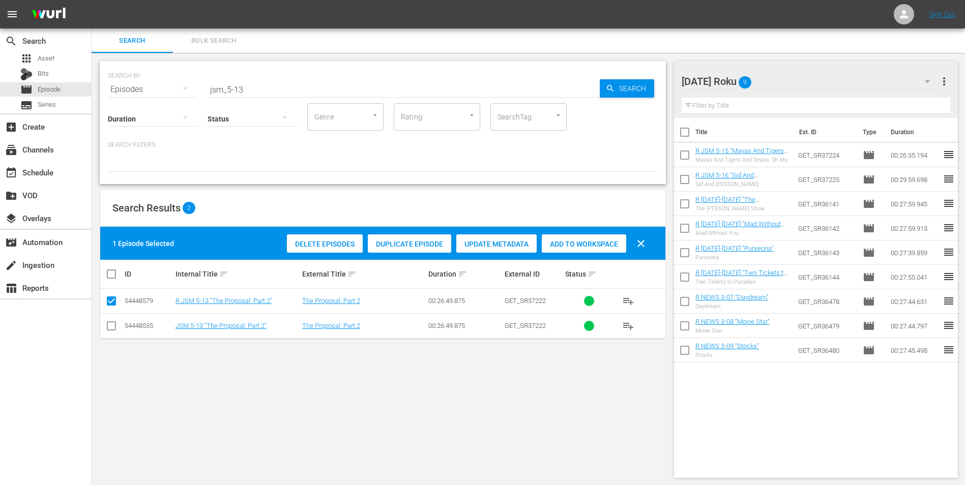
click at [572, 231] on div "Delete Episodes Duplicate Episode Update Metadata Add to Workspace clear" at bounding box center [468, 243] width 369 height 24
click at [577, 247] on span "Add to Workspace" at bounding box center [584, 244] width 84 height 8
click at [809, 71] on div "[DATE] Roku 10" at bounding box center [810, 81] width 258 height 28
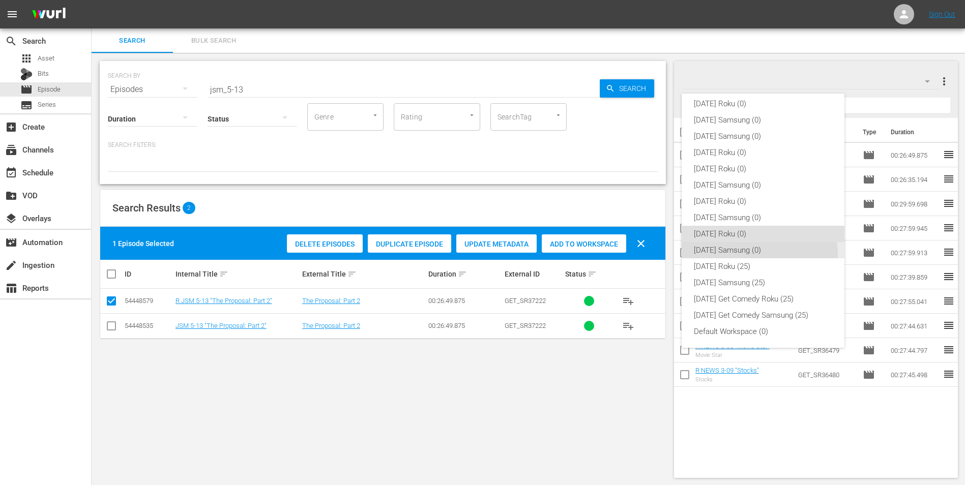
click at [753, 255] on div "[DATE] Samsung (0)" at bounding box center [763, 250] width 138 height 16
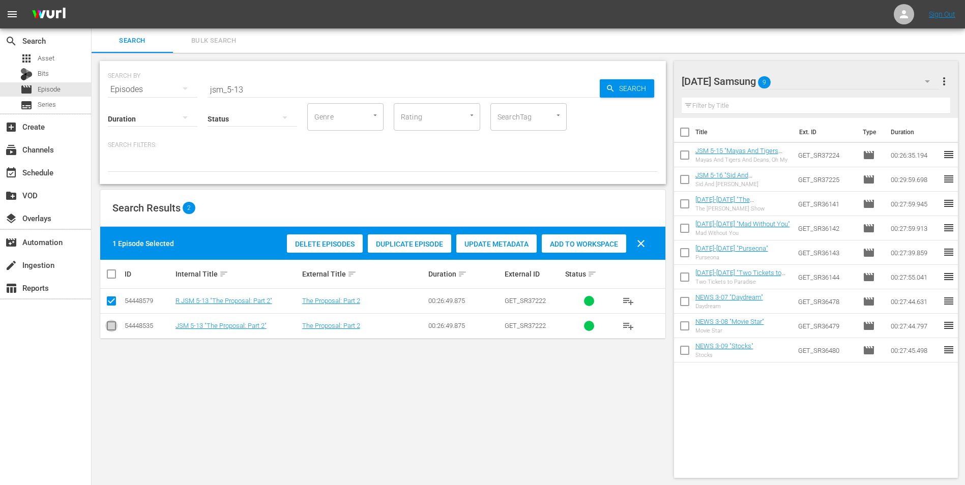
click at [111, 332] on input "checkbox" at bounding box center [111, 328] width 12 height 12
click at [112, 298] on input "checkbox" at bounding box center [111, 303] width 12 height 12
click at [558, 238] on div "Add to Workspace" at bounding box center [584, 243] width 84 height 19
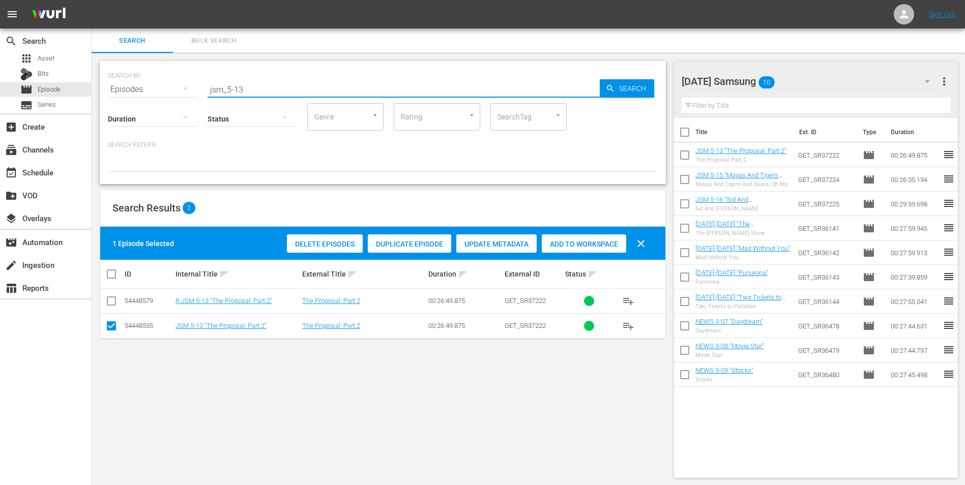
drag, startPoint x: 238, startPoint y: 88, endPoint x: 252, endPoint y: 96, distance: 15.3
click at [252, 96] on div "SEARCH BY Search By Episodes Search ID, Title, Description, Keywords, or Catego…" at bounding box center [383, 122] width 566 height 123
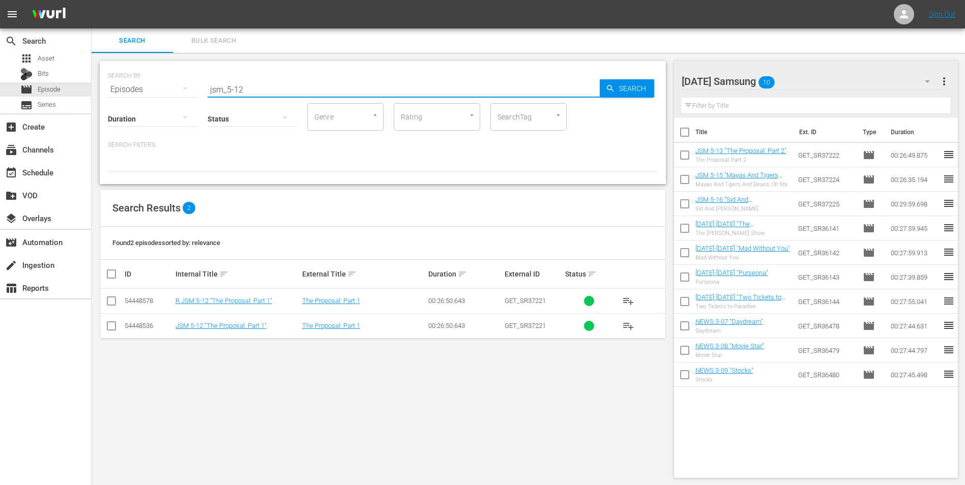
click at [108, 327] on input "checkbox" at bounding box center [111, 328] width 12 height 12
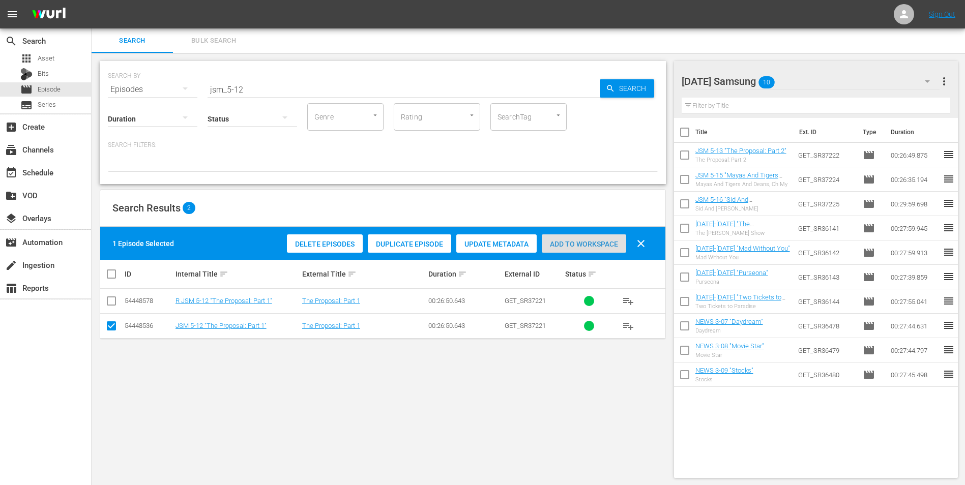
click at [562, 240] on span "Add to Workspace" at bounding box center [584, 244] width 84 height 8
click at [823, 83] on div "[DATE] Samsung 11" at bounding box center [810, 81] width 258 height 28
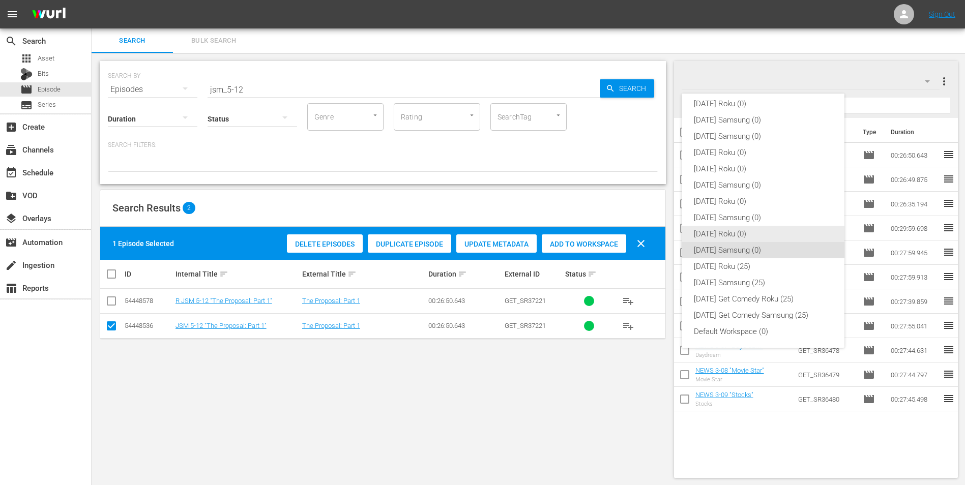
click at [757, 236] on div "[DATE] Roku (0)" at bounding box center [763, 234] width 138 height 16
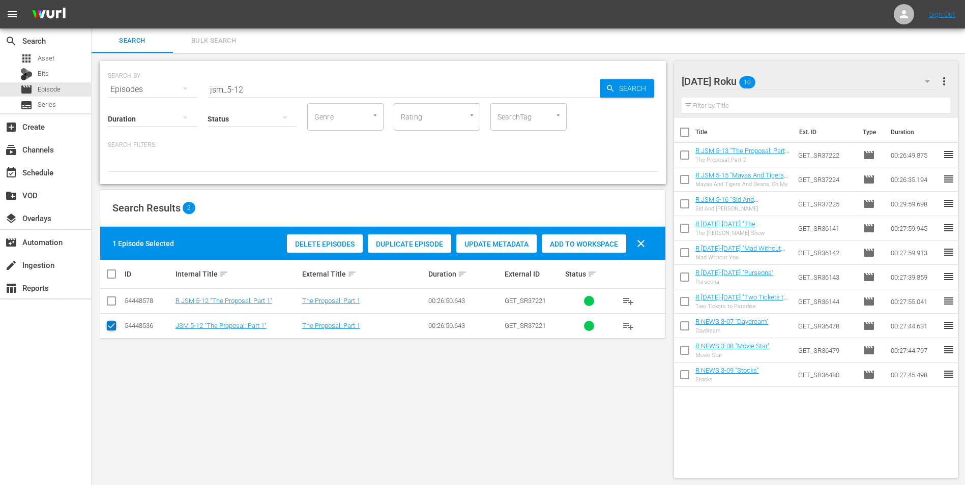
click at [115, 325] on input "checkbox" at bounding box center [111, 328] width 12 height 12
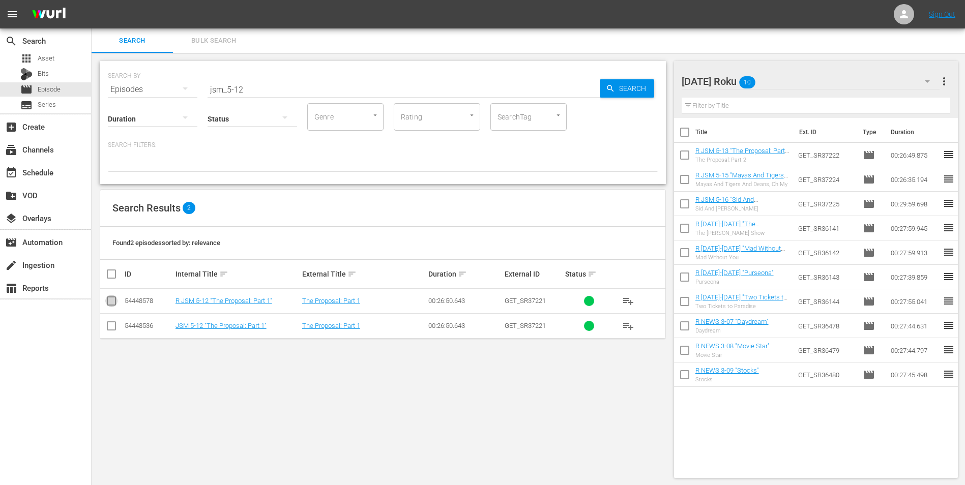
click at [107, 297] on input "checkbox" at bounding box center [111, 303] width 12 height 12
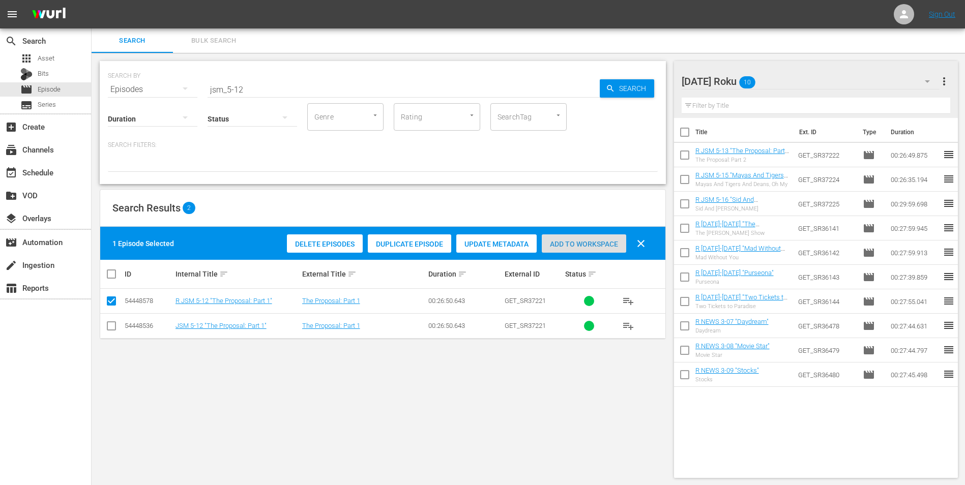
click at [586, 242] on span "Add to Workspace" at bounding box center [584, 244] width 84 height 8
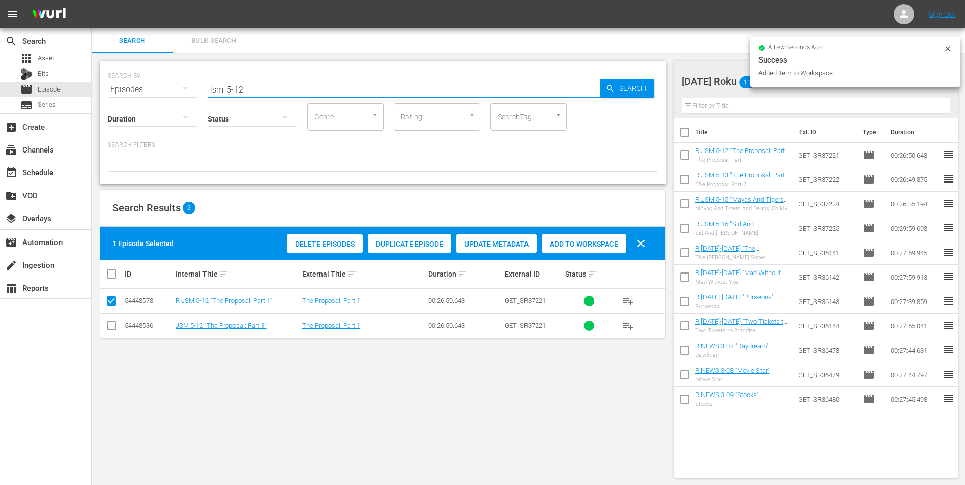
drag, startPoint x: 266, startPoint y: 93, endPoint x: 196, endPoint y: 79, distance: 72.0
click at [200, 81] on div "SEARCH BY Search By Episodes Search ID, Title, Description, Keywords, or Catego…" at bounding box center [383, 83] width 550 height 37
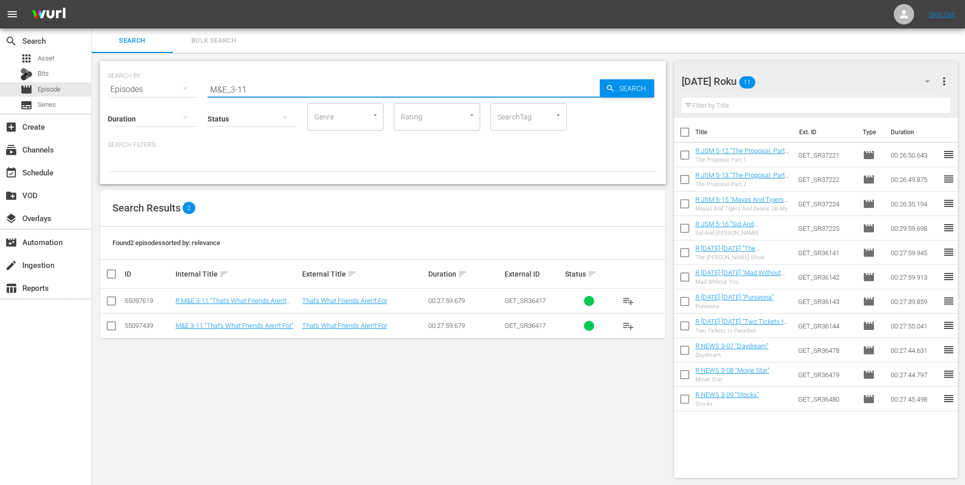
click at [113, 305] on input "checkbox" at bounding box center [111, 303] width 12 height 12
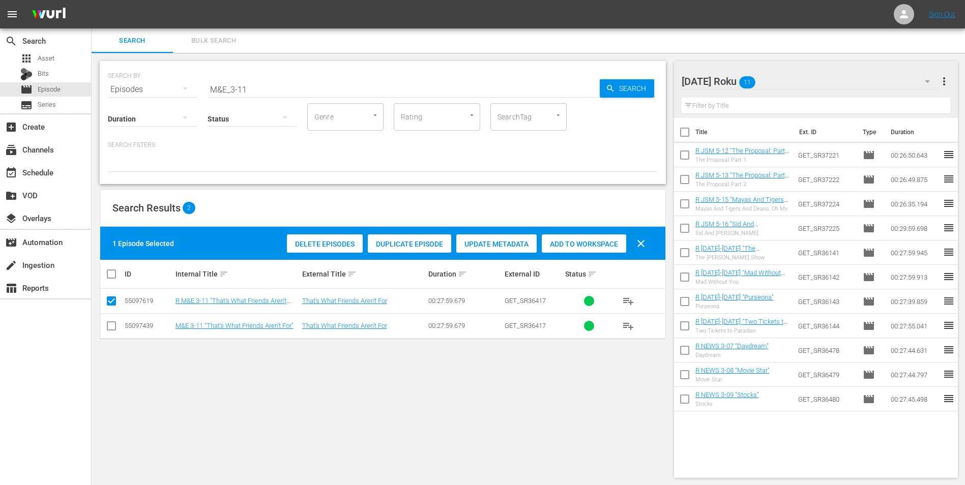
click at [579, 240] on span "Add to Workspace" at bounding box center [584, 244] width 84 height 8
click at [800, 83] on div "[DATE] Roku 12" at bounding box center [810, 81] width 258 height 28
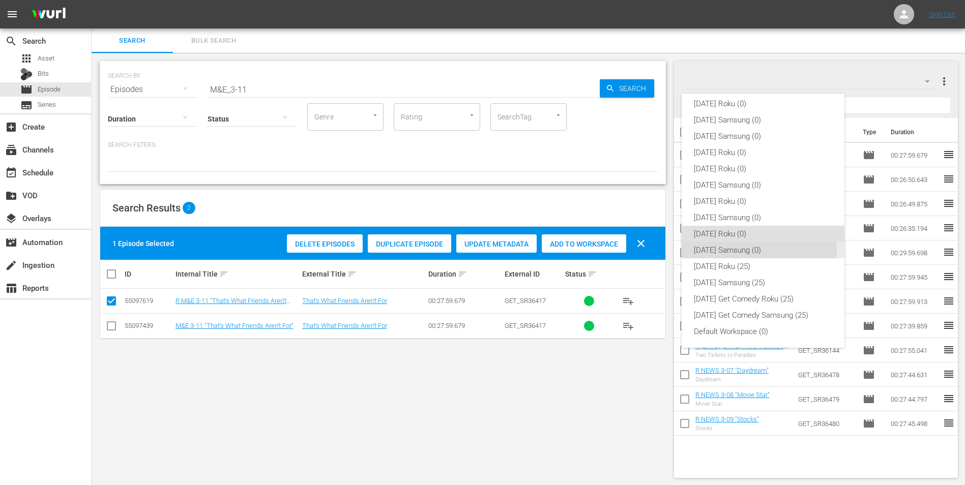
click at [754, 250] on div "[DATE] Samsung (0)" at bounding box center [763, 250] width 138 height 16
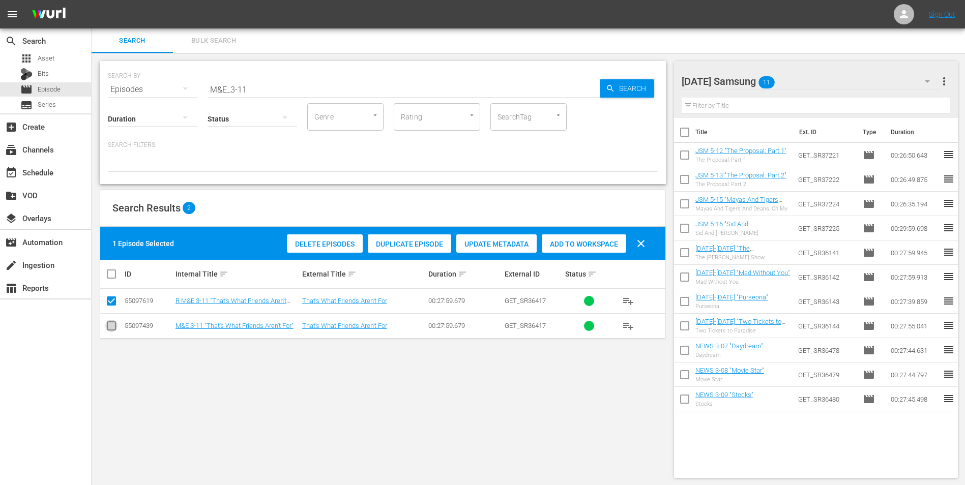
click at [114, 324] on input "checkbox" at bounding box center [111, 328] width 12 height 12
click at [115, 302] on input "checkbox" at bounding box center [111, 303] width 12 height 12
click at [568, 247] on span "Add to Workspace" at bounding box center [584, 244] width 84 height 8
click at [821, 83] on div "[DATE] Samsung 12" at bounding box center [810, 81] width 258 height 28
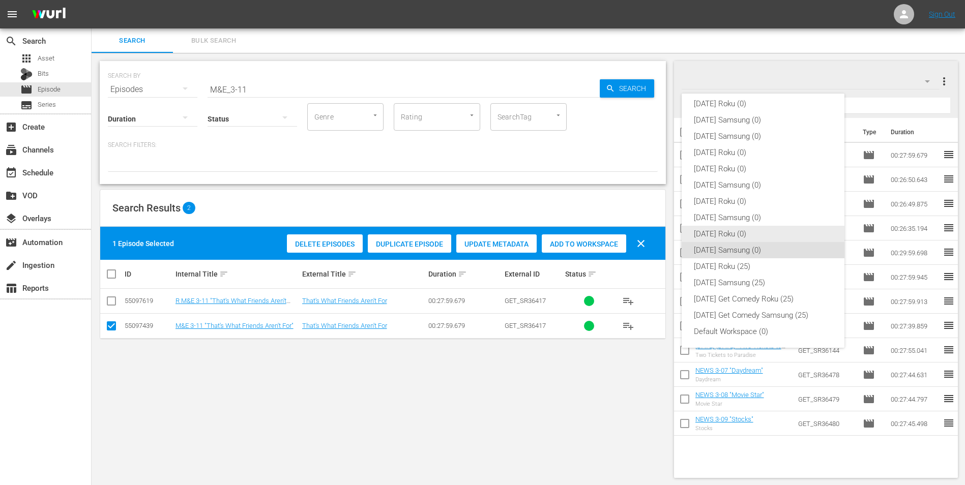
click at [752, 238] on div "[DATE] Roku (0)" at bounding box center [763, 234] width 138 height 16
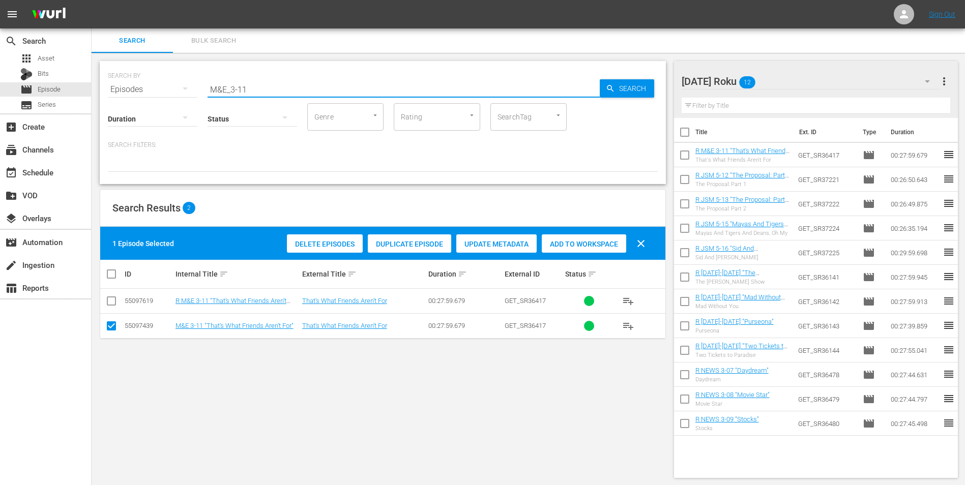
drag, startPoint x: 242, startPoint y: 88, endPoint x: 266, endPoint y: 87, distance: 24.4
click at [266, 87] on input "M&E_3-11" at bounding box center [403, 89] width 392 height 24
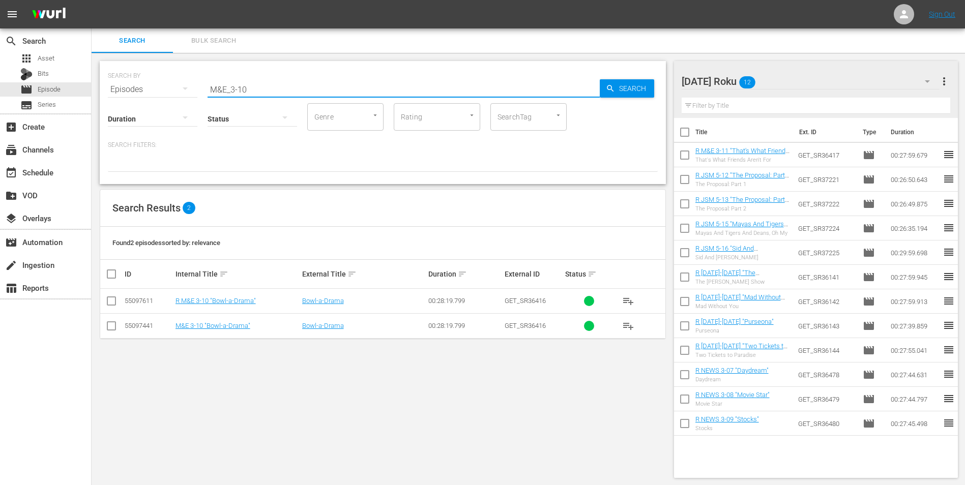
click at [111, 303] on input "checkbox" at bounding box center [111, 303] width 12 height 12
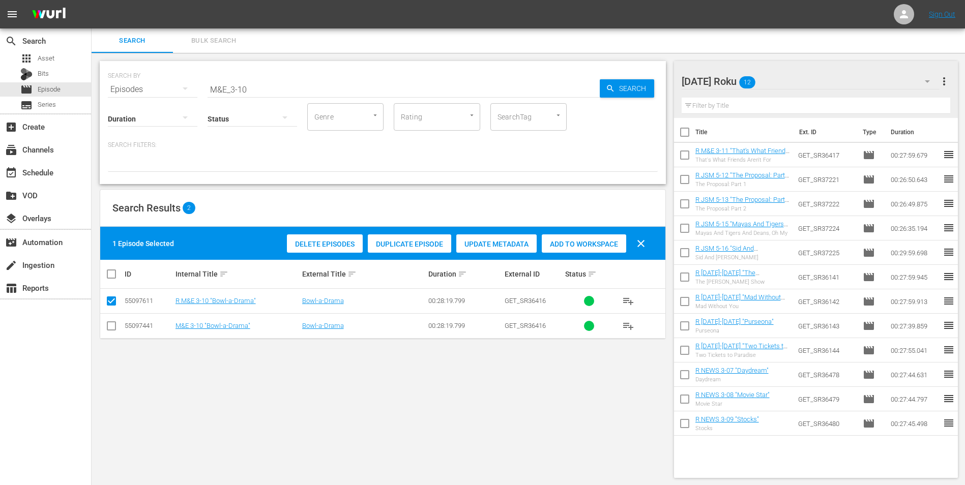
click at [600, 247] on span "Add to Workspace" at bounding box center [584, 244] width 84 height 8
click at [823, 77] on div "[DATE] Roku 13" at bounding box center [810, 81] width 258 height 28
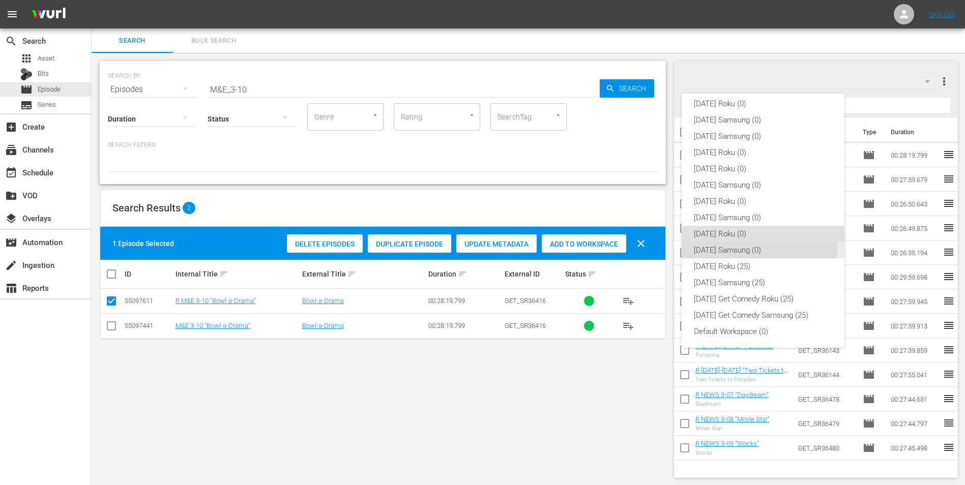
click at [732, 248] on div "[DATE] Samsung (0)" at bounding box center [763, 250] width 138 height 16
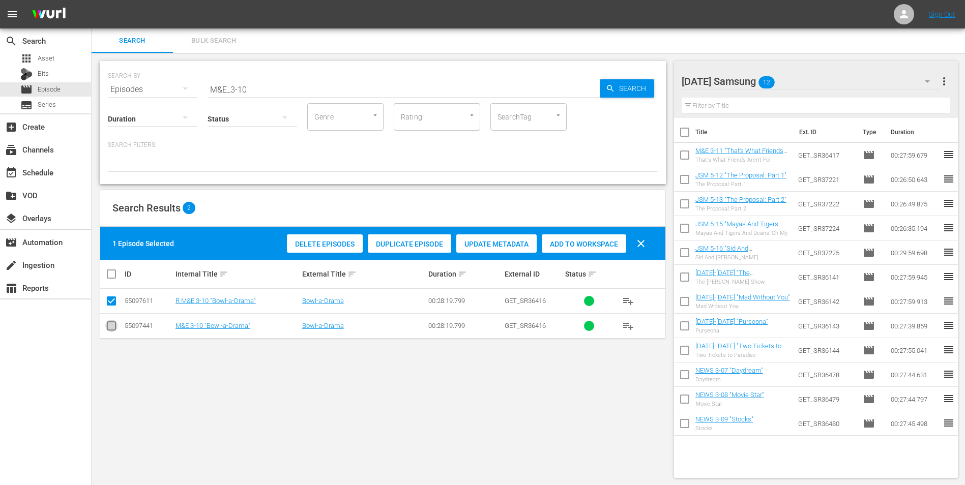
click at [113, 323] on input "checkbox" at bounding box center [111, 328] width 12 height 12
click at [112, 303] on input "checkbox" at bounding box center [111, 303] width 12 height 12
click at [598, 242] on span "Add to Workspace" at bounding box center [584, 244] width 84 height 8
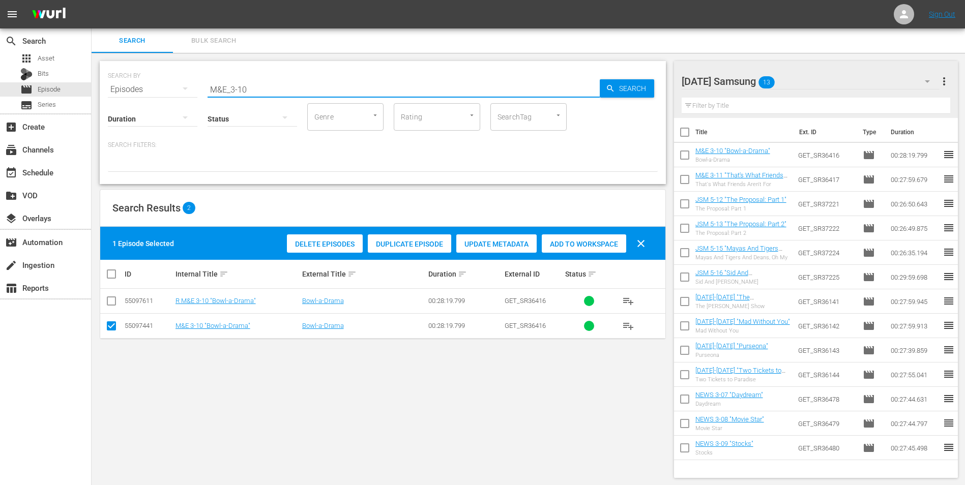
drag, startPoint x: 293, startPoint y: 88, endPoint x: 127, endPoint y: 79, distance: 166.5
click at [131, 78] on div "SEARCH BY Search By Episodes Search ID, Title, Description, Keywords, or Catego…" at bounding box center [383, 83] width 550 height 37
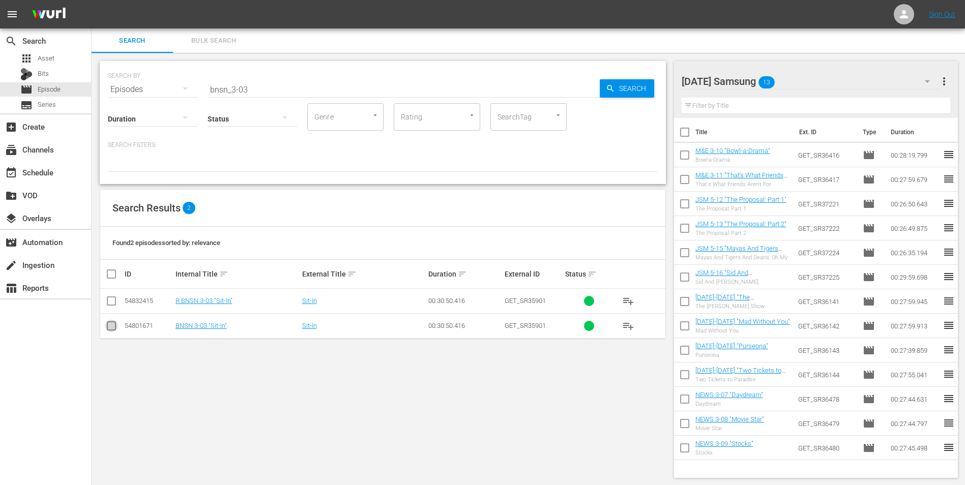
click at [106, 325] on input "checkbox" at bounding box center [111, 328] width 12 height 12
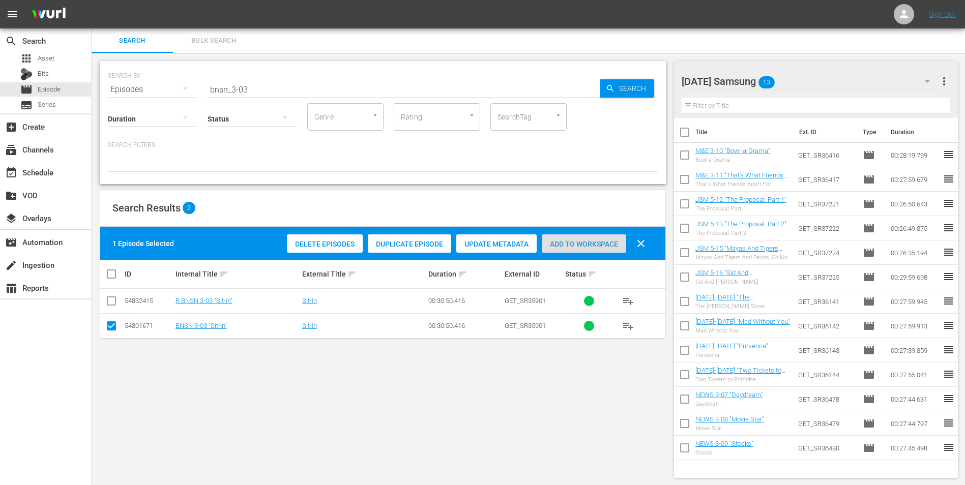
click at [594, 241] on span "Add to Workspace" at bounding box center [584, 244] width 84 height 8
click at [837, 78] on div "[DATE] Samsung 14" at bounding box center [810, 81] width 258 height 28
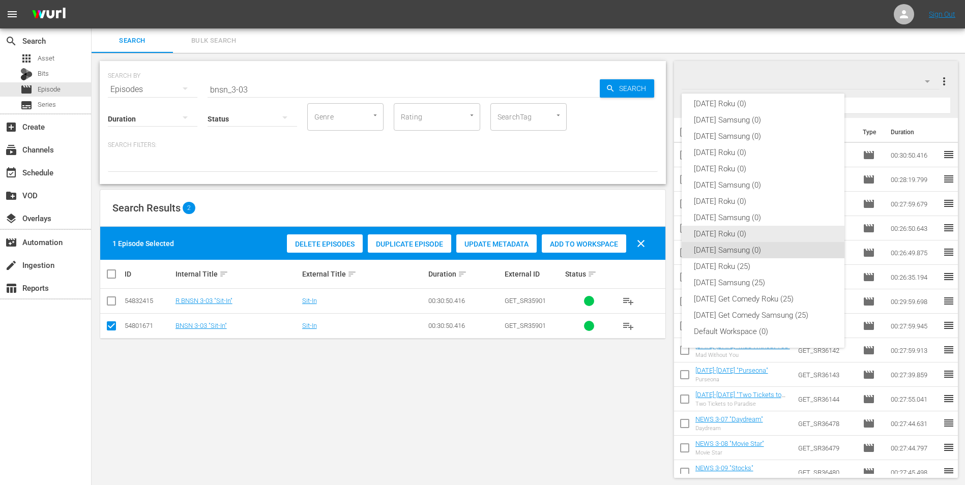
click at [743, 236] on div "[DATE] Roku (0)" at bounding box center [763, 234] width 138 height 16
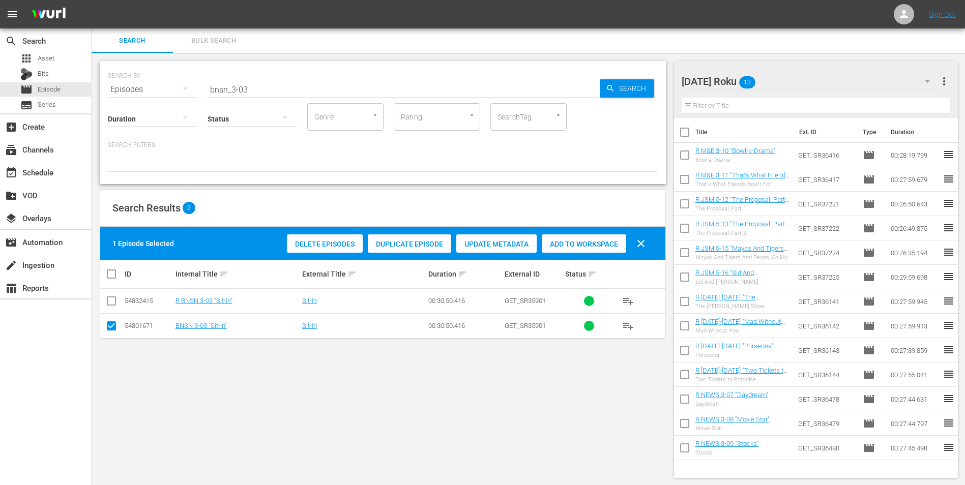
click at [103, 323] on td at bounding box center [111, 325] width 23 height 25
click at [109, 329] on input "checkbox" at bounding box center [111, 328] width 12 height 12
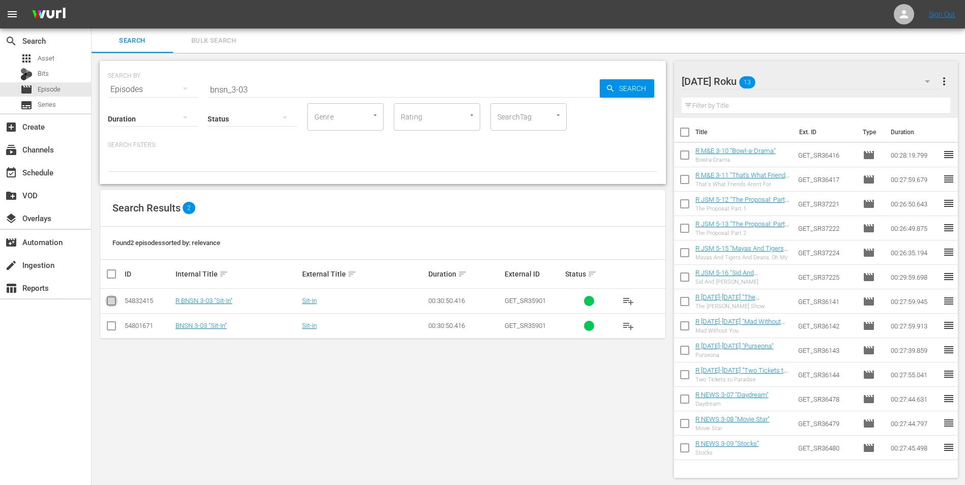
click at [113, 302] on input "checkbox" at bounding box center [111, 303] width 12 height 12
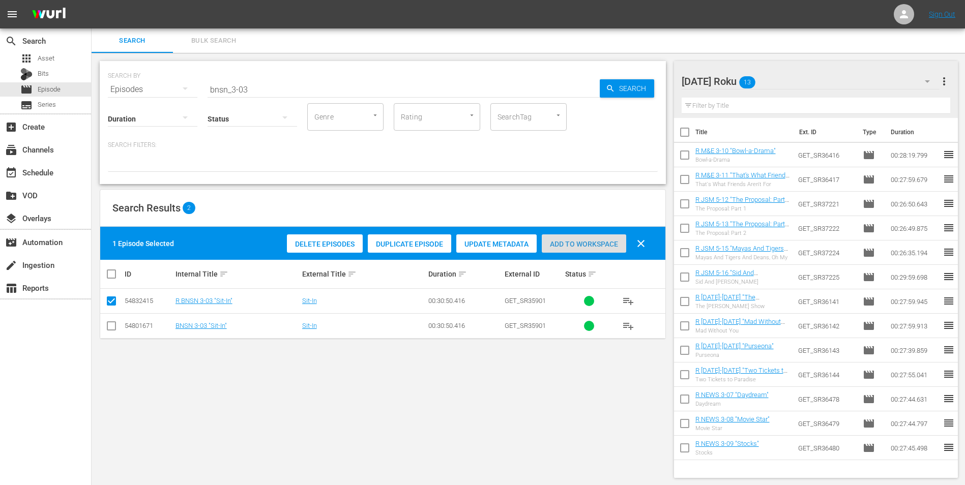
click at [609, 245] on span "Add to Workspace" at bounding box center [584, 244] width 84 height 8
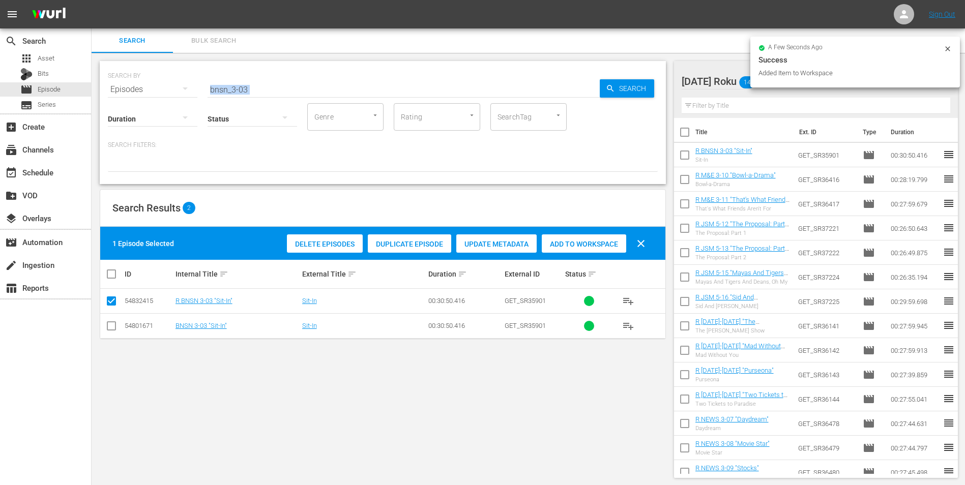
click at [246, 92] on div "SEARCH BY Search By Episodes Search ID, Title, Description, Keywords, or Catego…" at bounding box center [383, 122] width 566 height 123
drag, startPoint x: 242, startPoint y: 88, endPoint x: 318, endPoint y: 92, distance: 76.4
click at [318, 92] on input "bnsn_3-03" at bounding box center [403, 89] width 392 height 24
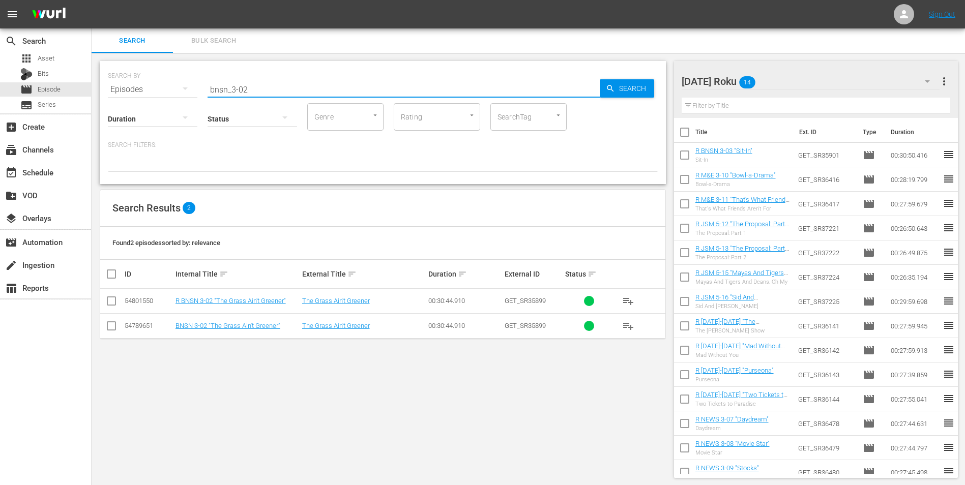
drag, startPoint x: 108, startPoint y: 302, endPoint x: 136, endPoint y: 301, distance: 27.5
click at [108, 302] on input "checkbox" at bounding box center [111, 303] width 12 height 12
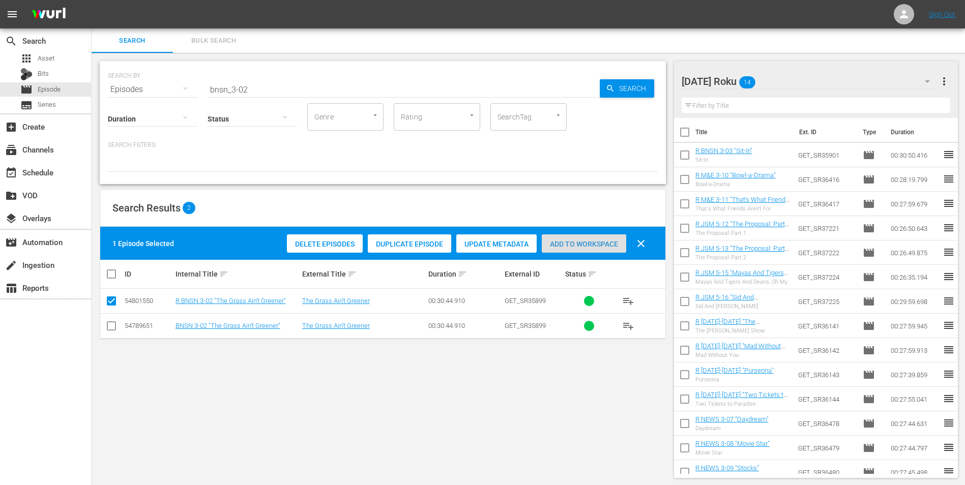
click at [602, 245] on span "Add to Workspace" at bounding box center [584, 244] width 84 height 8
click at [814, 85] on div "[DATE] Roku 15" at bounding box center [810, 81] width 258 height 28
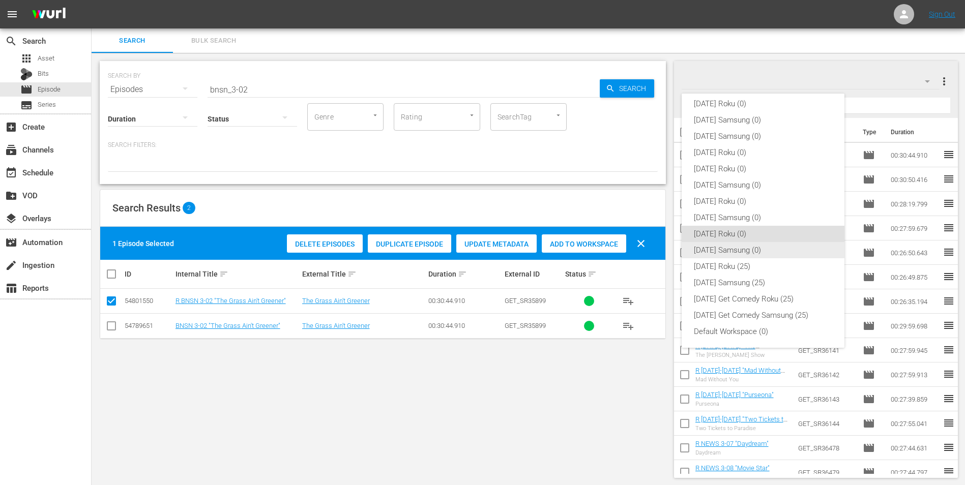
drag, startPoint x: 731, startPoint y: 250, endPoint x: 693, endPoint y: 256, distance: 38.1
click at [730, 251] on div "[DATE] Samsung (0)" at bounding box center [763, 250] width 138 height 16
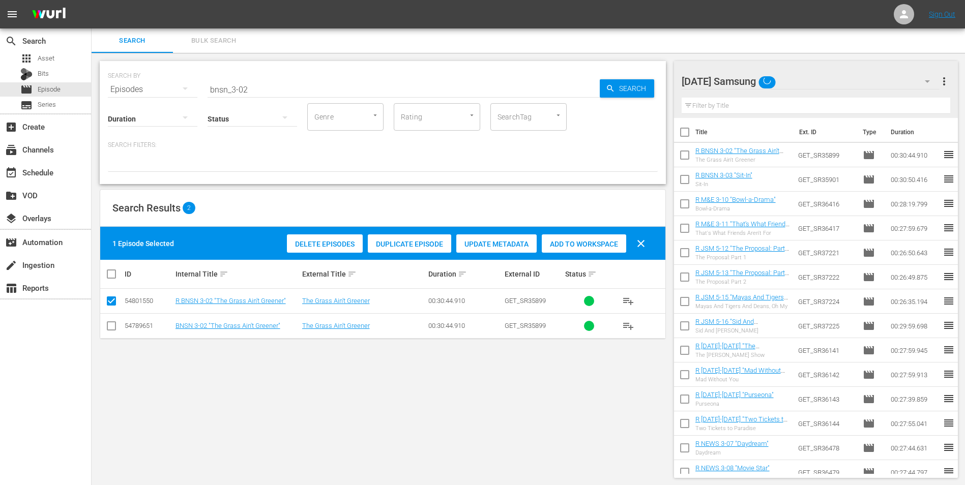
drag, startPoint x: 113, startPoint y: 330, endPoint x: 112, endPoint y: 316, distance: 14.3
click at [113, 330] on input "checkbox" at bounding box center [111, 328] width 12 height 12
click at [111, 299] on input "checkbox" at bounding box center [111, 303] width 12 height 12
click at [592, 242] on span "Add to Workspace" at bounding box center [584, 244] width 84 height 8
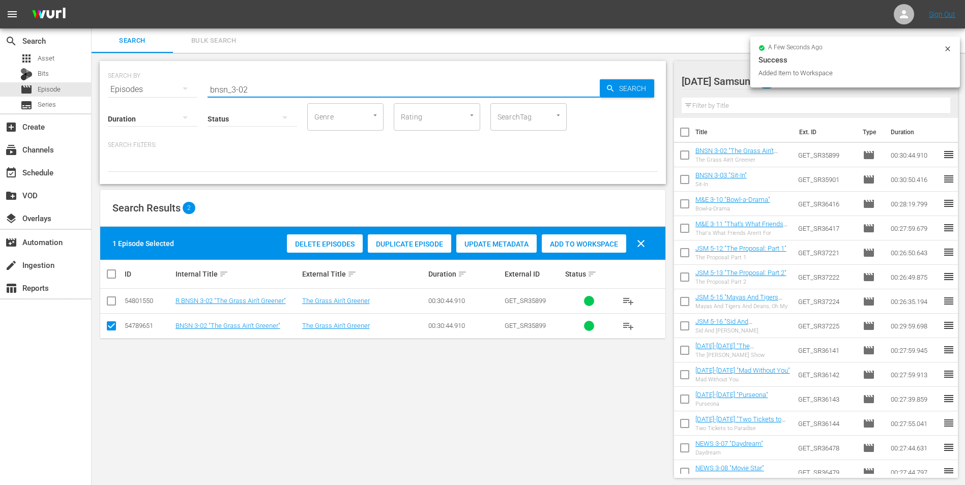
drag, startPoint x: 266, startPoint y: 91, endPoint x: 168, endPoint y: 106, distance: 99.7
click at [169, 104] on div "SEARCH BY Search By Episodes Search ID, Title, Description, Keywords, or Catego…" at bounding box center [383, 122] width 566 height 123
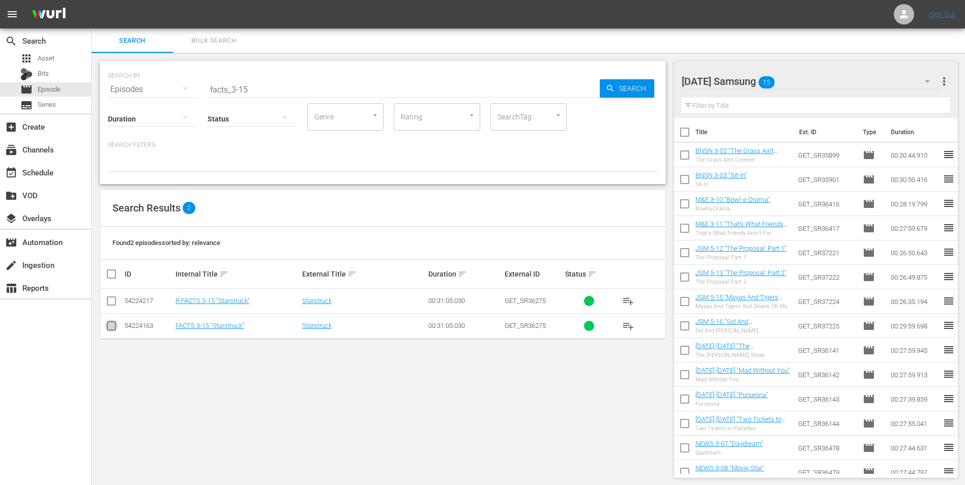
click at [110, 329] on input "checkbox" at bounding box center [111, 328] width 12 height 12
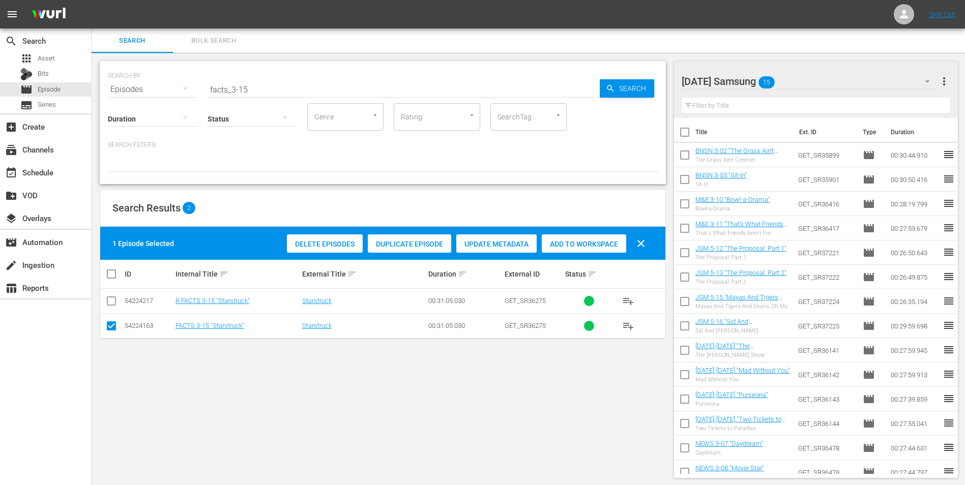
click at [594, 242] on span "Add to Workspace" at bounding box center [584, 244] width 84 height 8
click at [820, 76] on div "[DATE] Samsung 16" at bounding box center [810, 81] width 258 height 28
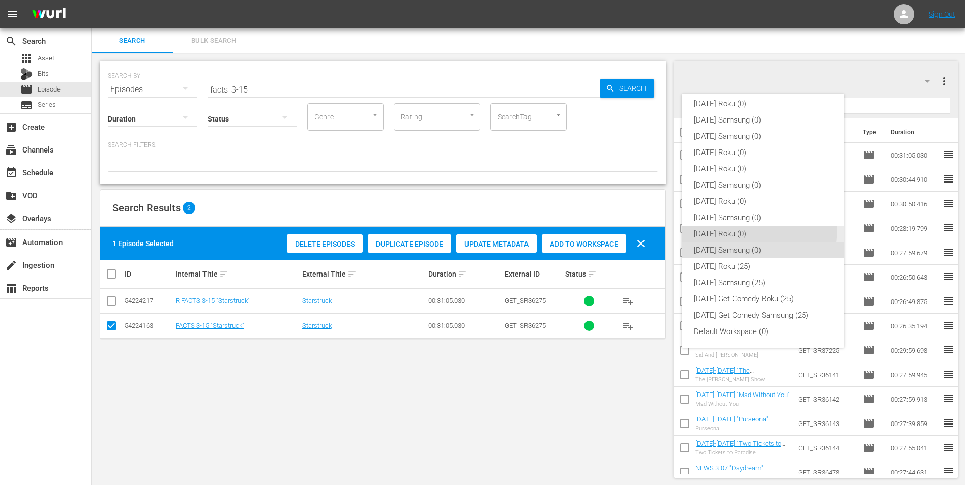
click at [719, 227] on div "[DATE] Roku (0)" at bounding box center [763, 234] width 138 height 16
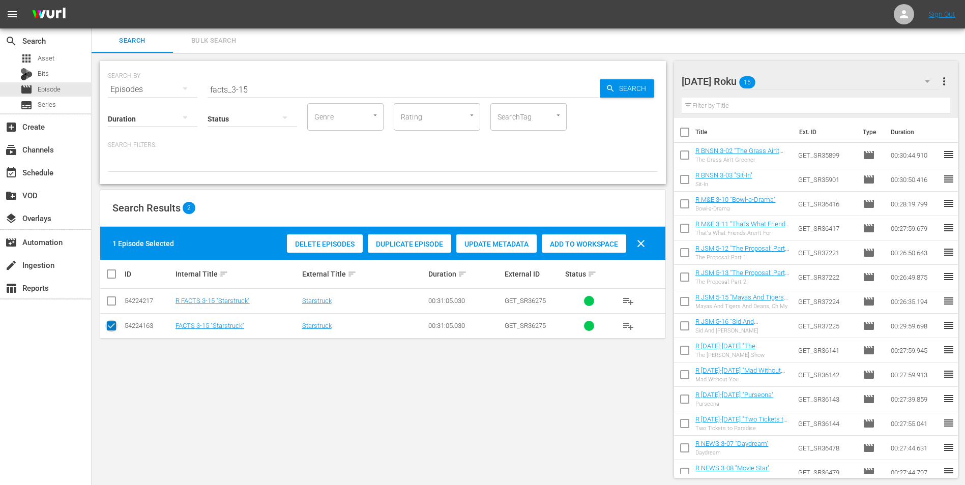
click at [111, 331] on input "checkbox" at bounding box center [111, 328] width 12 height 12
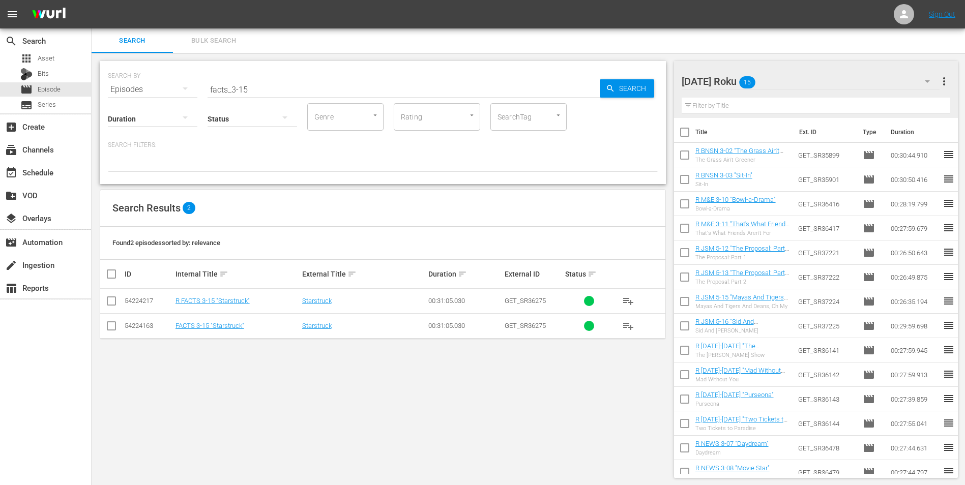
click at [114, 300] on input "checkbox" at bounding box center [111, 303] width 12 height 12
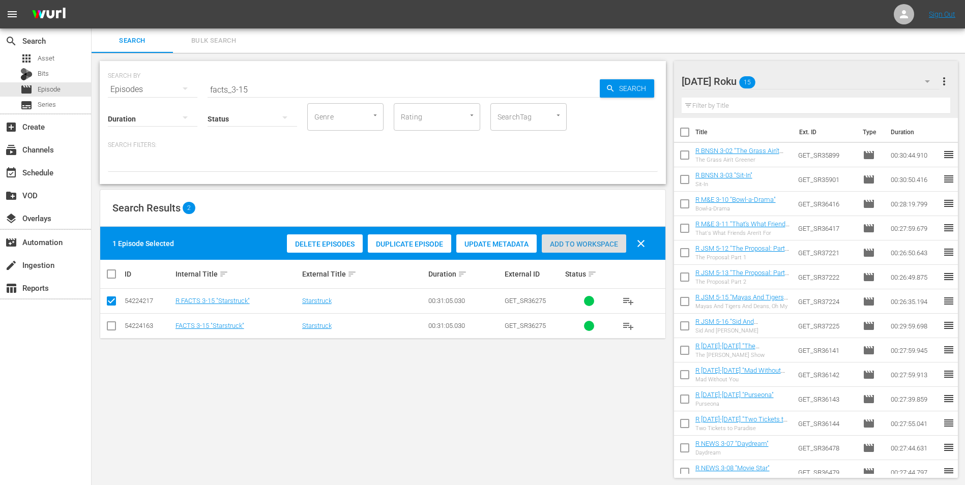
click at [598, 238] on div "Add to Workspace" at bounding box center [584, 243] width 84 height 19
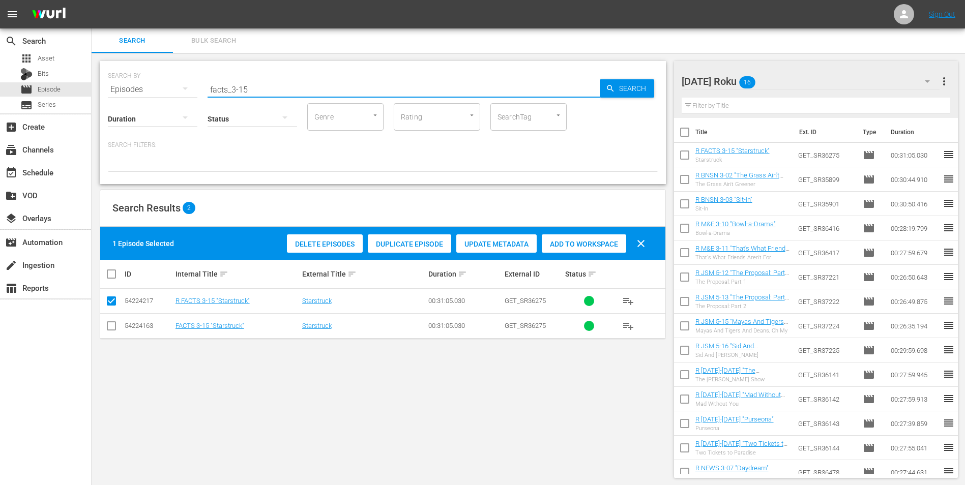
drag, startPoint x: 245, startPoint y: 85, endPoint x: 252, endPoint y: 89, distance: 8.6
click at [252, 89] on input "facts_3-15" at bounding box center [403, 89] width 392 height 24
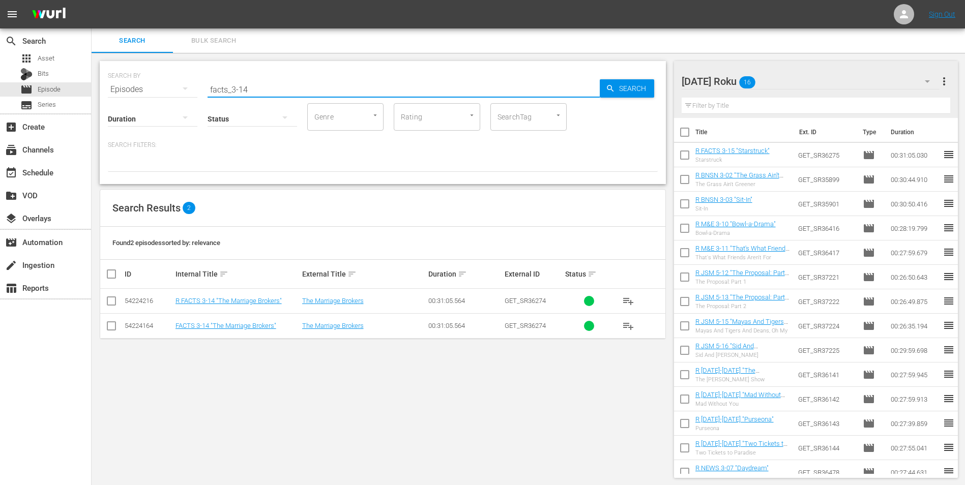
click at [109, 304] on input "checkbox" at bounding box center [111, 303] width 12 height 12
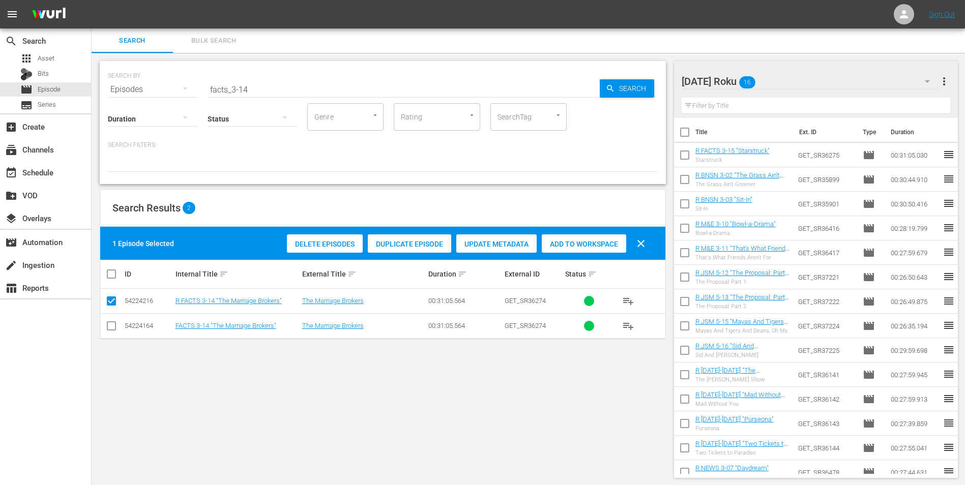
click at [573, 237] on div "Add to Workspace" at bounding box center [584, 243] width 84 height 19
click at [813, 78] on div "[DATE] Roku 17" at bounding box center [810, 81] width 258 height 28
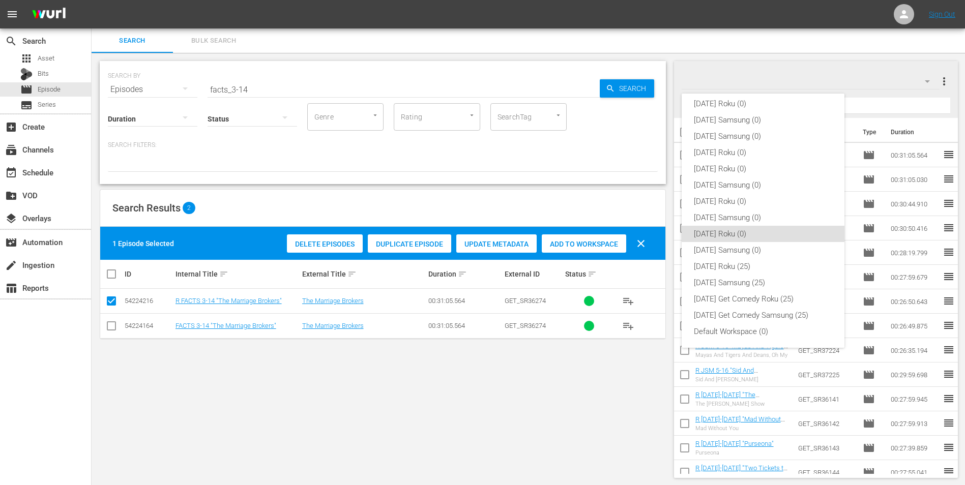
click at [720, 236] on div "[DATE] Roku (0)" at bounding box center [763, 234] width 138 height 16
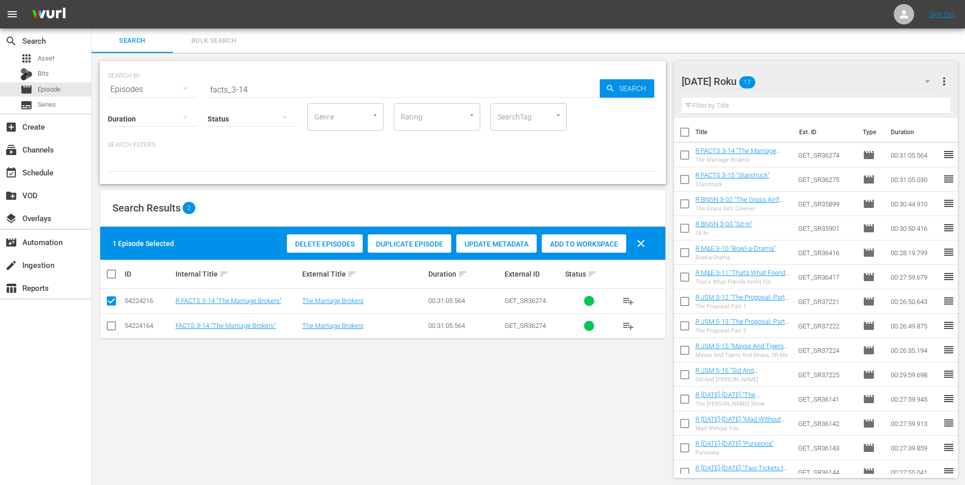
click at [836, 82] on div "[DATE] Roku 17" at bounding box center [810, 81] width 258 height 28
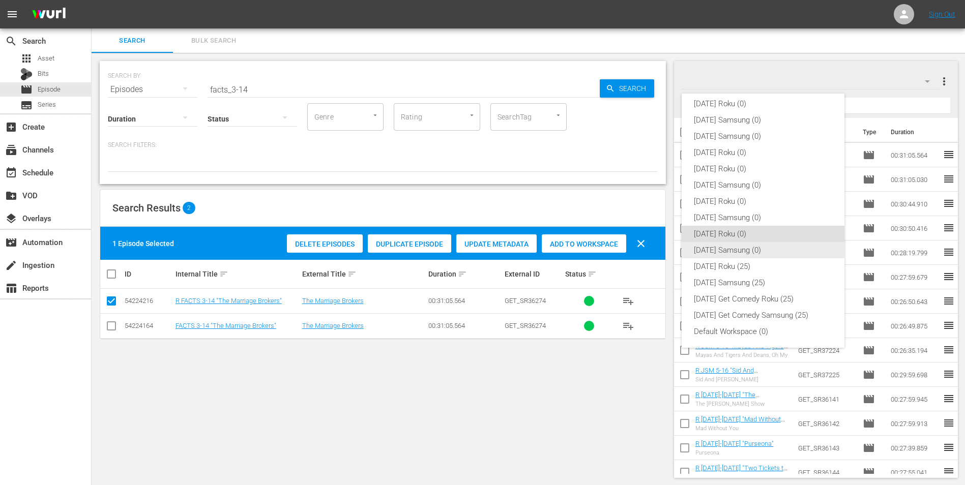
click at [749, 248] on div "[DATE] Samsung (0)" at bounding box center [763, 250] width 138 height 16
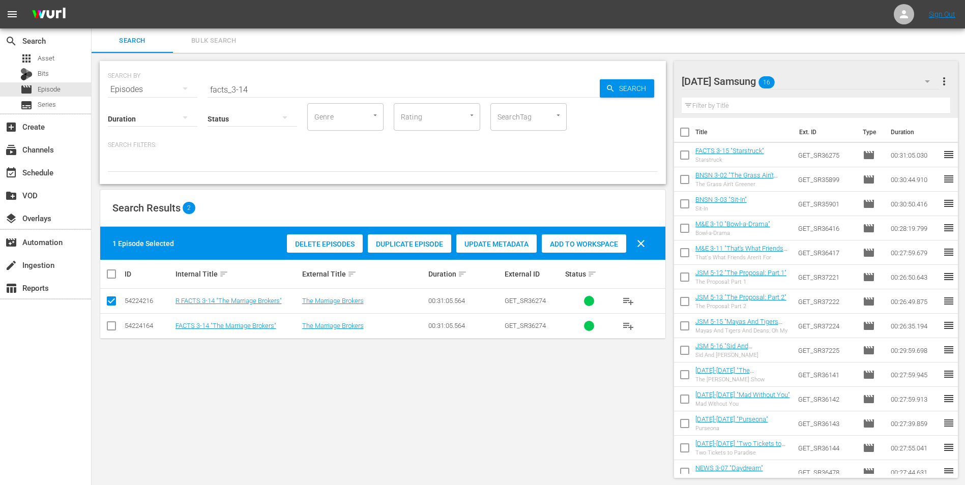
click at [108, 327] on input "checkbox" at bounding box center [111, 328] width 12 height 12
click at [112, 300] on input "checkbox" at bounding box center [111, 303] width 12 height 12
click at [583, 243] on span "Add to Workspace" at bounding box center [584, 244] width 84 height 8
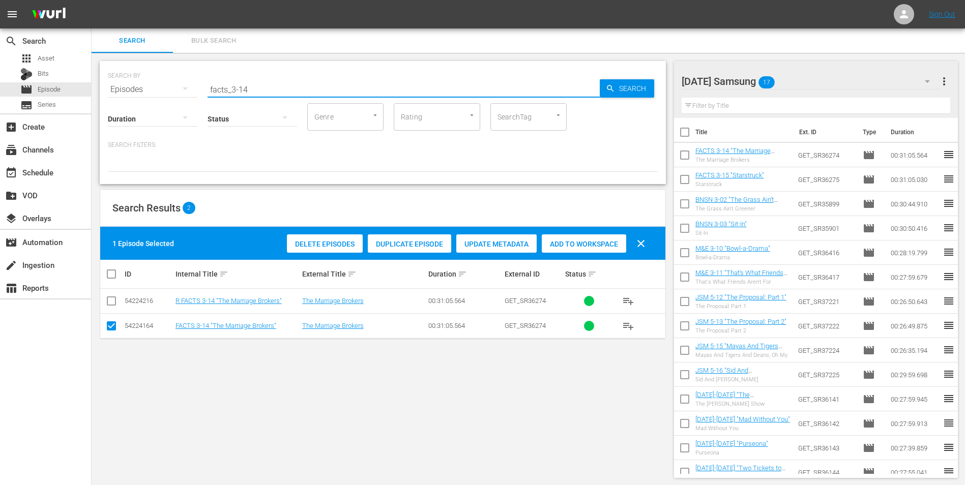
drag, startPoint x: 243, startPoint y: 89, endPoint x: 268, endPoint y: 85, distance: 25.8
click at [268, 85] on input "facts_3-14" at bounding box center [403, 89] width 392 height 24
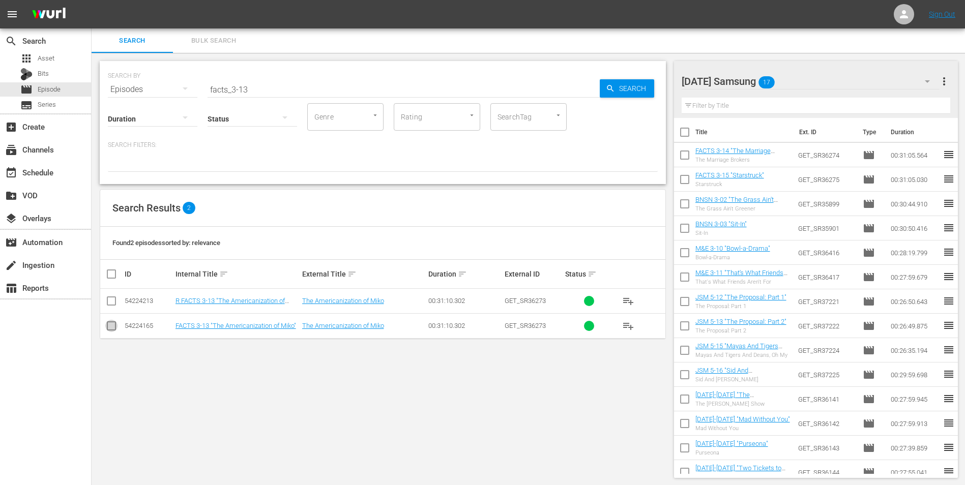
click at [111, 332] on input "checkbox" at bounding box center [111, 328] width 12 height 12
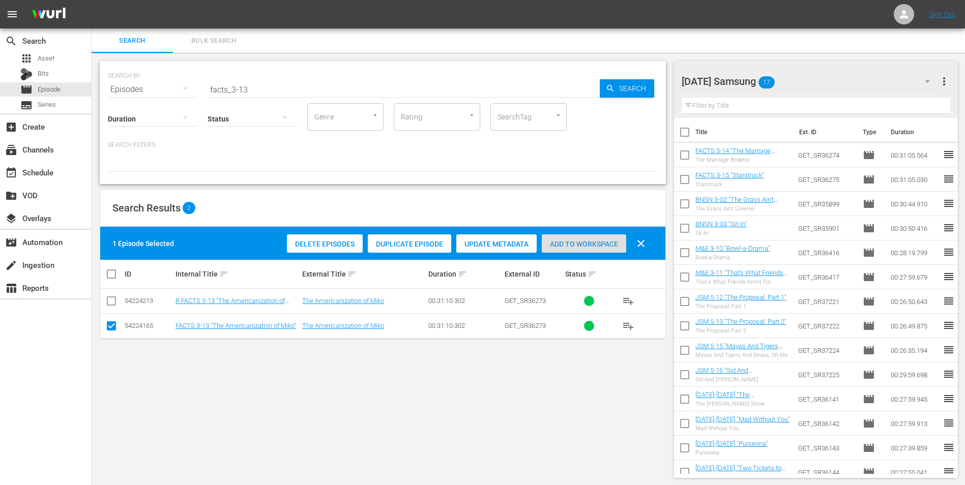
click at [606, 243] on span "Add to Workspace" at bounding box center [584, 244] width 84 height 8
click at [851, 79] on div "[DATE] Samsung 18" at bounding box center [810, 81] width 258 height 28
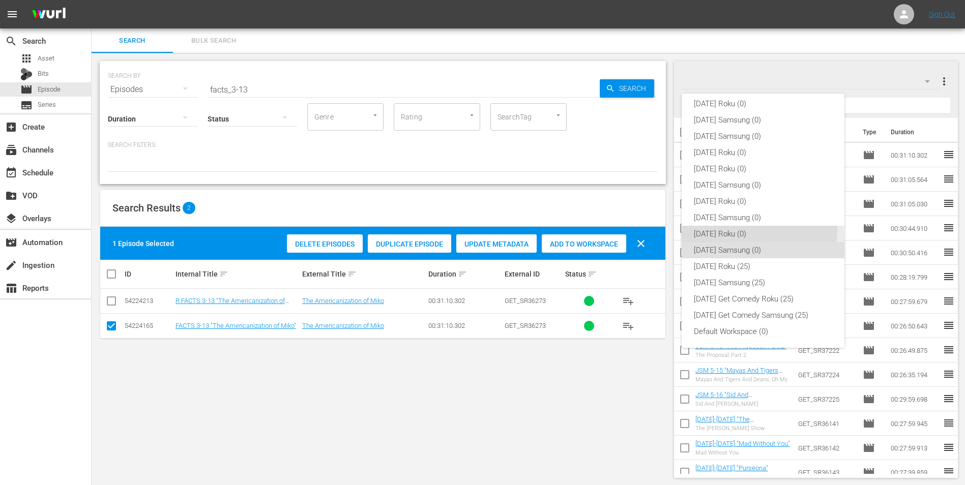
click at [740, 229] on div "[DATE] Roku (0)" at bounding box center [763, 234] width 138 height 16
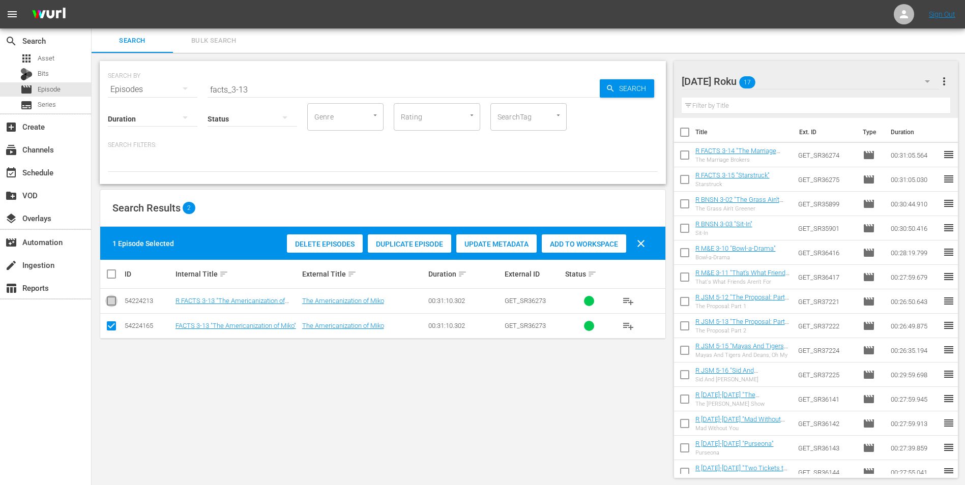
click at [108, 300] on input "checkbox" at bounding box center [111, 303] width 12 height 12
click at [114, 328] on input "checkbox" at bounding box center [111, 328] width 12 height 12
click at [590, 244] on span "Add to Workspace" at bounding box center [584, 244] width 84 height 8
click at [808, 76] on div "[DATE] Roku 18" at bounding box center [810, 81] width 258 height 28
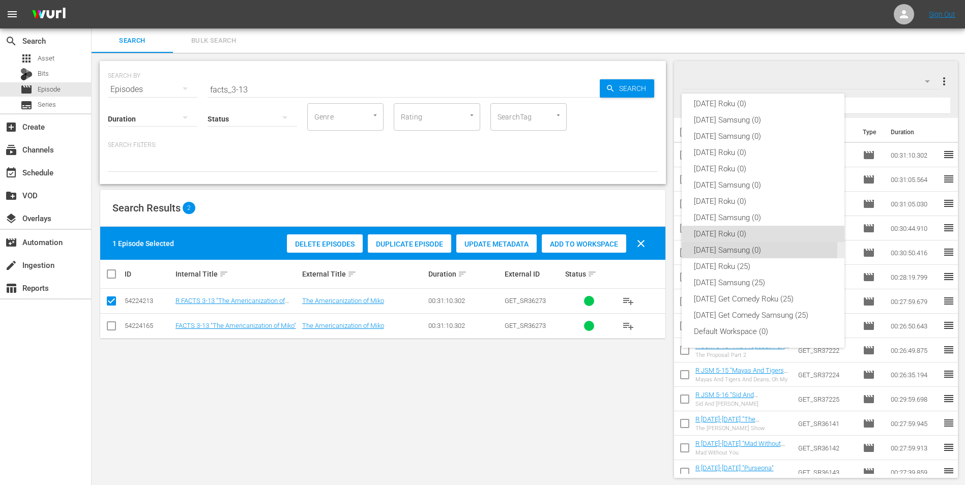
click at [719, 248] on div "[DATE] Samsung (0)" at bounding box center [763, 250] width 138 height 16
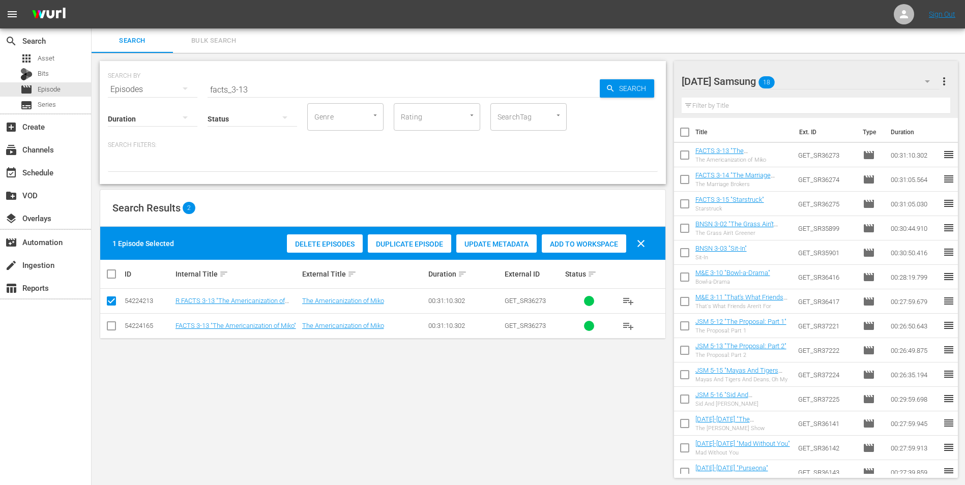
click at [245, 90] on input "facts_3-13" at bounding box center [403, 89] width 392 height 24
drag, startPoint x: 244, startPoint y: 87, endPoint x: 255, endPoint y: 88, distance: 11.2
click at [255, 88] on input "facts_3-13" at bounding box center [403, 89] width 392 height 24
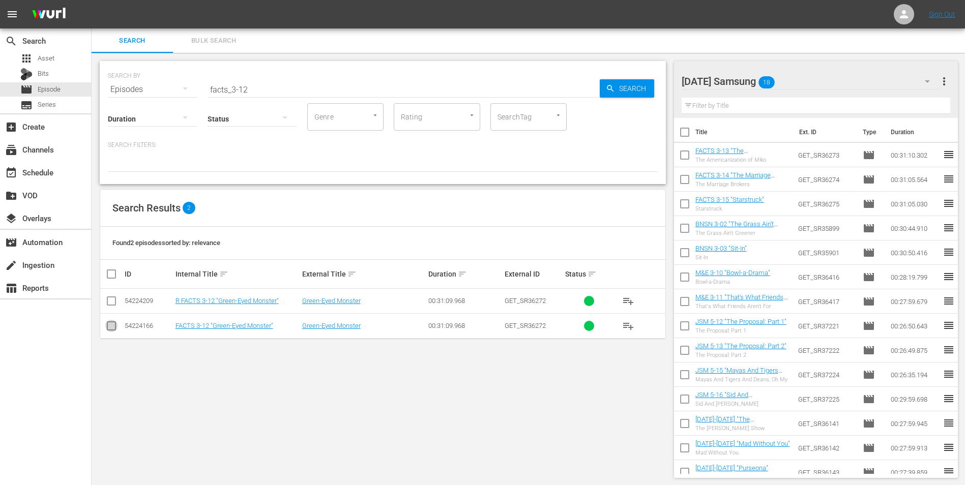
click at [110, 325] on input "checkbox" at bounding box center [111, 328] width 12 height 12
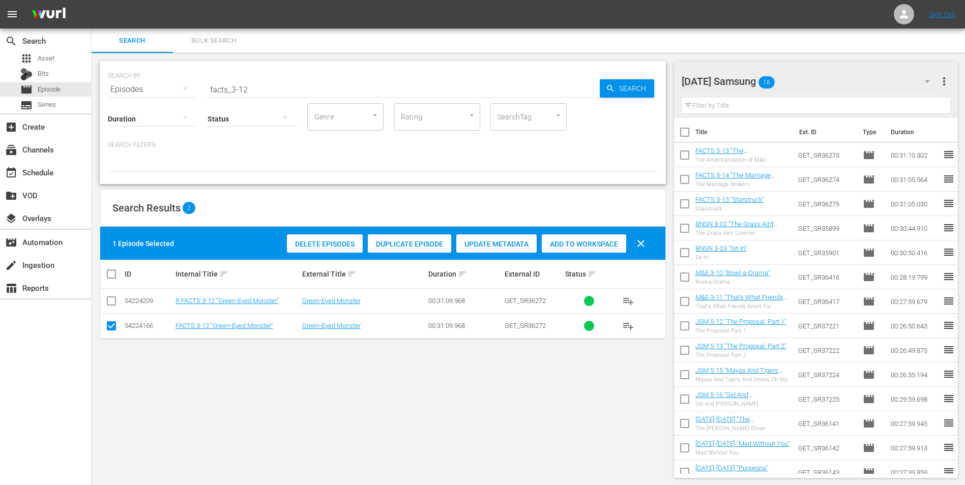
click at [612, 240] on span "Add to Workspace" at bounding box center [584, 244] width 84 height 8
click at [826, 88] on div "[DATE] Samsung 19" at bounding box center [810, 81] width 258 height 28
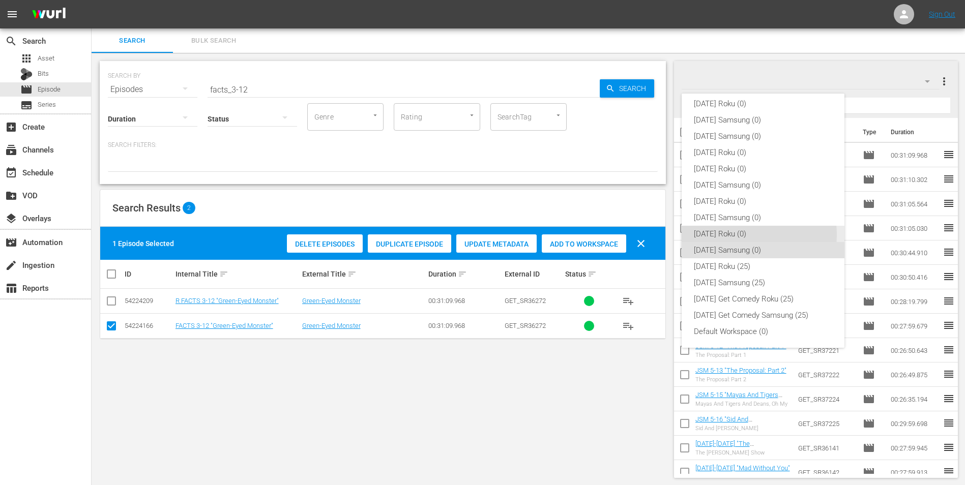
click at [748, 234] on div "[DATE] Roku (0)" at bounding box center [763, 234] width 138 height 16
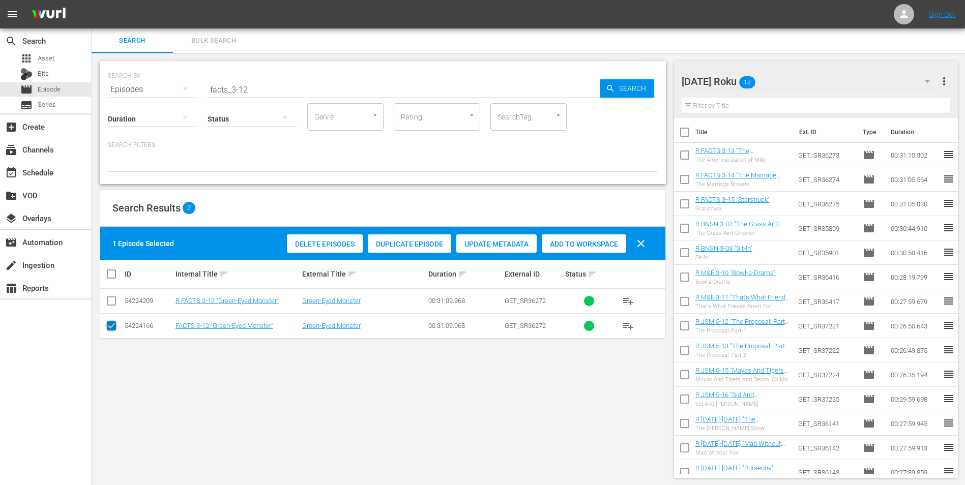
click at [107, 330] on input "checkbox" at bounding box center [111, 328] width 12 height 12
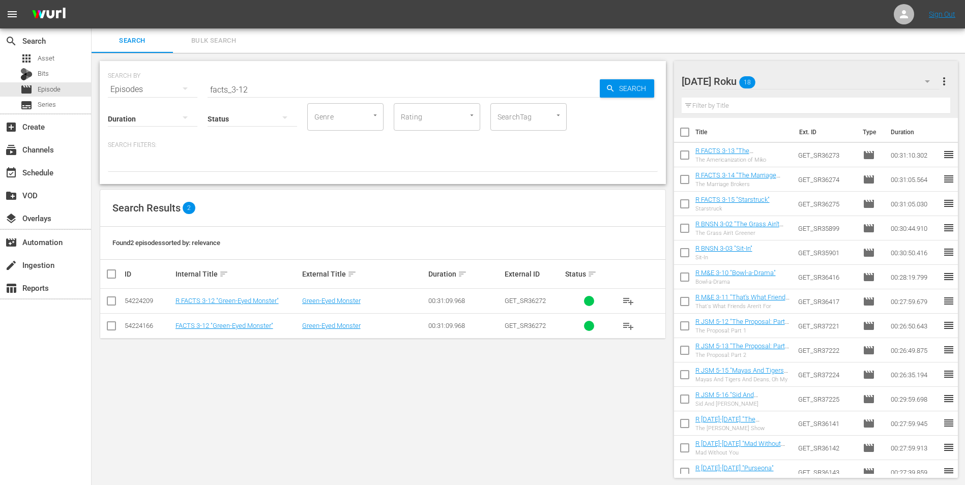
click at [111, 304] on input "checkbox" at bounding box center [111, 303] width 12 height 12
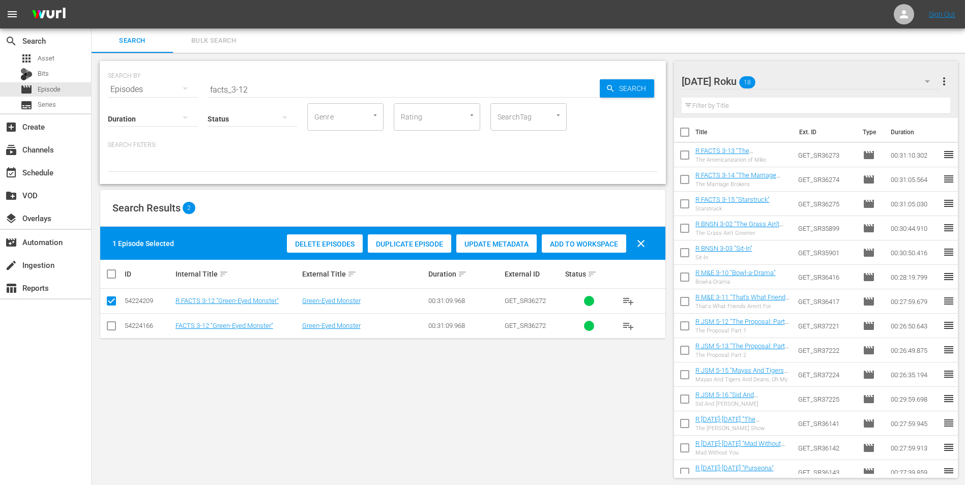
click at [579, 241] on span "Add to Workspace" at bounding box center [584, 244] width 84 height 8
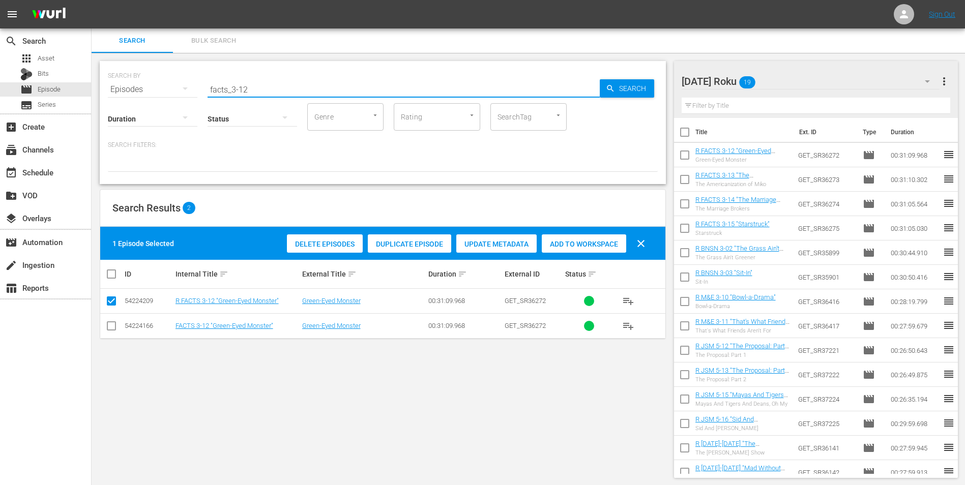
drag, startPoint x: 262, startPoint y: 91, endPoint x: 176, endPoint y: 92, distance: 85.4
click at [185, 82] on div "SEARCH BY Search By Episodes Search ID, Title, Description, Keywords, or Catego…" at bounding box center [383, 83] width 550 height 37
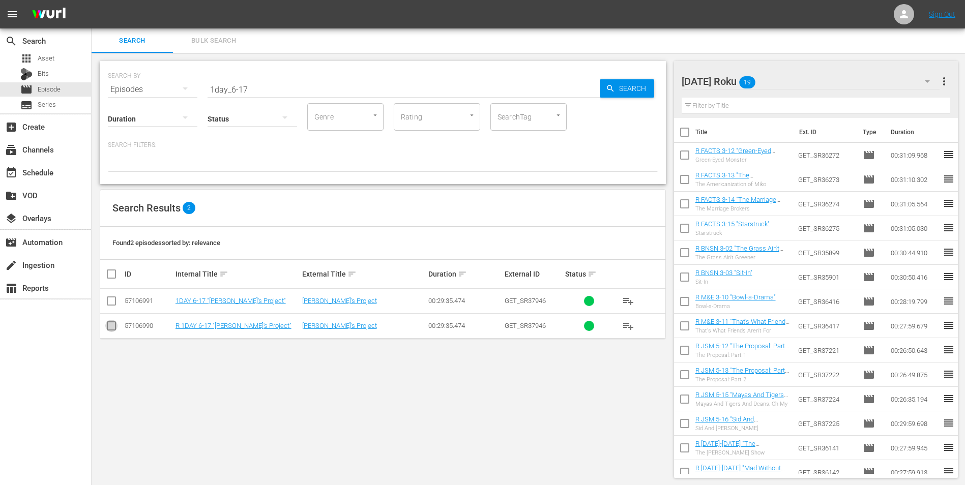
click at [114, 329] on input "checkbox" at bounding box center [111, 328] width 12 height 12
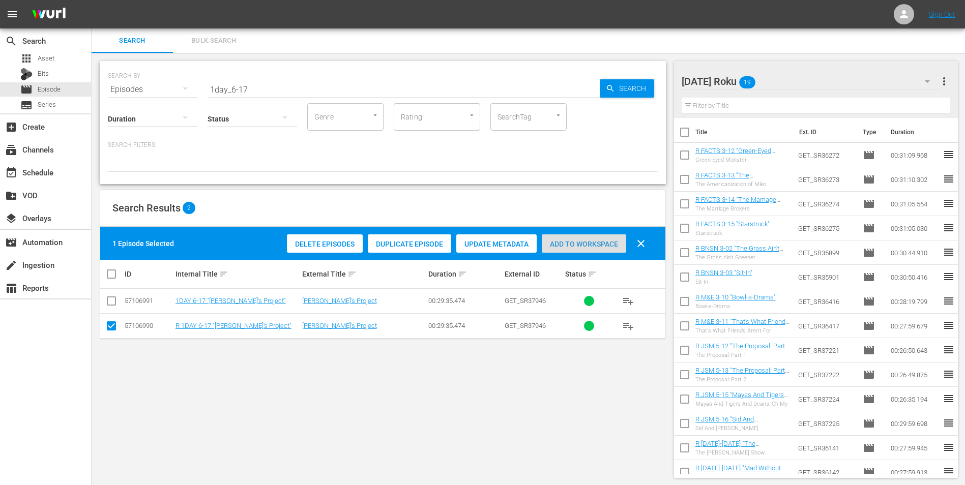
click at [604, 244] on span "Add to Workspace" at bounding box center [584, 244] width 84 height 8
click at [817, 78] on div "[DATE] Roku 20" at bounding box center [810, 81] width 258 height 28
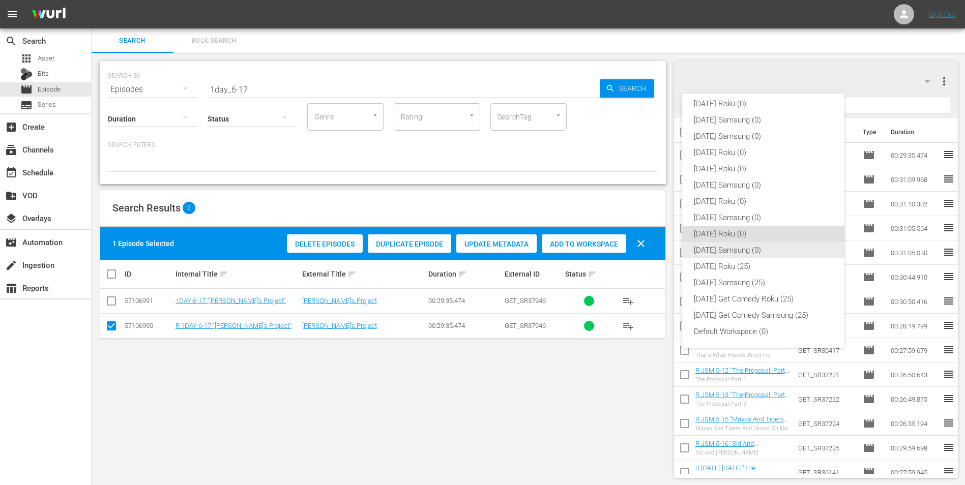
click at [716, 250] on div "[DATE] Samsung (0)" at bounding box center [763, 250] width 138 height 16
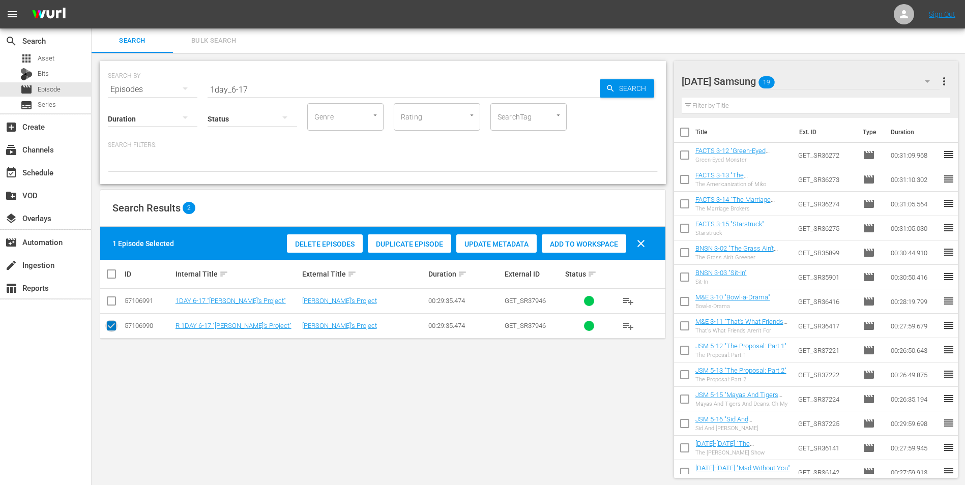
click at [111, 323] on input "checkbox" at bounding box center [111, 328] width 12 height 12
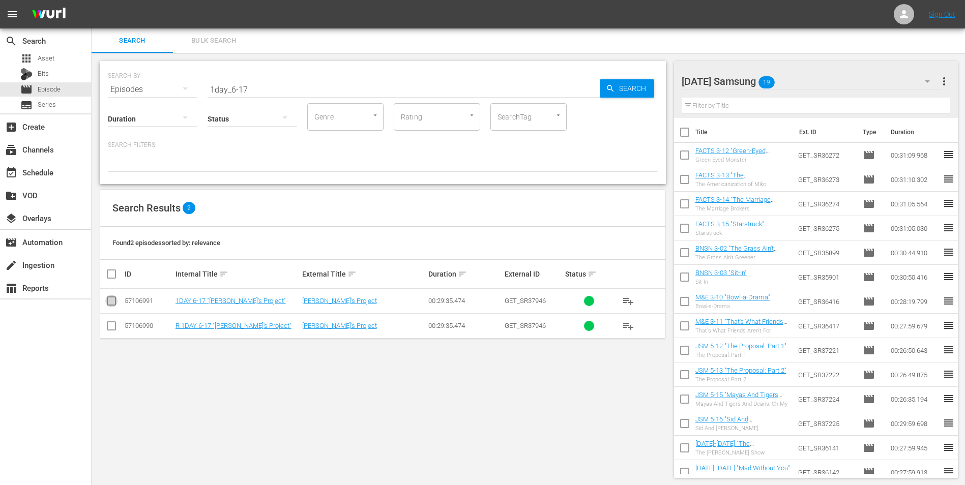
click at [116, 302] on input "checkbox" at bounding box center [111, 303] width 12 height 12
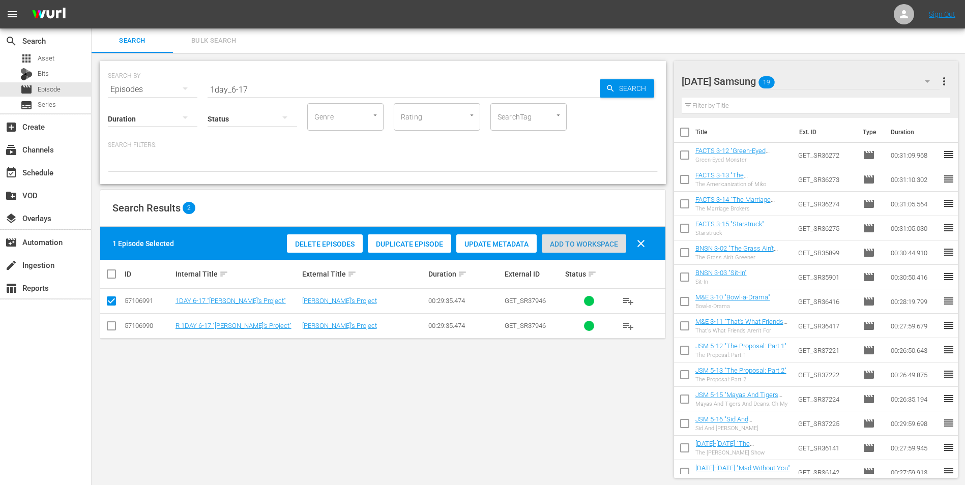
click at [566, 240] on span "Add to Workspace" at bounding box center [584, 244] width 84 height 8
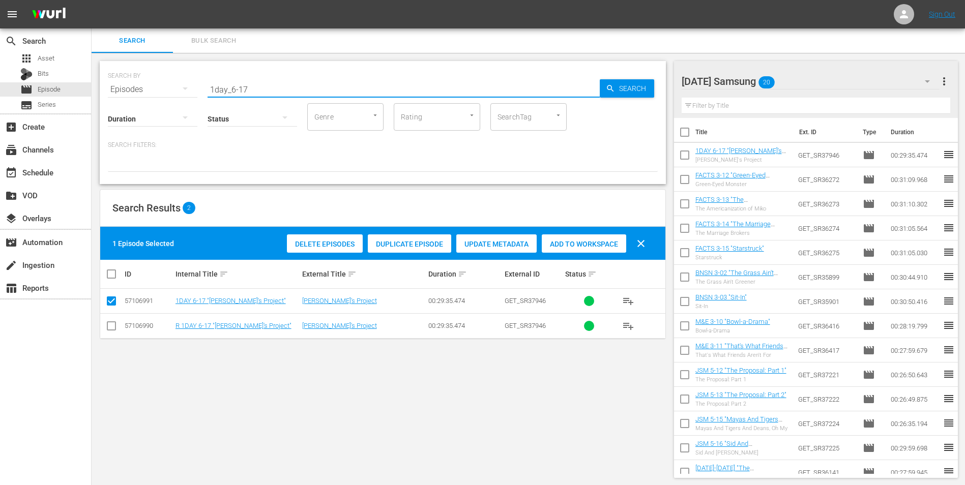
drag, startPoint x: 246, startPoint y: 86, endPoint x: 242, endPoint y: 94, distance: 8.5
click at [242, 94] on input "1day_6-17" at bounding box center [403, 89] width 392 height 24
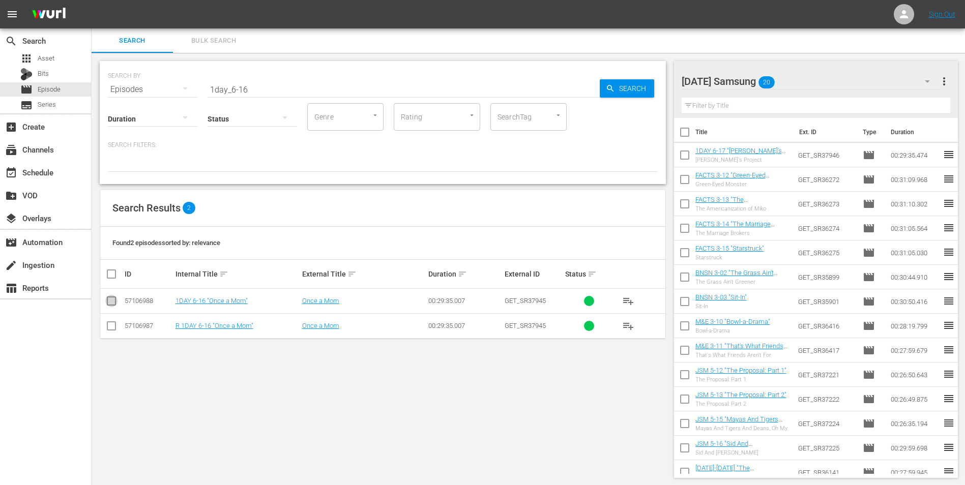
click at [112, 300] on input "checkbox" at bounding box center [111, 303] width 12 height 12
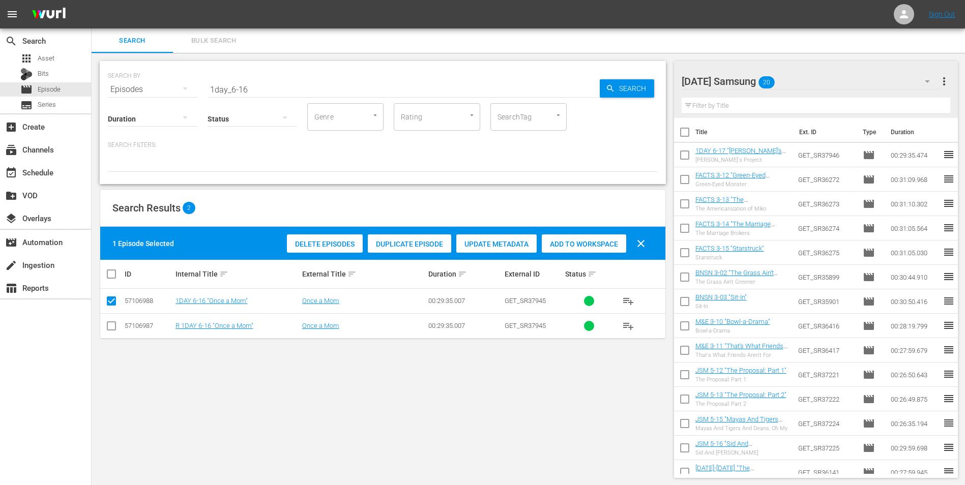
click at [613, 246] on span "Add to Workspace" at bounding box center [584, 244] width 84 height 8
click at [828, 80] on div "[DATE] Samsung 21" at bounding box center [810, 81] width 258 height 28
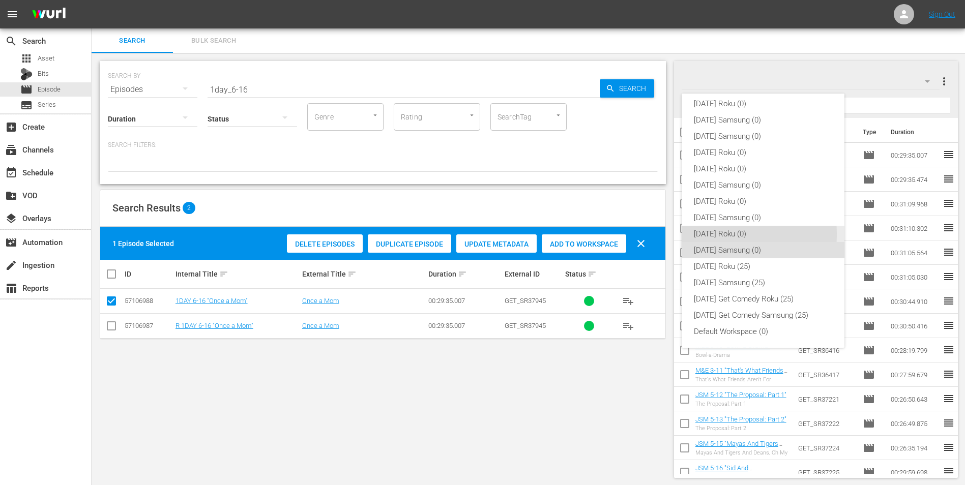
click at [716, 234] on div "[DATE] Roku (0)" at bounding box center [763, 234] width 138 height 16
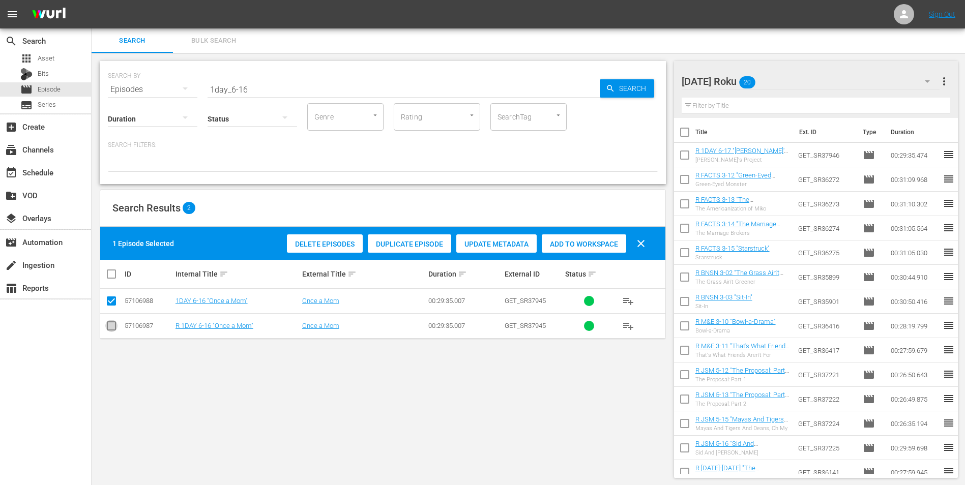
click at [111, 324] on input "checkbox" at bounding box center [111, 328] width 12 height 12
click at [115, 295] on icon at bounding box center [111, 301] width 12 height 12
click at [111, 298] on input "checkbox" at bounding box center [111, 303] width 12 height 12
click at [579, 233] on div "Delete Episodes Duplicate Episode Update Metadata Add to Workspace clear" at bounding box center [468, 243] width 369 height 24
click at [578, 245] on span "Add to Workspace" at bounding box center [584, 244] width 84 height 8
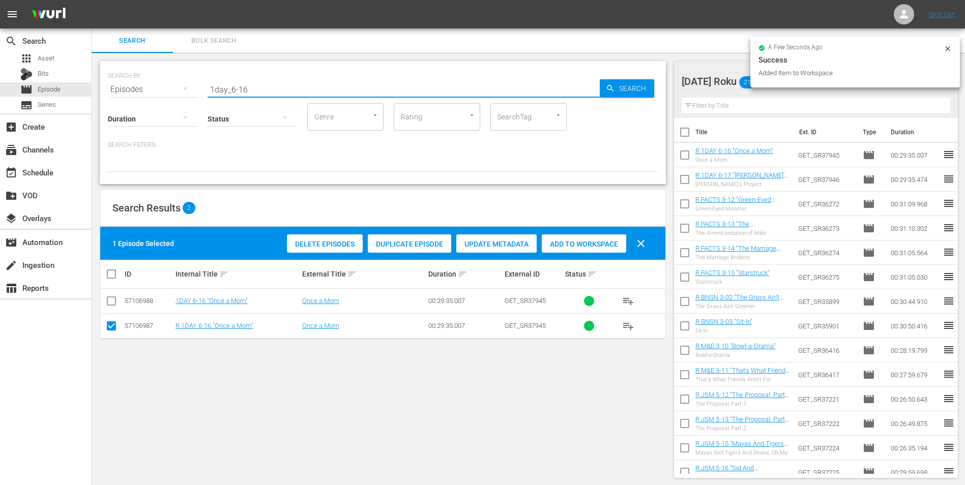
drag, startPoint x: 281, startPoint y: 94, endPoint x: 126, endPoint y: 111, distance: 156.1
click at [138, 107] on div "SEARCH BY Search By Episodes Search ID, Title, Description, Keywords, or Catego…" at bounding box center [383, 122] width 566 height 123
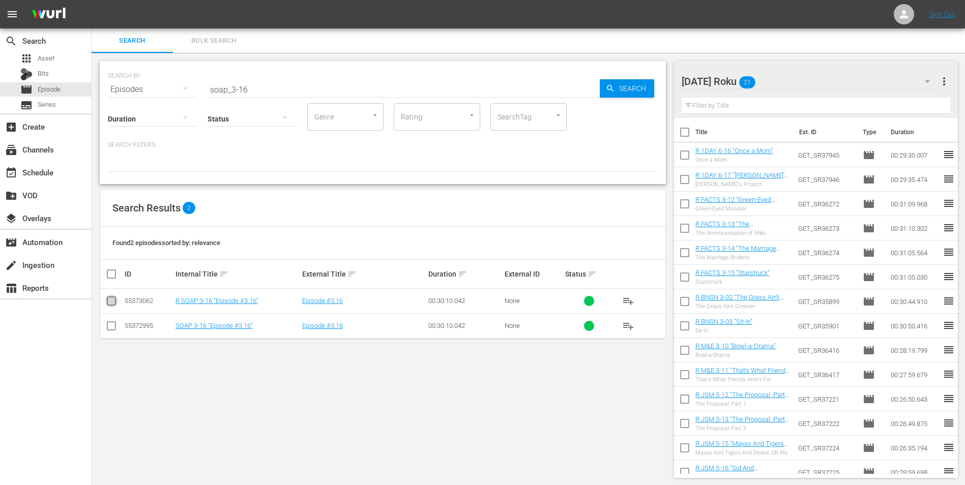
click at [111, 297] on input "checkbox" at bounding box center [111, 303] width 12 height 12
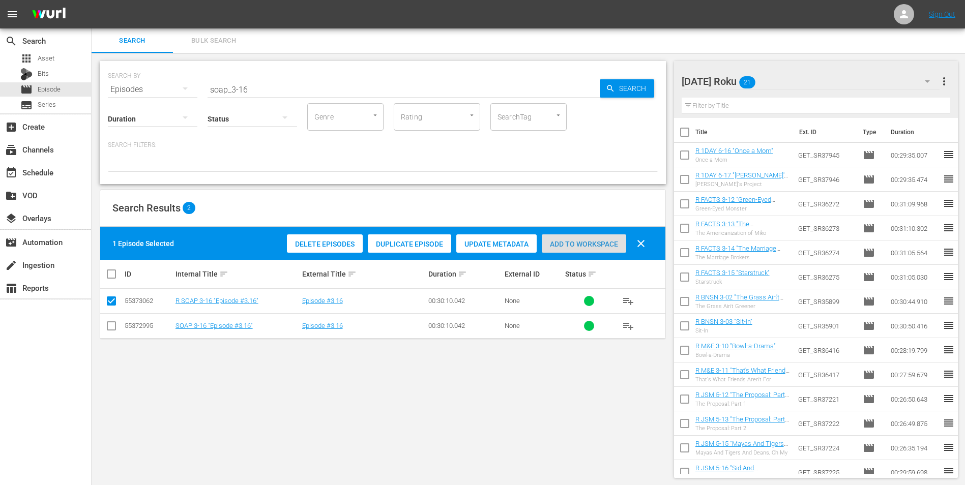
click at [580, 245] on span "Add to Workspace" at bounding box center [584, 244] width 84 height 8
click at [832, 80] on div "[DATE] Roku 22" at bounding box center [810, 81] width 258 height 28
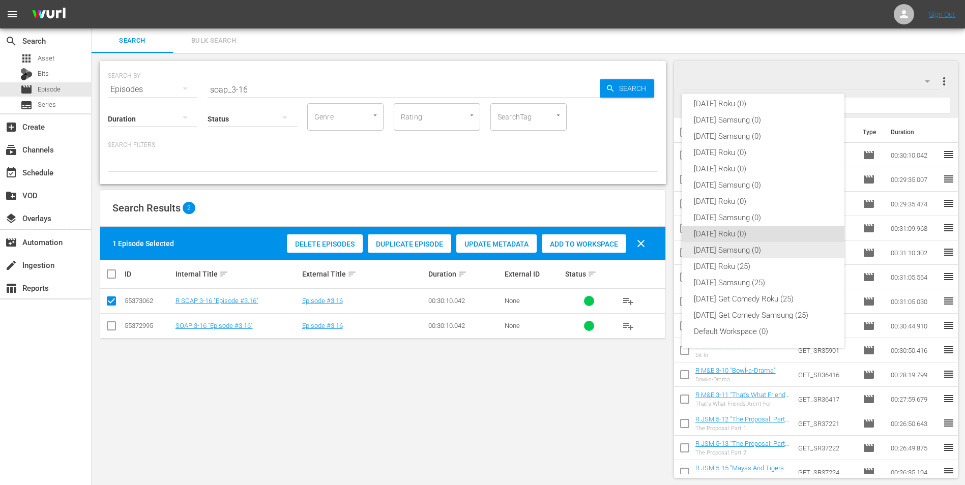
click at [715, 250] on div "[DATE] Samsung (0)" at bounding box center [763, 250] width 138 height 16
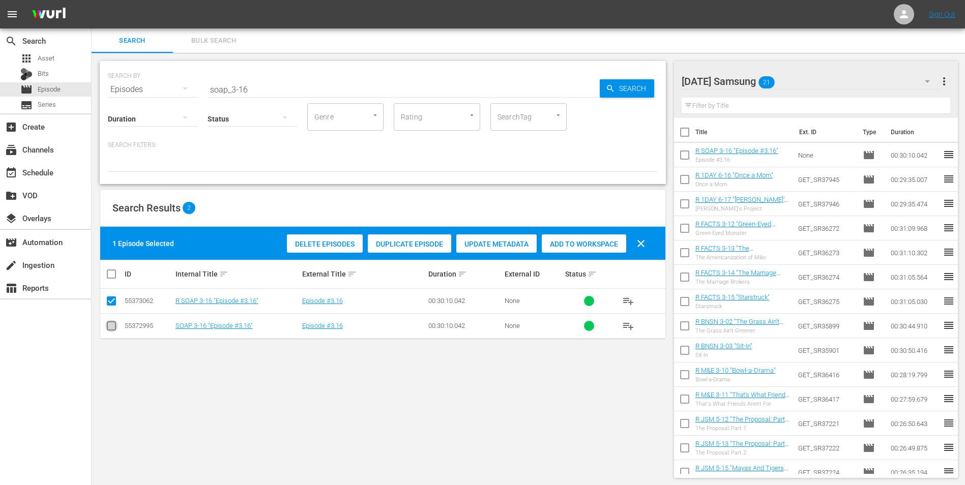
click at [113, 327] on input "checkbox" at bounding box center [111, 328] width 12 height 12
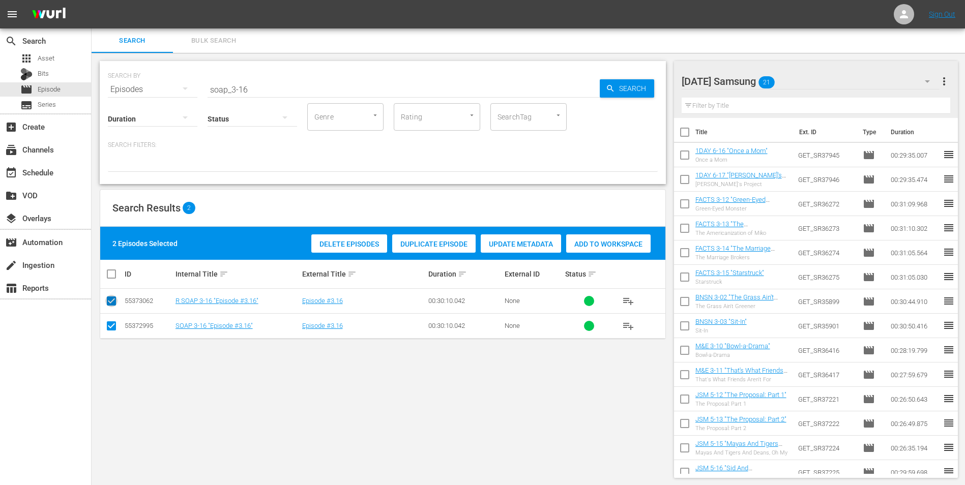
click at [107, 295] on icon at bounding box center [111, 301] width 12 height 12
click at [113, 302] on input "checkbox" at bounding box center [111, 303] width 12 height 12
click at [553, 240] on span "Add to Workspace" at bounding box center [584, 244] width 84 height 8
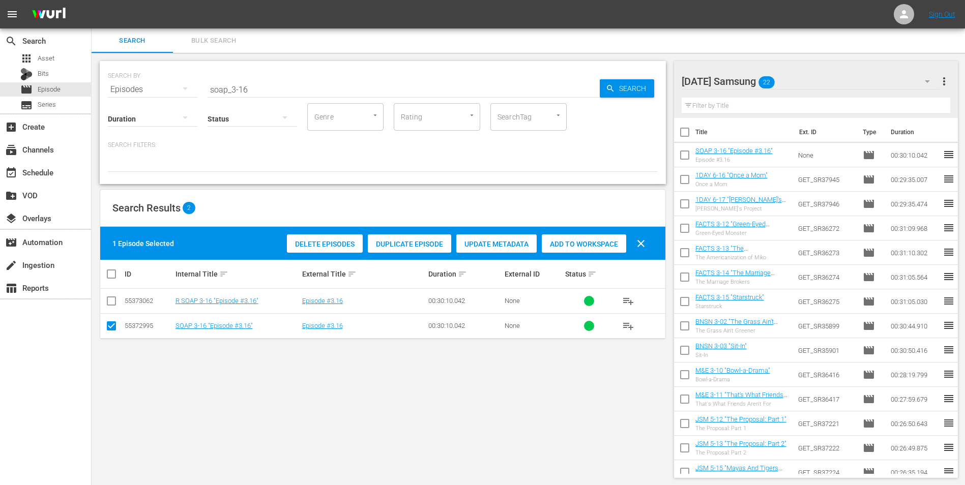
click at [837, 75] on div "[DATE] Samsung 22" at bounding box center [810, 81] width 258 height 28
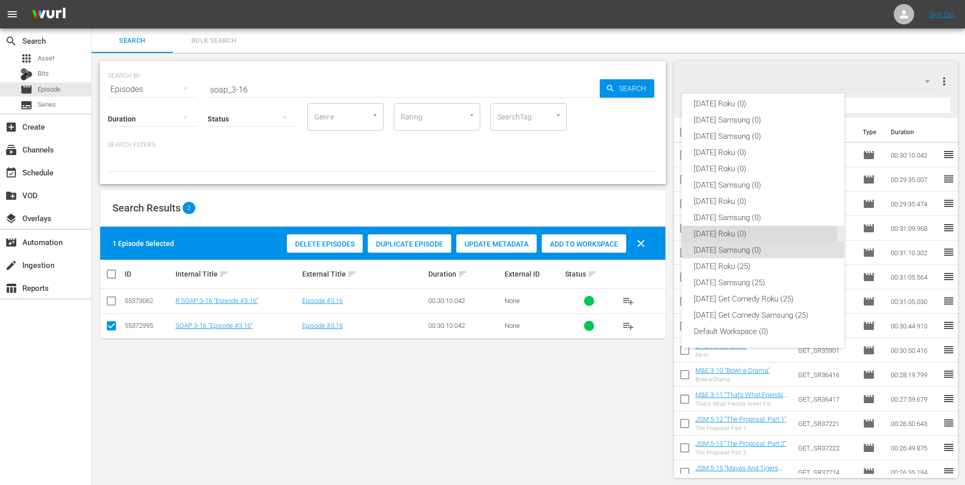
click at [749, 238] on div "[DATE] Roku (0)" at bounding box center [763, 234] width 138 height 16
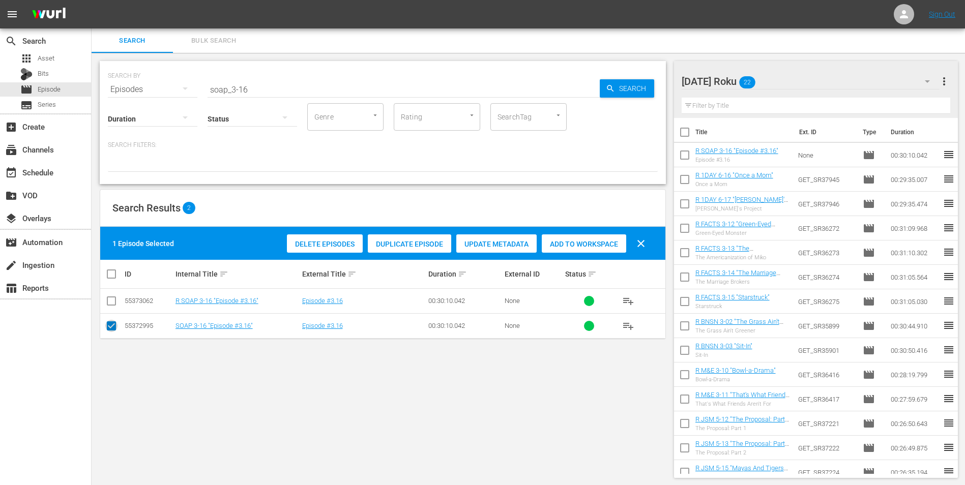
click at [117, 322] on input "checkbox" at bounding box center [111, 328] width 12 height 12
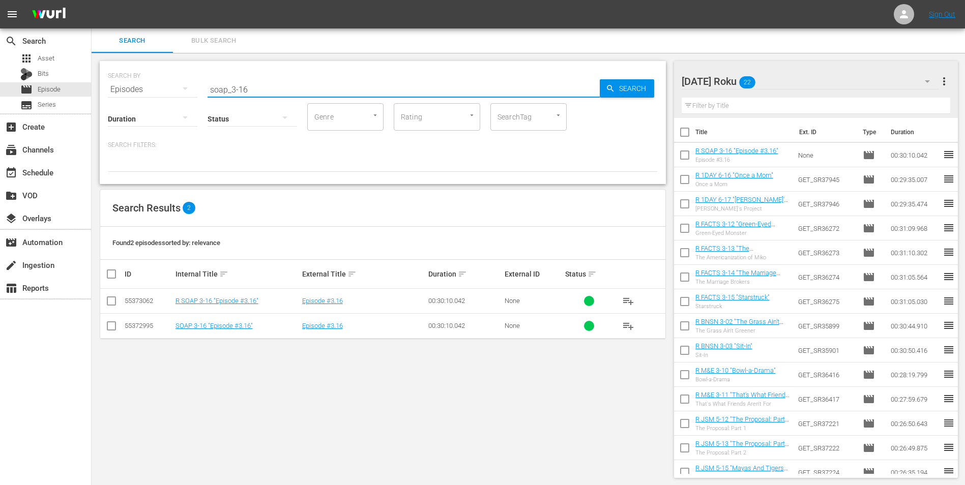
drag, startPoint x: 243, startPoint y: 88, endPoint x: 289, endPoint y: 103, distance: 49.1
click at [285, 83] on input "soap_3-16" at bounding box center [403, 89] width 392 height 24
click at [113, 300] on input "checkbox" at bounding box center [111, 303] width 12 height 12
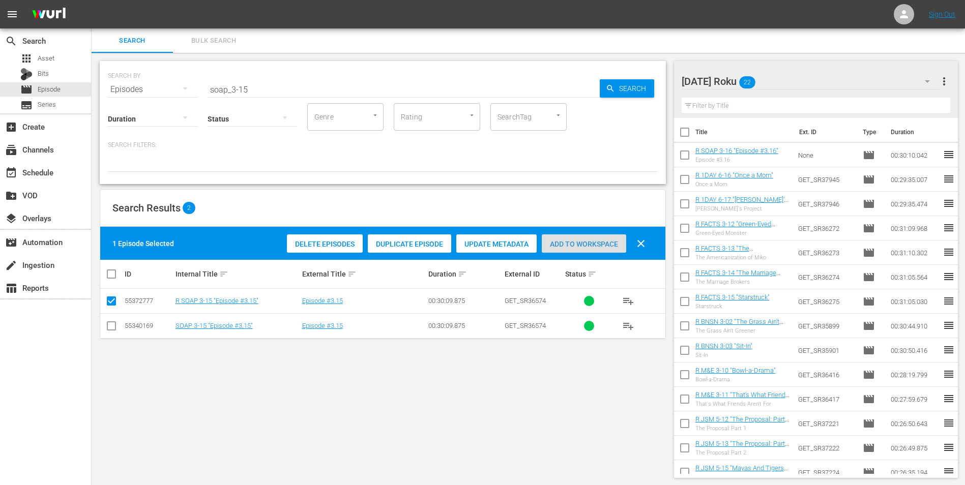
click at [592, 243] on span "Add to Workspace" at bounding box center [584, 244] width 84 height 8
click at [806, 82] on div "[DATE] Roku 23" at bounding box center [810, 81] width 258 height 28
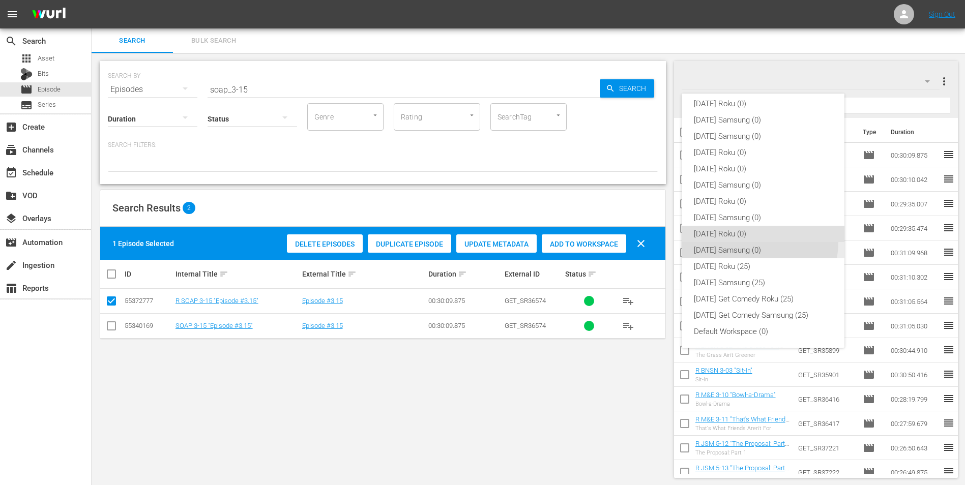
click at [751, 242] on div "[DATE] Samsung (0)" at bounding box center [763, 250] width 138 height 16
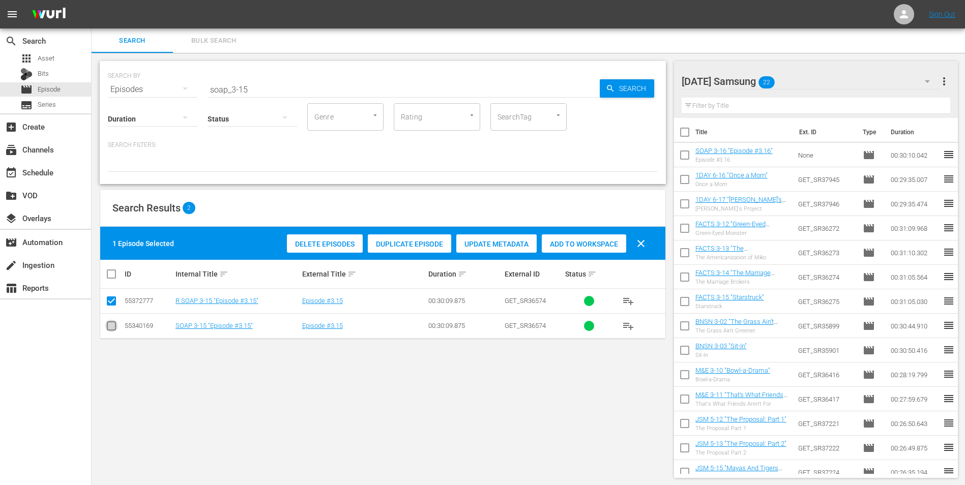
click at [109, 326] on input "checkbox" at bounding box center [111, 328] width 12 height 12
drag, startPoint x: 112, startPoint y: 299, endPoint x: 129, endPoint y: 302, distance: 17.5
click at [111, 299] on input "checkbox" at bounding box center [111, 303] width 12 height 12
click at [579, 236] on div "Add to Workspace" at bounding box center [584, 243] width 84 height 19
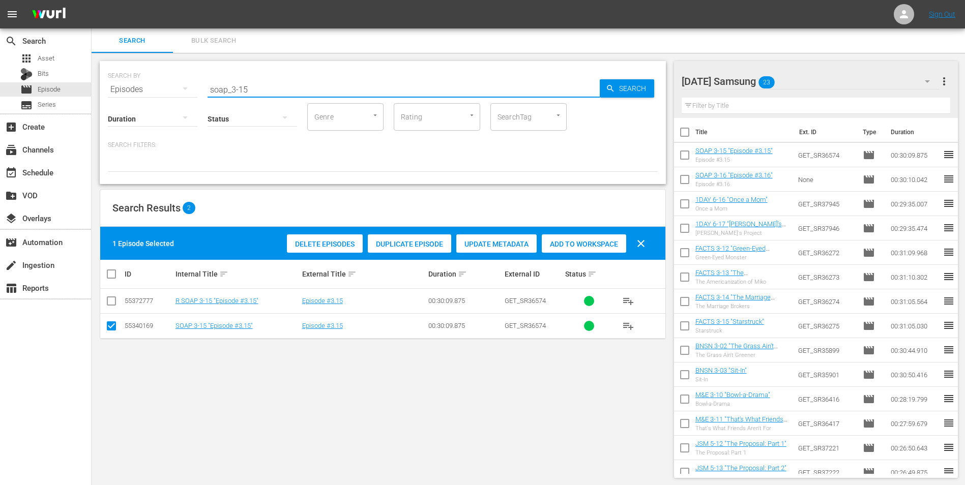
drag, startPoint x: 273, startPoint y: 92, endPoint x: 172, endPoint y: 107, distance: 101.8
click at [172, 107] on div "SEARCH BY Search By Episodes Search ID, Title, Description, Keywords, or Catego…" at bounding box center [383, 122] width 566 height 123
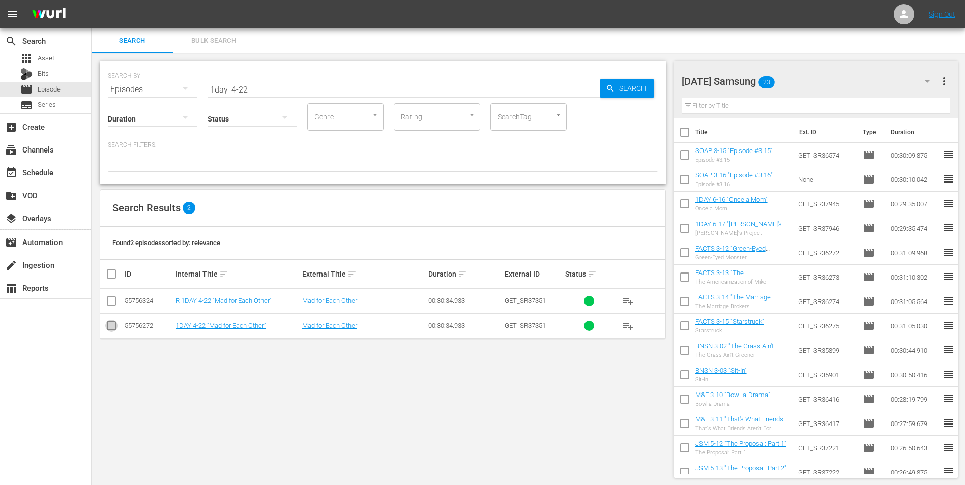
click at [113, 330] on input "checkbox" at bounding box center [111, 328] width 12 height 12
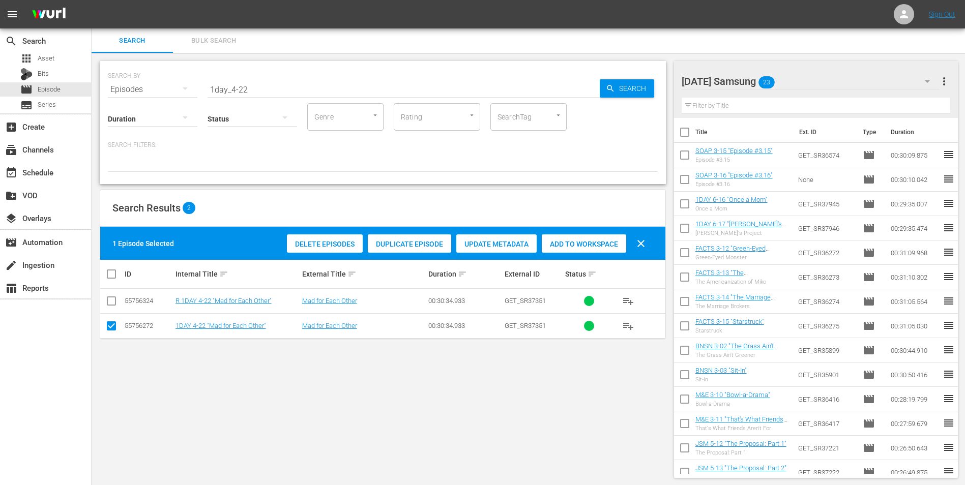
click at [559, 248] on div "Add to Workspace" at bounding box center [584, 243] width 84 height 19
click at [815, 77] on div "[DATE] Samsung 24" at bounding box center [810, 81] width 258 height 28
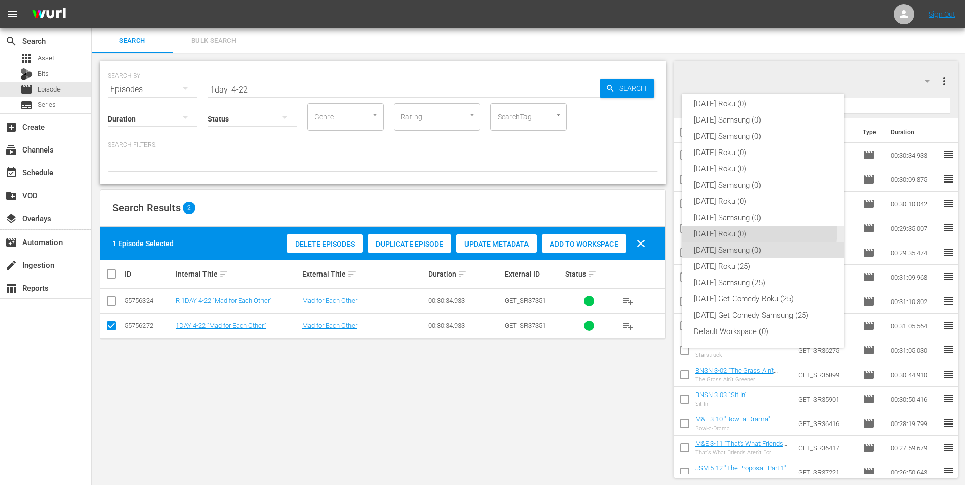
click at [723, 228] on div "[DATE] Roku (0)" at bounding box center [763, 234] width 138 height 16
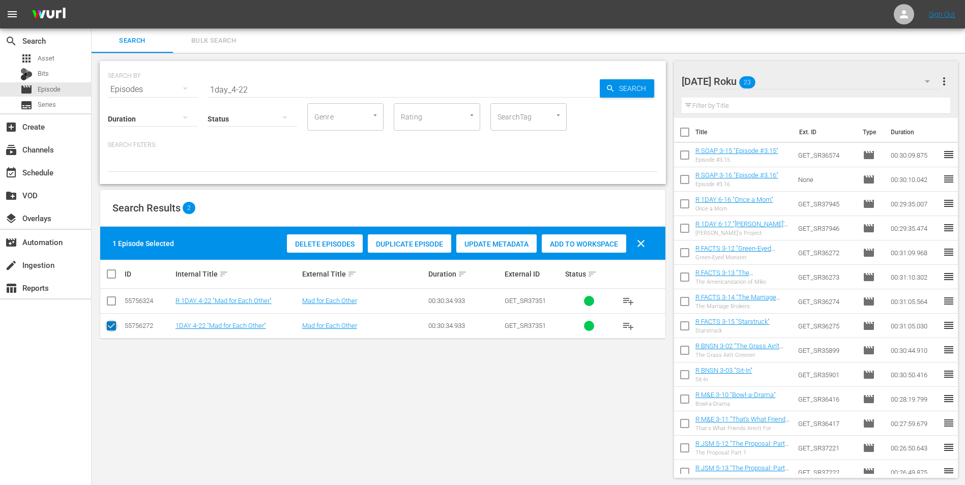
click at [110, 327] on input "checkbox" at bounding box center [111, 328] width 12 height 12
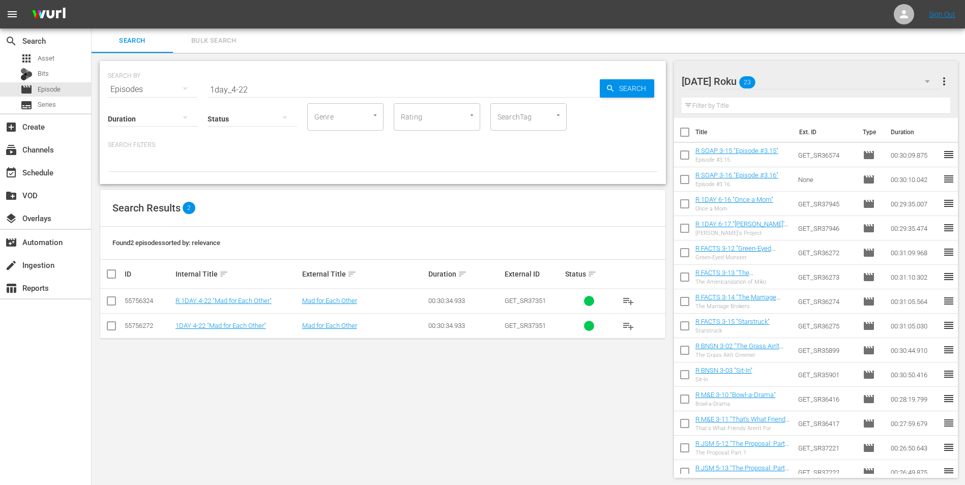
click at [108, 308] on input "checkbox" at bounding box center [111, 303] width 12 height 12
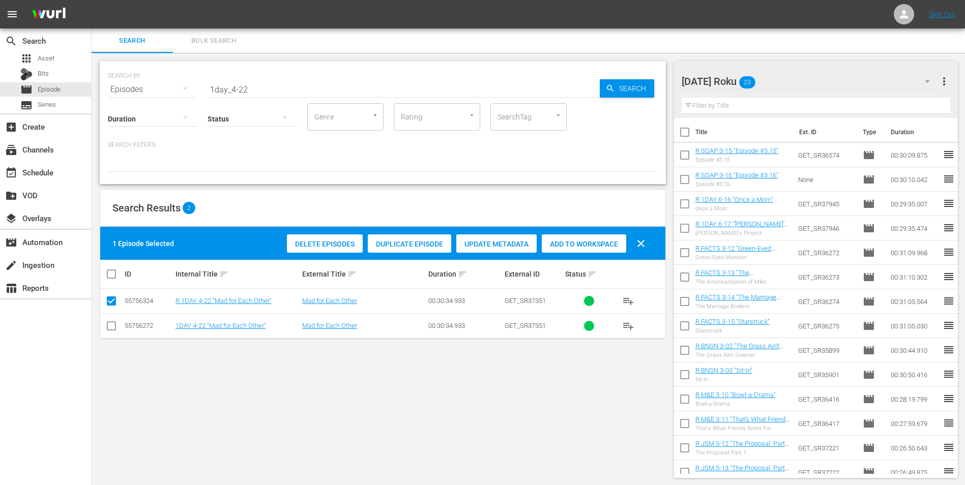
click at [571, 255] on div "Delete Episodes Duplicate Episode Update Metadata Add to Workspace clear" at bounding box center [468, 243] width 369 height 24
click at [576, 244] on span "Add to Workspace" at bounding box center [584, 244] width 84 height 8
drag, startPoint x: 262, startPoint y: 91, endPoint x: 174, endPoint y: 131, distance: 96.2
click at [174, 131] on div "SEARCH BY Search By Episodes Search ID, Title, Description, Keywords, or Catego…" at bounding box center [383, 122] width 566 height 123
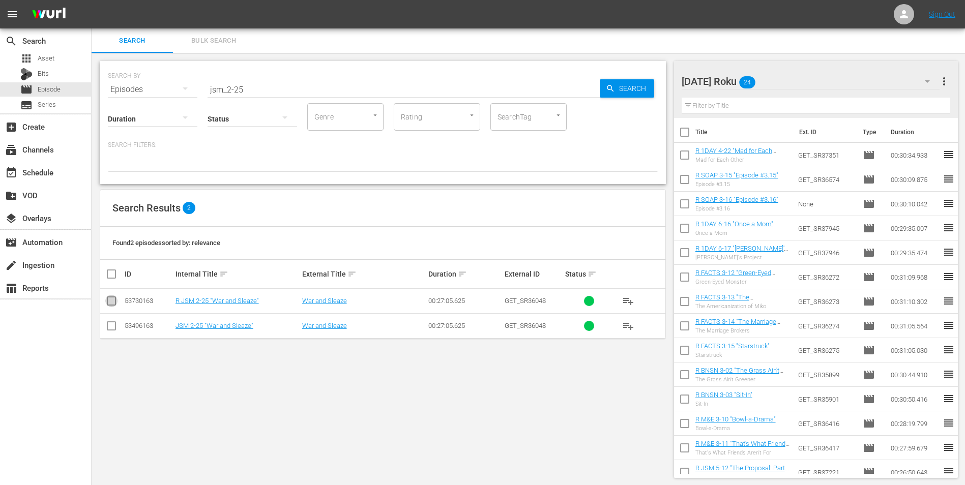
click at [112, 301] on input "checkbox" at bounding box center [111, 303] width 12 height 12
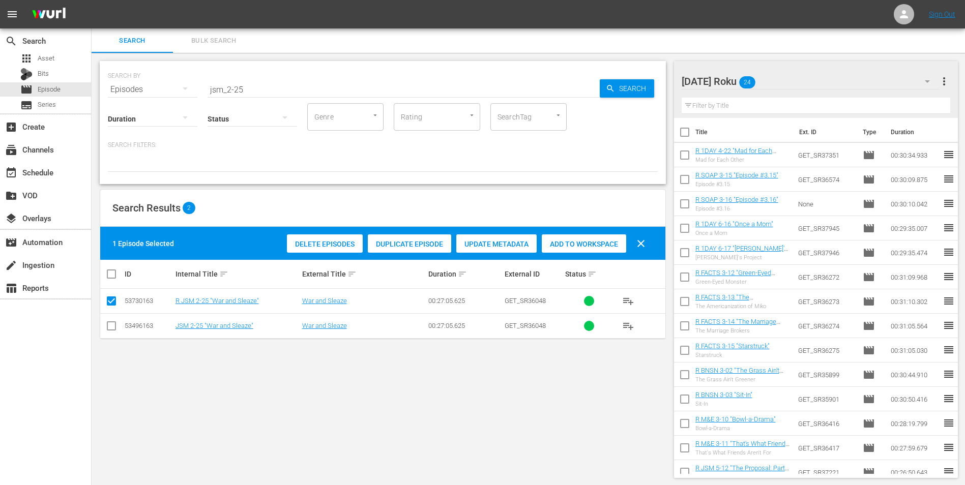
click at [577, 238] on div "Add to Workspace" at bounding box center [584, 243] width 84 height 19
click at [807, 78] on div "[DATE] Roku 25" at bounding box center [810, 81] width 258 height 28
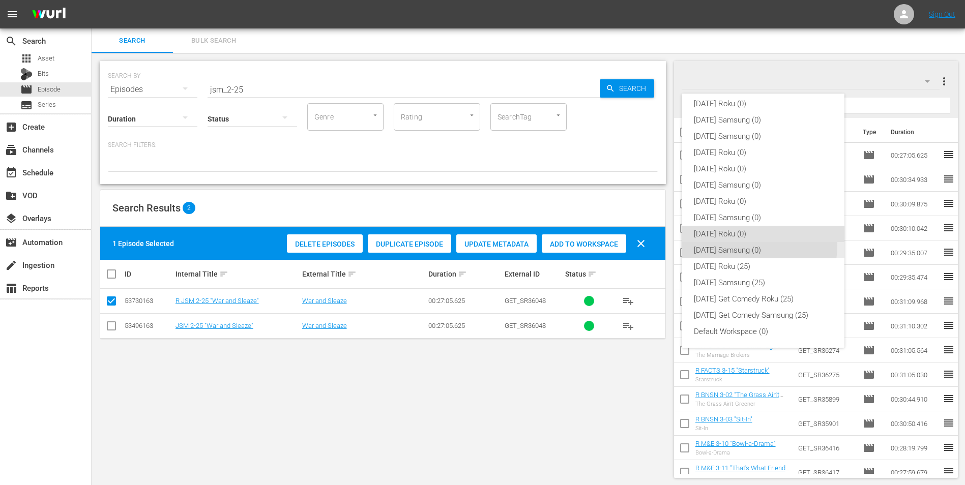
click at [735, 245] on div "[DATE] Samsung (0)" at bounding box center [763, 250] width 138 height 16
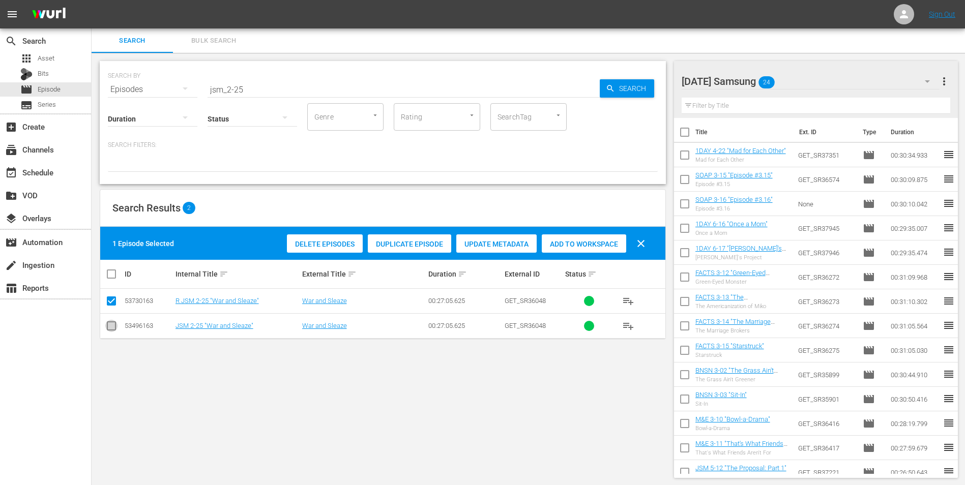
click at [111, 327] on input "checkbox" at bounding box center [111, 328] width 12 height 12
click at [116, 295] on icon at bounding box center [111, 301] width 12 height 12
drag, startPoint x: 113, startPoint y: 298, endPoint x: 156, endPoint y: 296, distance: 42.8
click at [113, 299] on input "checkbox" at bounding box center [111, 303] width 12 height 12
click at [576, 235] on div "Add to Workspace" at bounding box center [584, 243] width 84 height 19
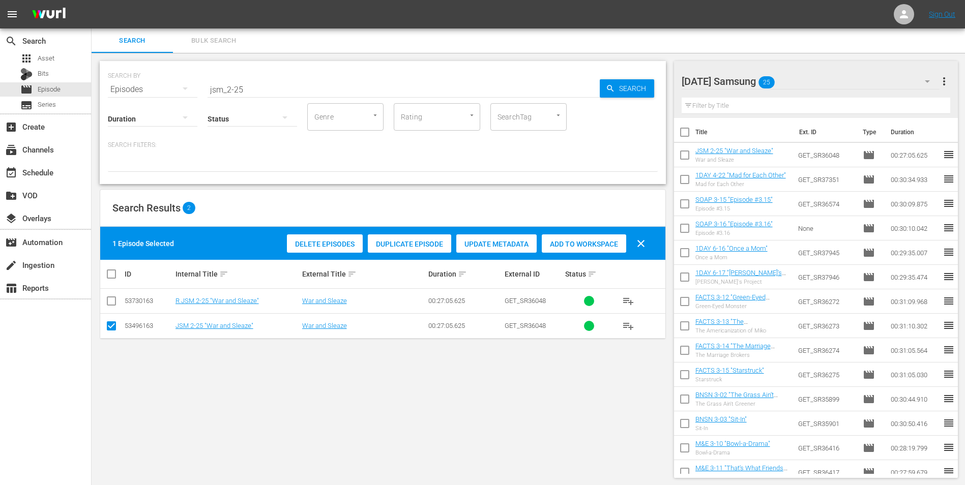
click at [823, 83] on div "[DATE] Samsung 25" at bounding box center [810, 81] width 258 height 28
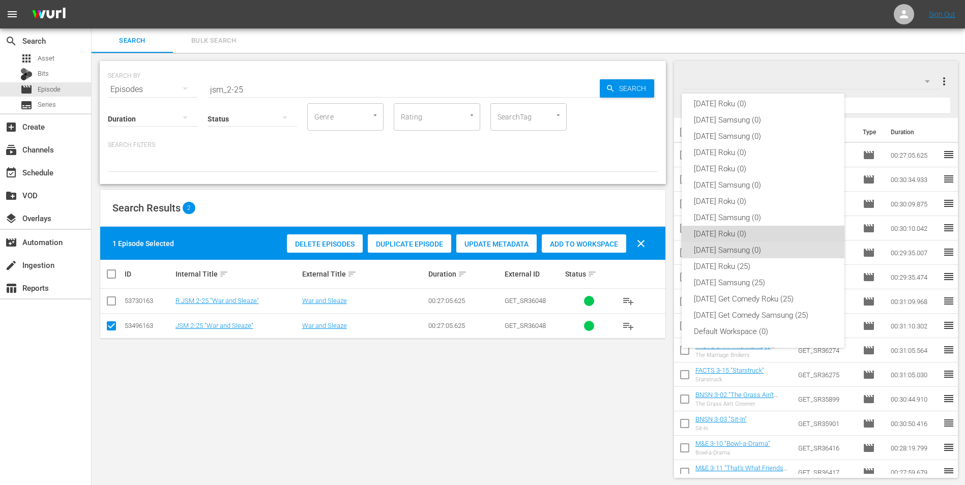
click at [772, 238] on div "[DATE] Roku (0)" at bounding box center [763, 234] width 138 height 16
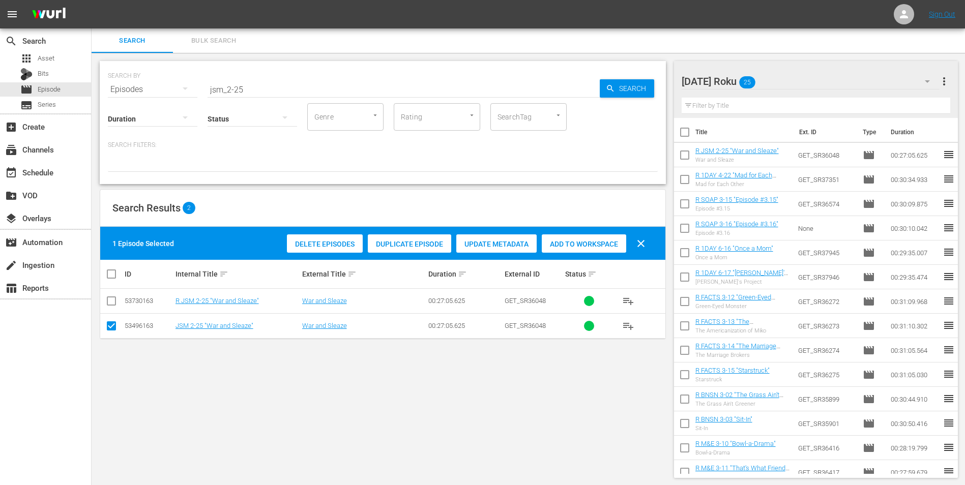
click at [812, 79] on div "[DATE] Roku 25" at bounding box center [810, 81] width 258 height 28
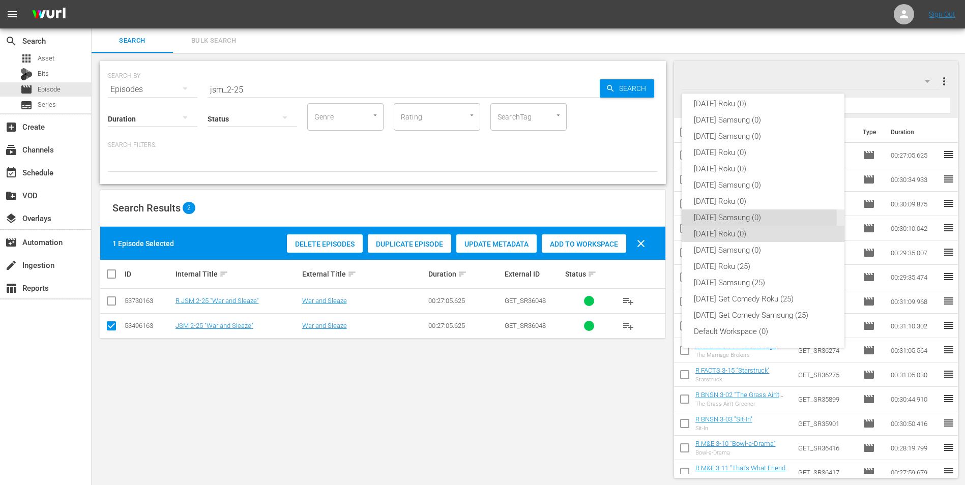
click at [739, 219] on div "[DATE] Samsung (0)" at bounding box center [763, 218] width 138 height 16
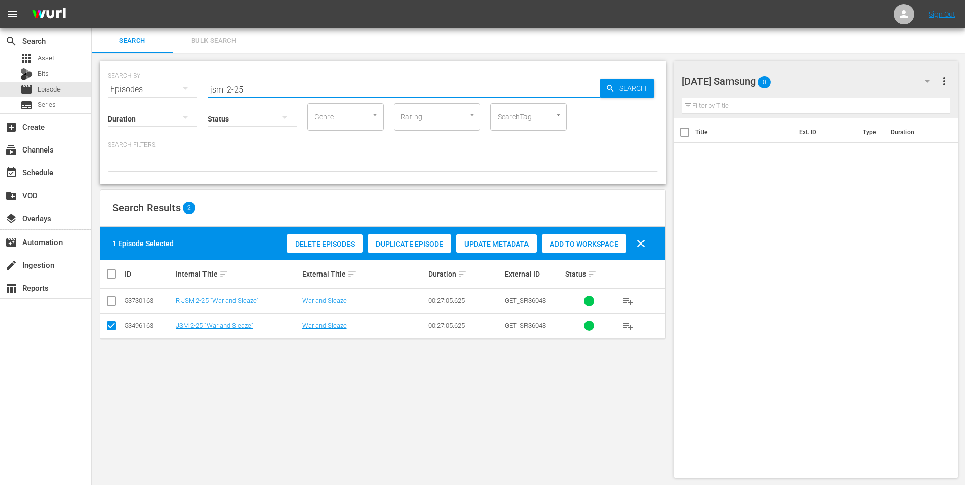
drag, startPoint x: 252, startPoint y: 91, endPoint x: 182, endPoint y: 87, distance: 70.8
click at [182, 87] on div "SEARCH BY Search By Episodes Search ID, Title, Description, Keywords, or Catego…" at bounding box center [383, 83] width 550 height 37
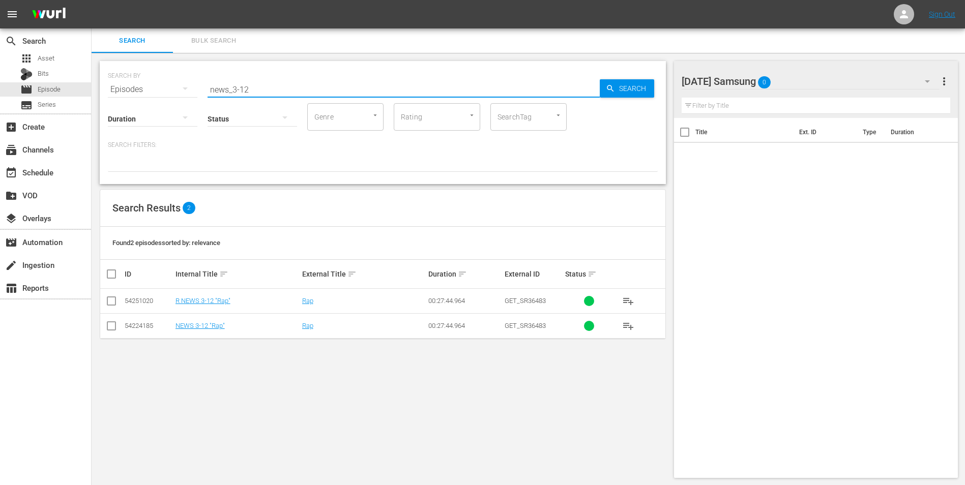
click at [110, 329] on input "checkbox" at bounding box center [111, 328] width 12 height 12
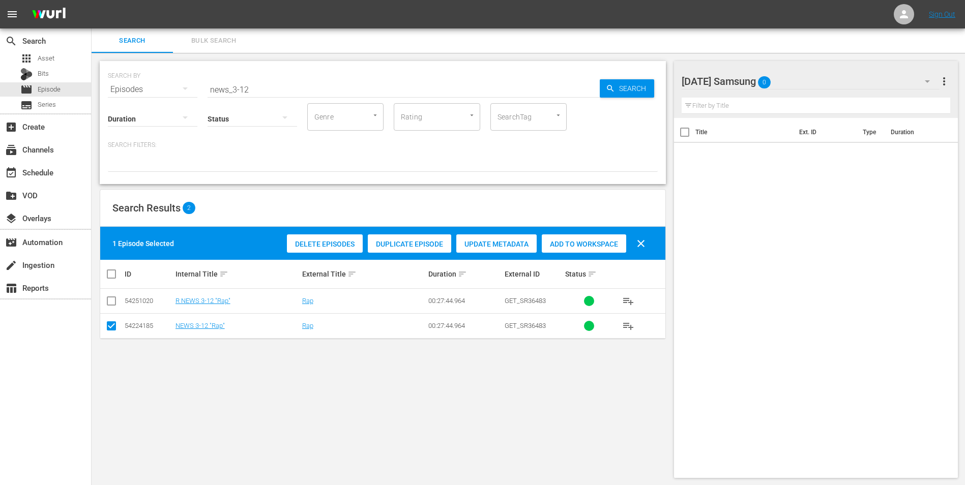
click at [596, 247] on span "Add to Workspace" at bounding box center [584, 244] width 84 height 8
click at [807, 84] on div "[DATE] Samsung 1" at bounding box center [810, 81] width 258 height 28
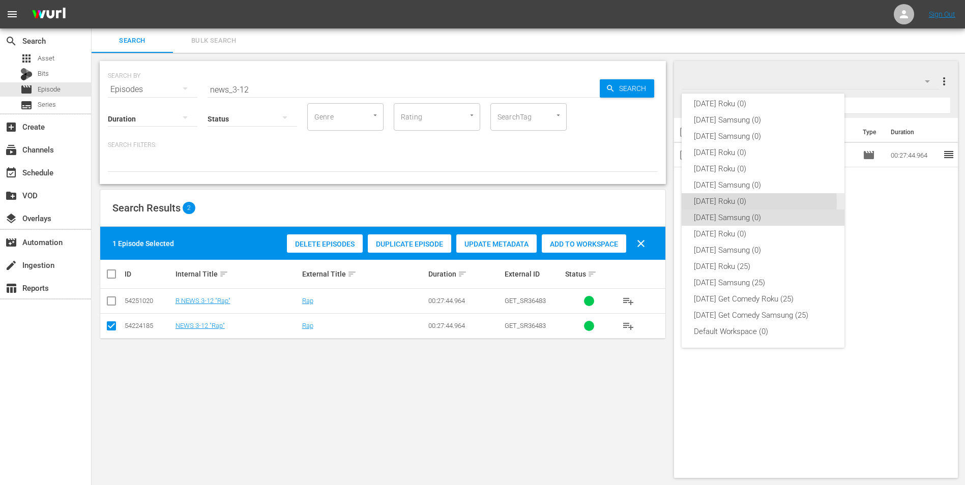
click at [741, 202] on div "[DATE] Roku (0)" at bounding box center [763, 201] width 138 height 16
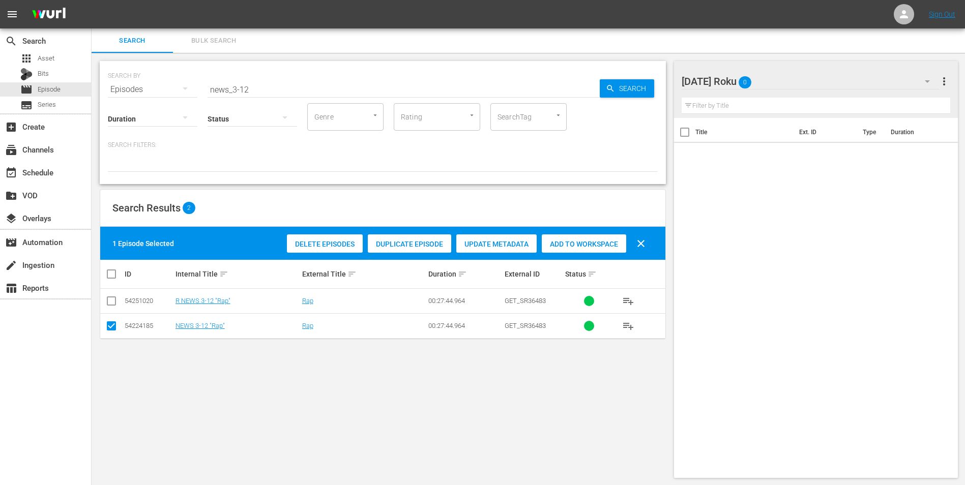
click at [112, 326] on input "checkbox" at bounding box center [111, 328] width 12 height 12
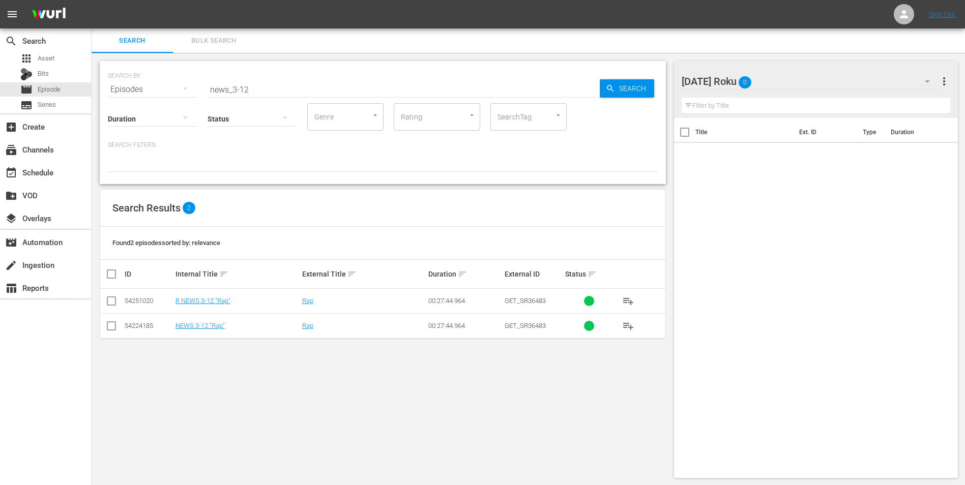
click at [114, 307] on input "checkbox" at bounding box center [111, 303] width 12 height 12
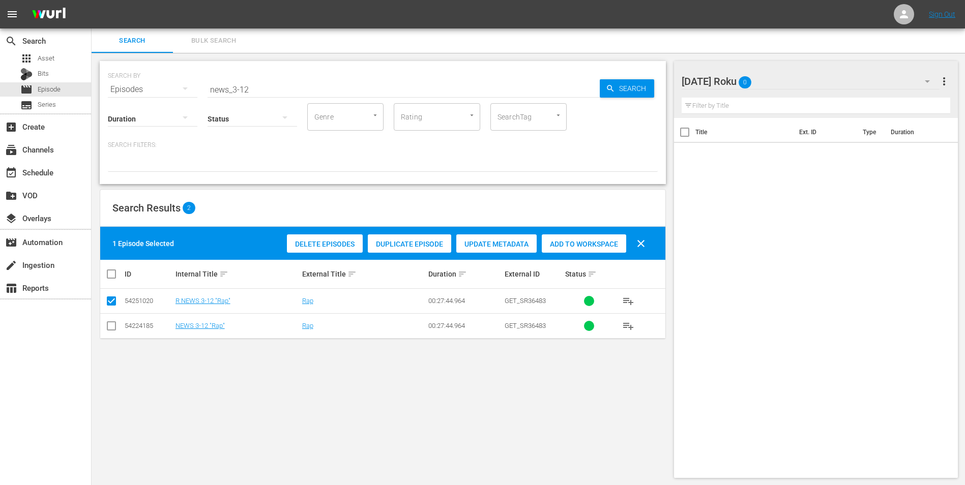
click at [595, 234] on div "Add to Workspace" at bounding box center [584, 243] width 84 height 19
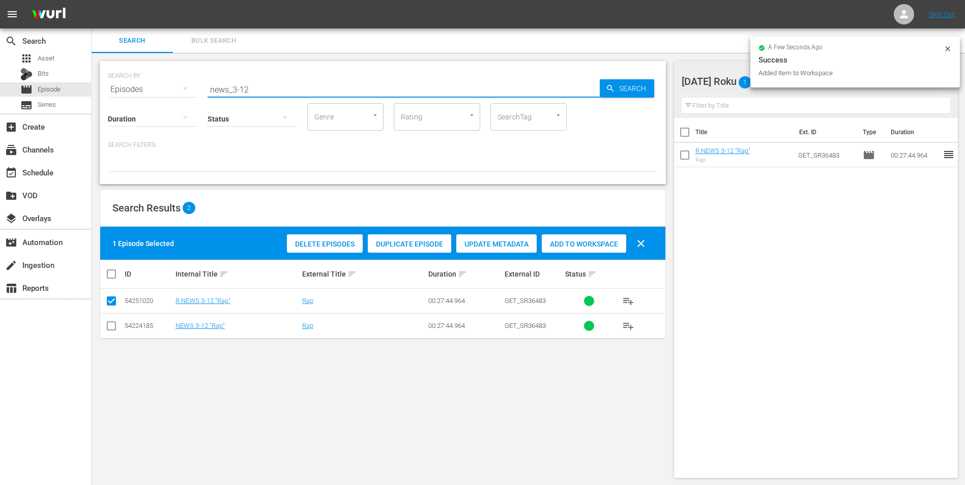
drag, startPoint x: 243, startPoint y: 87, endPoint x: 259, endPoint y: 87, distance: 15.8
click at [259, 87] on input "news_3-12" at bounding box center [403, 89] width 392 height 24
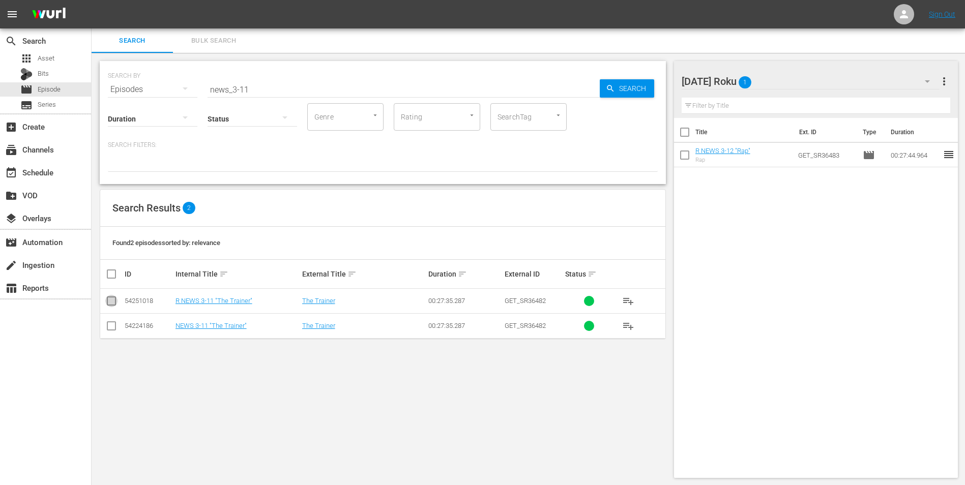
click at [106, 302] on input "checkbox" at bounding box center [111, 303] width 12 height 12
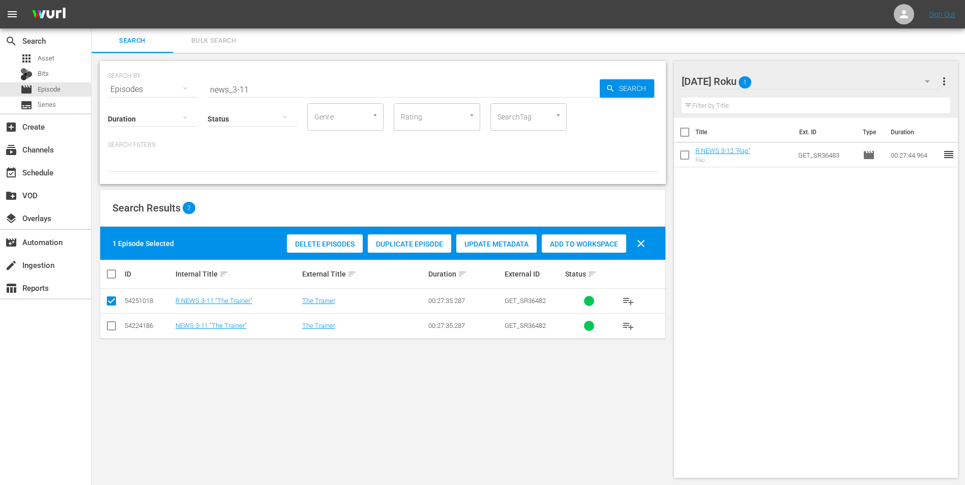
click at [569, 248] on div "Add to Workspace" at bounding box center [584, 243] width 84 height 19
click at [785, 83] on div "[DATE] Roku 2" at bounding box center [810, 81] width 258 height 28
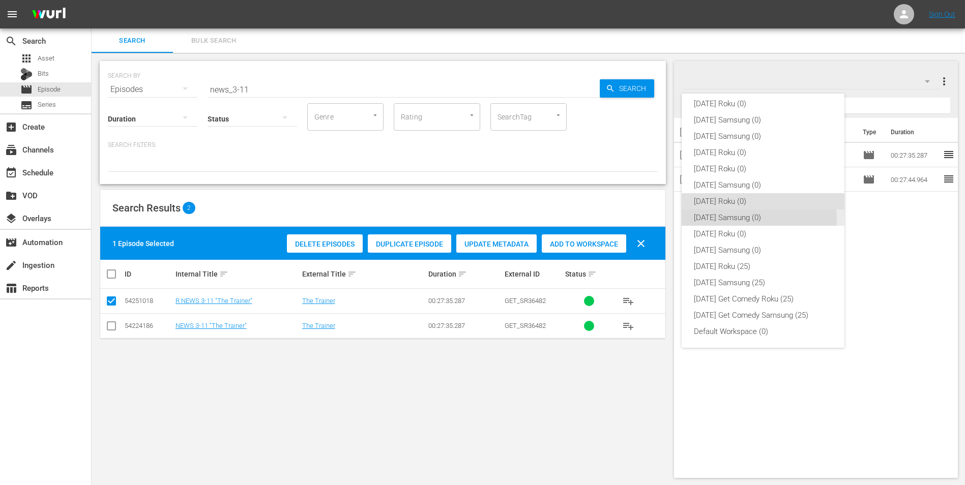
click at [753, 218] on div "[DATE] Samsung (0)" at bounding box center [763, 218] width 138 height 16
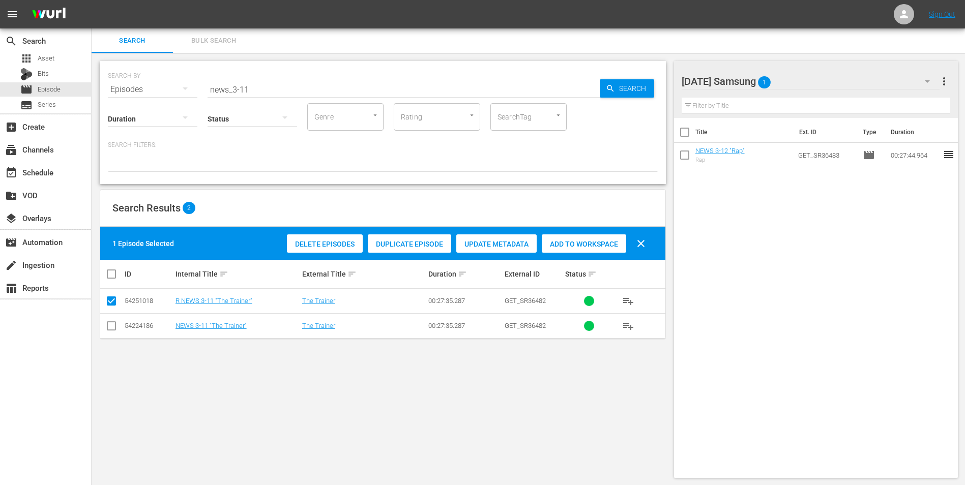
click at [114, 327] on input "checkbox" at bounding box center [111, 328] width 12 height 12
click at [110, 303] on input "checkbox" at bounding box center [111, 303] width 12 height 12
click at [558, 245] on span "Add to Workspace" at bounding box center [584, 244] width 84 height 8
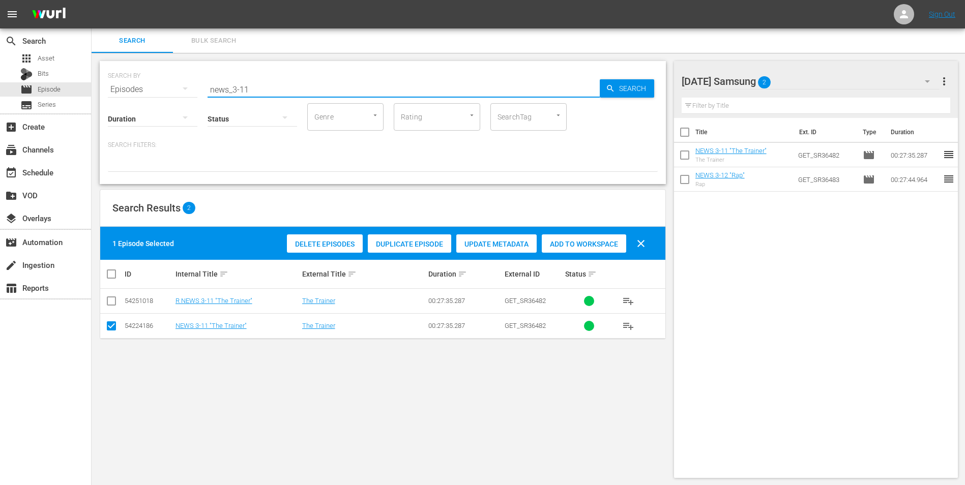
drag, startPoint x: 246, startPoint y: 92, endPoint x: 257, endPoint y: 93, distance: 11.7
click at [257, 93] on input "news_3-11" at bounding box center [403, 89] width 392 height 24
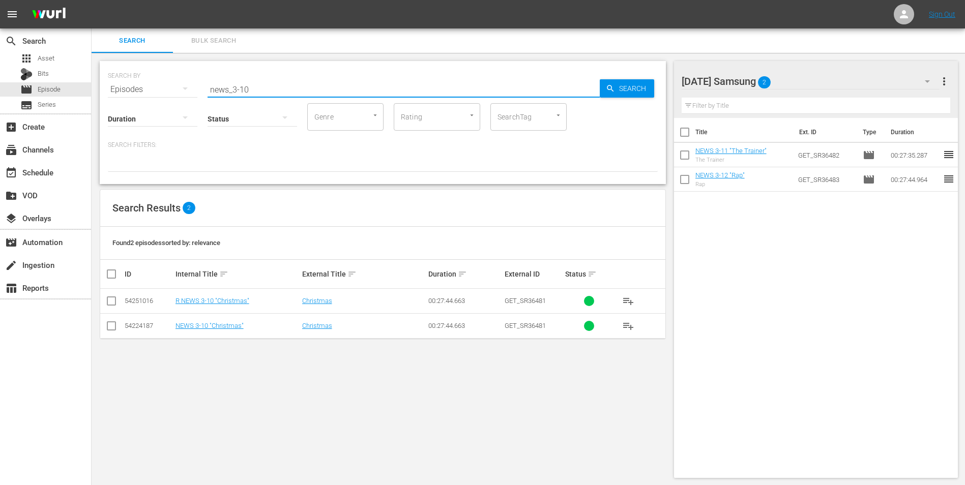
click at [118, 322] on td at bounding box center [111, 325] width 23 height 25
click at [115, 326] on input "checkbox" at bounding box center [111, 328] width 12 height 12
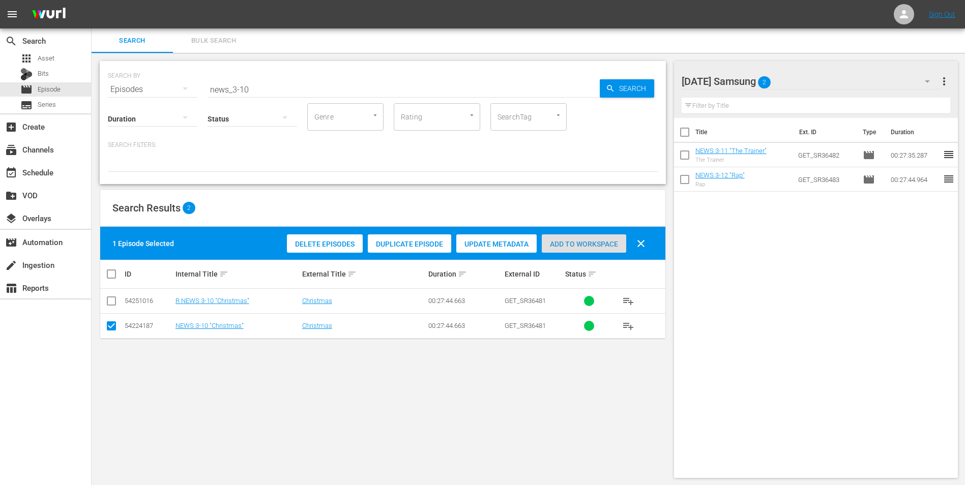
click at [580, 242] on span "Add to Workspace" at bounding box center [584, 244] width 84 height 8
click at [804, 76] on div "[DATE] Samsung 3" at bounding box center [810, 81] width 258 height 28
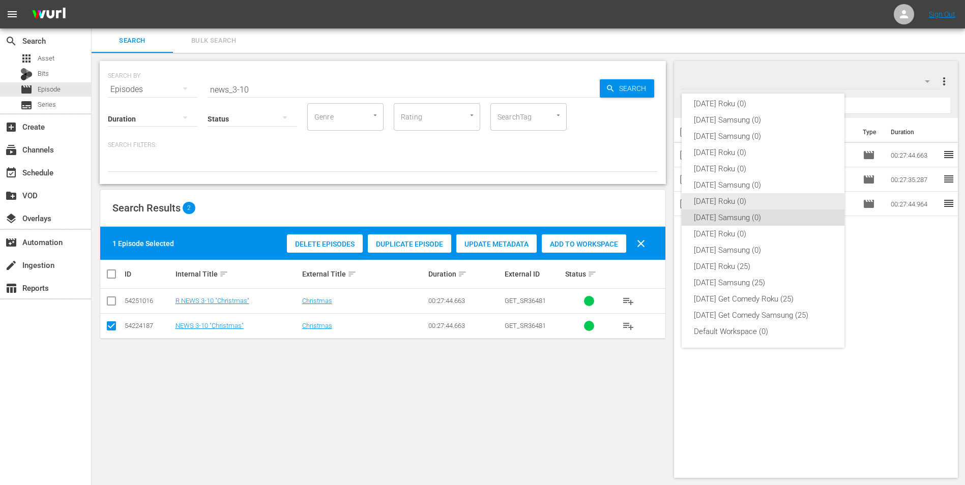
drag, startPoint x: 722, startPoint y: 204, endPoint x: 631, endPoint y: 239, distance: 97.1
click at [721, 204] on div "[DATE] Roku (0)" at bounding box center [763, 201] width 138 height 16
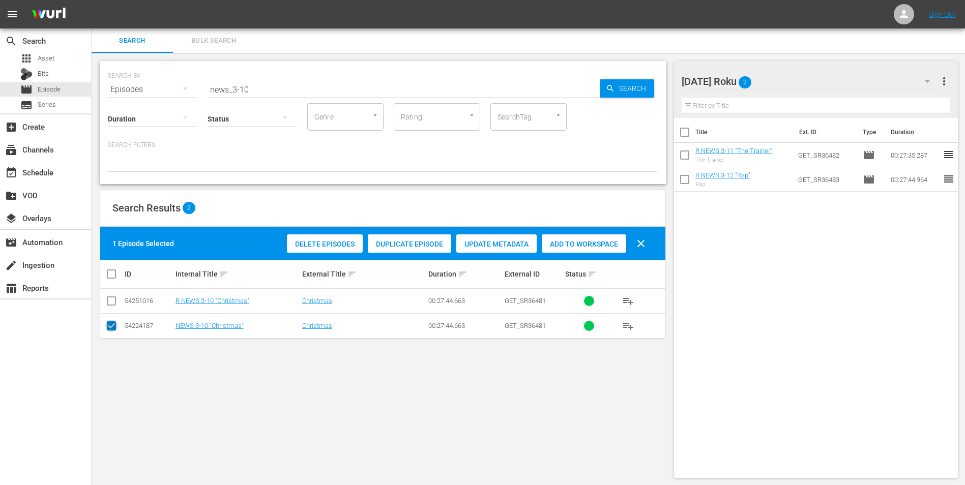
click at [113, 327] on input "checkbox" at bounding box center [111, 328] width 12 height 12
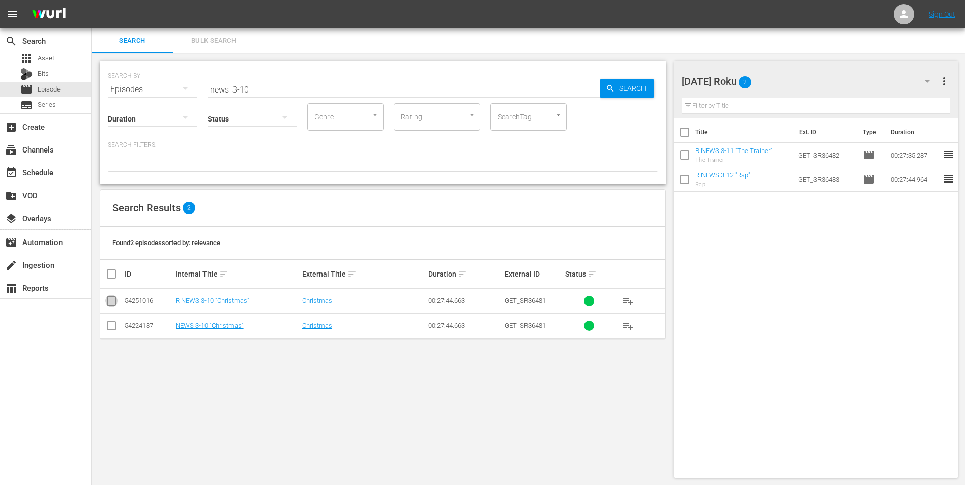
click at [107, 303] on input "checkbox" at bounding box center [111, 303] width 12 height 12
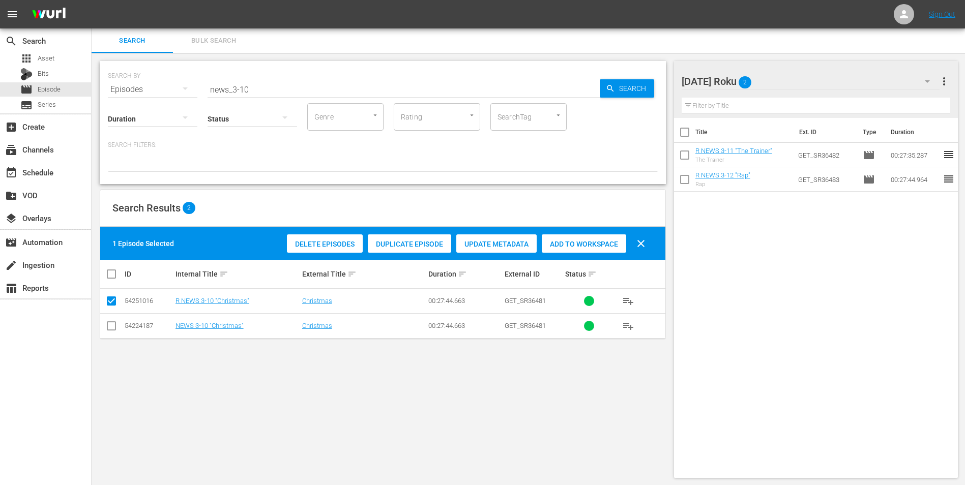
click at [585, 240] on span "Add to Workspace" at bounding box center [584, 244] width 84 height 8
drag, startPoint x: 262, startPoint y: 90, endPoint x: 146, endPoint y: 100, distance: 116.3
click at [134, 83] on div "SEARCH BY Search By Episodes Search ID, Title, Description, Keywords, or Catego…" at bounding box center [383, 83] width 550 height 37
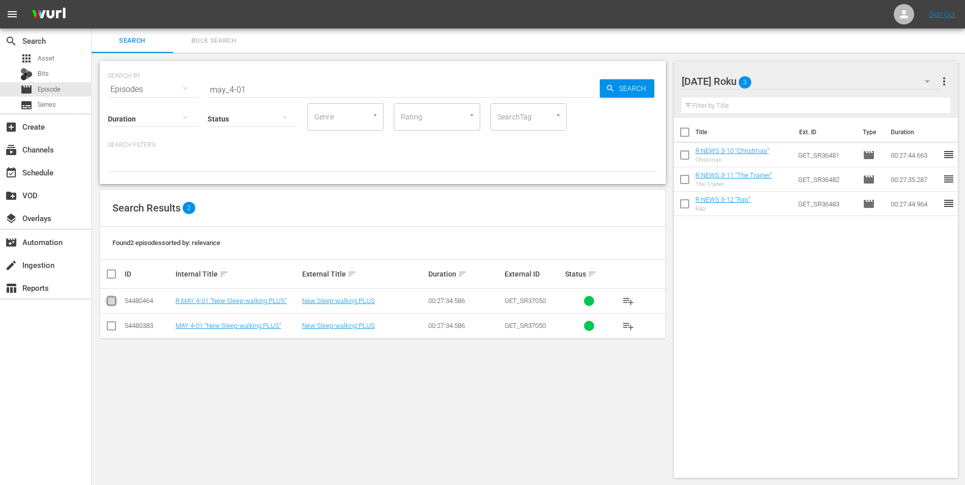
click at [113, 297] on input "checkbox" at bounding box center [111, 303] width 12 height 12
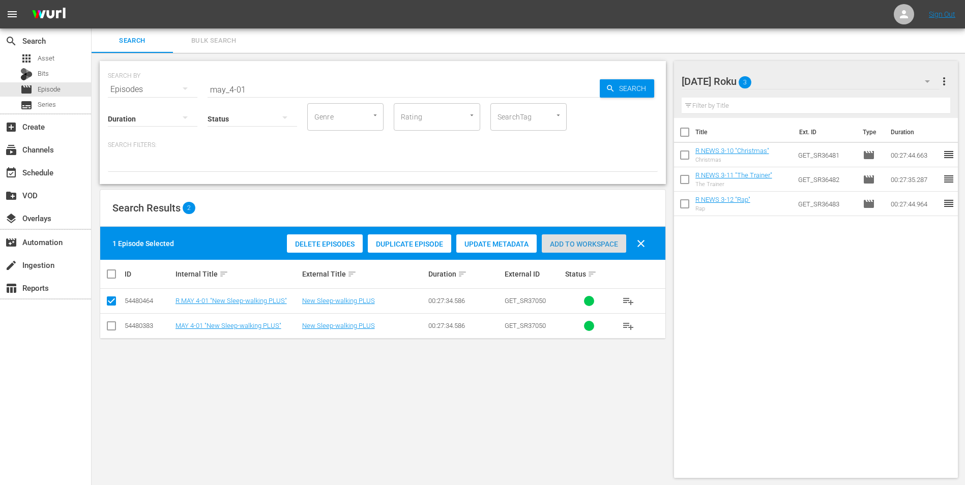
click at [564, 240] on span "Add to Workspace" at bounding box center [584, 244] width 84 height 8
click at [794, 76] on div "[DATE] Roku 4" at bounding box center [810, 81] width 258 height 28
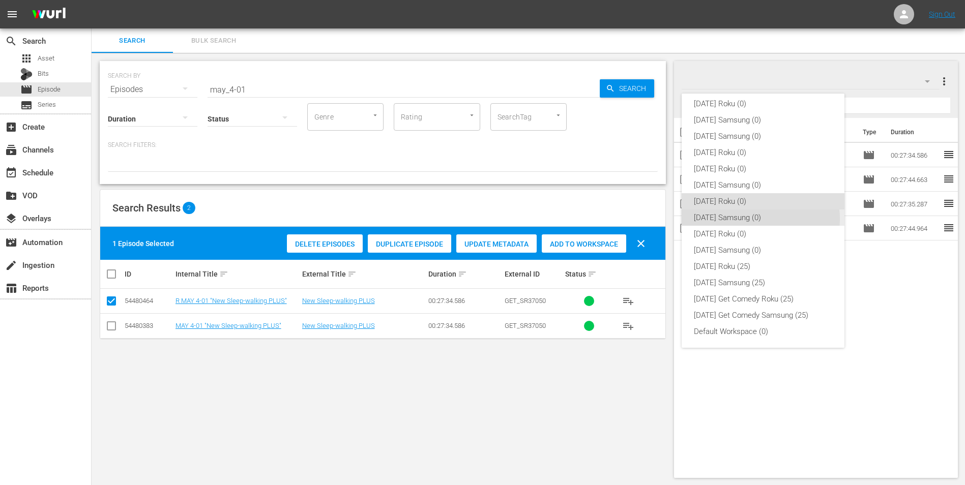
click at [760, 219] on div "[DATE] Samsung (0)" at bounding box center [763, 218] width 138 height 16
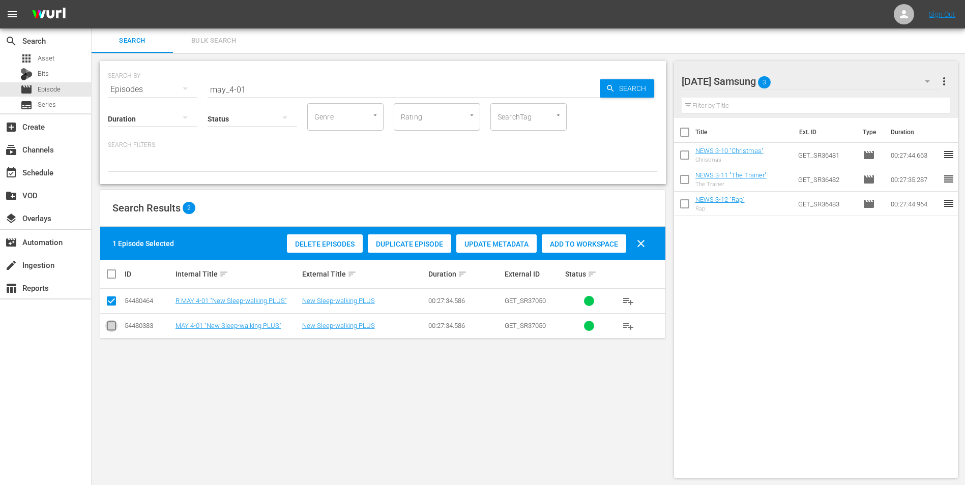
click at [111, 327] on input "checkbox" at bounding box center [111, 328] width 12 height 12
click at [116, 301] on input "checkbox" at bounding box center [111, 303] width 12 height 12
click at [572, 245] on span "Add to Workspace" at bounding box center [584, 244] width 84 height 8
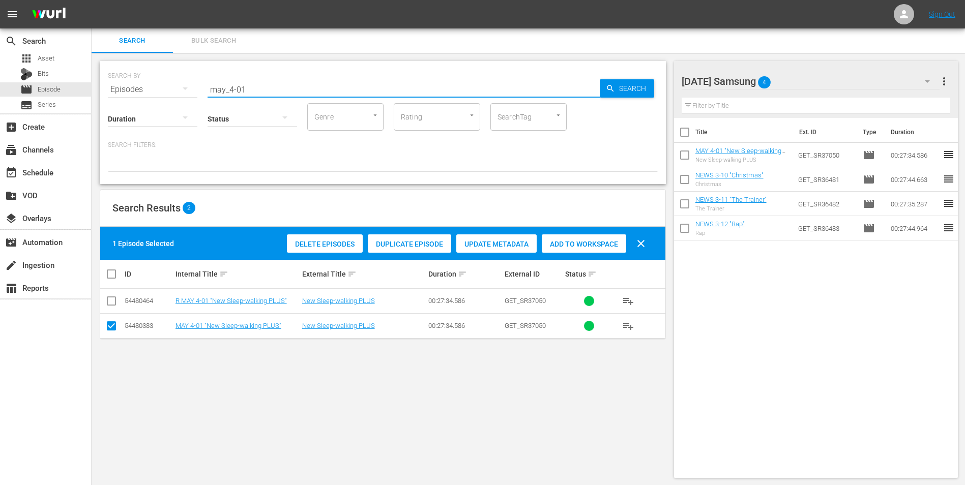
drag, startPoint x: 274, startPoint y: 85, endPoint x: 229, endPoint y: 101, distance: 47.4
click at [229, 101] on div "SEARCH BY Search By Episodes Search ID, Title, Description, Keywords, or Catego…" at bounding box center [383, 122] width 566 height 123
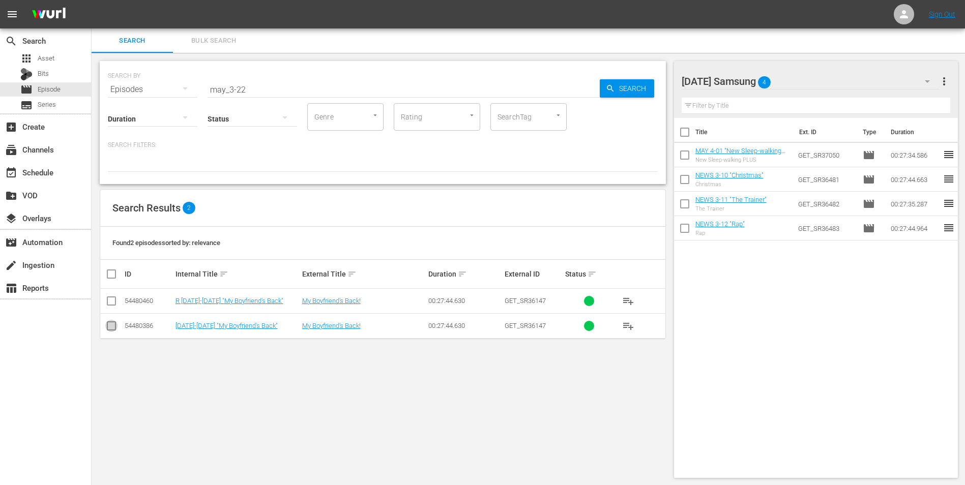
click at [114, 329] on input "checkbox" at bounding box center [111, 328] width 12 height 12
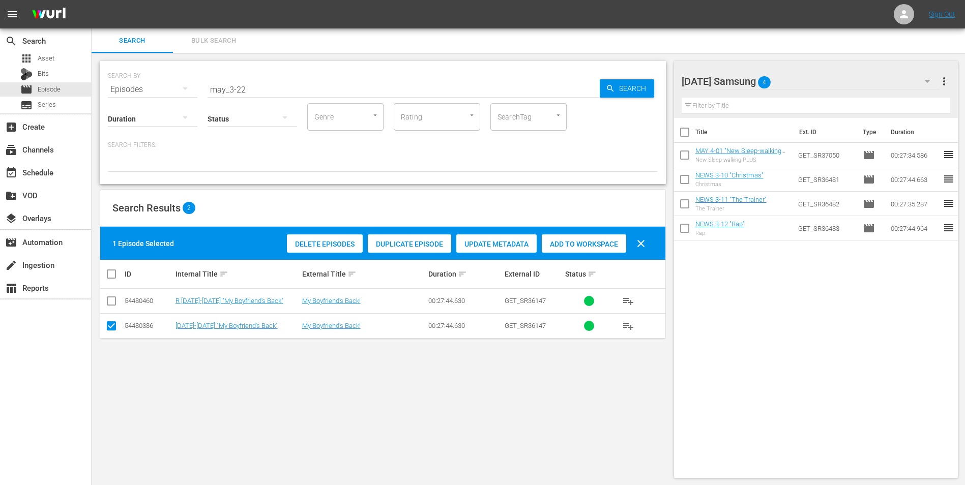
click at [565, 245] on span "Add to Workspace" at bounding box center [584, 244] width 84 height 8
click at [816, 81] on div "[DATE] Samsung 5" at bounding box center [810, 81] width 258 height 28
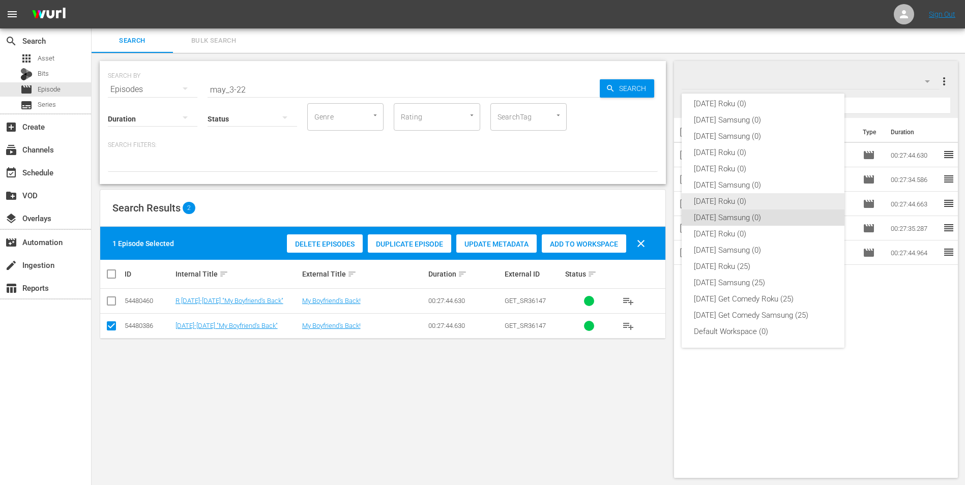
click at [742, 203] on div "[DATE] Roku (0)" at bounding box center [763, 201] width 138 height 16
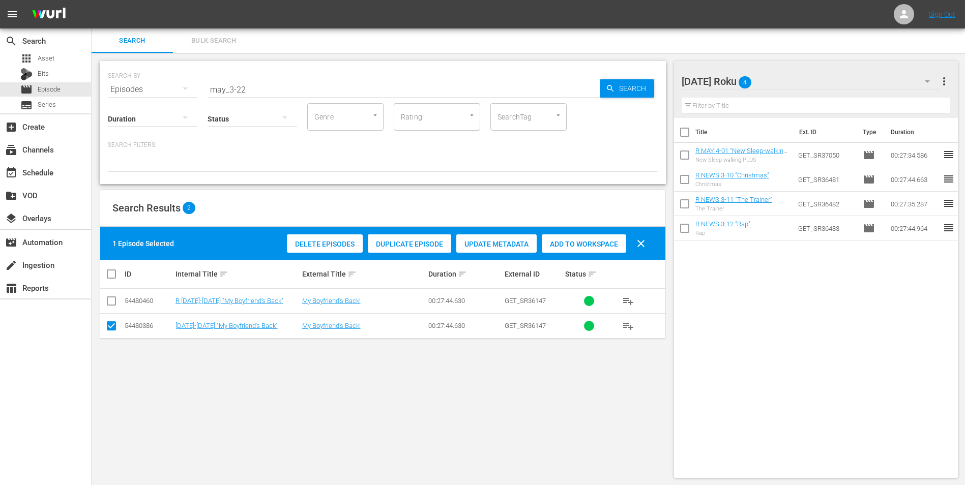
click at [111, 325] on input "checkbox" at bounding box center [111, 328] width 12 height 12
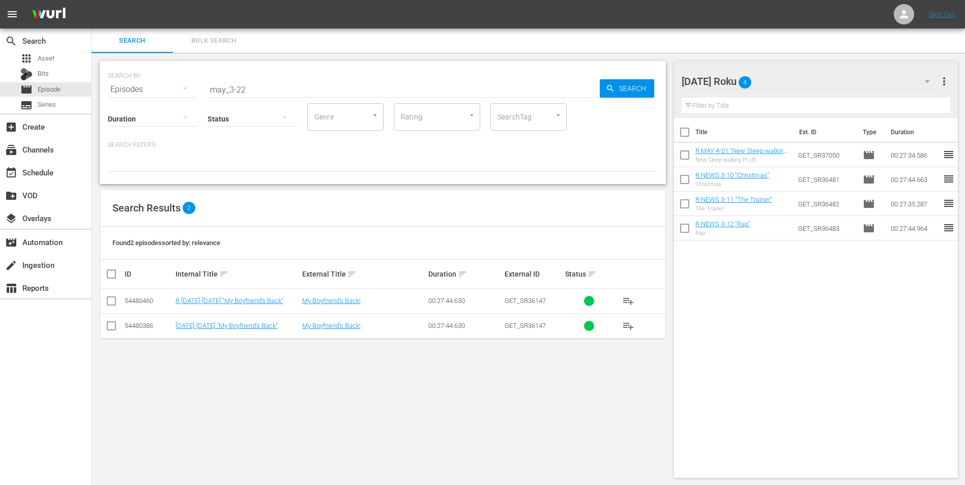
click at [109, 305] on input "checkbox" at bounding box center [111, 303] width 12 height 12
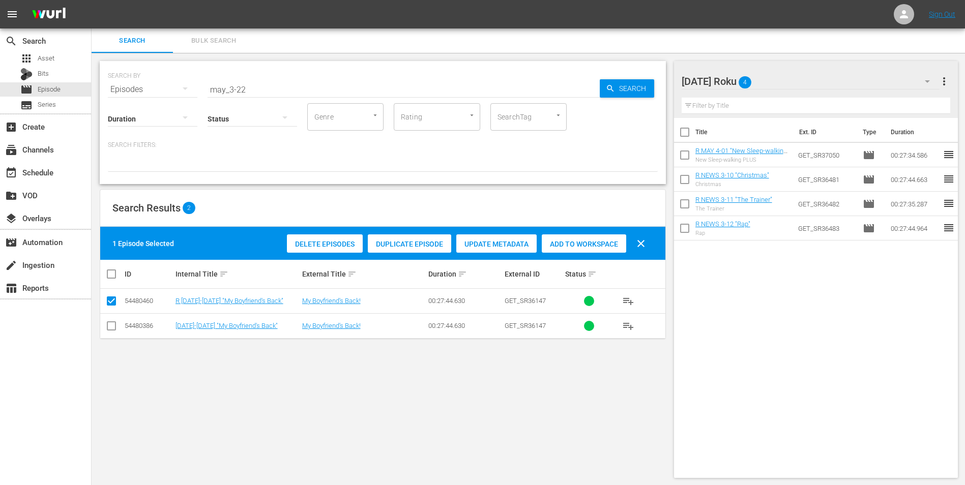
click at [575, 242] on span "Add to Workspace" at bounding box center [584, 244] width 84 height 8
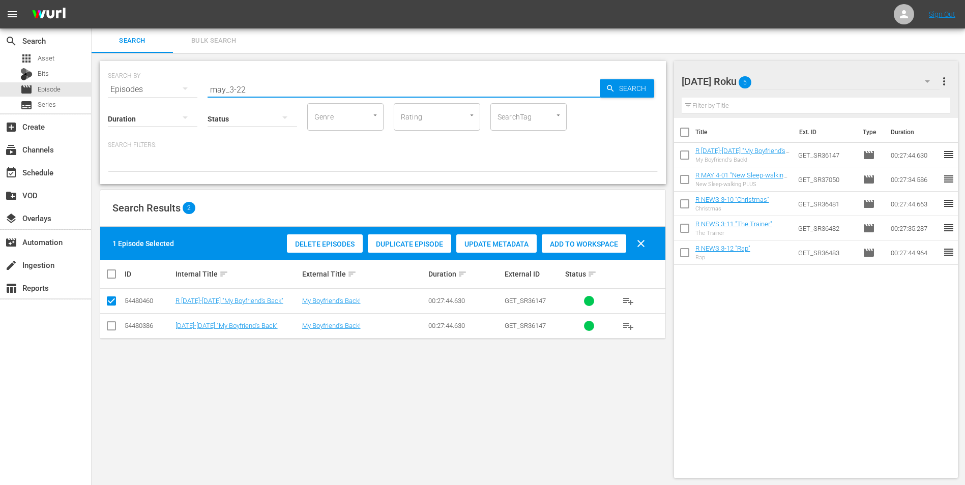
drag, startPoint x: 239, startPoint y: 91, endPoint x: 252, endPoint y: 89, distance: 12.8
click at [252, 89] on input "may_3-22" at bounding box center [403, 89] width 392 height 24
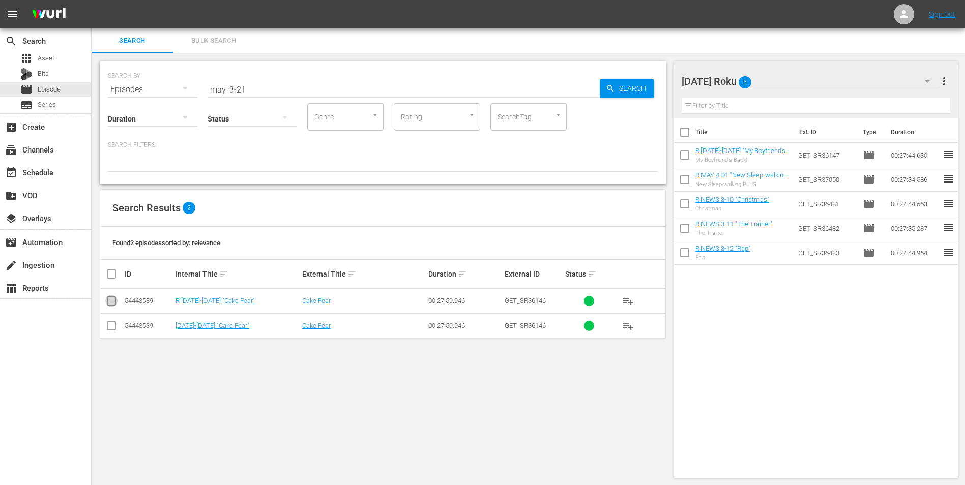
click at [113, 304] on input "checkbox" at bounding box center [111, 303] width 12 height 12
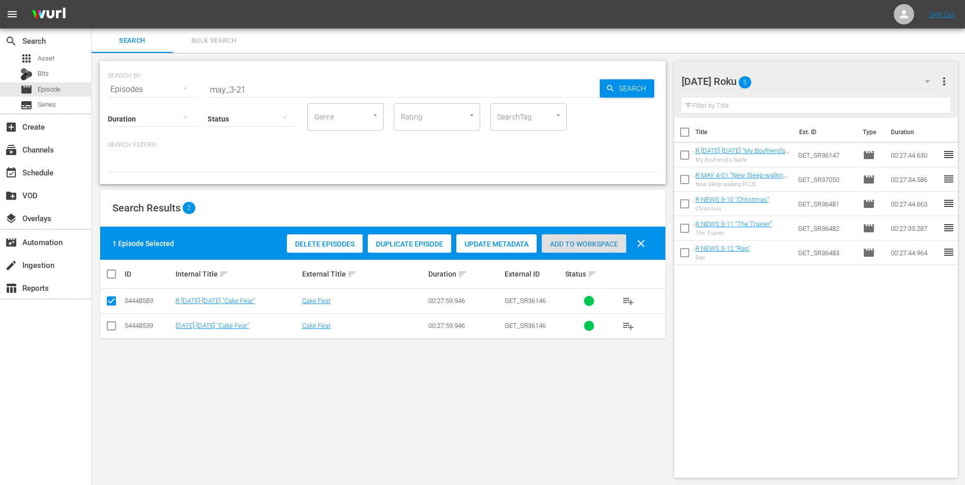
click at [565, 242] on span "Add to Workspace" at bounding box center [584, 244] width 84 height 8
click at [796, 78] on div "[DATE] Roku 6" at bounding box center [810, 81] width 258 height 28
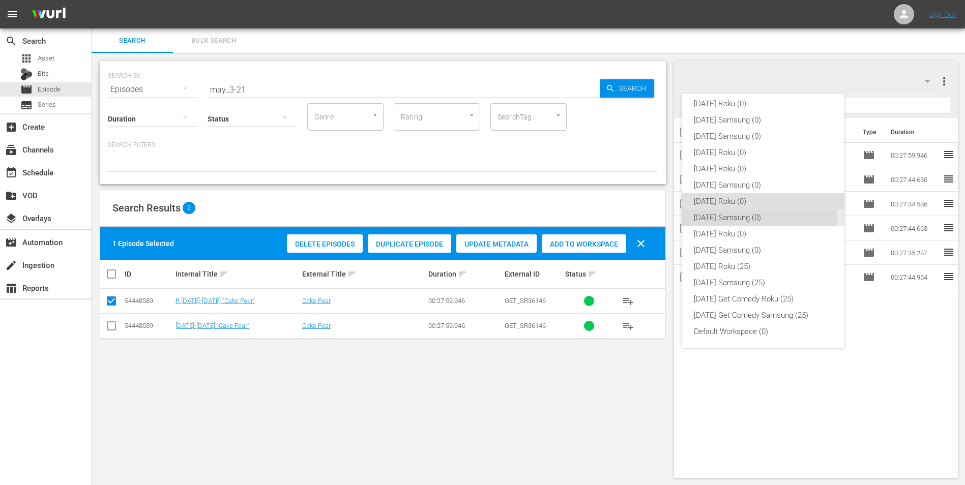
drag, startPoint x: 754, startPoint y: 217, endPoint x: 700, endPoint y: 215, distance: 53.9
click at [753, 217] on div "[DATE] Samsung (0)" at bounding box center [763, 218] width 138 height 16
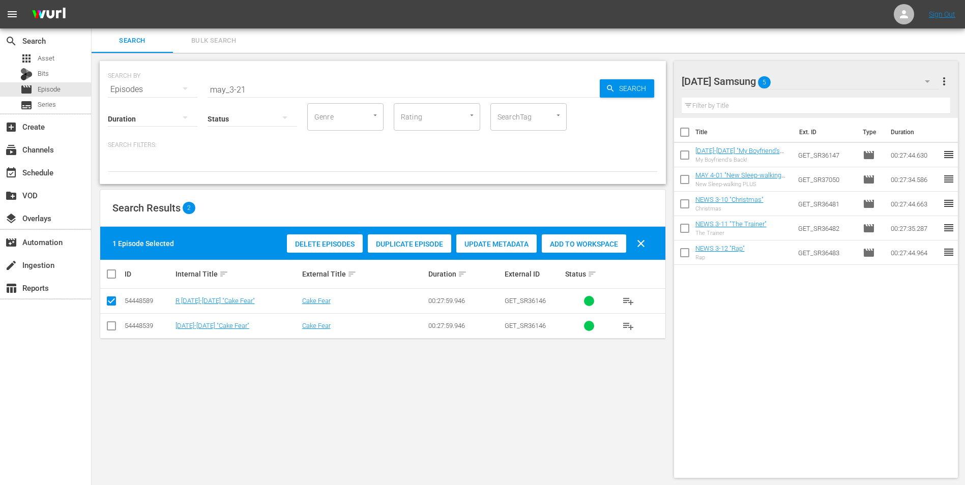
click at [112, 334] on td at bounding box center [111, 325] width 23 height 25
click at [107, 325] on input "checkbox" at bounding box center [111, 328] width 12 height 12
click at [112, 300] on input "checkbox" at bounding box center [111, 303] width 12 height 12
click at [552, 247] on span "Add to Workspace" at bounding box center [584, 244] width 84 height 8
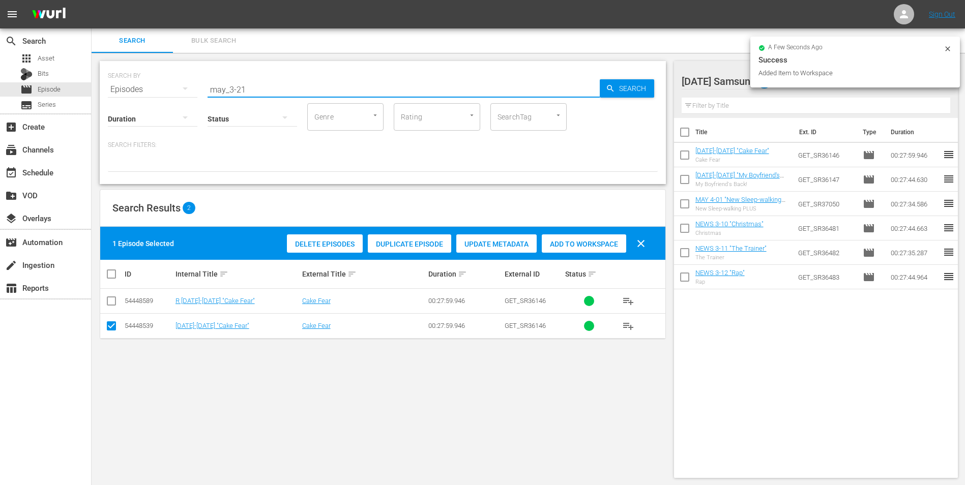
drag, startPoint x: 240, startPoint y: 90, endPoint x: 253, endPoint y: 92, distance: 13.3
click at [253, 90] on input "may_3-21" at bounding box center [403, 89] width 392 height 24
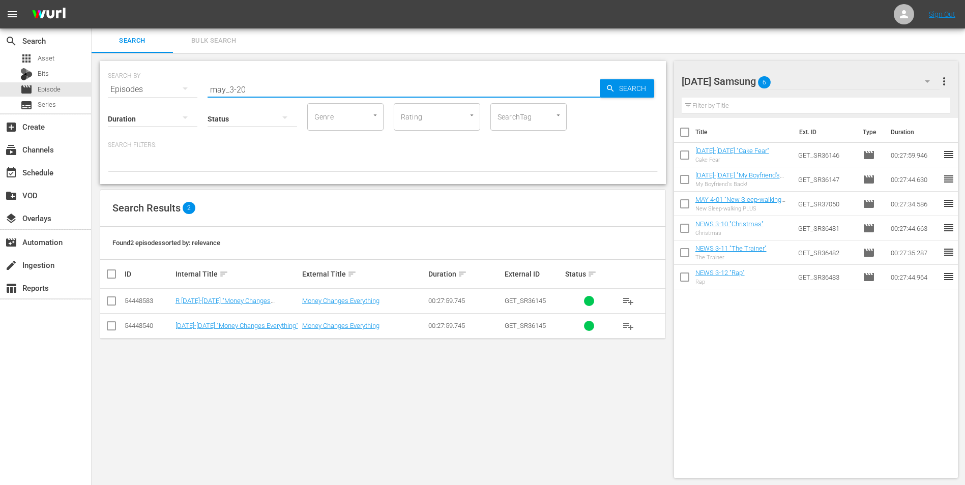
click at [111, 331] on input "checkbox" at bounding box center [111, 328] width 12 height 12
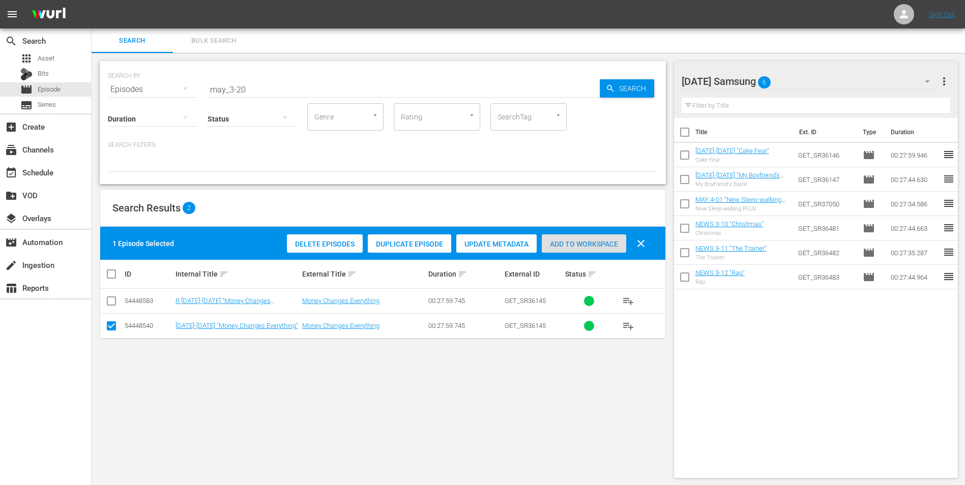
click at [598, 236] on div "Add to Workspace" at bounding box center [584, 243] width 84 height 19
click at [811, 84] on div "[DATE] Samsung 7" at bounding box center [810, 81] width 258 height 28
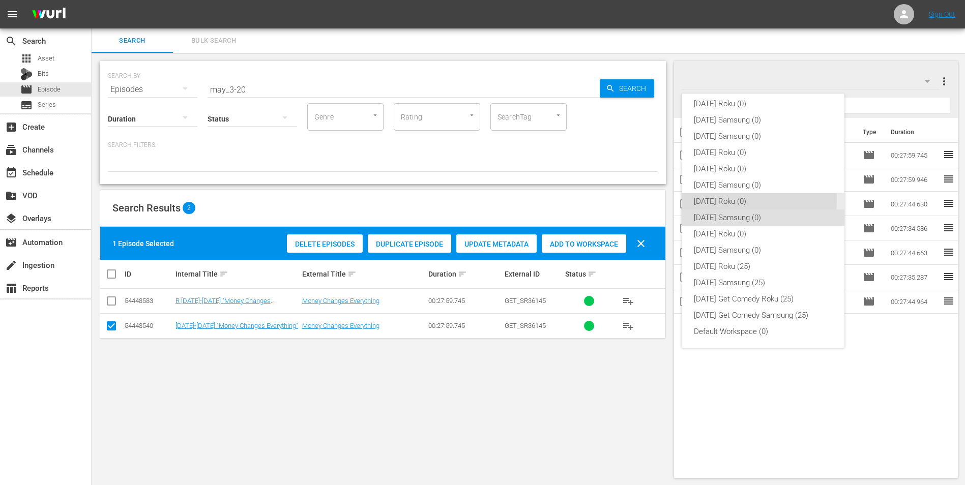
drag, startPoint x: 718, startPoint y: 200, endPoint x: 248, endPoint y: 311, distance: 483.4
click at [715, 200] on div "[DATE] Roku (0)" at bounding box center [763, 201] width 138 height 16
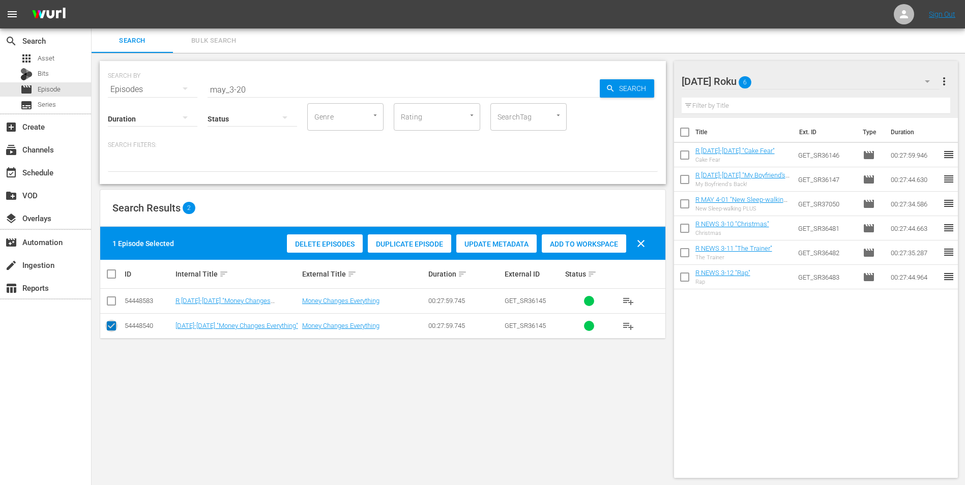
click at [112, 329] on input "checkbox" at bounding box center [111, 328] width 12 height 12
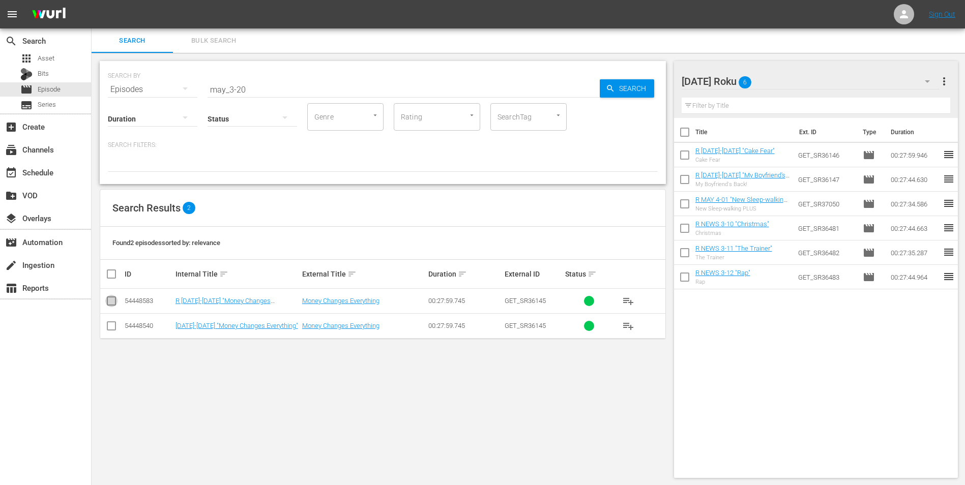
click at [110, 300] on input "checkbox" at bounding box center [111, 303] width 12 height 12
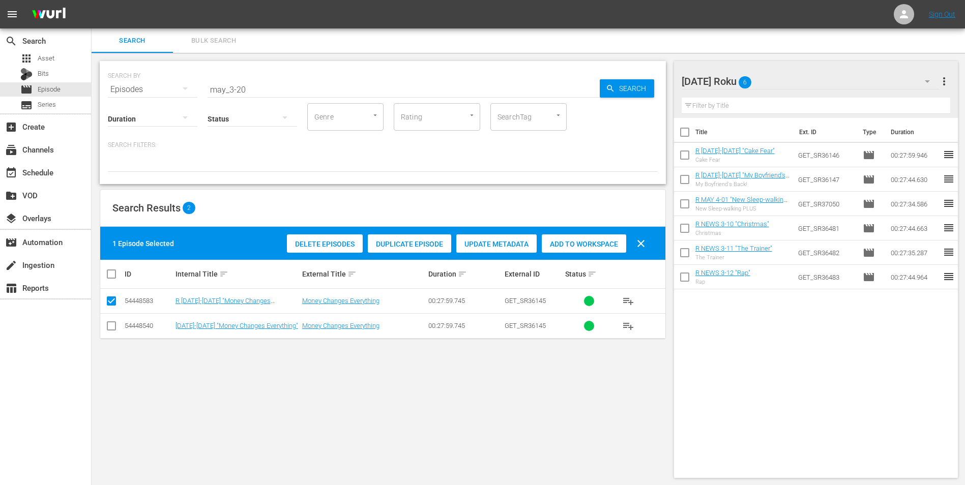
click at [587, 242] on span "Add to Workspace" at bounding box center [584, 244] width 84 height 8
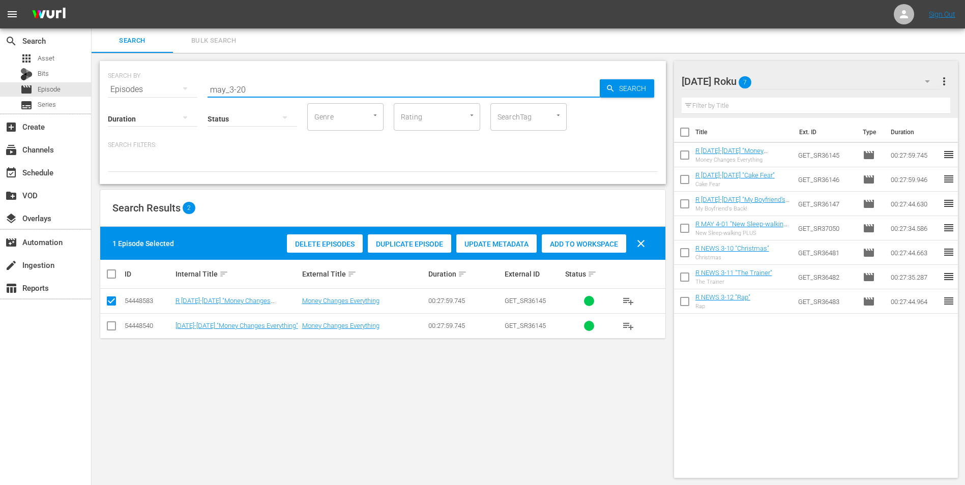
drag, startPoint x: 255, startPoint y: 89, endPoint x: 134, endPoint y: 63, distance: 123.4
click at [134, 63] on div "SEARCH BY Search By Episodes Search ID, Title, Description, Keywords, or Catego…" at bounding box center [383, 122] width 566 height 123
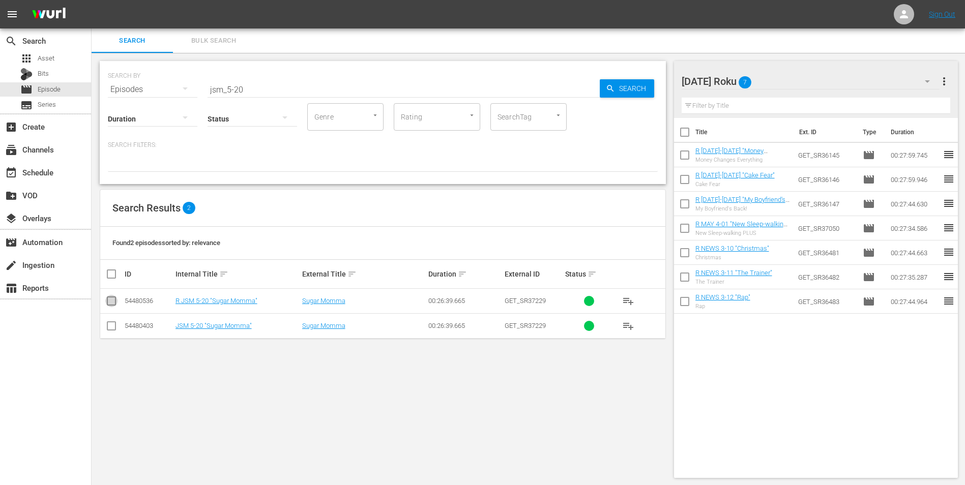
drag, startPoint x: 112, startPoint y: 300, endPoint x: 490, endPoint y: 315, distance: 377.6
click at [113, 300] on input "checkbox" at bounding box center [111, 303] width 12 height 12
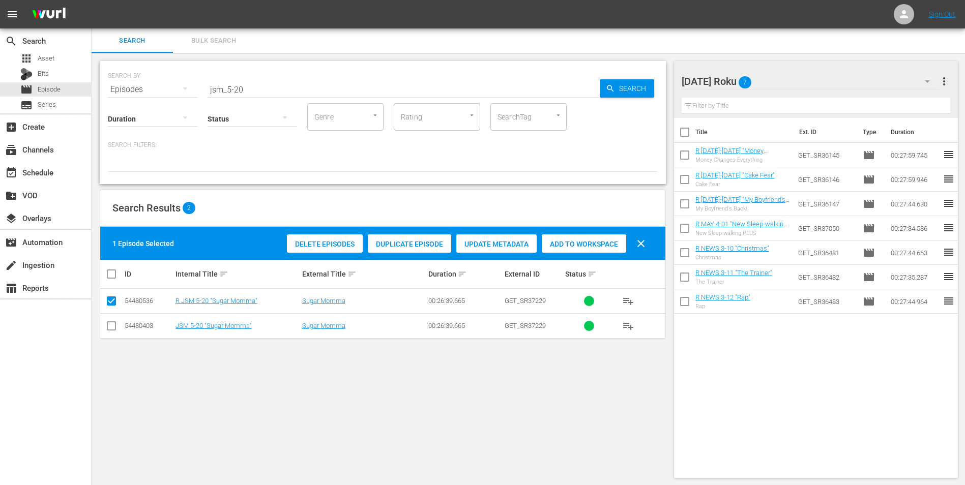
click at [597, 240] on span "Add to Workspace" at bounding box center [584, 244] width 84 height 8
click at [797, 77] on div "[DATE] Roku 8" at bounding box center [810, 81] width 258 height 28
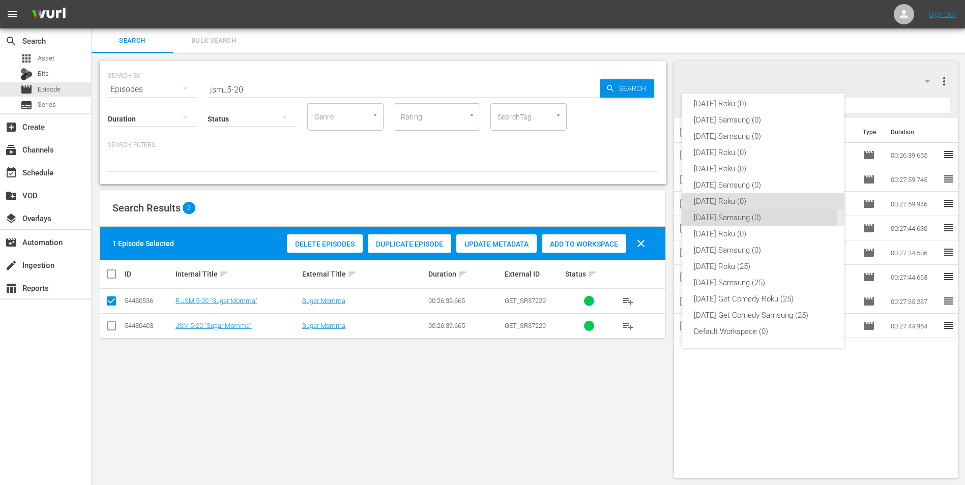
click at [714, 218] on div "[DATE] Samsung (0)" at bounding box center [763, 218] width 138 height 16
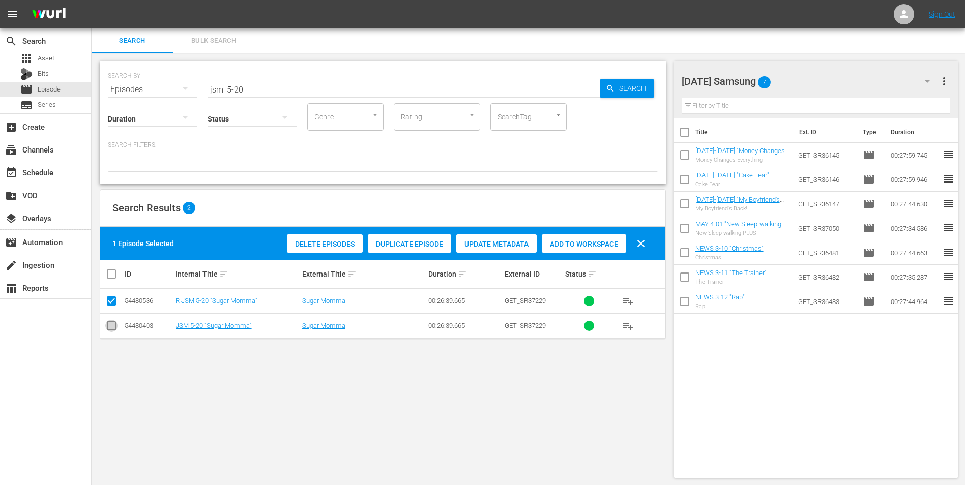
click at [113, 326] on input "checkbox" at bounding box center [111, 328] width 12 height 12
drag, startPoint x: 107, startPoint y: 307, endPoint x: 111, endPoint y: 301, distance: 7.5
click at [109, 305] on input "checkbox" at bounding box center [111, 303] width 12 height 12
click at [590, 243] on span "Add to Workspace" at bounding box center [584, 244] width 84 height 8
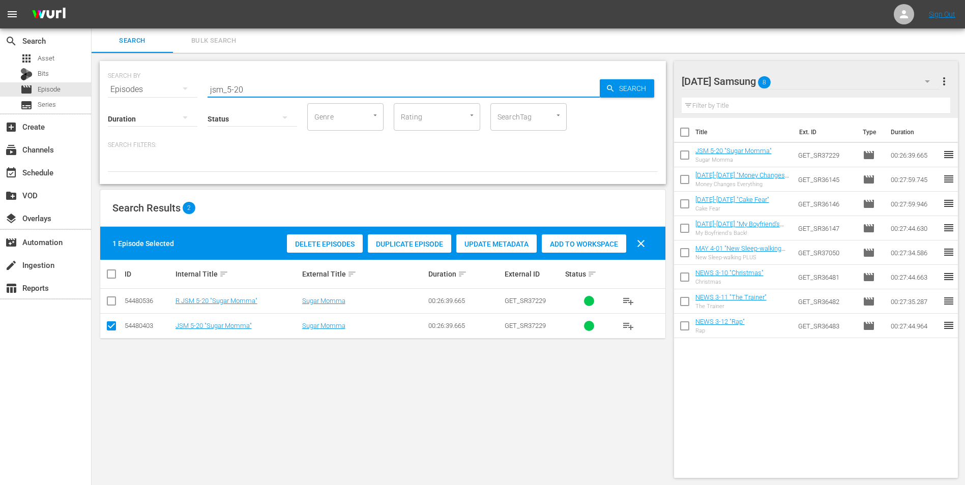
drag, startPoint x: 232, startPoint y: 93, endPoint x: 268, endPoint y: 89, distance: 35.7
click at [268, 89] on input "jsm_5-20" at bounding box center [403, 89] width 392 height 24
click at [235, 88] on input "jsm_5-20" at bounding box center [403, 89] width 392 height 24
drag, startPoint x: 234, startPoint y: 90, endPoint x: 257, endPoint y: 96, distance: 24.1
click at [257, 96] on div "SEARCH BY Search By Episodes Search ID, Title, Description, Keywords, or Catego…" at bounding box center [383, 122] width 566 height 123
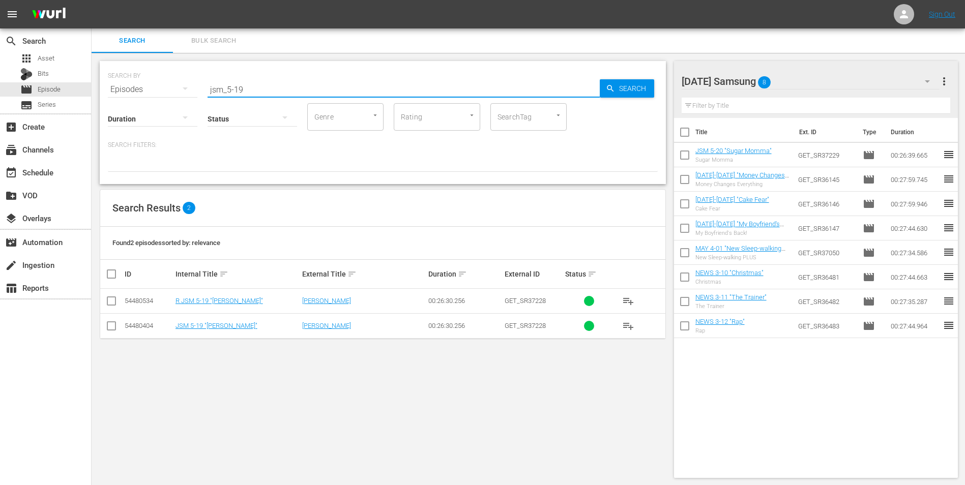
click at [112, 329] on input "checkbox" at bounding box center [111, 328] width 12 height 12
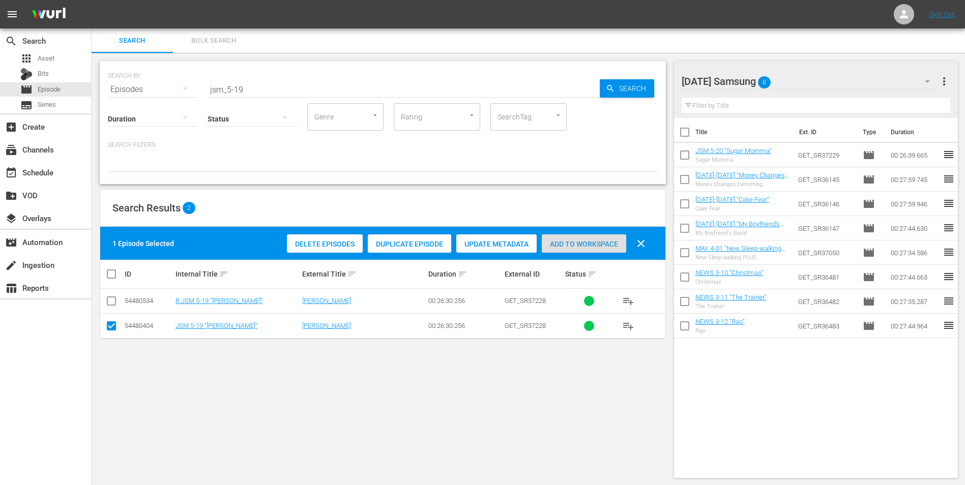
click at [585, 249] on div "Add to Workspace" at bounding box center [584, 243] width 84 height 19
click at [808, 80] on div "[DATE] Samsung 9" at bounding box center [810, 81] width 258 height 28
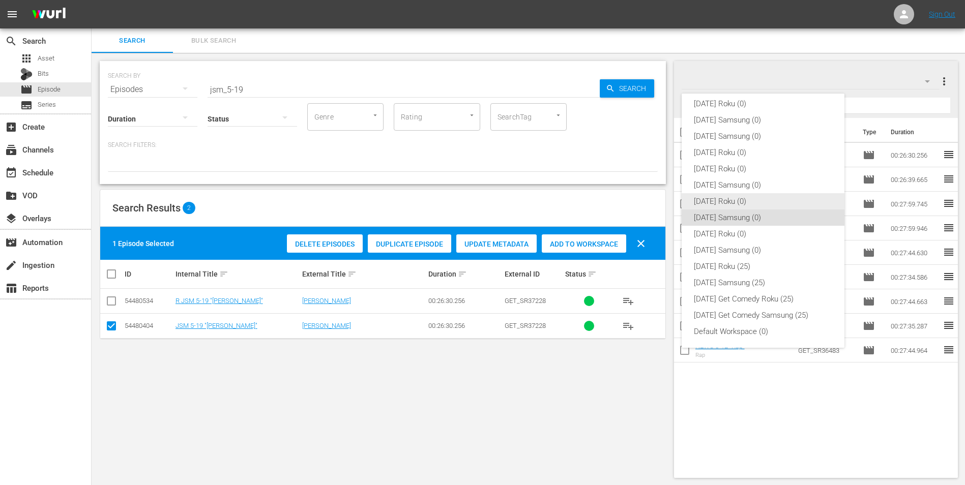
click at [729, 203] on div "[DATE] Roku (0)" at bounding box center [763, 201] width 138 height 16
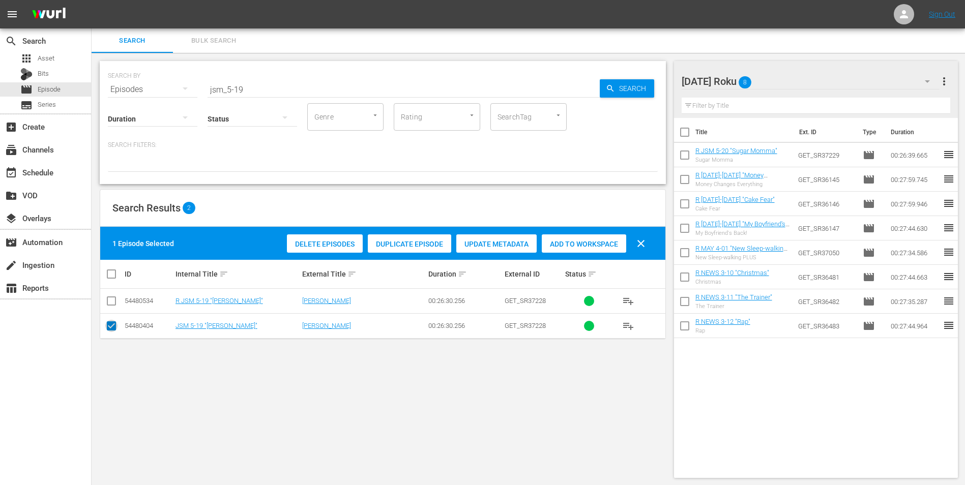
click at [115, 331] on input "checkbox" at bounding box center [111, 328] width 12 height 12
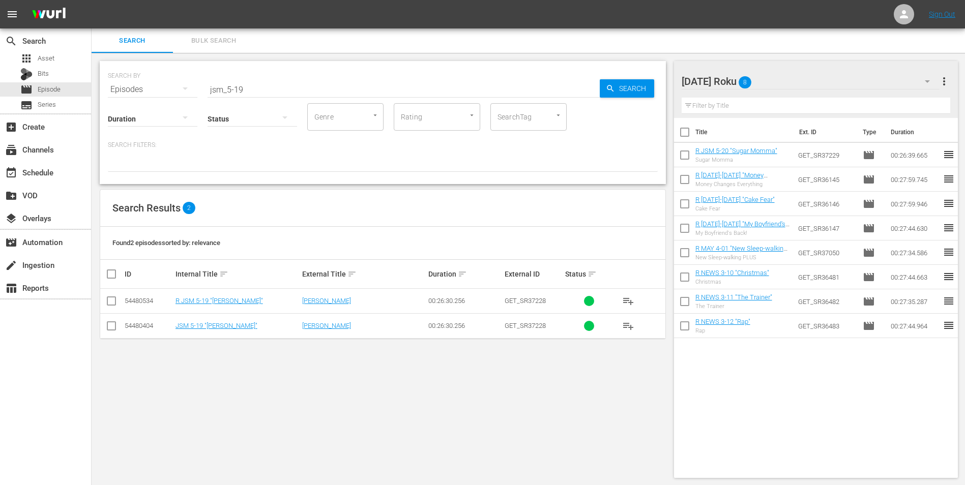
click at [114, 303] on input "checkbox" at bounding box center [111, 303] width 12 height 12
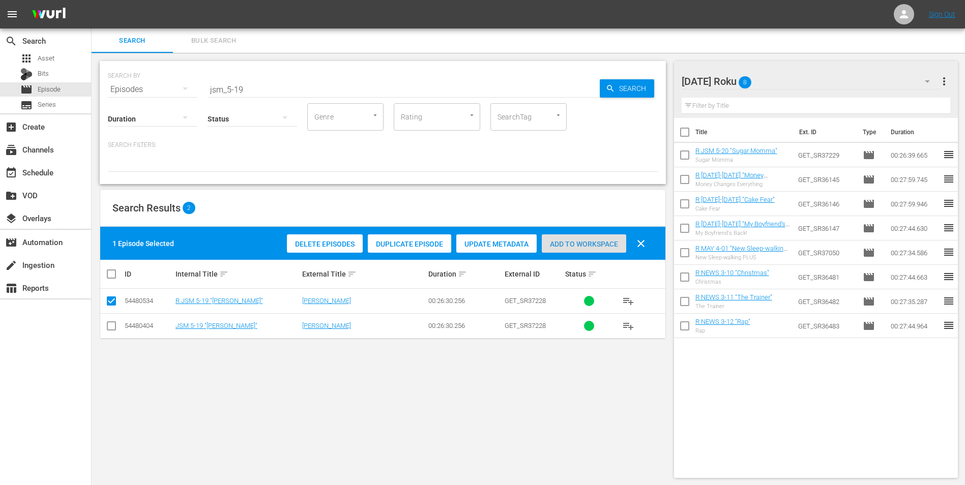
click at [589, 246] on span "Add to Workspace" at bounding box center [584, 244] width 84 height 8
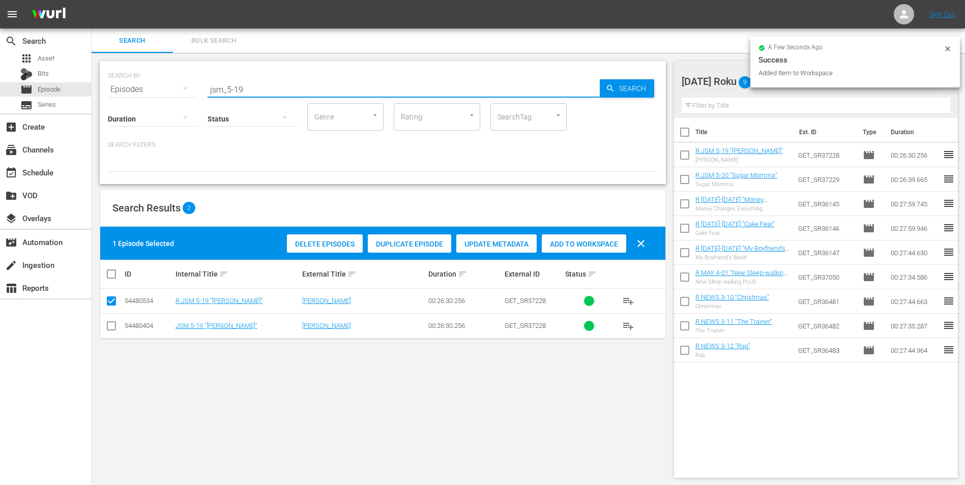
drag, startPoint x: 239, startPoint y: 93, endPoint x: 267, endPoint y: 98, distance: 28.9
click at [266, 97] on div "SEARCH BY Search By Episodes Search ID, Title, Description, Keywords, or Catego…" at bounding box center [383, 122] width 566 height 123
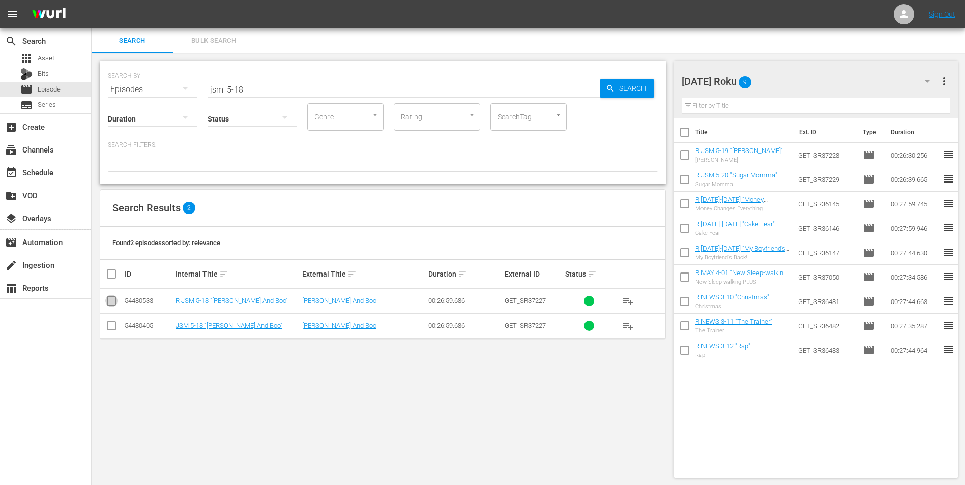
click at [112, 303] on input "checkbox" at bounding box center [111, 303] width 12 height 12
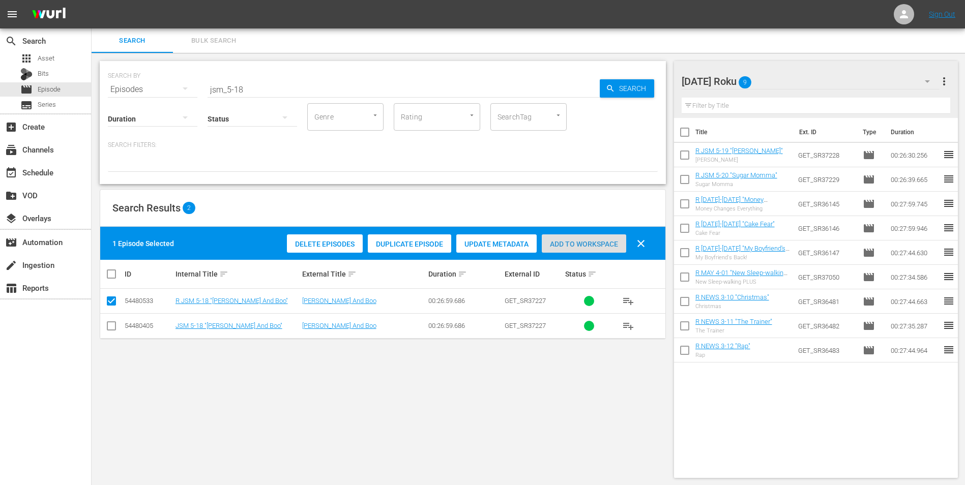
click at [568, 241] on span "Add to Workspace" at bounding box center [584, 244] width 84 height 8
click at [791, 82] on div "[DATE] Roku 10" at bounding box center [810, 81] width 258 height 28
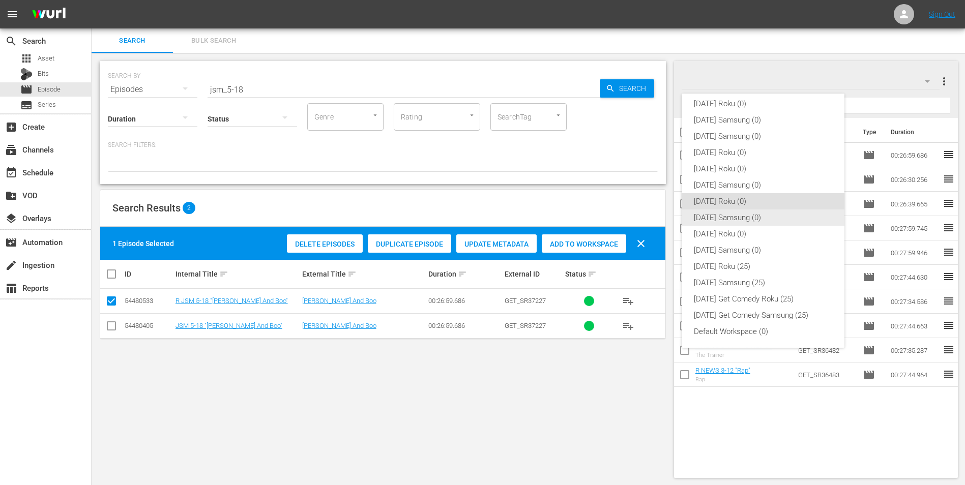
click at [701, 217] on div "[DATE] Samsung (0)" at bounding box center [763, 218] width 138 height 16
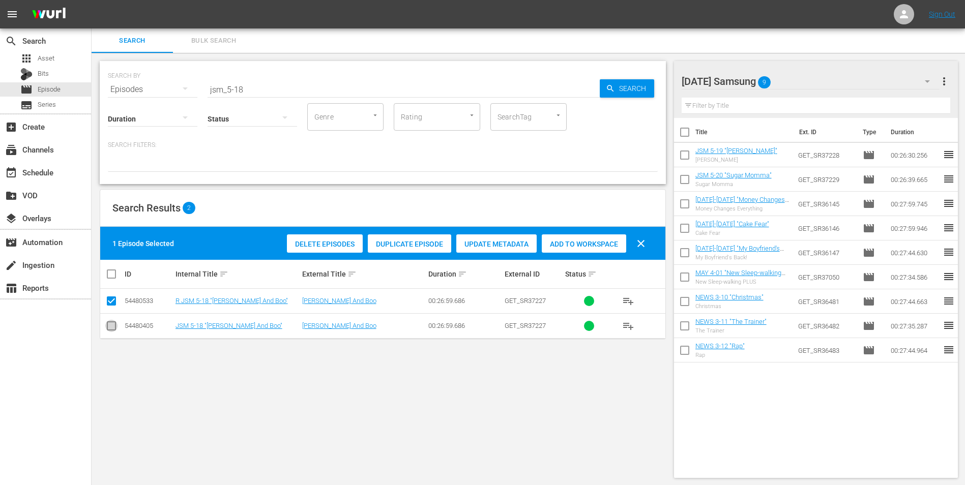
click at [106, 333] on input "checkbox" at bounding box center [111, 328] width 12 height 12
click at [112, 302] on input "checkbox" at bounding box center [111, 303] width 12 height 12
click at [597, 243] on span "Add to Workspace" at bounding box center [584, 244] width 84 height 8
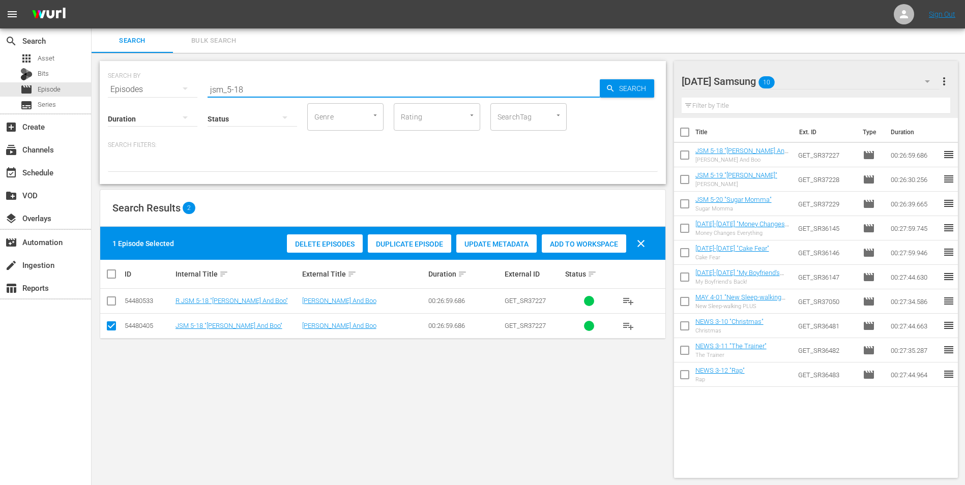
drag, startPoint x: 238, startPoint y: 85, endPoint x: 273, endPoint y: 94, distance: 36.1
click at [273, 94] on div "SEARCH BY Search By Episodes Search ID, Title, Description, Keywords, or Catego…" at bounding box center [383, 122] width 566 height 123
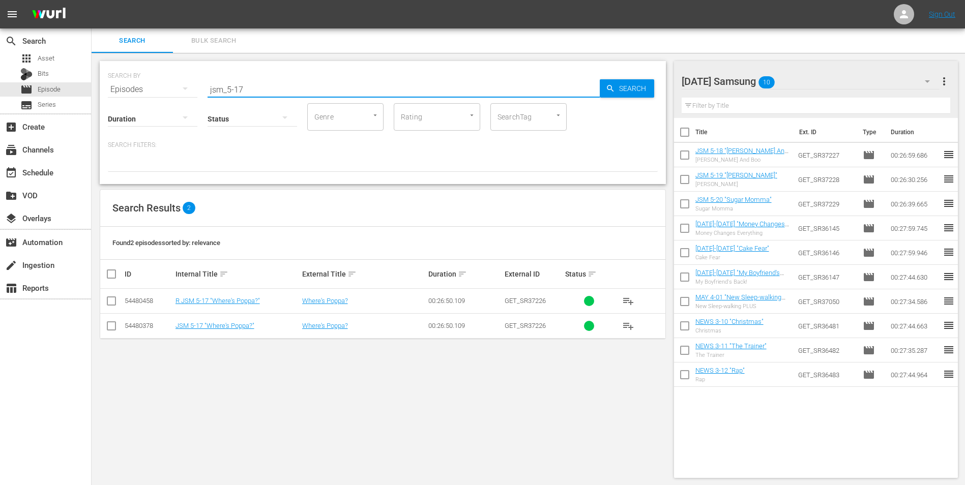
click at [111, 320] on icon at bounding box center [111, 326] width 12 height 12
click at [113, 329] on input "checkbox" at bounding box center [111, 328] width 12 height 12
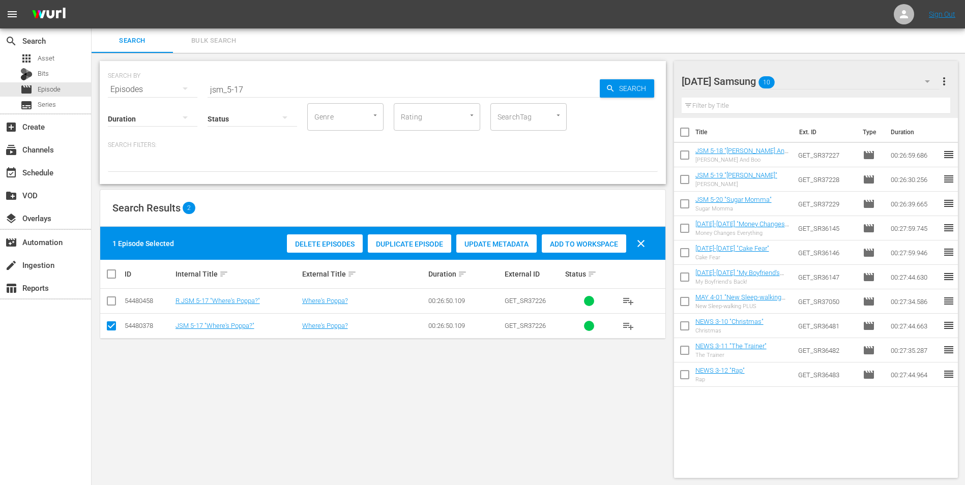
click at [580, 245] on span "Add to Workspace" at bounding box center [584, 244] width 84 height 8
click at [798, 84] on div "[DATE] Samsung 11" at bounding box center [810, 81] width 258 height 28
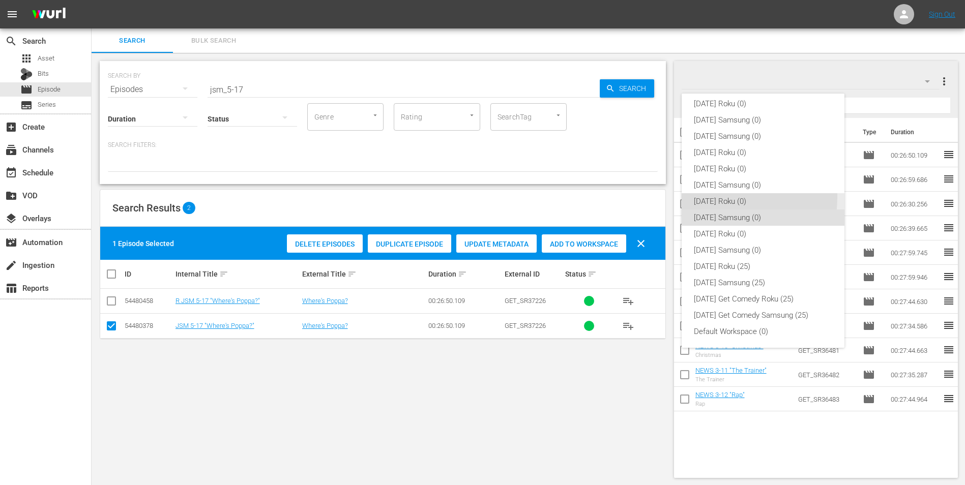
click at [705, 197] on div "[DATE] Roku (0)" at bounding box center [763, 201] width 138 height 16
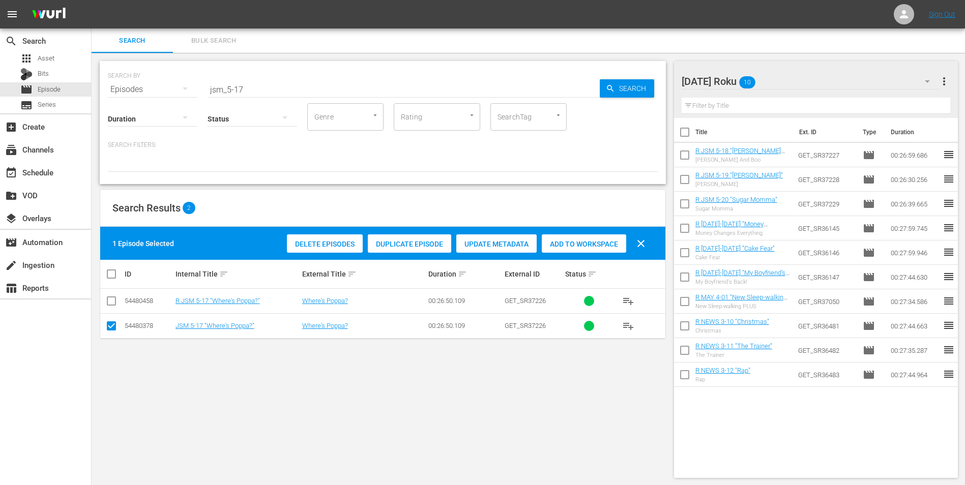
click at [115, 329] on input "checkbox" at bounding box center [111, 328] width 12 height 12
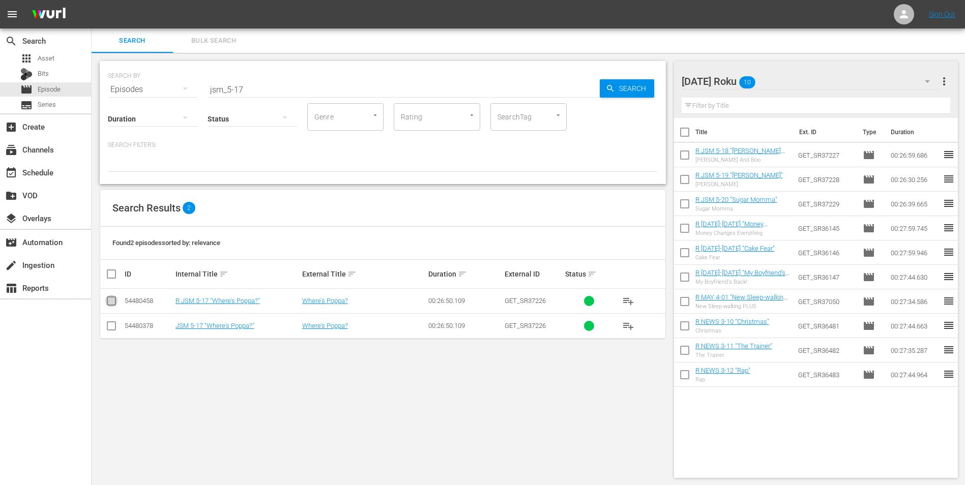
click at [111, 300] on input "checkbox" at bounding box center [111, 303] width 12 height 12
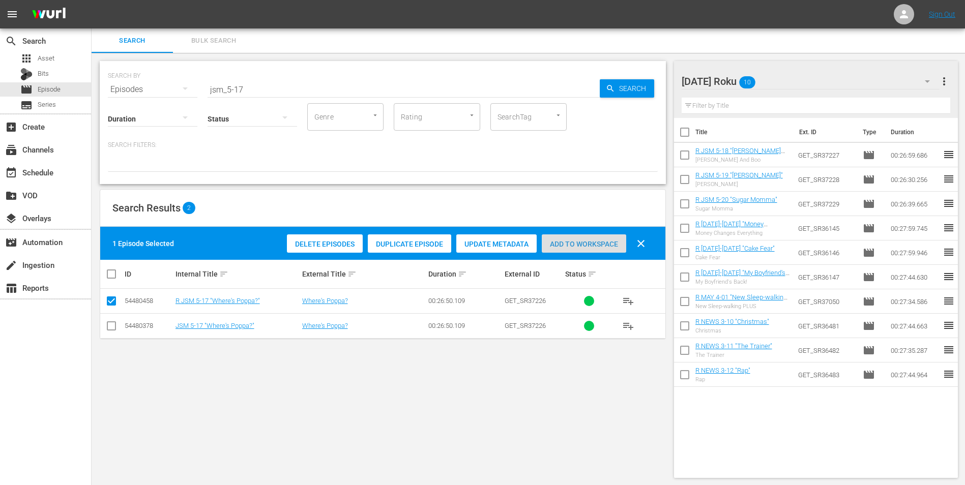
click at [597, 247] on span "Add to Workspace" at bounding box center [584, 244] width 84 height 8
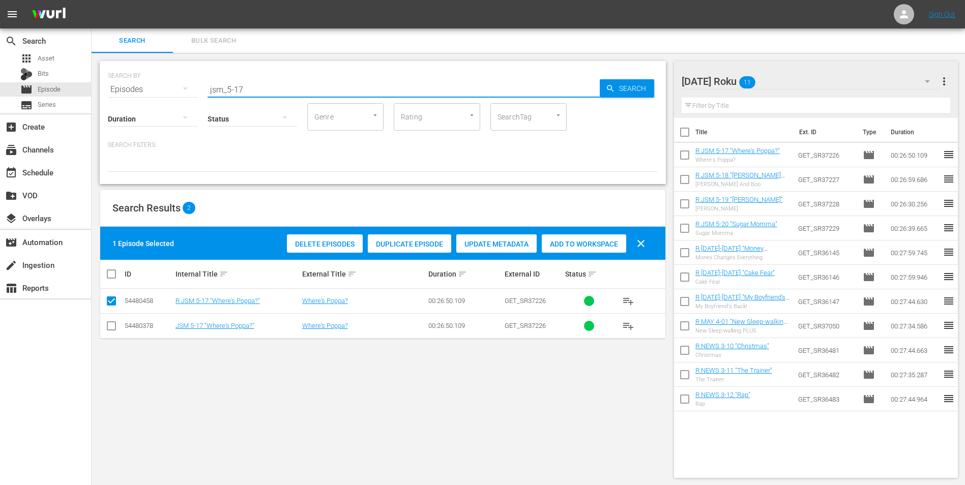
drag, startPoint x: 260, startPoint y: 88, endPoint x: 203, endPoint y: 129, distance: 69.9
click at [180, 89] on div "SEARCH BY Search By Episodes Search ID, Title, Description, Keywords, or Catego…" at bounding box center [383, 83] width 550 height 37
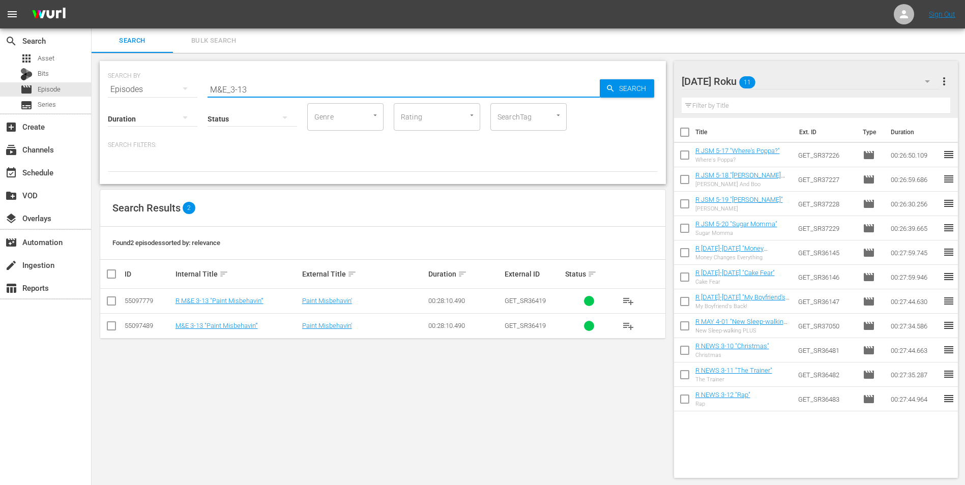
click at [104, 301] on td at bounding box center [111, 301] width 23 height 25
click at [111, 301] on input "checkbox" at bounding box center [111, 303] width 12 height 12
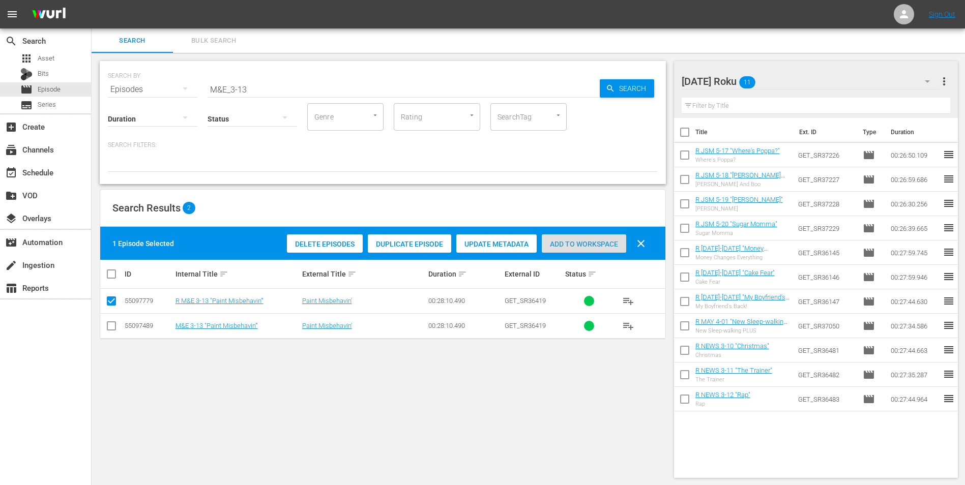
click at [579, 243] on span "Add to Workspace" at bounding box center [584, 244] width 84 height 8
click at [812, 77] on div "[DATE] Roku 12" at bounding box center [810, 81] width 258 height 28
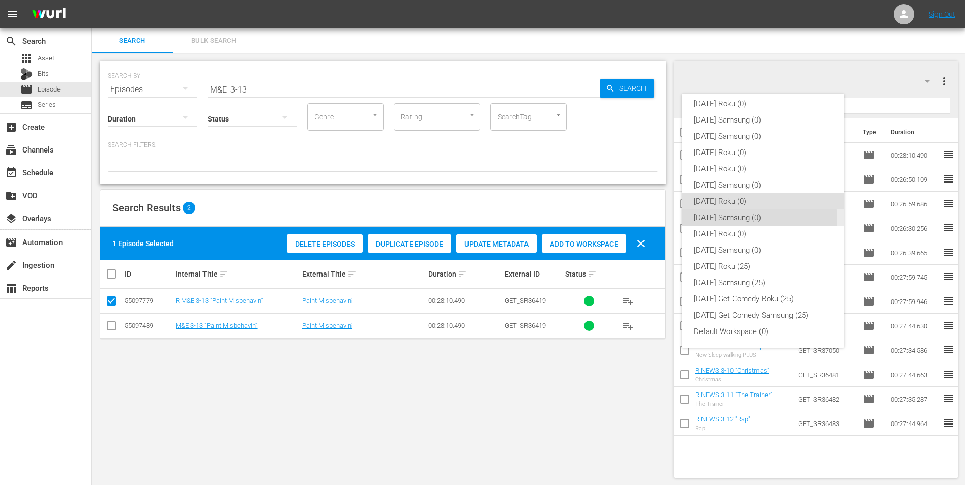
click at [718, 222] on div "[DATE] Samsung (0)" at bounding box center [763, 218] width 138 height 16
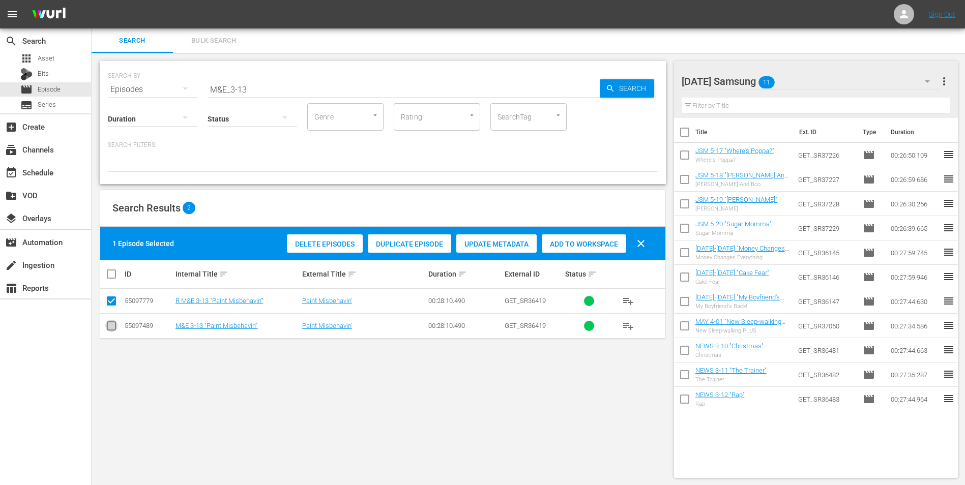
click at [117, 325] on input "checkbox" at bounding box center [111, 328] width 12 height 12
click at [112, 301] on input "checkbox" at bounding box center [111, 303] width 12 height 12
click at [610, 240] on span "Add to Workspace" at bounding box center [584, 244] width 84 height 8
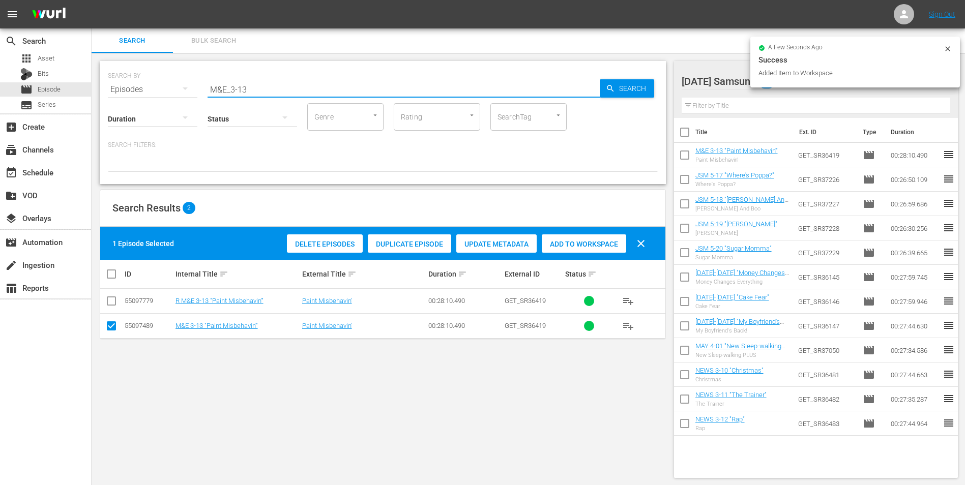
drag, startPoint x: 241, startPoint y: 88, endPoint x: 270, endPoint y: 85, distance: 29.1
click at [270, 85] on input "M&E_3-13" at bounding box center [403, 89] width 392 height 24
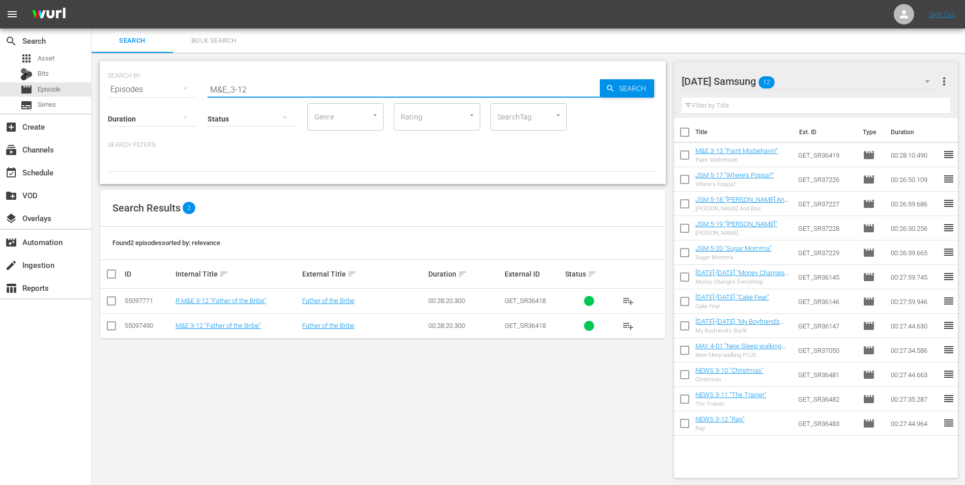
click at [109, 330] on input "checkbox" at bounding box center [111, 328] width 12 height 12
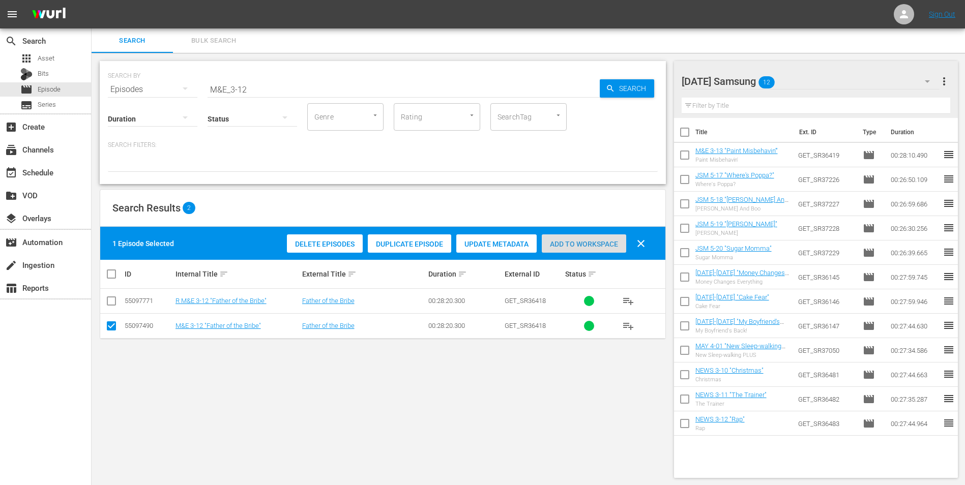
click at [594, 242] on span "Add to Workspace" at bounding box center [584, 244] width 84 height 8
click at [811, 75] on div "[DATE] Samsung 13" at bounding box center [810, 81] width 258 height 28
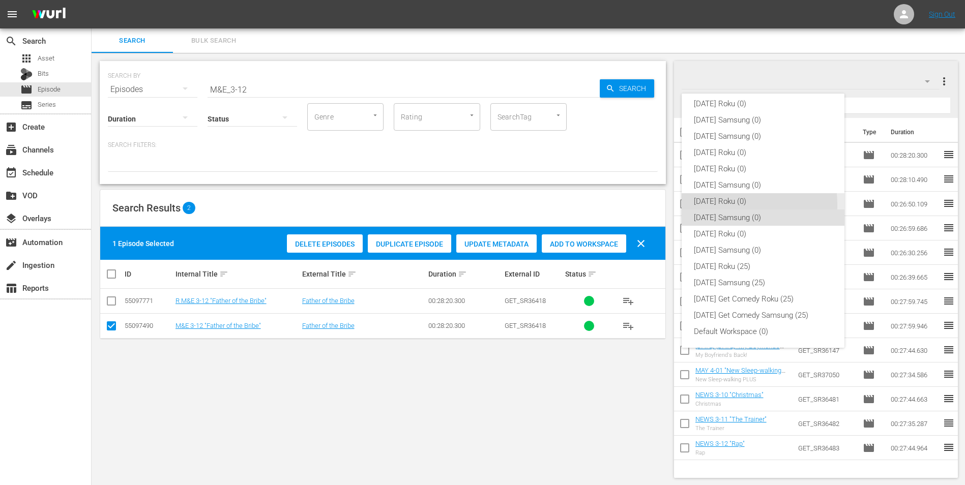
click at [713, 205] on div "[DATE] Roku (0)" at bounding box center [763, 201] width 138 height 16
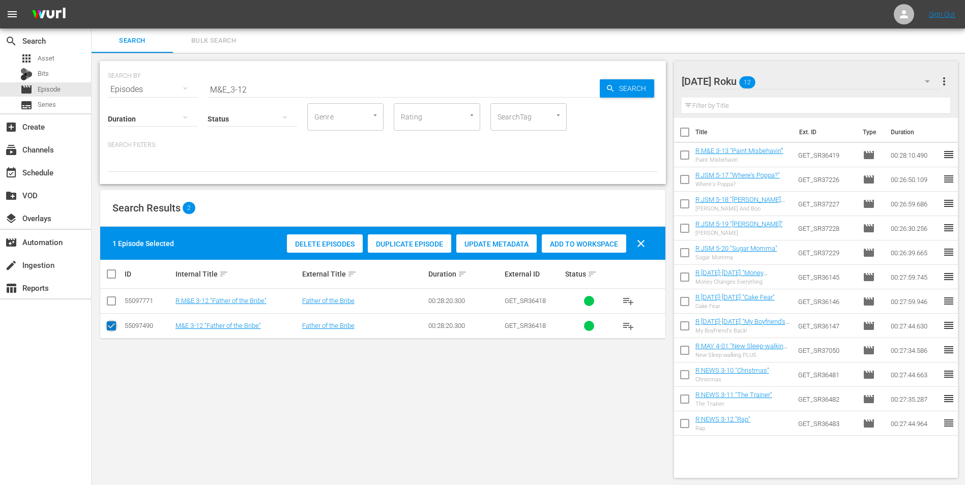
click at [112, 323] on input "checkbox" at bounding box center [111, 328] width 12 height 12
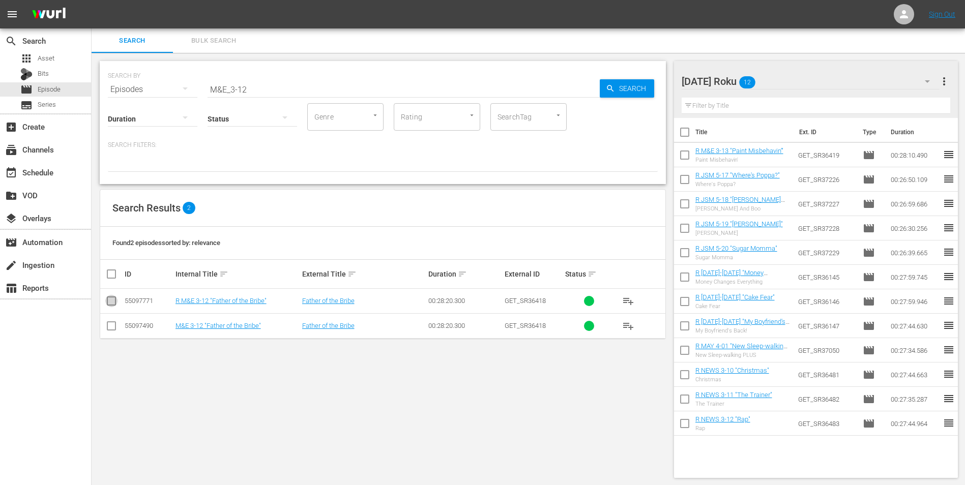
click at [113, 302] on input "checkbox" at bounding box center [111, 303] width 12 height 12
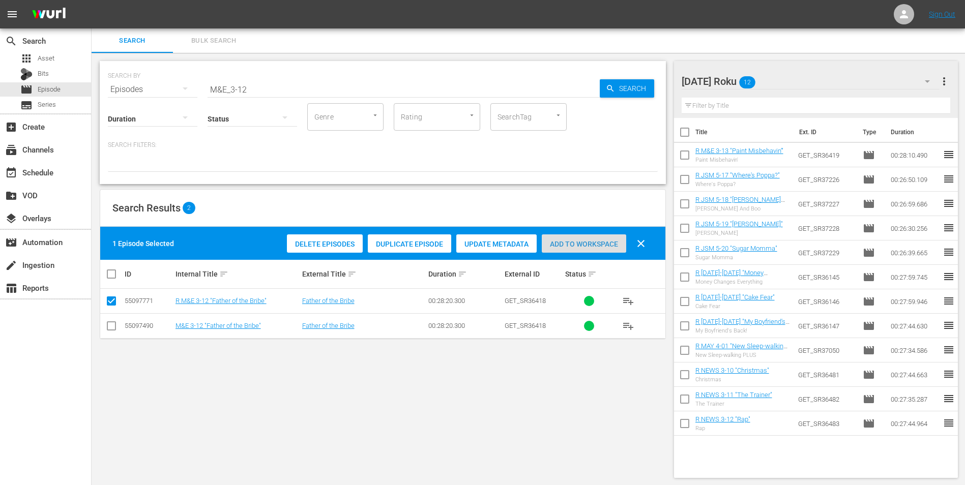
click at [563, 238] on div "Add to Workspace" at bounding box center [584, 243] width 84 height 19
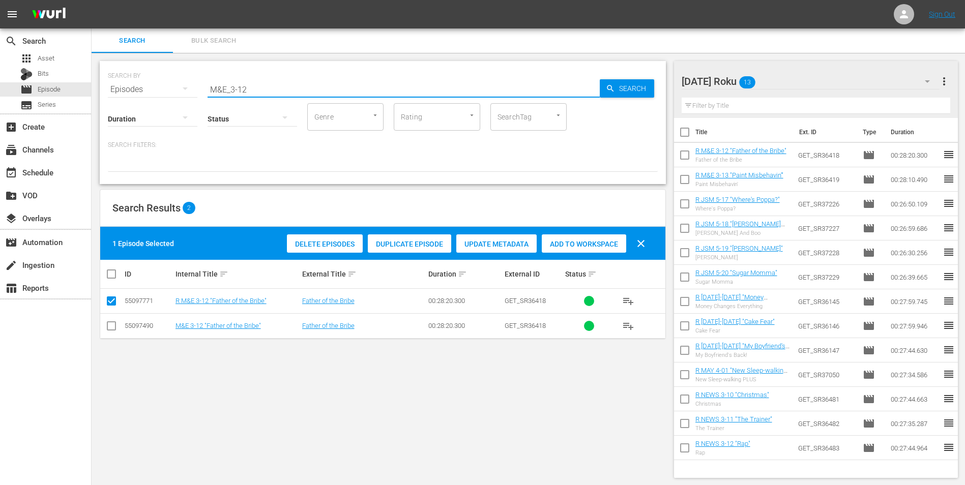
drag, startPoint x: 266, startPoint y: 89, endPoint x: 194, endPoint y: 94, distance: 72.9
click at [196, 94] on div "SEARCH BY Search By Episodes Search ID, Title, Description, Keywords, or Catego…" at bounding box center [383, 122] width 566 height 123
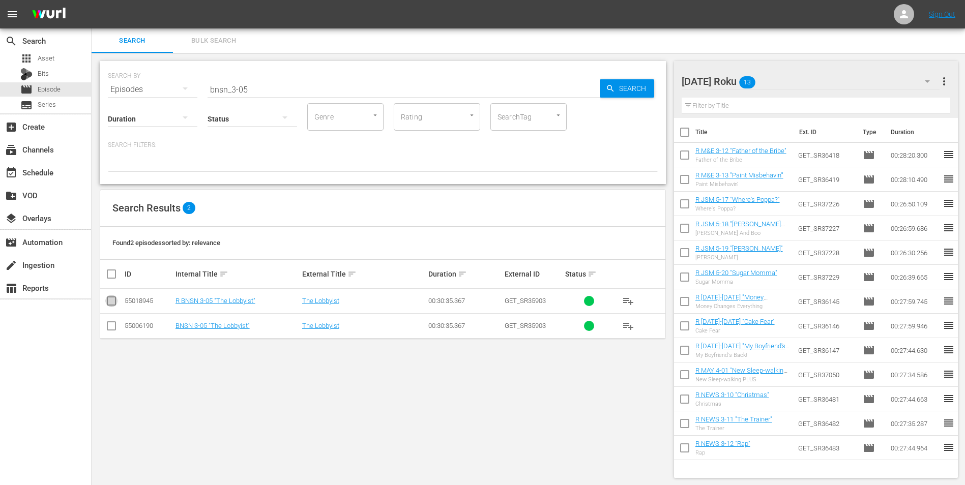
click at [113, 303] on input "checkbox" at bounding box center [111, 303] width 12 height 12
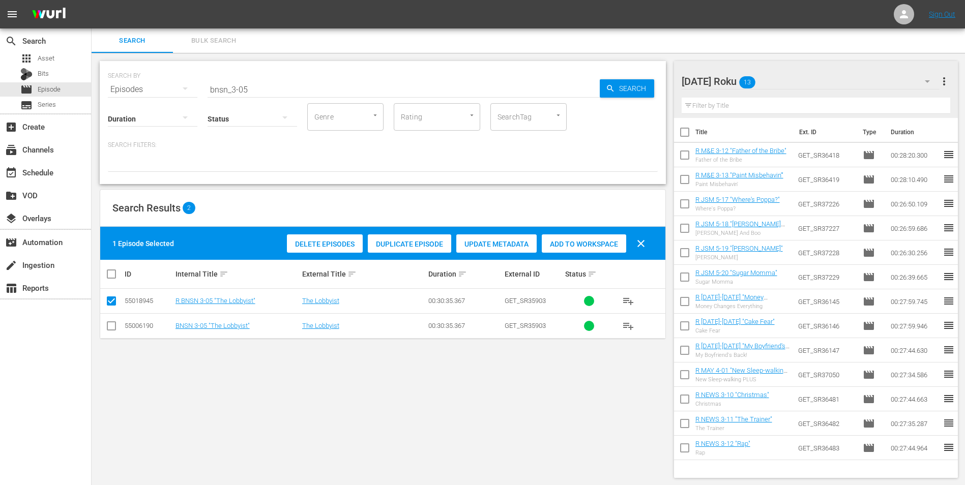
click at [610, 239] on div "Add to Workspace" at bounding box center [584, 243] width 84 height 19
click at [782, 78] on div "[DATE] Roku 14" at bounding box center [810, 81] width 258 height 28
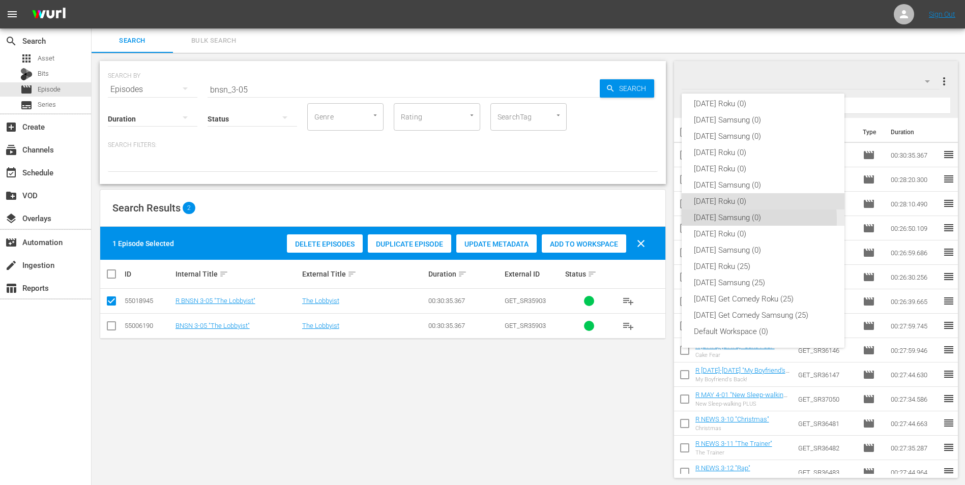
click at [715, 220] on div "[DATE] Samsung (0)" at bounding box center [763, 218] width 138 height 16
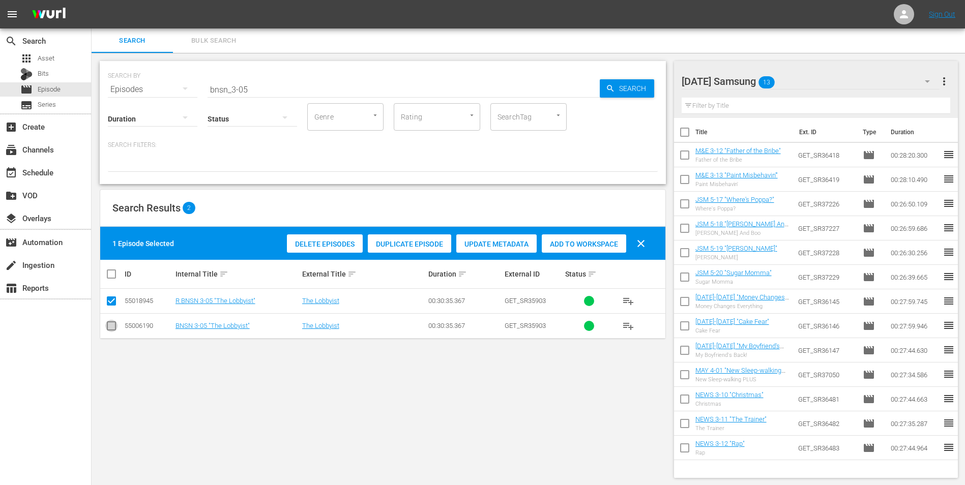
click at [112, 330] on input "checkbox" at bounding box center [111, 328] width 12 height 12
click at [109, 302] on input "checkbox" at bounding box center [111, 303] width 12 height 12
click at [561, 244] on span "Add to Workspace" at bounding box center [584, 244] width 84 height 8
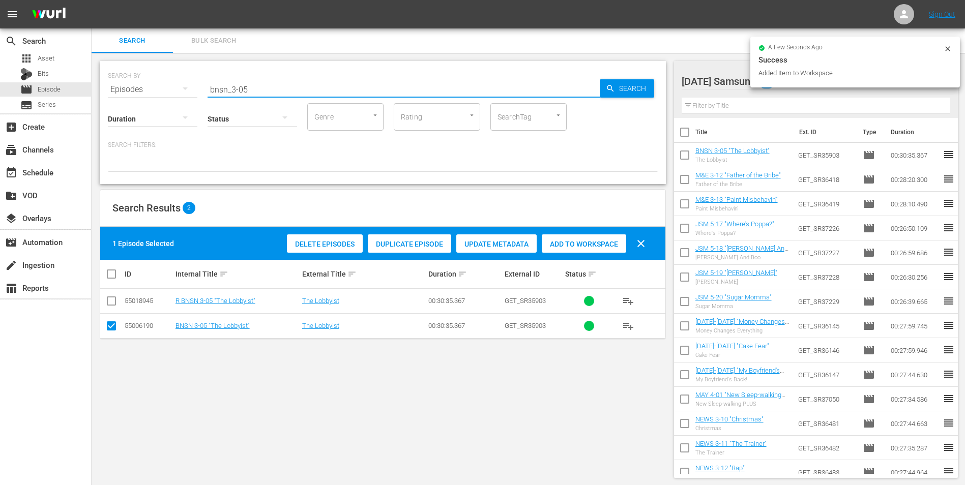
click at [241, 88] on input "bnsn_3-05" at bounding box center [403, 89] width 392 height 24
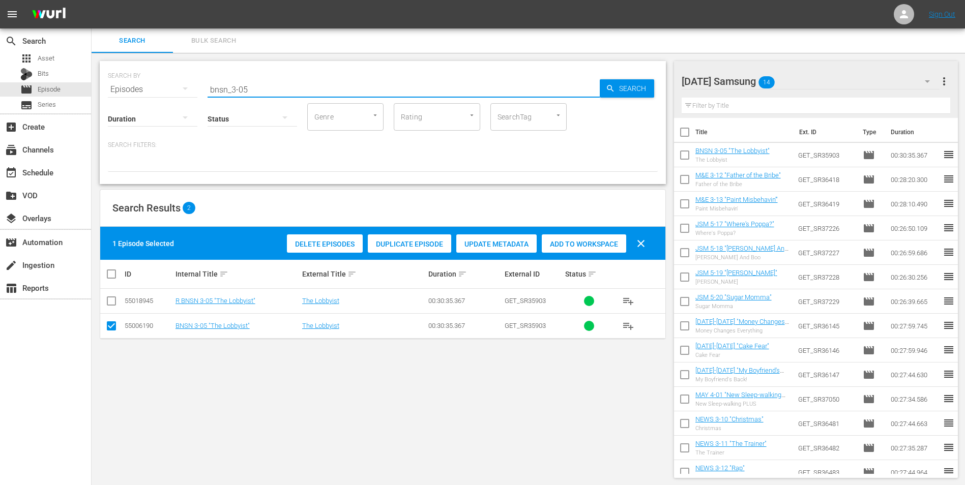
click at [835, 75] on div "[DATE] Samsung 14" at bounding box center [810, 81] width 258 height 28
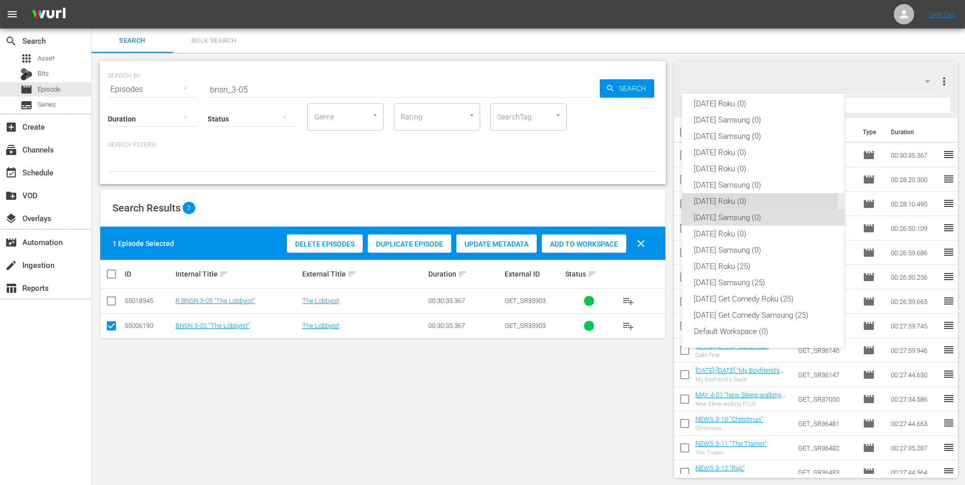
click at [726, 194] on div "[DATE] Roku (0)" at bounding box center [763, 201] width 138 height 16
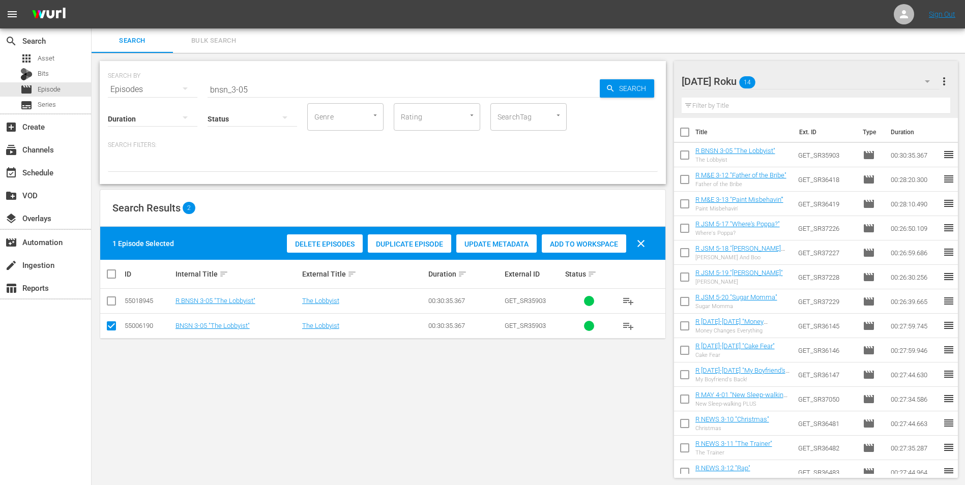
click at [240, 89] on input "bnsn_3-05" at bounding box center [403, 89] width 392 height 24
drag, startPoint x: 241, startPoint y: 88, endPoint x: 291, endPoint y: 99, distance: 51.4
click at [282, 93] on input "bnsn_3-05" at bounding box center [403, 89] width 392 height 24
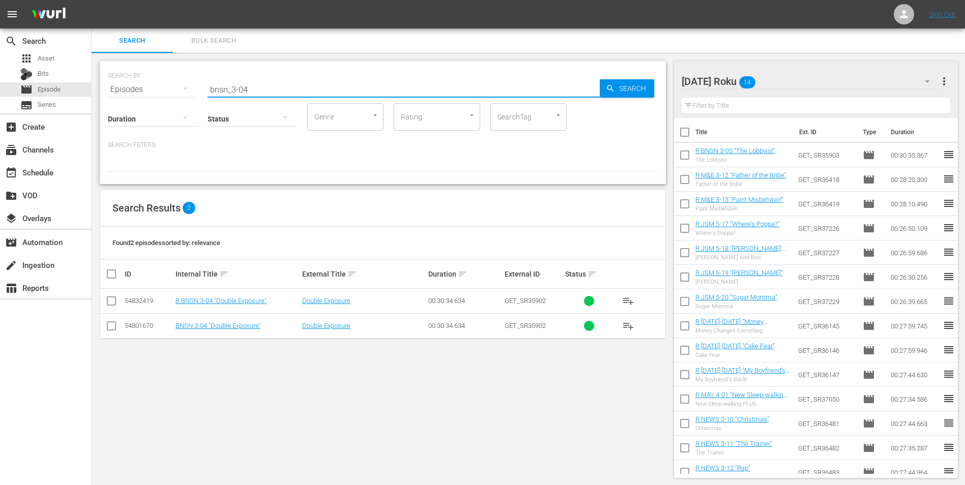
drag, startPoint x: 108, startPoint y: 298, endPoint x: 111, endPoint y: 303, distance: 5.4
click at [109, 301] on input "checkbox" at bounding box center [111, 303] width 12 height 12
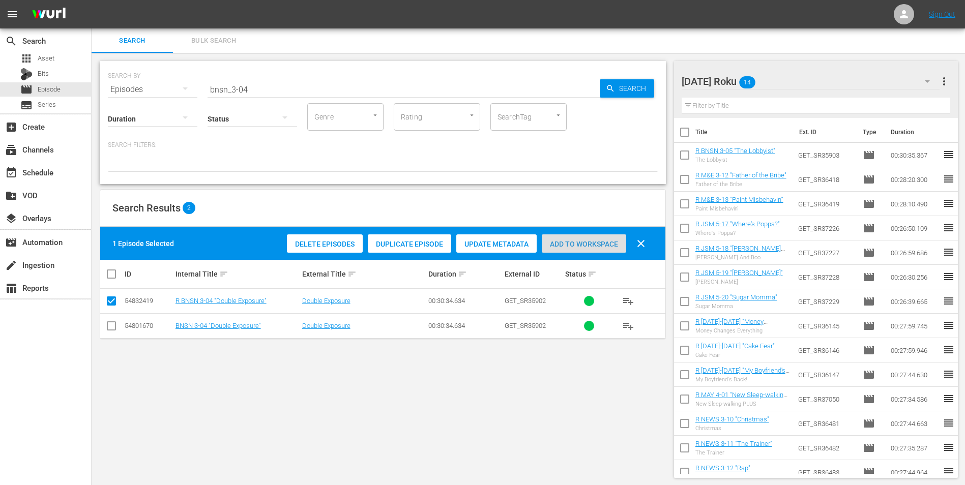
click at [573, 242] on span "Add to Workspace" at bounding box center [584, 244] width 84 height 8
click at [795, 82] on div "[DATE] Roku 15" at bounding box center [810, 81] width 258 height 28
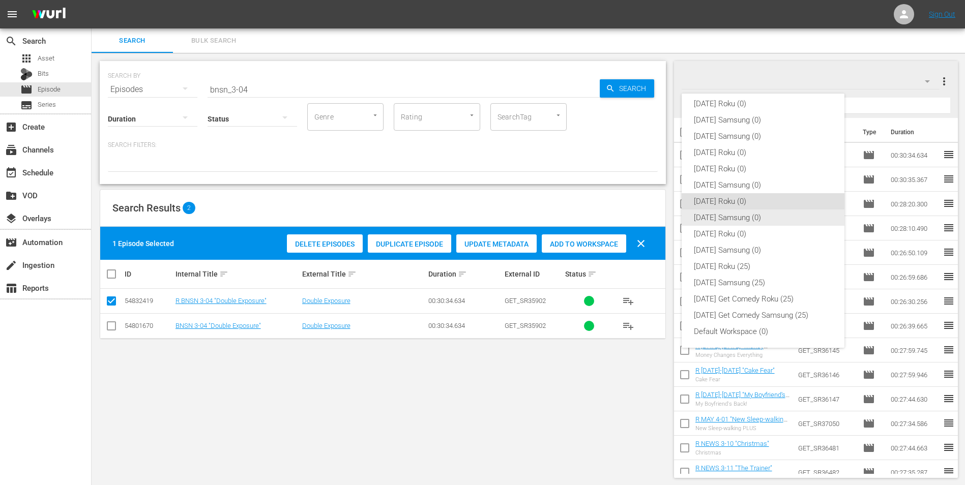
click at [718, 218] on div "[DATE] Samsung (0)" at bounding box center [763, 218] width 138 height 16
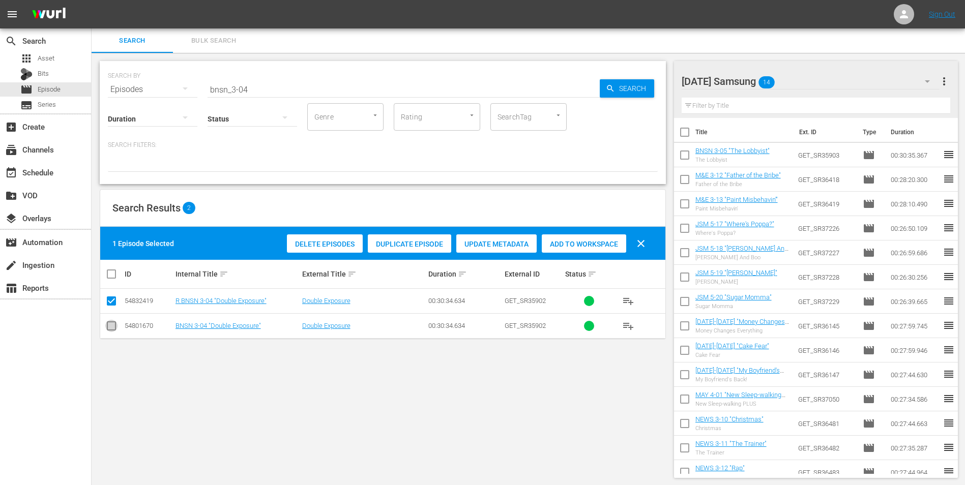
click at [109, 328] on input "checkbox" at bounding box center [111, 328] width 12 height 12
click at [111, 304] on input "checkbox" at bounding box center [111, 303] width 12 height 12
click at [560, 249] on div "Add to Workspace" at bounding box center [584, 243] width 84 height 19
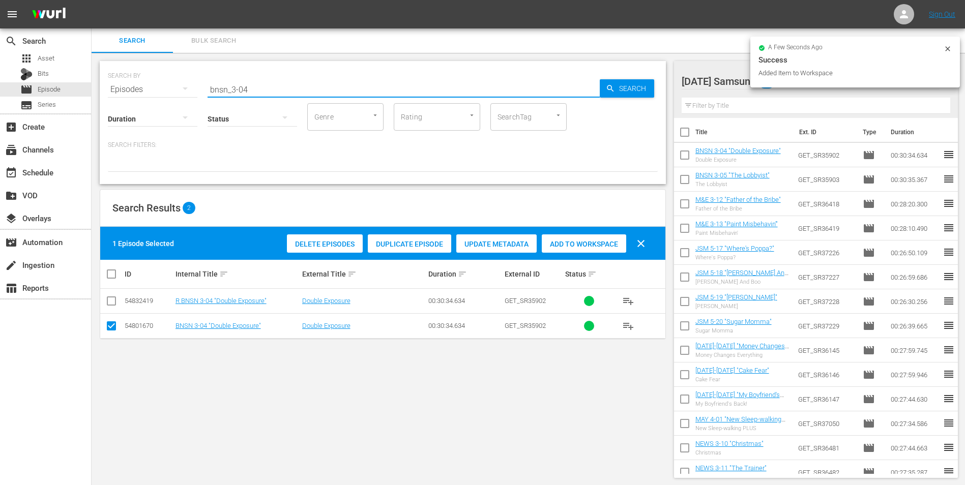
drag, startPoint x: 272, startPoint y: 86, endPoint x: 120, endPoint y: 131, distance: 158.8
click at [120, 131] on div "SEARCH BY Search By Episodes Search ID, Title, Description, Keywords, or Catego…" at bounding box center [383, 122] width 566 height 123
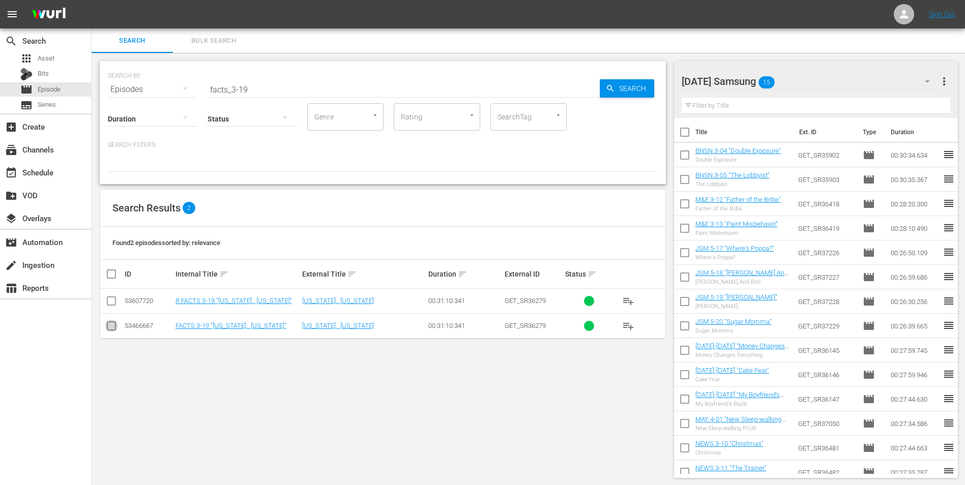
click at [113, 326] on input "checkbox" at bounding box center [111, 328] width 12 height 12
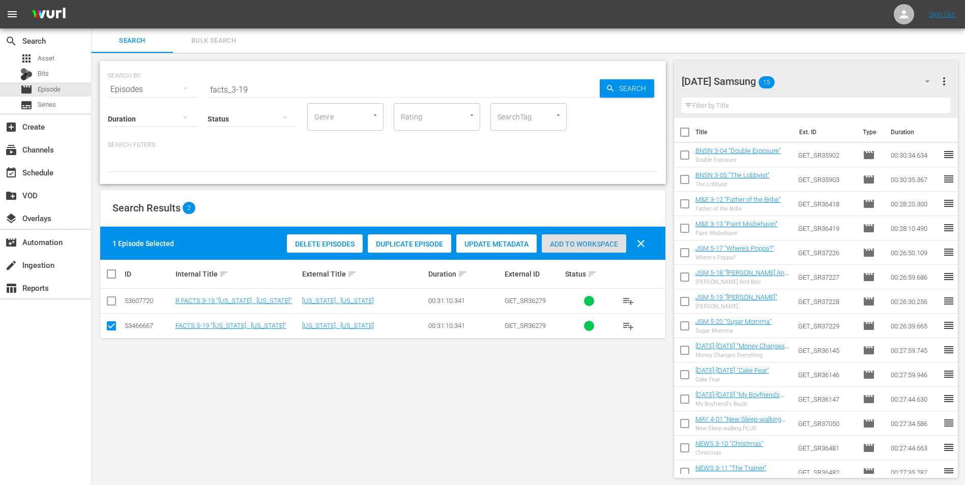
drag, startPoint x: 582, startPoint y: 245, endPoint x: 633, endPoint y: 224, distance: 55.4
click at [583, 244] on span "Add to Workspace" at bounding box center [584, 244] width 84 height 8
click at [804, 79] on div "[DATE] Samsung 16" at bounding box center [810, 81] width 258 height 28
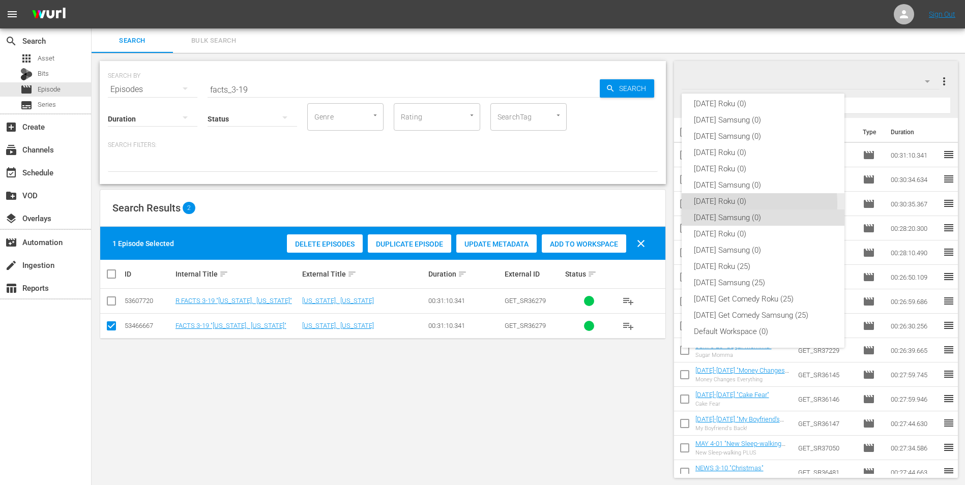
click at [738, 203] on div "[DATE] Roku (0)" at bounding box center [763, 201] width 138 height 16
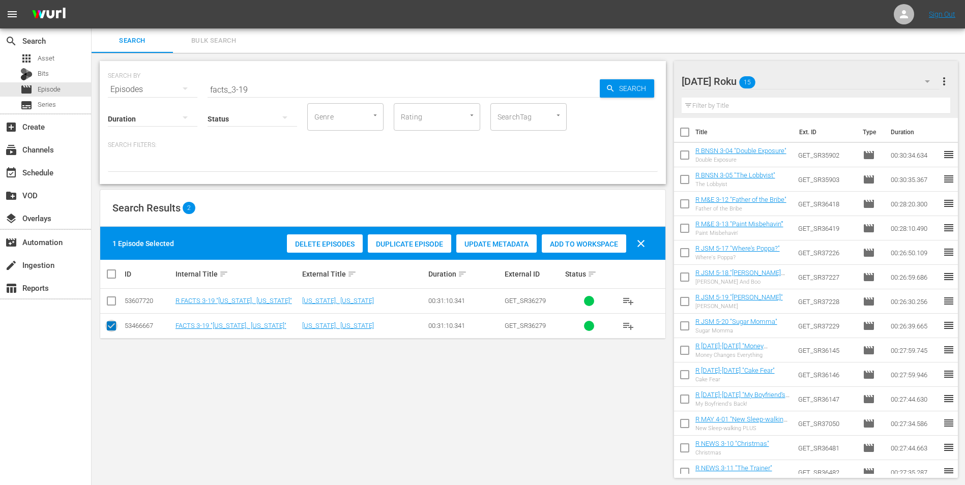
click at [109, 327] on input "checkbox" at bounding box center [111, 328] width 12 height 12
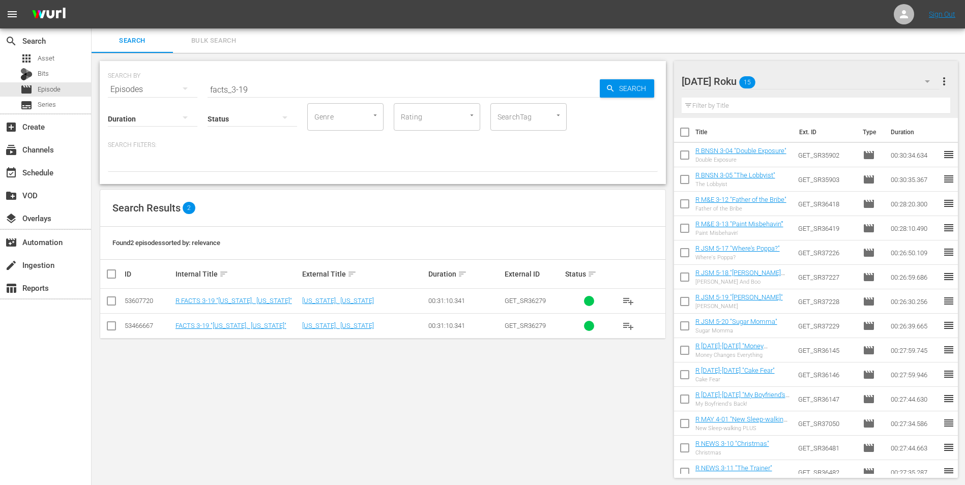
click at [111, 300] on input "checkbox" at bounding box center [111, 303] width 12 height 12
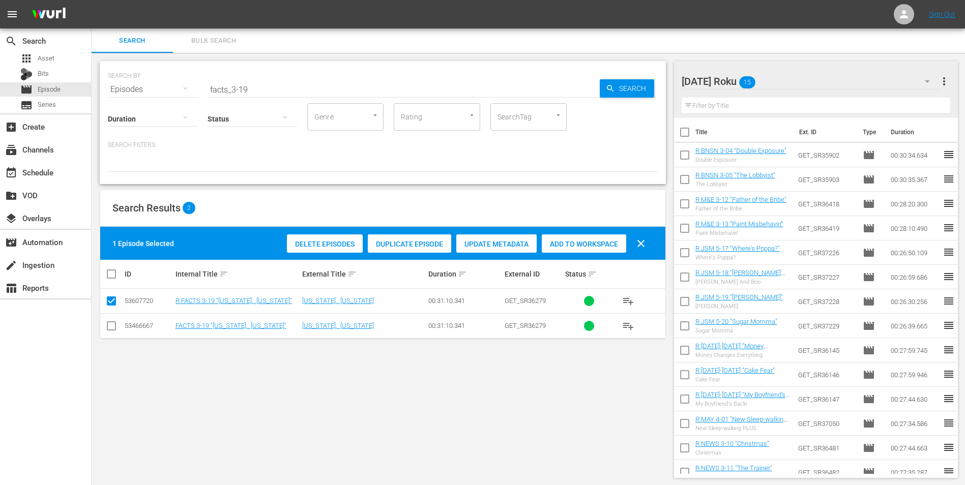
click at [568, 244] on span "Add to Workspace" at bounding box center [584, 244] width 84 height 8
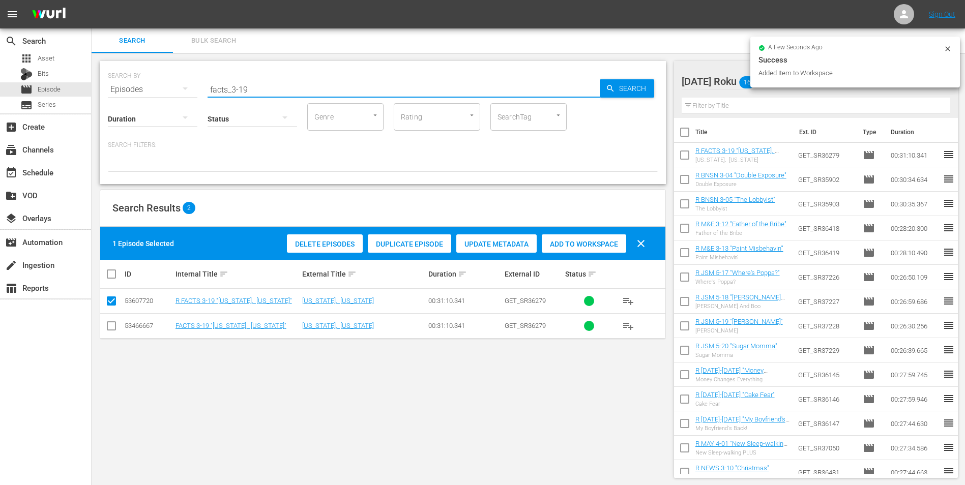
drag, startPoint x: 243, startPoint y: 93, endPoint x: 259, endPoint y: 95, distance: 16.4
click at [259, 95] on div "SEARCH BY Search By Episodes Search ID, Title, Description, Keywords, or Catego…" at bounding box center [383, 122] width 566 height 123
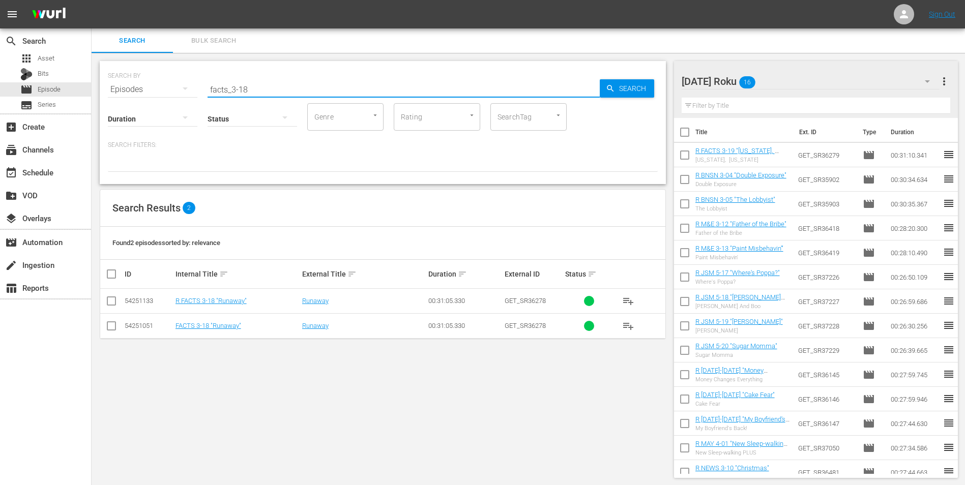
click at [112, 302] on input "checkbox" at bounding box center [111, 303] width 12 height 12
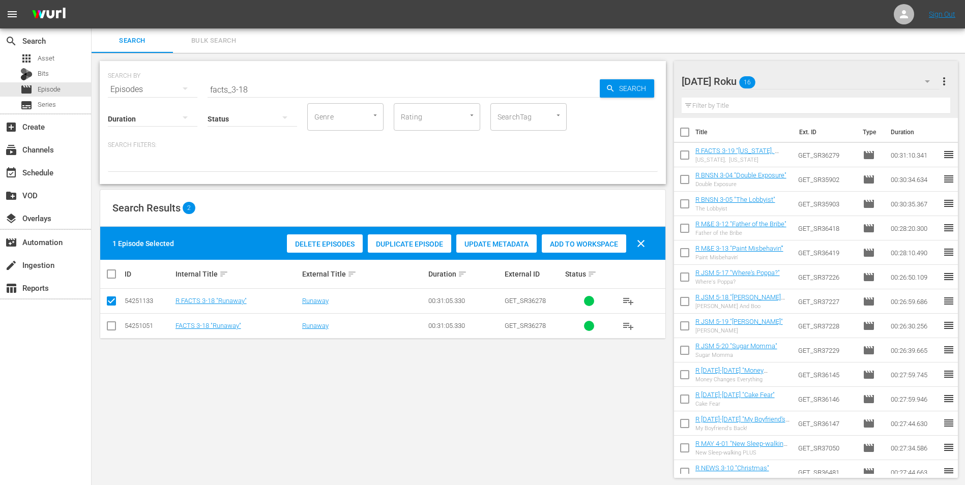
click at [585, 239] on div "Add to Workspace" at bounding box center [584, 243] width 84 height 19
click at [804, 78] on div "[DATE] Roku 17" at bounding box center [810, 81] width 258 height 28
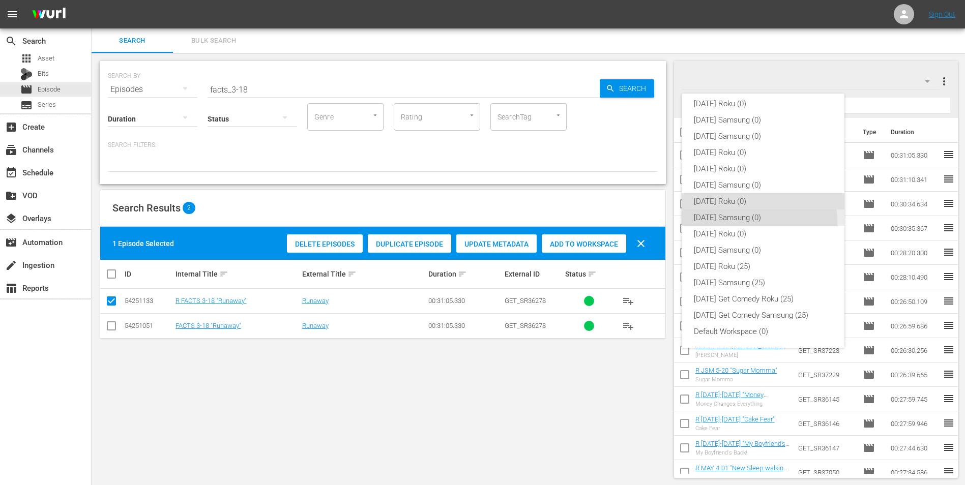
click at [753, 221] on div "[DATE] Samsung (0)" at bounding box center [763, 218] width 138 height 16
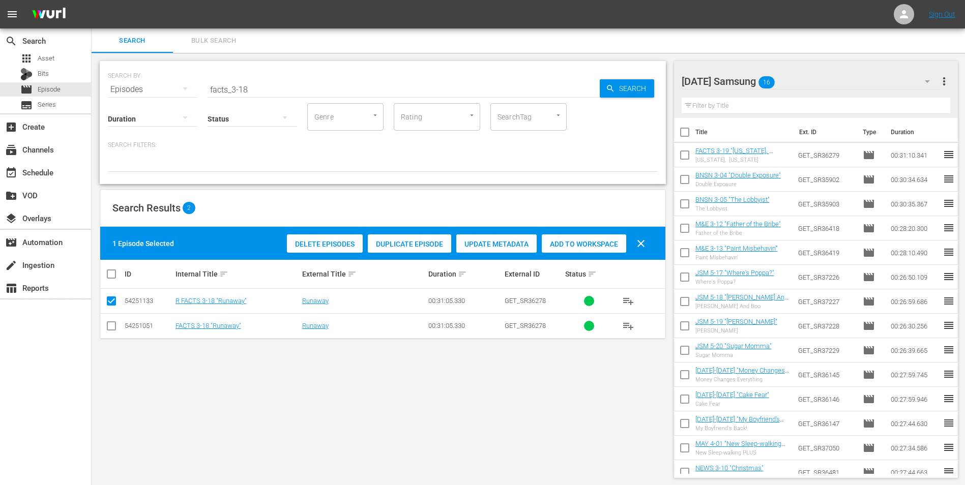
click at [108, 332] on input "checkbox" at bounding box center [111, 328] width 12 height 12
click at [111, 301] on input "checkbox" at bounding box center [111, 303] width 12 height 12
click at [566, 244] on span "Add to Workspace" at bounding box center [584, 244] width 84 height 8
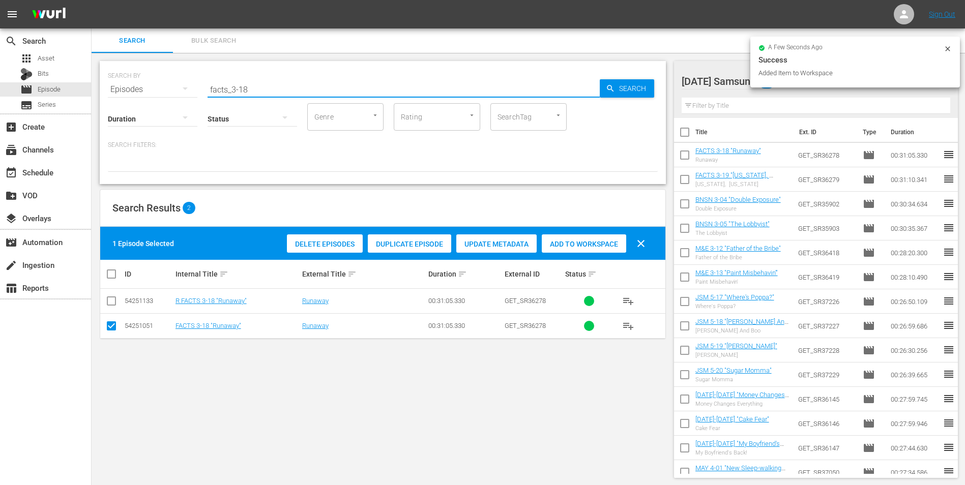
click at [245, 91] on input "facts_3-18" at bounding box center [403, 89] width 392 height 24
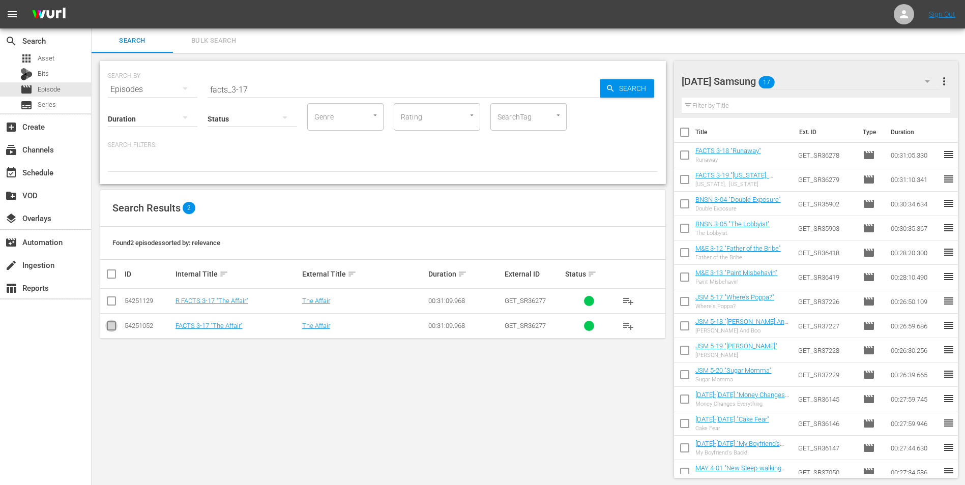
click at [114, 327] on input "checkbox" at bounding box center [111, 328] width 12 height 12
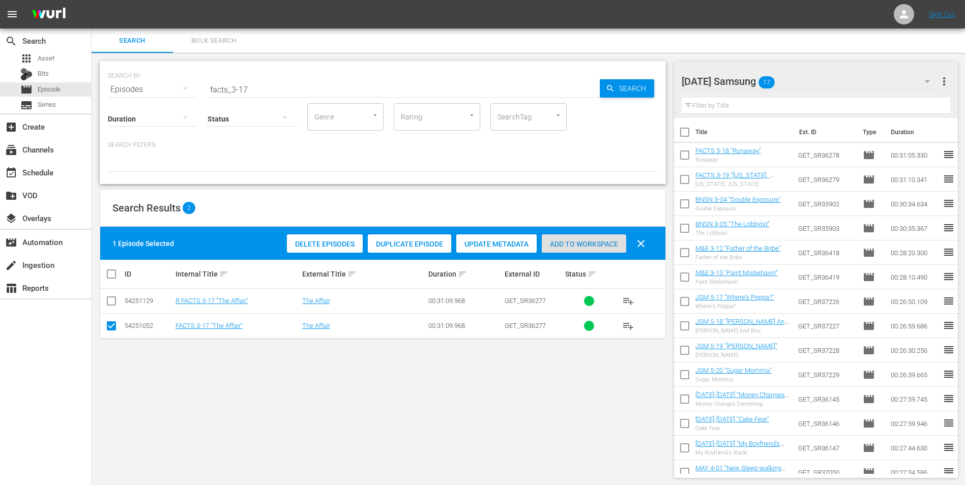
click at [568, 237] on div "Add to Workspace" at bounding box center [584, 243] width 84 height 19
click at [805, 74] on div "[DATE] Samsung 18" at bounding box center [810, 81] width 258 height 28
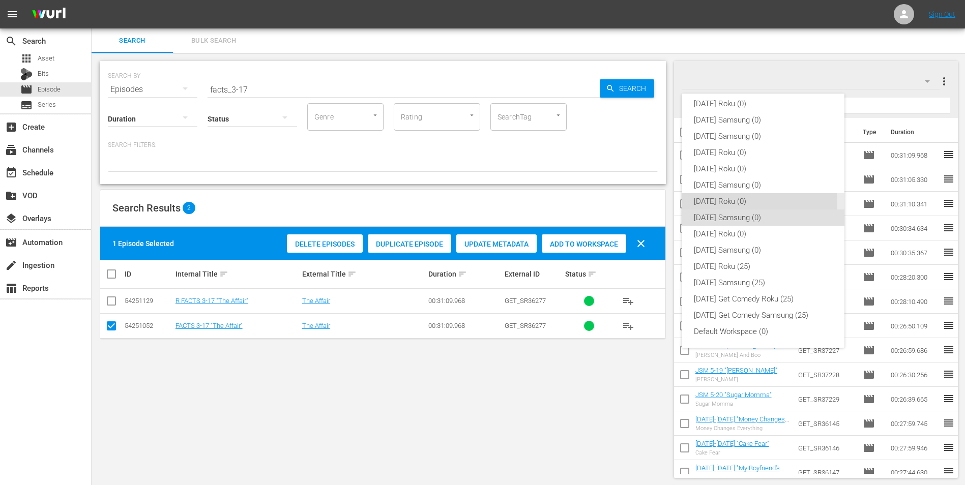
click at [722, 204] on div "[DATE] Roku (0)" at bounding box center [763, 201] width 138 height 16
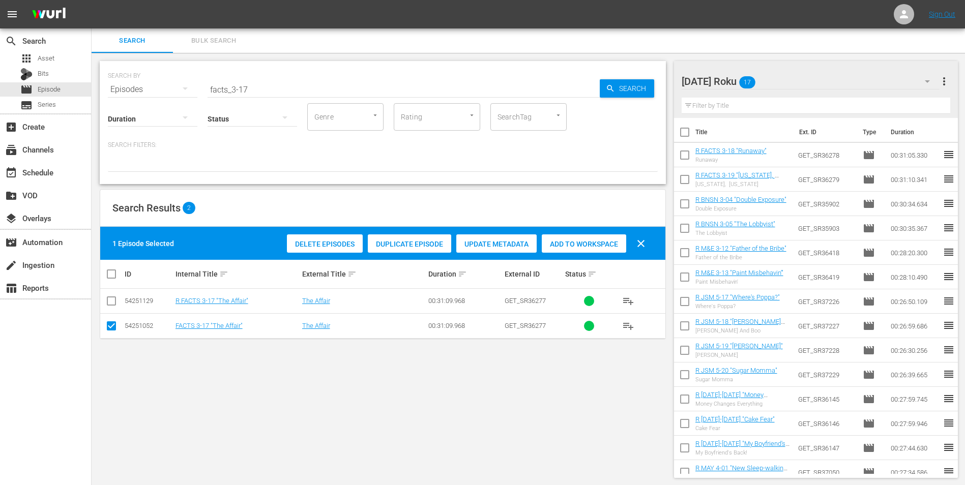
click at [113, 325] on input "checkbox" at bounding box center [111, 328] width 12 height 12
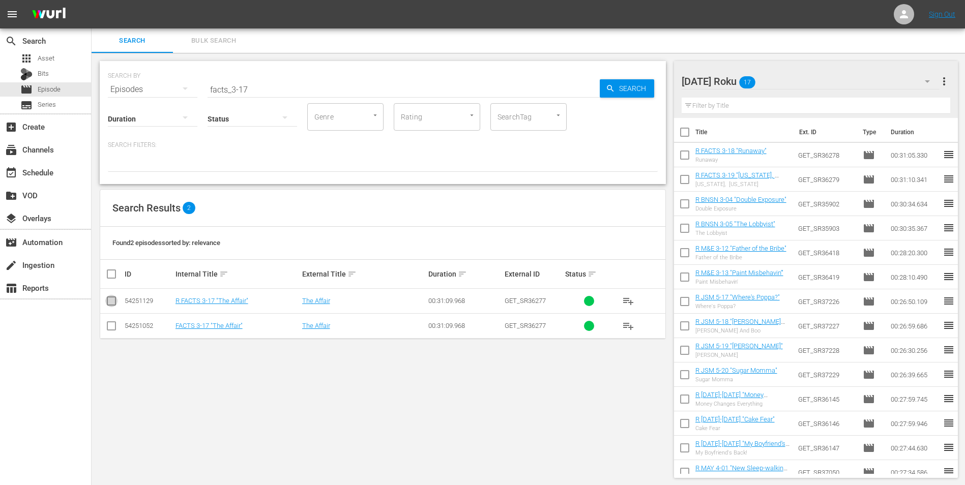
click at [112, 300] on input "checkbox" at bounding box center [111, 303] width 12 height 12
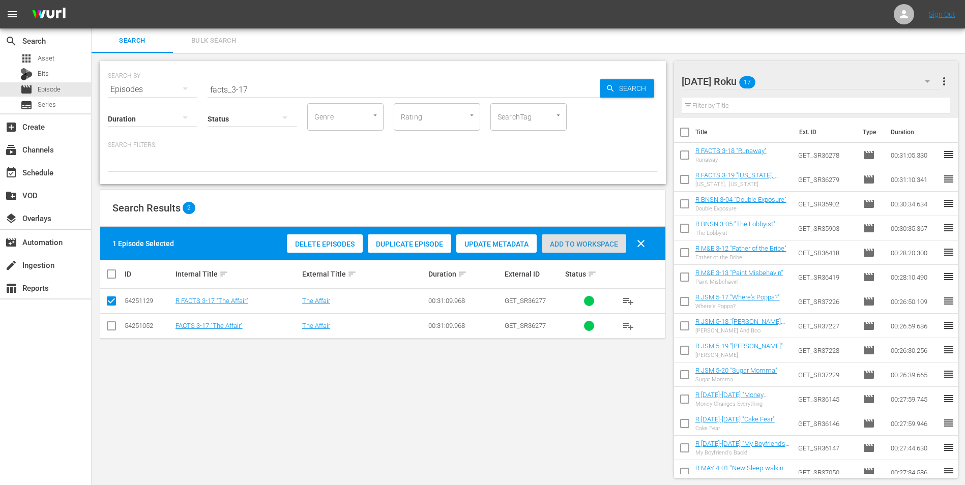
click at [591, 244] on span "Add to Workspace" at bounding box center [584, 244] width 84 height 8
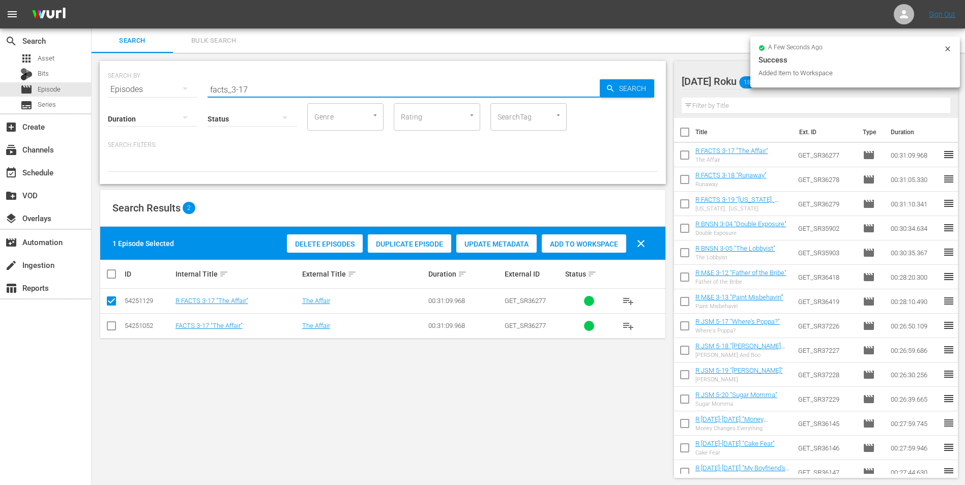
drag, startPoint x: 243, startPoint y: 88, endPoint x: 255, endPoint y: 88, distance: 11.7
click at [255, 88] on input "facts_3-17" at bounding box center [403, 89] width 392 height 24
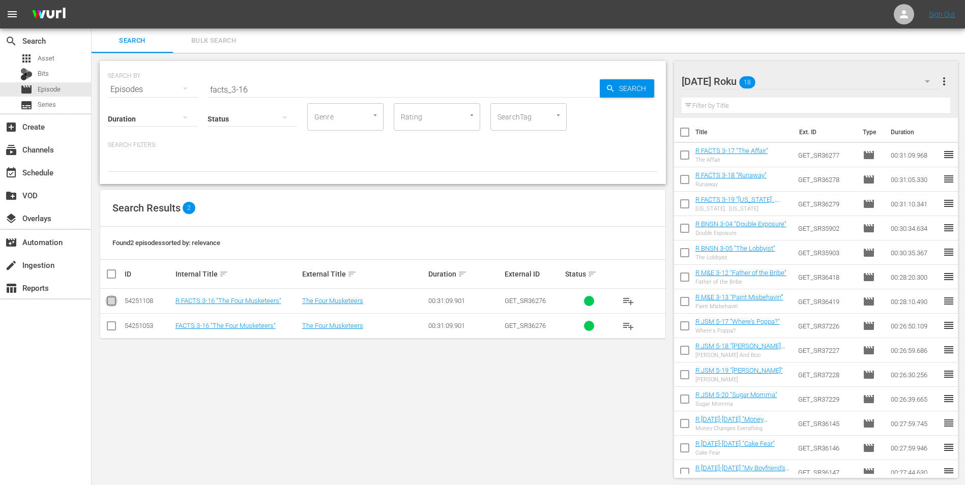
click at [113, 299] on input "checkbox" at bounding box center [111, 303] width 12 height 12
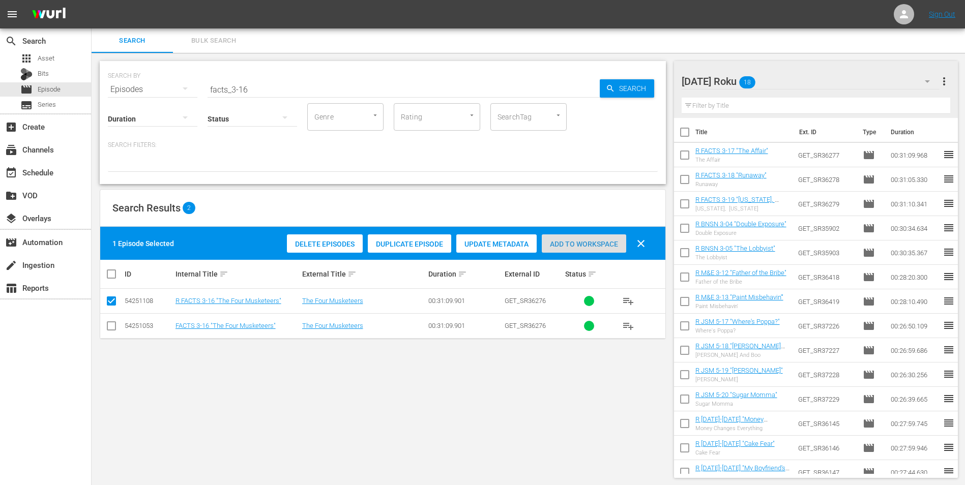
drag, startPoint x: 589, startPoint y: 242, endPoint x: 670, endPoint y: 194, distance: 93.7
click at [588, 243] on span "Add to Workspace" at bounding box center [584, 244] width 84 height 8
click at [813, 78] on div "[DATE] Roku 19" at bounding box center [810, 81] width 258 height 28
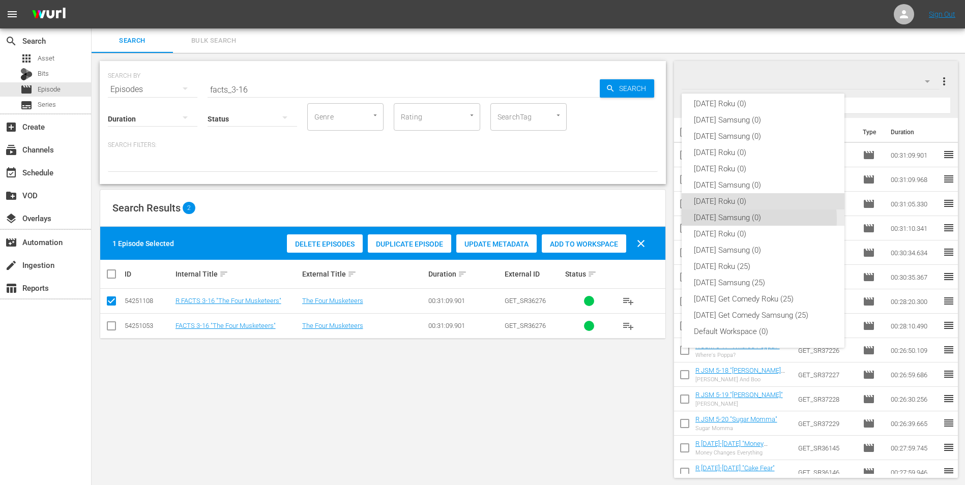
click at [731, 219] on div "[DATE] Samsung (0)" at bounding box center [763, 218] width 138 height 16
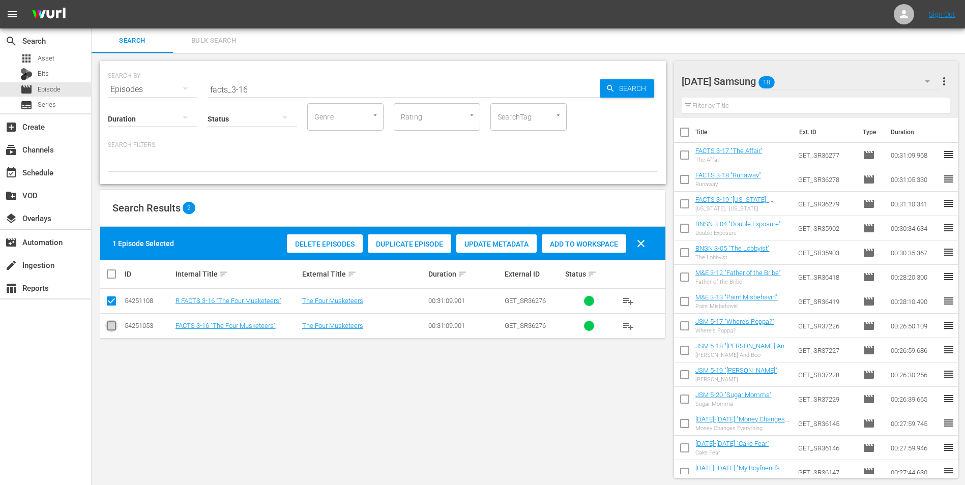
drag, startPoint x: 108, startPoint y: 327, endPoint x: 104, endPoint y: 313, distance: 15.0
click at [108, 327] on input "checkbox" at bounding box center [111, 328] width 12 height 12
click at [111, 301] on input "checkbox" at bounding box center [111, 303] width 12 height 12
click at [586, 244] on span "Add to Workspace" at bounding box center [584, 244] width 84 height 8
drag, startPoint x: 264, startPoint y: 85, endPoint x: 145, endPoint y: 90, distance: 119.1
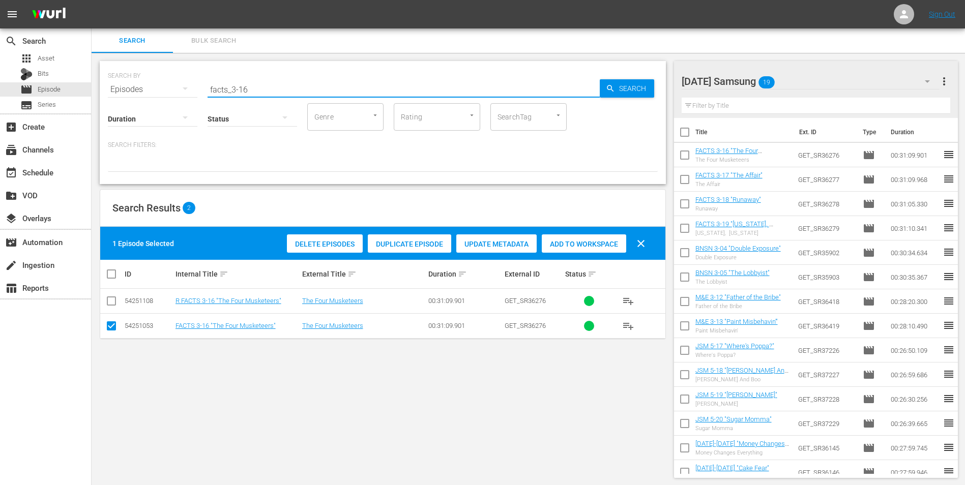
click at [145, 90] on div "SEARCH BY Search By Episodes Search ID, Title, Description, Keywords, or Catego…" at bounding box center [383, 83] width 550 height 37
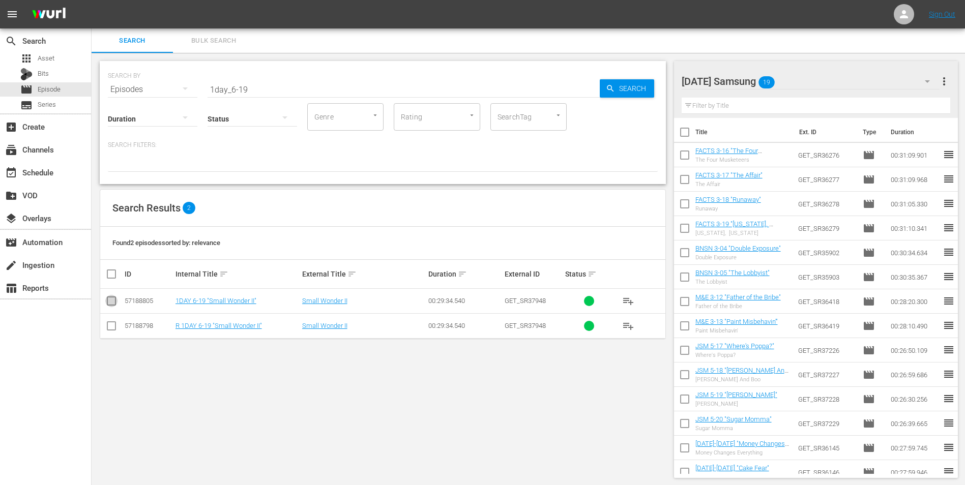
click at [108, 301] on input "checkbox" at bounding box center [111, 303] width 12 height 12
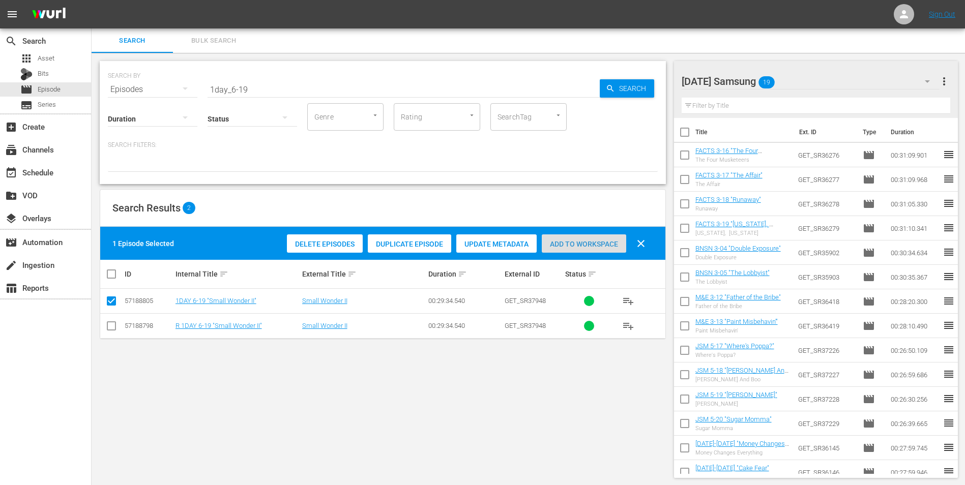
click at [584, 246] on span "Add to Workspace" at bounding box center [584, 244] width 84 height 8
click at [816, 85] on div "[DATE] Samsung 20" at bounding box center [810, 81] width 258 height 28
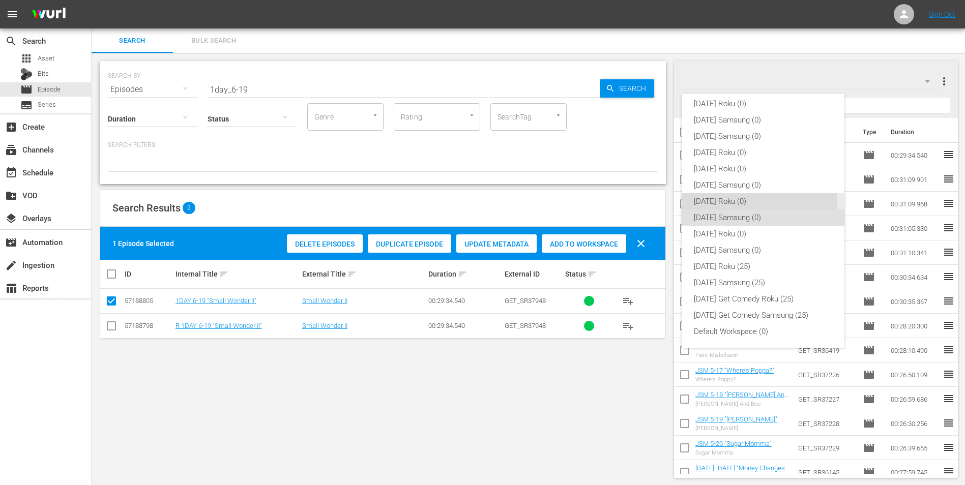
click at [728, 204] on div "[DATE] Roku (0)" at bounding box center [763, 201] width 138 height 16
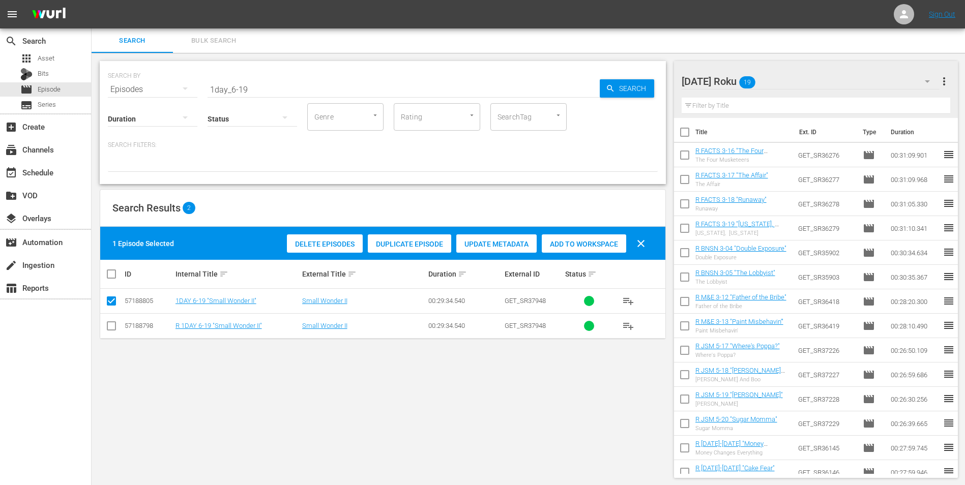
click at [116, 328] on input "checkbox" at bounding box center [111, 328] width 12 height 12
click at [112, 302] on input "checkbox" at bounding box center [111, 303] width 12 height 12
click at [597, 243] on span "Add to Workspace" at bounding box center [584, 244] width 84 height 8
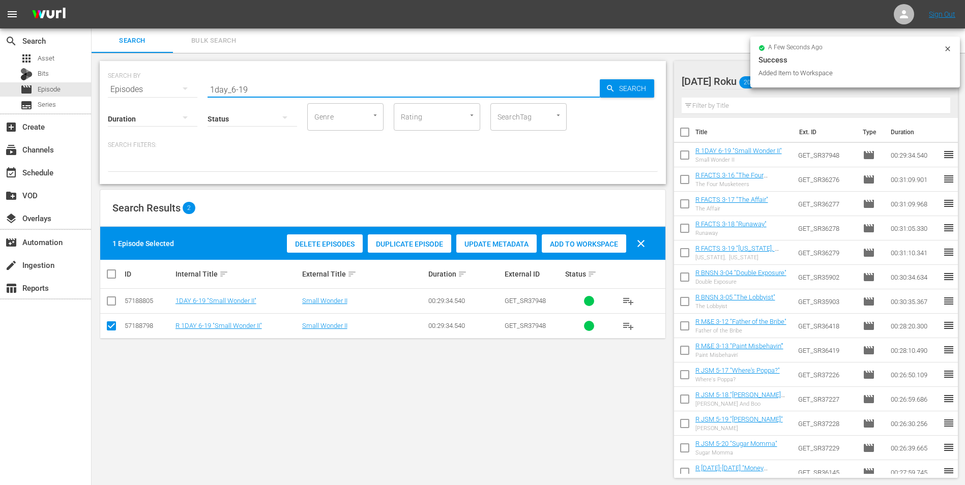
drag, startPoint x: 242, startPoint y: 85, endPoint x: 252, endPoint y: 91, distance: 11.9
click at [252, 91] on input "1day_6-19" at bounding box center [403, 89] width 392 height 24
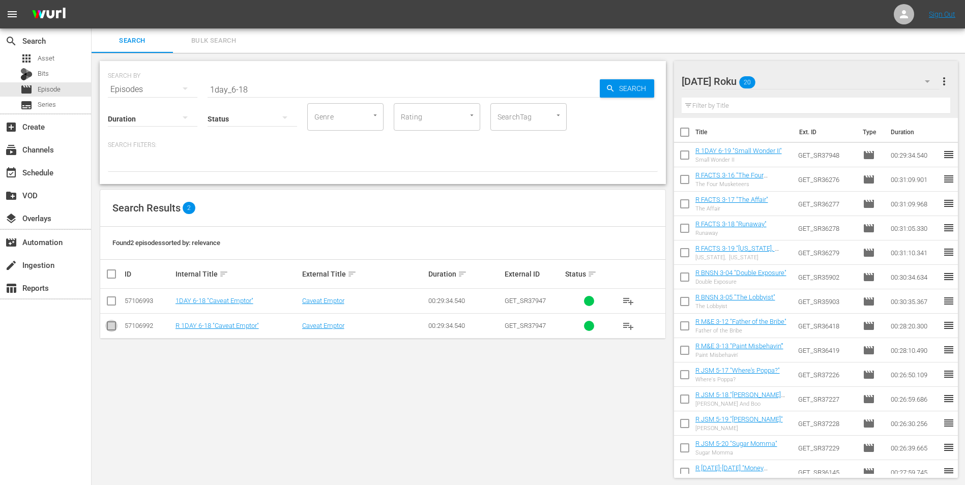
click at [111, 322] on input "checkbox" at bounding box center [111, 328] width 12 height 12
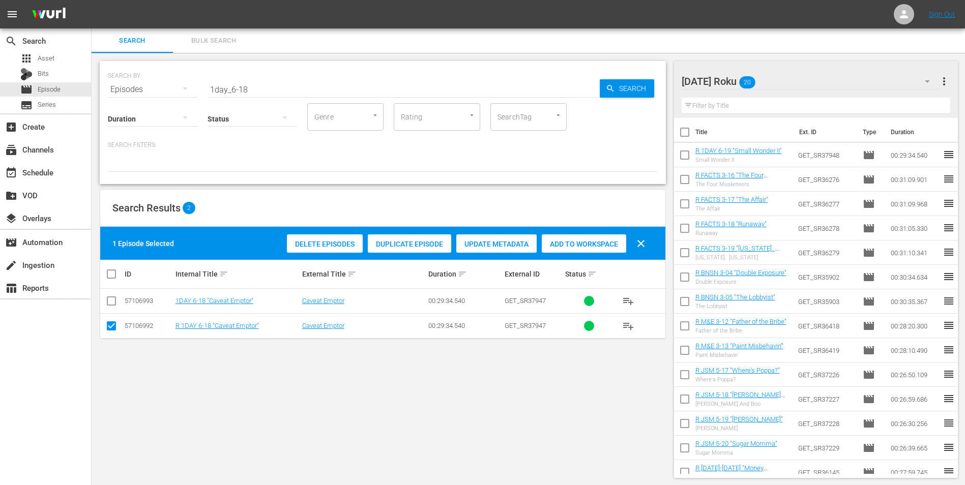
click at [585, 246] on span "Add to Workspace" at bounding box center [584, 244] width 84 height 8
click at [789, 80] on div "[DATE] Roku 21" at bounding box center [810, 81] width 258 height 28
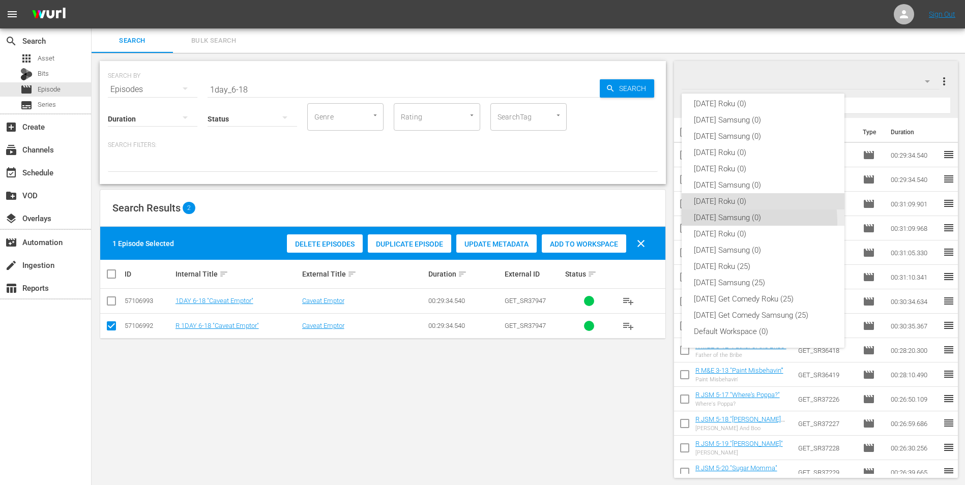
click at [711, 223] on div "[DATE] Samsung (0)" at bounding box center [763, 218] width 138 height 16
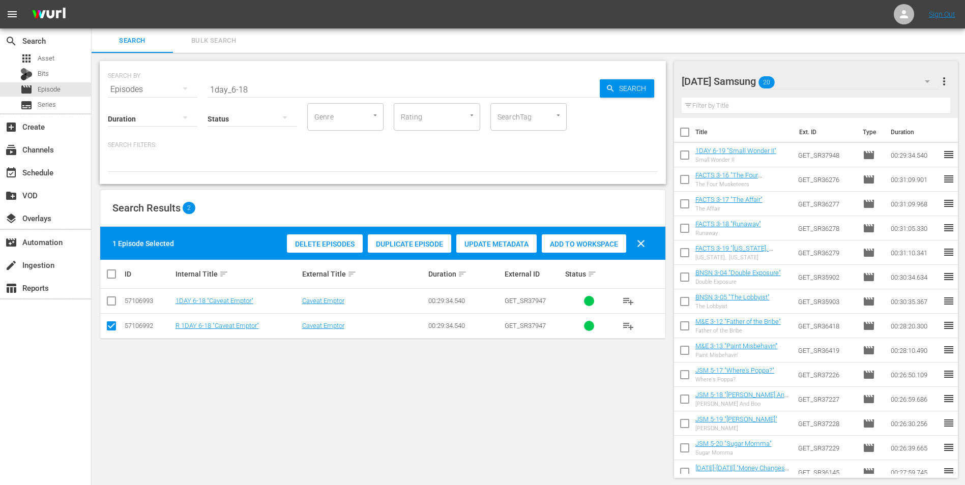
click at [112, 326] on input "checkbox" at bounding box center [111, 328] width 12 height 12
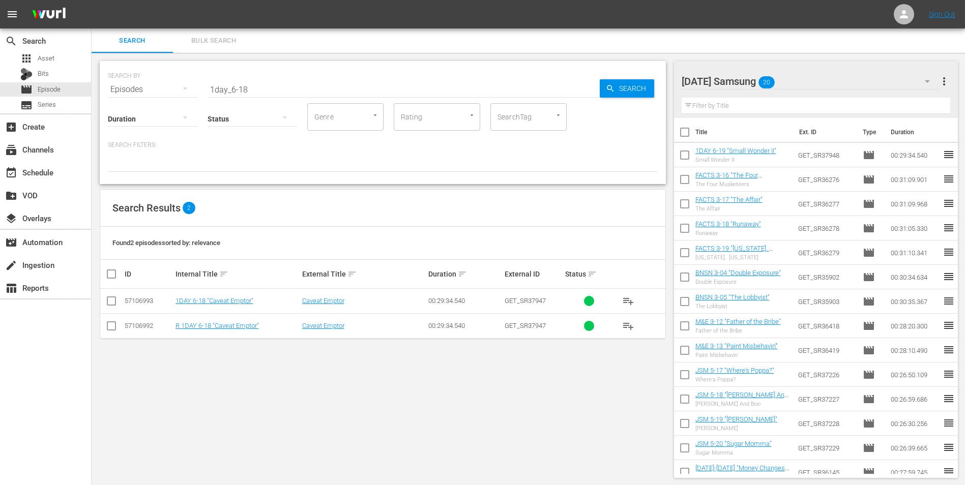
click at [109, 307] on input "checkbox" at bounding box center [111, 303] width 12 height 12
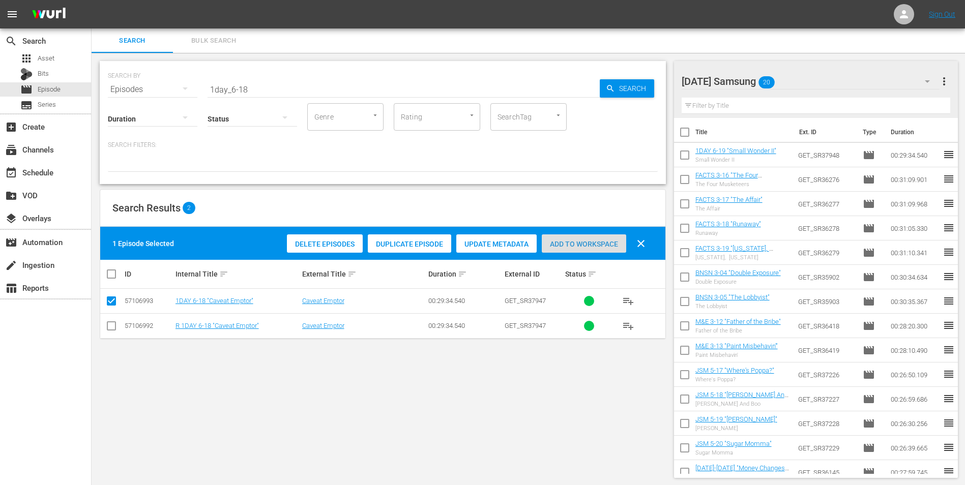
click at [568, 242] on span "Add to Workspace" at bounding box center [584, 244] width 84 height 8
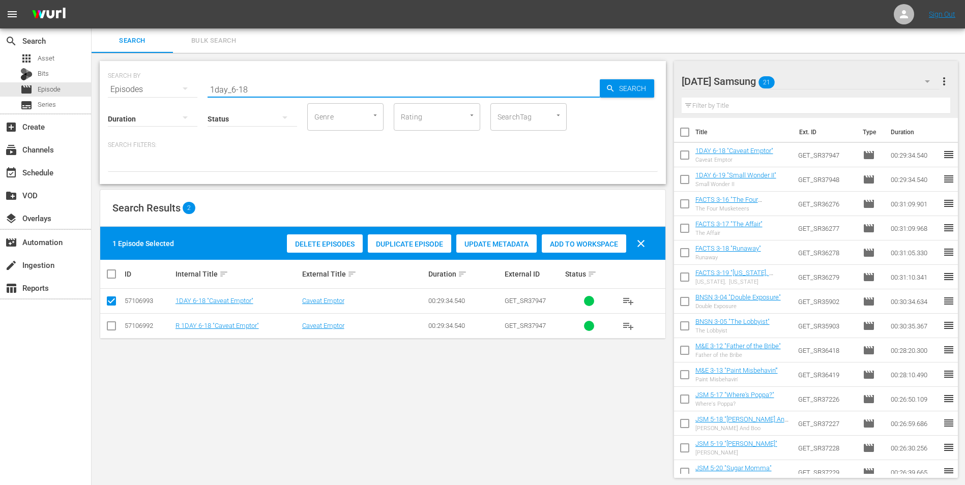
drag, startPoint x: 256, startPoint y: 88, endPoint x: 166, endPoint y: 75, distance: 91.0
click at [166, 75] on div "SEARCH BY Search By Episodes Search ID, Title, Description, Keywords, or Catego…" at bounding box center [383, 83] width 550 height 37
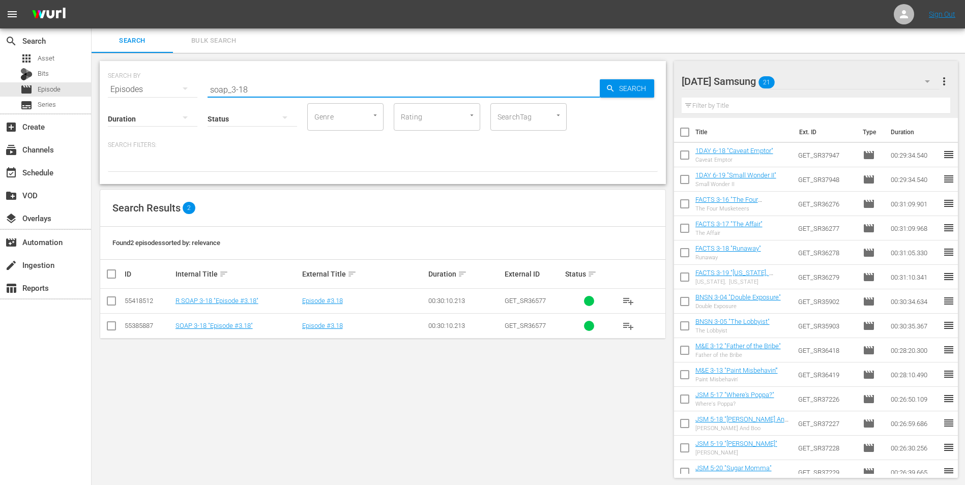
click at [113, 327] on input "checkbox" at bounding box center [111, 328] width 12 height 12
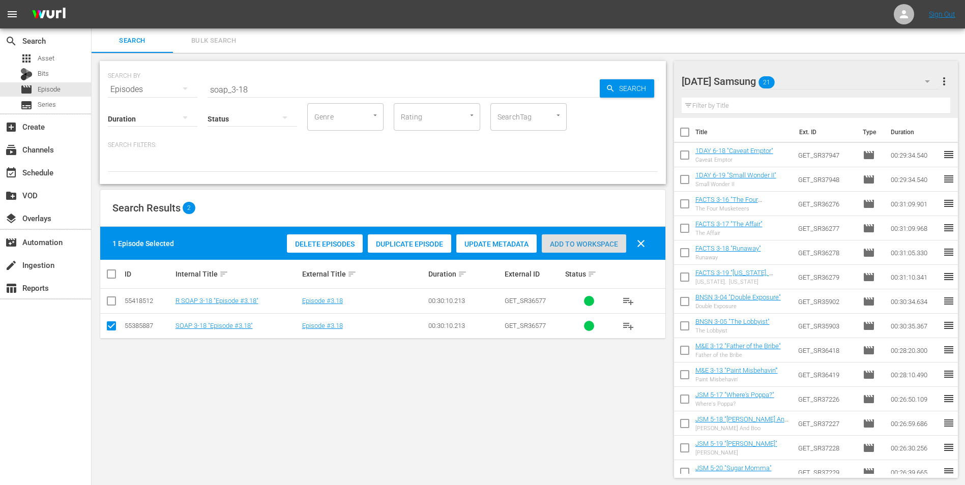
click at [587, 241] on span "Add to Workspace" at bounding box center [584, 244] width 84 height 8
click at [818, 80] on div "[DATE] Samsung 22" at bounding box center [810, 81] width 258 height 28
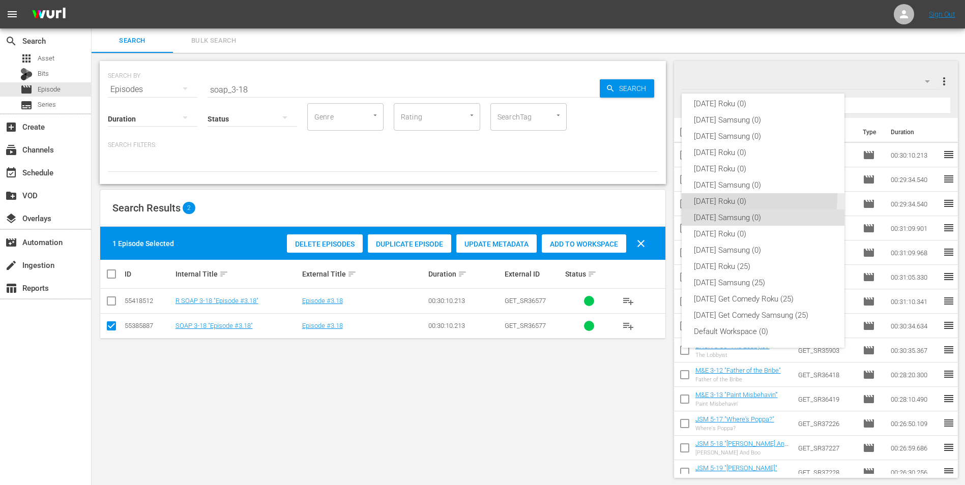
click at [731, 197] on div "[DATE] Roku (0)" at bounding box center [763, 201] width 138 height 16
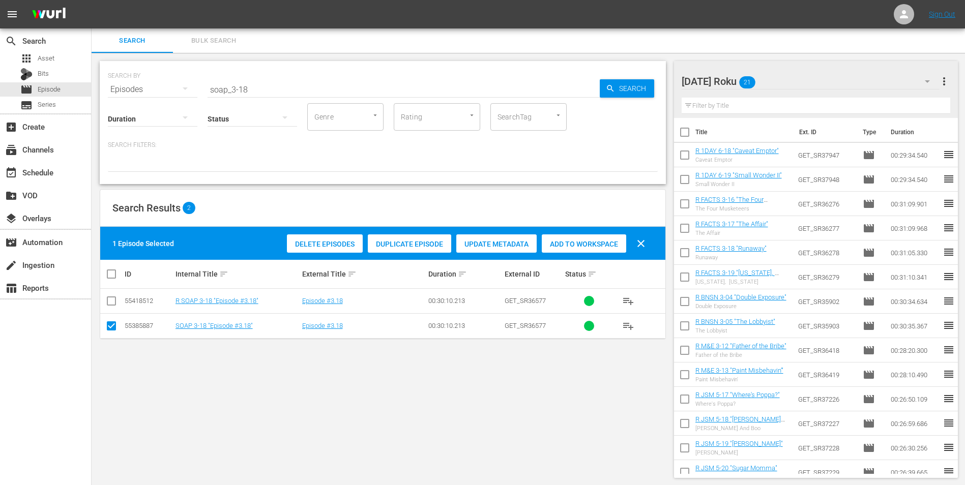
click at [111, 329] on input "checkbox" at bounding box center [111, 328] width 12 height 12
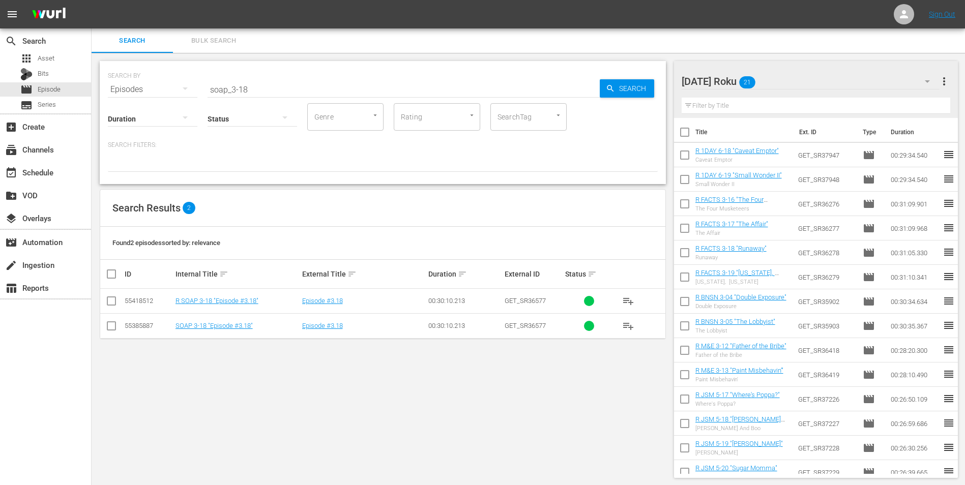
drag, startPoint x: 113, startPoint y: 303, endPoint x: 173, endPoint y: 286, distance: 62.3
click at [113, 303] on input "checkbox" at bounding box center [111, 303] width 12 height 12
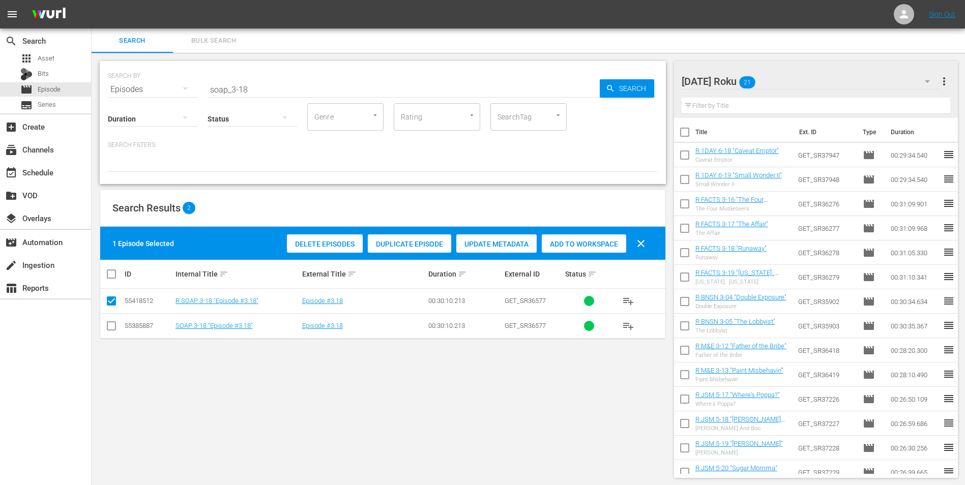
click at [587, 242] on span "Add to Workspace" at bounding box center [584, 244] width 84 height 8
drag, startPoint x: 242, startPoint y: 89, endPoint x: 272, endPoint y: 94, distance: 30.3
click at [268, 92] on input "soap_3-18" at bounding box center [403, 89] width 392 height 24
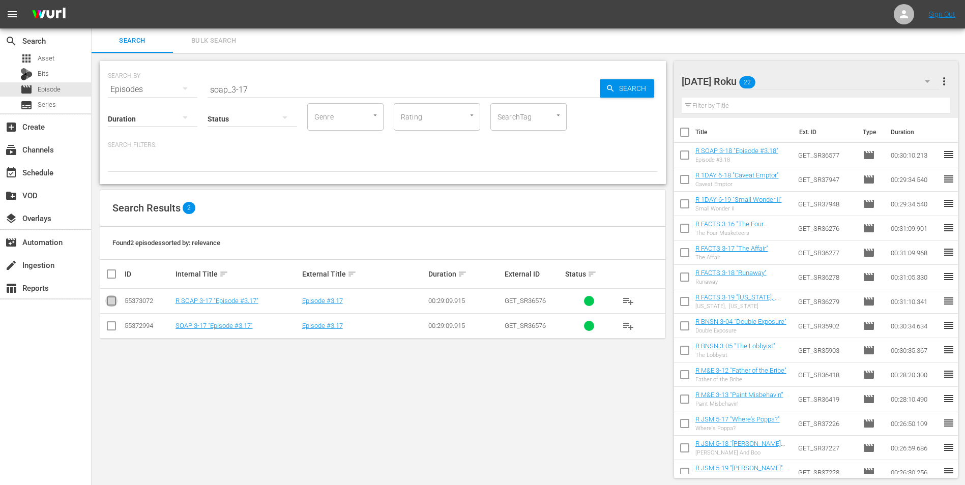
click at [113, 303] on input "checkbox" at bounding box center [111, 303] width 12 height 12
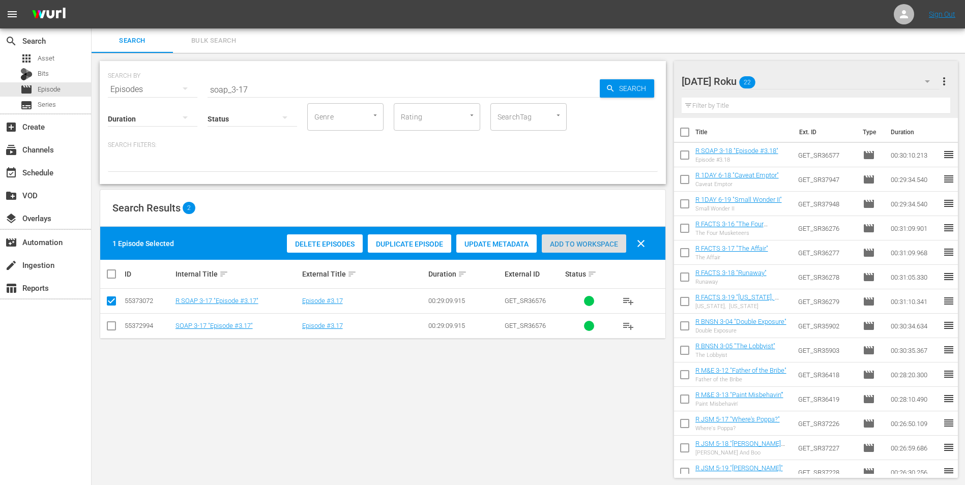
click at [600, 244] on span "Add to Workspace" at bounding box center [584, 244] width 84 height 8
click at [805, 77] on div "[DATE] Roku 23" at bounding box center [810, 81] width 258 height 28
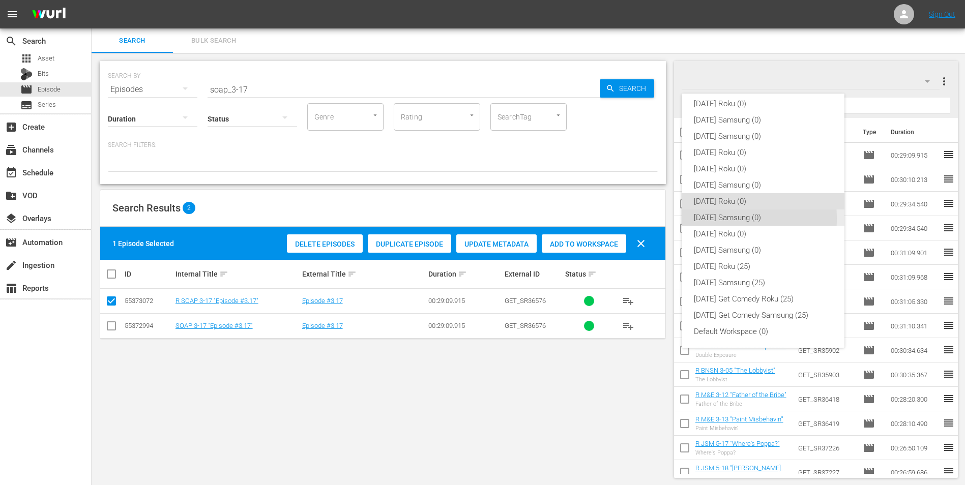
click at [716, 219] on div "[DATE] Samsung (0)" at bounding box center [763, 218] width 138 height 16
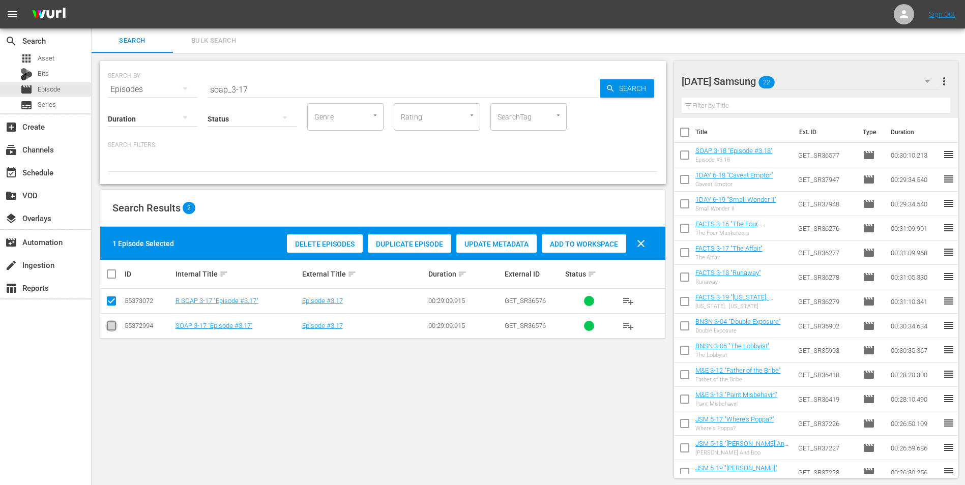
click at [112, 324] on input "checkbox" at bounding box center [111, 328] width 12 height 12
click at [108, 303] on input "checkbox" at bounding box center [111, 303] width 12 height 12
click at [611, 241] on span "Add to Workspace" at bounding box center [584, 244] width 84 height 8
click at [810, 73] on div "[DATE] Samsung 23" at bounding box center [810, 81] width 258 height 28
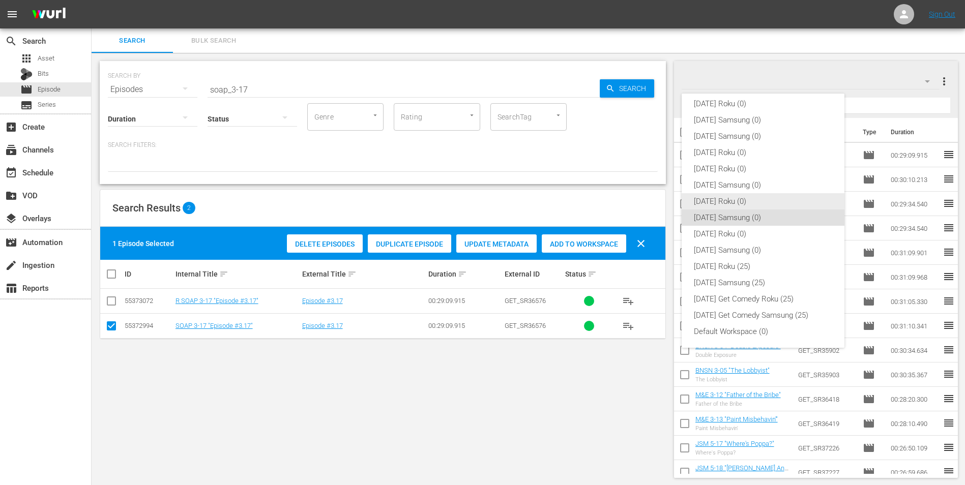
click at [722, 199] on div "[DATE] Roku (0)" at bounding box center [763, 201] width 138 height 16
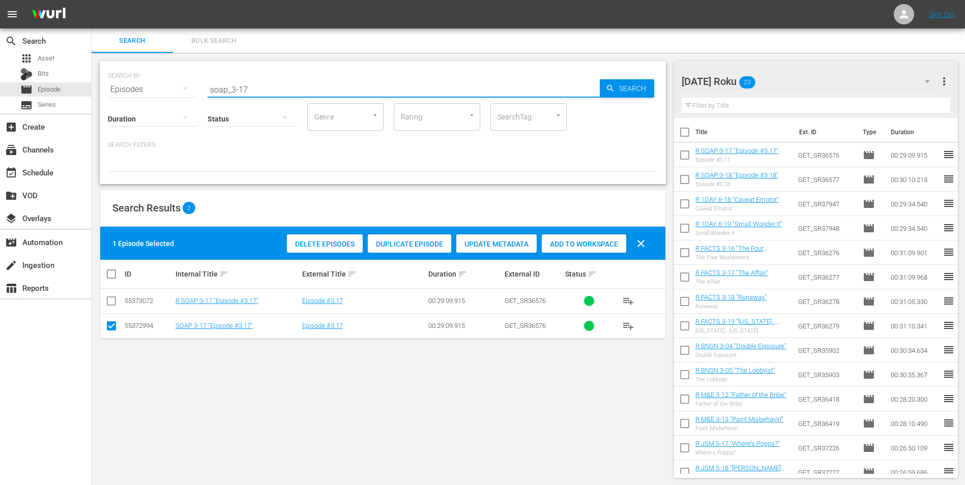
drag, startPoint x: 270, startPoint y: 94, endPoint x: 174, endPoint y: 154, distance: 112.9
click at [171, 158] on div "SEARCH BY Search By Episodes Search ID, Title, Description, Keywords, or Catego…" at bounding box center [383, 122] width 566 height 123
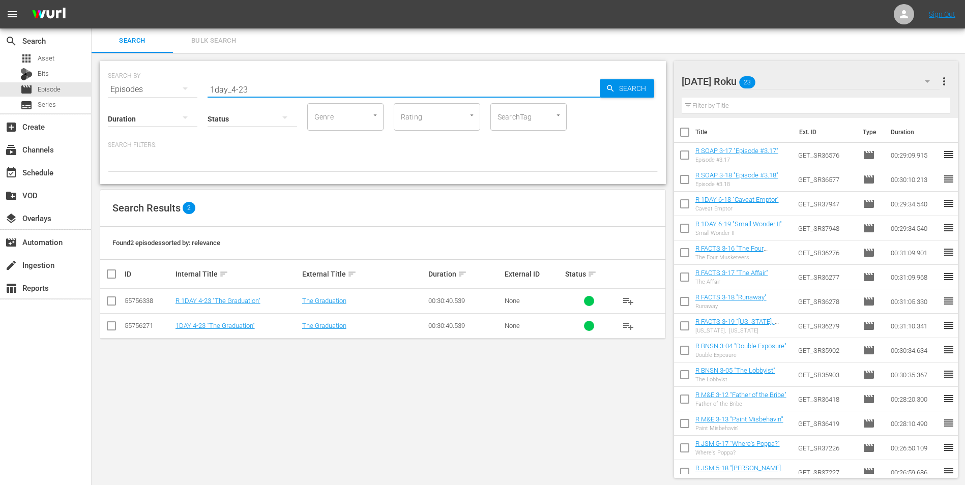
click at [114, 304] on input "checkbox" at bounding box center [111, 303] width 12 height 12
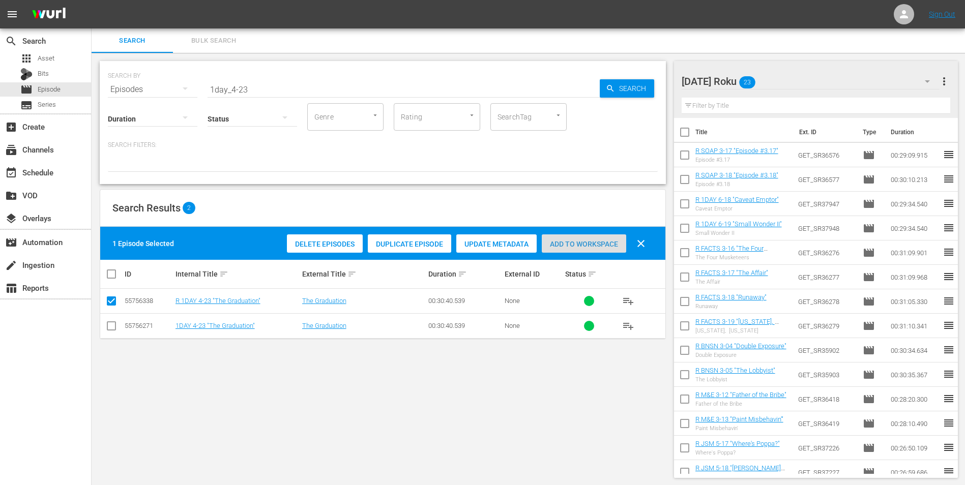
click at [591, 241] on span "Add to Workspace" at bounding box center [584, 244] width 84 height 8
click at [791, 81] on div "[DATE] Roku 24" at bounding box center [810, 81] width 258 height 28
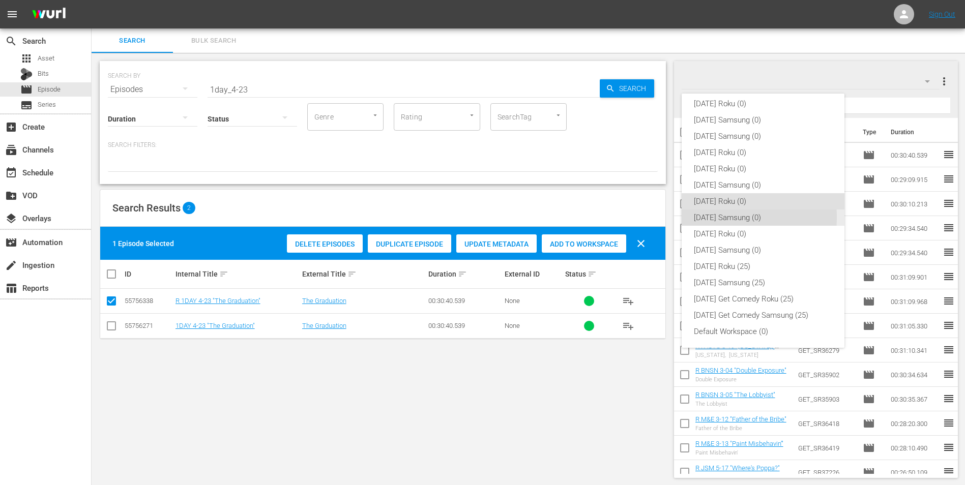
click at [705, 217] on div "[DATE] Samsung (0)" at bounding box center [763, 218] width 138 height 16
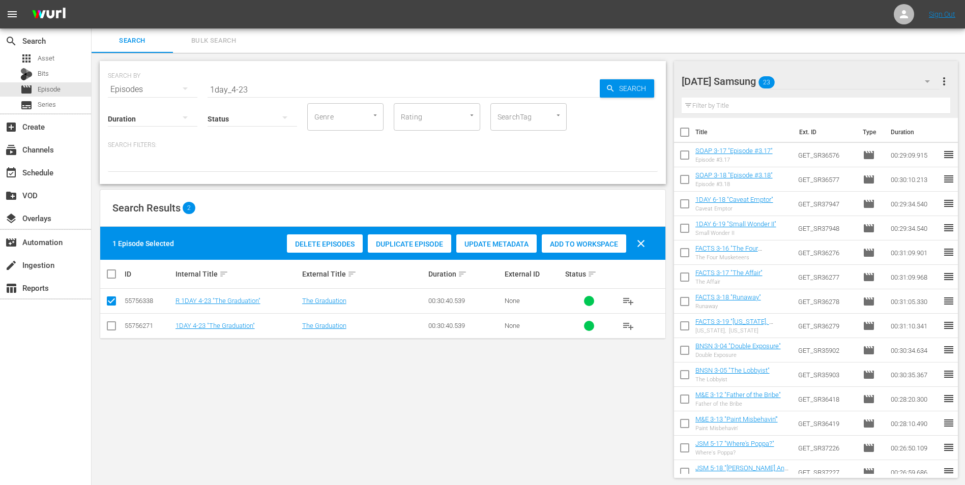
click at [110, 325] on input "checkbox" at bounding box center [111, 328] width 12 height 12
click at [109, 300] on input "checkbox" at bounding box center [111, 303] width 12 height 12
click at [601, 247] on span "Add to Workspace" at bounding box center [584, 244] width 84 height 8
click at [839, 86] on div "[DATE] Samsung 24" at bounding box center [810, 81] width 258 height 28
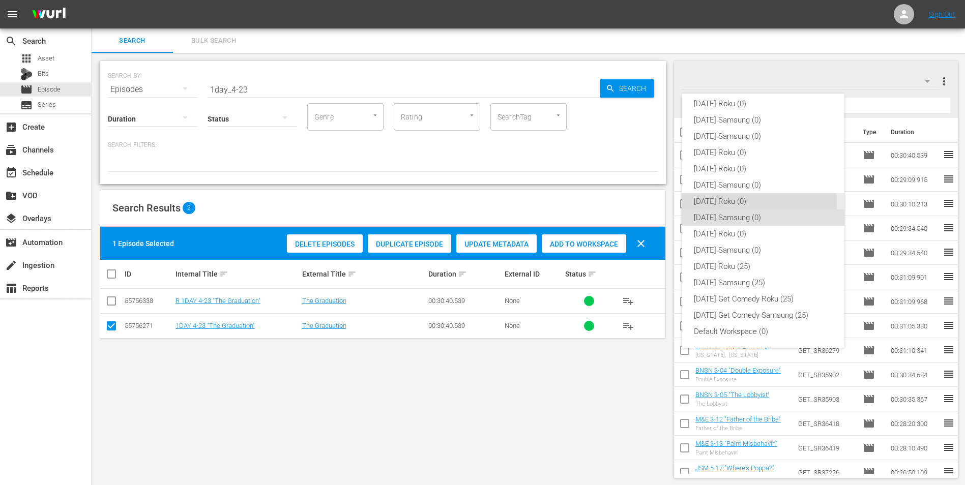
click at [737, 202] on div "[DATE] Roku (0)" at bounding box center [763, 201] width 138 height 16
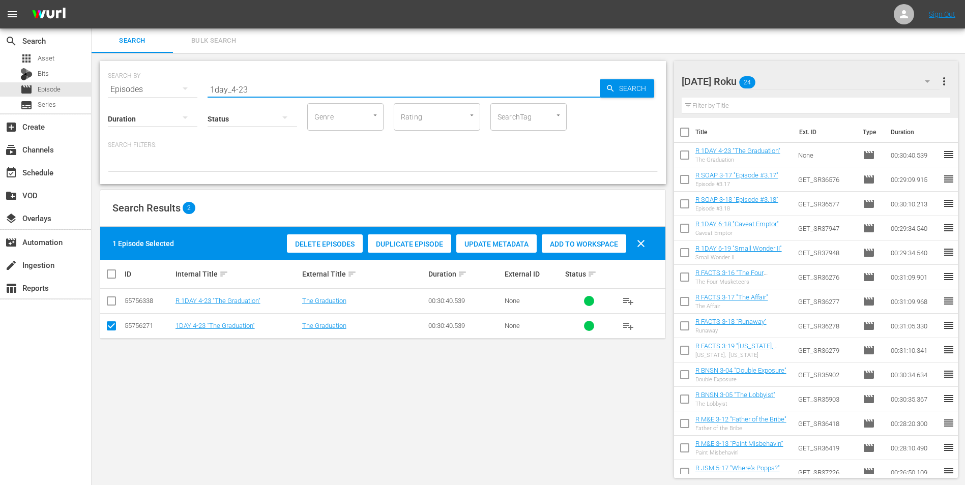
drag, startPoint x: 260, startPoint y: 90, endPoint x: 149, endPoint y: 127, distance: 116.7
click at [149, 127] on div "SEARCH BY Search By Episodes Search ID, Title, Description, Keywords, or Catego…" at bounding box center [383, 122] width 566 height 123
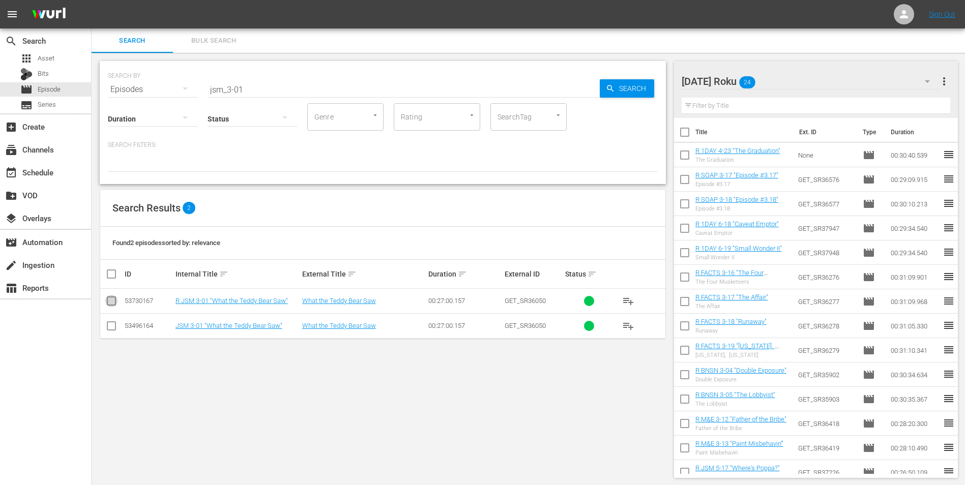
click at [113, 305] on input "checkbox" at bounding box center [111, 303] width 12 height 12
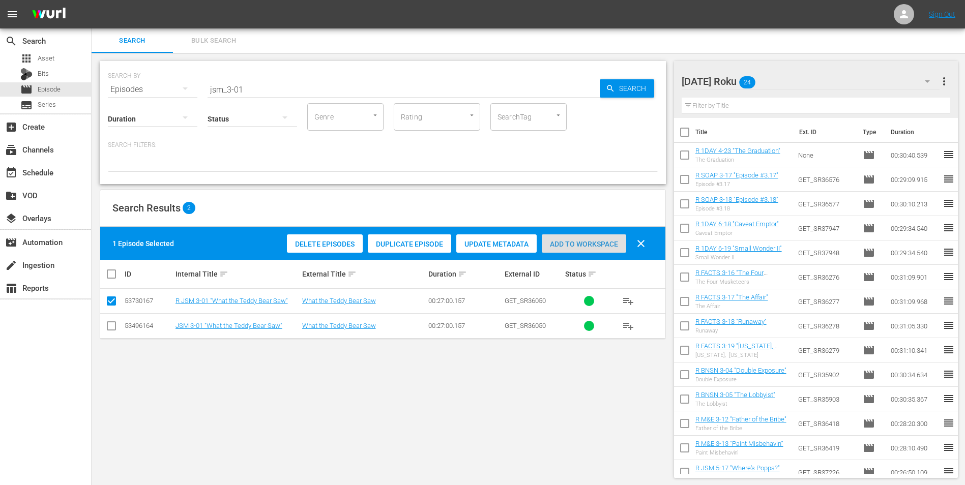
click at [589, 246] on span "Add to Workspace" at bounding box center [584, 244] width 84 height 8
click at [793, 72] on div "[DATE] Roku 25" at bounding box center [810, 81] width 258 height 28
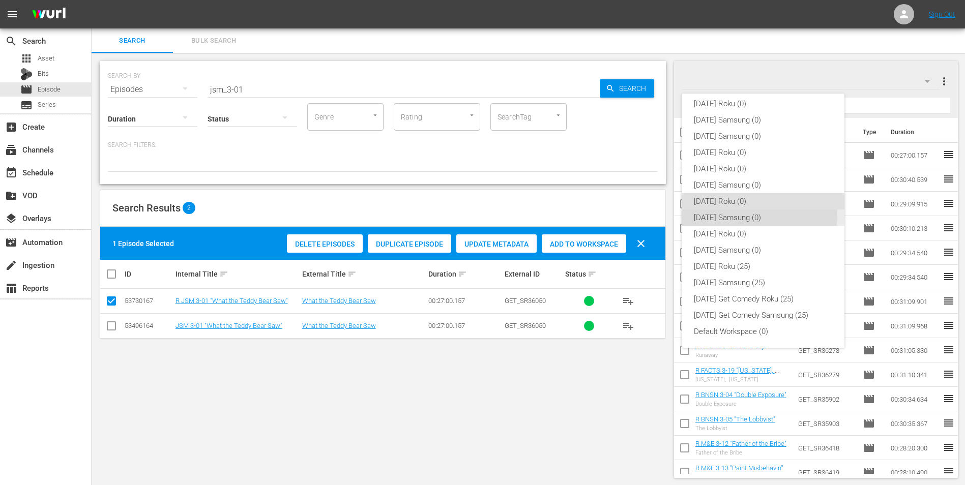
click at [734, 213] on div "[DATE] Samsung (0)" at bounding box center [763, 218] width 138 height 16
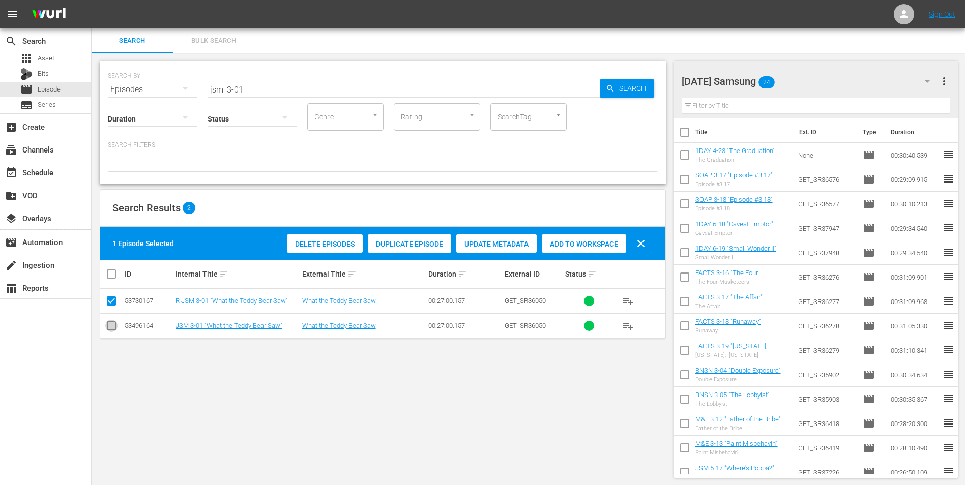
click at [111, 326] on input "checkbox" at bounding box center [111, 328] width 12 height 12
click at [115, 298] on input "checkbox" at bounding box center [111, 303] width 12 height 12
click at [592, 244] on span "Add to Workspace" at bounding box center [584, 244] width 84 height 8
click at [820, 77] on div "[DATE] Samsung 25" at bounding box center [810, 81] width 258 height 28
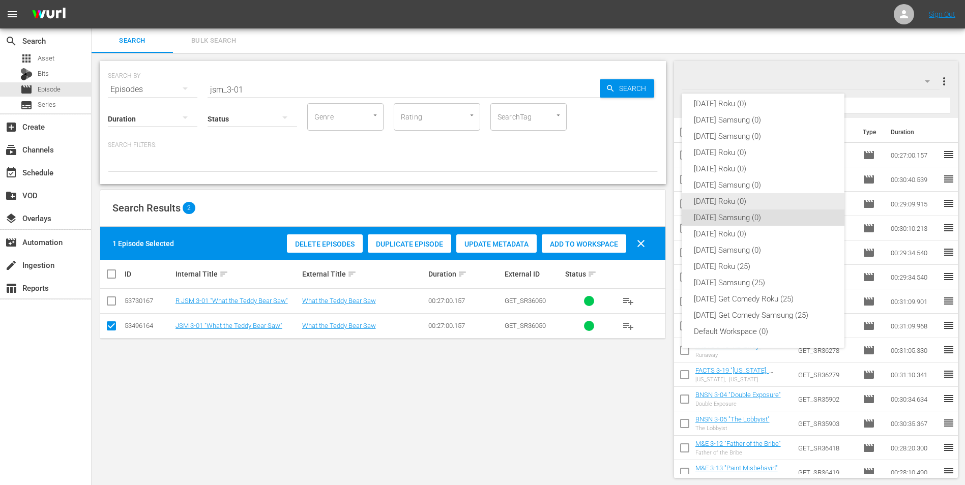
click at [727, 206] on div "[DATE] Roku (0)" at bounding box center [763, 201] width 138 height 16
